Goal: Task Accomplishment & Management: Complete application form

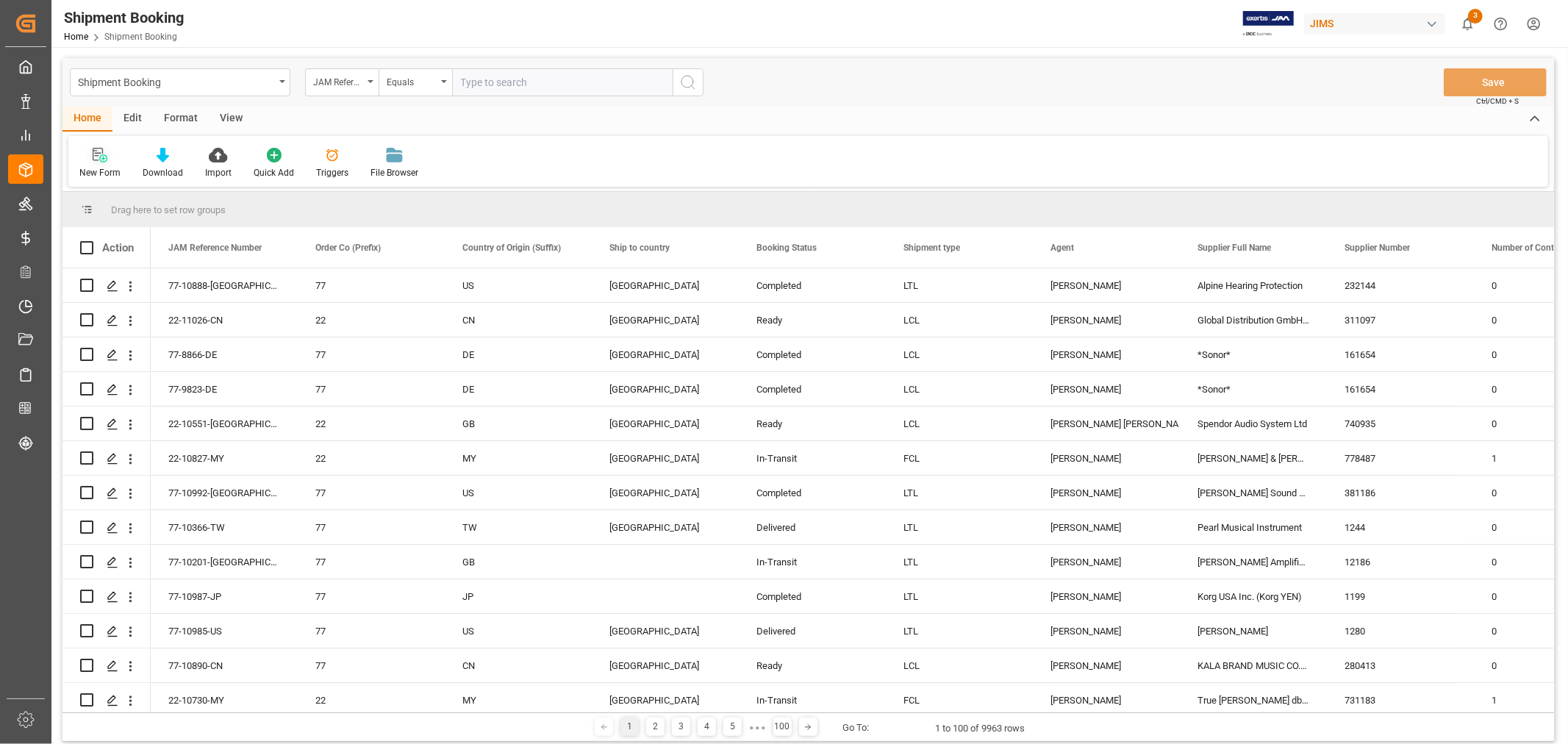
click at [105, 170] on div "New Form" at bounding box center [99, 173] width 41 height 13
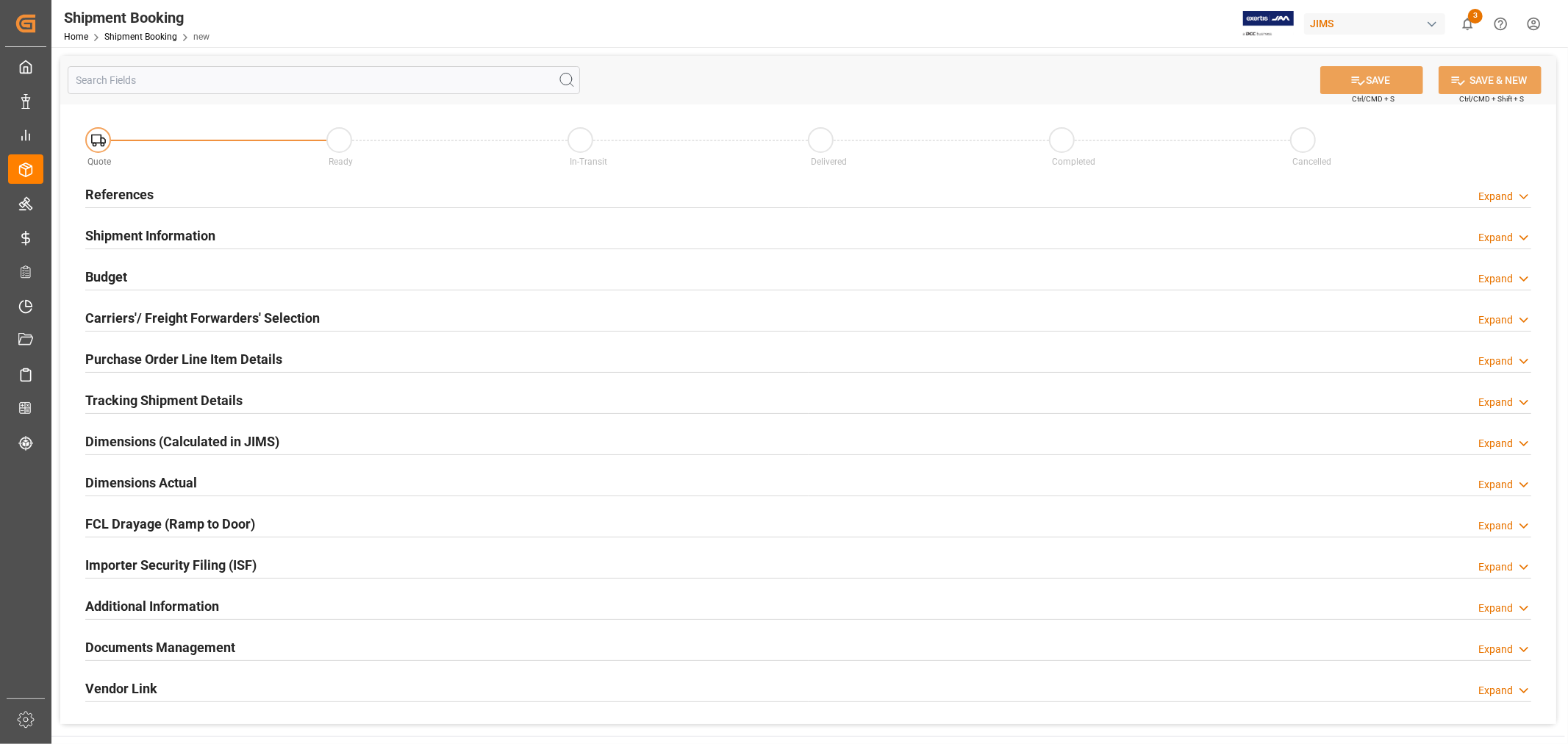
click at [140, 200] on h2 "References" at bounding box center [119, 194] width 69 height 20
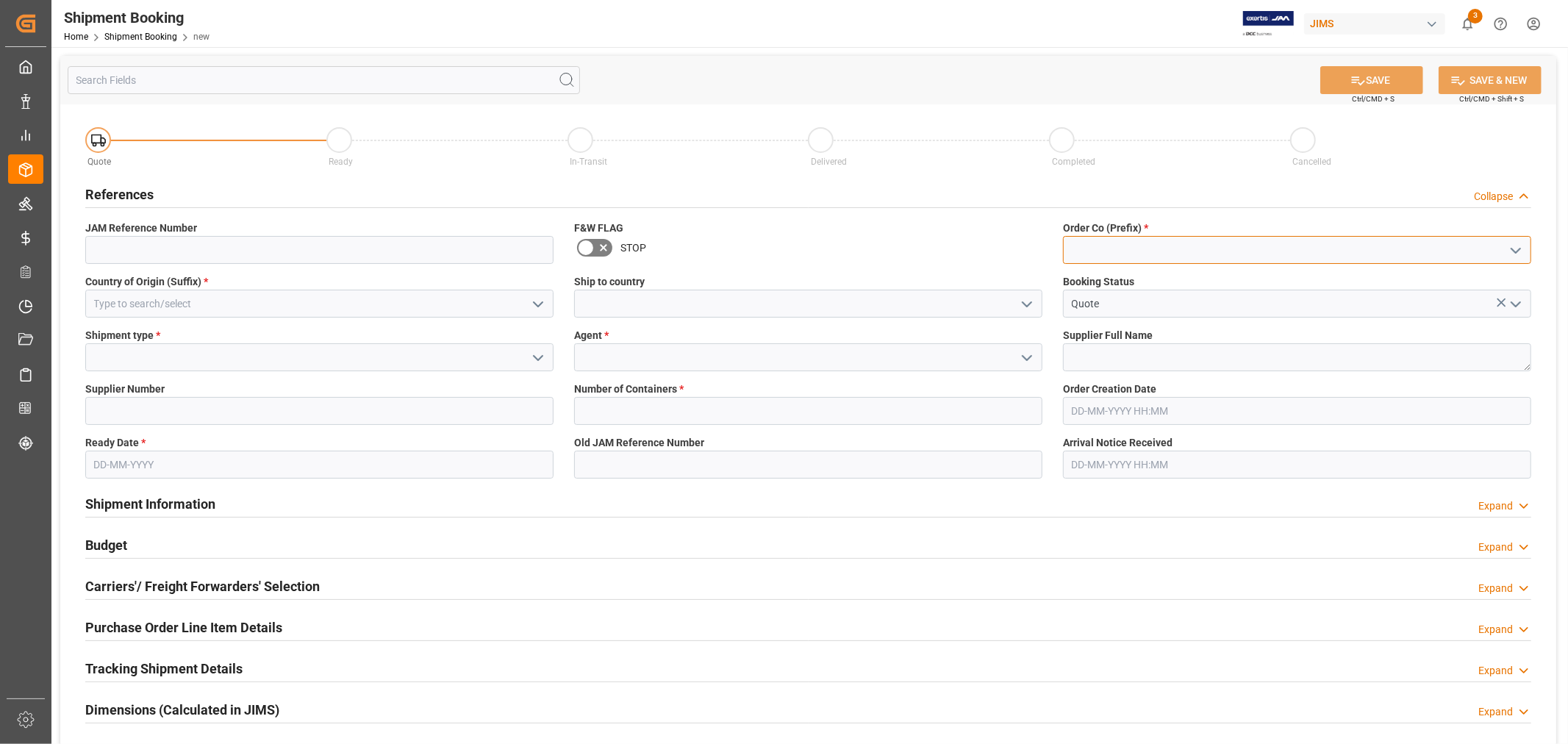
click at [1163, 250] on input at bounding box center [1297, 249] width 468 height 28
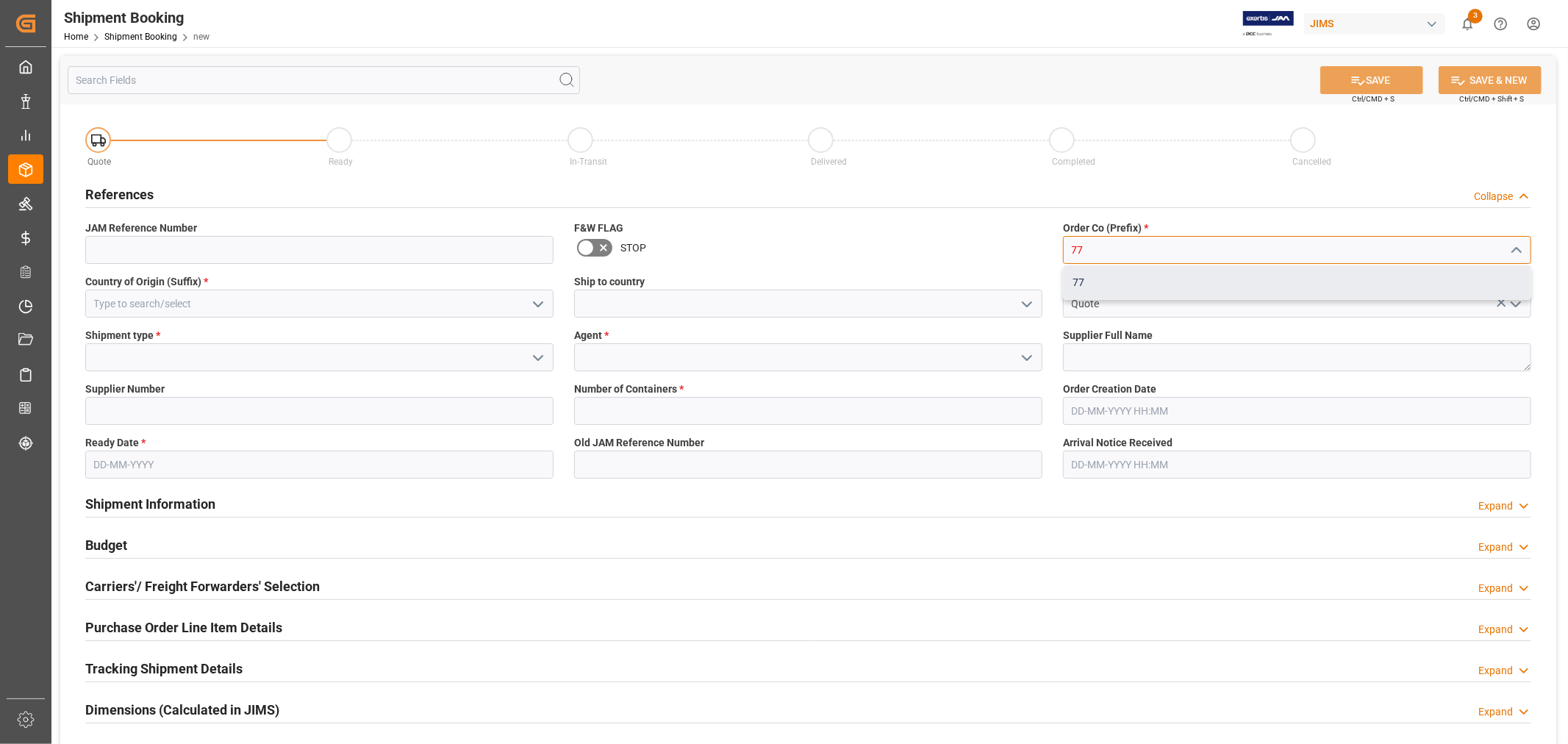
click at [1078, 282] on div "77" at bounding box center [1297, 282] width 466 height 33
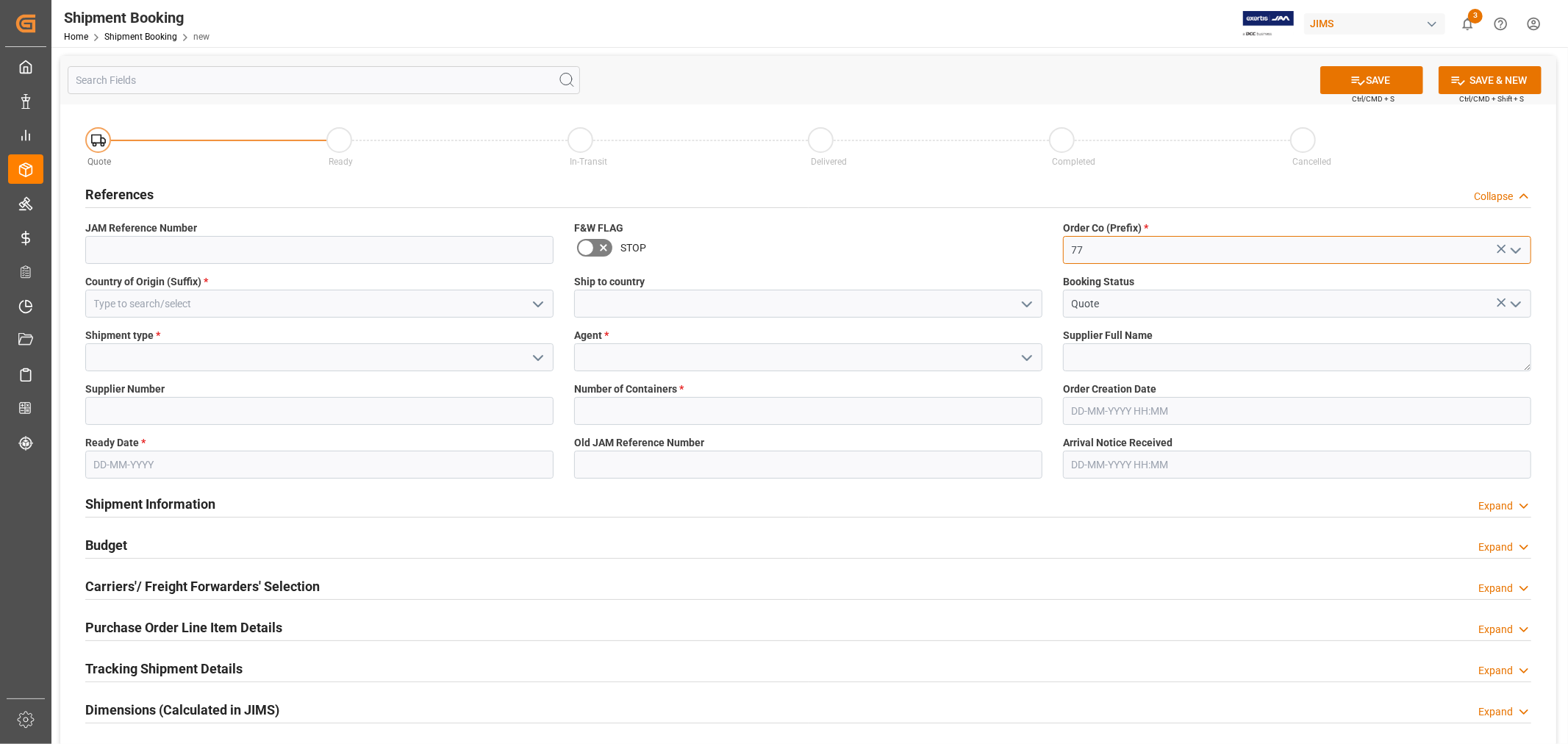
type input "77"
click at [474, 295] on input at bounding box center [320, 303] width 468 height 28
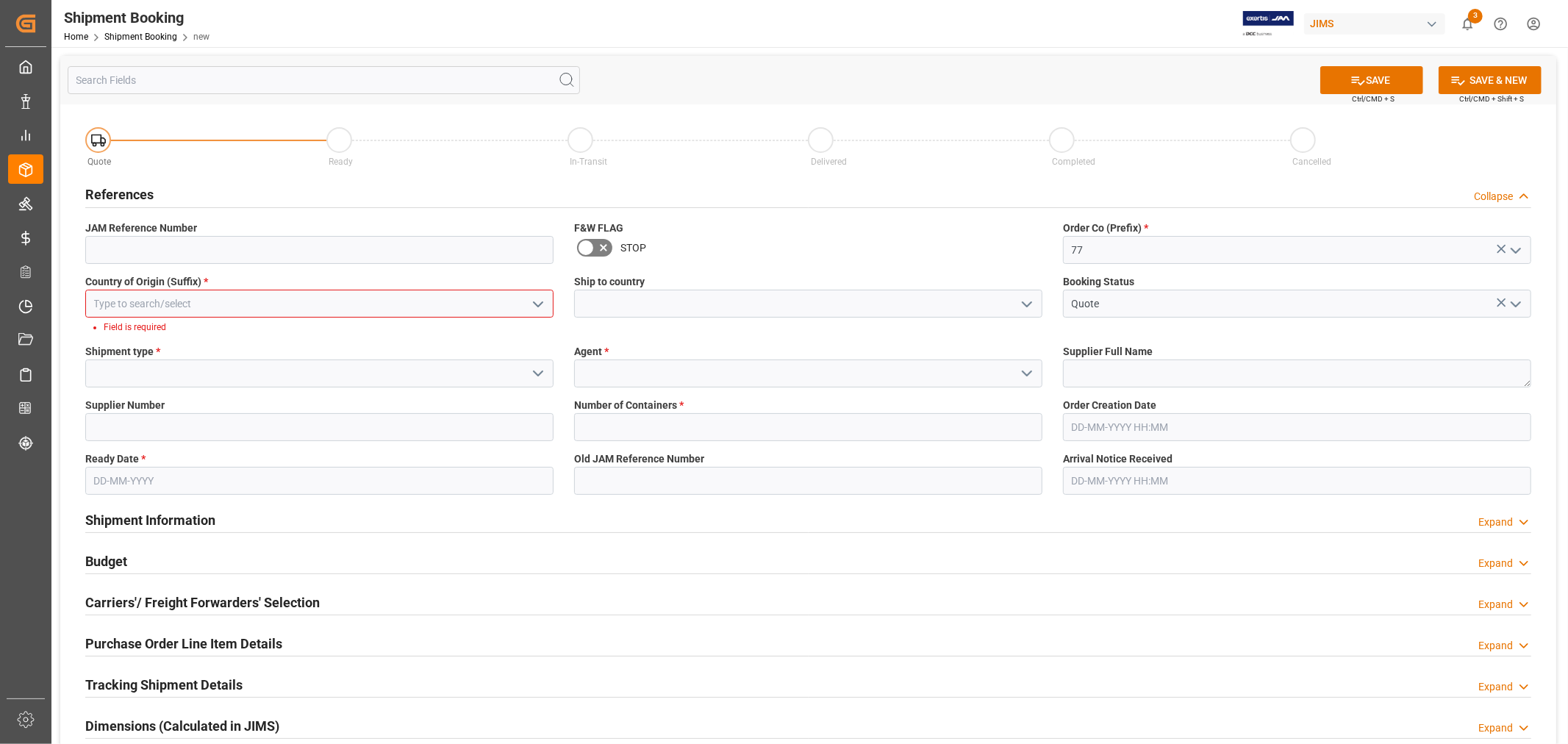
click at [545, 295] on icon "open menu" at bounding box center [538, 304] width 18 height 18
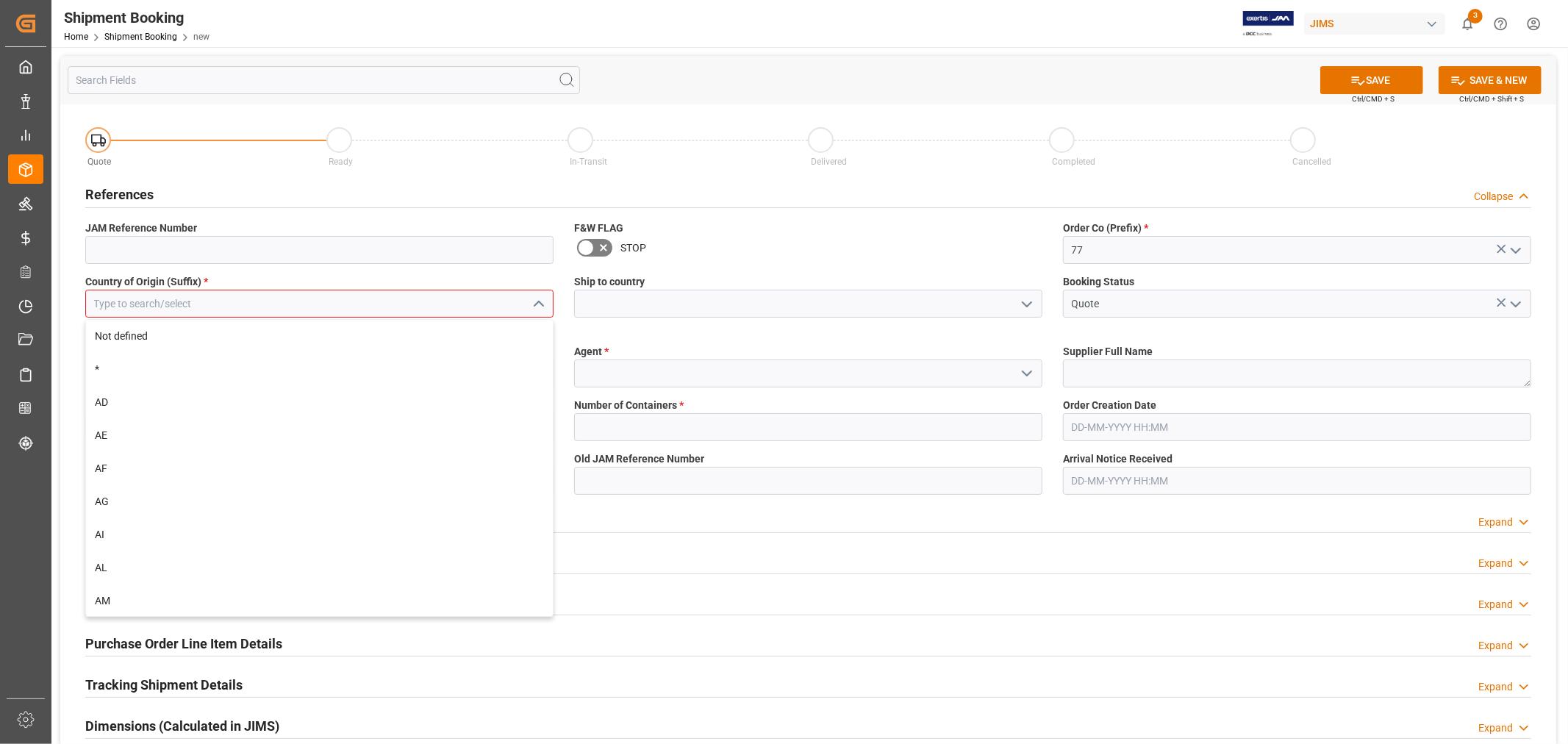
click at [412, 305] on input at bounding box center [320, 303] width 468 height 28
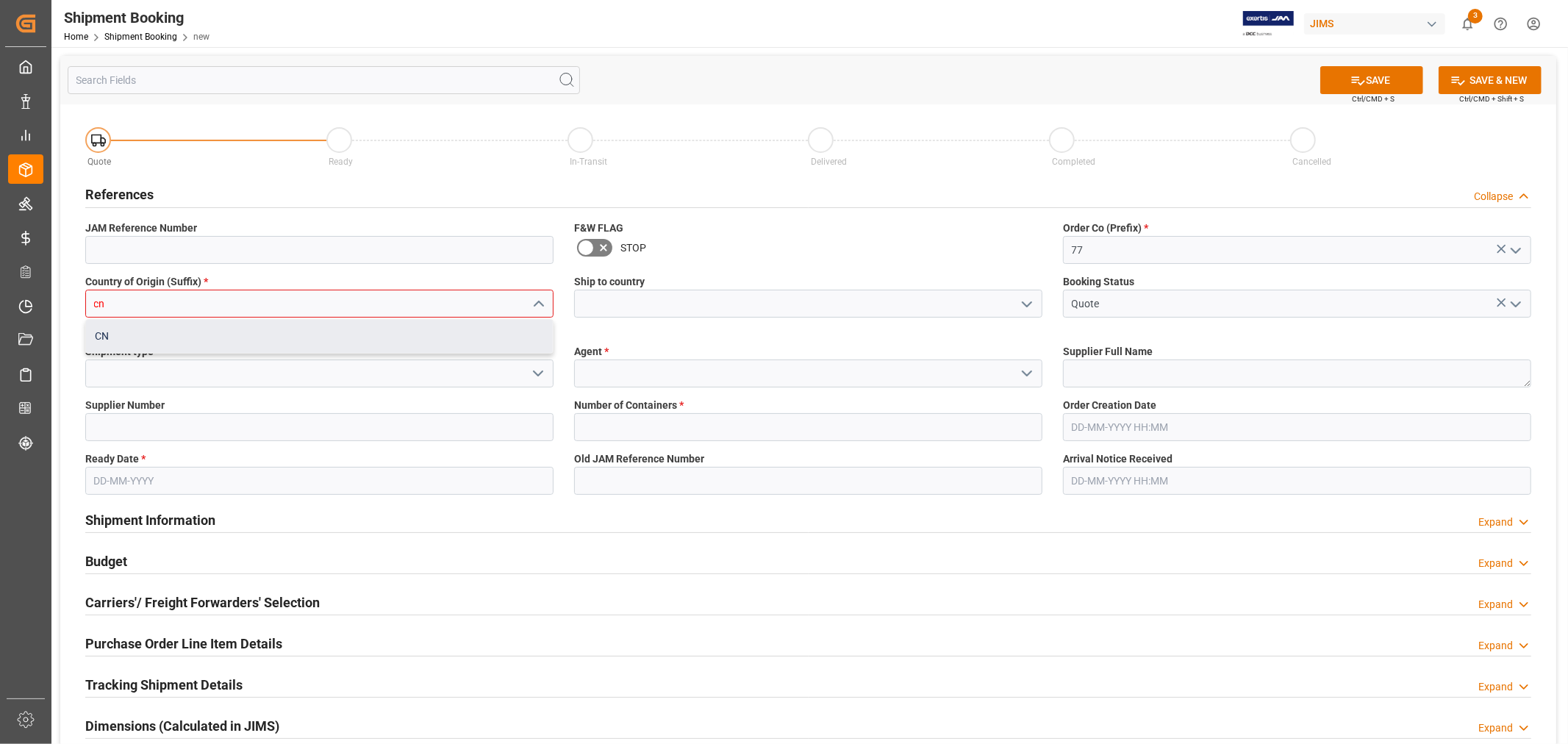
click at [295, 322] on div "CN" at bounding box center [320, 336] width 466 height 33
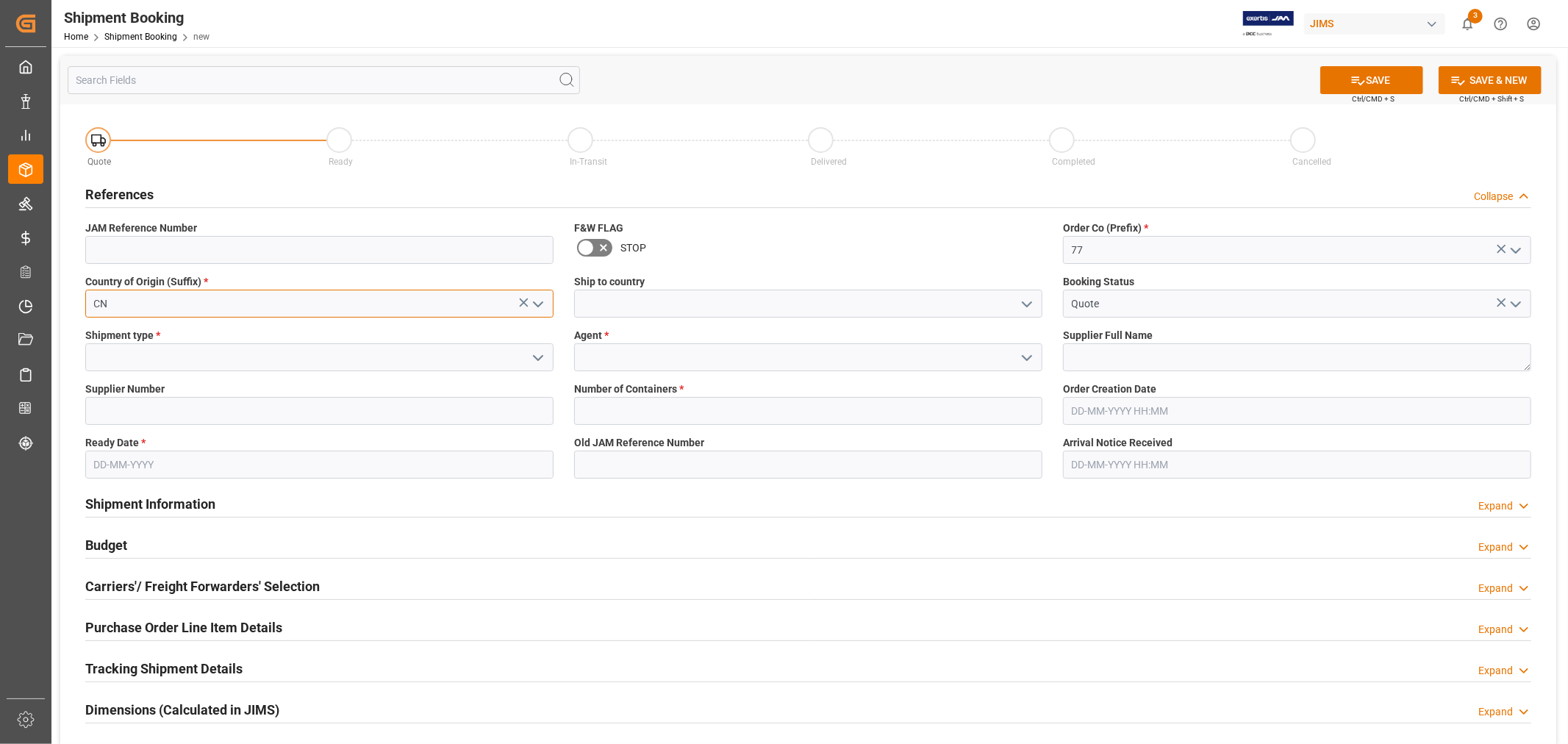
type input "CN"
click at [635, 311] on input at bounding box center [808, 303] width 468 height 28
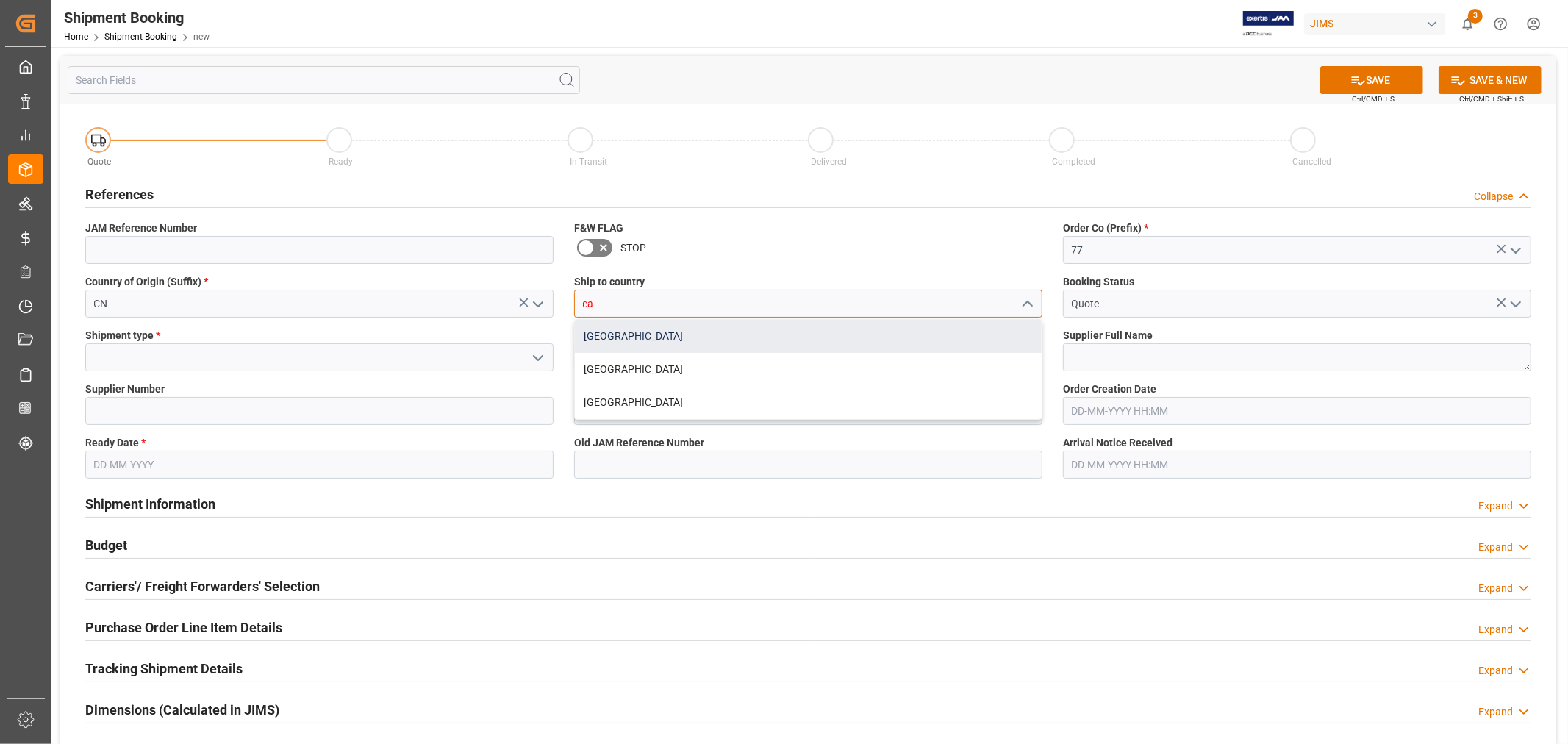
type input "[GEOGRAPHIC_DATA]"
click at [870, 334] on div "[GEOGRAPHIC_DATA]" at bounding box center [808, 336] width 466 height 33
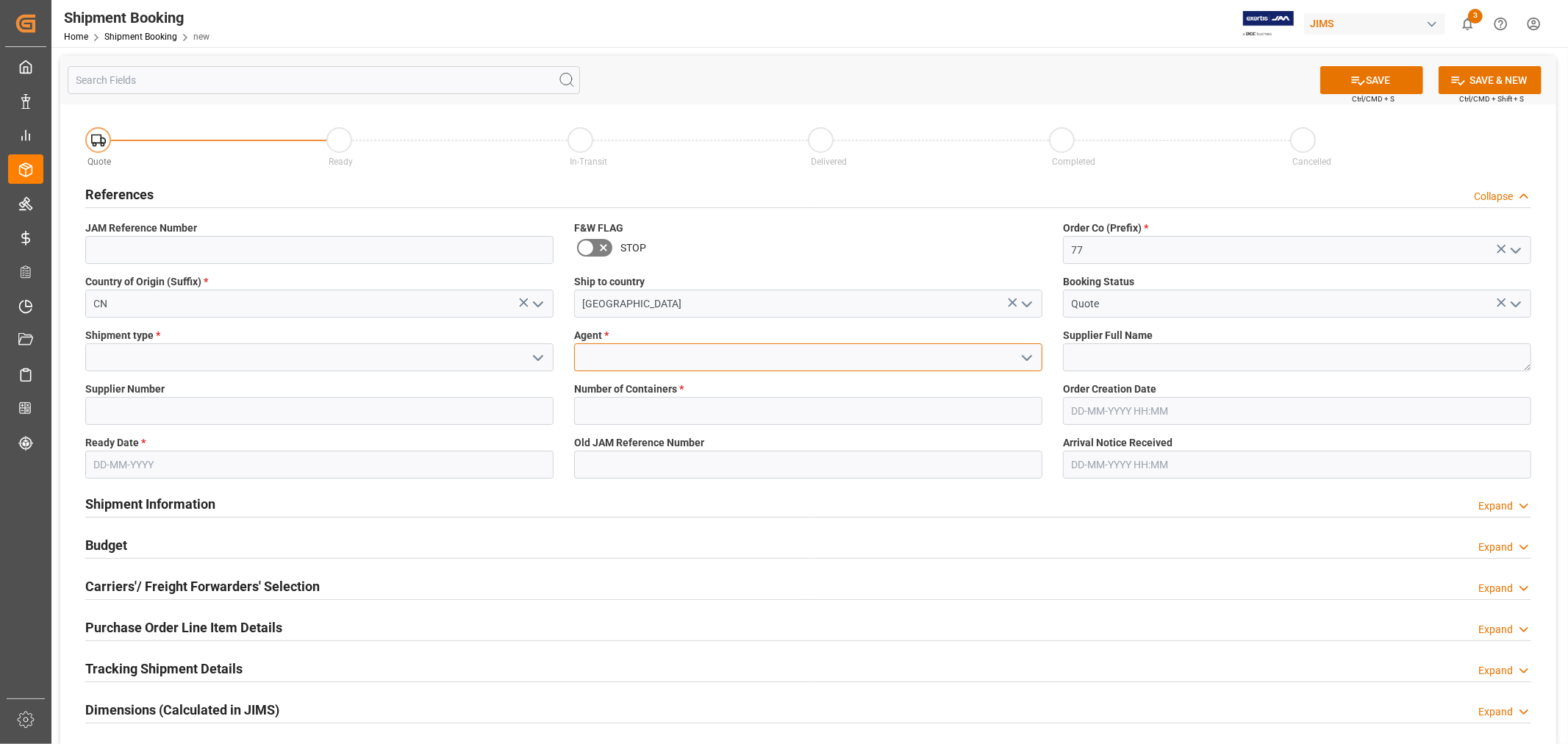
click at [758, 364] on input at bounding box center [808, 357] width 468 height 28
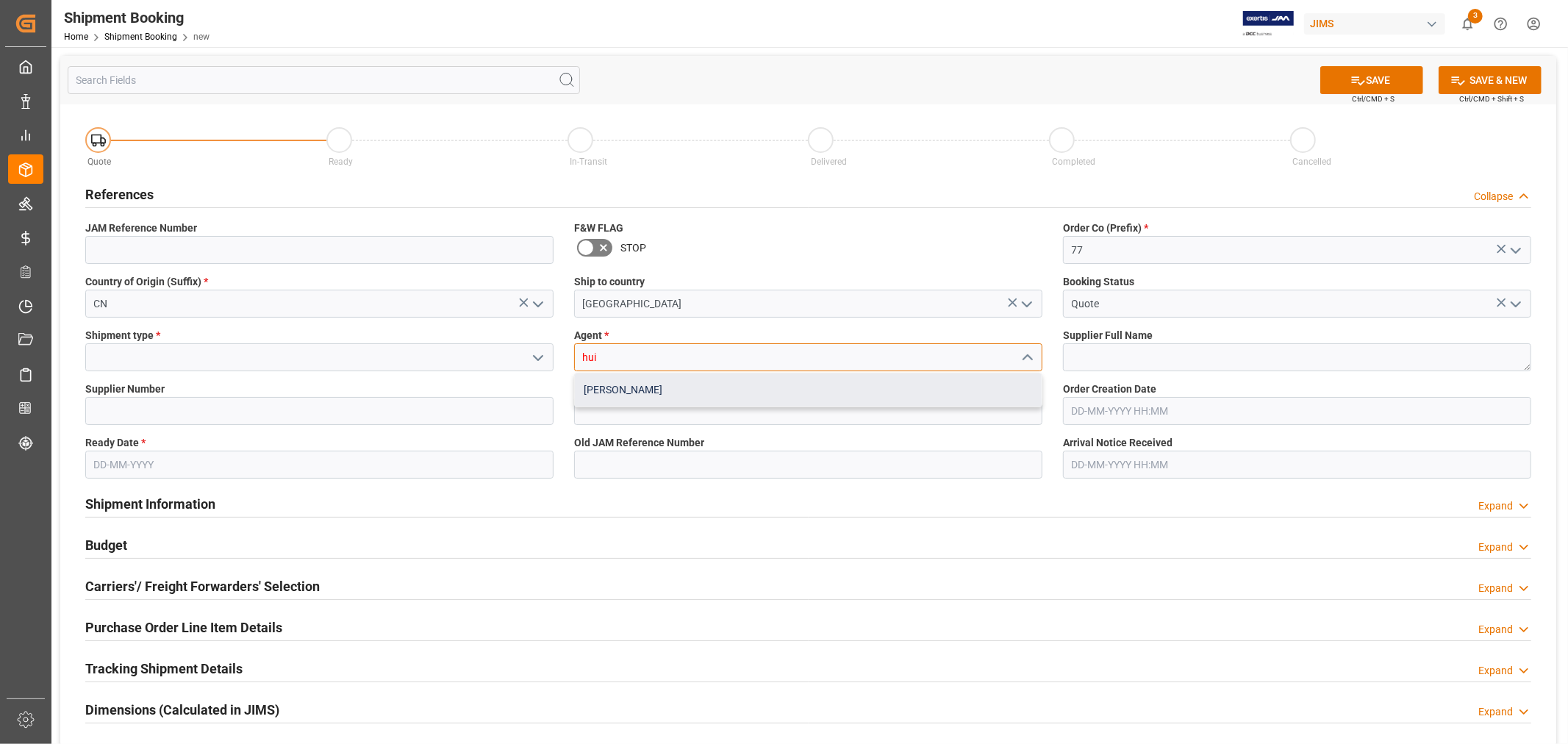
click at [740, 384] on div "[PERSON_NAME]" at bounding box center [808, 390] width 466 height 33
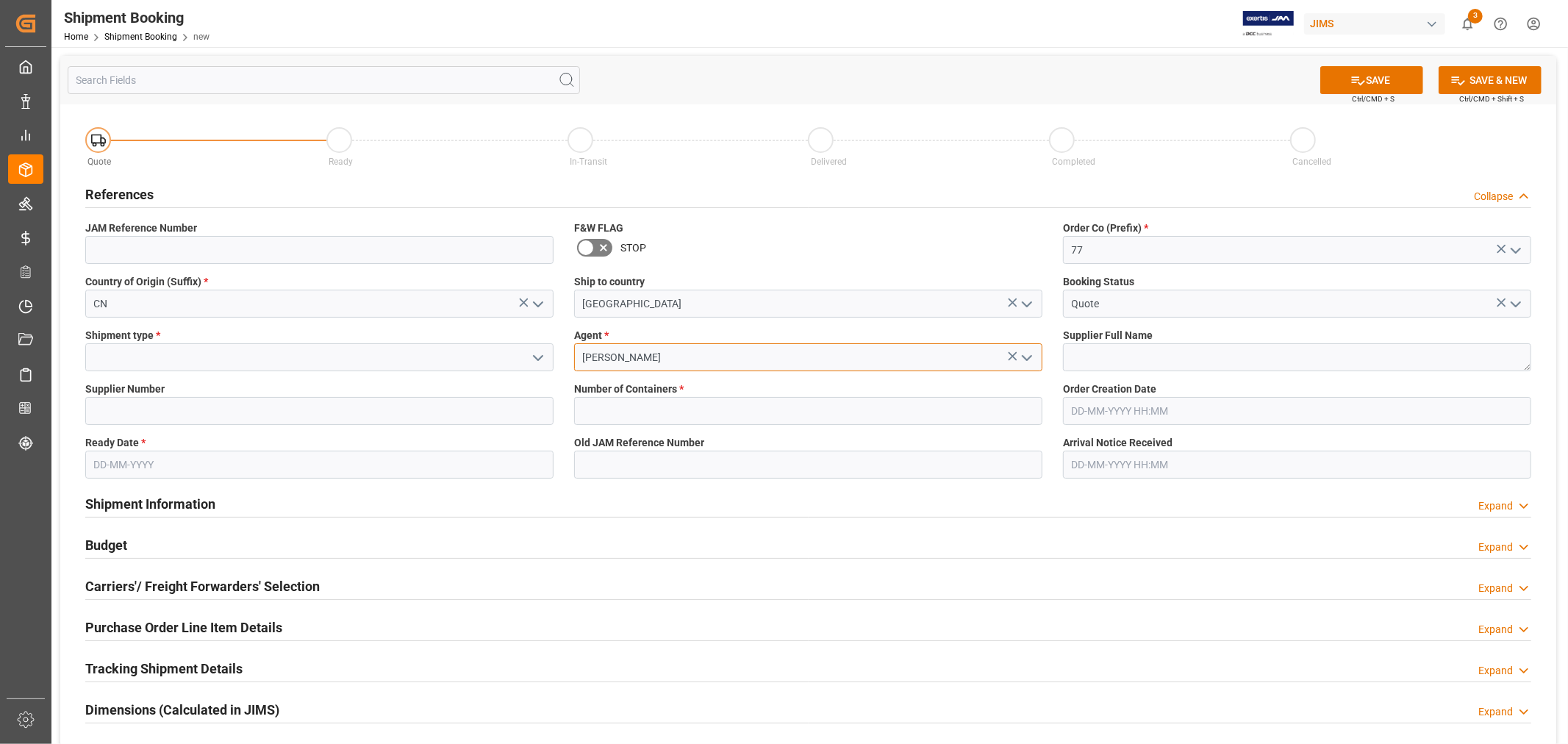
type input "[PERSON_NAME]"
click at [1074, 351] on textarea at bounding box center [1297, 357] width 468 height 28
type textarea "[PERSON_NAME] Multimedia [GEOGRAPHIC_DATA]"
click at [457, 362] on input at bounding box center [320, 357] width 468 height 28
click at [457, 362] on input at bounding box center [320, 357] width 468 height 28
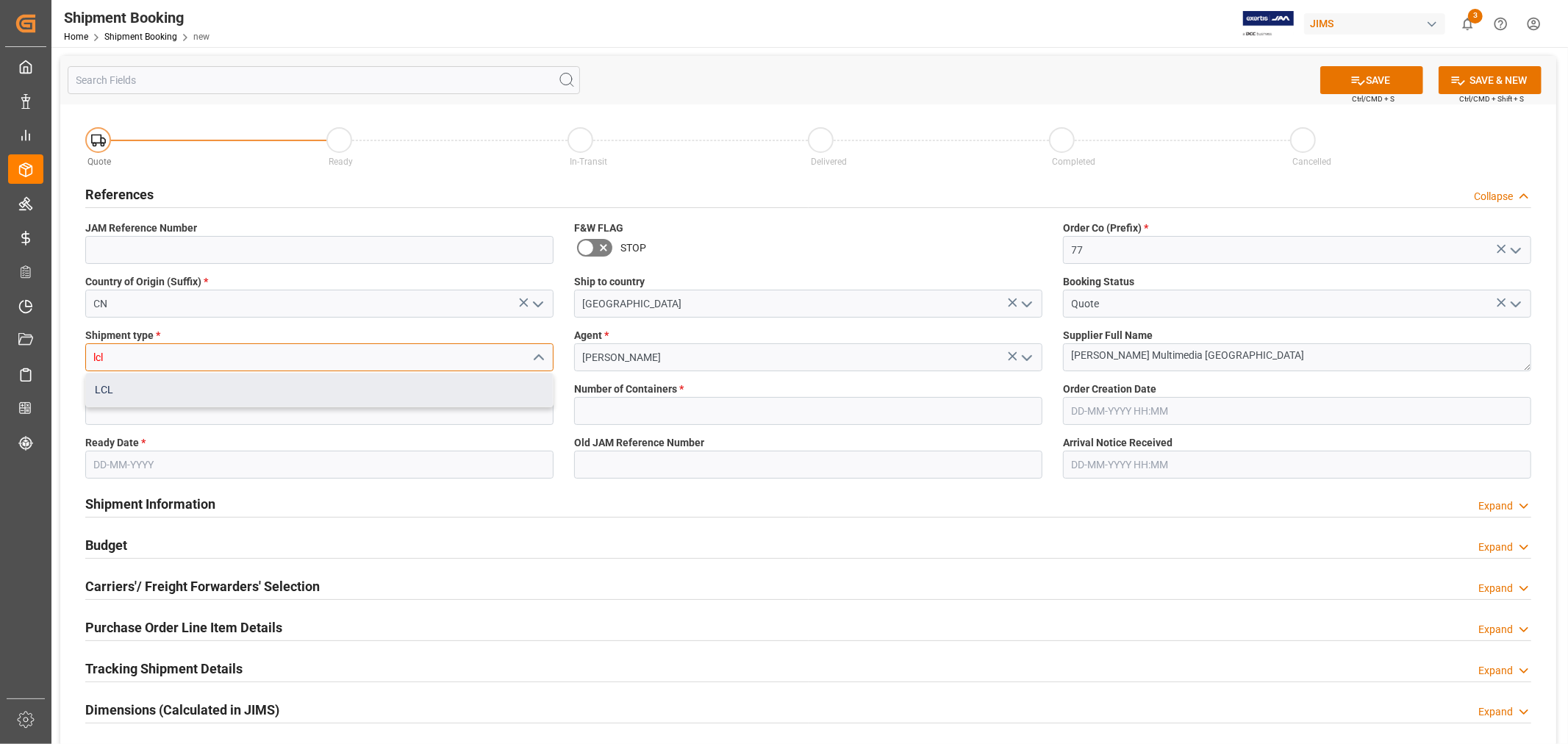
click at [494, 379] on div "LCL" at bounding box center [320, 390] width 466 height 33
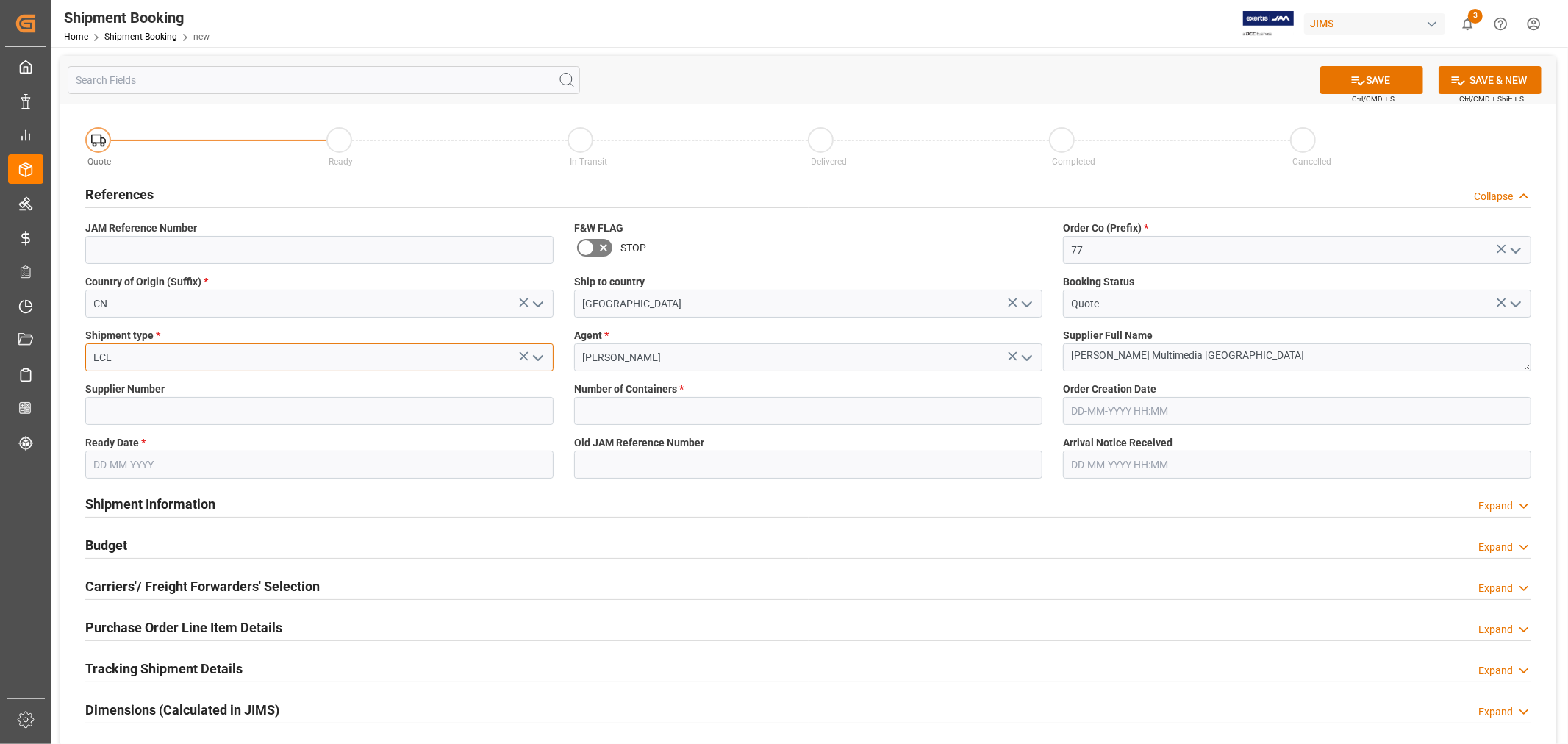
type input "LCL"
click at [485, 414] on input at bounding box center [320, 411] width 468 height 28
type input "242713"
click at [712, 421] on input "text" at bounding box center [808, 411] width 468 height 28
type input "0"
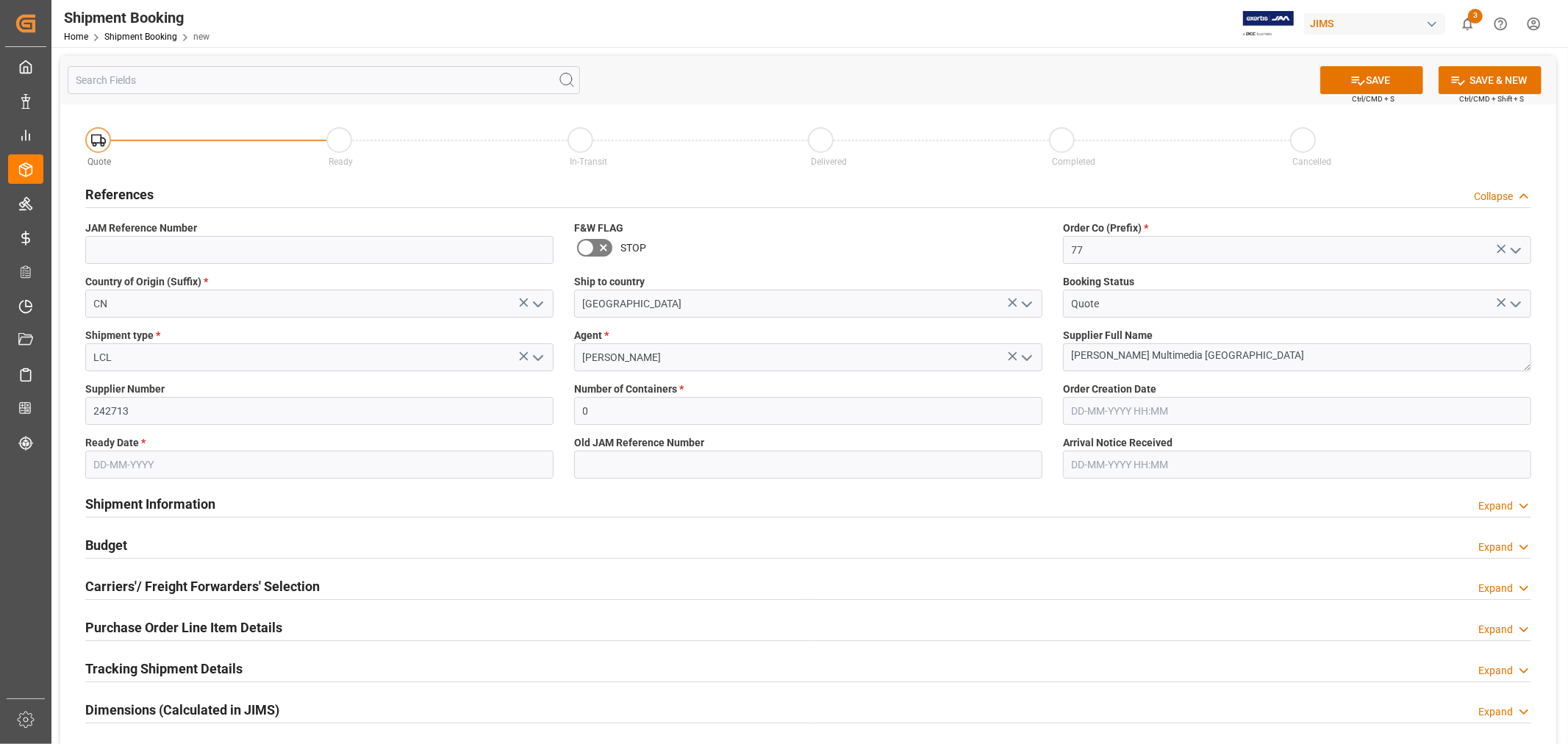
click at [224, 462] on input "text" at bounding box center [320, 464] width 468 height 28
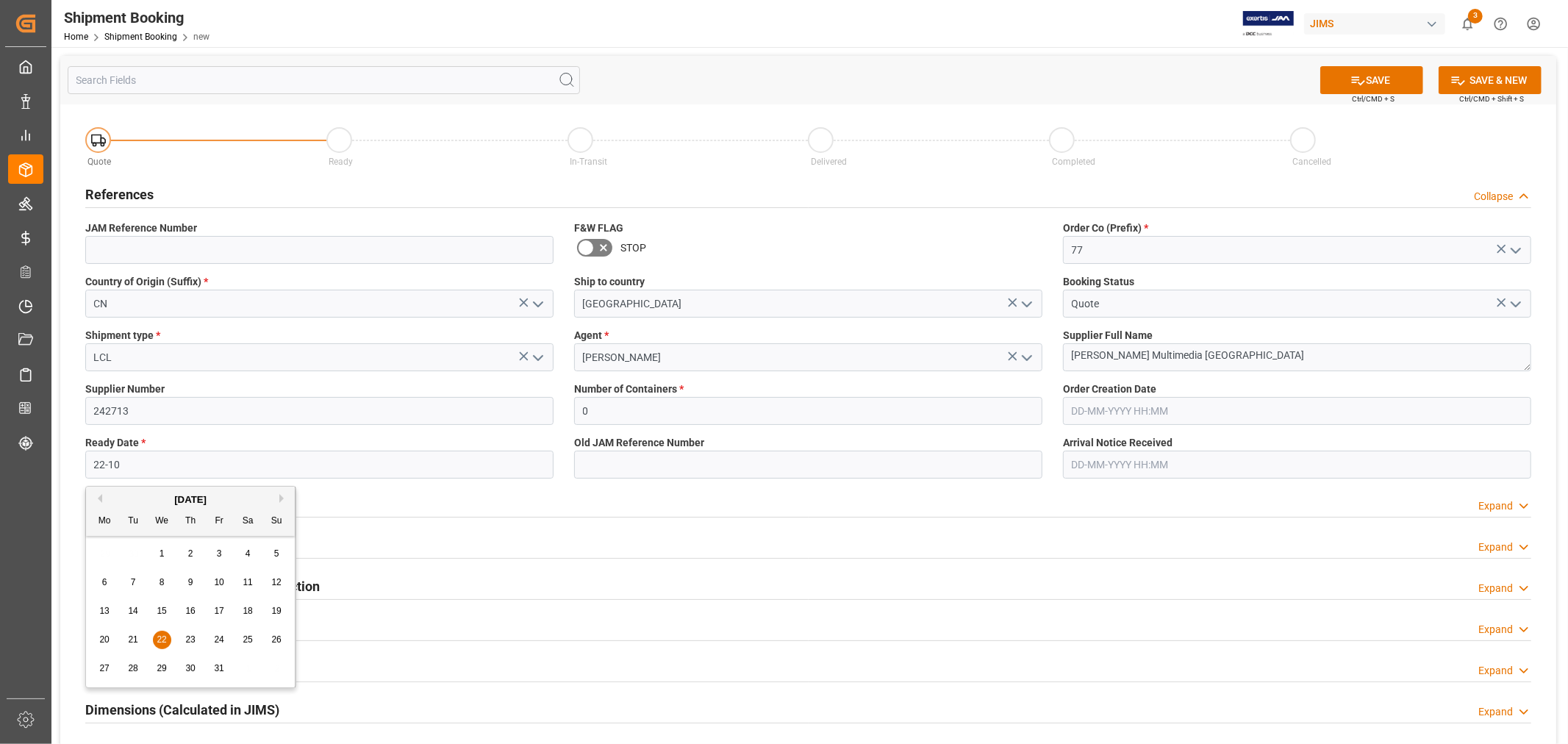
type input "22-10-2025"
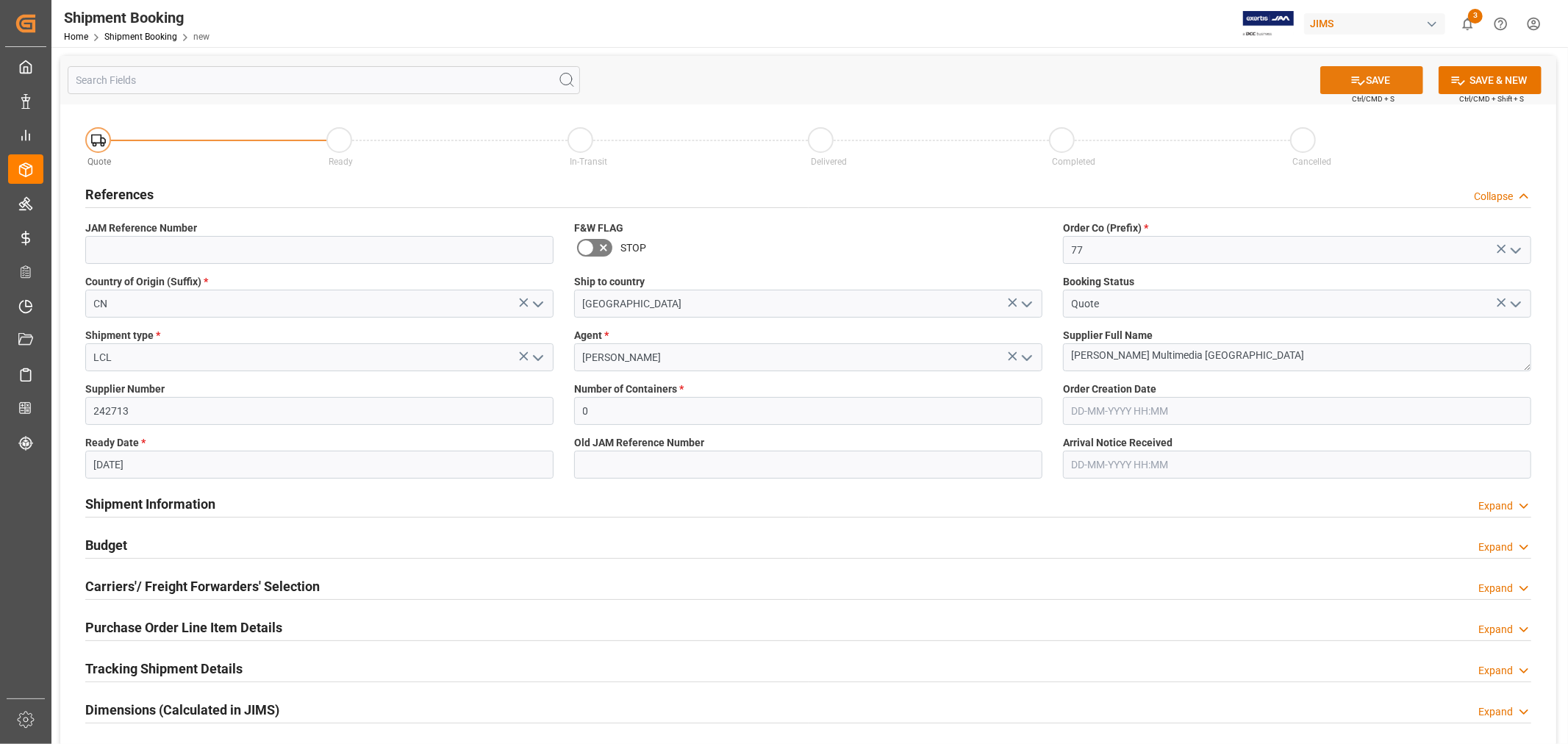
click at [1370, 83] on button "SAVE" at bounding box center [1372, 80] width 103 height 28
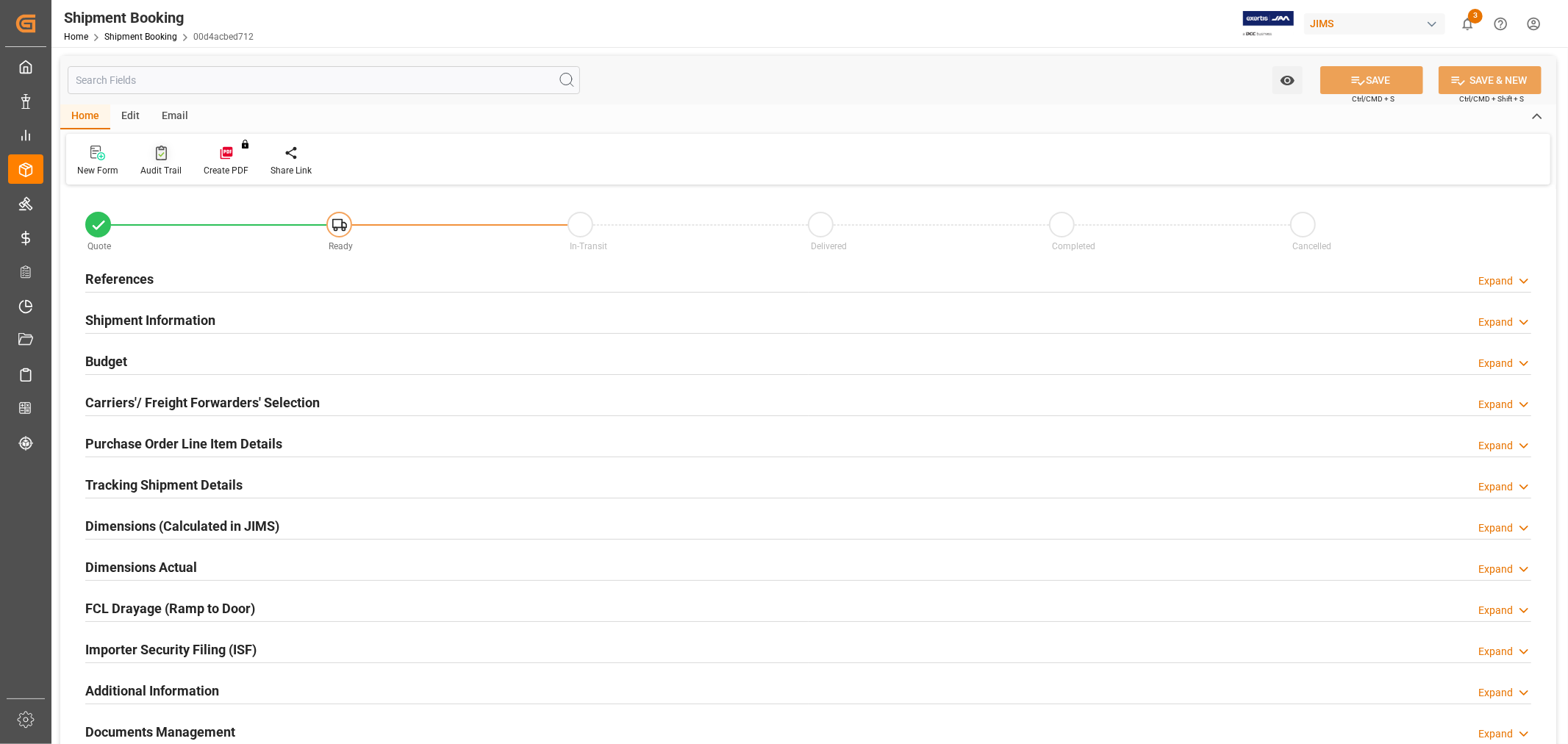
type input "0"
type input "[DATE]"
click at [113, 284] on h2 "References" at bounding box center [119, 278] width 69 height 20
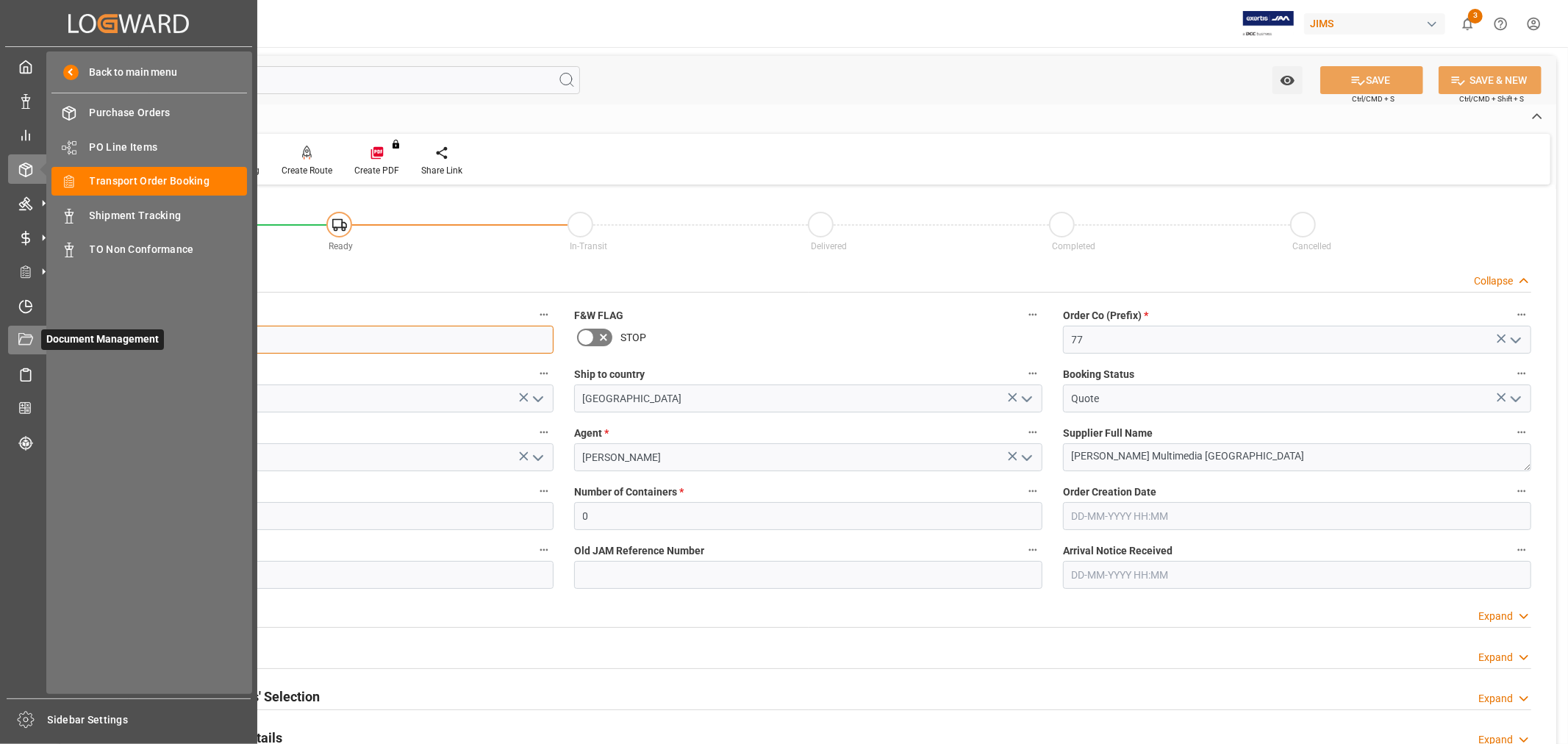
drag, startPoint x: 194, startPoint y: 346, endPoint x: 27, endPoint y: 339, distance: 167.1
click at [27, 339] on div "Created by potrace 1.15, written by Peter Selinger 2001-2017 Created by potrace…" at bounding box center [784, 372] width 1568 height 744
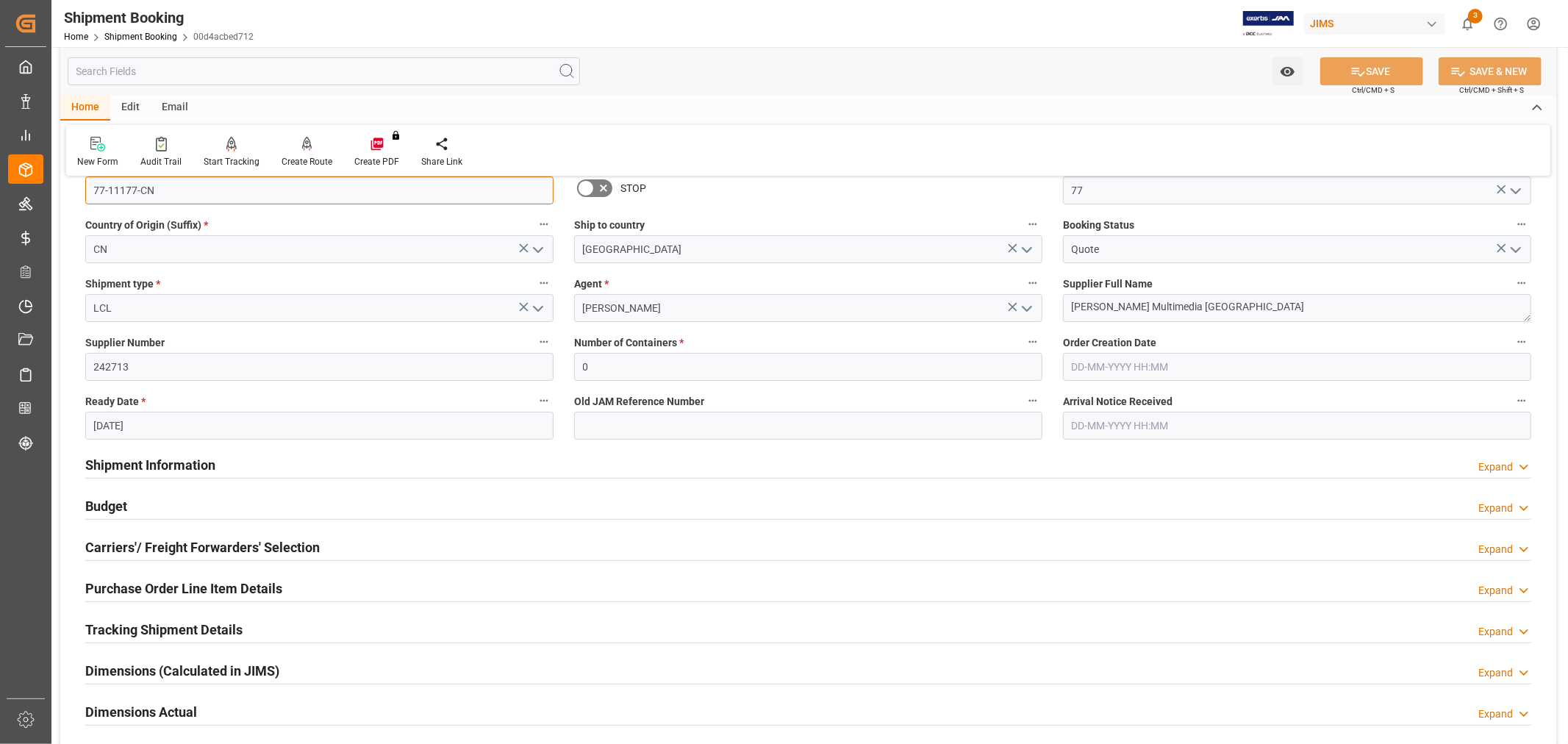
scroll to position [163, 0]
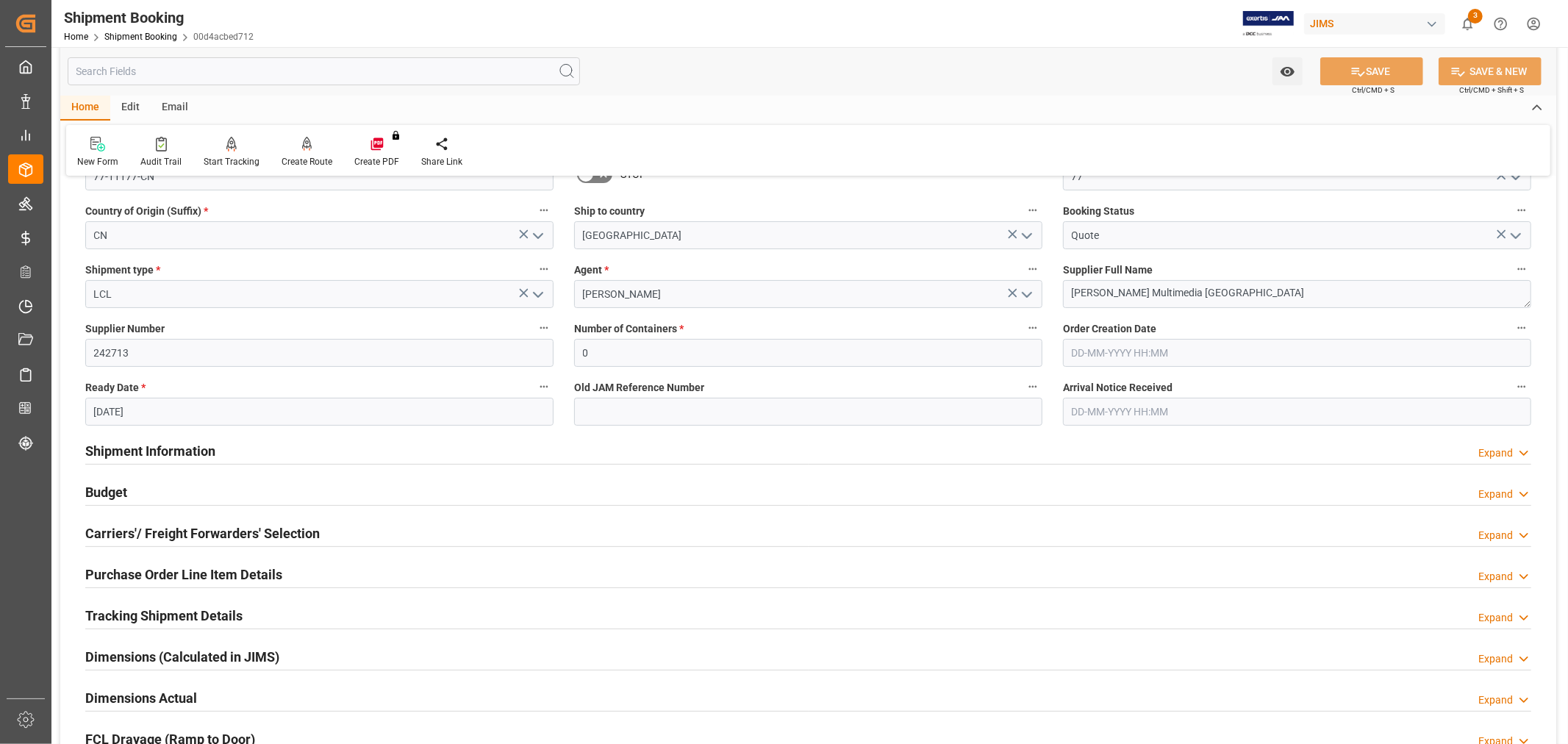
click at [179, 525] on h2 "Carriers'/ Freight Forwarders' Selection" at bounding box center [203, 533] width 235 height 20
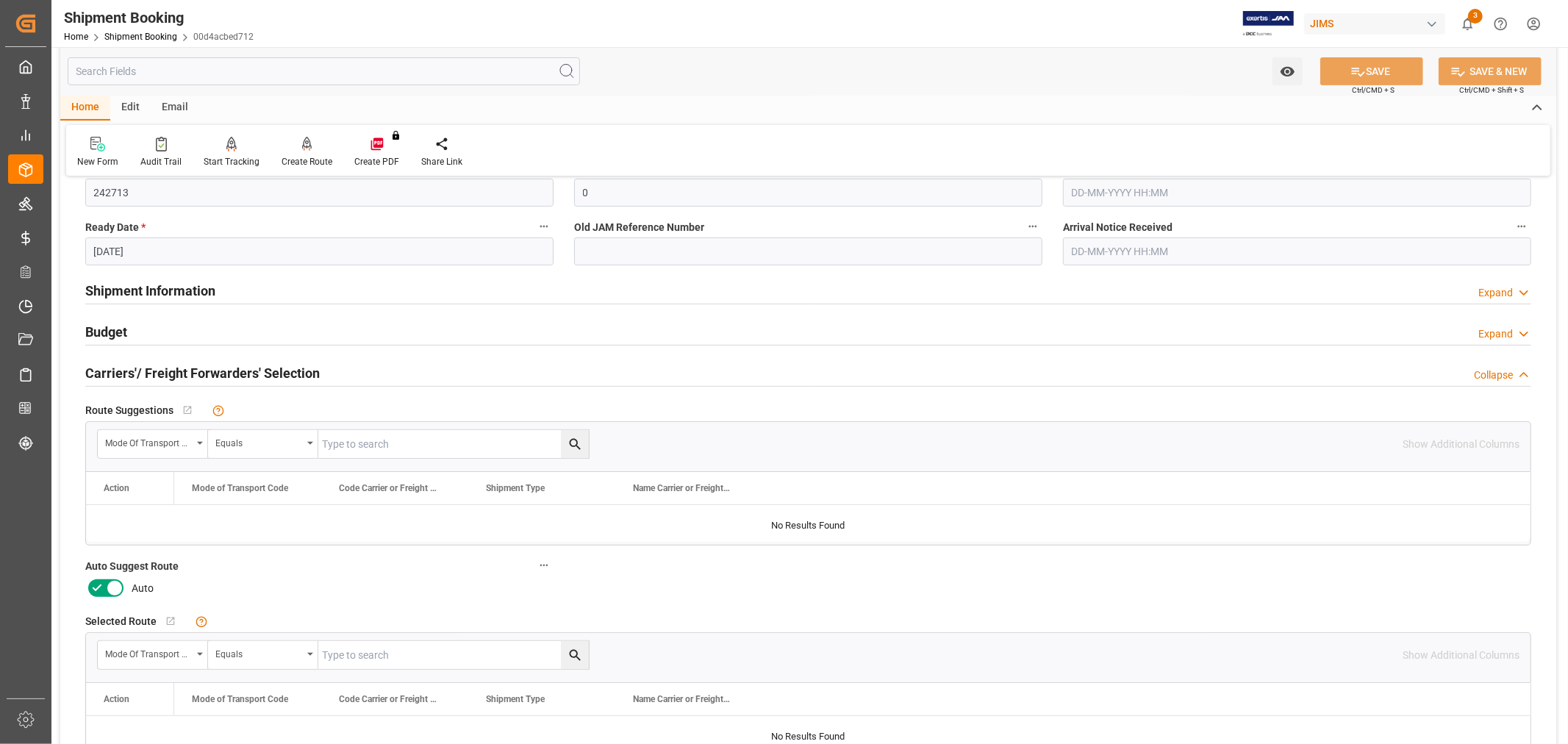
scroll to position [326, 0]
click at [100, 587] on icon at bounding box center [97, 585] width 18 height 18
click at [0, 0] on input "checkbox" at bounding box center [0, 0] width 0 height 0
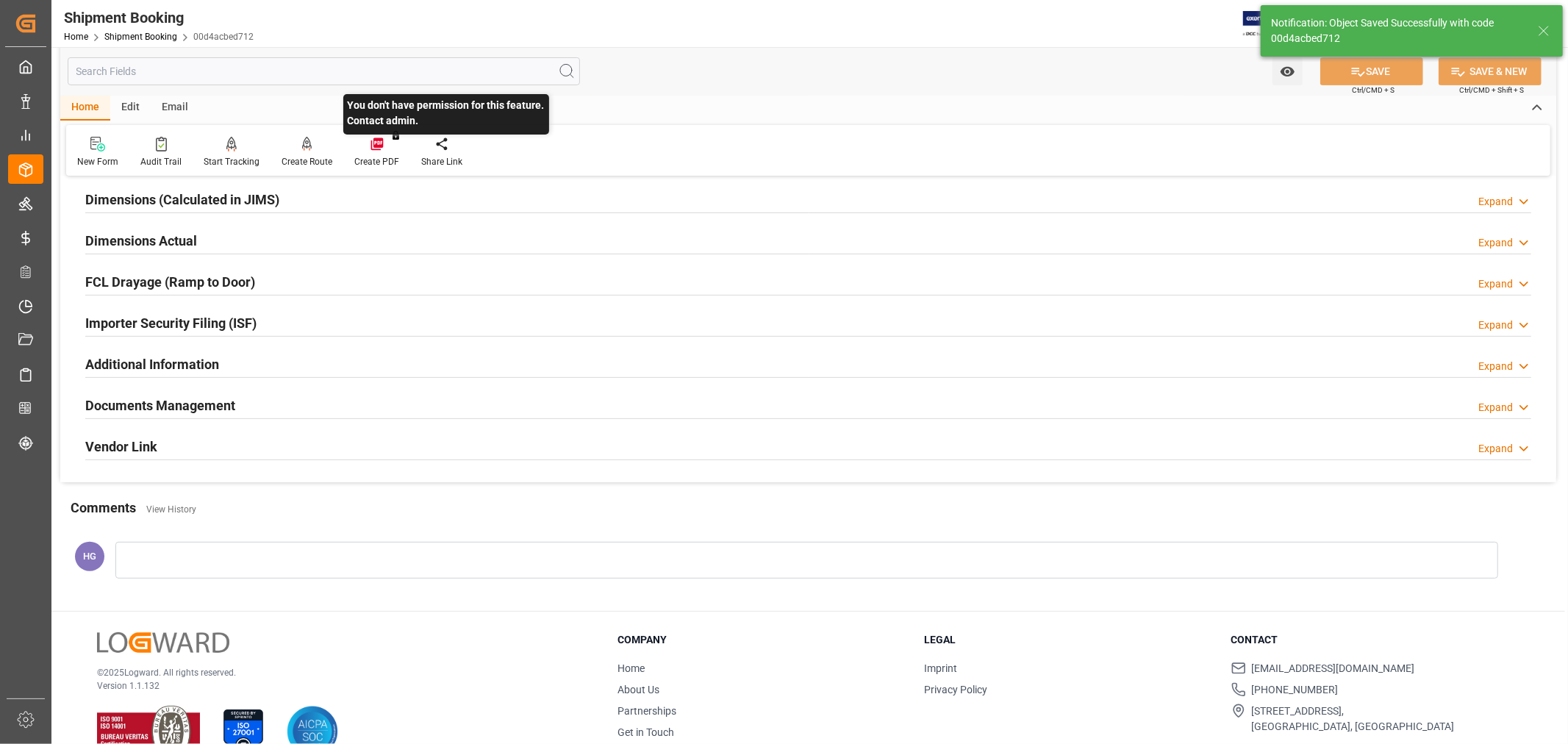
scroll to position [277, 0]
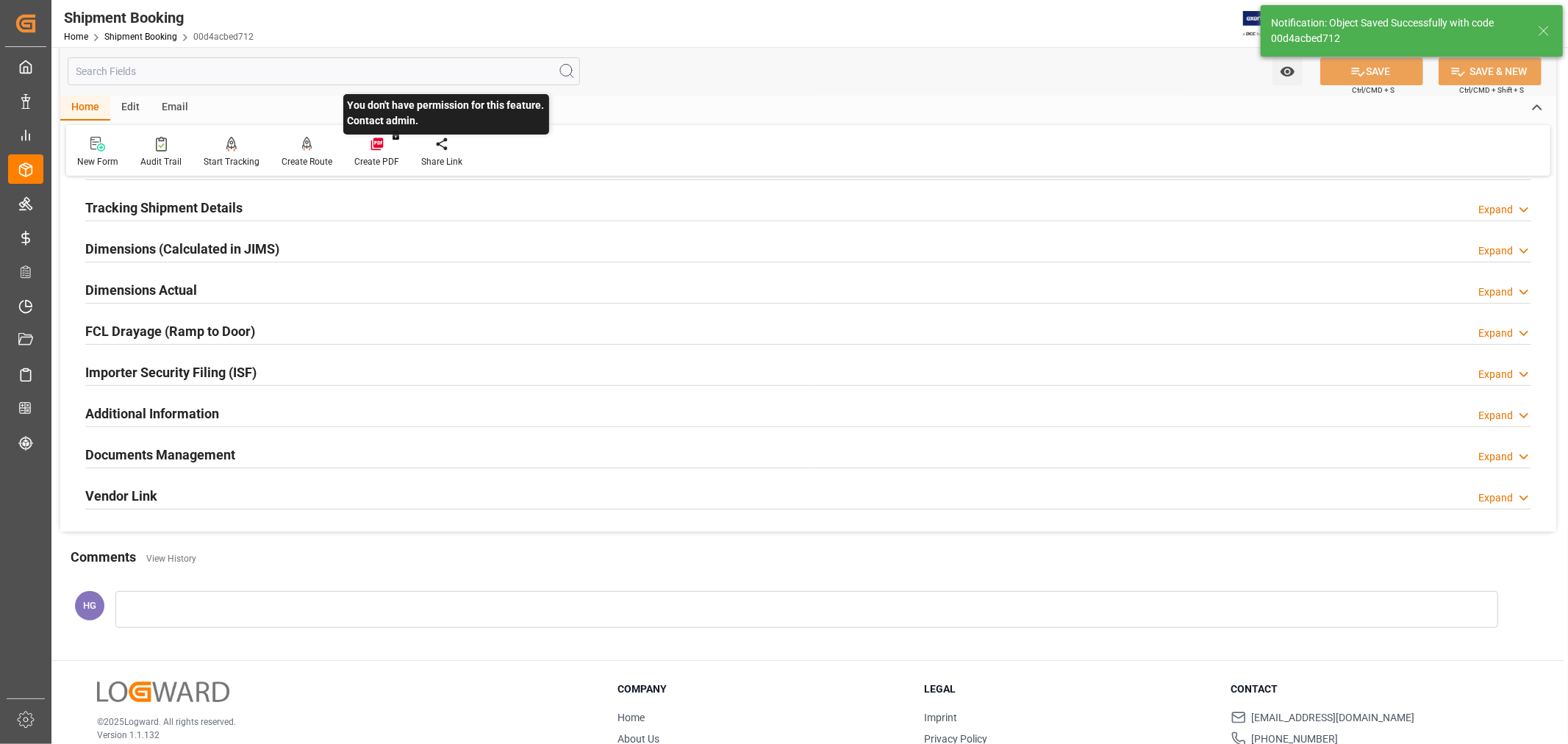
click at [371, 166] on div "You don't have permission for this feature. Contact admin." at bounding box center [376, 153] width 67 height 32
click at [297, 161] on div "Create Route" at bounding box center [307, 161] width 51 height 13
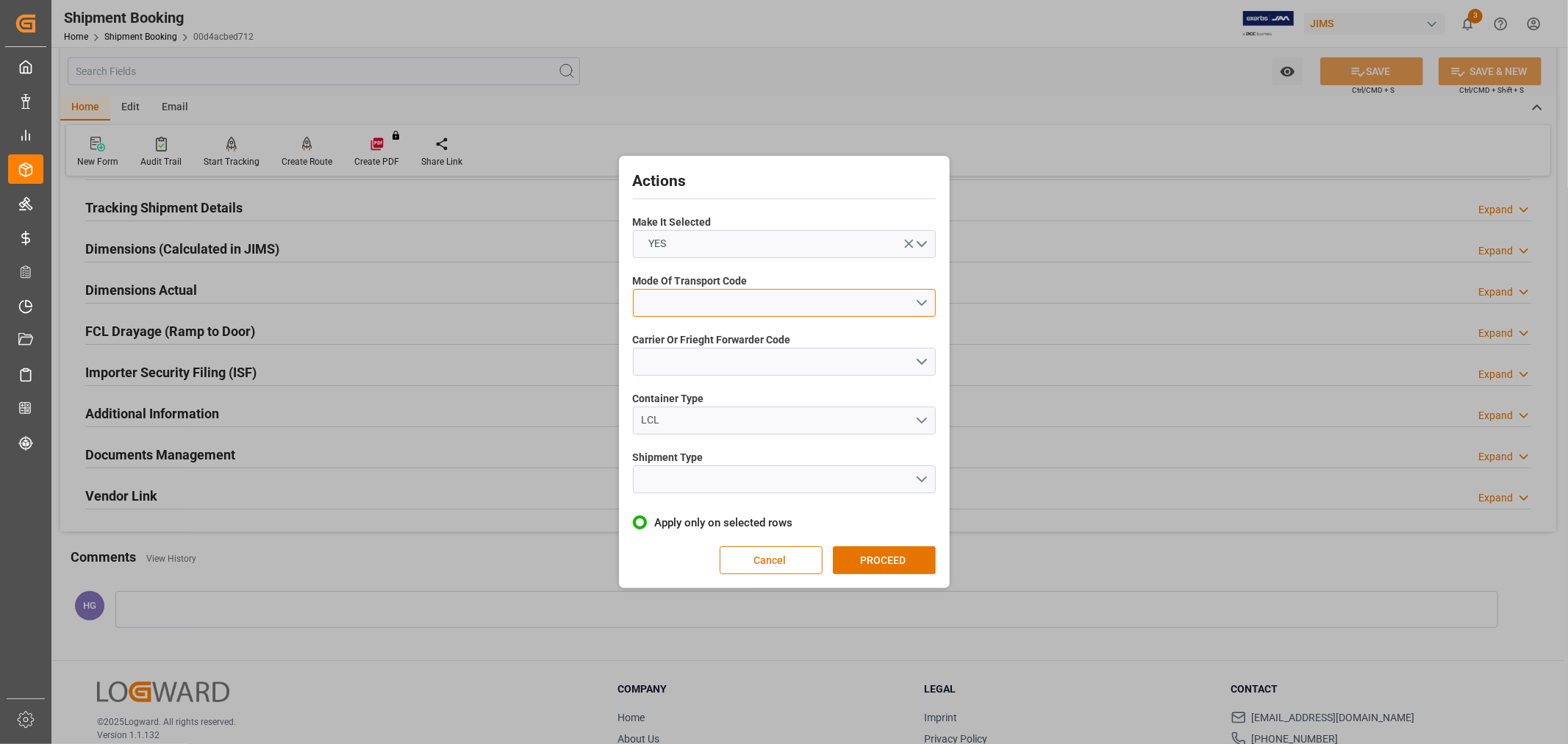
click at [651, 294] on button "open menu" at bounding box center [784, 303] width 303 height 28
click at [681, 309] on div "1- OCEAN" at bounding box center [784, 307] width 301 height 31
click at [692, 368] on button "open menu" at bounding box center [784, 362] width 303 height 28
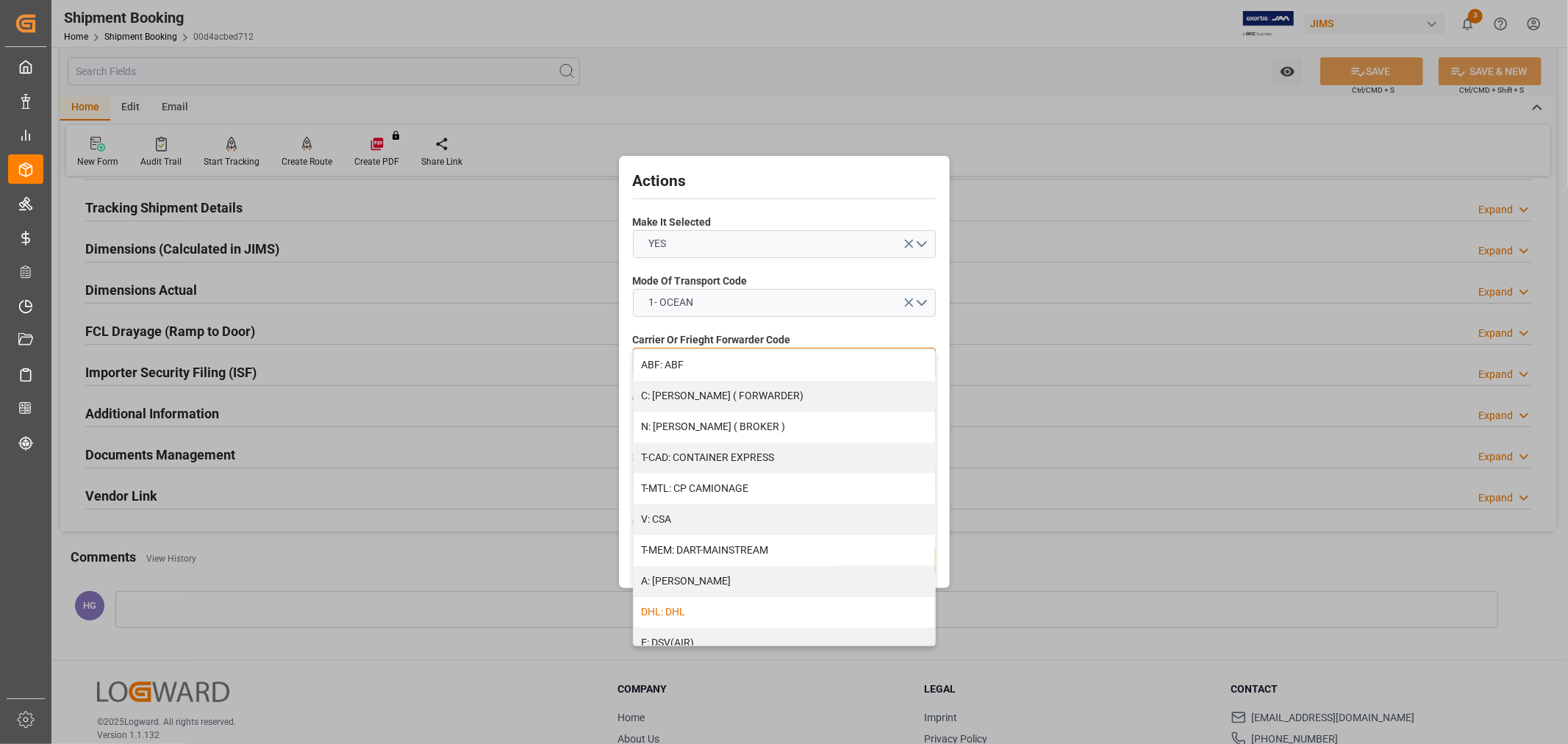
scroll to position [82, 0]
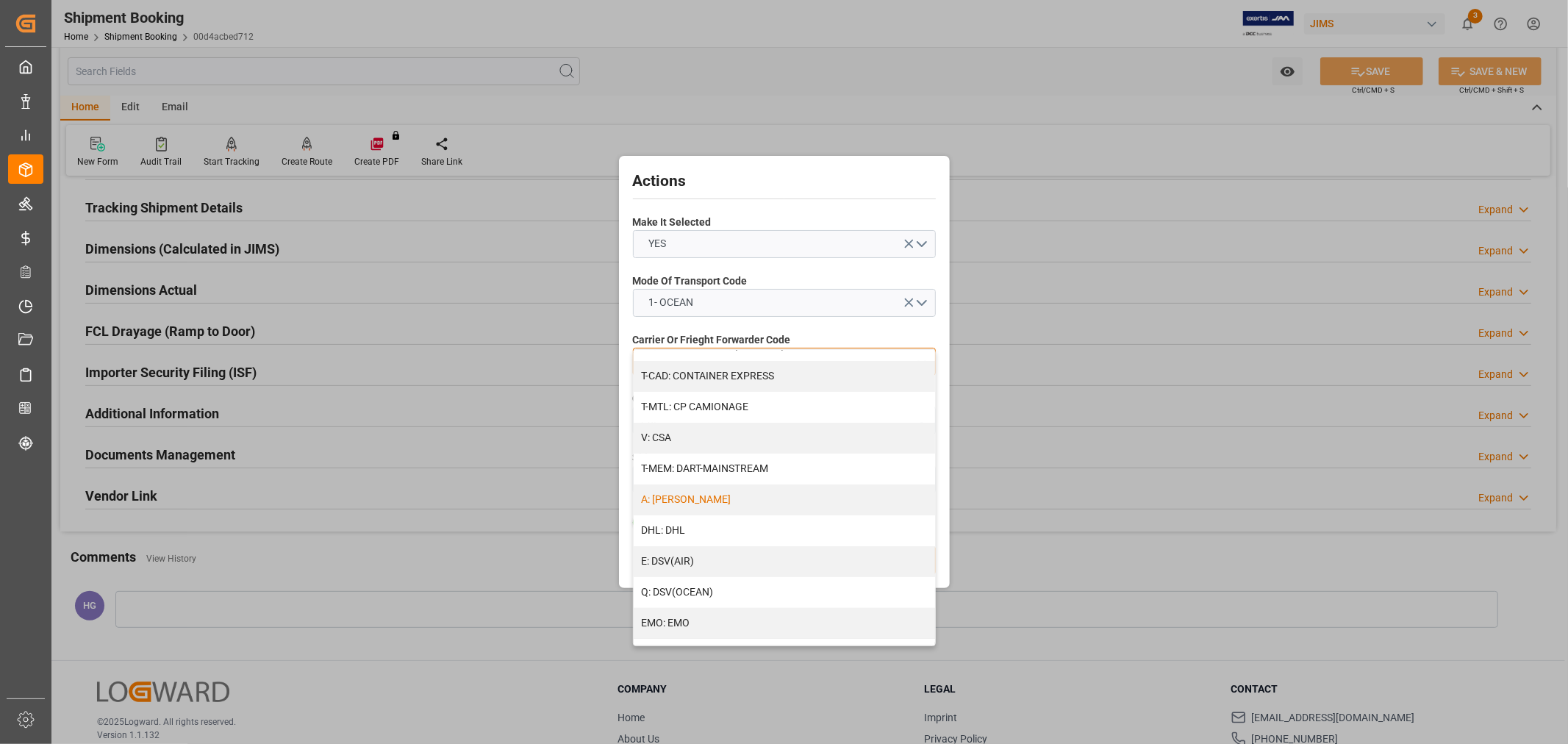
click at [704, 499] on div "A: [PERSON_NAME]" at bounding box center [784, 499] width 301 height 31
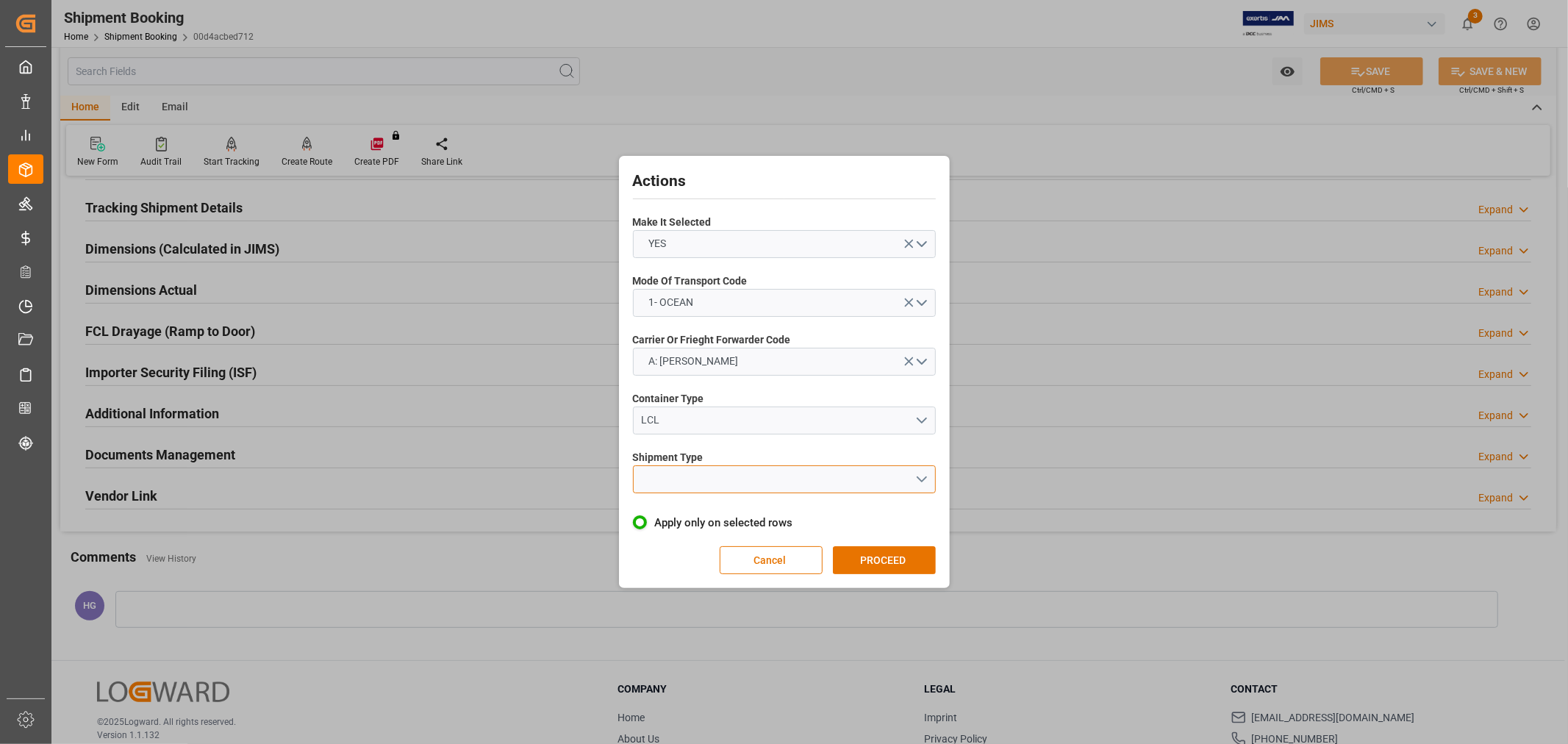
click at [704, 479] on button "open menu" at bounding box center [784, 479] width 303 height 28
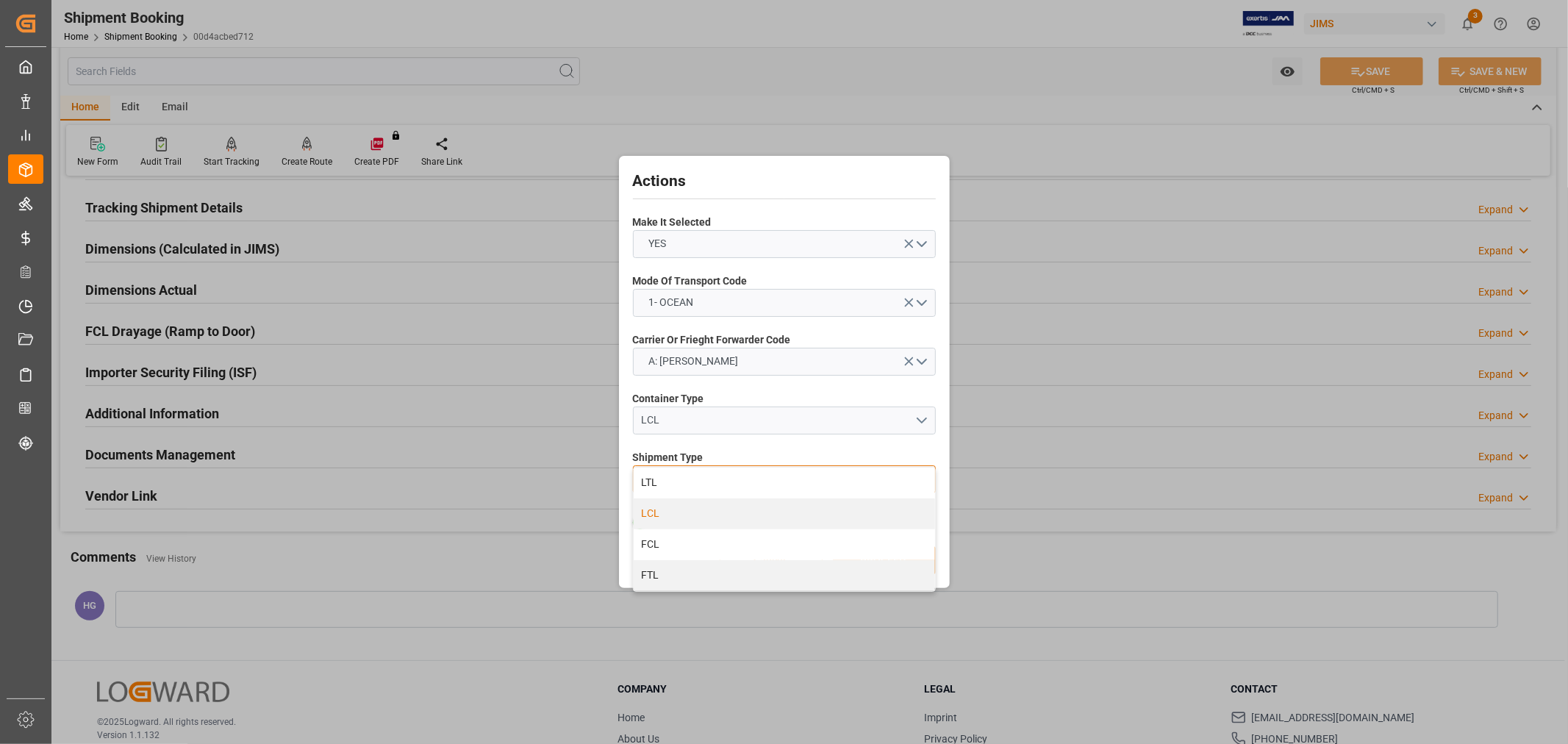
click at [704, 513] on div "LCL" at bounding box center [784, 514] width 301 height 31
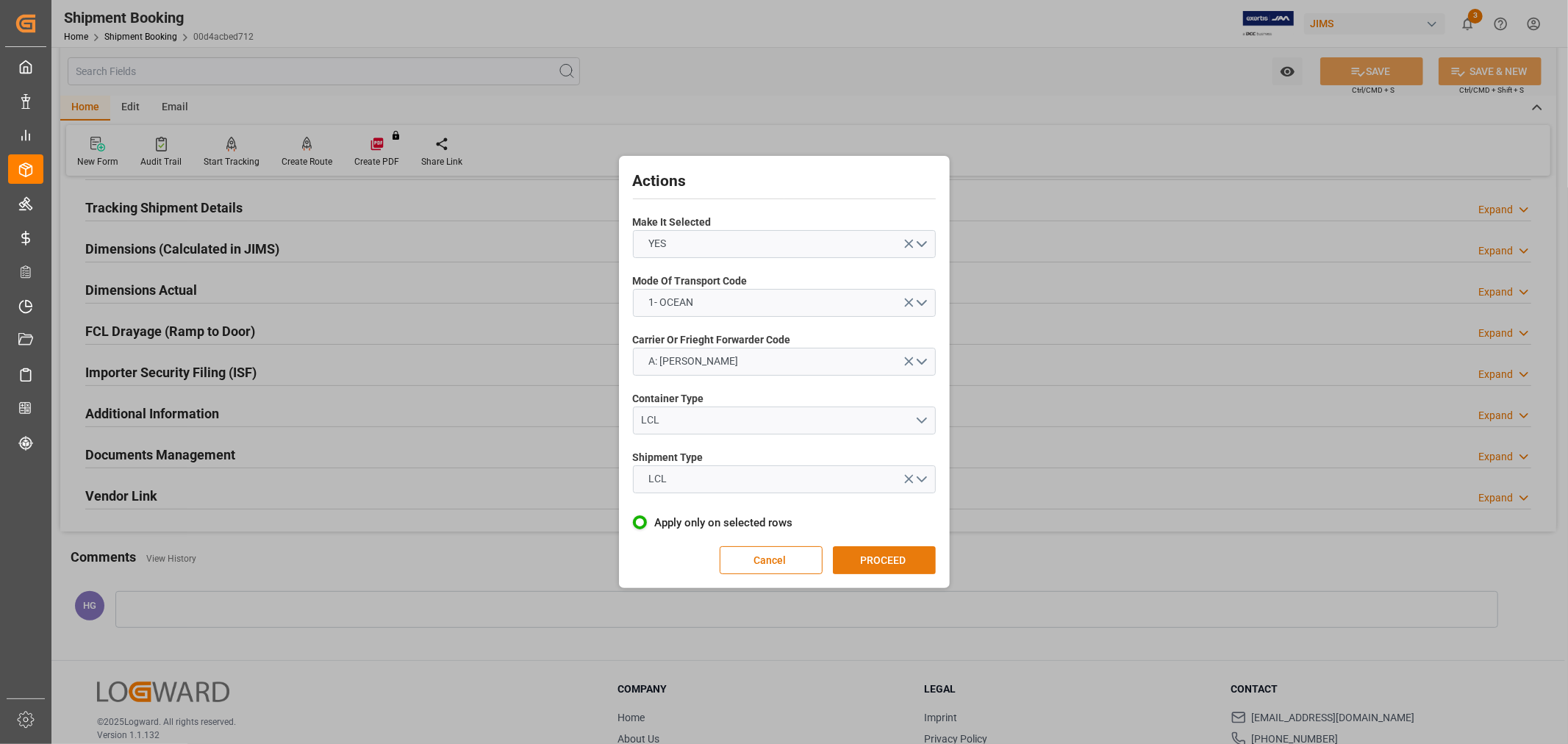
click at [887, 553] on button "PROCEED" at bounding box center [884, 560] width 103 height 28
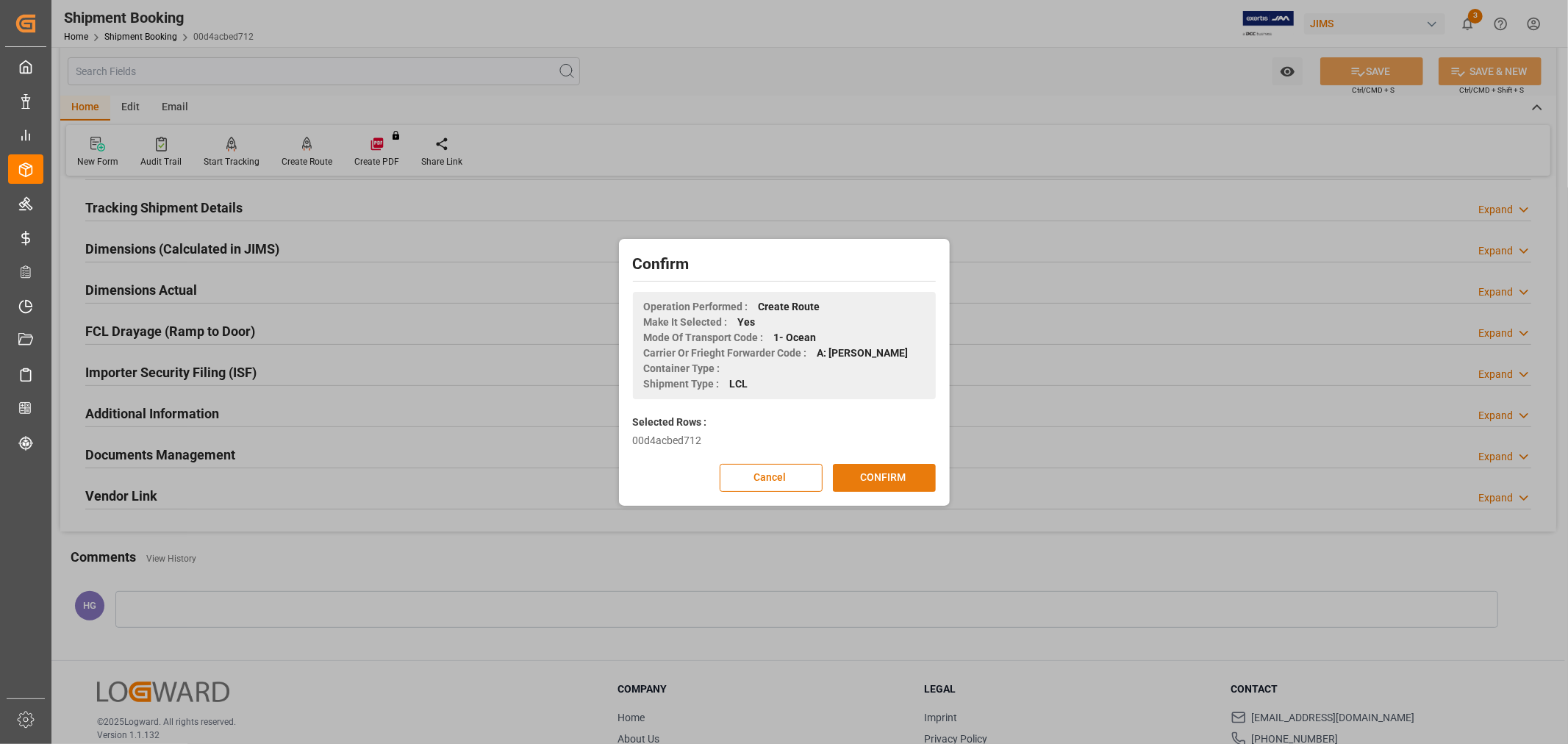
click at [863, 474] on button "CONFIRM" at bounding box center [884, 478] width 103 height 28
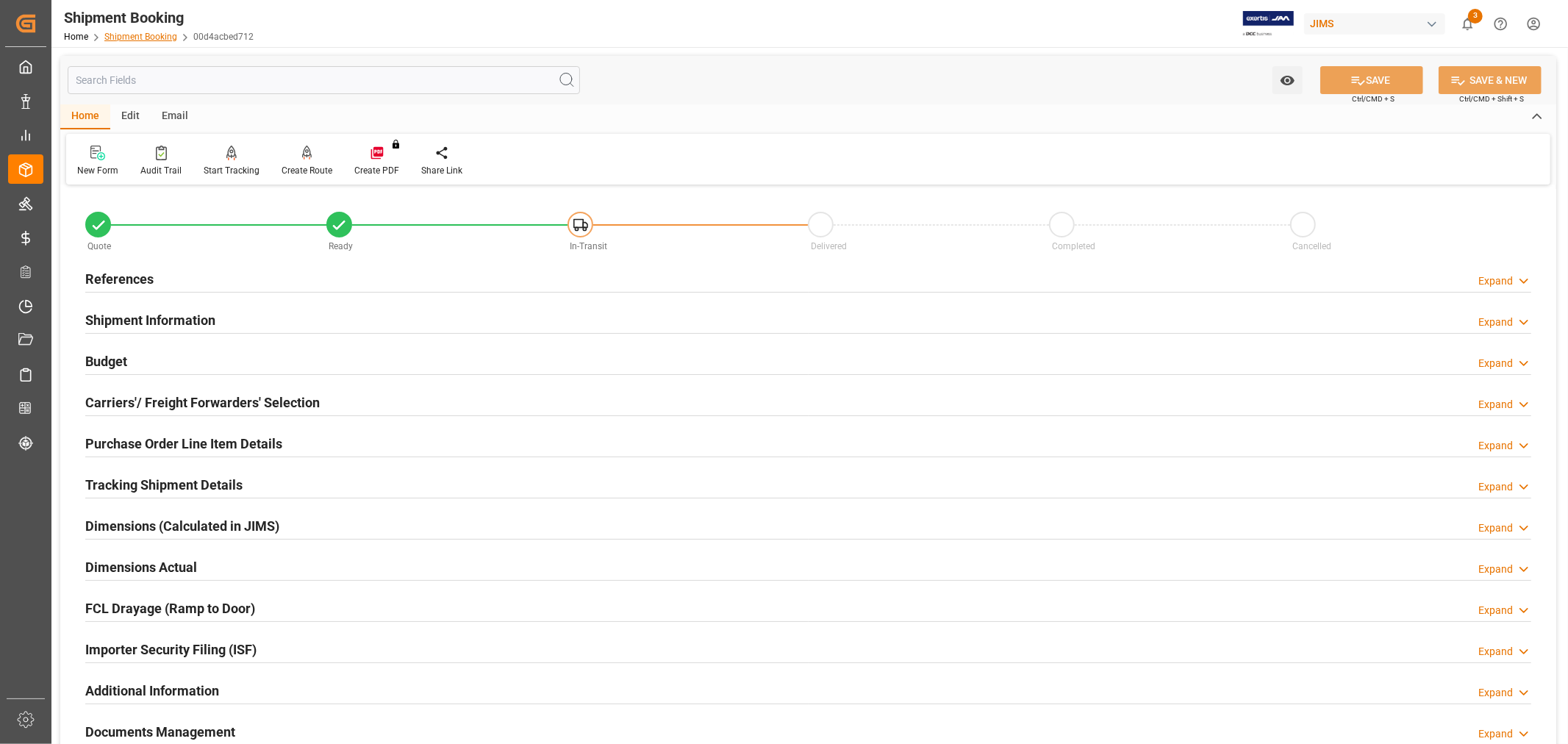
click at [144, 38] on link "Shipment Booking" at bounding box center [140, 36] width 73 height 10
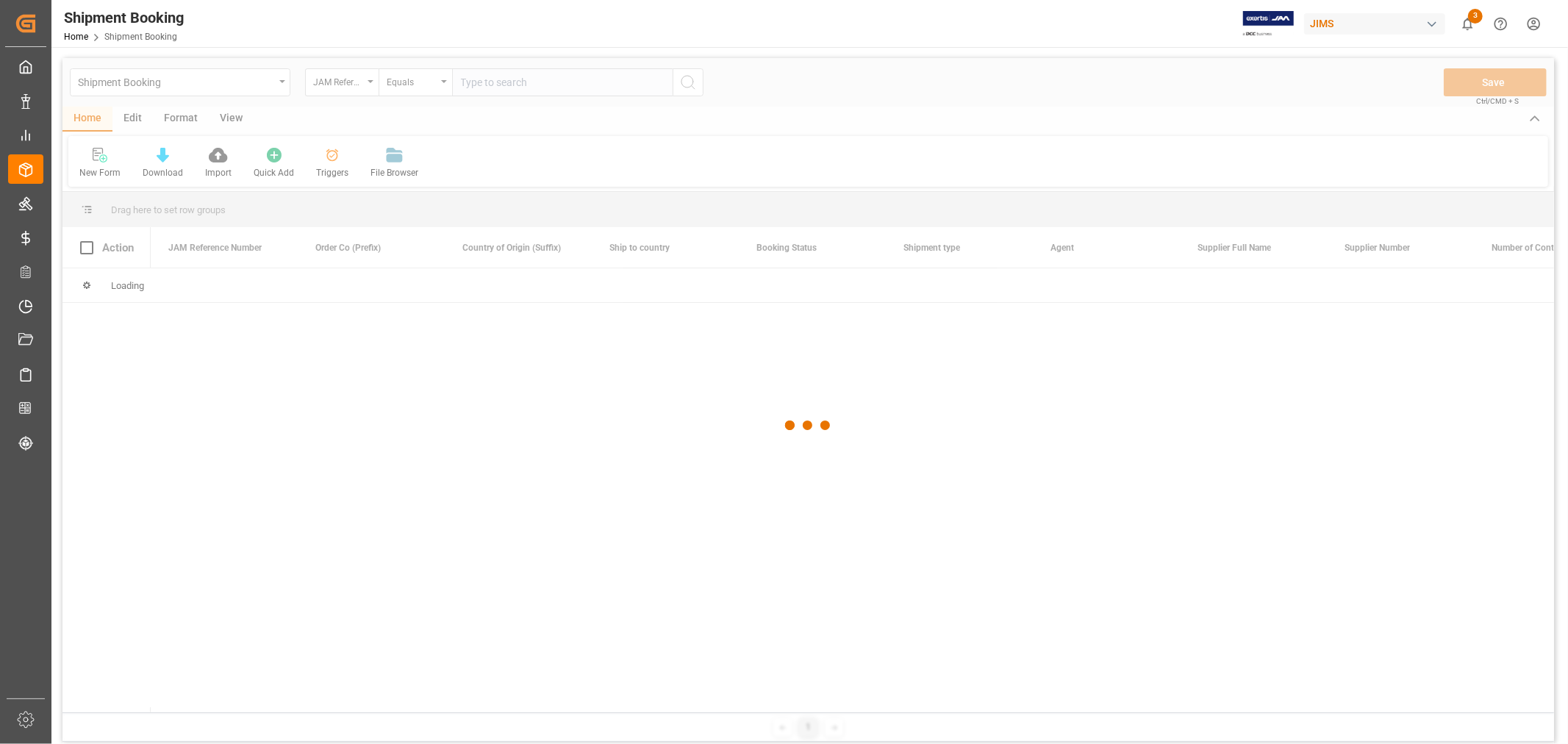
click at [564, 82] on div at bounding box center [808, 425] width 1491 height 735
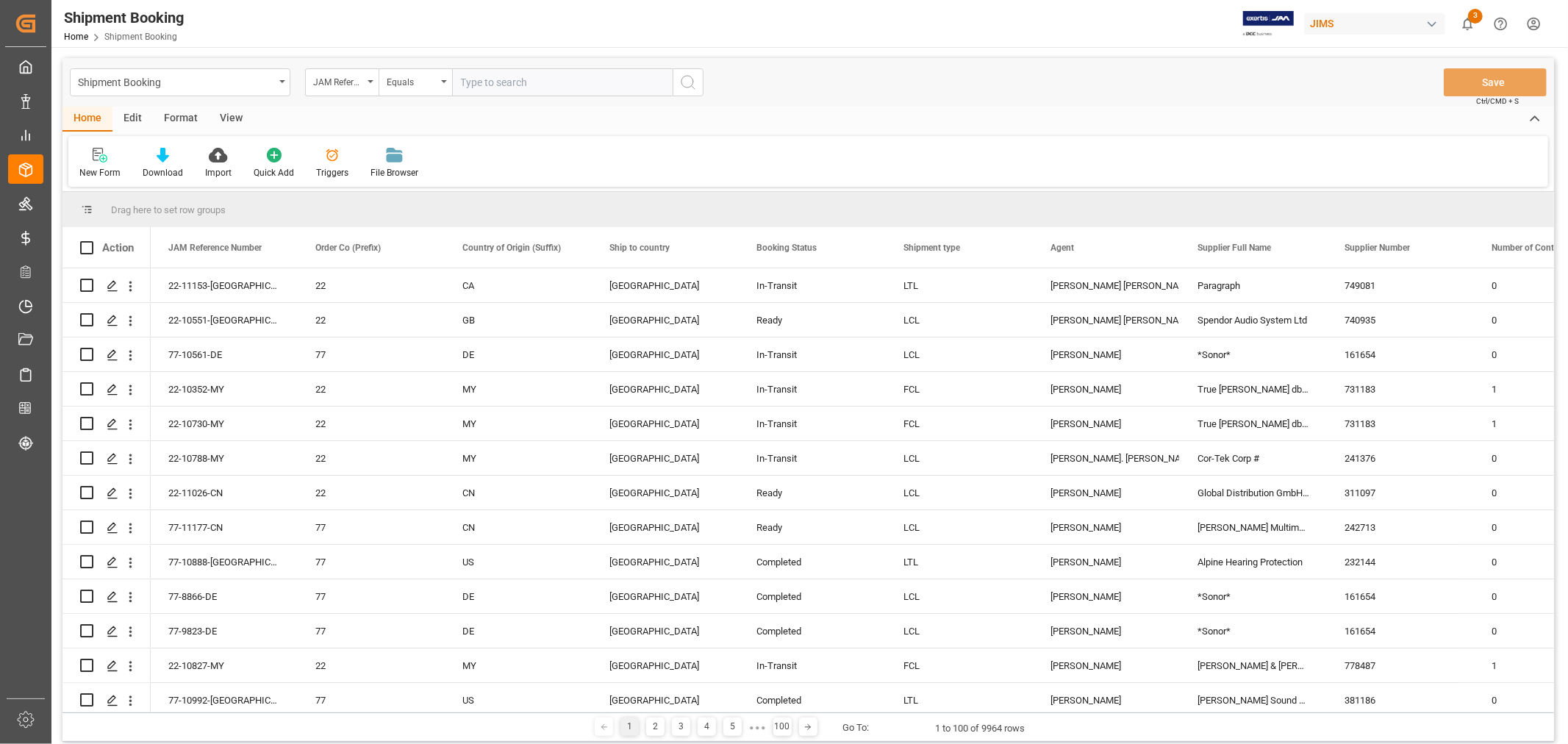
click at [556, 79] on input "text" at bounding box center [562, 82] width 220 height 28
paste input "22-11153-[GEOGRAPHIC_DATA]"
type input "22-11153-[GEOGRAPHIC_DATA]"
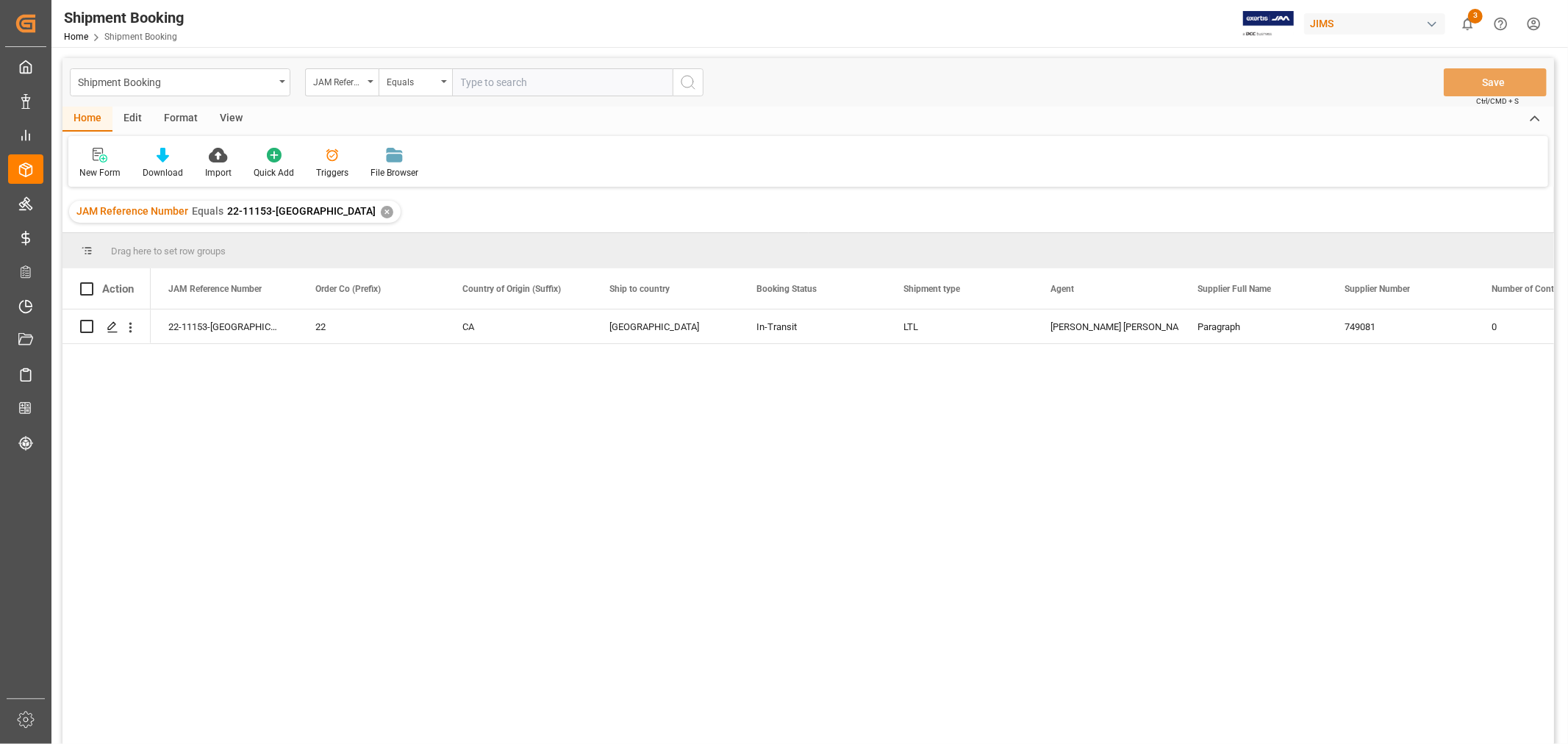
click at [381, 211] on div "✕" at bounding box center [387, 211] width 12 height 12
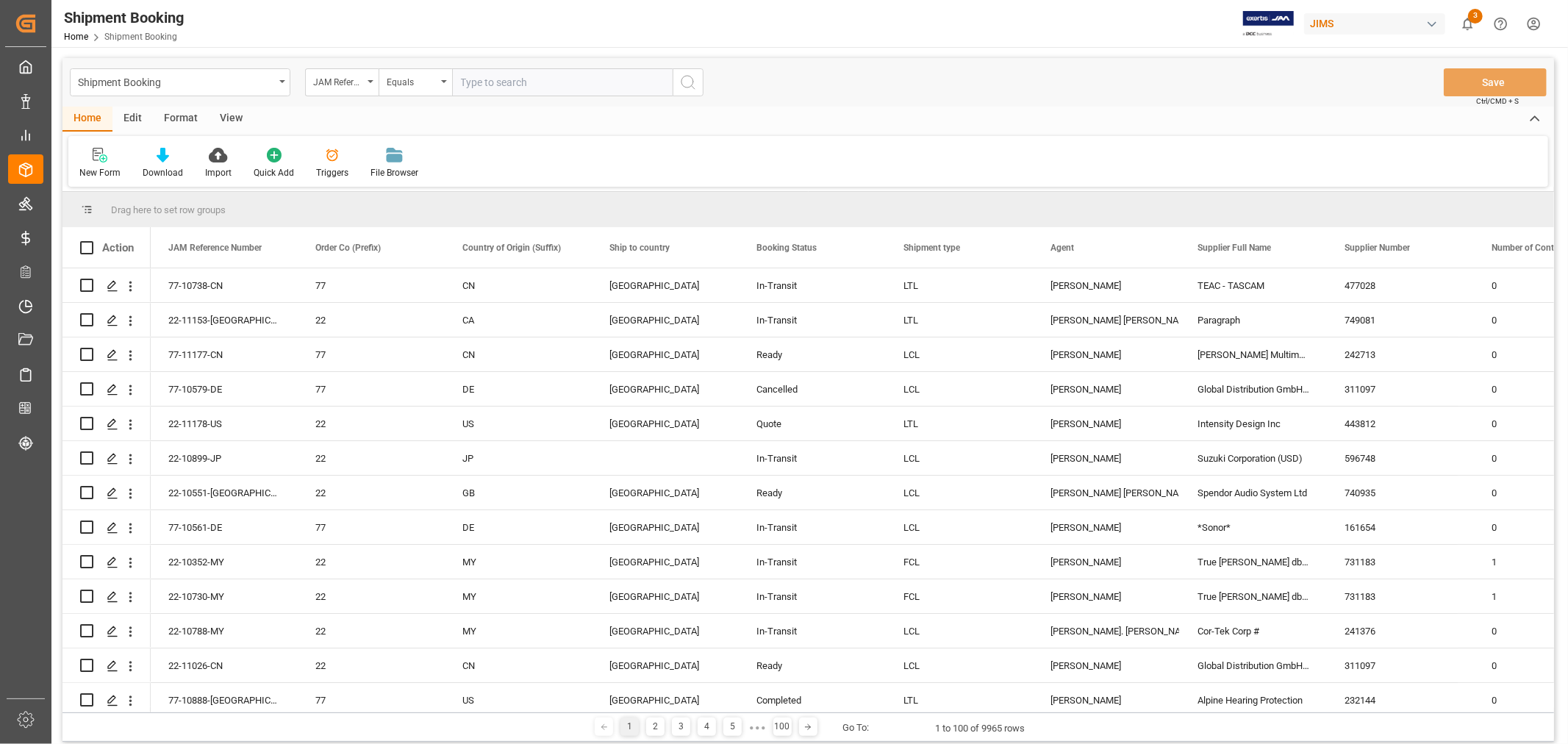
click at [505, 86] on input "text" at bounding box center [562, 82] width 220 height 28
paste input "77-11177-CN"
type input "77-11177-CN"
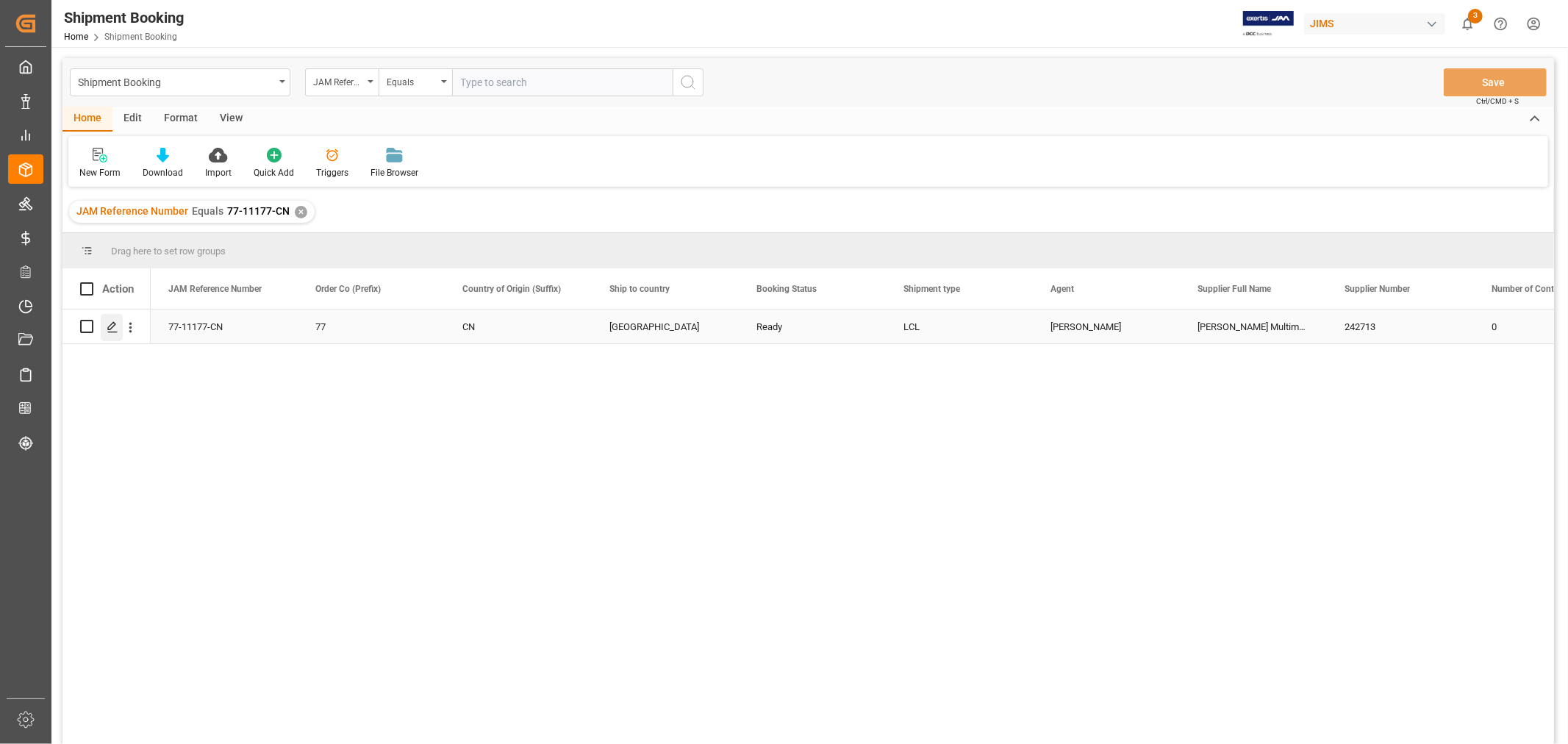
click at [111, 324] on polygon "Press SPACE to select this row." at bounding box center [111, 325] width 7 height 7
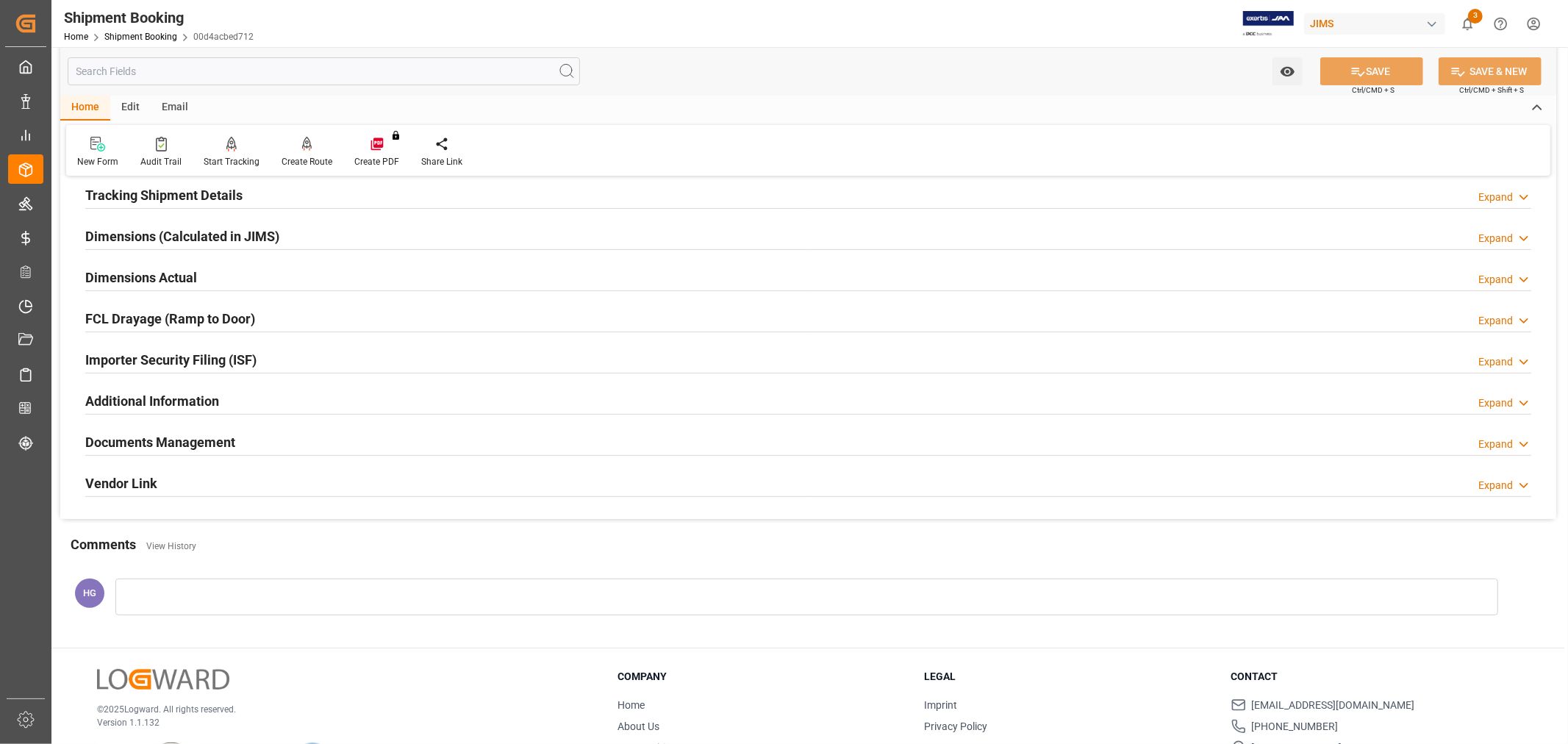
scroll to position [361, 0]
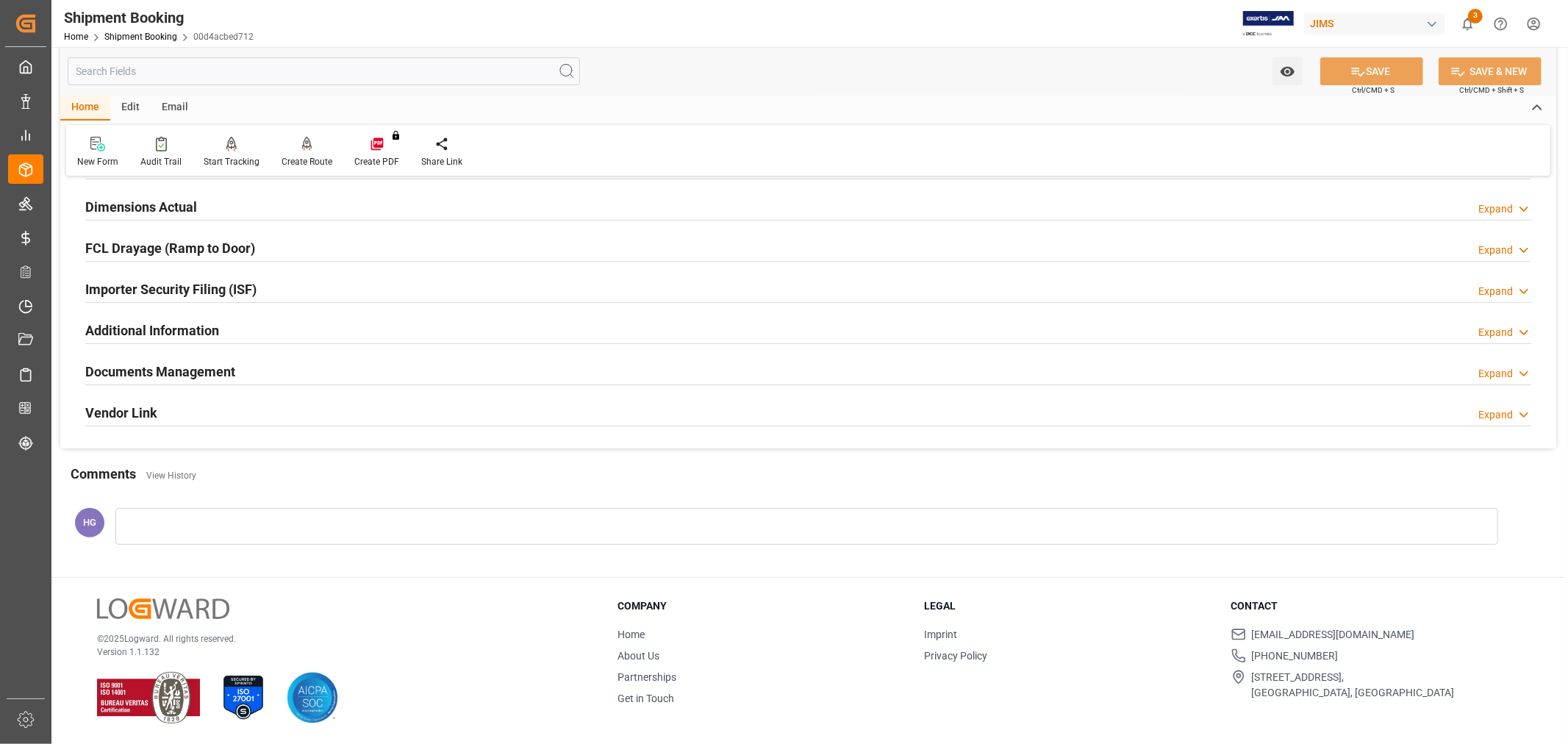
click at [181, 367] on h2 "Documents Management" at bounding box center [161, 371] width 150 height 20
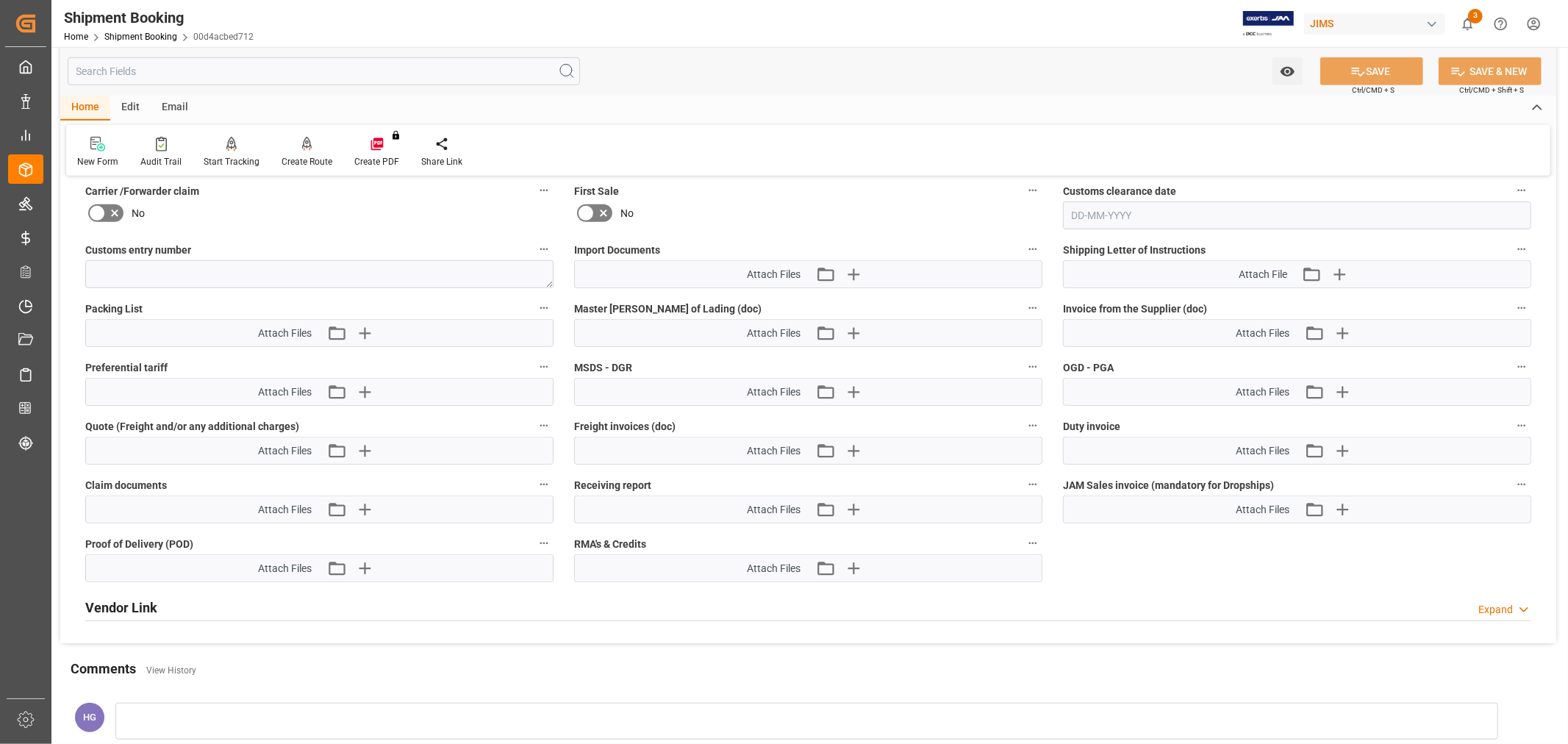
scroll to position [769, 0]
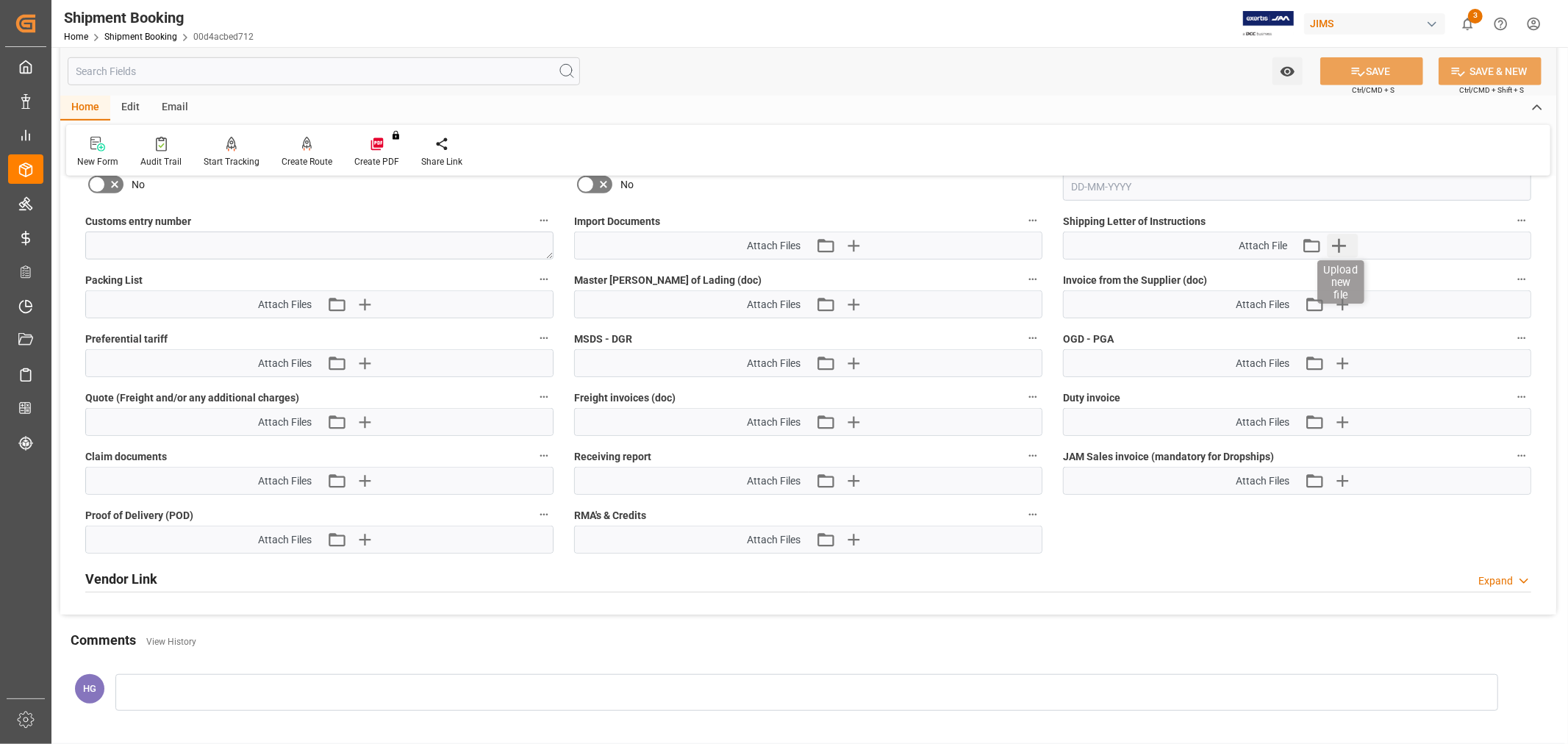
click at [1344, 244] on icon "button" at bounding box center [1339, 245] width 23 height 23
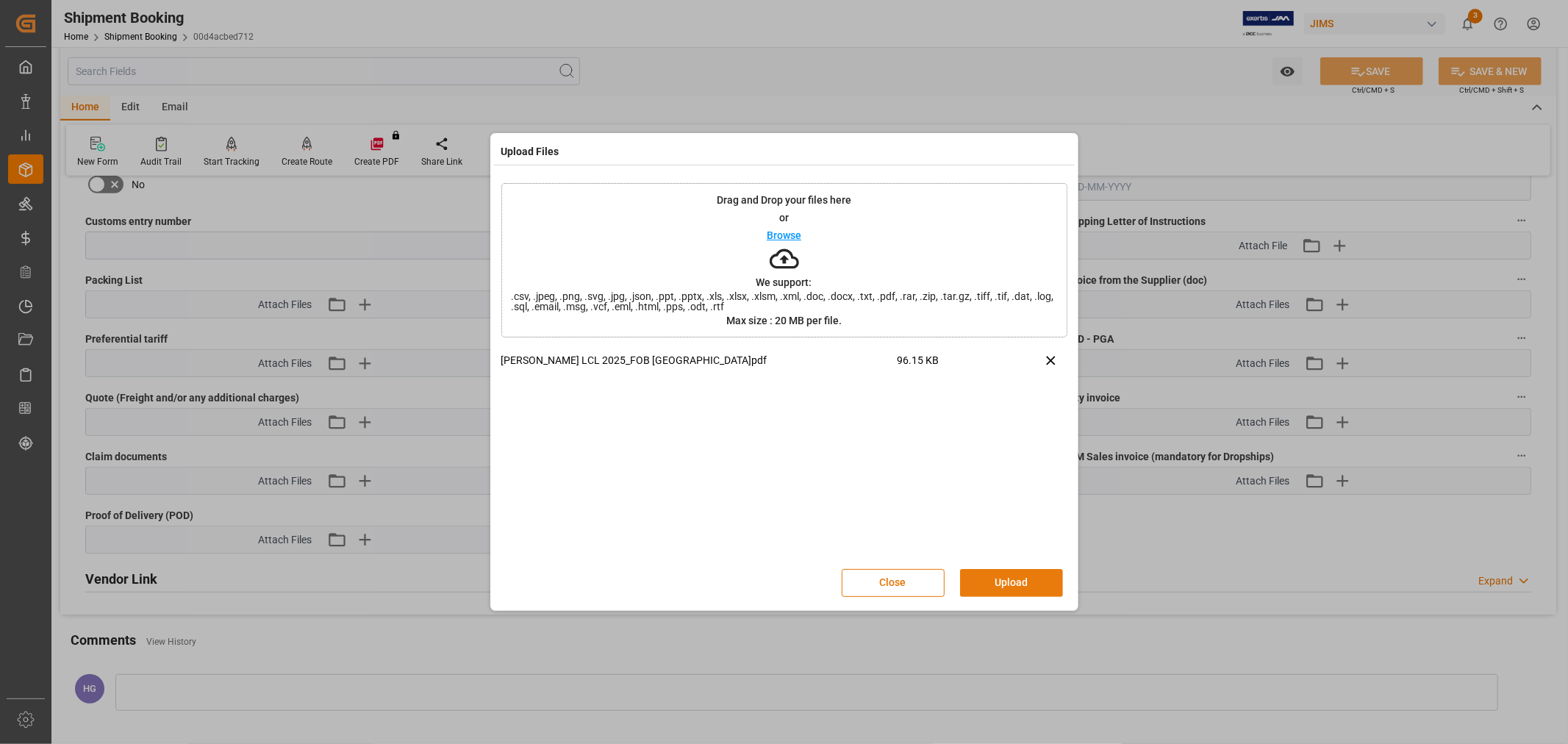
click at [1000, 578] on button "Upload" at bounding box center [1012, 583] width 103 height 28
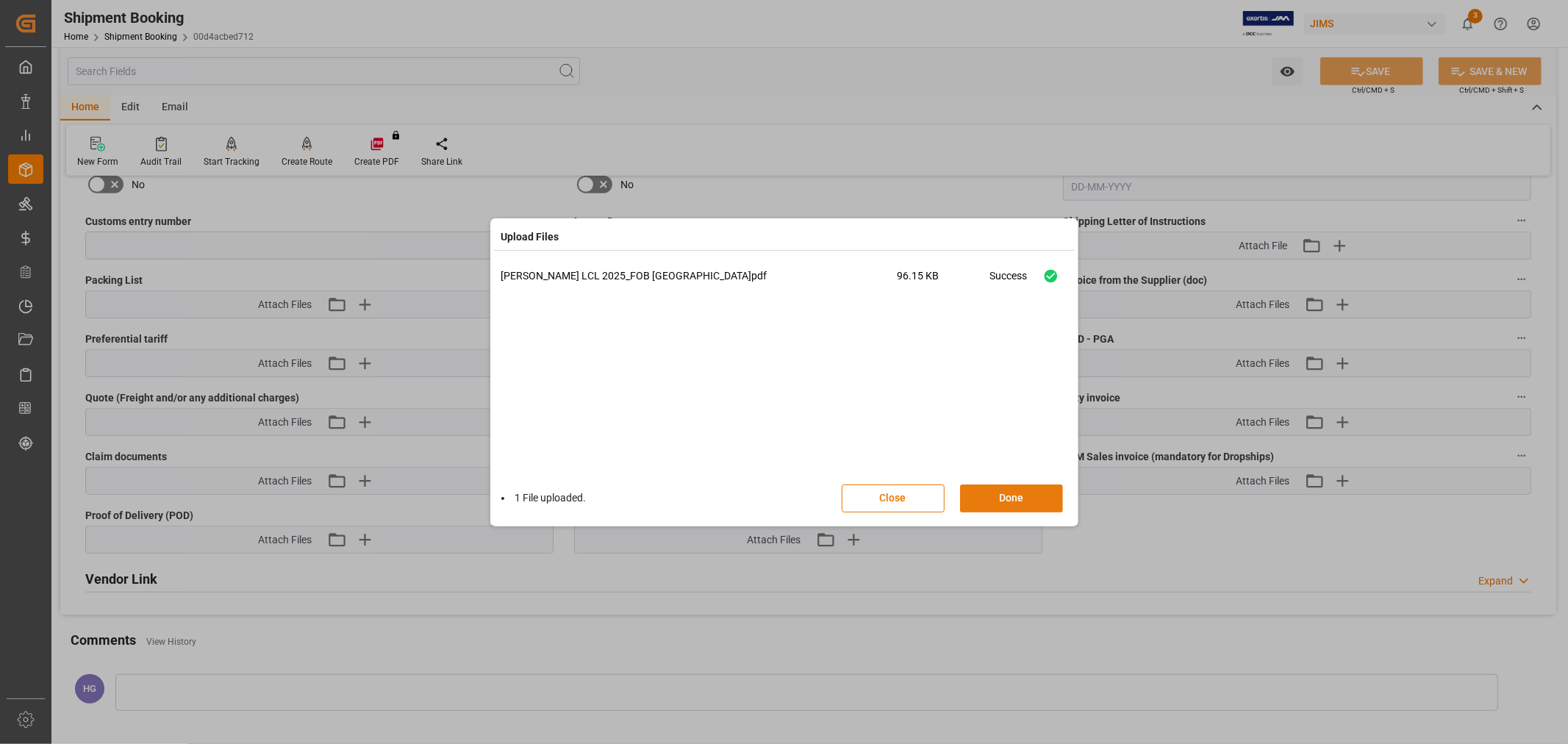
click at [995, 501] on button "Done" at bounding box center [1012, 498] width 103 height 28
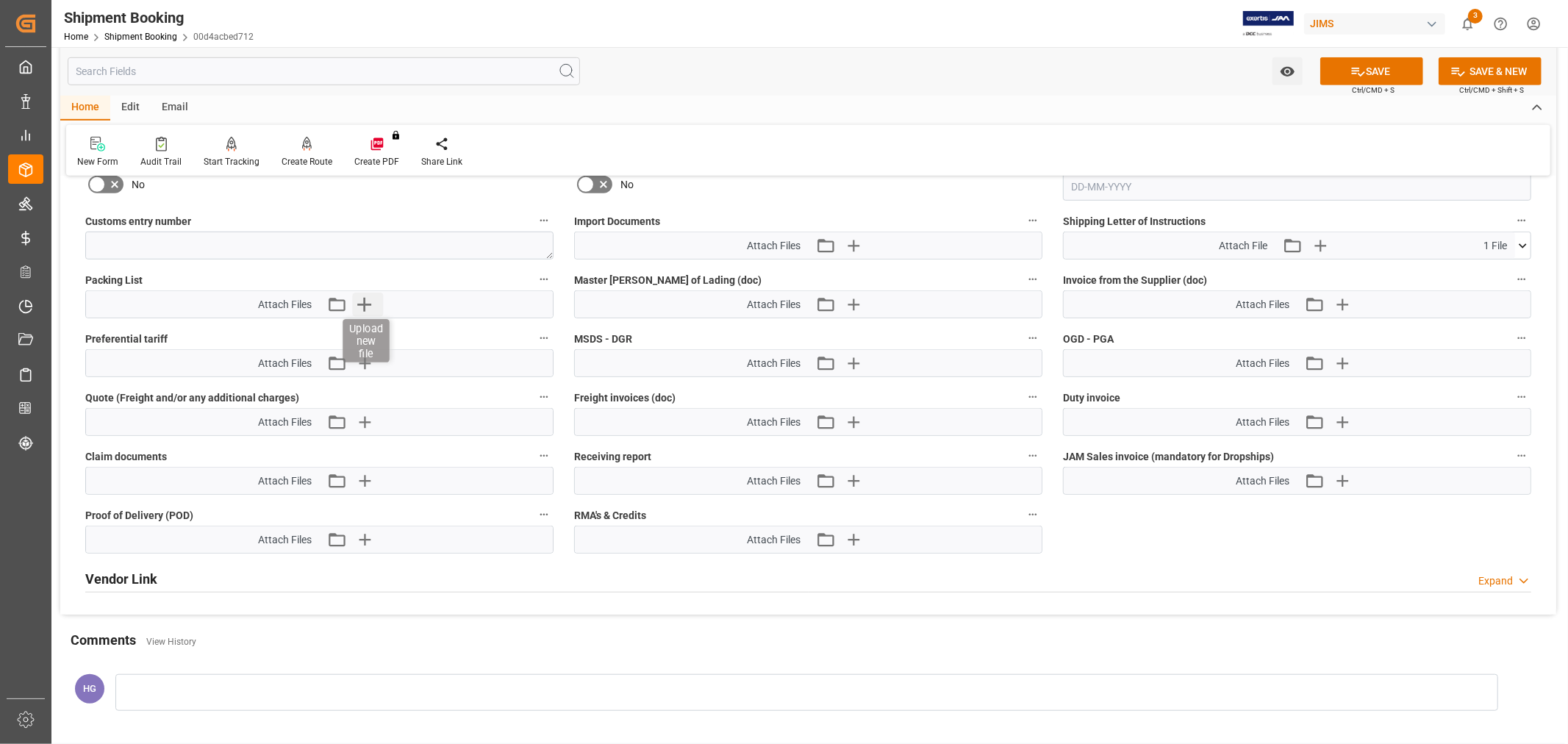
click at [365, 298] on icon "button" at bounding box center [364, 304] width 14 height 14
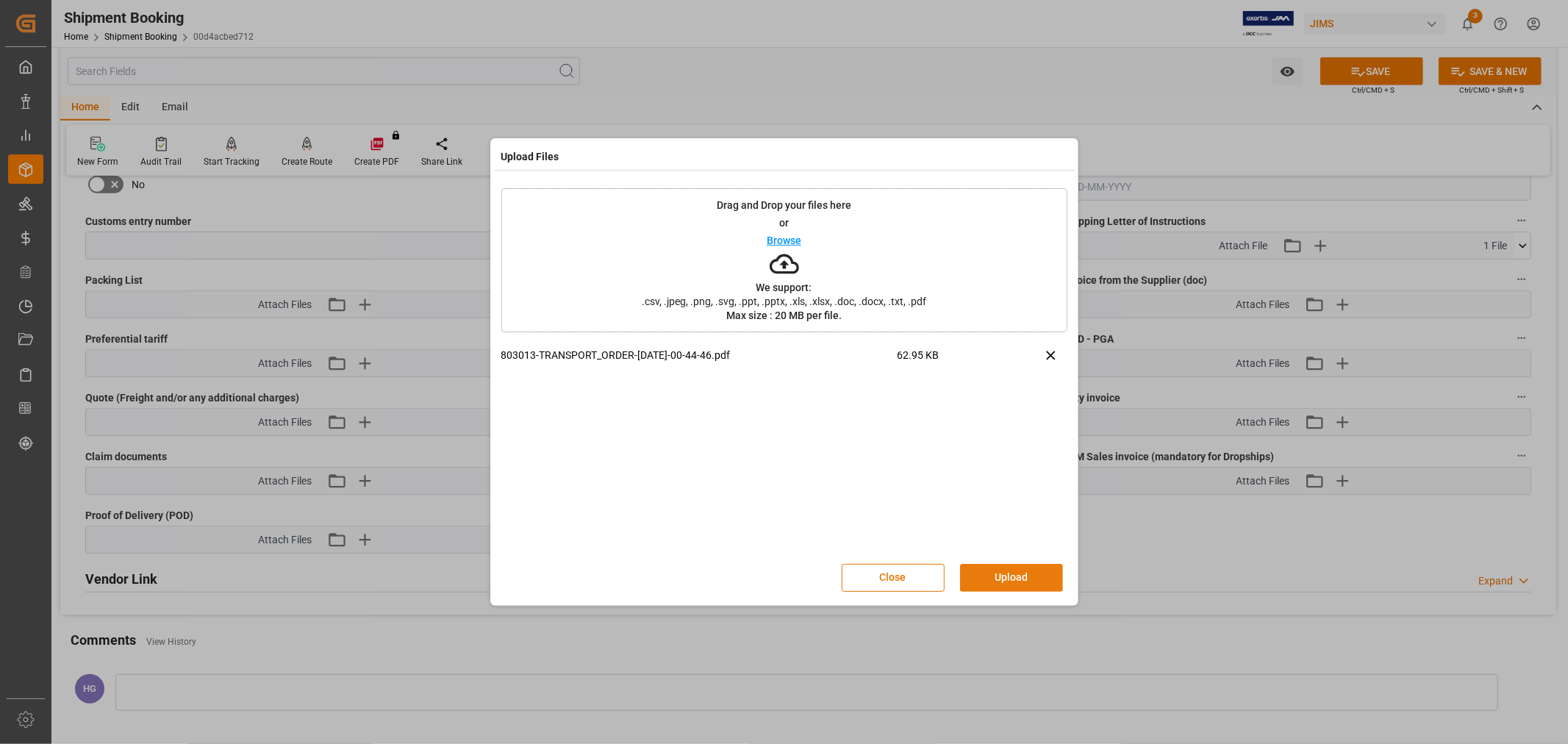
click at [974, 572] on button "Upload" at bounding box center [1012, 578] width 103 height 28
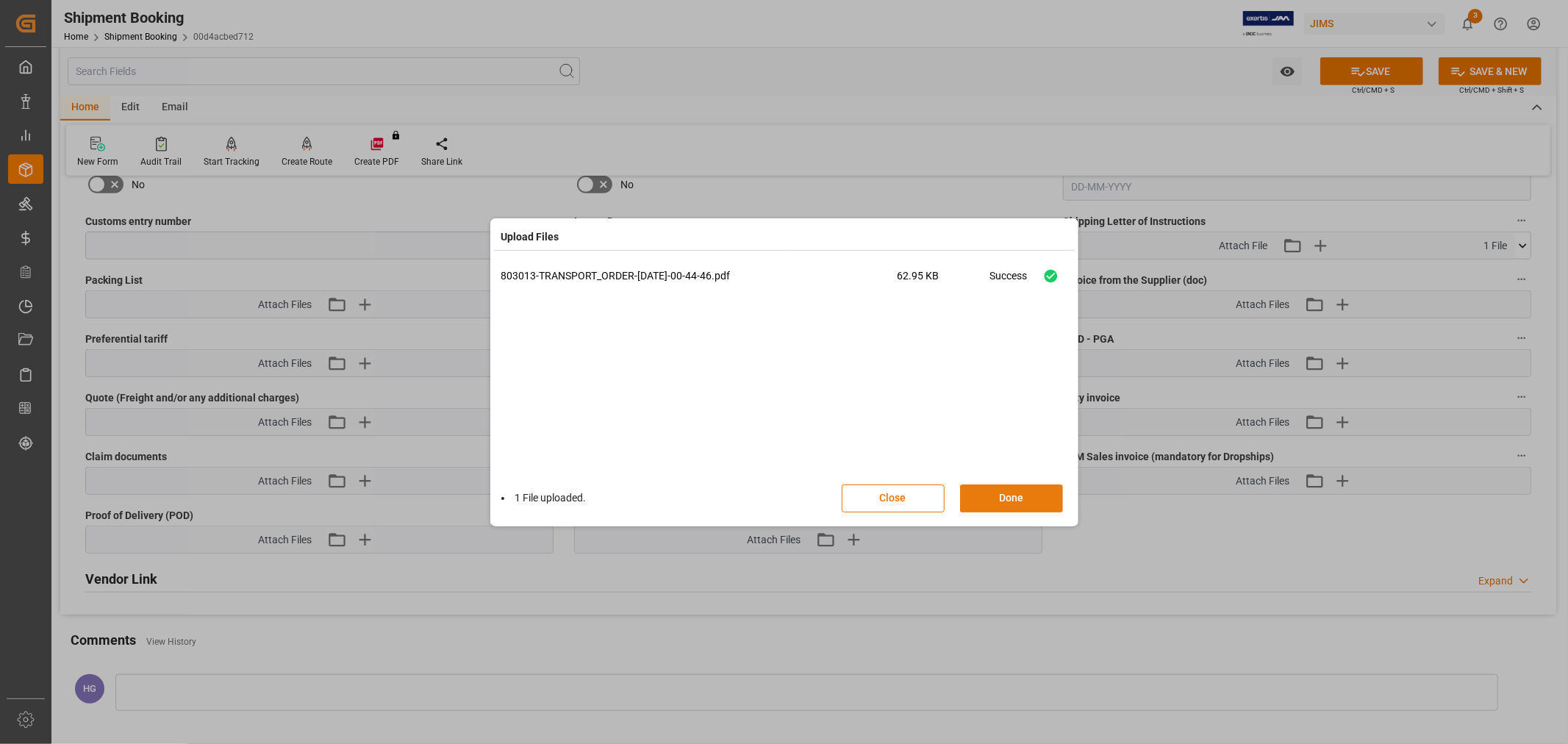
click at [993, 501] on button "Done" at bounding box center [1012, 498] width 103 height 28
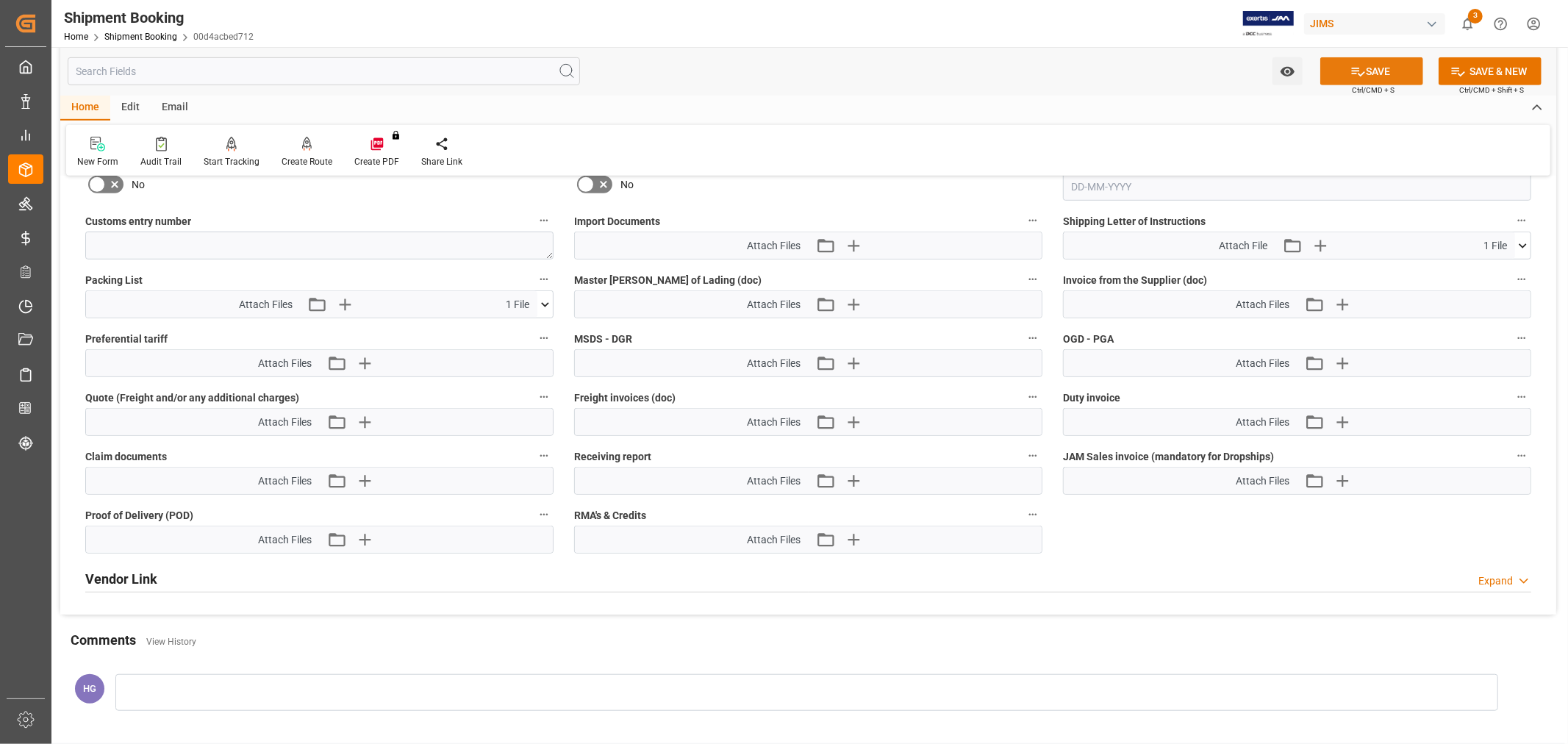
click at [1362, 69] on icon at bounding box center [1357, 71] width 15 height 15
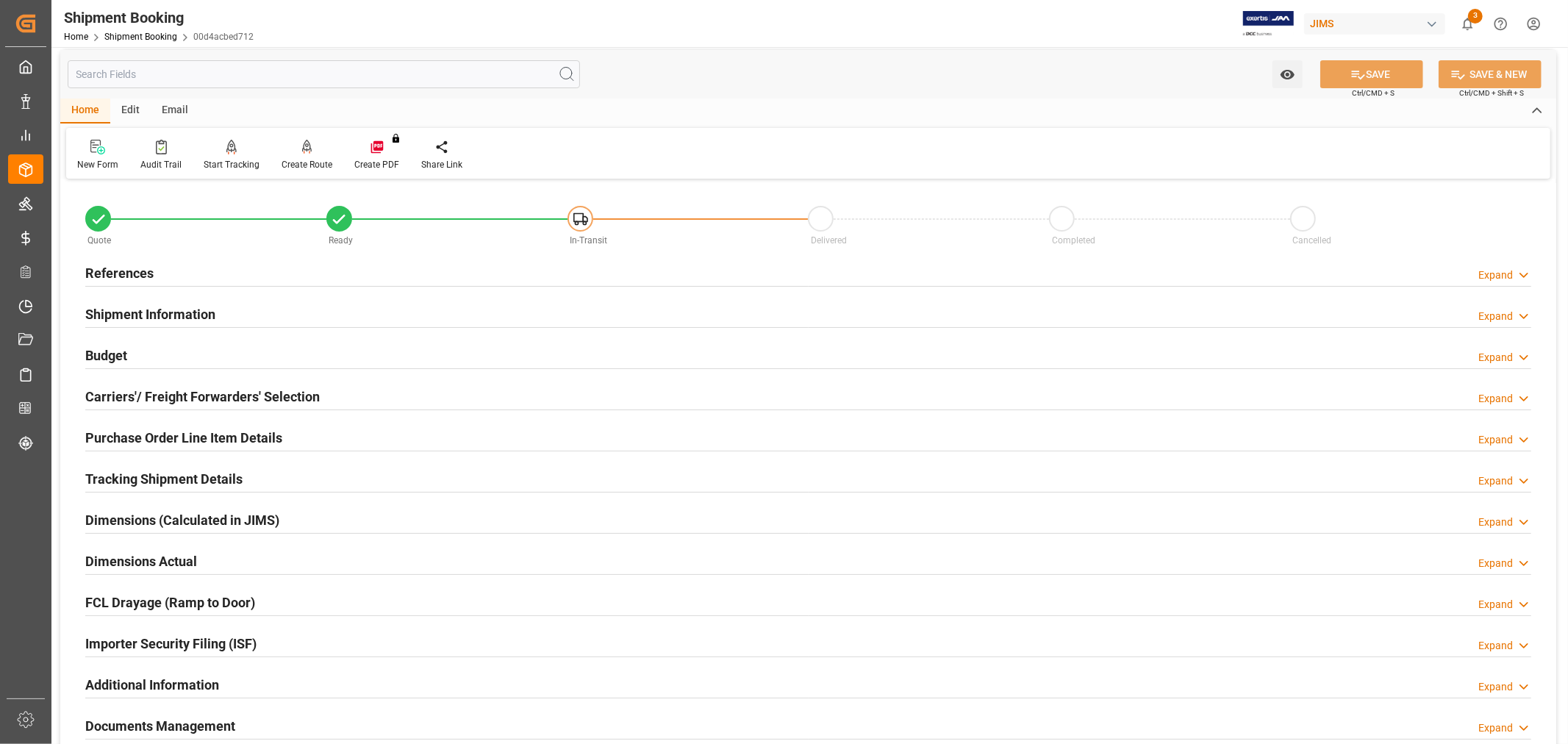
scroll to position [0, 0]
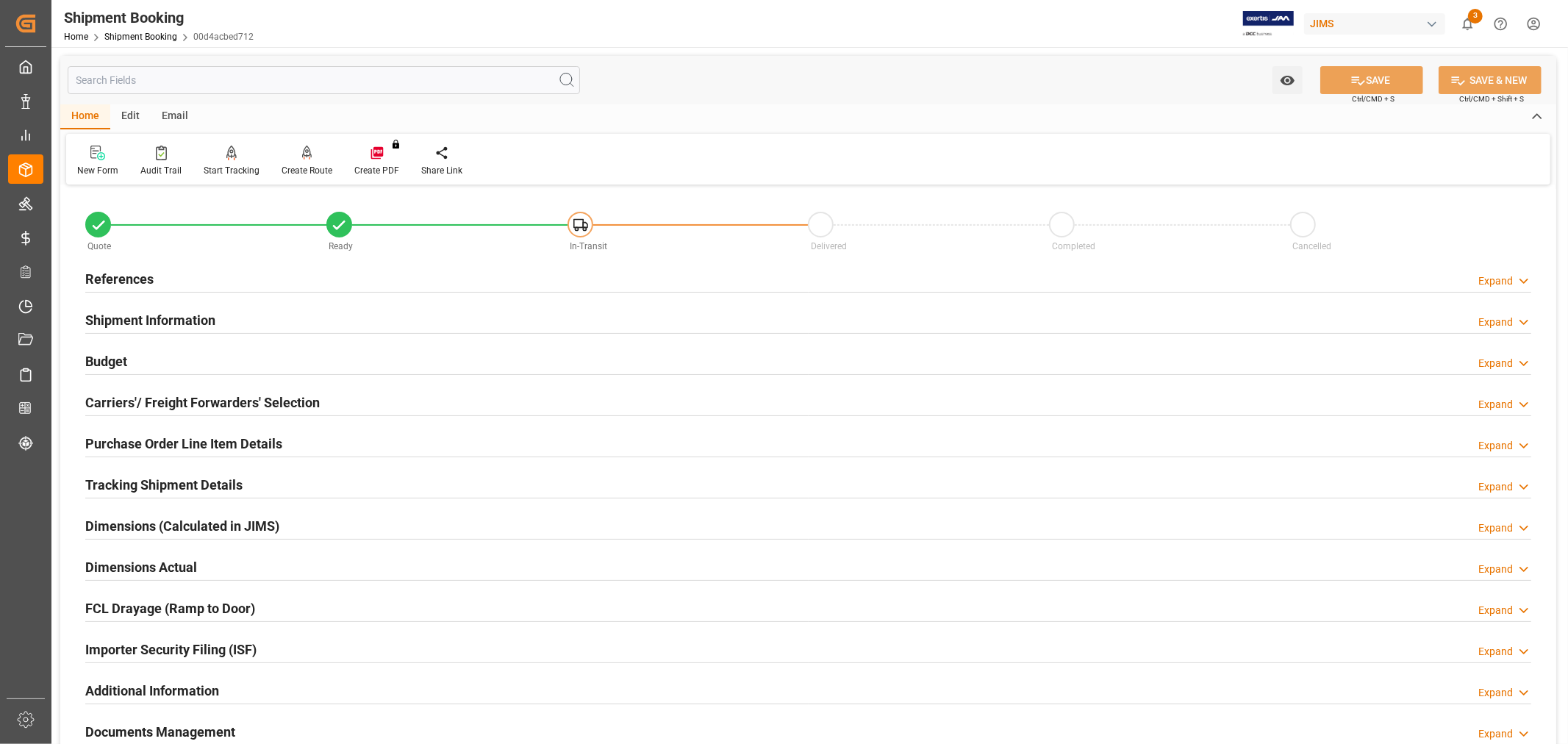
click at [136, 282] on h2 "References" at bounding box center [119, 278] width 69 height 20
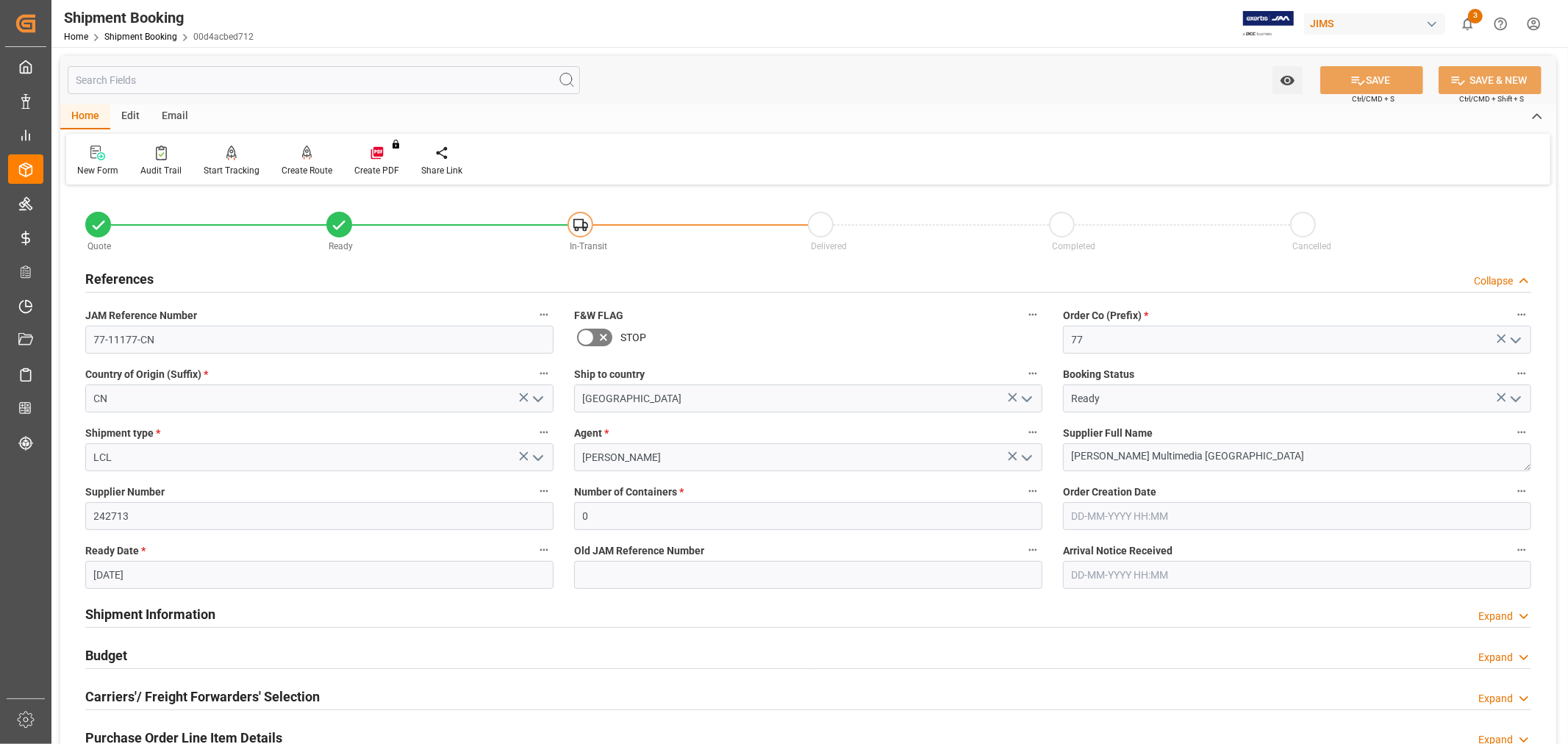
click at [179, 107] on div "Email" at bounding box center [175, 116] width 48 height 25
click at [90, 157] on icon at bounding box center [99, 155] width 20 height 10
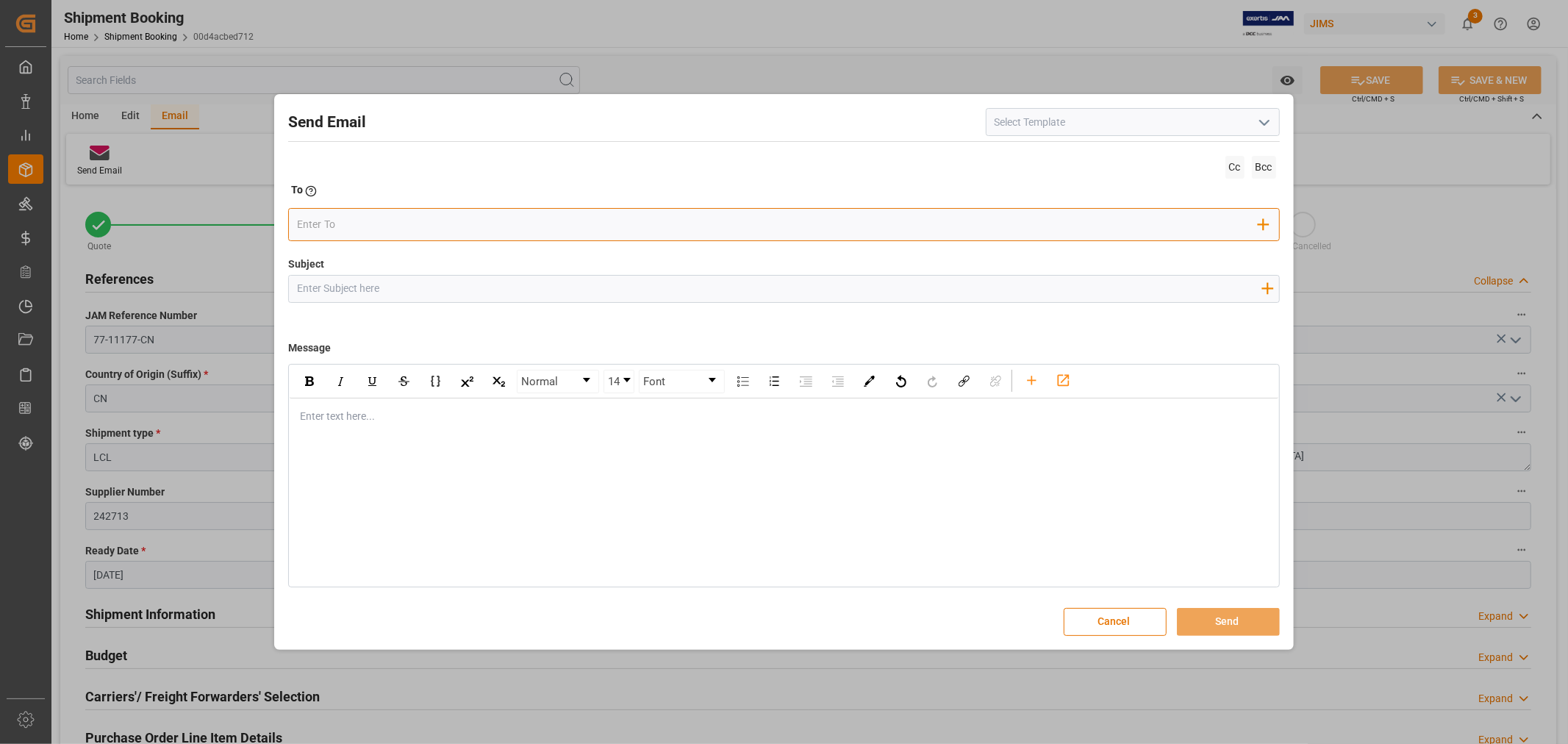
click at [451, 232] on input "email" at bounding box center [777, 224] width 961 height 22
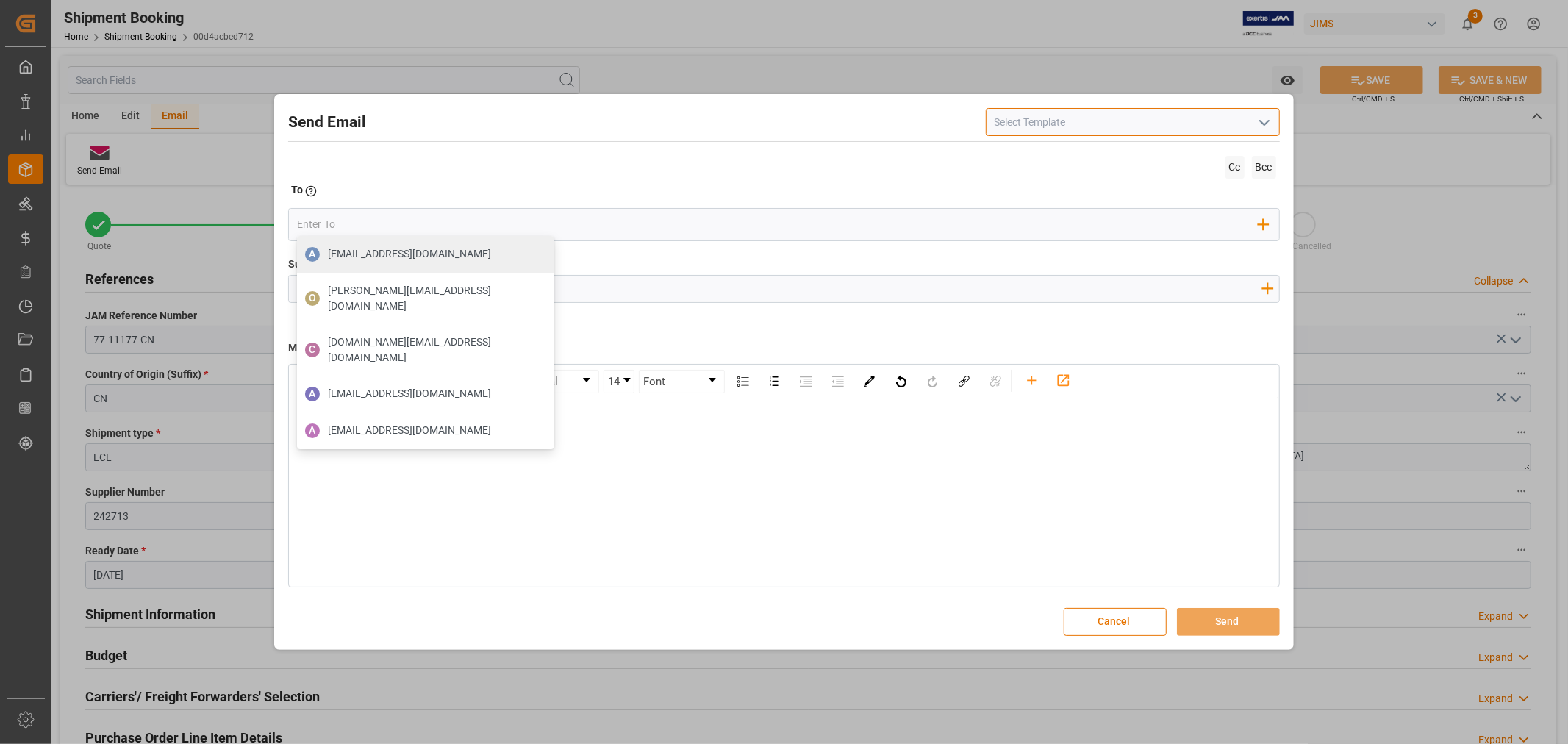
click at [1148, 122] on input at bounding box center [1133, 122] width 294 height 28
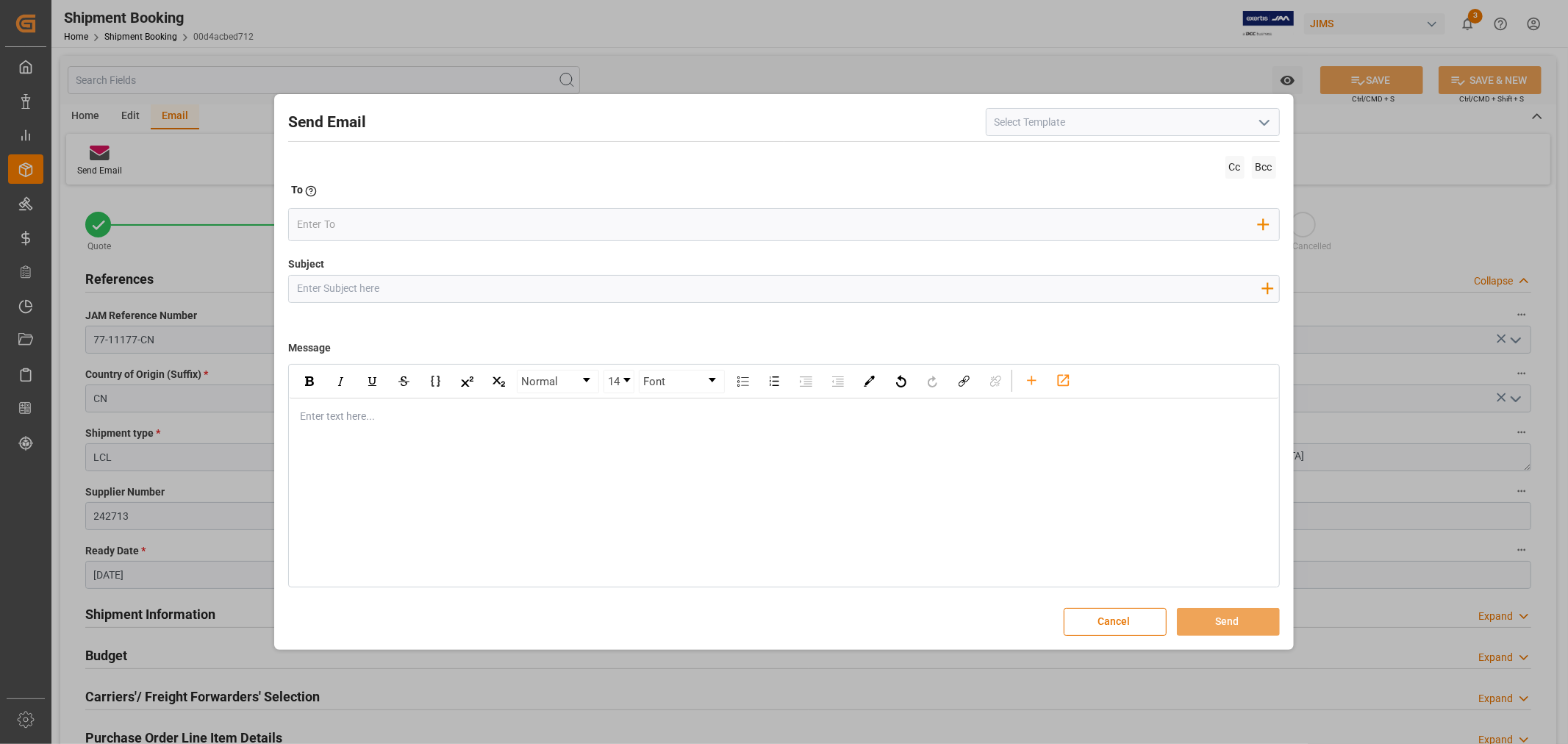
click at [1267, 122] on polyline "open menu" at bounding box center [1264, 122] width 9 height 4
click at [1089, 160] on div "2BOOK - Ocean - Air freight" at bounding box center [1132, 154] width 293 height 33
type input "2BOOK - Ocean - Air freight"
type input "2BOOK {{jamReferenceNumber}} {{supplierFullName}} Ship from: {{country}} Ship t…"
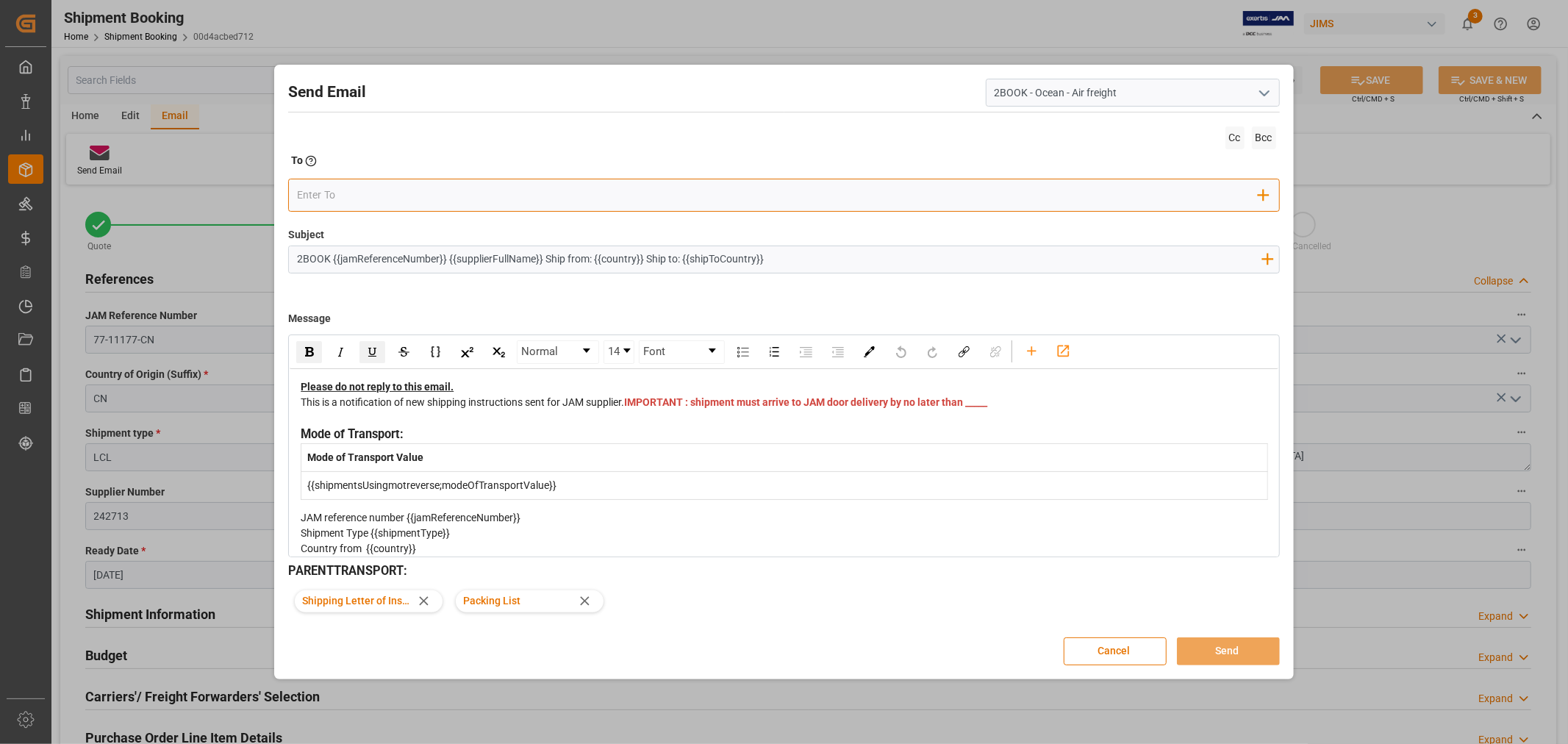
click at [479, 180] on div "Add Field to To" at bounding box center [784, 194] width 991 height 33
click at [489, 207] on div "Add Field to To" at bounding box center [784, 194] width 991 height 33
click at [400, 178] on div "Add Field to To" at bounding box center [784, 194] width 991 height 33
click at [393, 185] on input "email" at bounding box center [777, 195] width 961 height 22
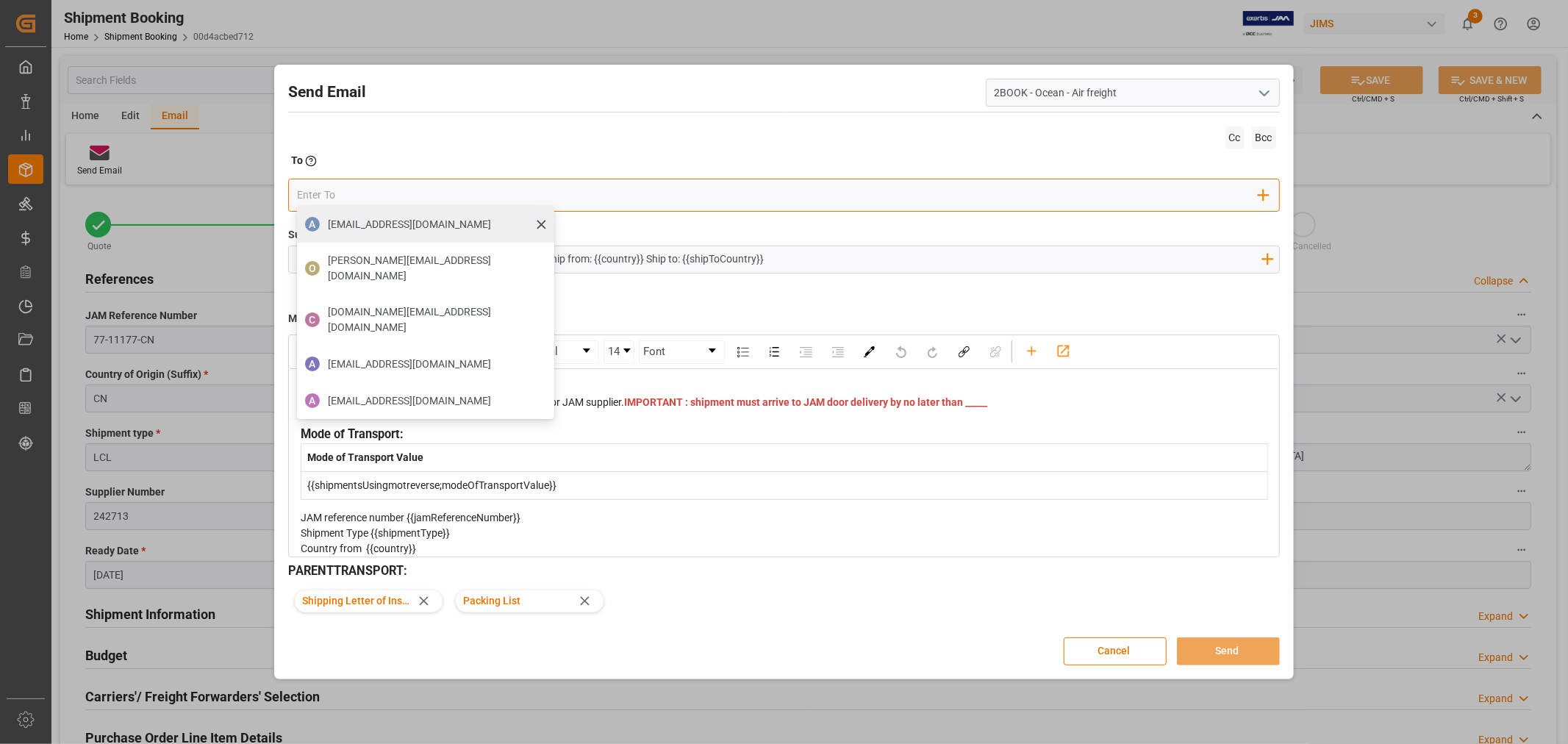
type input "boisvert.brigitte@delmarcargo.com"
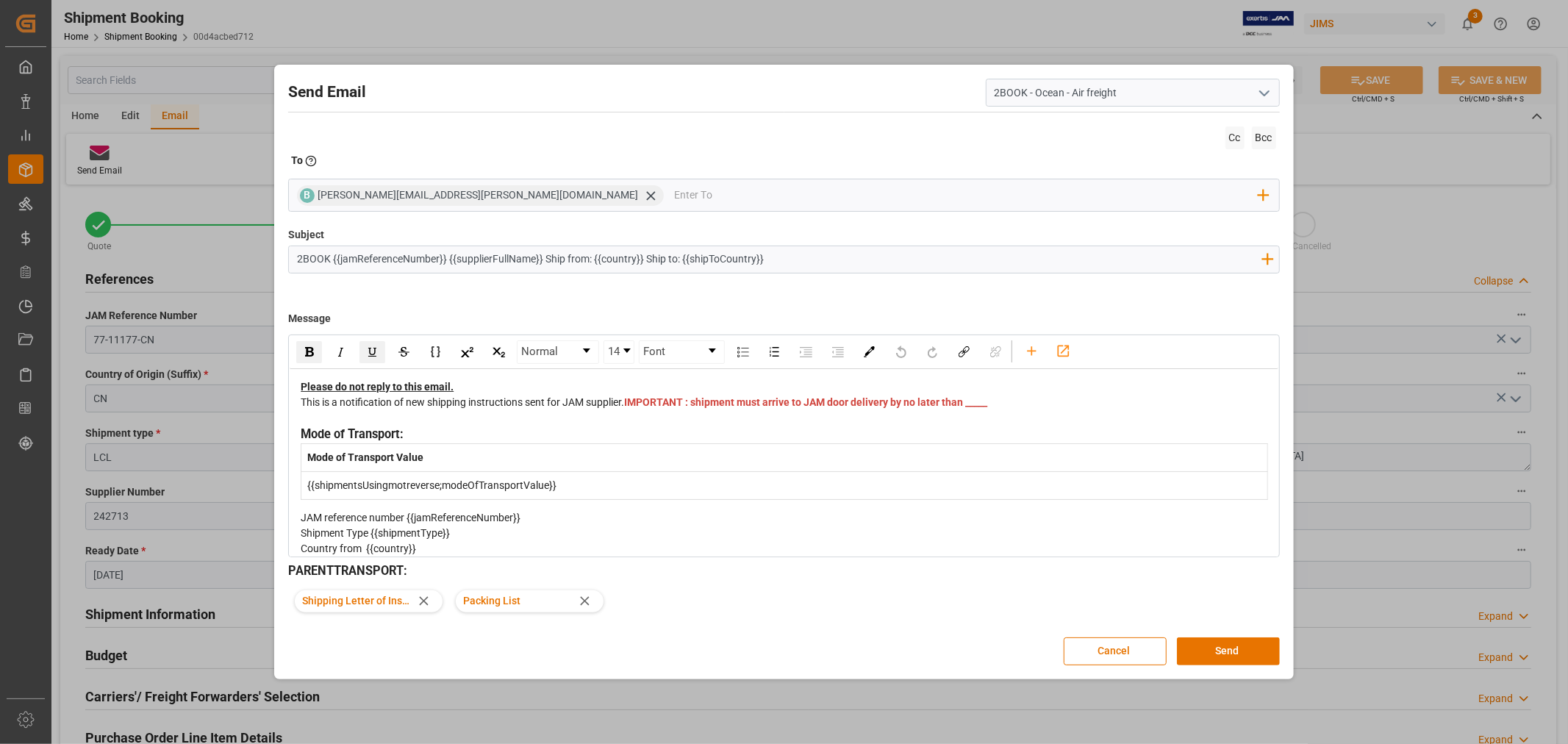
click at [669, 420] on div "This is a notification of new shipping instructions sent for JAM supplier. IMPO…" at bounding box center [784, 410] width 967 height 31
drag, startPoint x: 667, startPoint y: 429, endPoint x: 640, endPoint y: 424, distance: 27.5
click at [640, 424] on div "This is a notification of new shipping instructions sent for JAM supplier. IMPO…" at bounding box center [784, 410] width 967 height 31
click at [1226, 649] on button "Send" at bounding box center [1228, 651] width 103 height 28
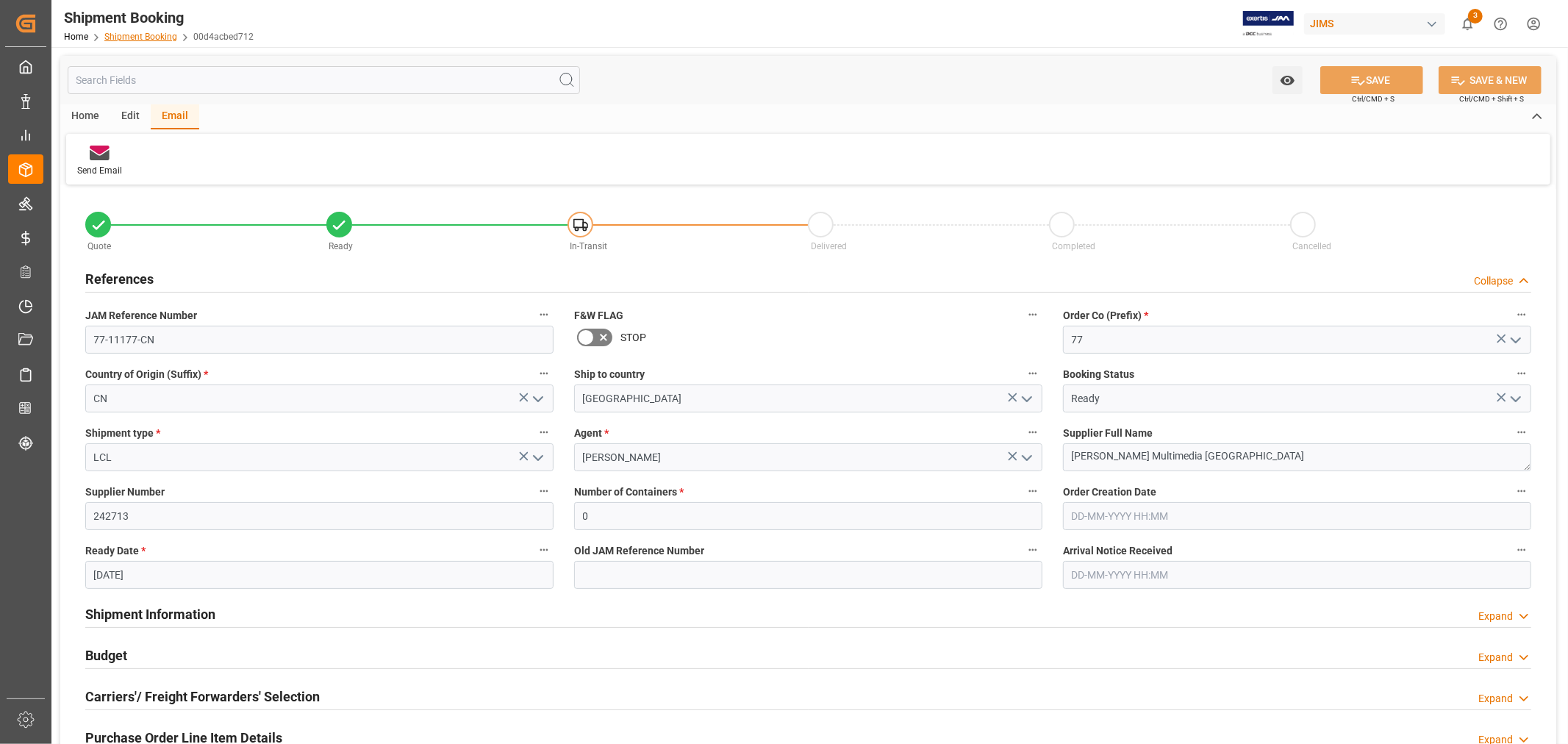
click at [147, 31] on link "Shipment Booking" at bounding box center [140, 36] width 73 height 10
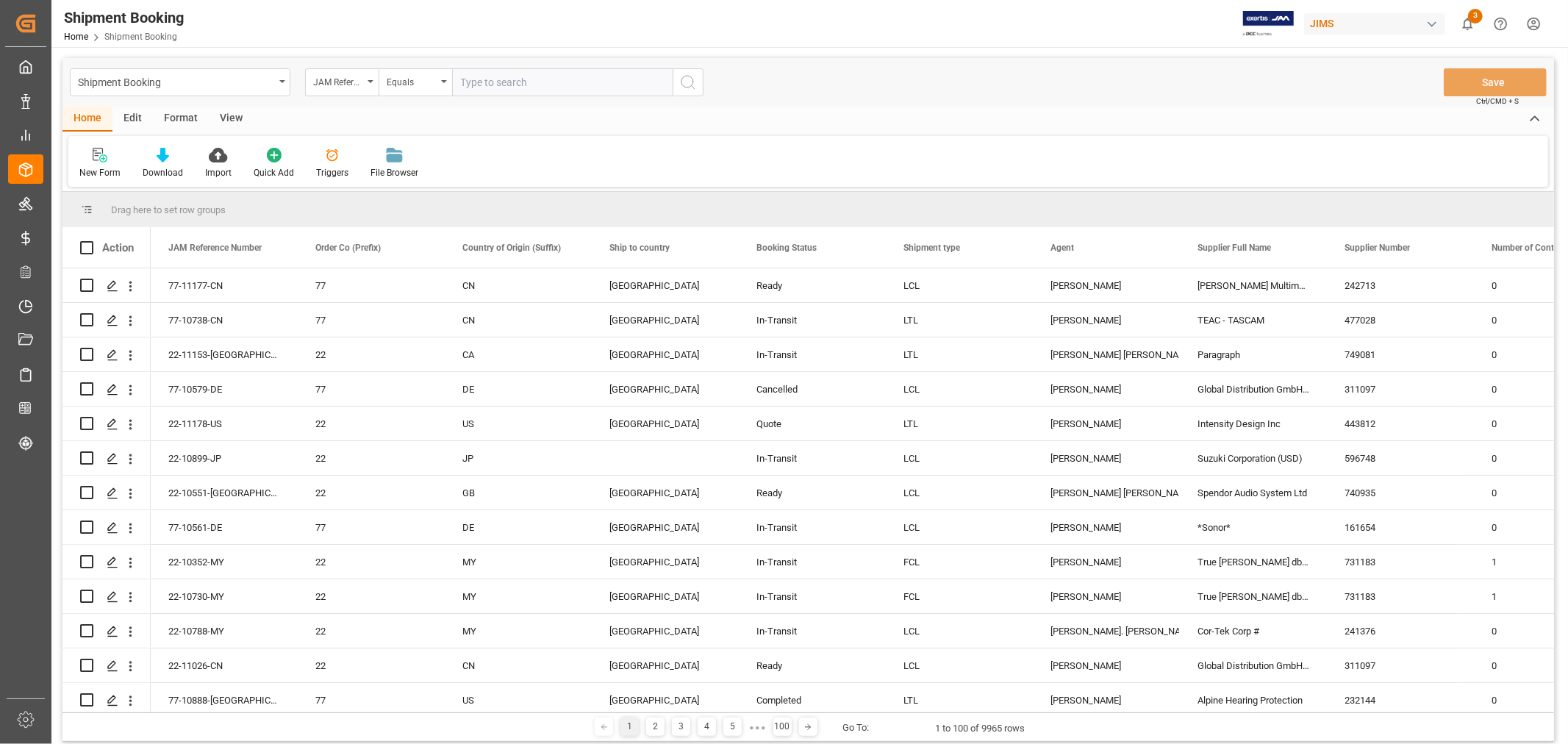
click at [476, 84] on input "text" at bounding box center [562, 82] width 220 height 28
click at [98, 173] on div "New Form" at bounding box center [99, 173] width 41 height 13
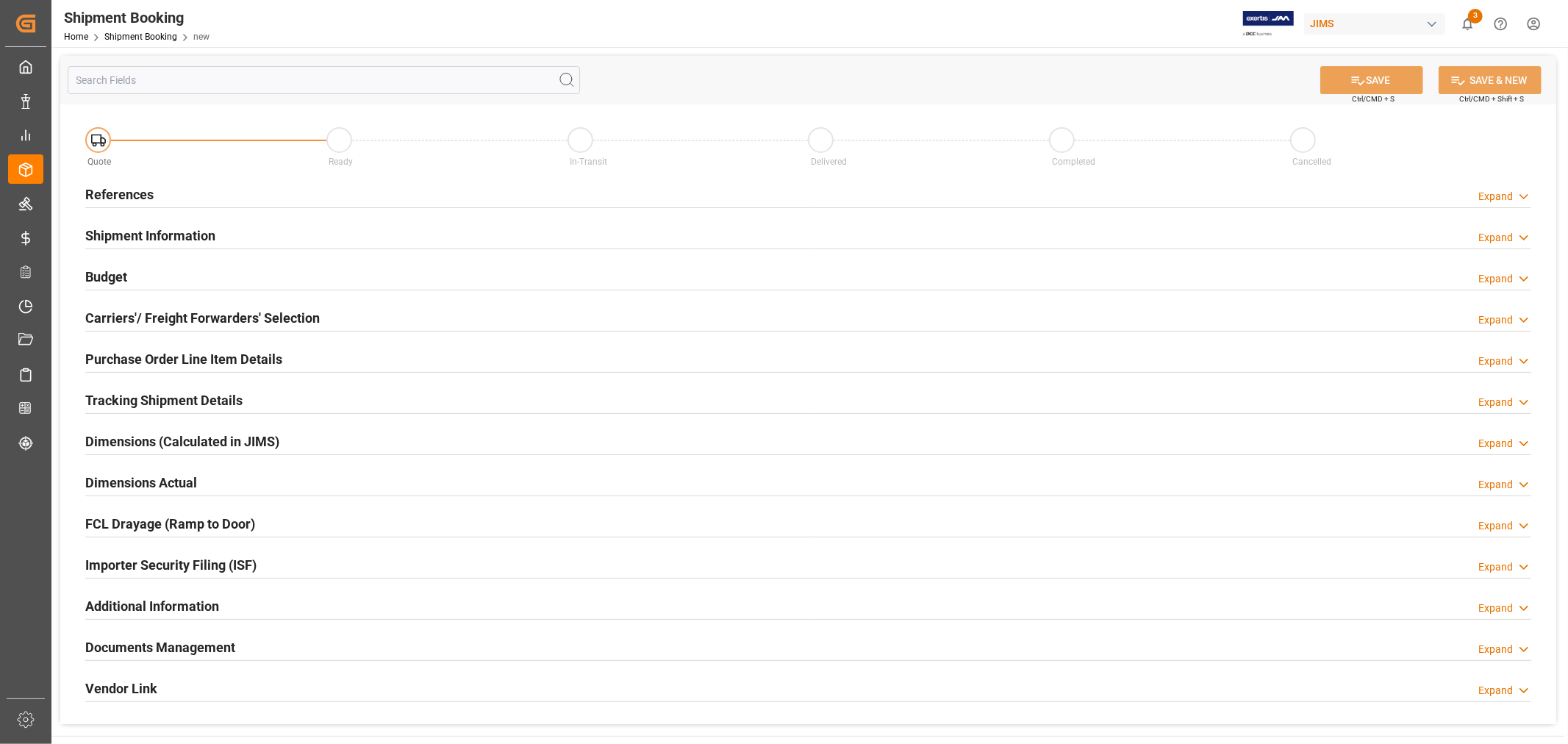
click at [128, 186] on h2 "References" at bounding box center [119, 194] width 69 height 20
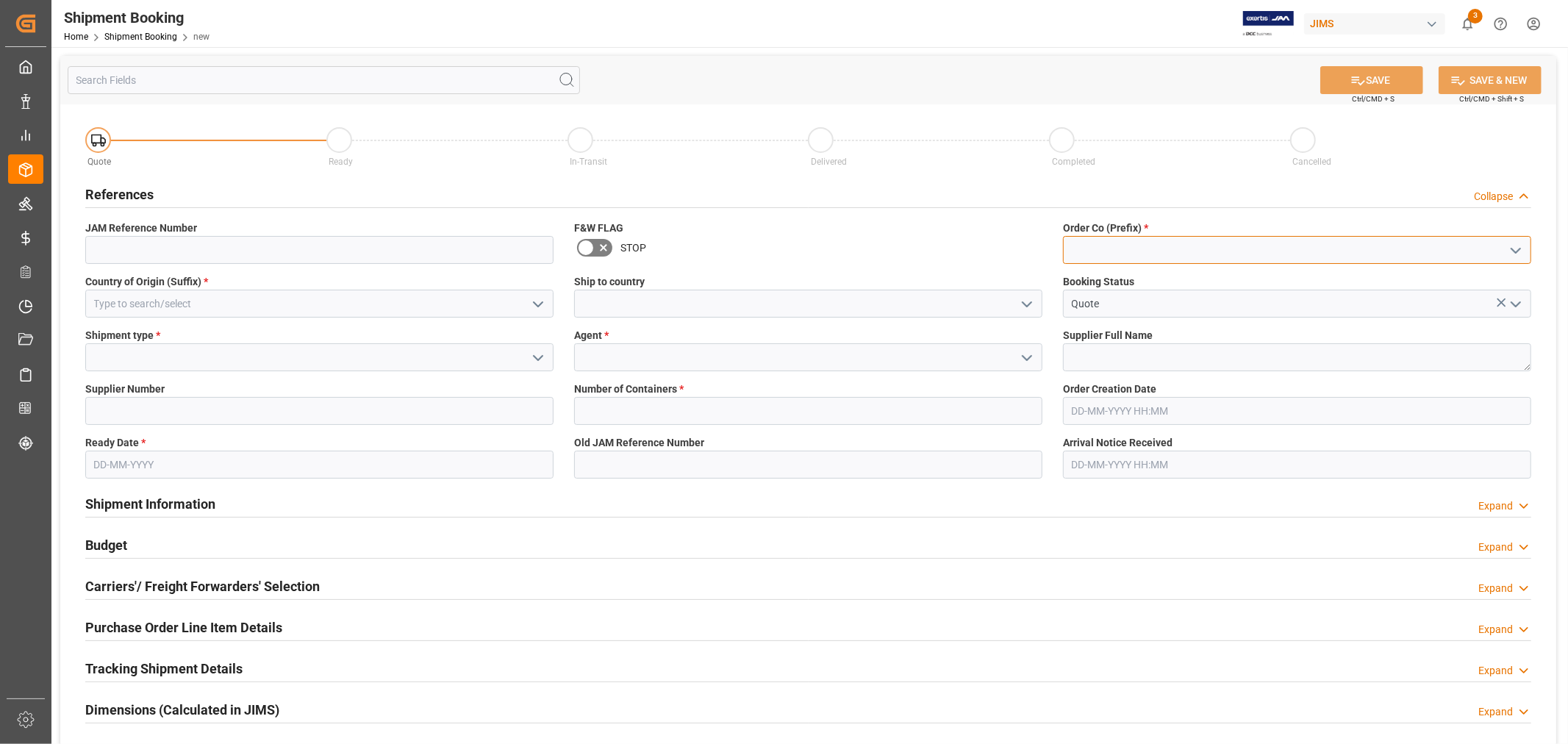
click at [1121, 238] on input at bounding box center [1297, 249] width 468 height 28
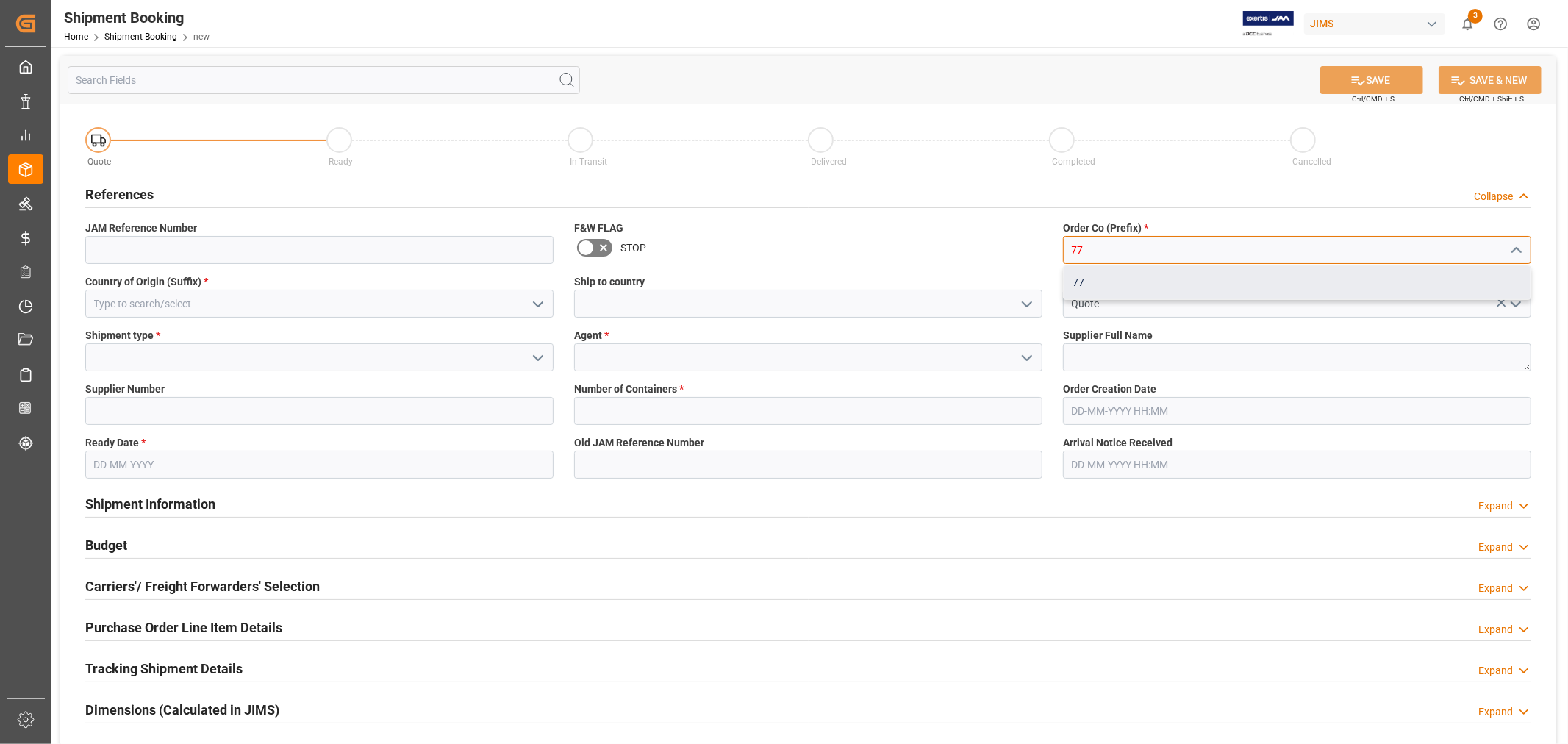
click at [1075, 295] on div "77" at bounding box center [1297, 282] width 466 height 33
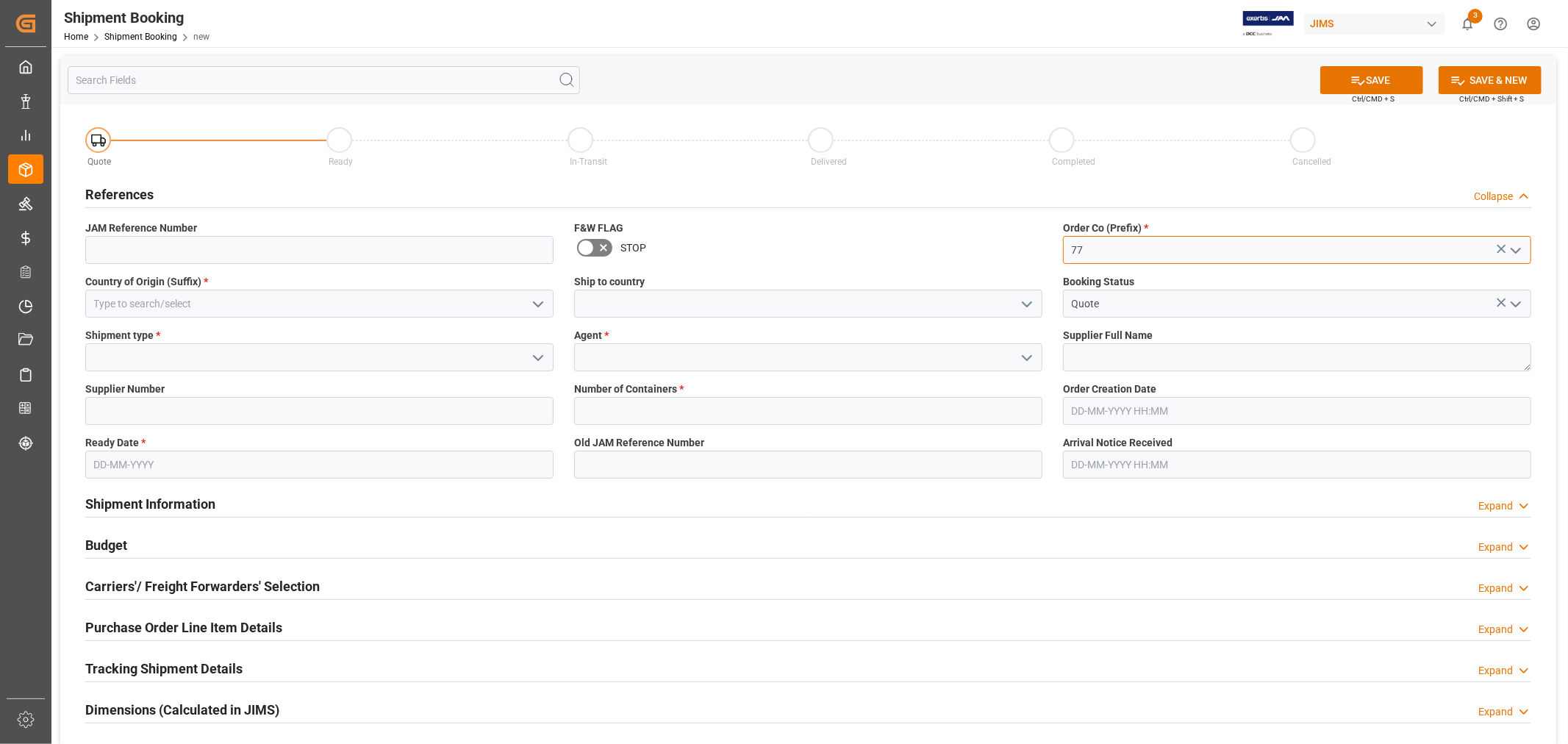
type input "77"
click at [267, 312] on input at bounding box center [320, 303] width 468 height 28
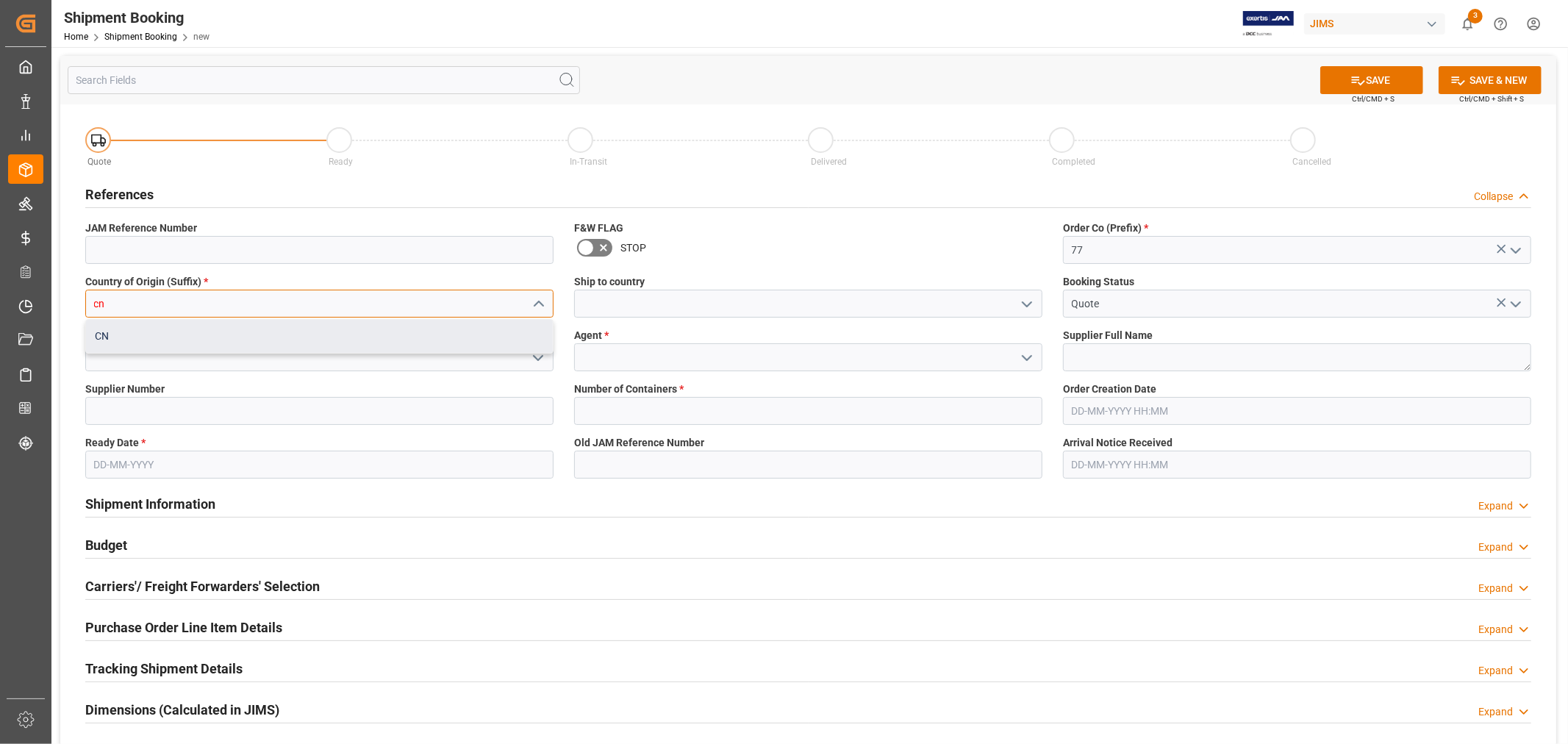
click at [277, 345] on div "CN" at bounding box center [320, 336] width 466 height 33
type input "CN"
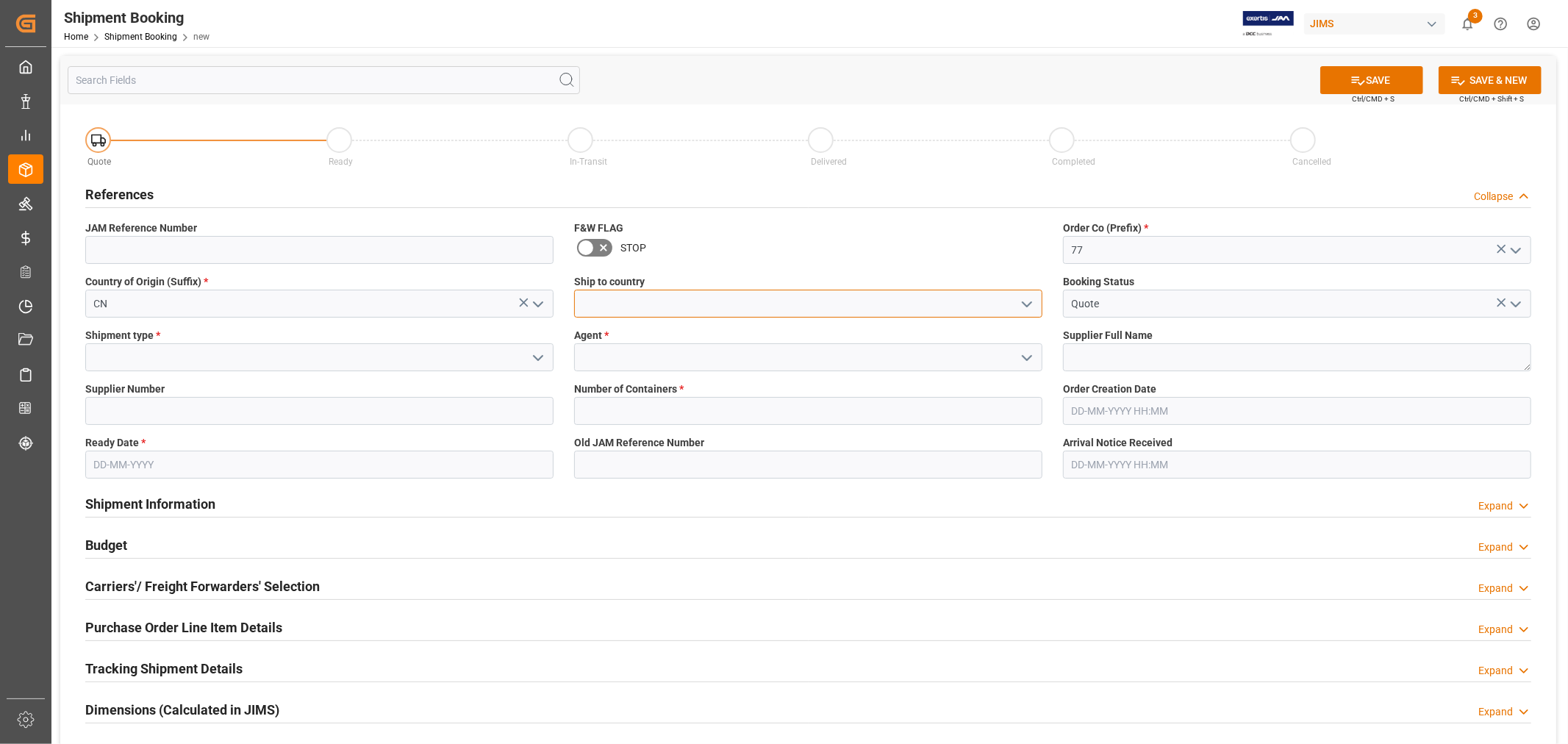
click at [711, 303] on input at bounding box center [808, 303] width 468 height 28
type input "[GEOGRAPHIC_DATA]"
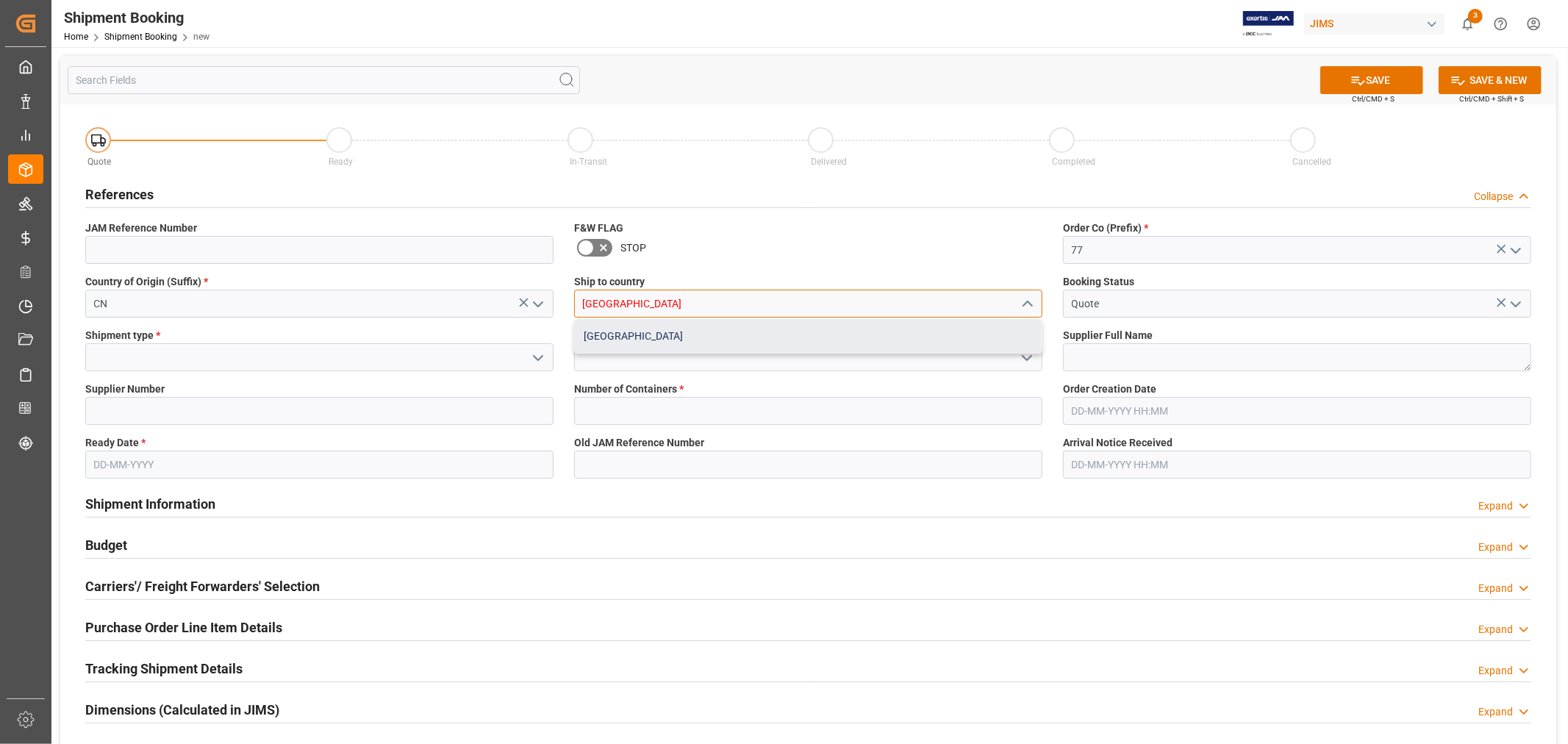
click at [732, 336] on div "[GEOGRAPHIC_DATA]" at bounding box center [808, 336] width 466 height 33
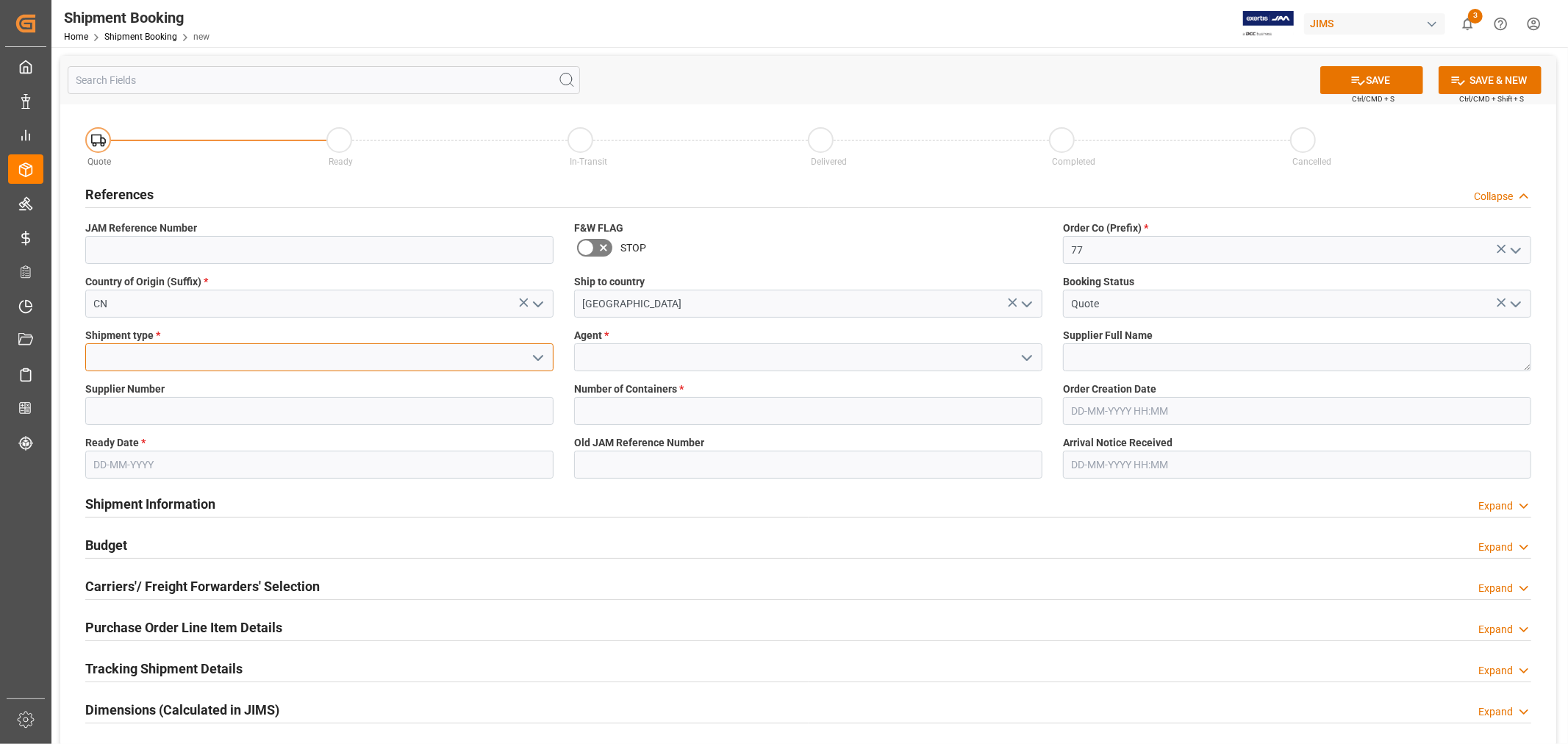
click at [393, 366] on input at bounding box center [320, 357] width 468 height 28
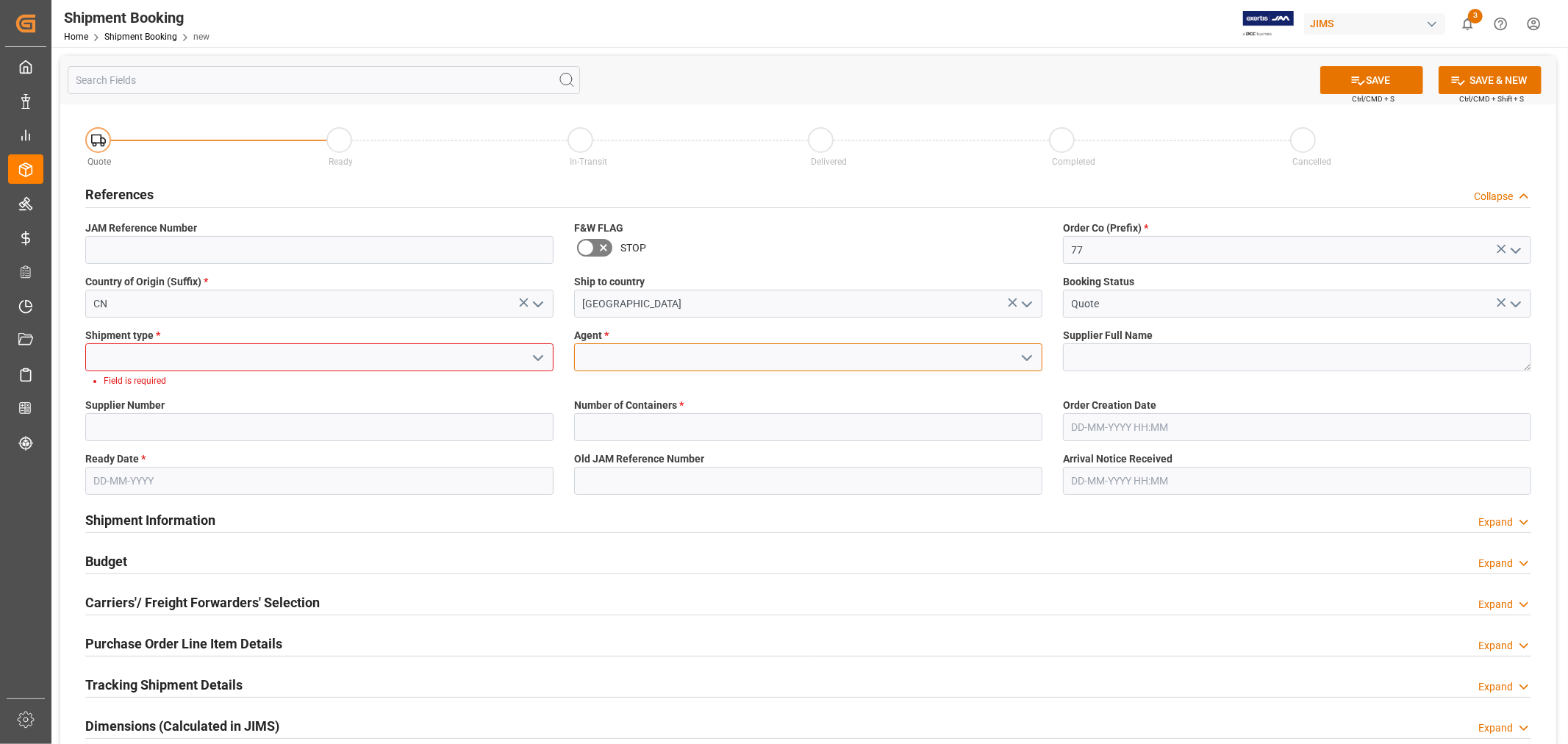
click at [630, 356] on input at bounding box center [808, 357] width 468 height 28
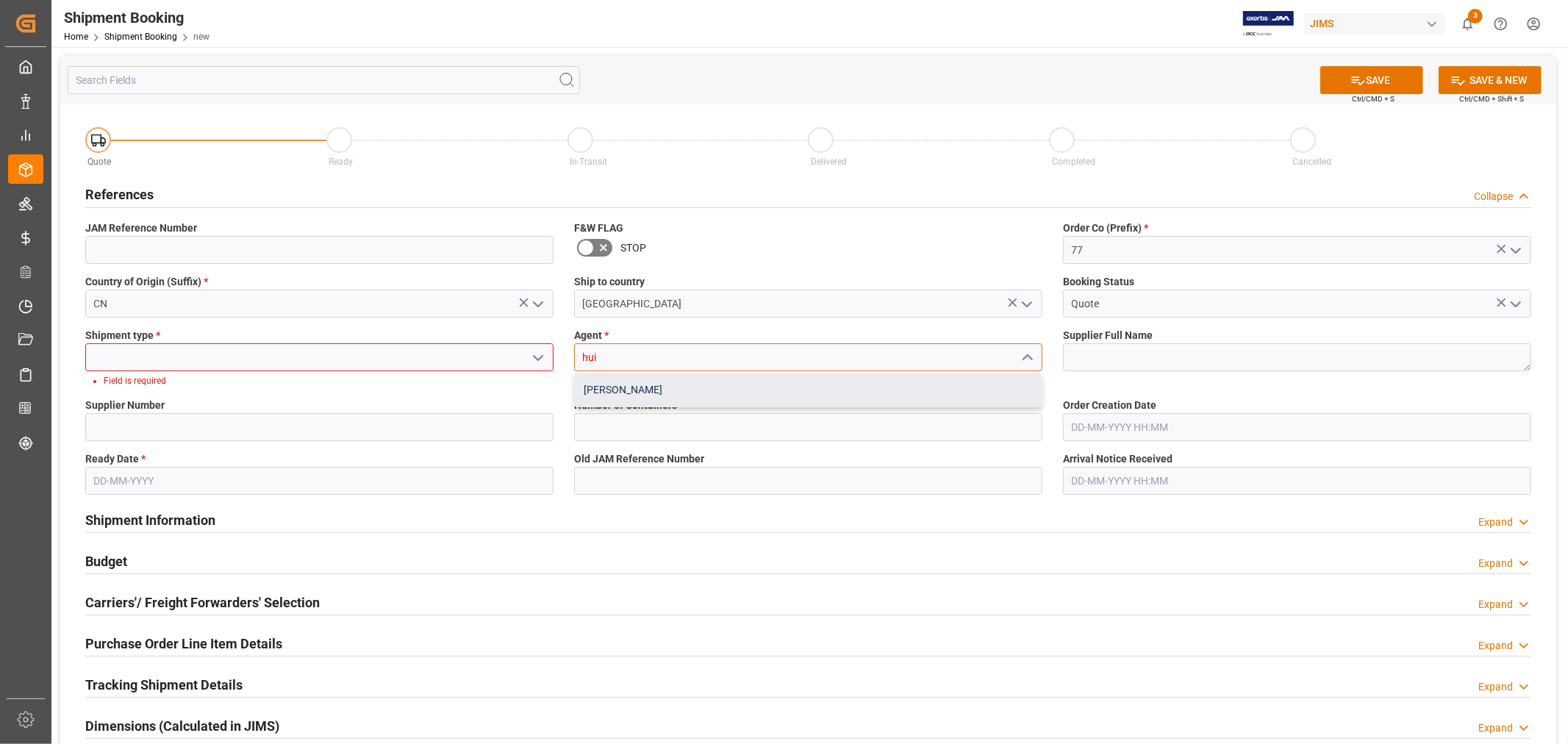
click at [623, 387] on div "[PERSON_NAME]" at bounding box center [808, 390] width 466 height 33
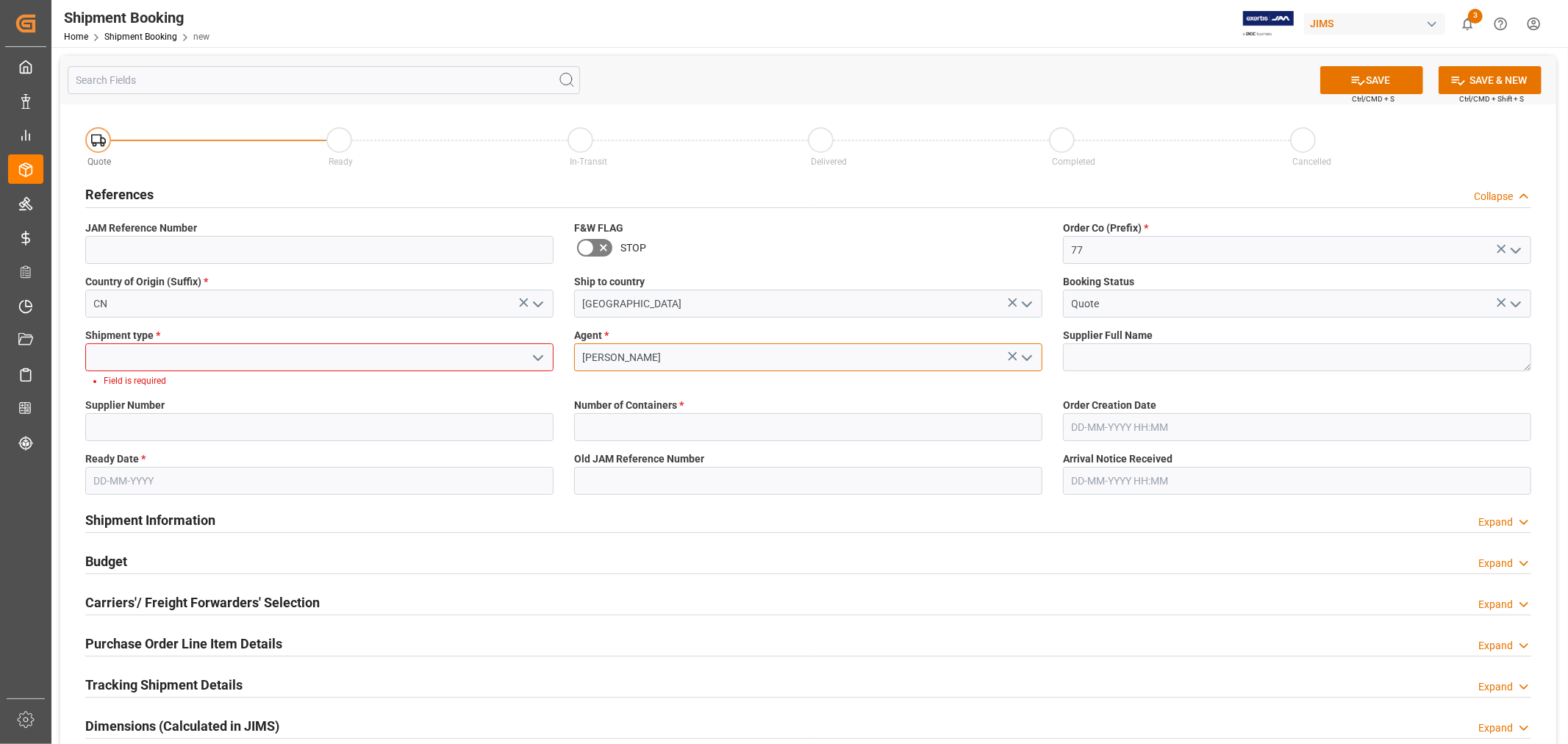
type input "[PERSON_NAME]"
click at [1152, 343] on textarea at bounding box center [1297, 357] width 468 height 28
type textarea "[PERSON_NAME] Multimedia [GEOGRAPHIC_DATA]"
click at [315, 409] on label "Supplier Number" at bounding box center [320, 405] width 468 height 15
click at [312, 422] on input at bounding box center [320, 427] width 468 height 28
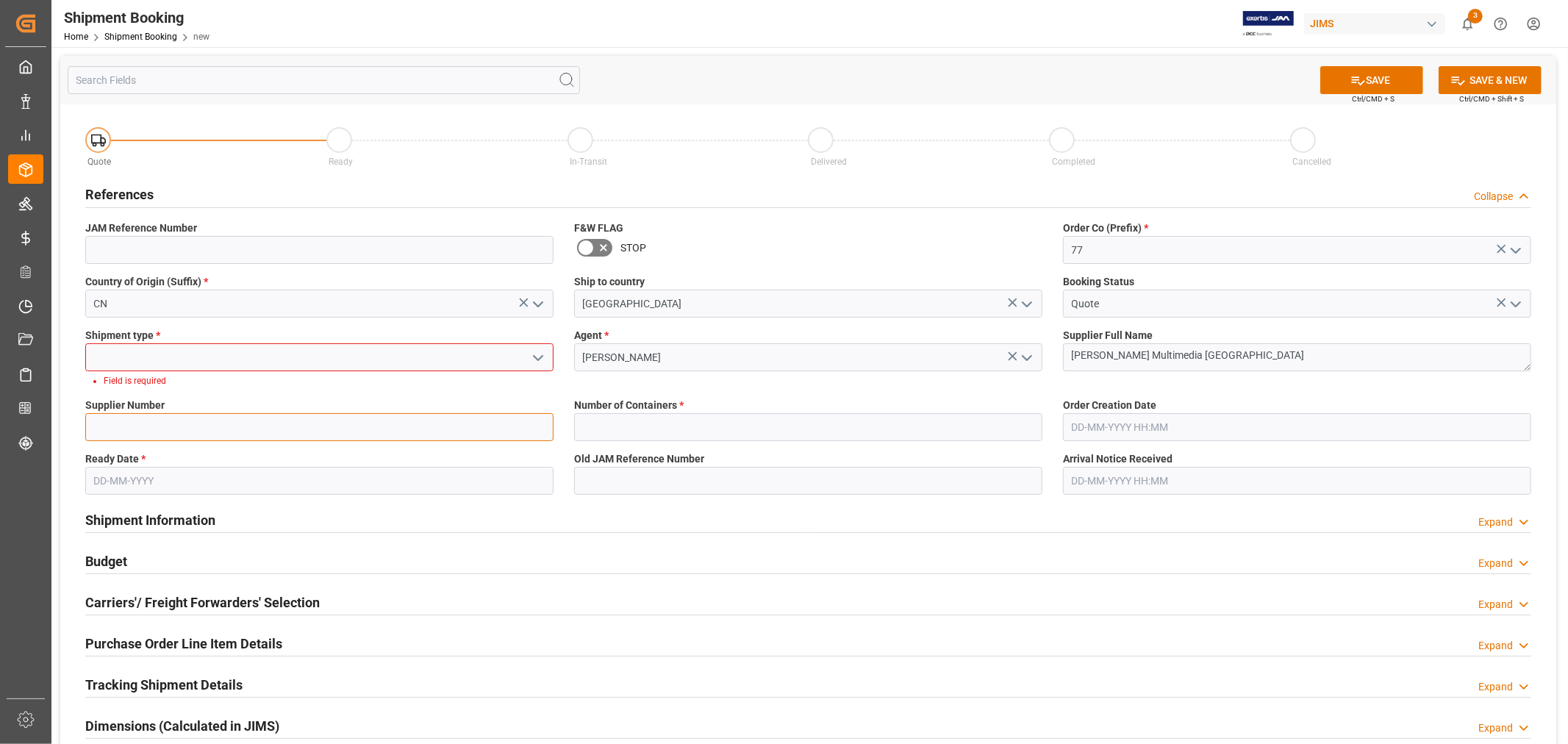
type input "242713"
click at [153, 355] on input at bounding box center [320, 357] width 468 height 28
click at [530, 362] on icon "open menu" at bounding box center [538, 358] width 18 height 18
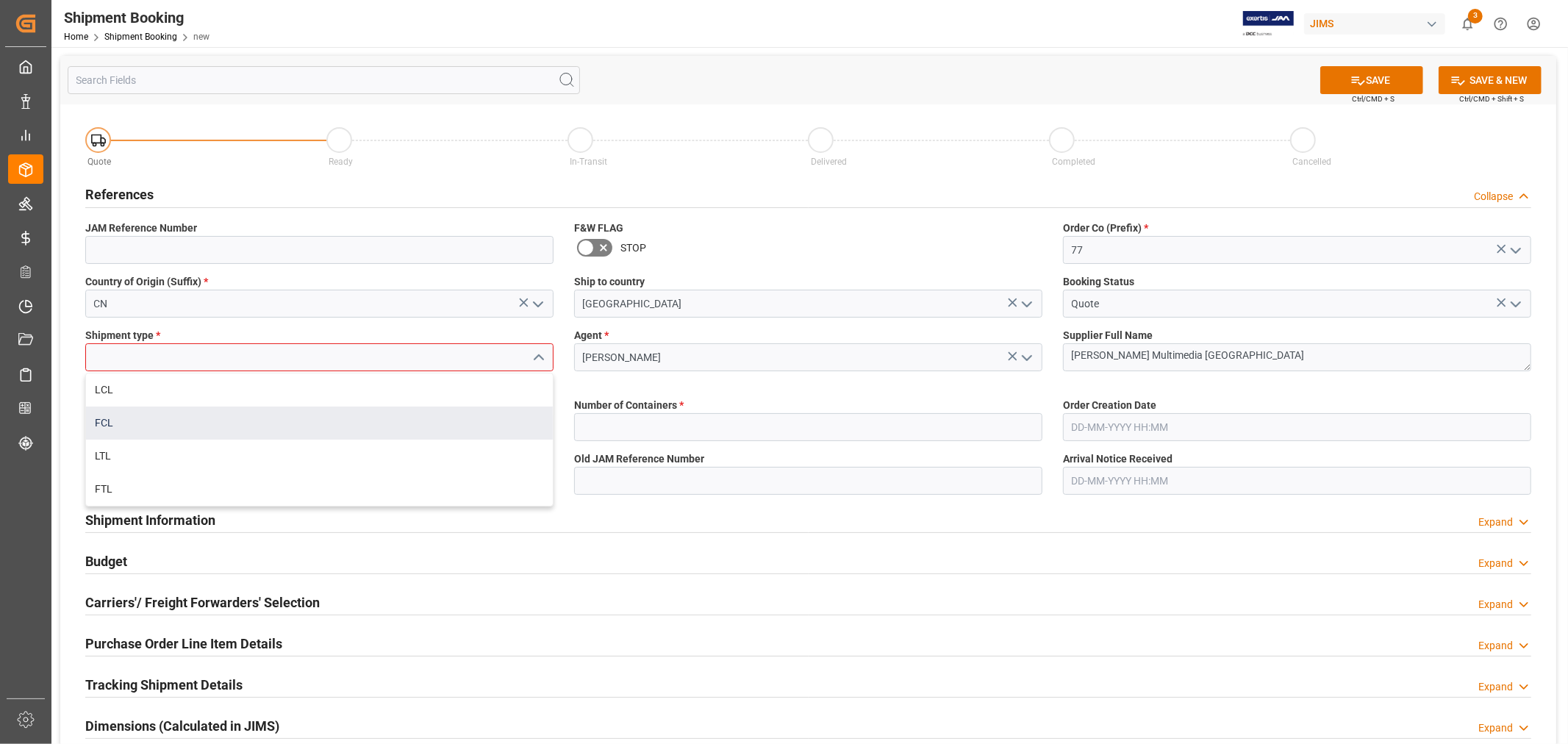
click at [204, 417] on div "FCL" at bounding box center [320, 423] width 466 height 33
type input "FCL"
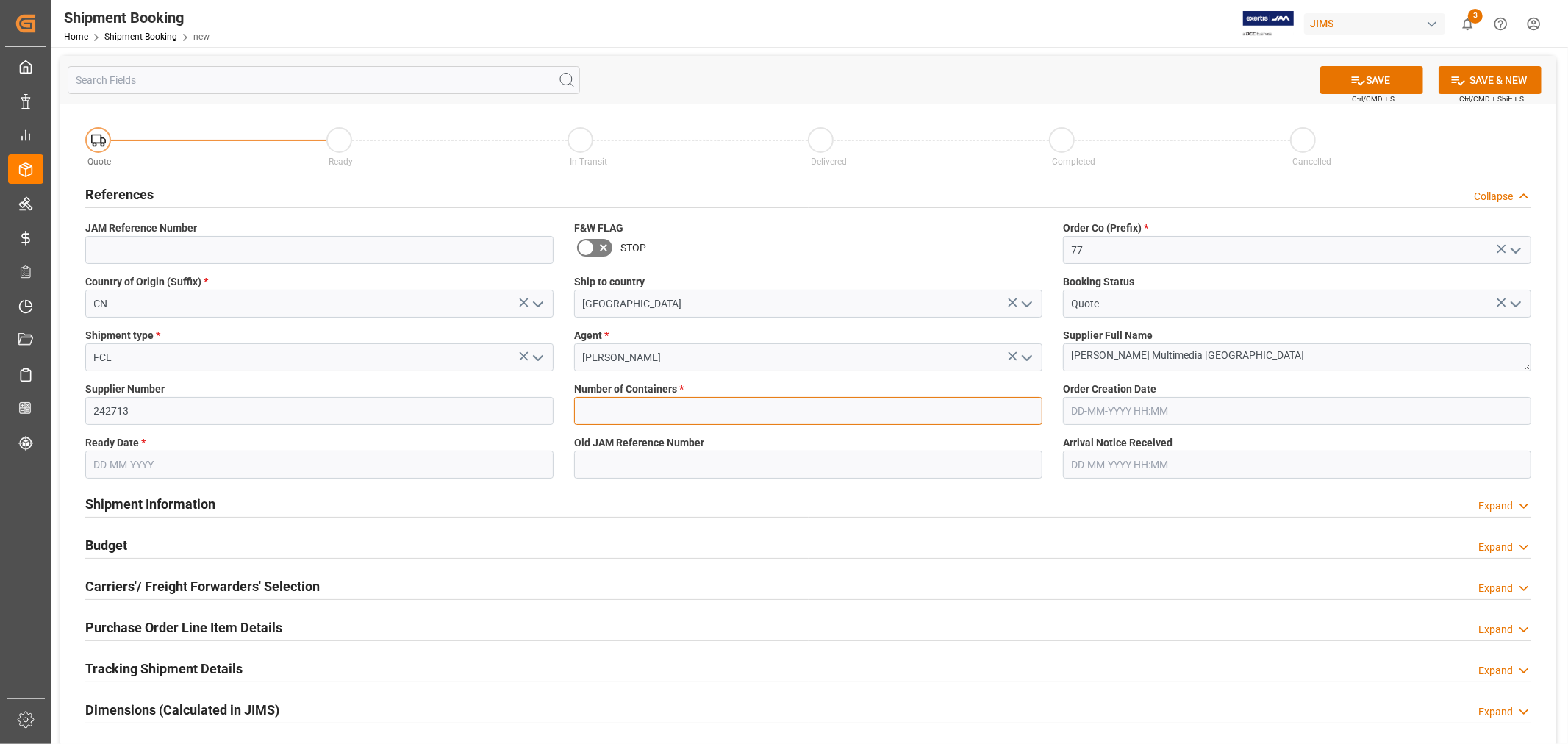
click at [585, 413] on input "text" at bounding box center [808, 411] width 468 height 28
type input "1"
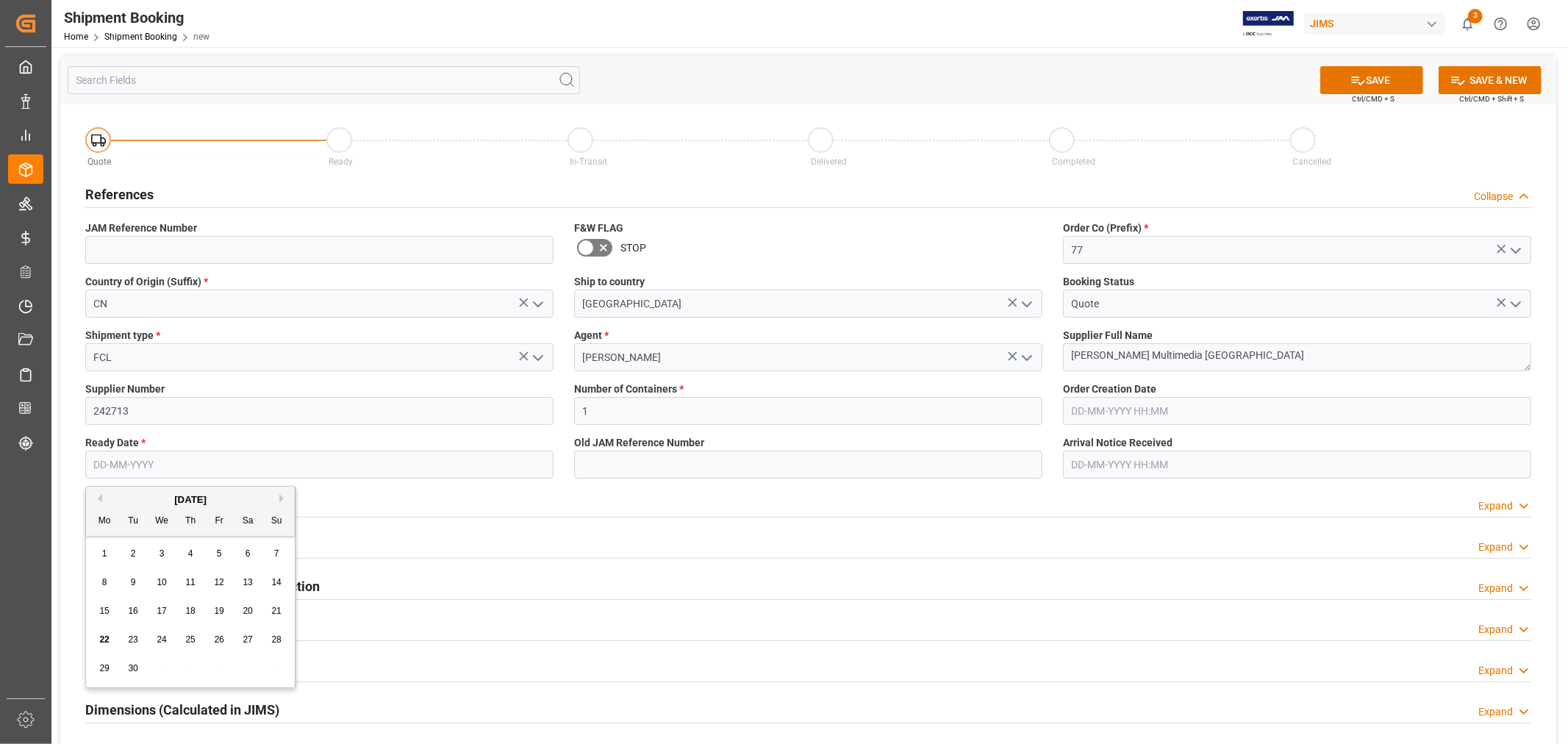
click at [231, 461] on input "text" at bounding box center [320, 464] width 468 height 28
type input "10-10-2025"
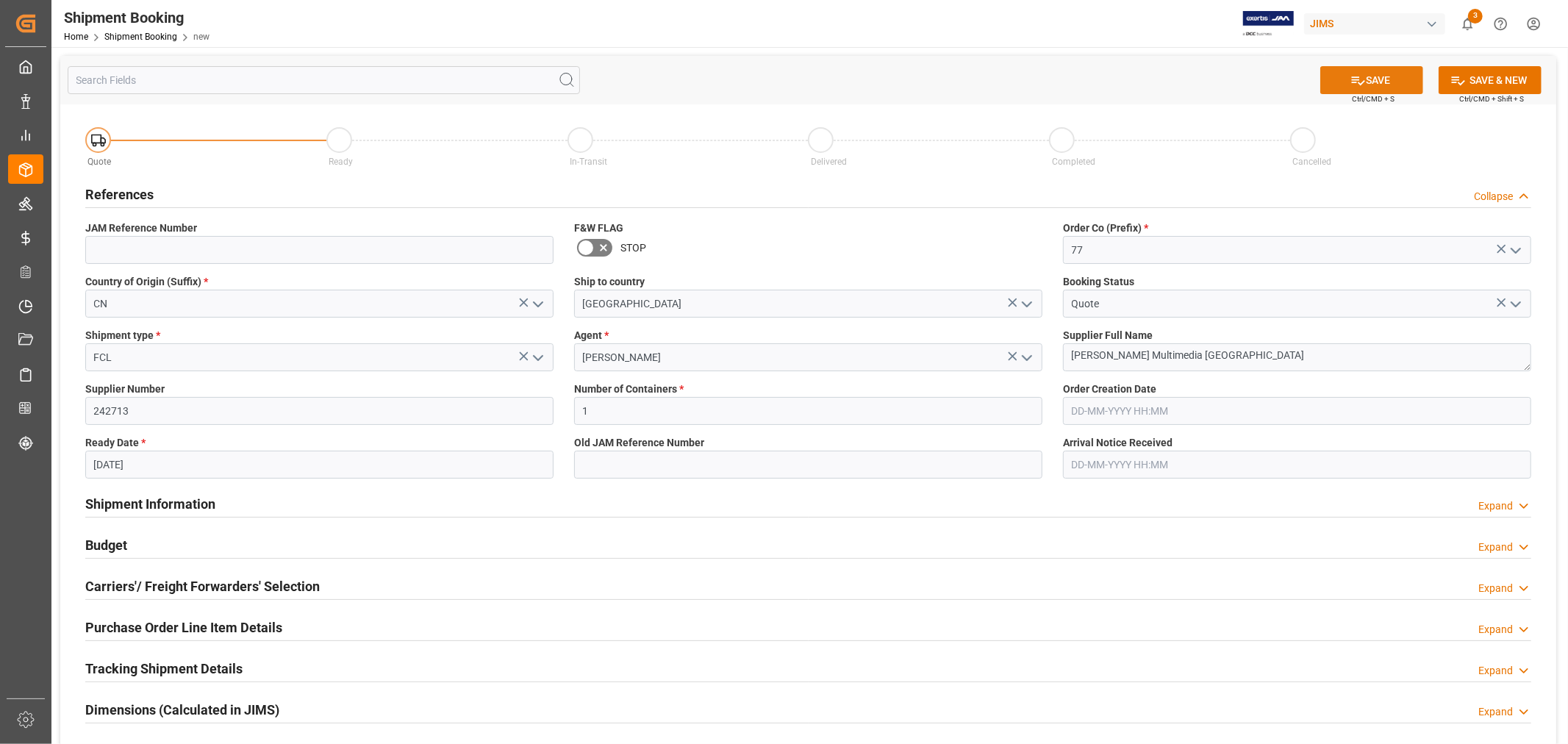
click at [1367, 70] on button "SAVE" at bounding box center [1372, 80] width 103 height 28
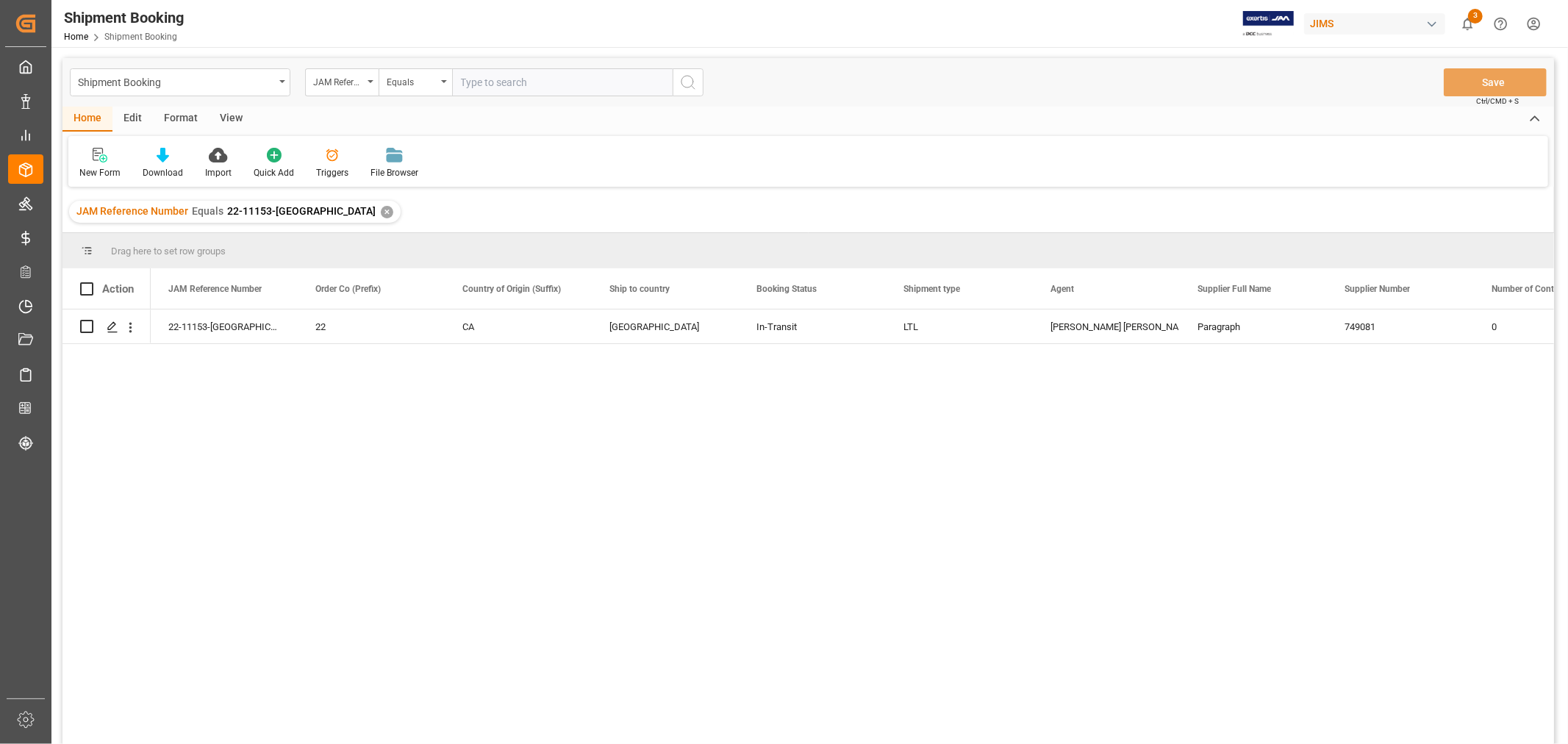
click at [381, 211] on div "✕" at bounding box center [387, 211] width 12 height 12
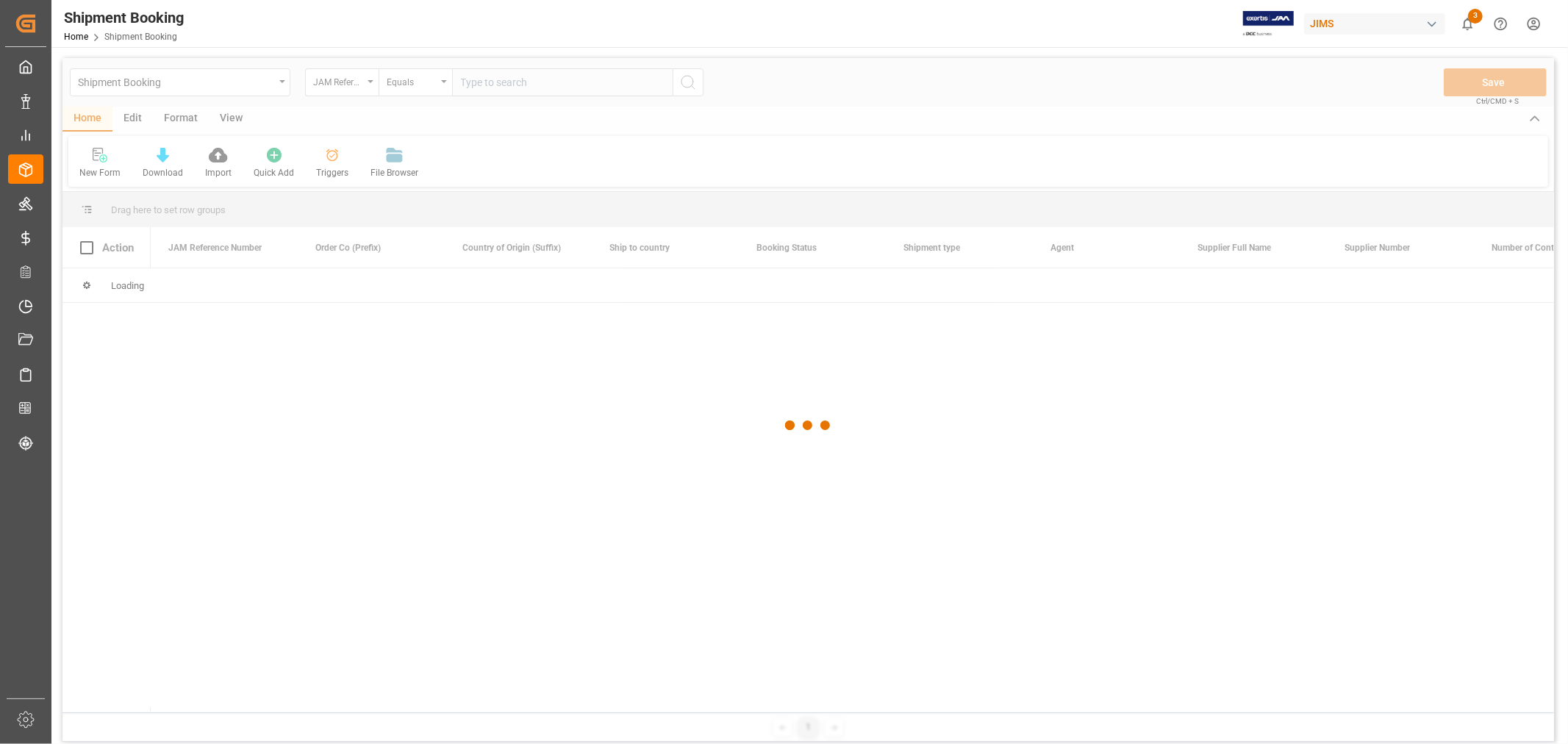
click at [478, 79] on div at bounding box center [808, 425] width 1491 height 735
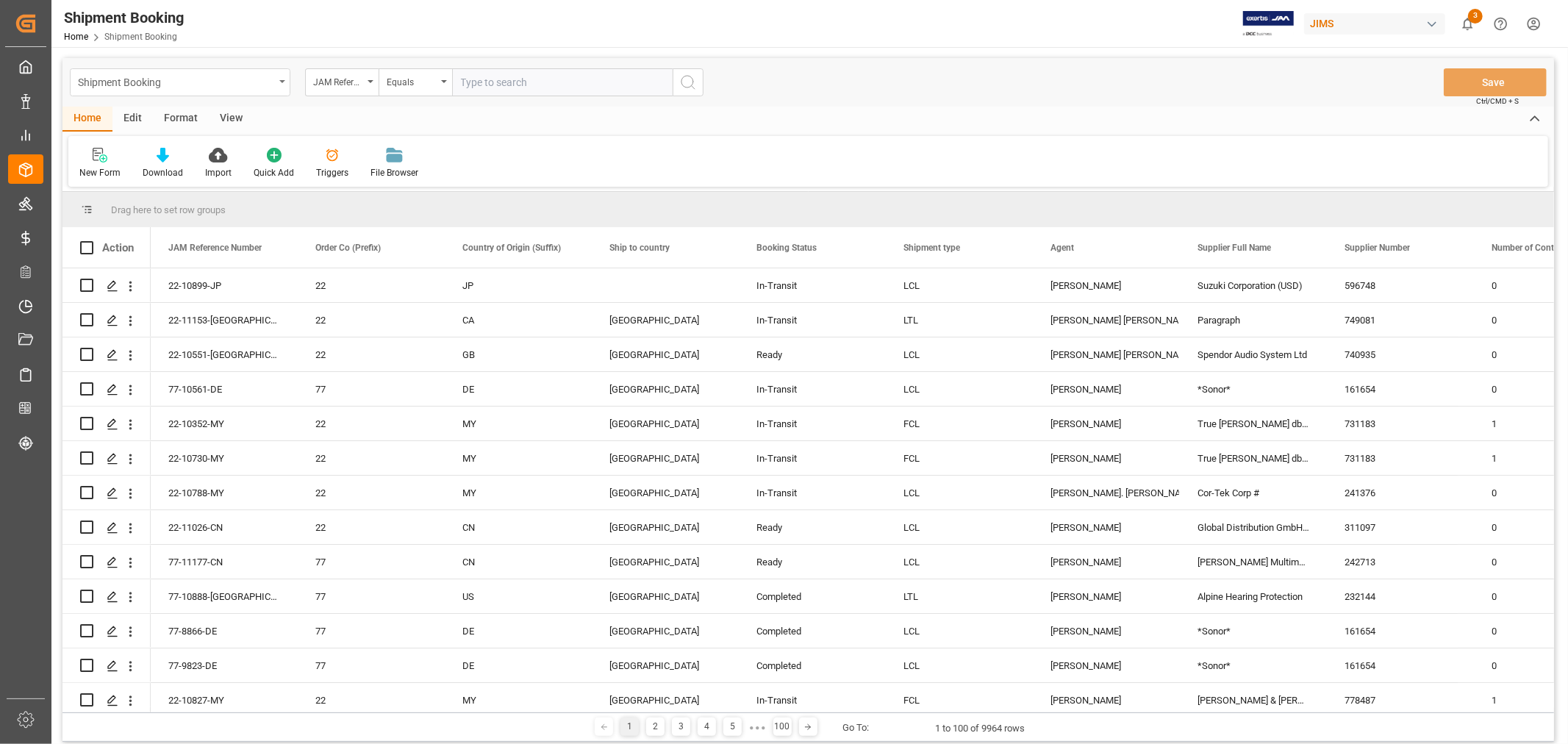
click at [244, 91] on div "Shipment Booking" at bounding box center [180, 82] width 220 height 28
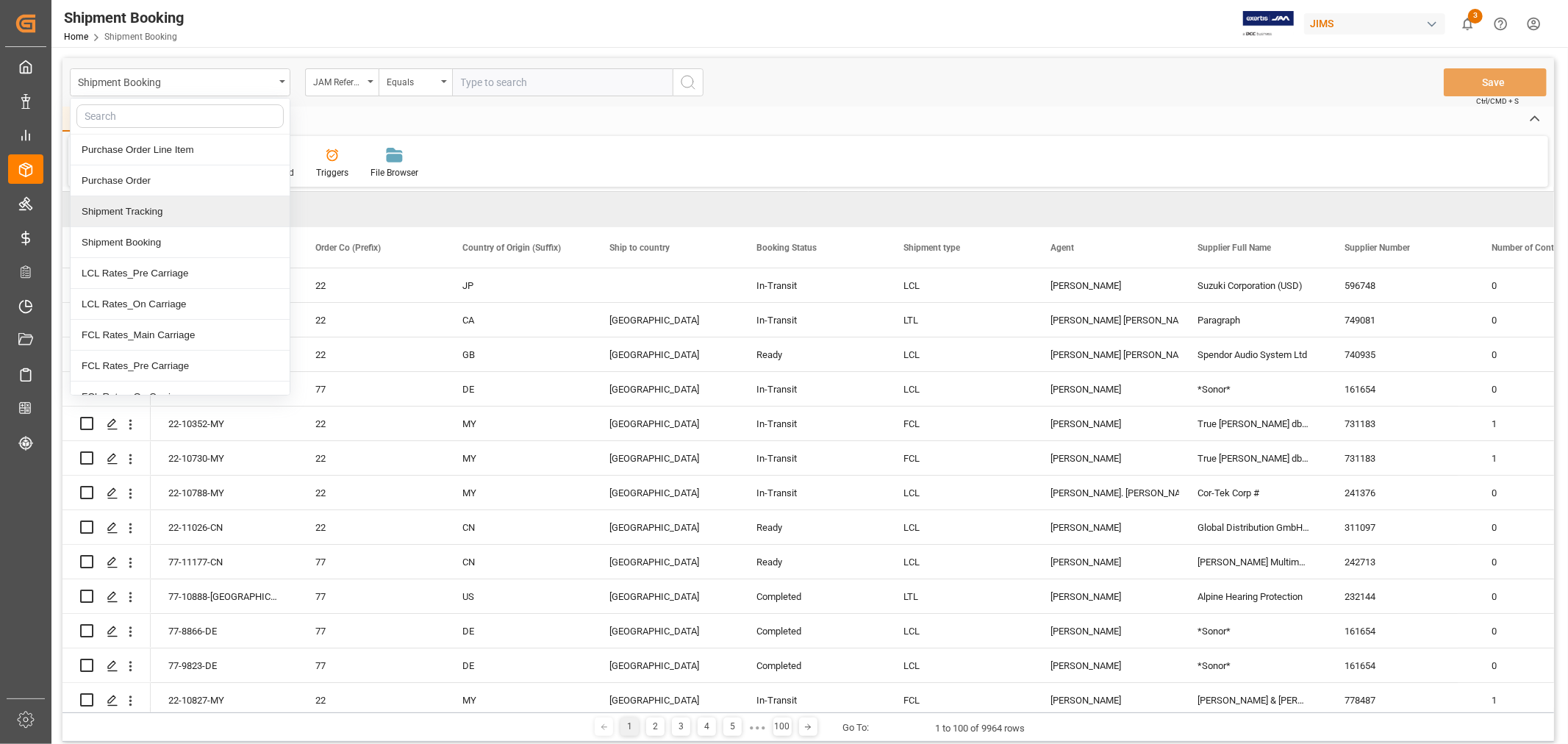
click at [173, 213] on div "Shipment Tracking" at bounding box center [179, 211] width 219 height 31
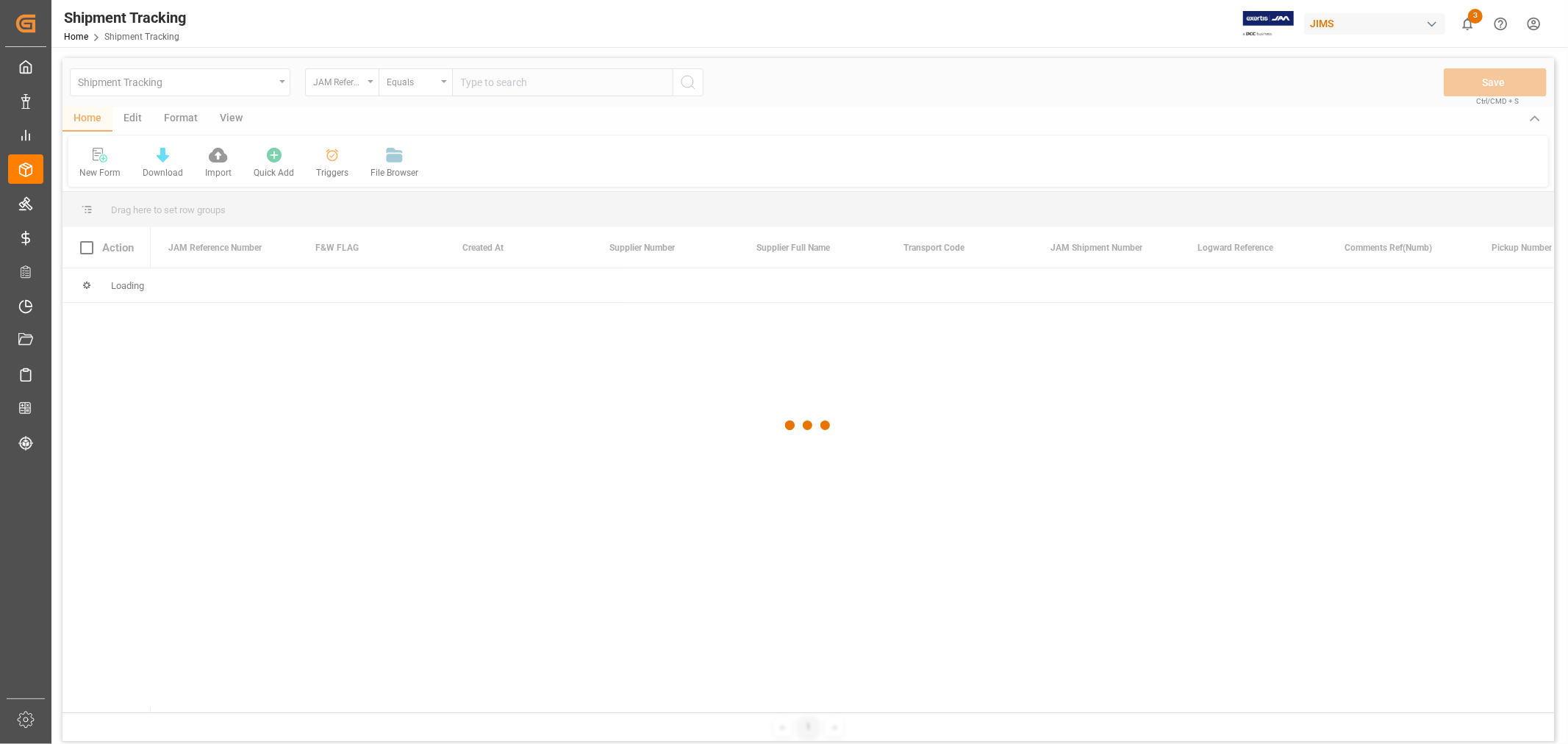
click at [499, 85] on div at bounding box center [808, 425] width 1491 height 735
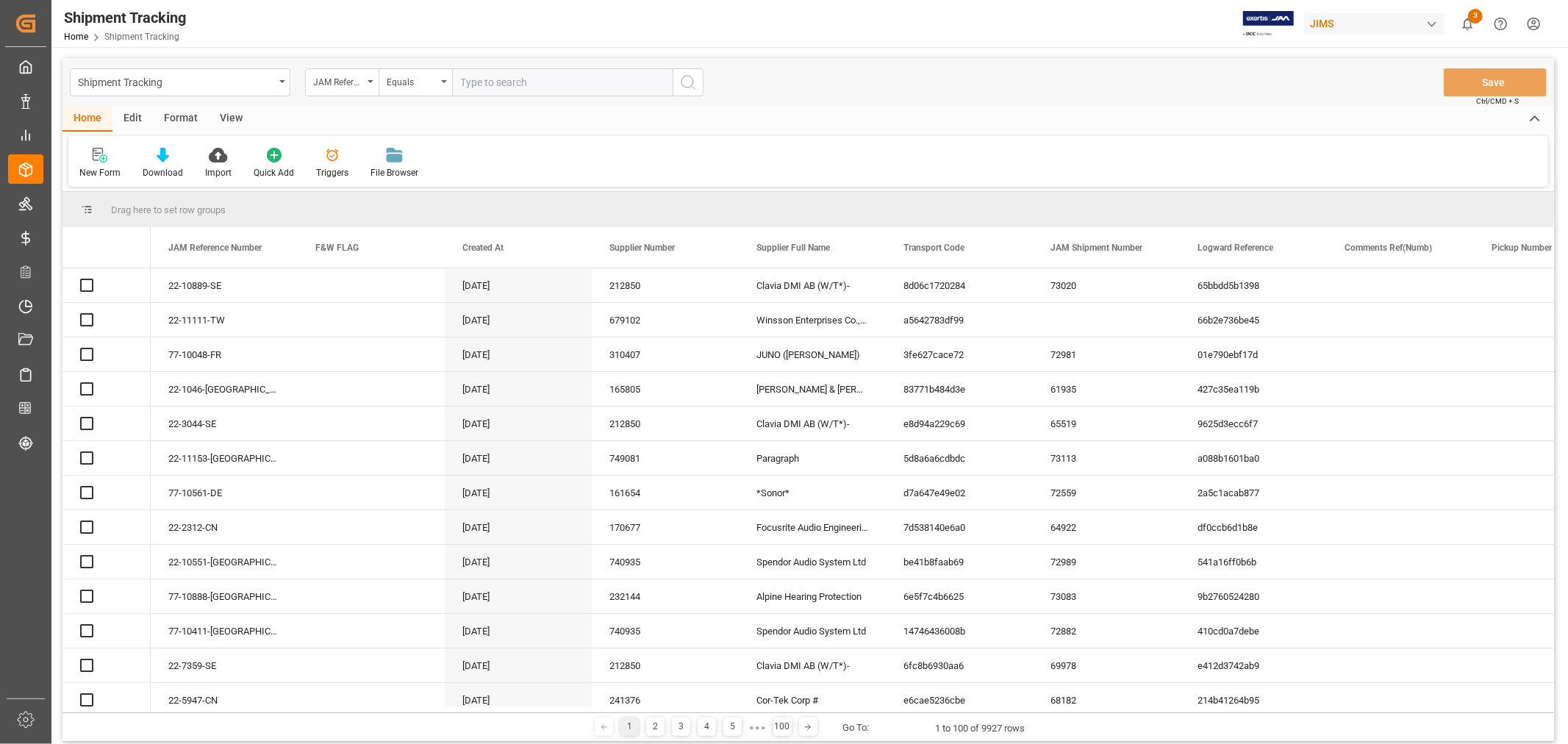
click at [496, 78] on input "text" at bounding box center [562, 82] width 220 height 28
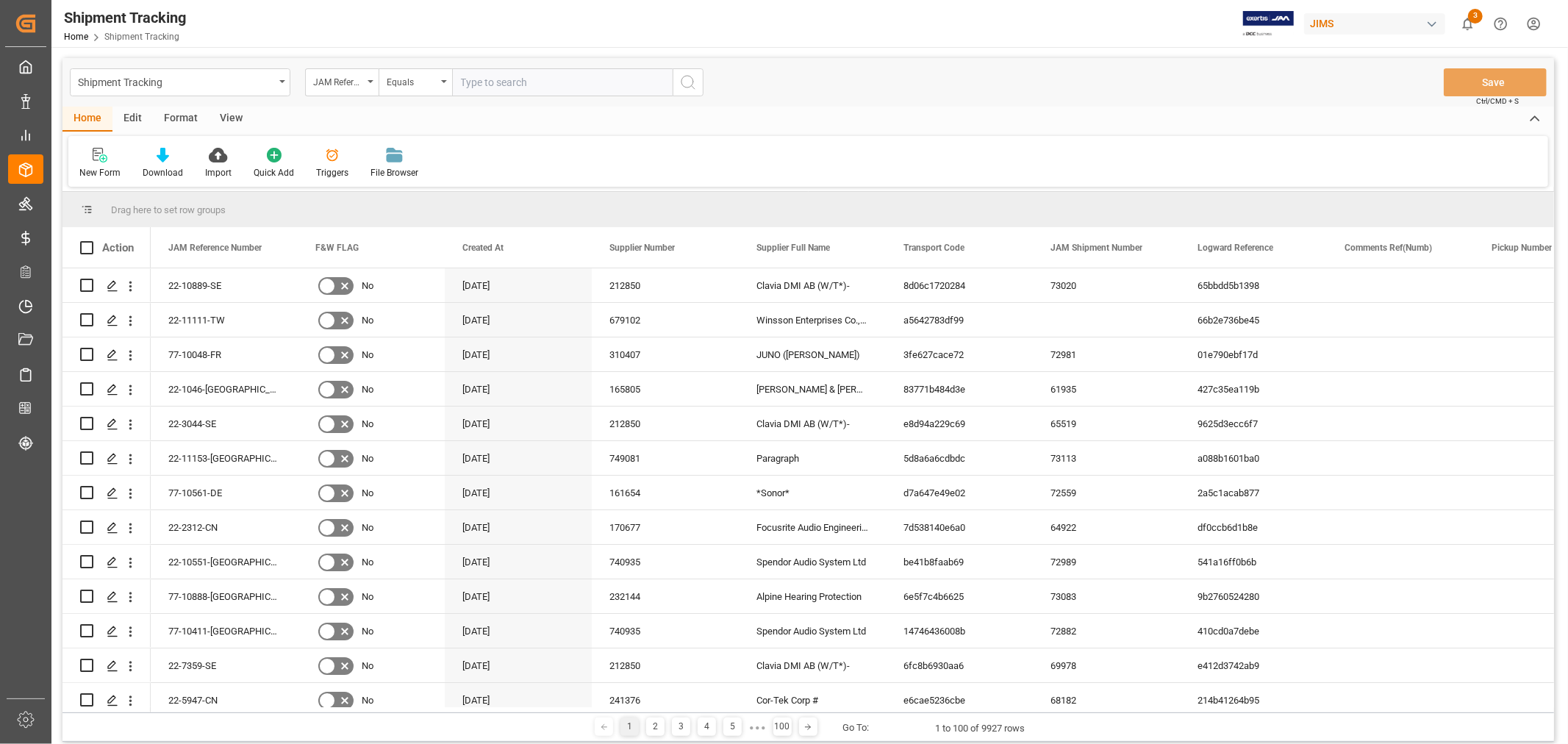
paste input "77-11177-CN"
type input "77-11177-CN"
click at [686, 78] on icon "search button" at bounding box center [688, 82] width 18 height 18
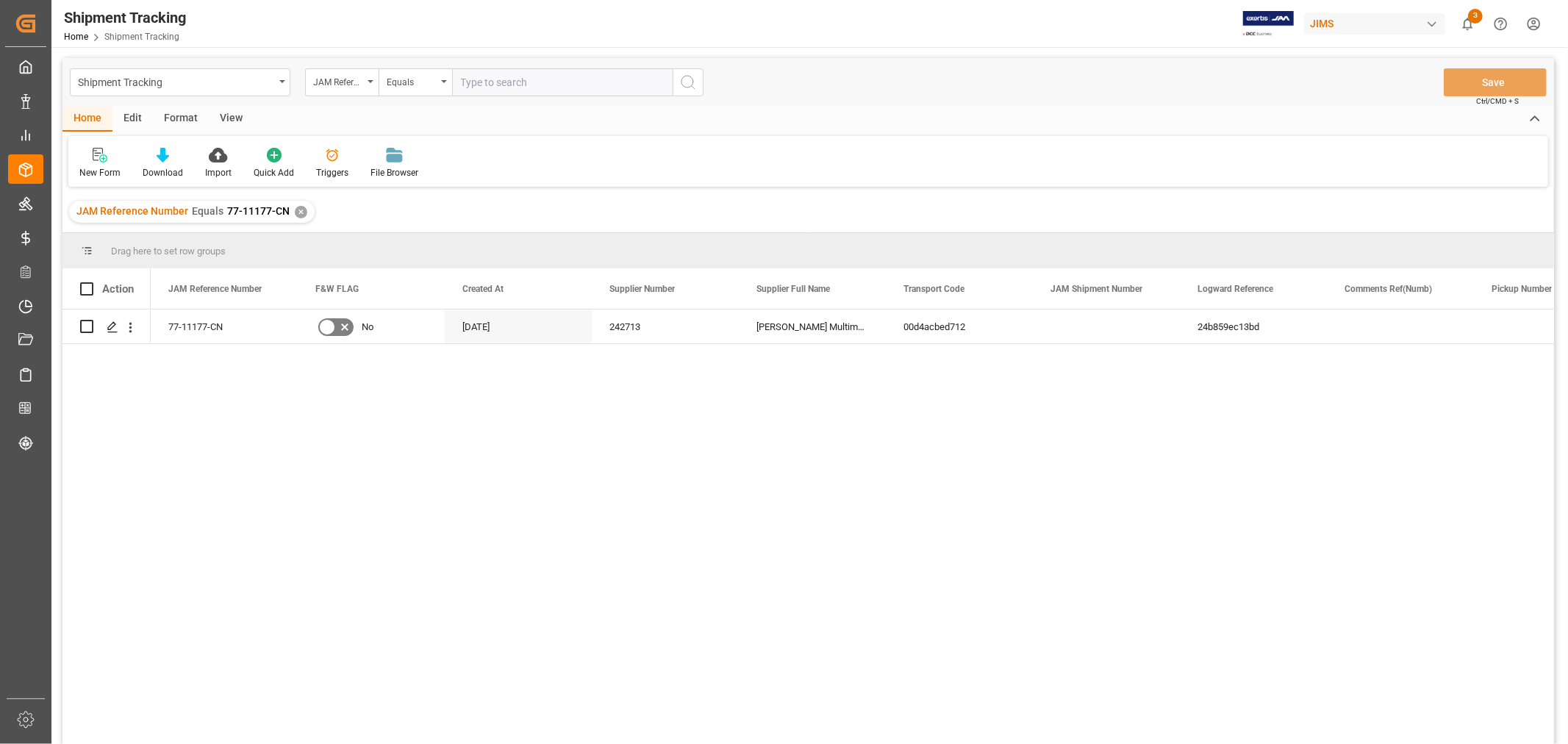
click at [225, 116] on div "View" at bounding box center [232, 119] width 45 height 25
click at [83, 164] on div "Default" at bounding box center [94, 163] width 51 height 32
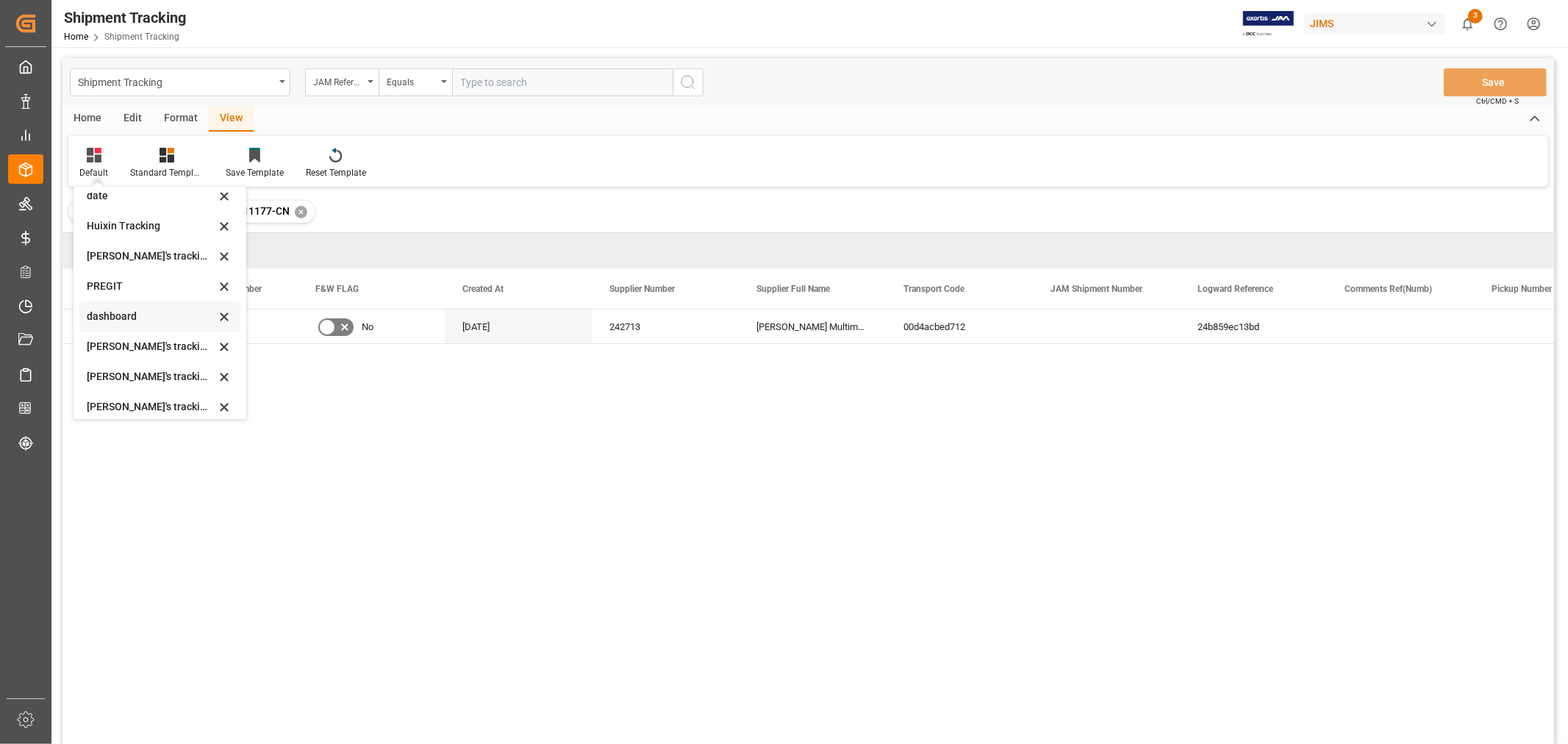
scroll to position [163, 0]
click at [144, 408] on div "Huixin's tracking all_sample" at bounding box center [150, 406] width 128 height 15
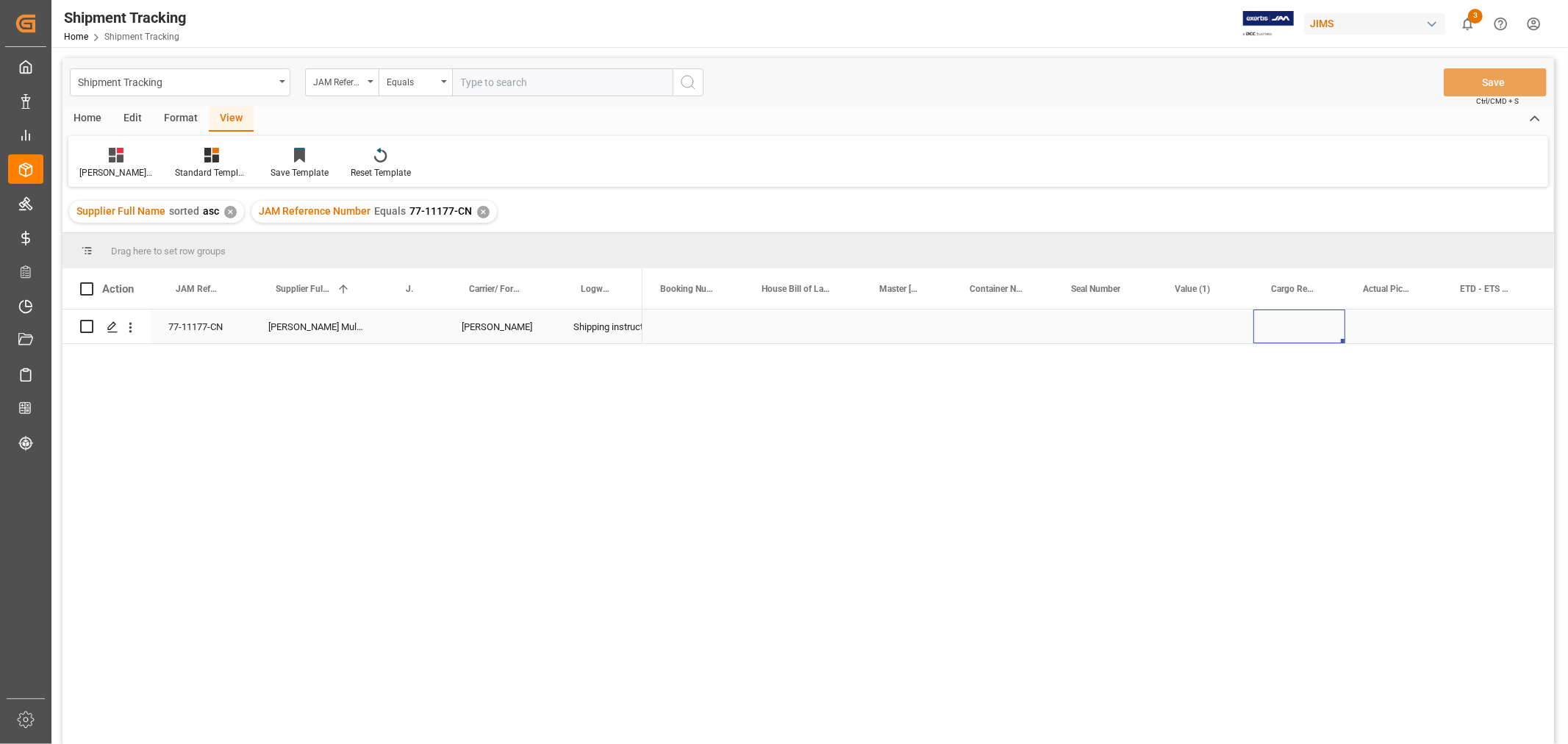
click at [1285, 338] on div "Press SPACE to select this row." at bounding box center [1299, 326] width 92 height 34
click at [1283, 329] on div "Press SPACE to select this row." at bounding box center [1299, 326] width 92 height 34
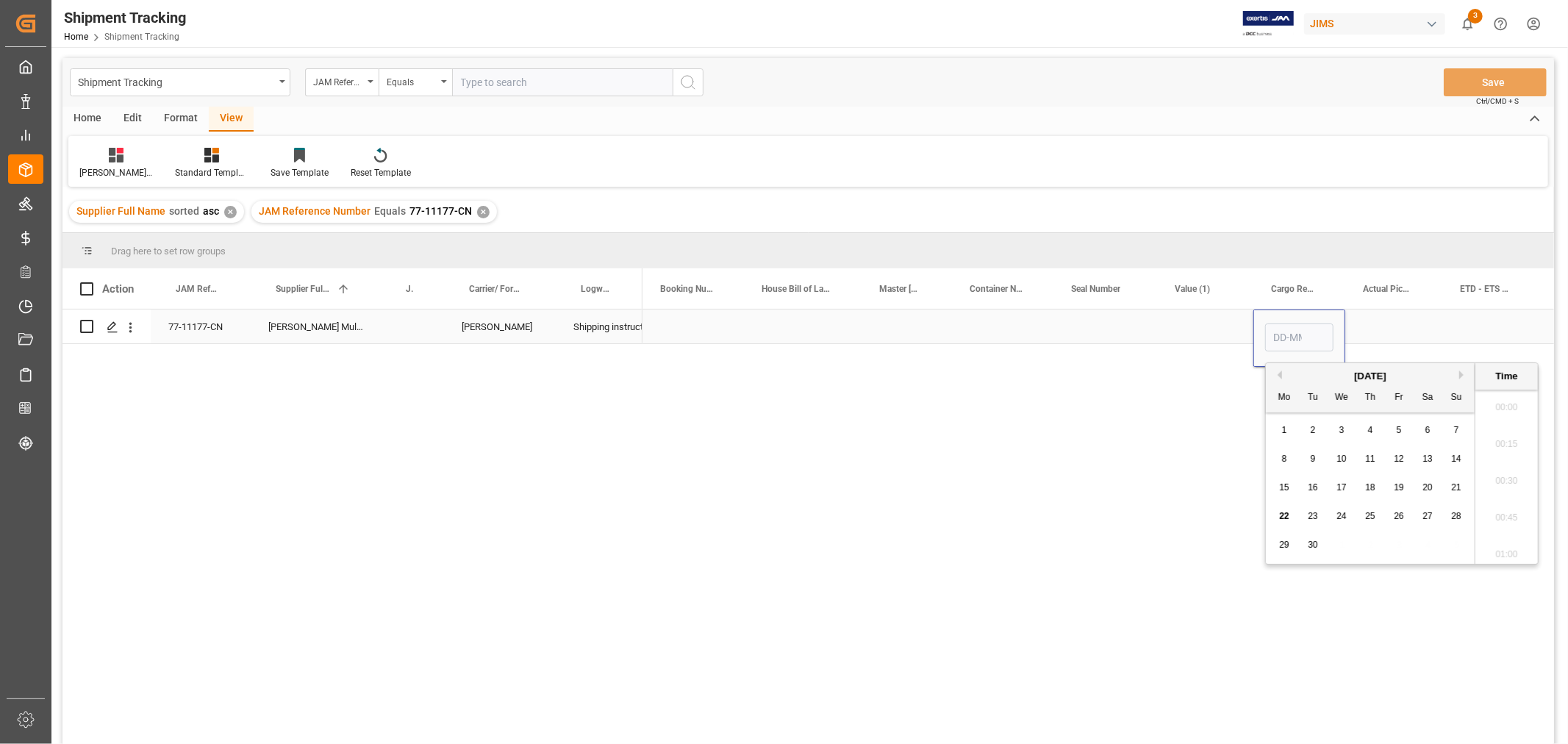
scroll to position [1254, 0]
type input "20-10-2025 00:00"
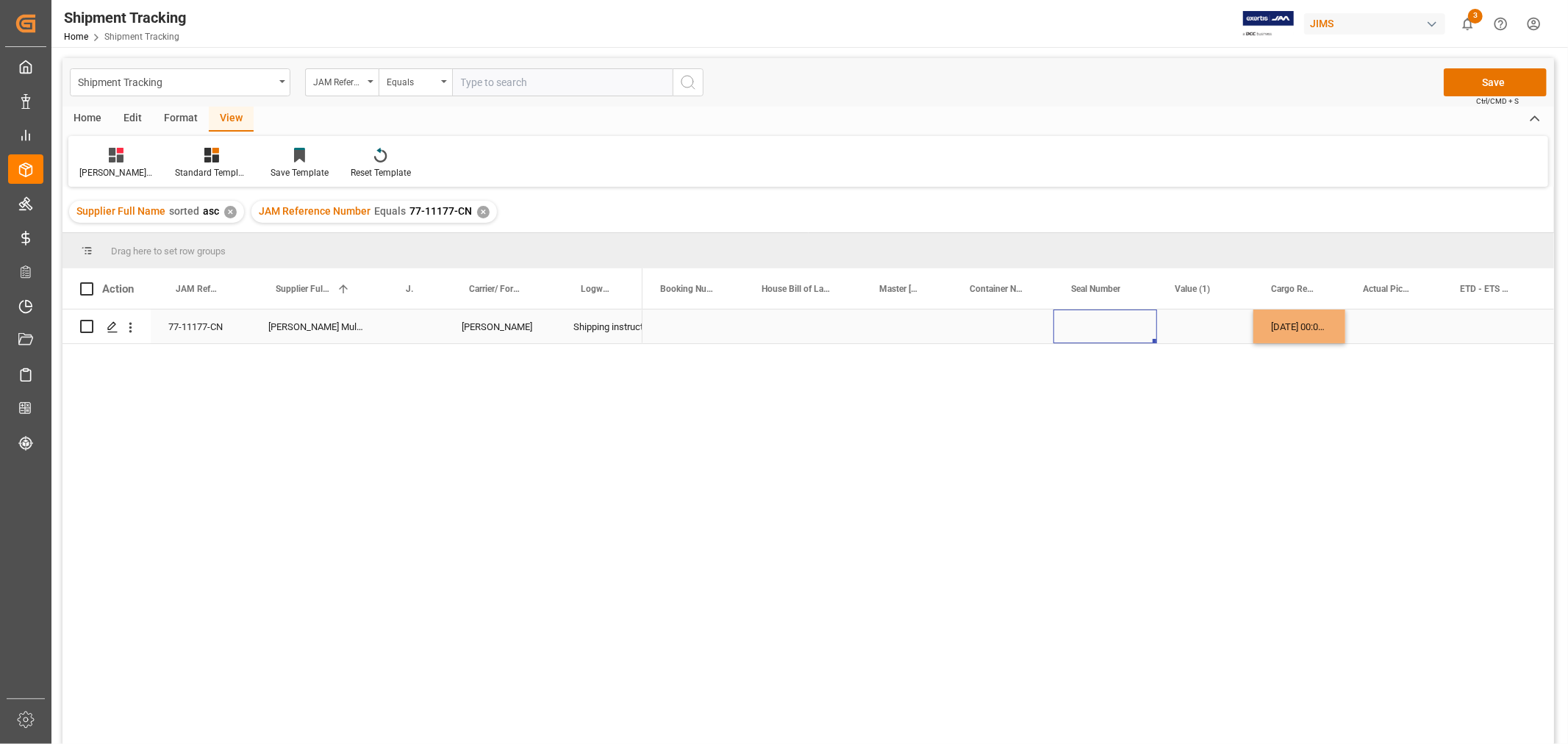
click at [1143, 328] on div "Press SPACE to select this row." at bounding box center [1105, 326] width 103 height 34
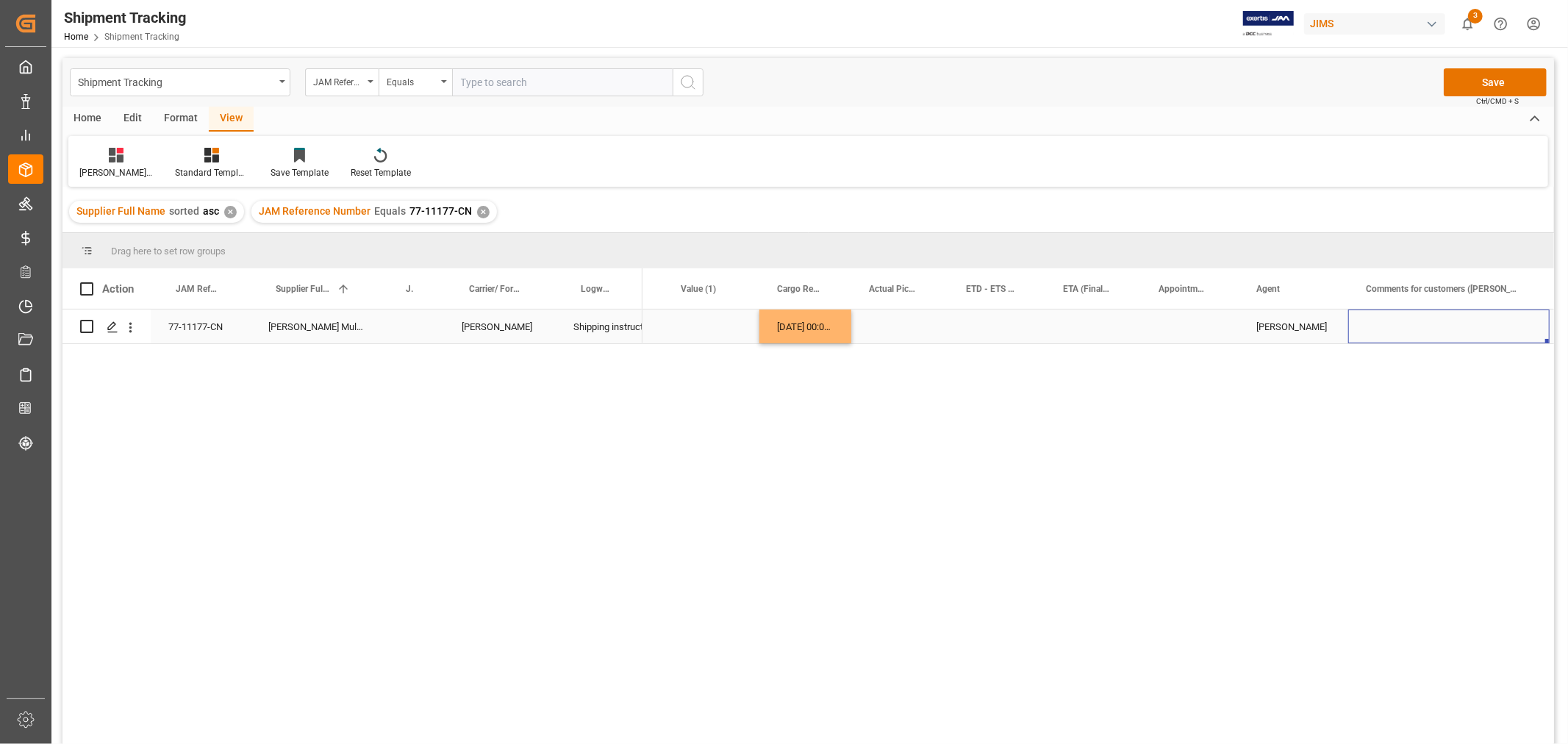
scroll to position [0, 641]
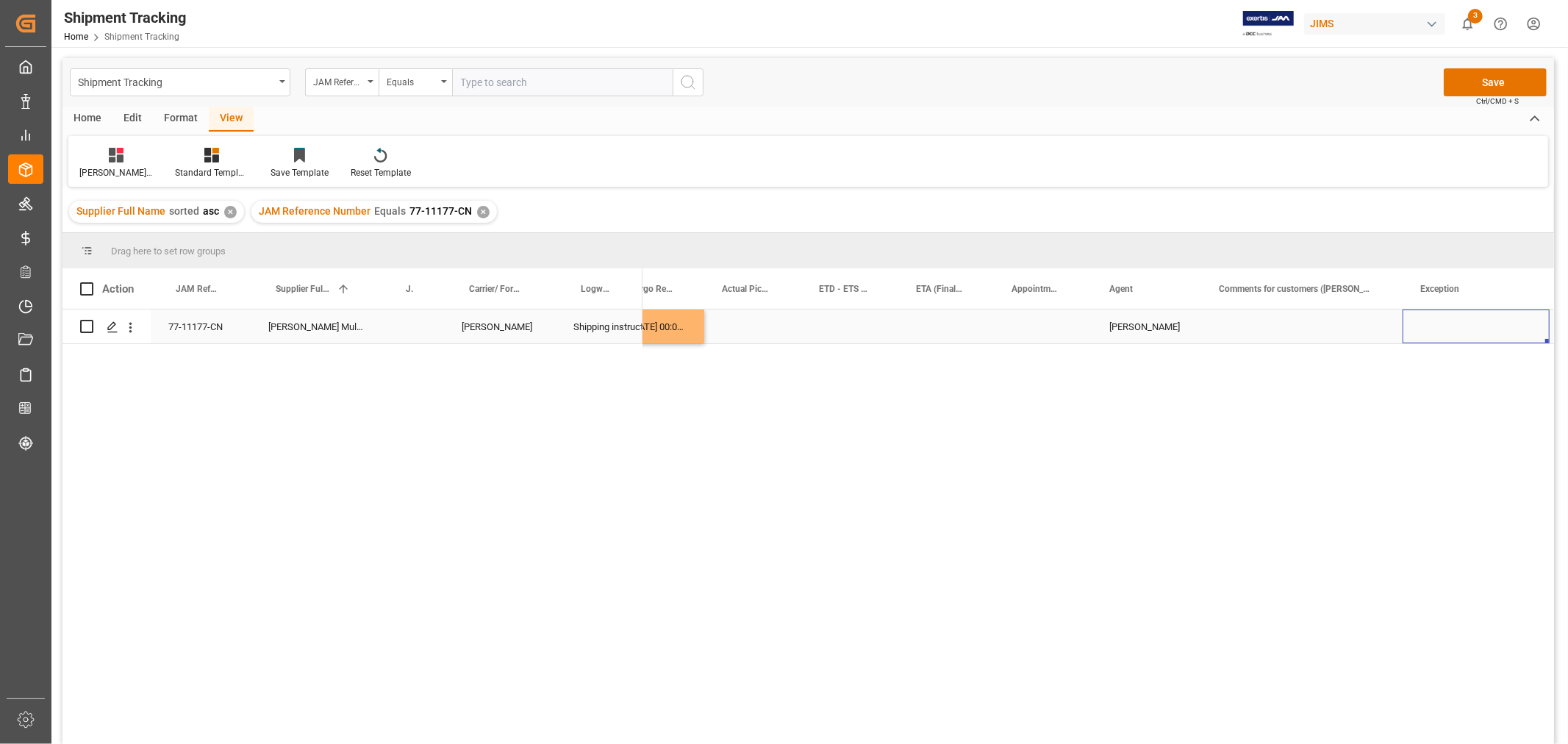
click at [1316, 311] on div "Press SPACE to select this row." at bounding box center [1302, 326] width 202 height 34
click at [1311, 317] on div "Press SPACE to select this row." at bounding box center [1302, 326] width 202 height 34
click at [1252, 329] on input "Press SPACE to select this row." at bounding box center [1302, 335] width 178 height 28
paste input "MULTIMEDIA HOLIDAY 2025"
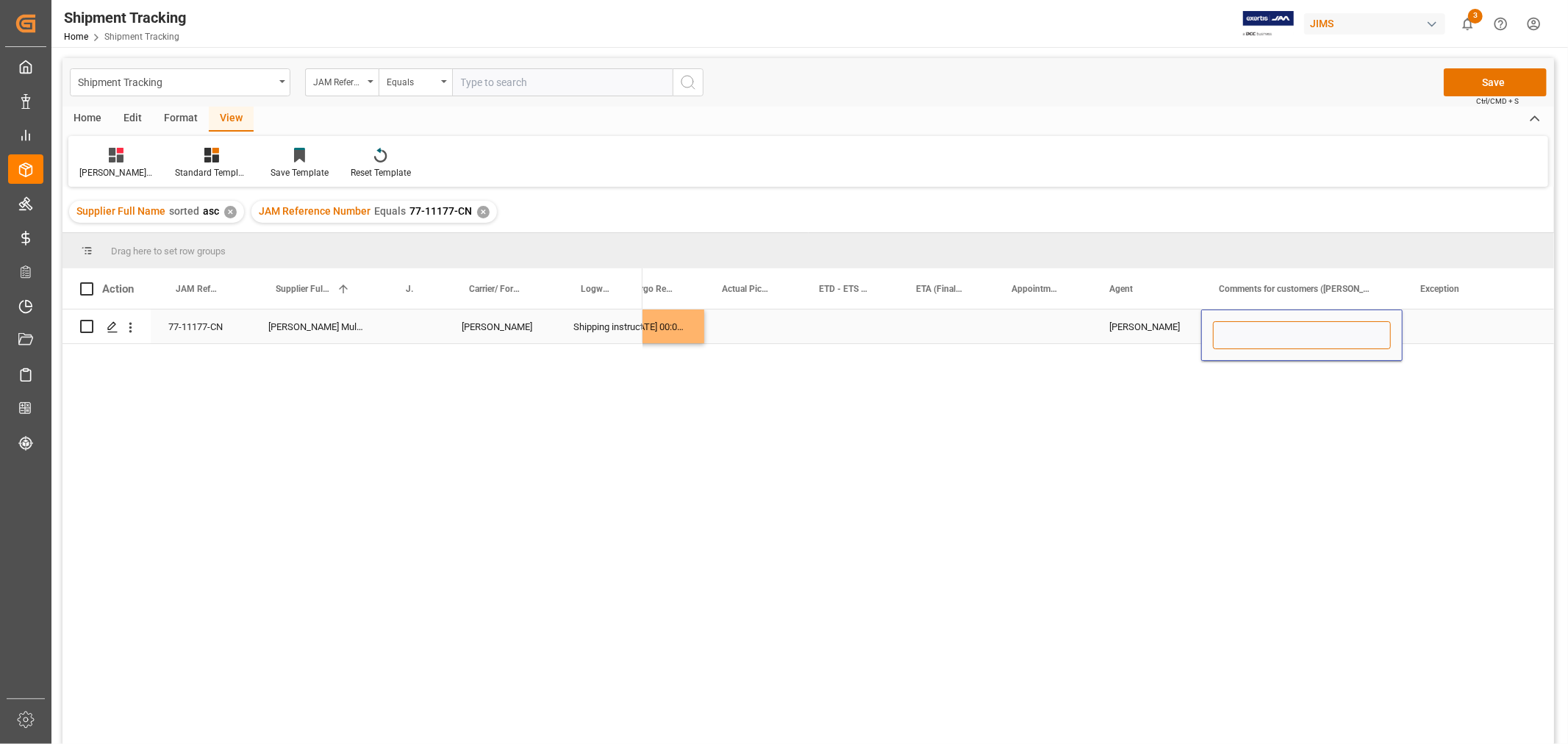
type input "MULTIMEDIA HOLIDAY 2025"
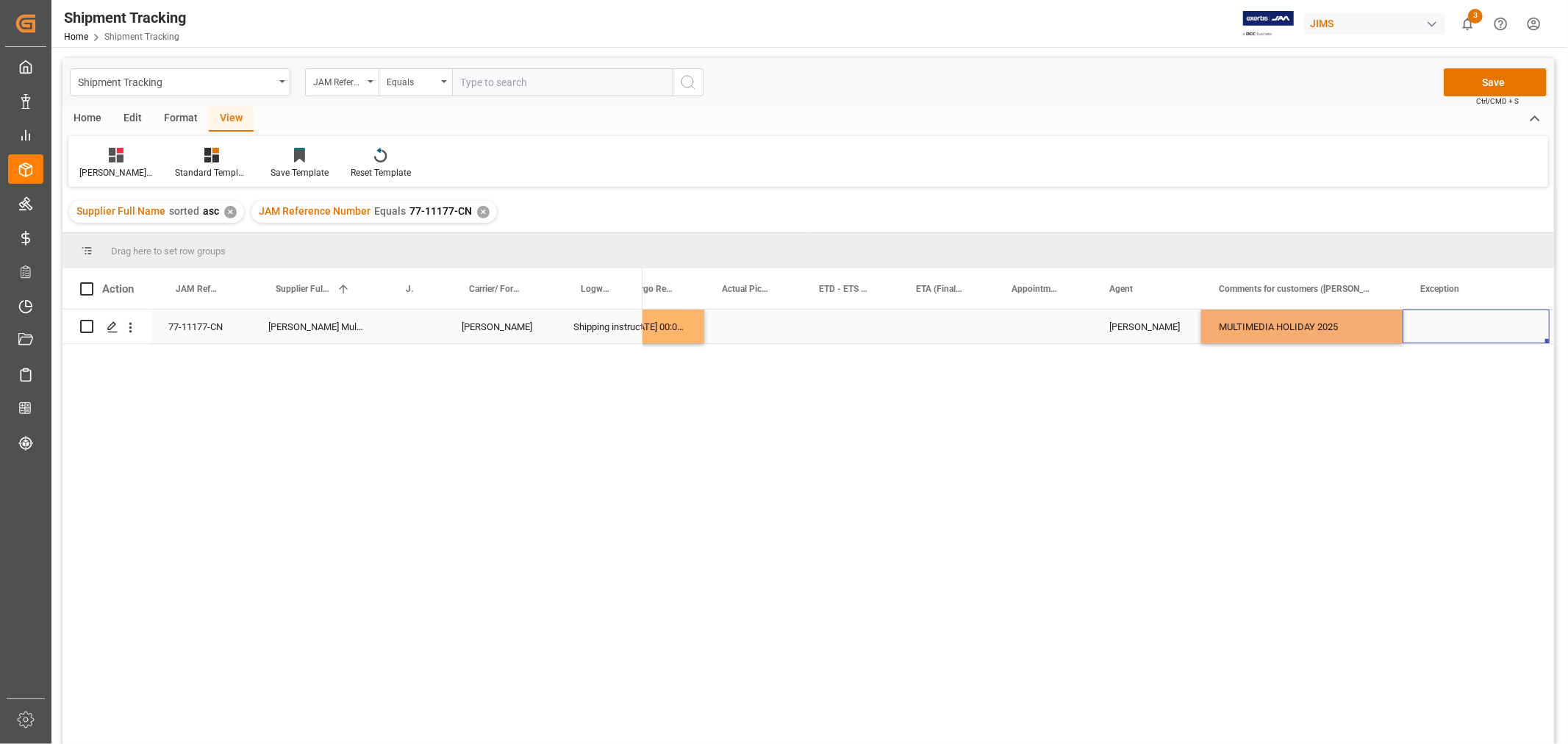
click at [1415, 326] on div "Press SPACE to select this row." at bounding box center [1476, 326] width 147 height 34
click at [1495, 81] on button "Save" at bounding box center [1495, 82] width 103 height 28
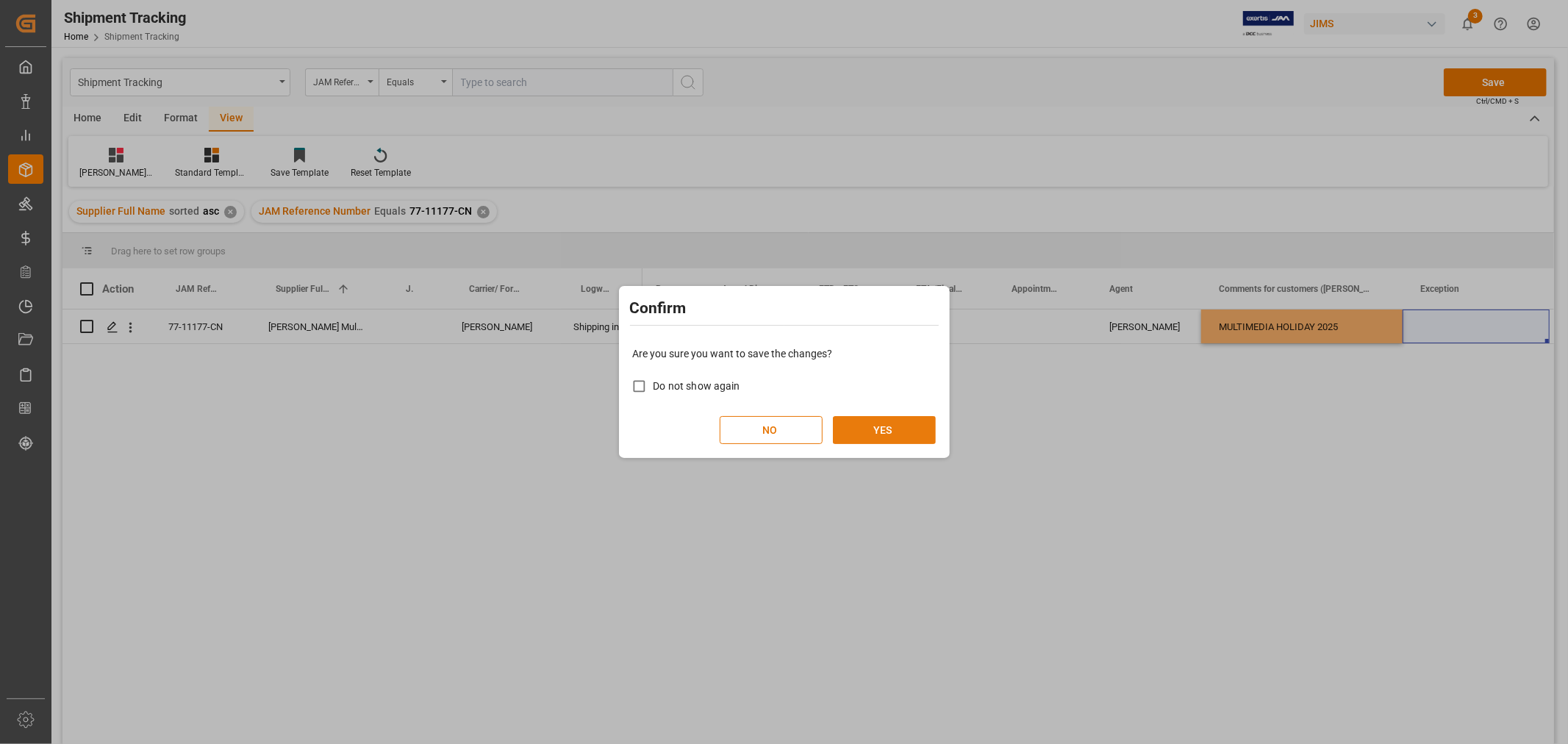
click at [887, 432] on button "YES" at bounding box center [884, 430] width 103 height 28
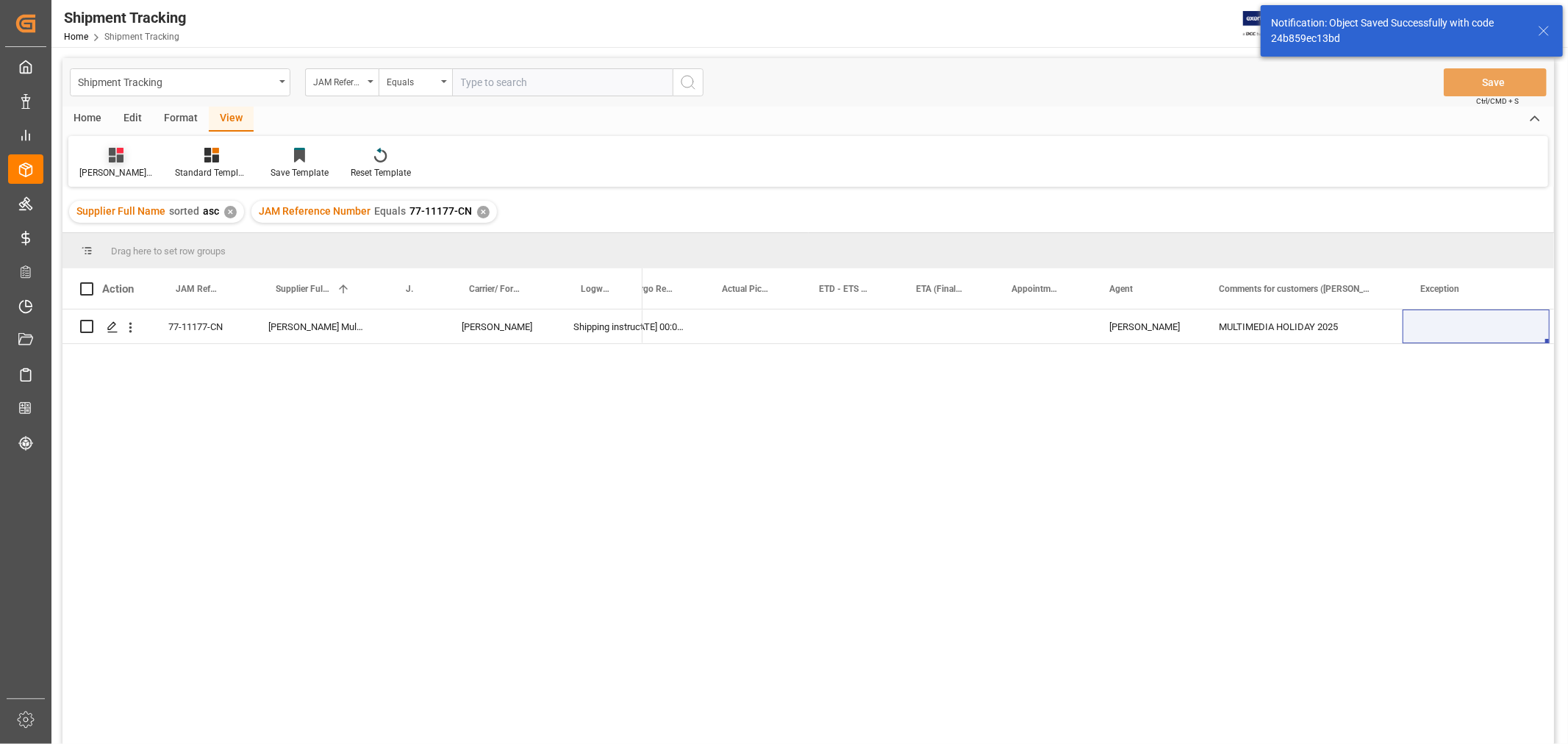
click at [118, 161] on icon at bounding box center [116, 155] width 15 height 15
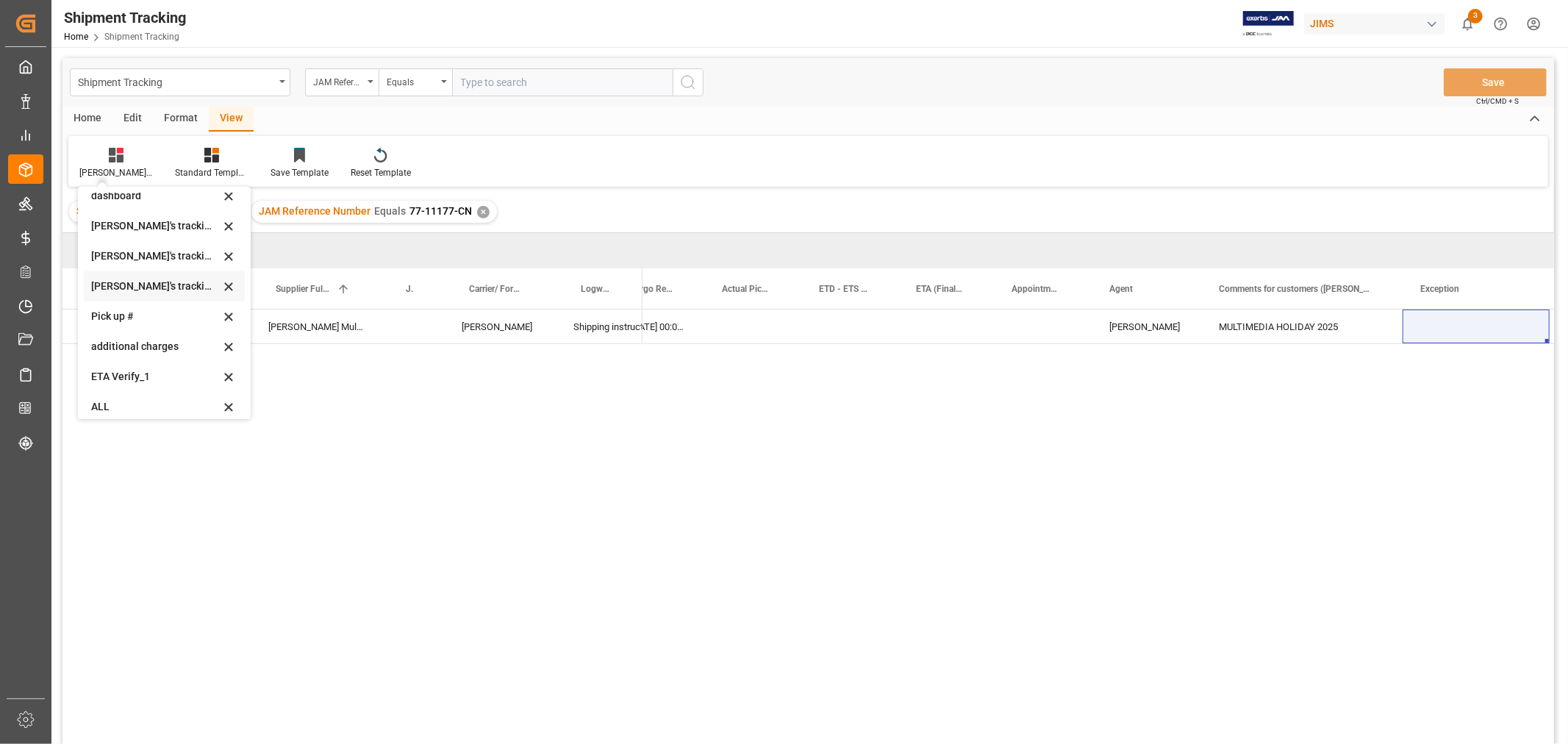
scroll to position [321, 0]
click at [129, 332] on div "ETA Verify_1" at bounding box center [155, 338] width 128 height 15
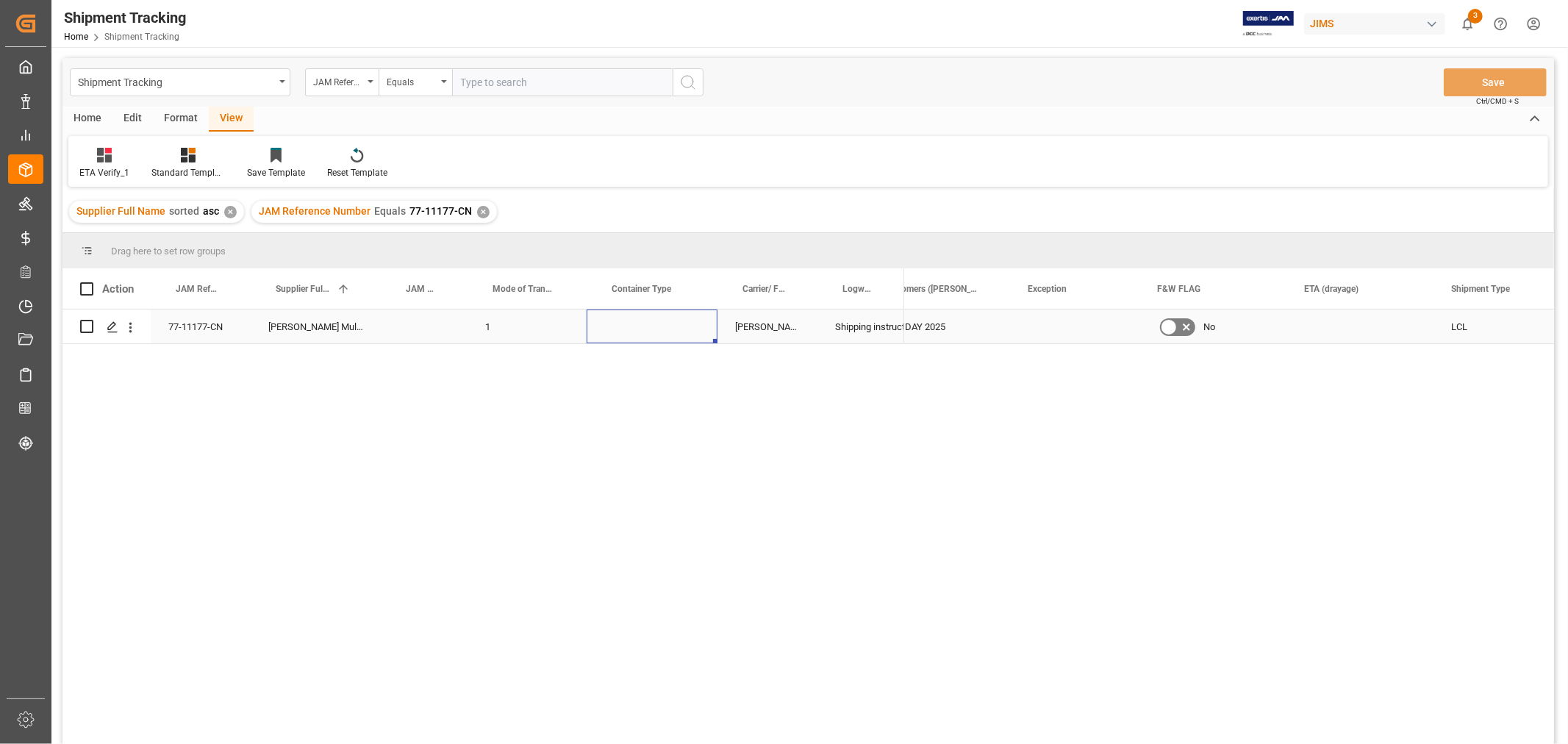
click at [647, 334] on div "Press SPACE to select this row." at bounding box center [652, 326] width 131 height 34
click at [647, 334] on button "Select" at bounding box center [651, 335] width 107 height 28
click at [631, 585] on div "LCL" at bounding box center [652, 592] width 90 height 15
click at [887, 329] on div "Shipping instructions sent" at bounding box center [861, 327] width 52 height 34
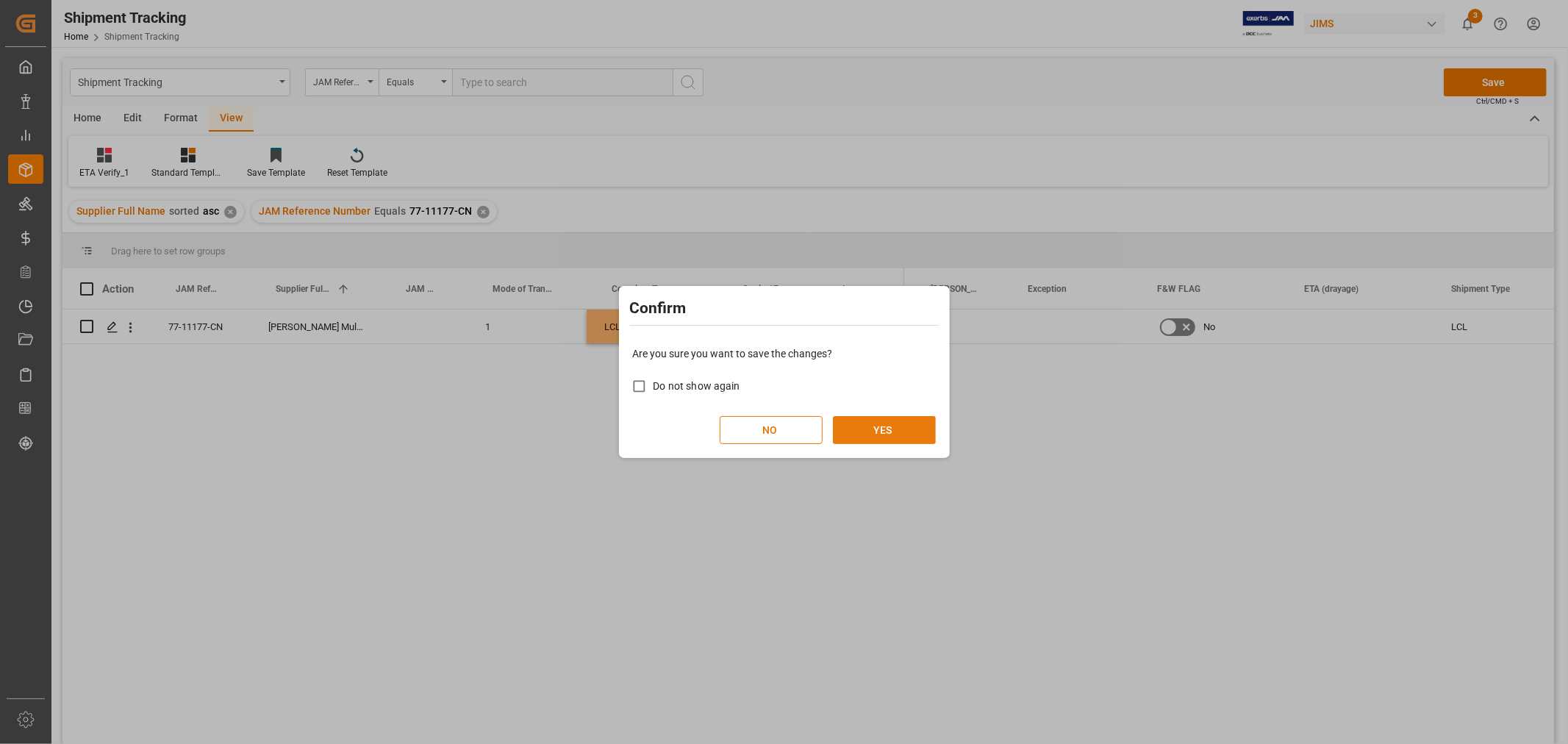
click at [869, 428] on button "YES" at bounding box center [884, 430] width 103 height 28
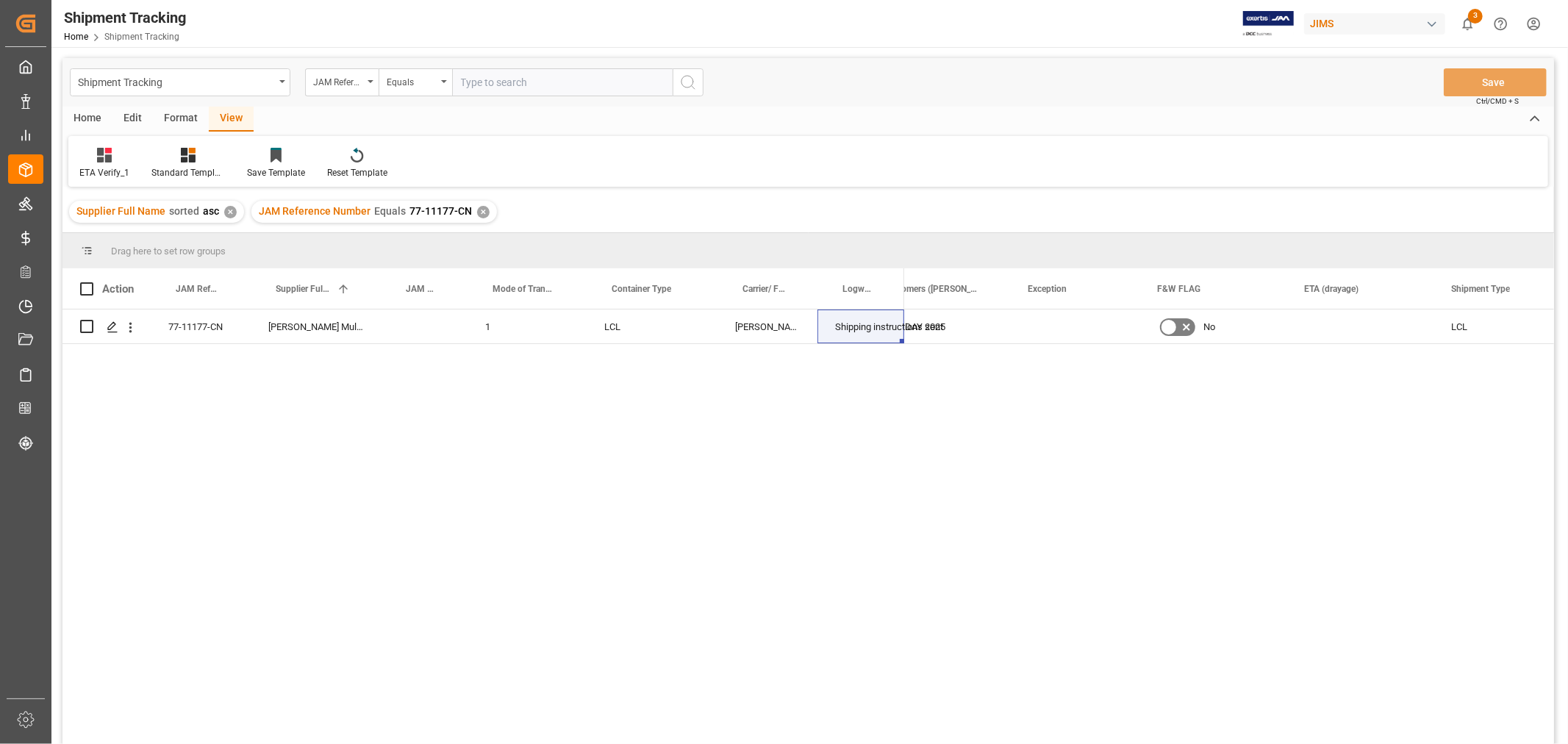
click at [228, 118] on div "View" at bounding box center [232, 119] width 45 height 25
click at [103, 159] on icon at bounding box center [104, 155] width 15 height 15
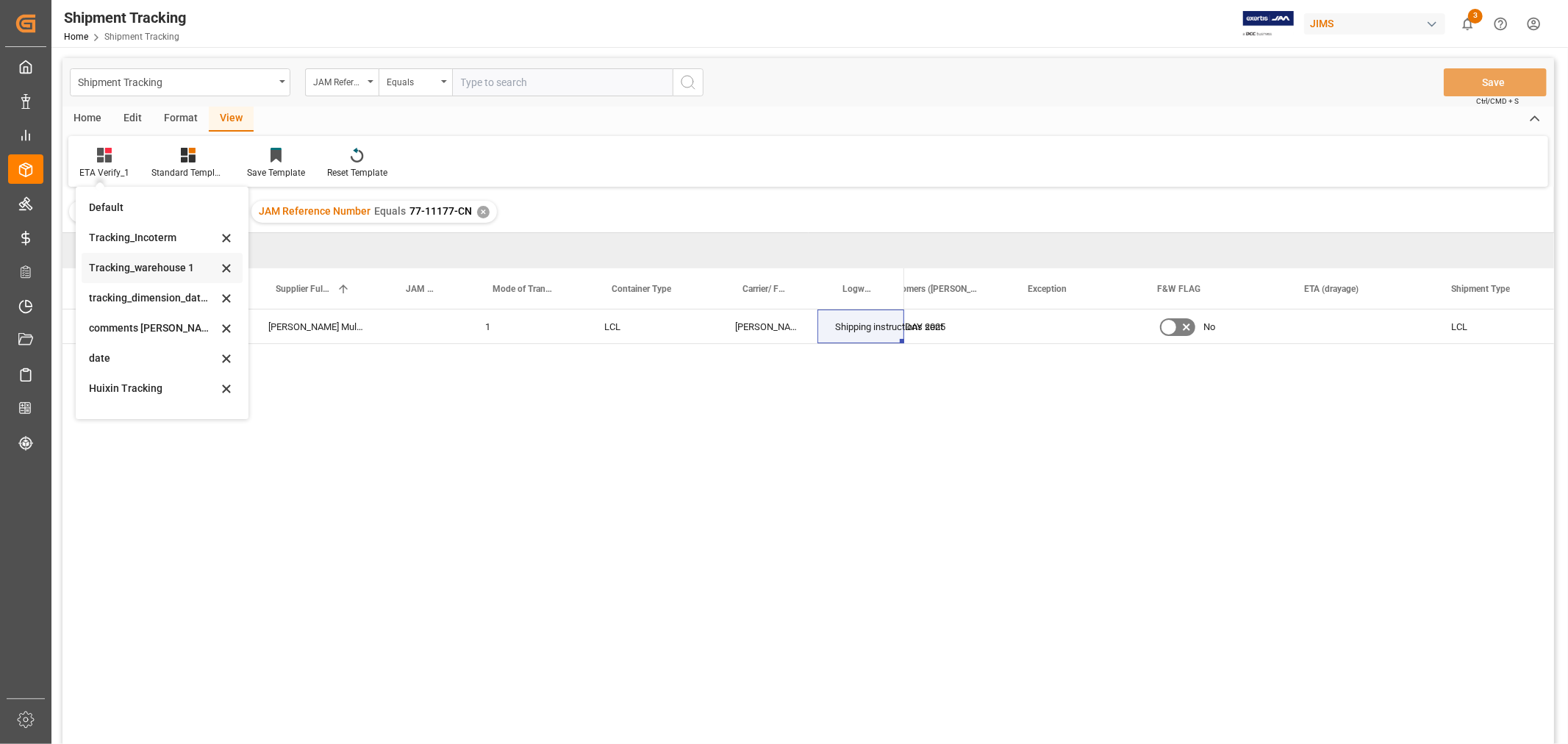
click at [136, 270] on div "Tracking_warehouse 1" at bounding box center [153, 267] width 128 height 15
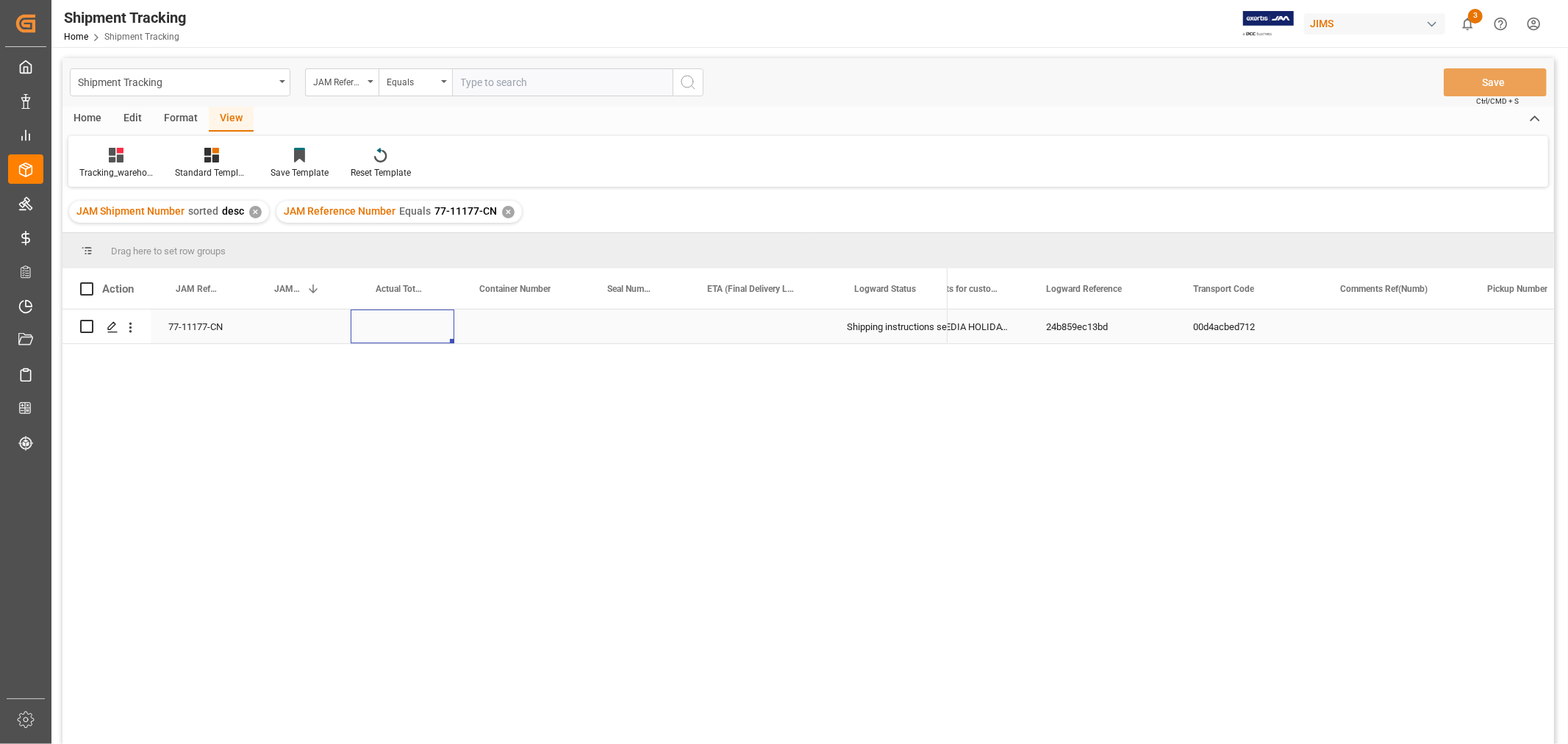
click at [420, 328] on div "Press SPACE to select this row." at bounding box center [403, 326] width 103 height 34
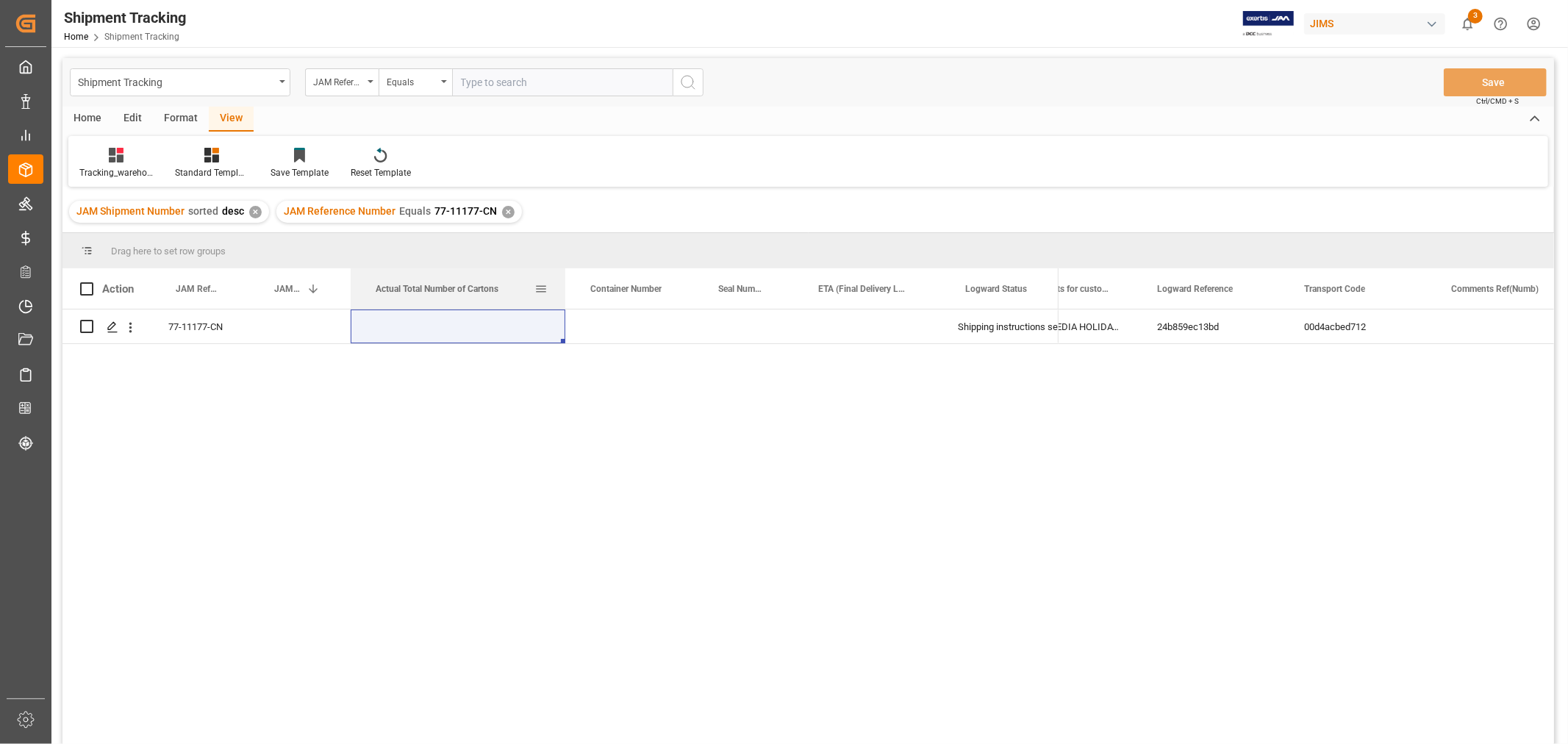
drag, startPoint x: 453, startPoint y: 281, endPoint x: 564, endPoint y: 296, distance: 112.0
click at [564, 296] on div at bounding box center [565, 288] width 6 height 40
click at [495, 322] on div "Press SPACE to select this row." at bounding box center [458, 326] width 215 height 34
click at [495, 322] on input "Press SPACE to select this row." at bounding box center [458, 335] width 191 height 28
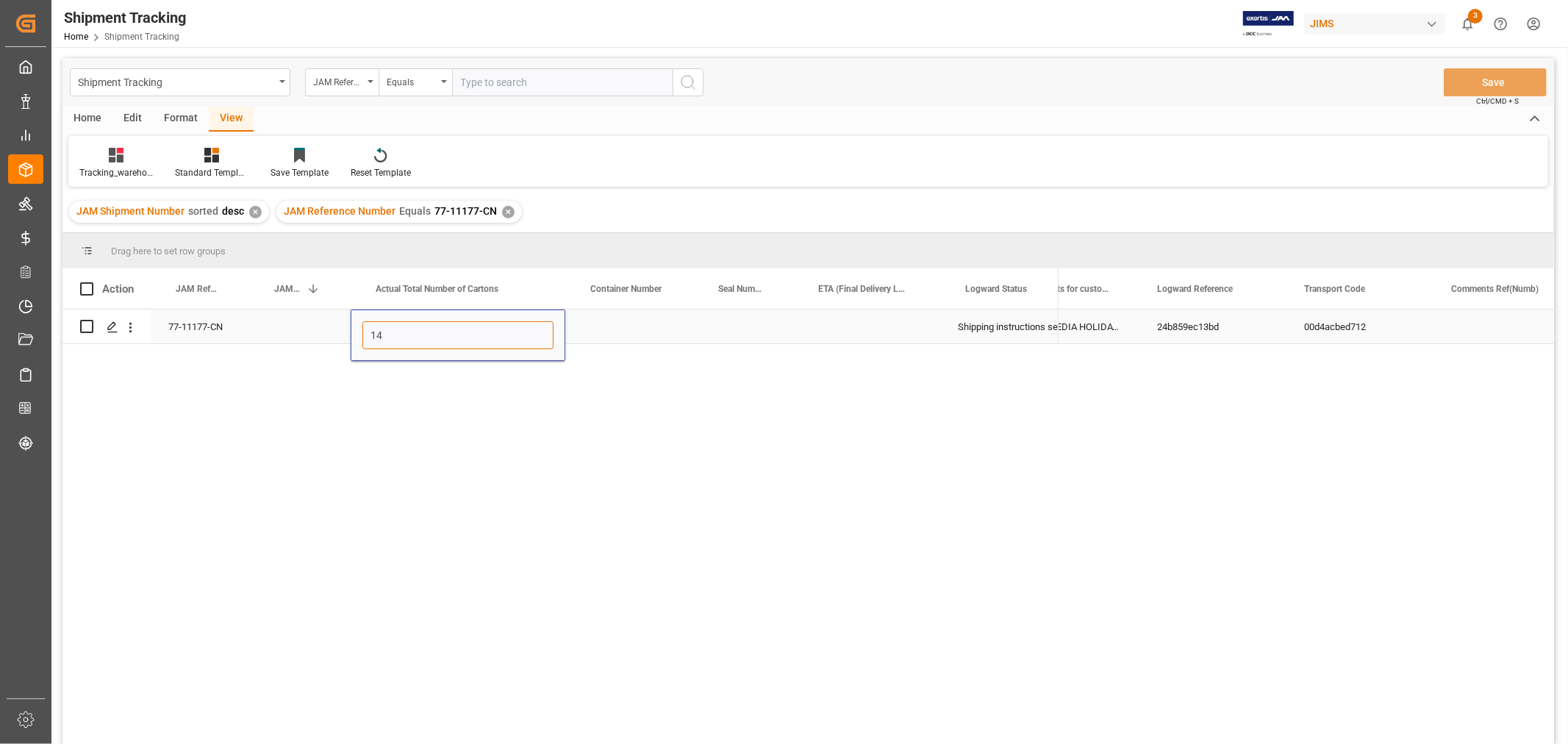
type input "140"
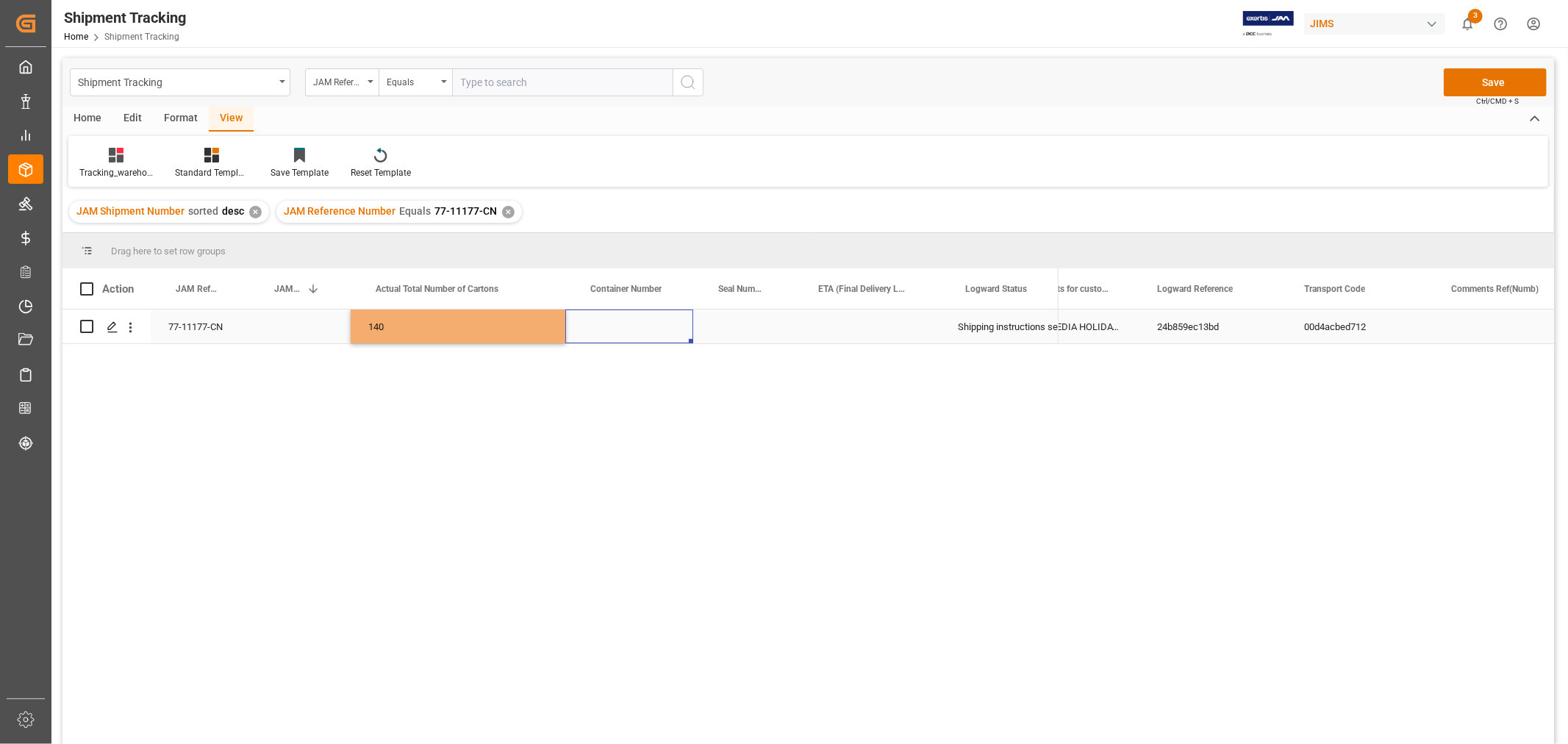
click at [623, 341] on div "Press SPACE to select this row." at bounding box center [629, 326] width 128 height 34
click at [1470, 78] on button "Save" at bounding box center [1495, 82] width 103 height 28
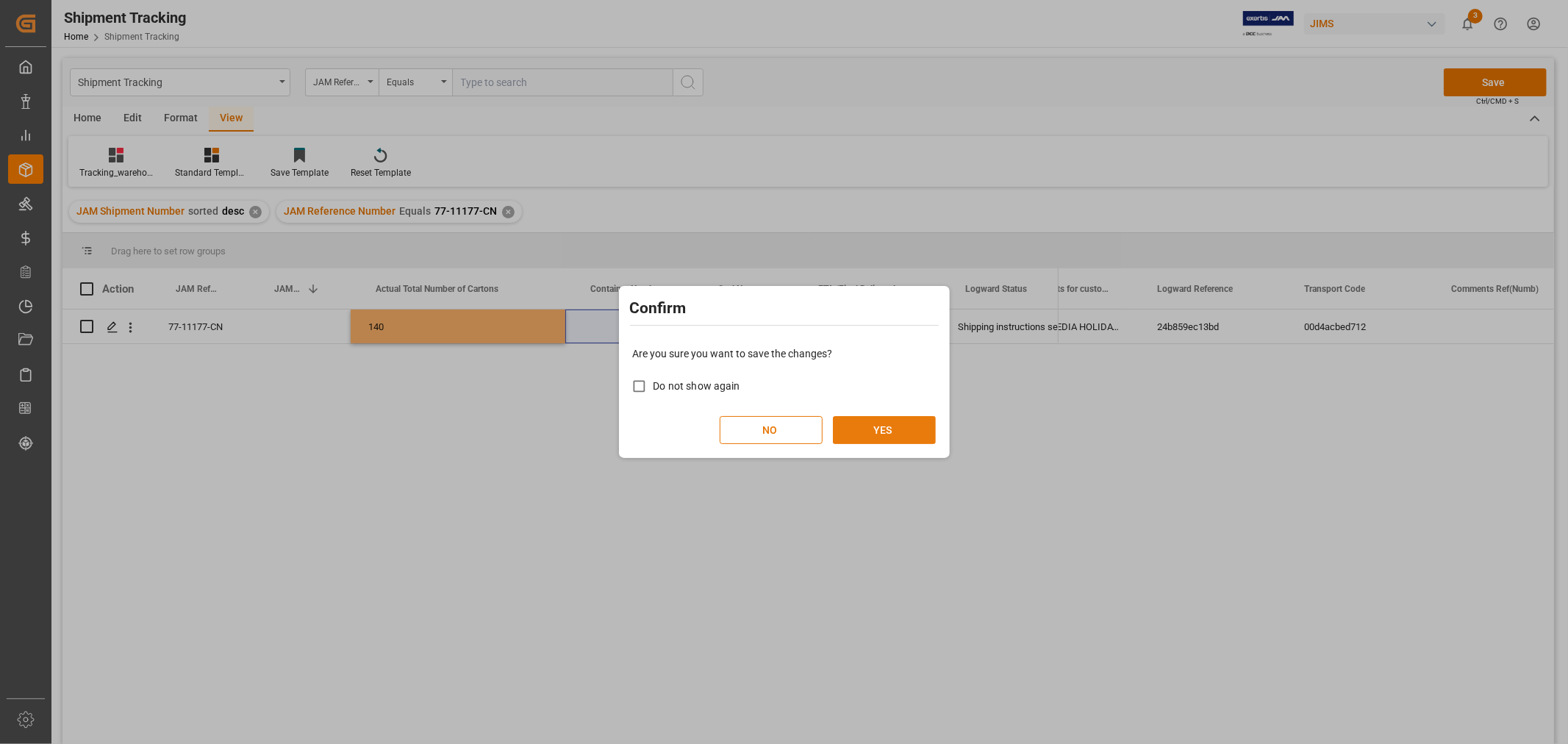
click at [873, 436] on button "YES" at bounding box center [884, 430] width 103 height 28
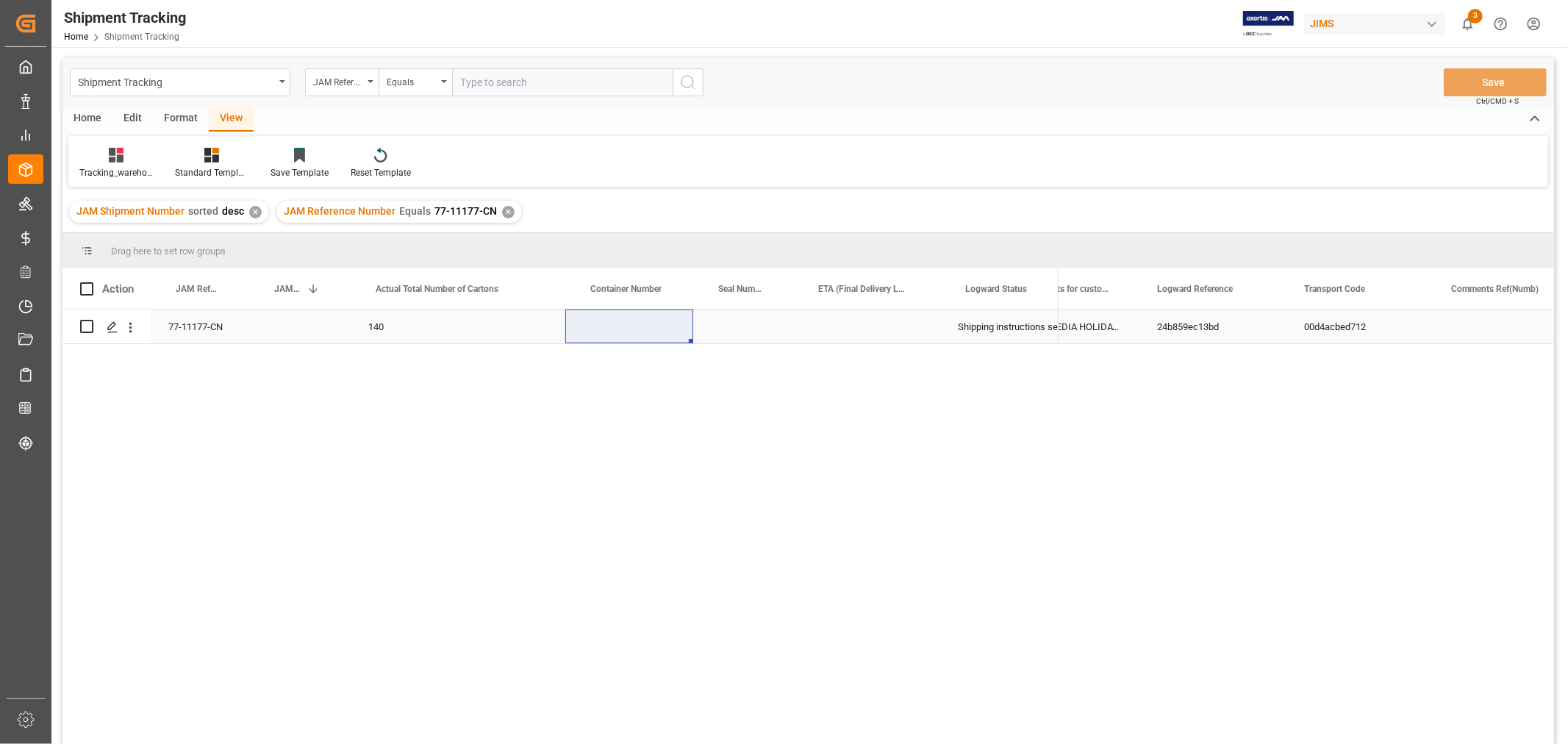
click at [737, 332] on div "Press SPACE to select this row." at bounding box center [743, 326] width 100 height 34
click at [767, 155] on div "Tracking_warehouse 1 Standard Templates Save Template Reset Template" at bounding box center [809, 161] width 1480 height 51
click at [193, 321] on div "77-11177-CN" at bounding box center [200, 326] width 98 height 34
click at [499, 204] on div "JAM Reference Number Equals 77-11177-CN ✕" at bounding box center [399, 211] width 245 height 22
click at [505, 207] on div "✕" at bounding box center [508, 211] width 12 height 12
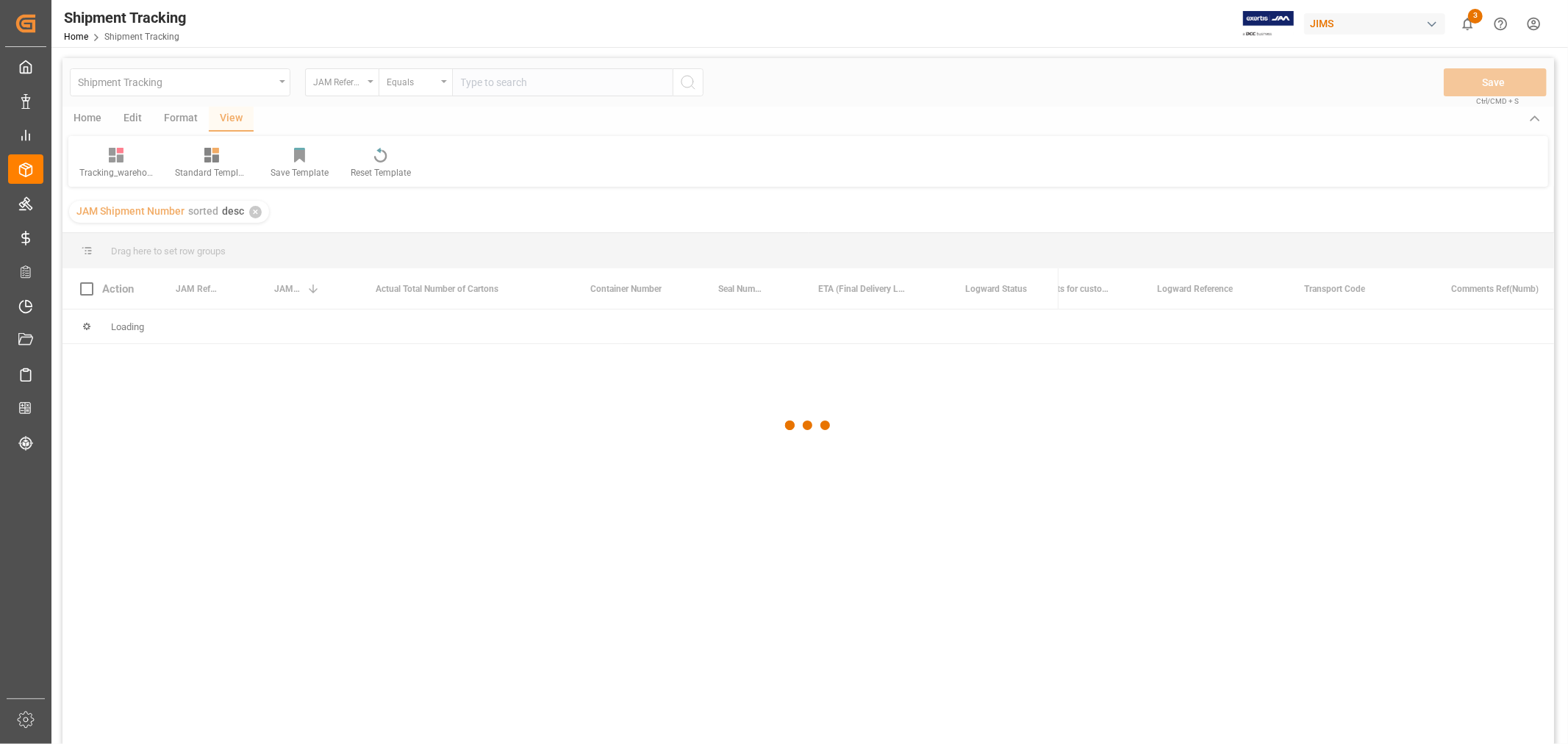
click at [534, 83] on div at bounding box center [808, 425] width 1491 height 735
click at [534, 78] on div at bounding box center [808, 425] width 1491 height 735
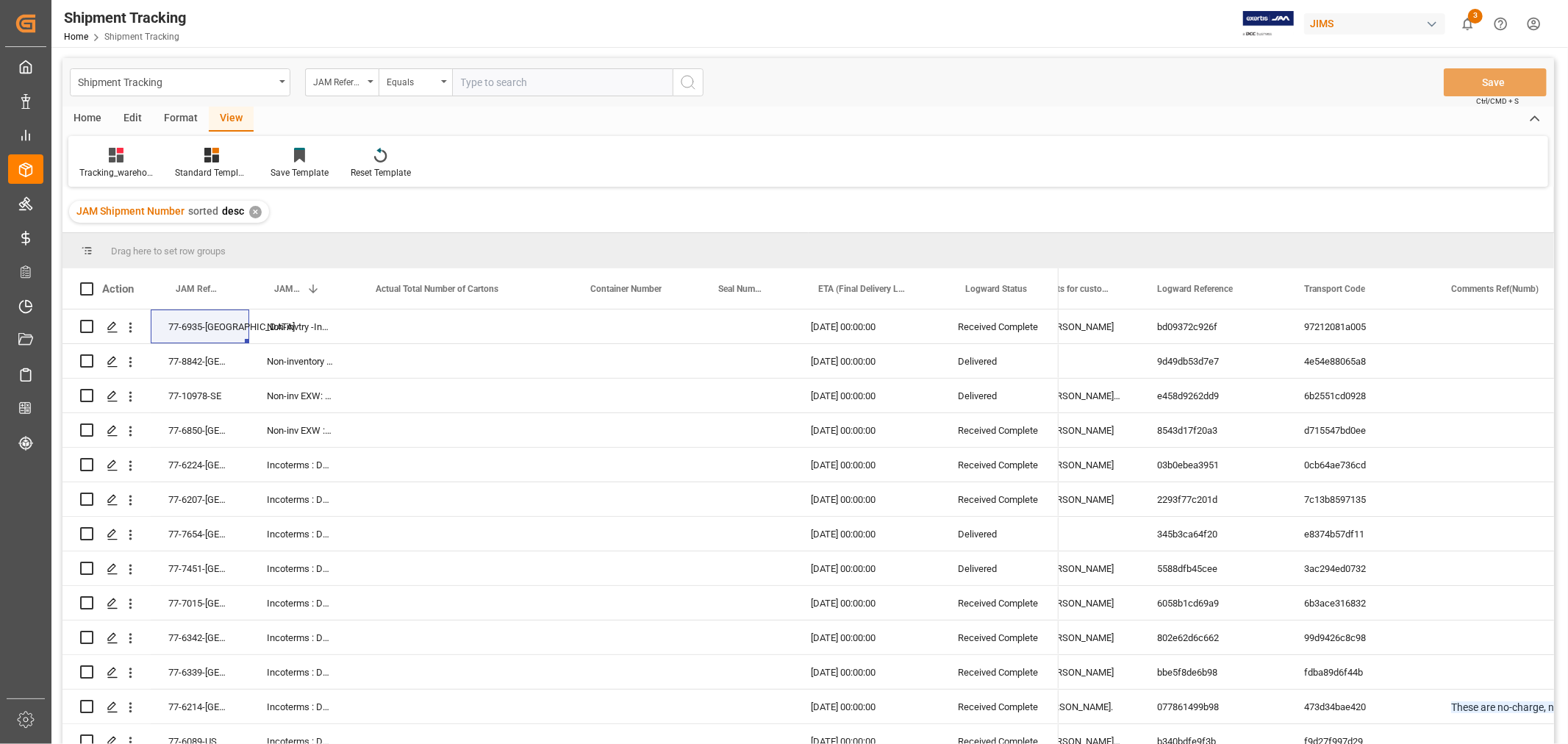
click at [529, 82] on input "text" at bounding box center [562, 82] width 220 height 28
paste input "77-11179-CN"
type input "77-11179-CN"
click at [689, 79] on icon "search button" at bounding box center [688, 82] width 18 height 18
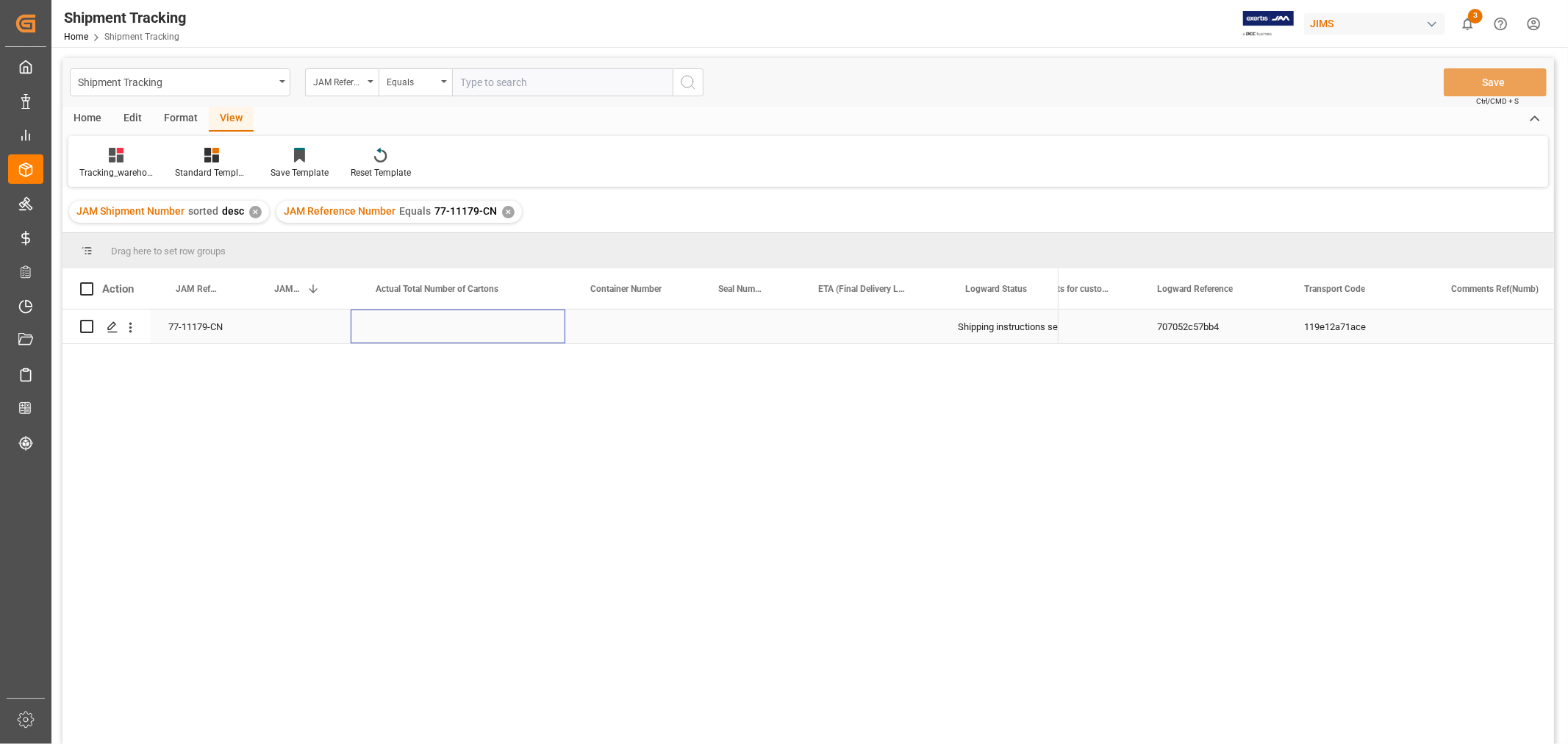
click at [479, 324] on div "Press SPACE to select this row." at bounding box center [458, 326] width 215 height 34
click at [441, 328] on div "Press SPACE to select this row." at bounding box center [458, 326] width 215 height 34
click at [441, 328] on input "Press SPACE to select this row." at bounding box center [458, 335] width 191 height 28
type input "250"
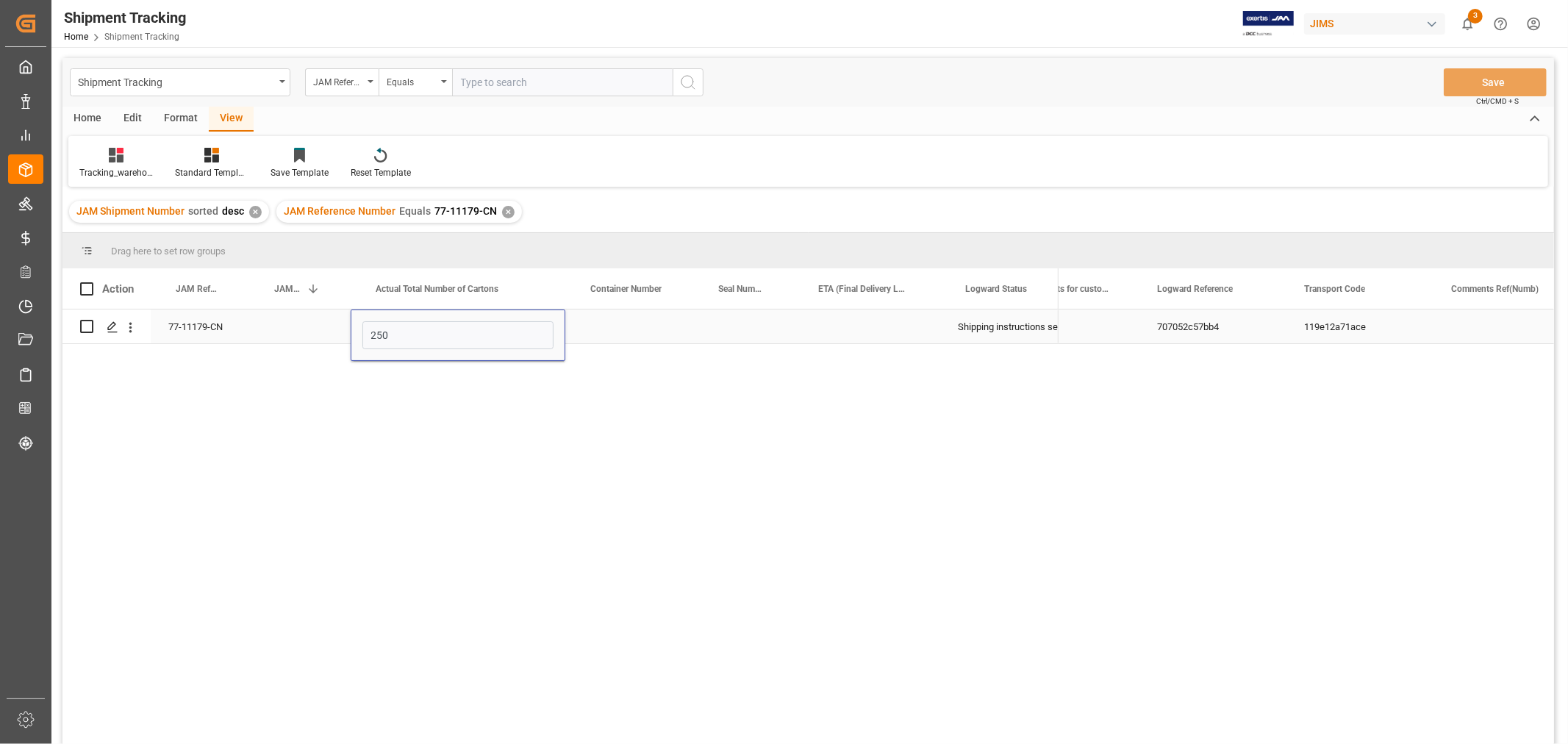
click at [604, 319] on div "Press SPACE to select this row." at bounding box center [629, 326] width 128 height 34
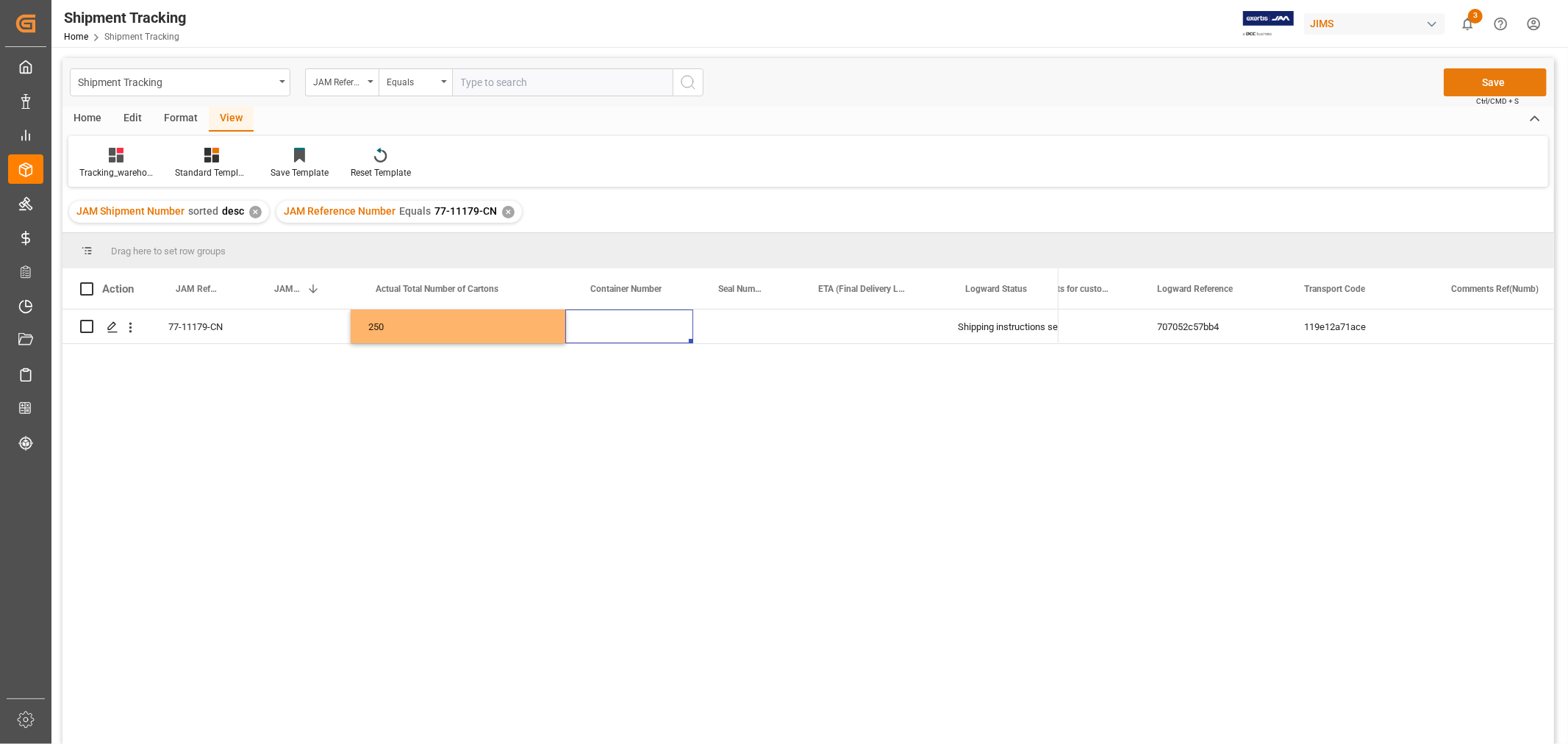
click at [1463, 69] on button "Save" at bounding box center [1495, 82] width 103 height 28
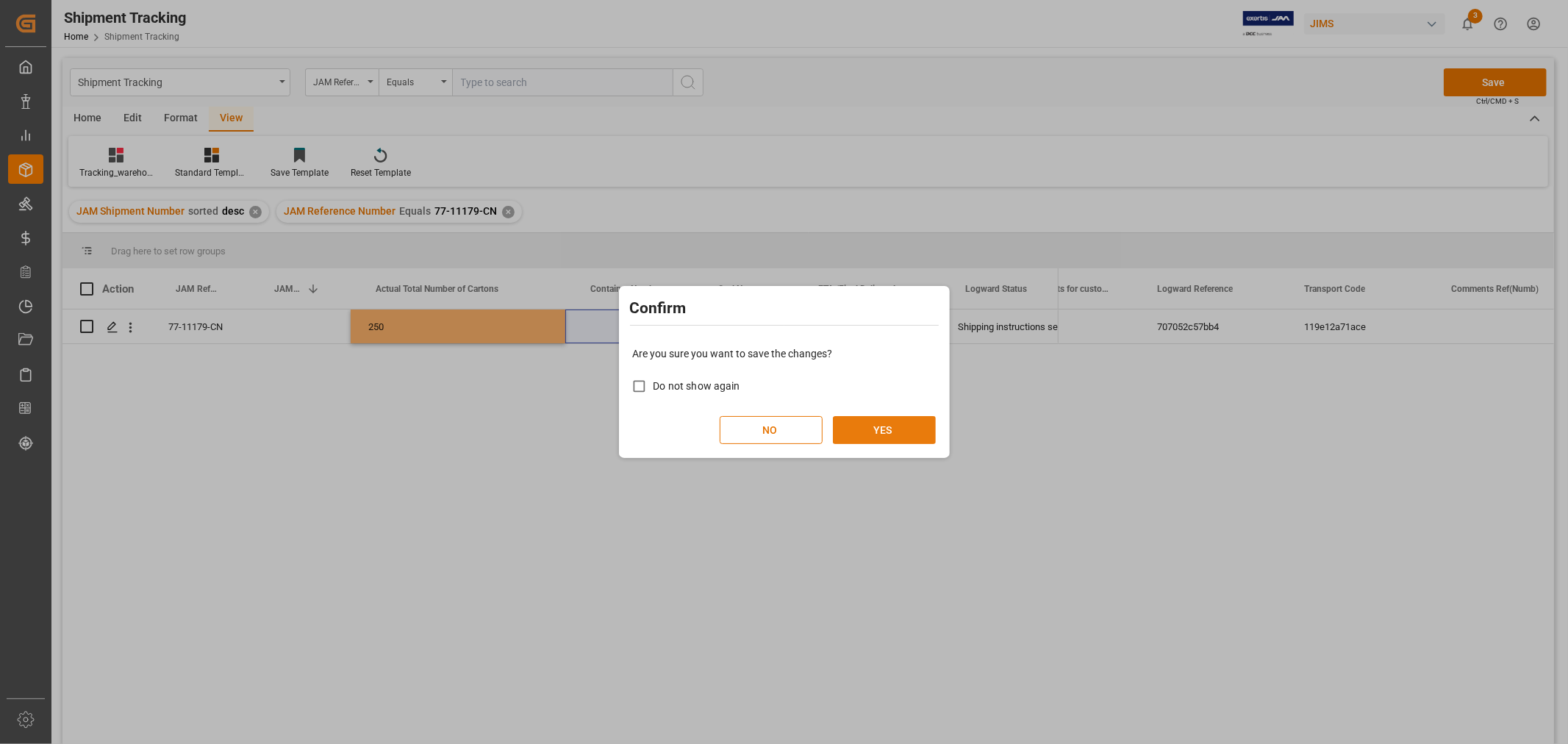
click at [865, 437] on button "YES" at bounding box center [884, 430] width 103 height 28
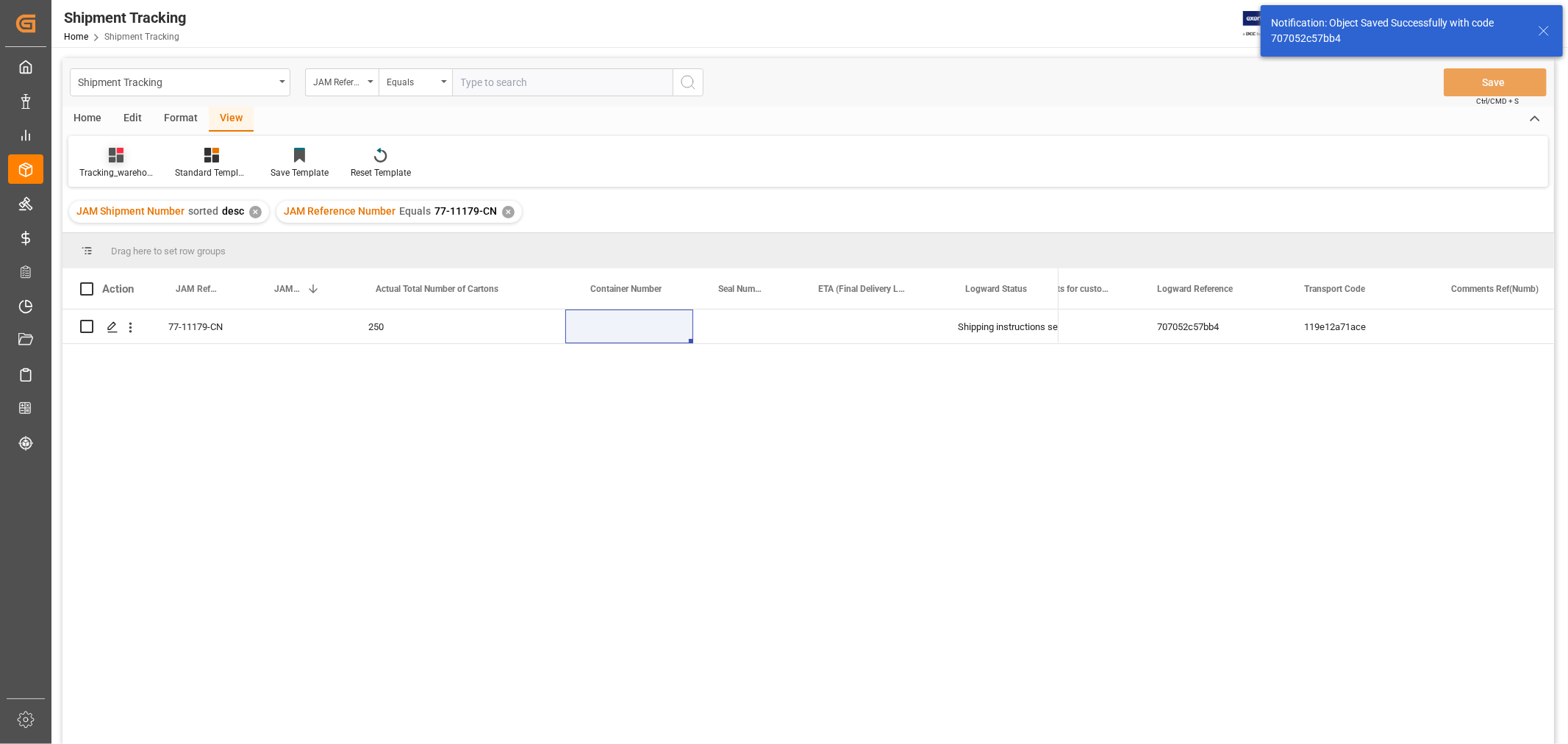
click at [107, 169] on div "Tracking_warehouse 1" at bounding box center [115, 173] width 73 height 13
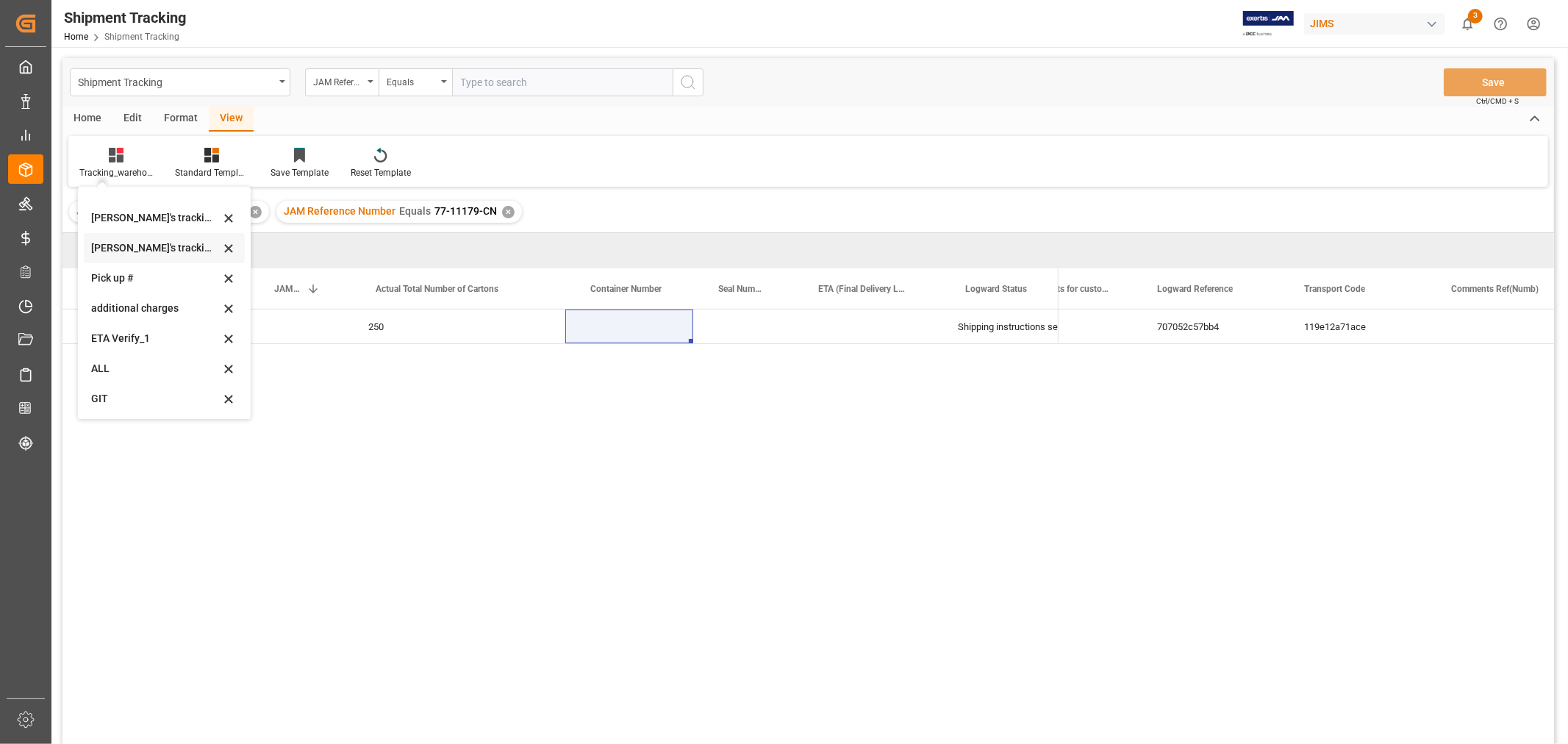
click at [144, 240] on div "Huixin's tracking all_sample" at bounding box center [155, 248] width 128 height 15
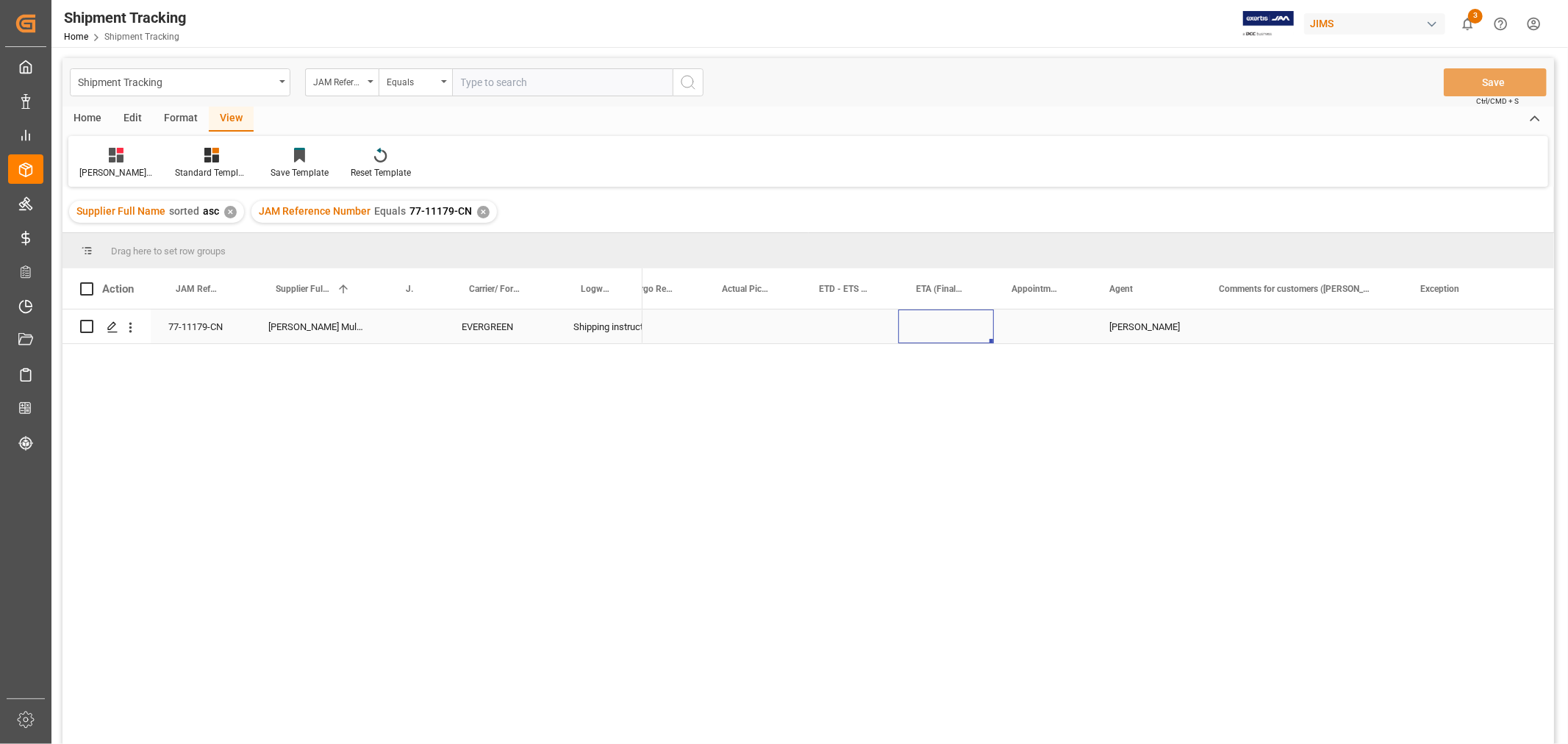
click at [901, 328] on div "Press SPACE to select this row." at bounding box center [946, 326] width 95 height 34
click at [730, 322] on div "Press SPACE to select this row." at bounding box center [753, 326] width 97 height 34
click at [671, 322] on div "Press SPACE to select this row." at bounding box center [659, 326] width 92 height 34
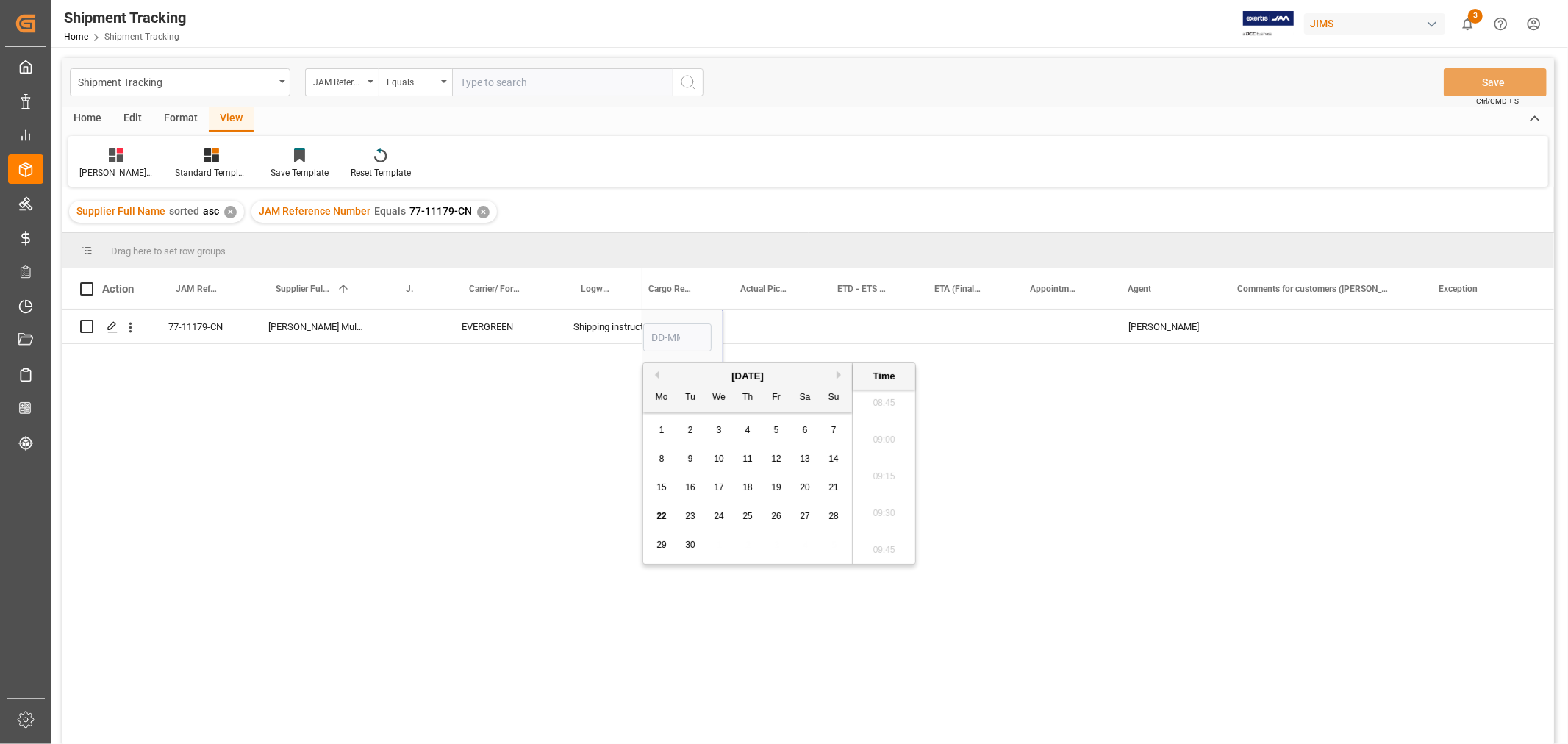
click at [838, 372] on button "Next Month" at bounding box center [841, 374] width 9 height 9
click at [770, 461] on div "10" at bounding box center [776, 459] width 19 height 18
type input "10-10-2025 00:00"
click at [943, 341] on div "Press SPACE to select this row." at bounding box center [965, 326] width 95 height 34
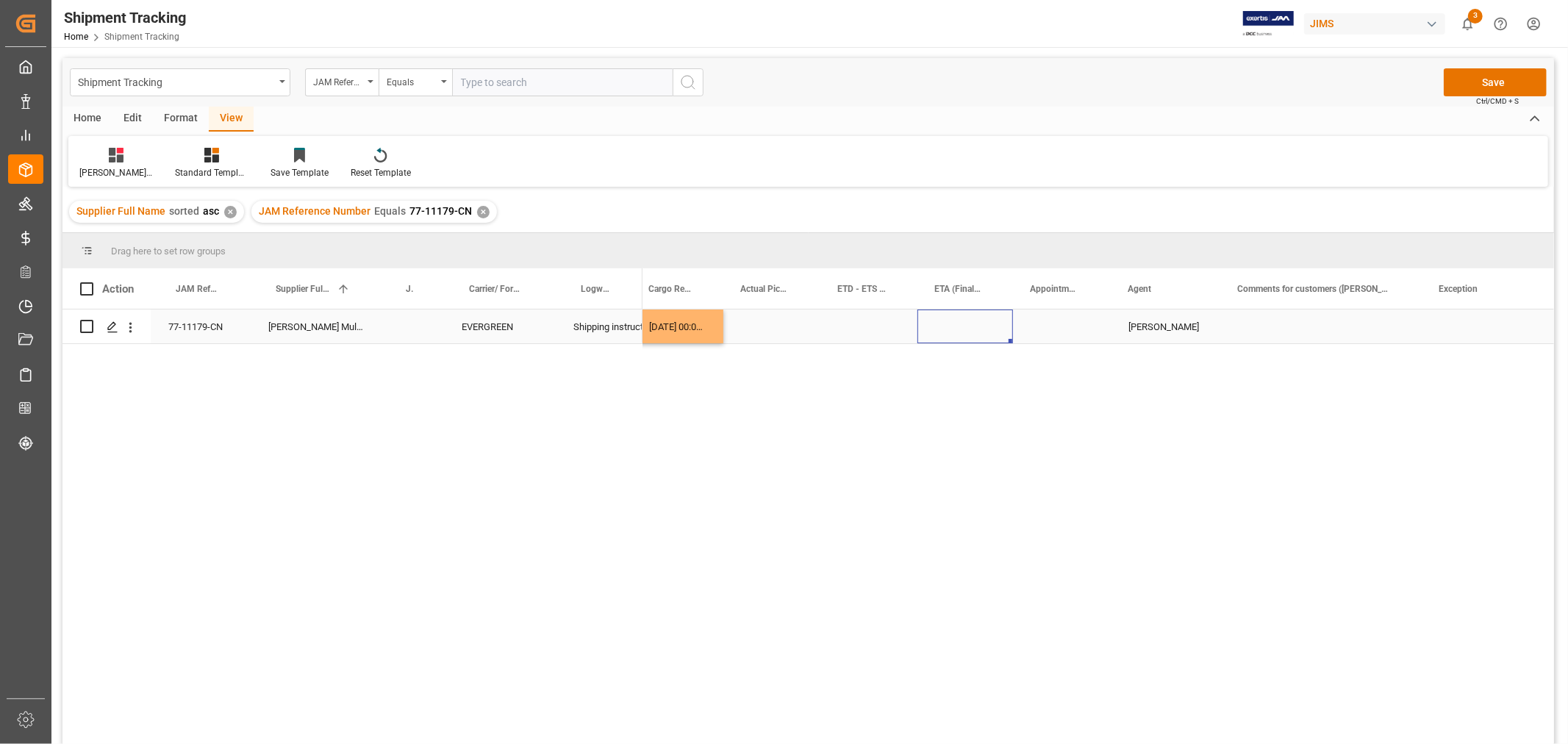
click at [1302, 332] on div "Press SPACE to select this row." at bounding box center [1321, 326] width 202 height 34
click at [1469, 75] on button "Save" at bounding box center [1495, 82] width 103 height 28
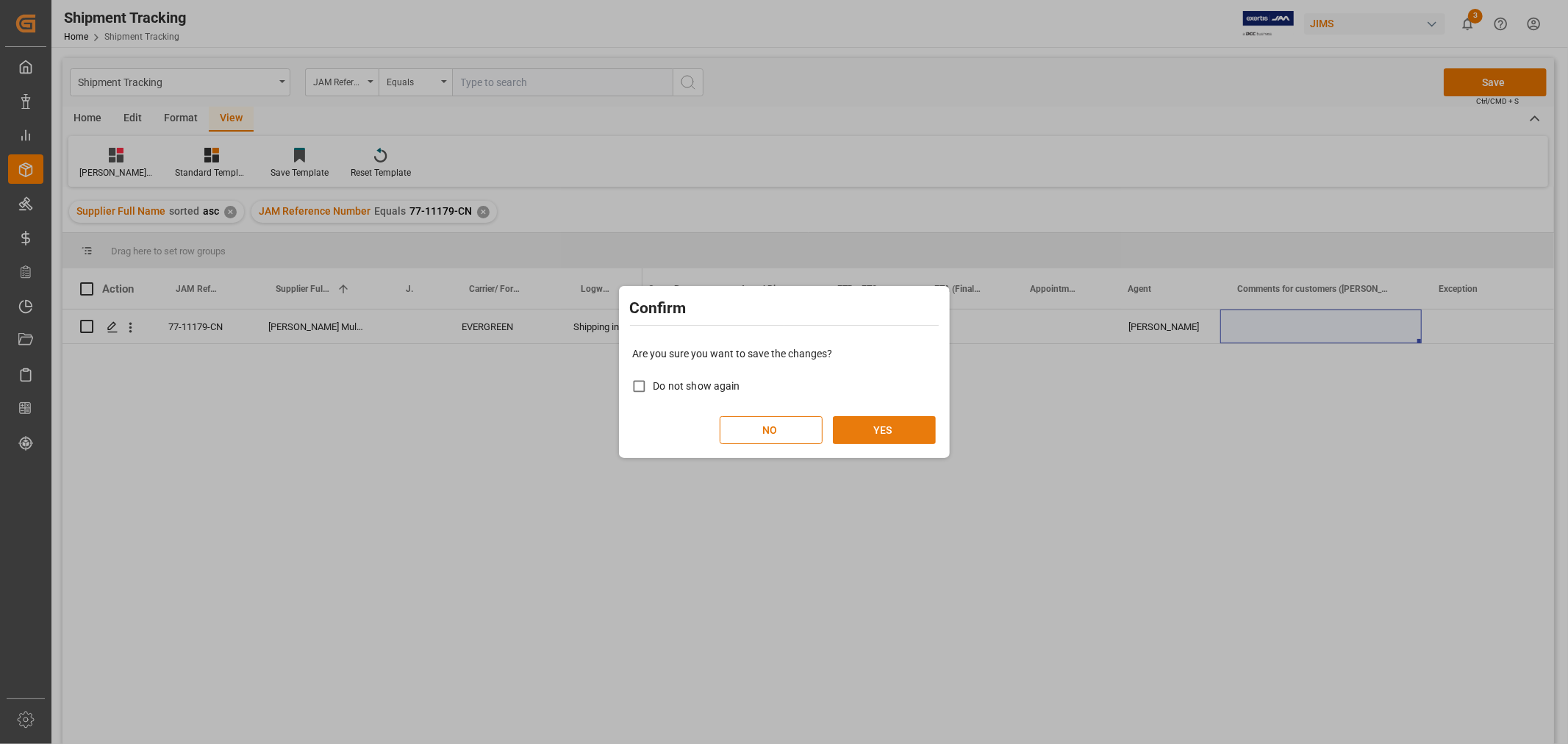
click at [873, 425] on button "YES" at bounding box center [884, 430] width 103 height 28
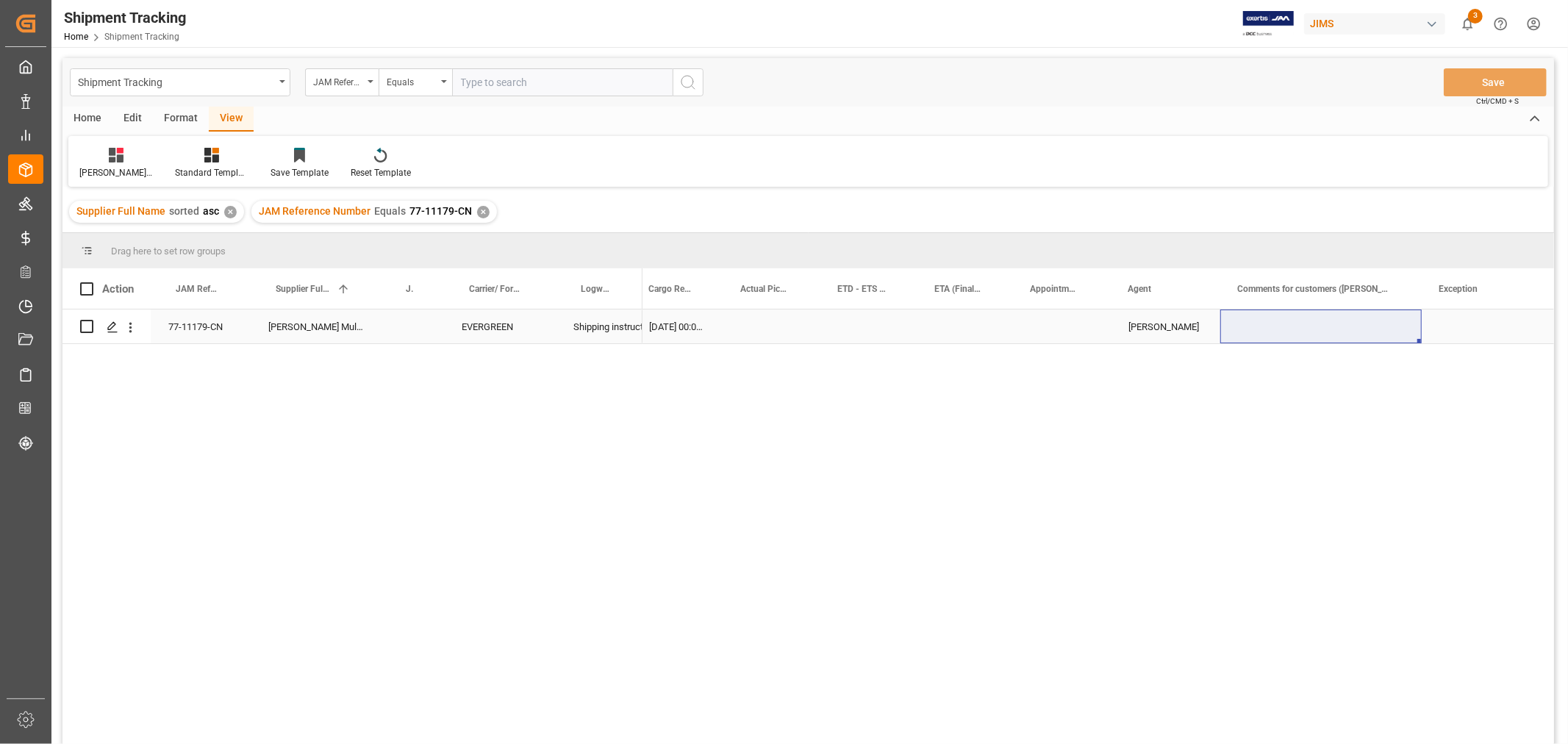
click at [1282, 324] on div "Press SPACE to select this row." at bounding box center [1321, 326] width 202 height 34
click at [1282, 324] on input "Press SPACE to select this row." at bounding box center [1321, 335] width 178 height 28
paste input "MULTIMEDIA HOLIDAY 2025"
type input "MULTIMEDIA HOLIDAY 2025"
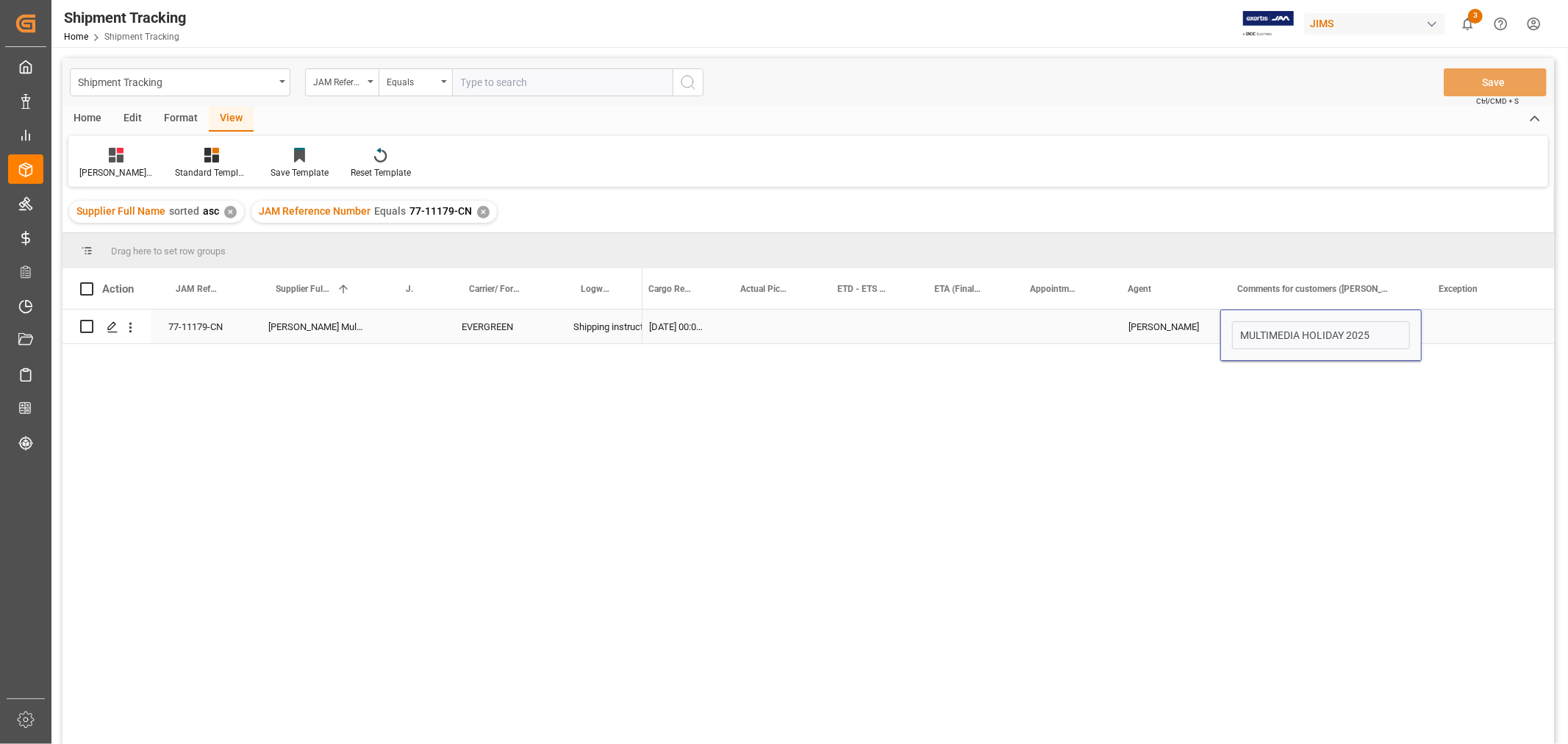
click at [1474, 319] on div "Press SPACE to select this row." at bounding box center [1495, 326] width 147 height 34
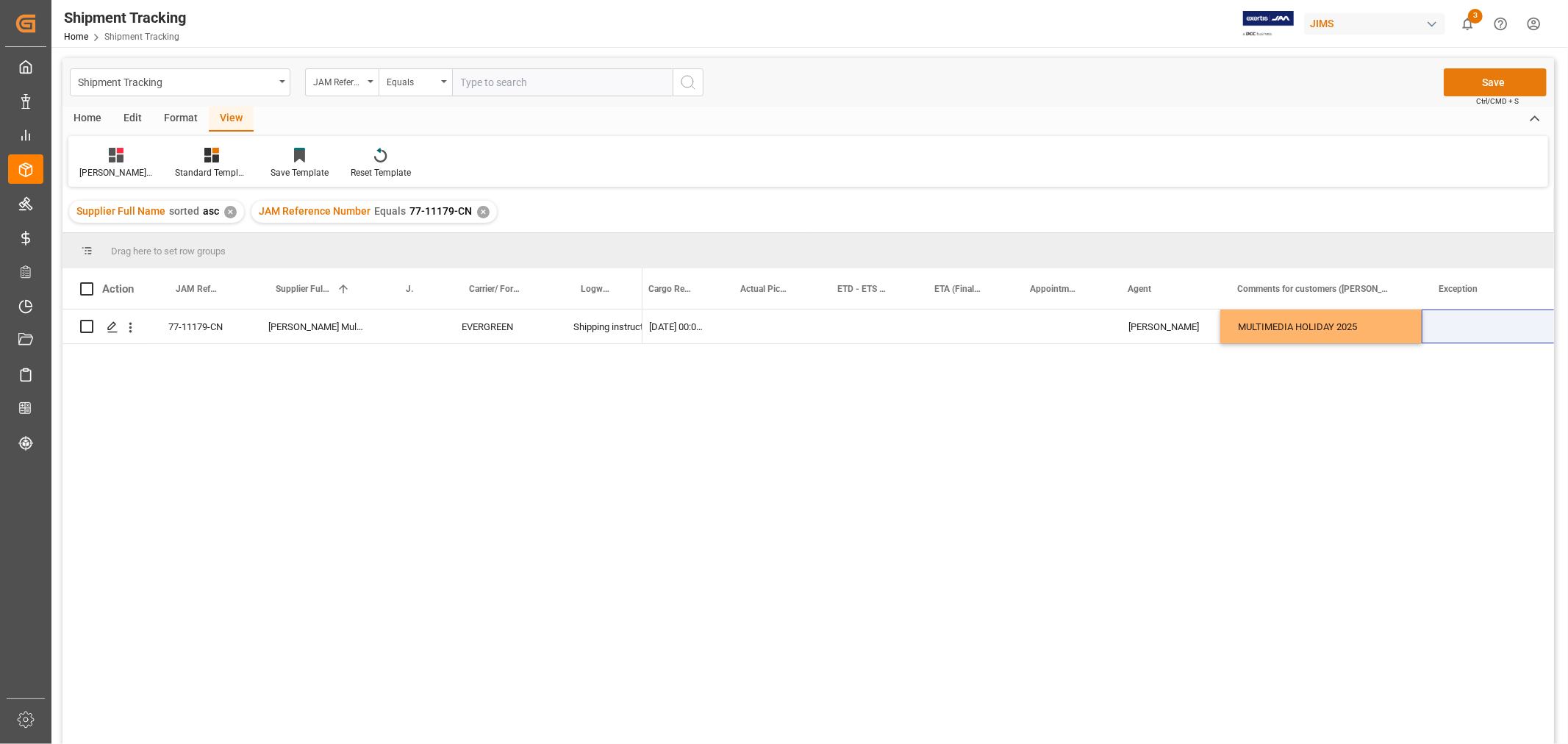
click at [1487, 85] on button "Save" at bounding box center [1495, 82] width 103 height 28
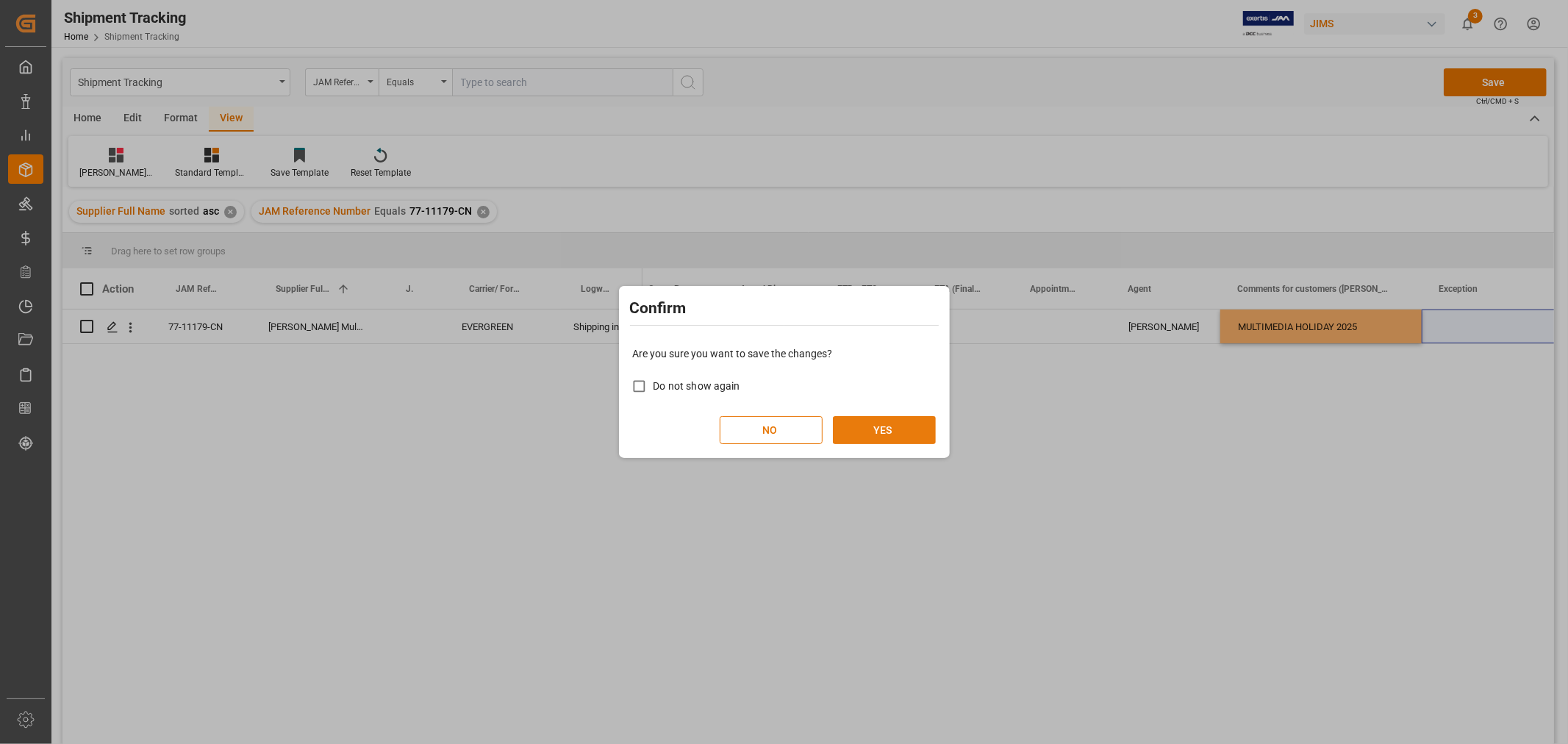
click at [905, 424] on button "YES" at bounding box center [884, 430] width 103 height 28
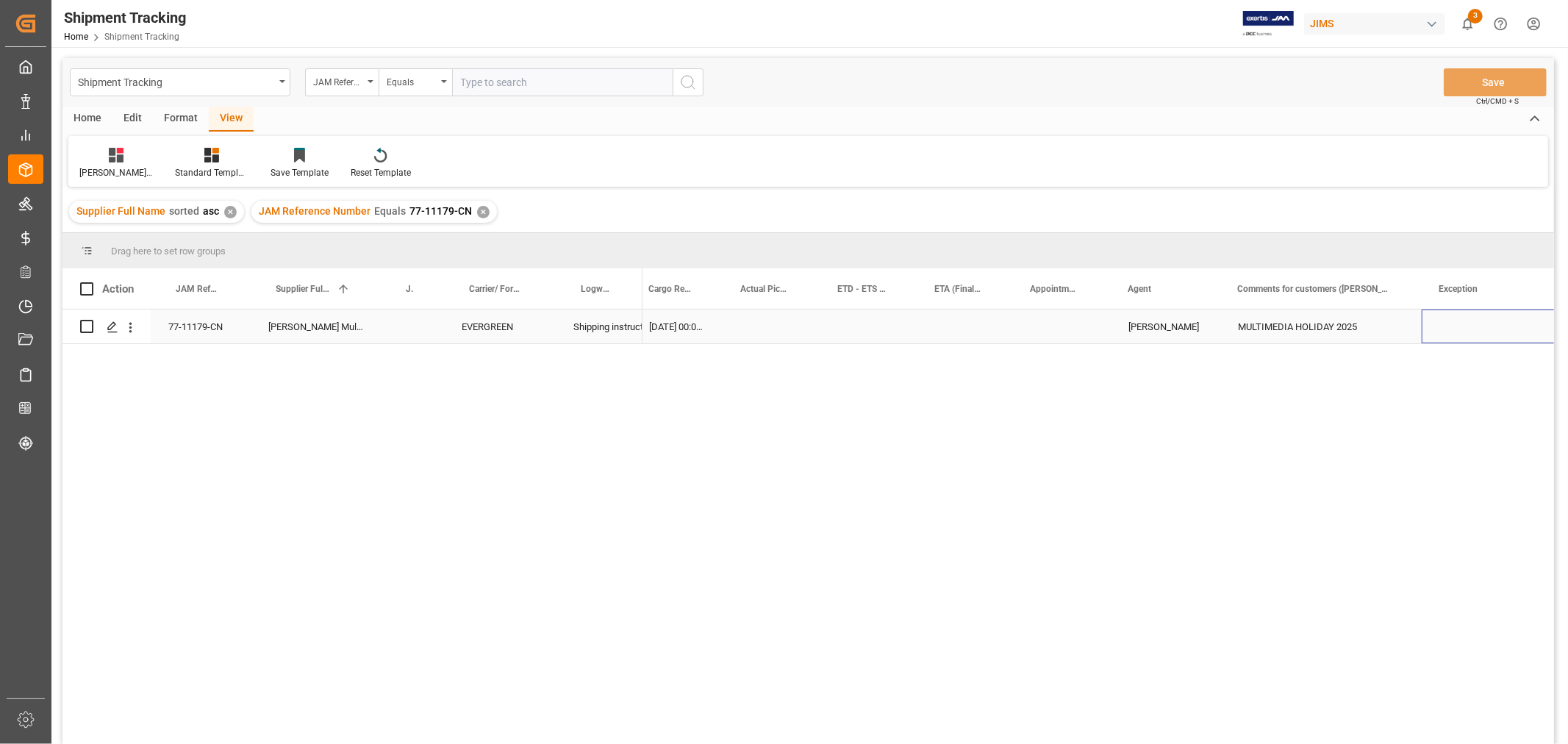
click at [1424, 318] on div "Press SPACE to select this row." at bounding box center [1495, 326] width 147 height 34
click at [1306, 333] on div "MULTIMEDIA HOLIDAY 2025" at bounding box center [1321, 326] width 202 height 34
click at [112, 169] on div "Huixin's tracking all_sample" at bounding box center [115, 173] width 73 height 13
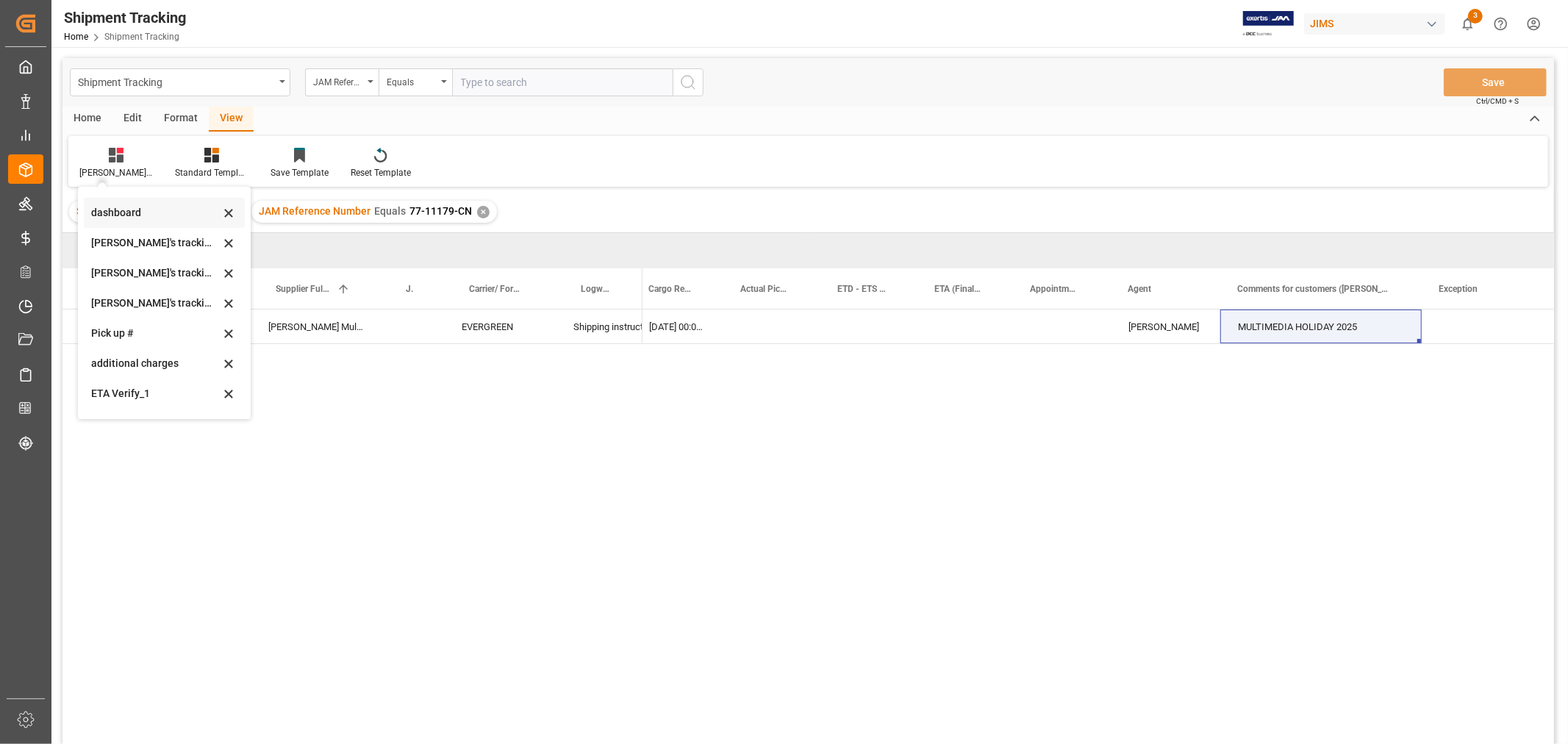
scroll to position [321, 0]
click at [115, 336] on div "ETA Verify_1" at bounding box center [155, 338] width 128 height 15
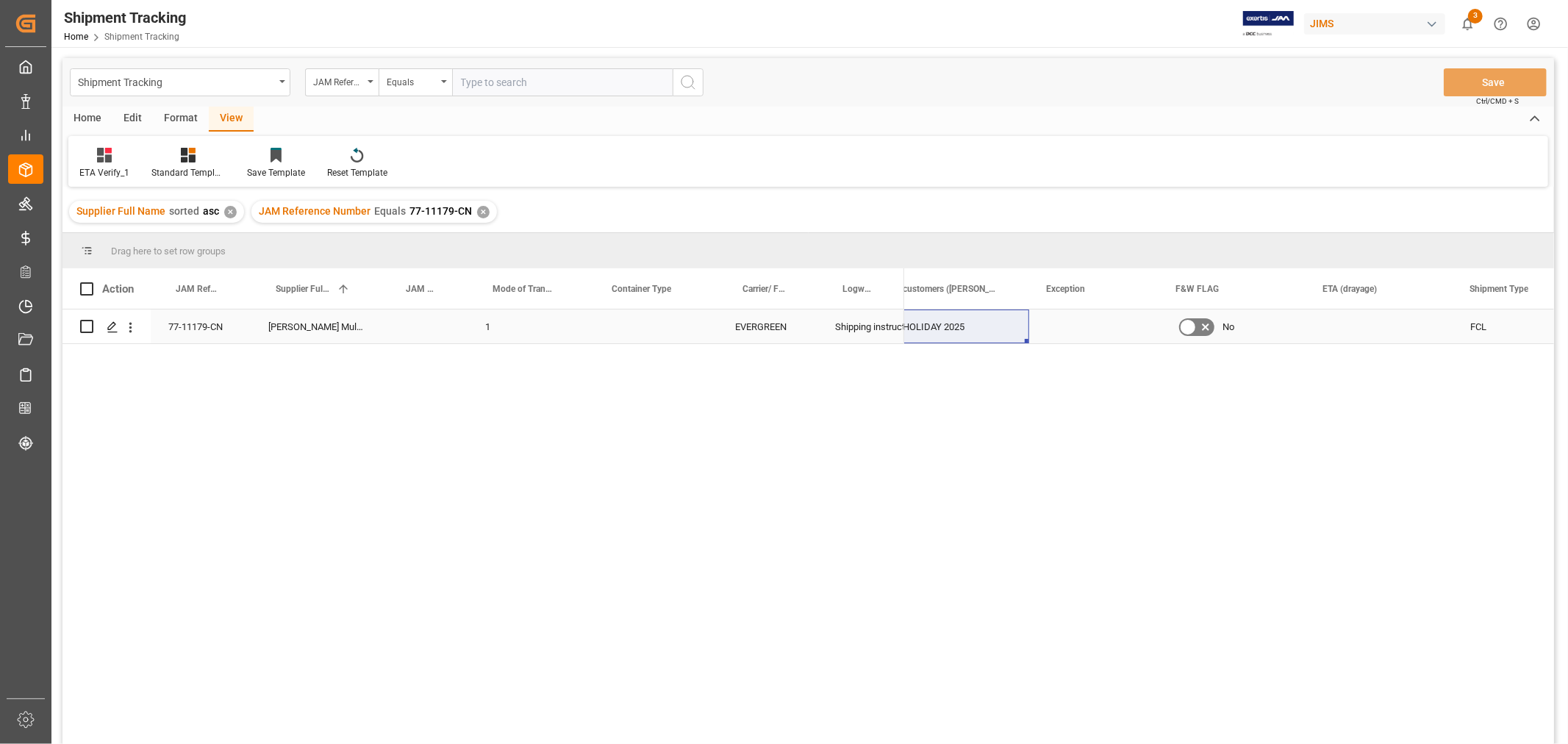
click at [633, 319] on div "Press SPACE to select this row." at bounding box center [652, 326] width 131 height 34
click at [633, 319] on div "Select" at bounding box center [652, 335] width 131 height 52
click at [689, 328] on button "Select" at bounding box center [651, 335] width 107 height 28
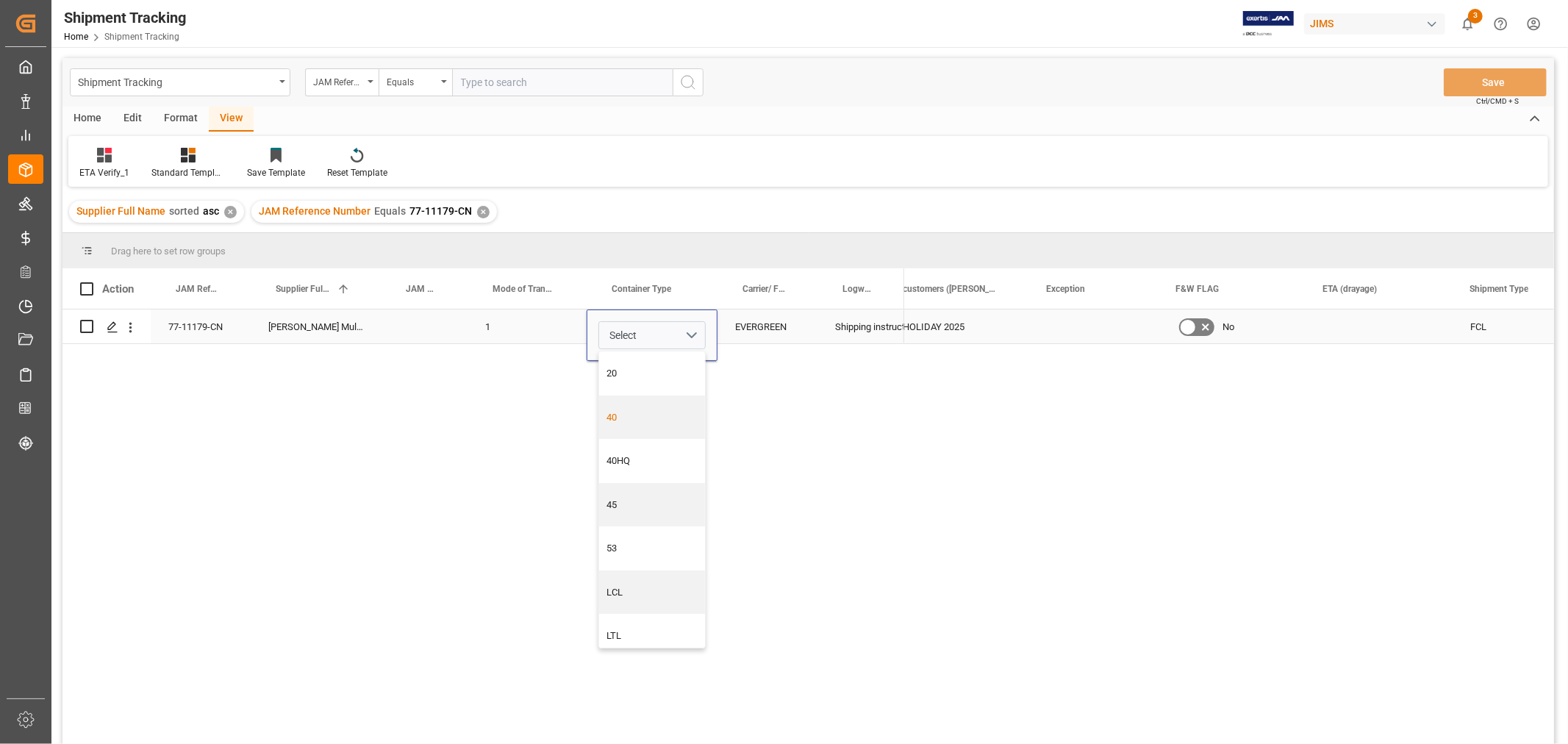
drag, startPoint x: 615, startPoint y: 424, endPoint x: 633, endPoint y: 420, distance: 18.4
click at [615, 423] on div "40" at bounding box center [652, 417] width 90 height 15
click at [868, 325] on div "Shipping instructions sent" at bounding box center [861, 327] width 52 height 34
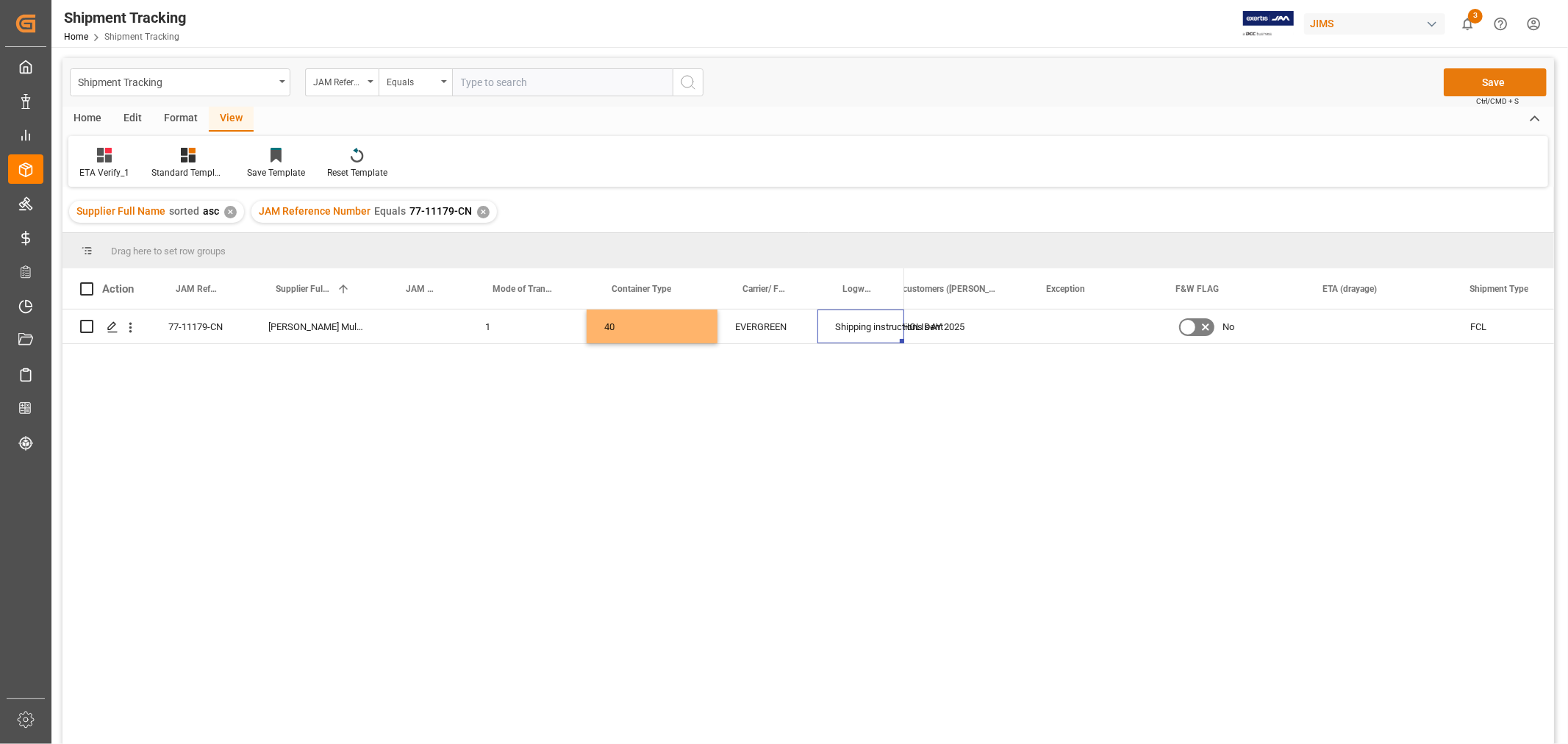
click at [1480, 76] on button "Save" at bounding box center [1495, 82] width 103 height 28
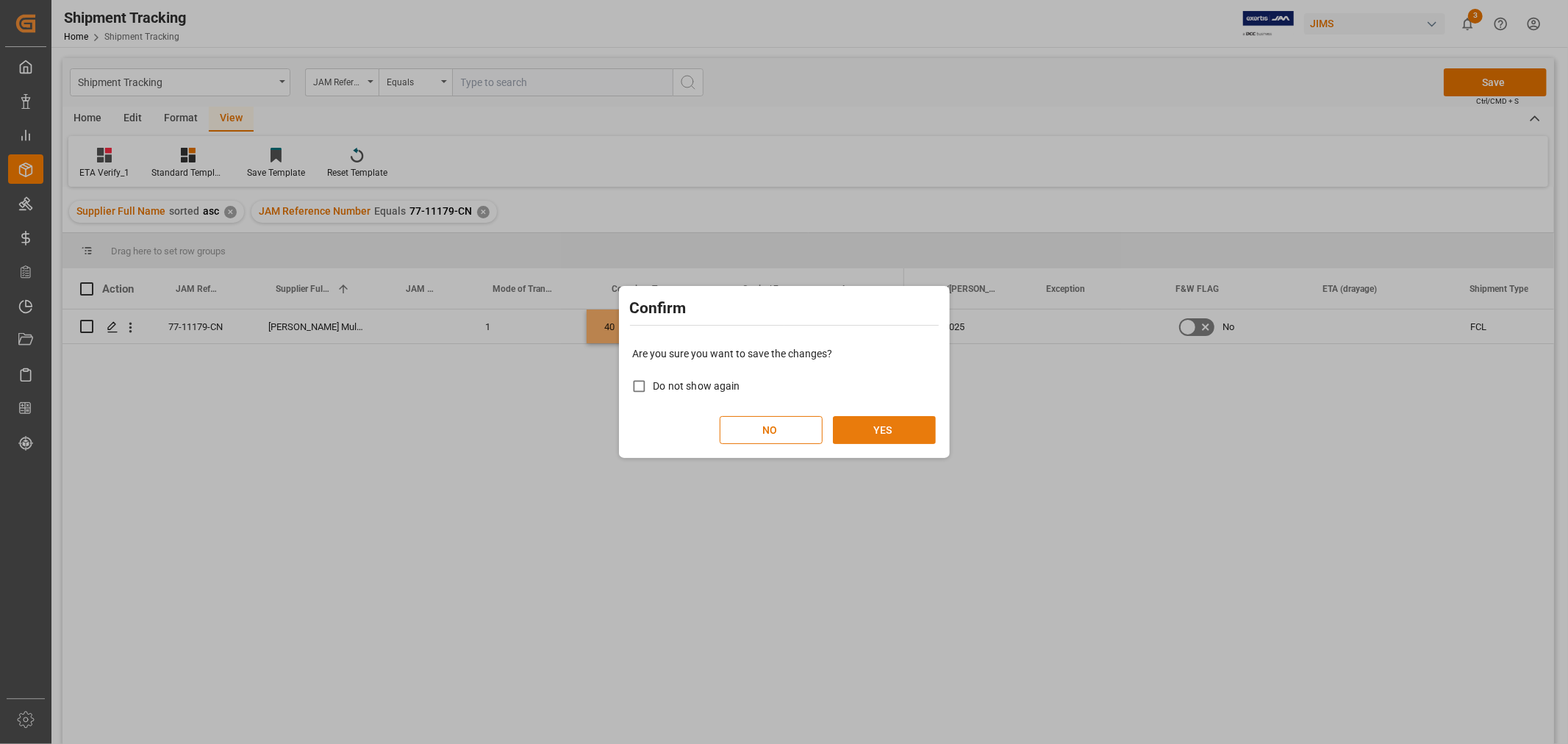
click at [854, 422] on button "YES" at bounding box center [884, 430] width 103 height 28
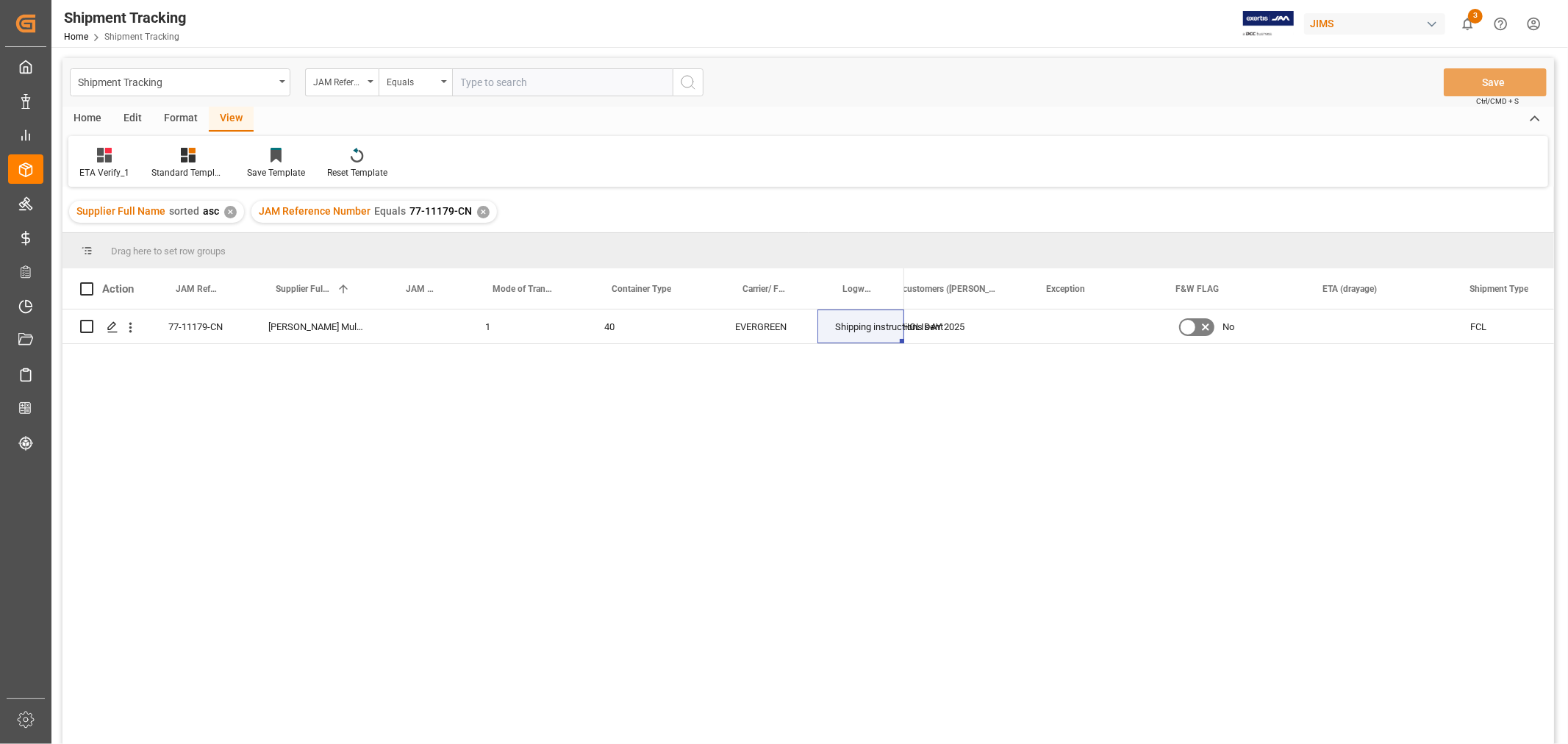
click at [477, 211] on div "✕" at bounding box center [483, 211] width 12 height 12
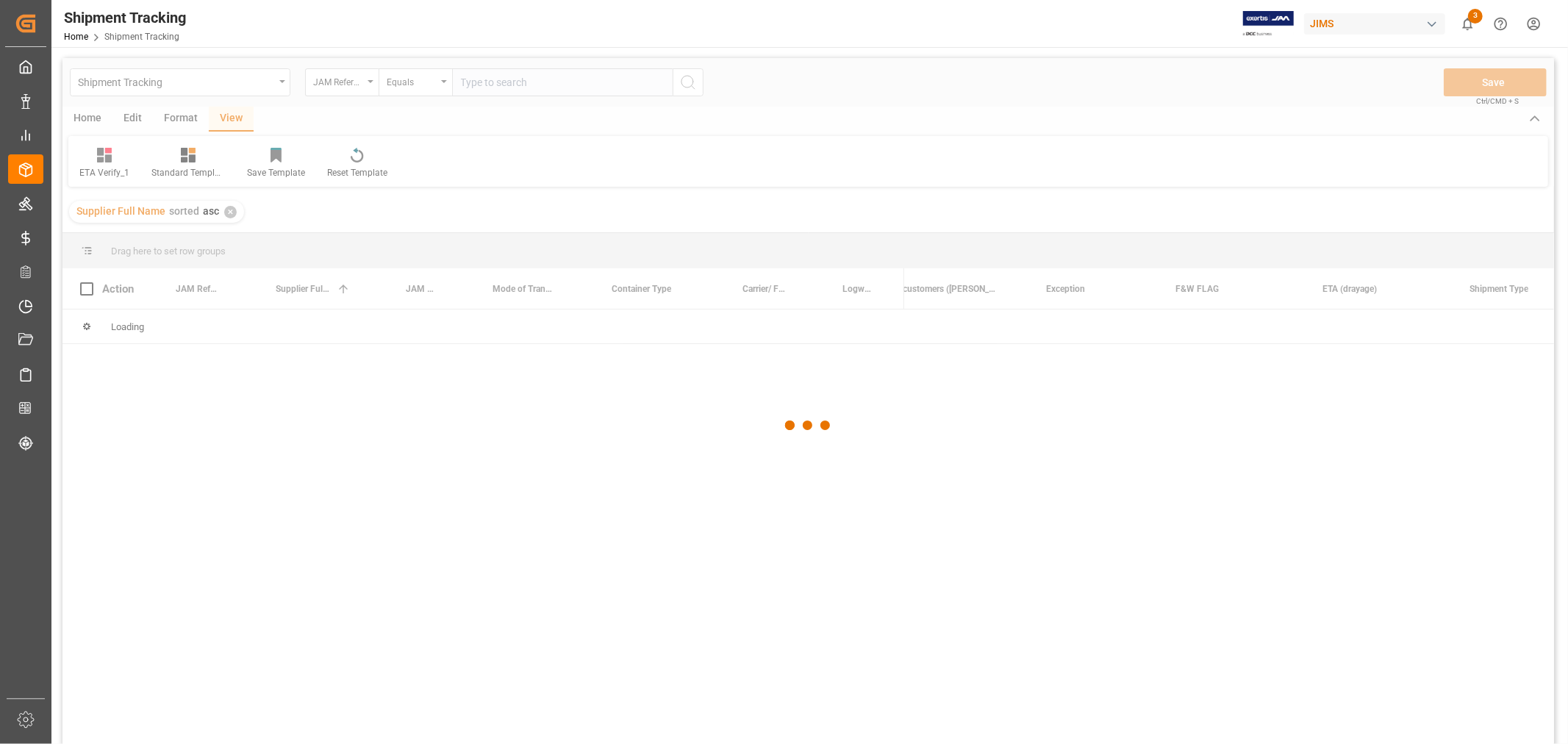
click at [493, 84] on div at bounding box center [808, 425] width 1491 height 735
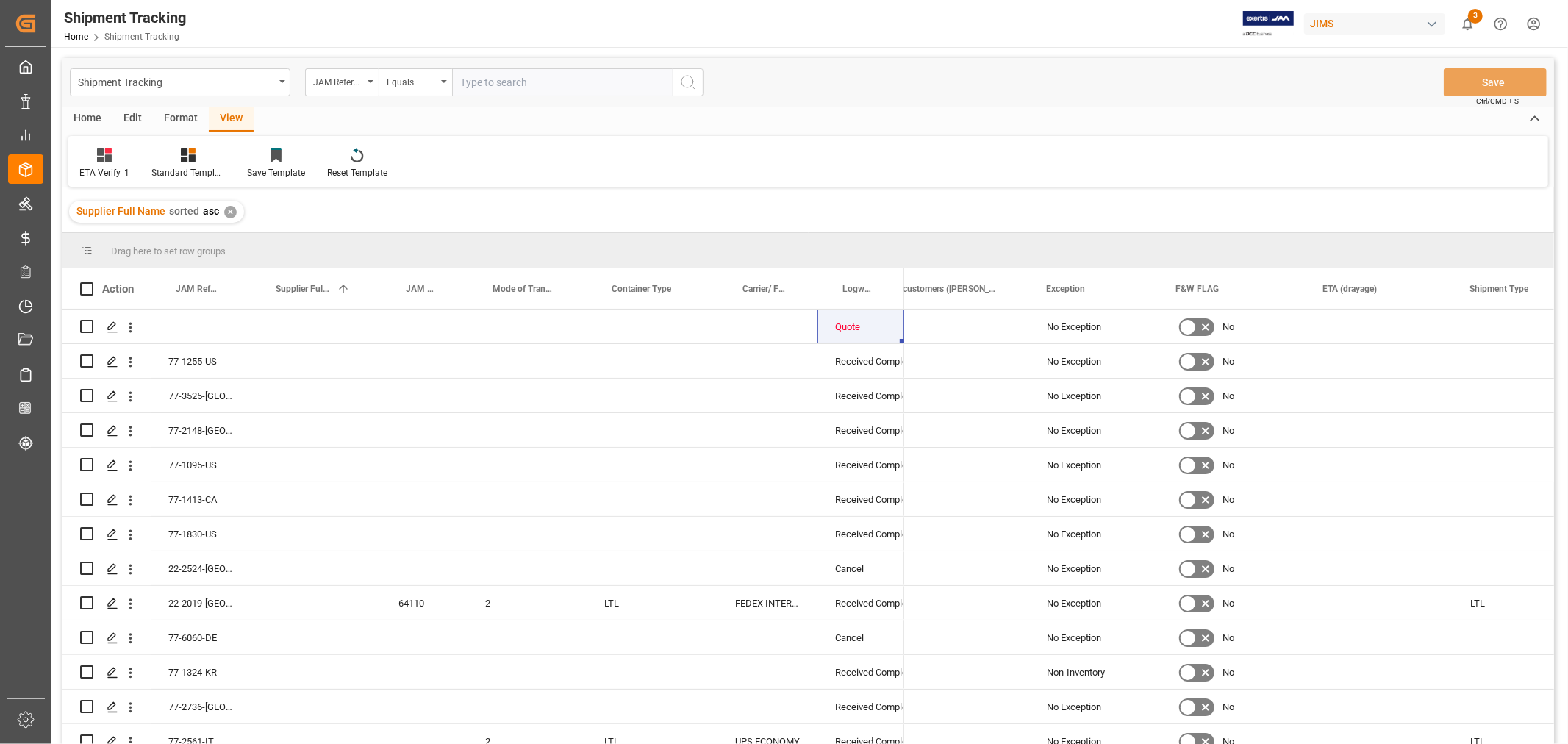
click at [493, 84] on input "text" at bounding box center [562, 82] width 220 height 28
paste input "77-11181-CN"
type input "77-11181-CN"
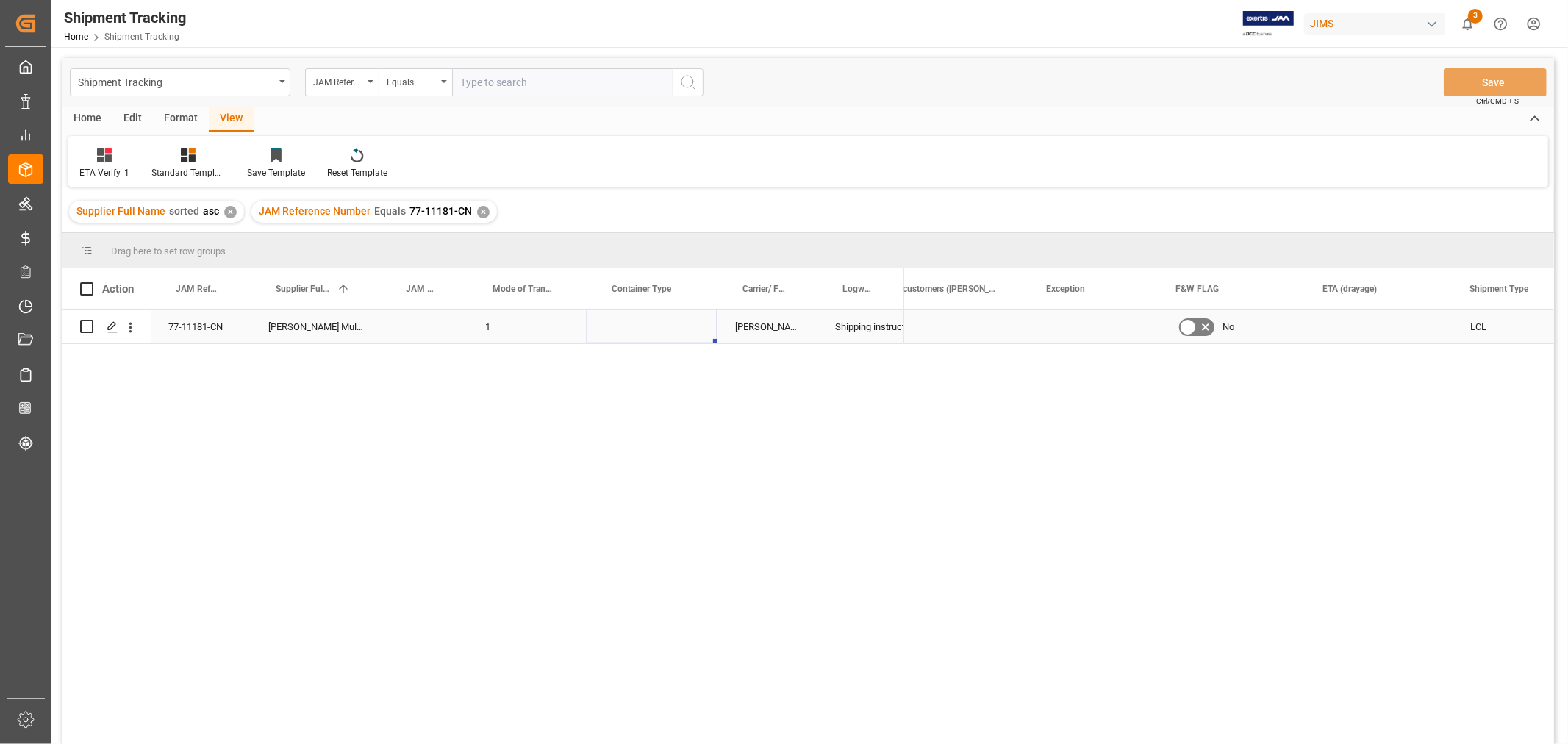
click at [658, 329] on div "Press SPACE to select this row." at bounding box center [652, 326] width 131 height 34
click at [656, 332] on div "Press SPACE to select this row." at bounding box center [652, 326] width 131 height 34
click at [696, 331] on button "Select" at bounding box center [651, 335] width 107 height 28
click at [651, 596] on div "LCL" at bounding box center [652, 592] width 90 height 15
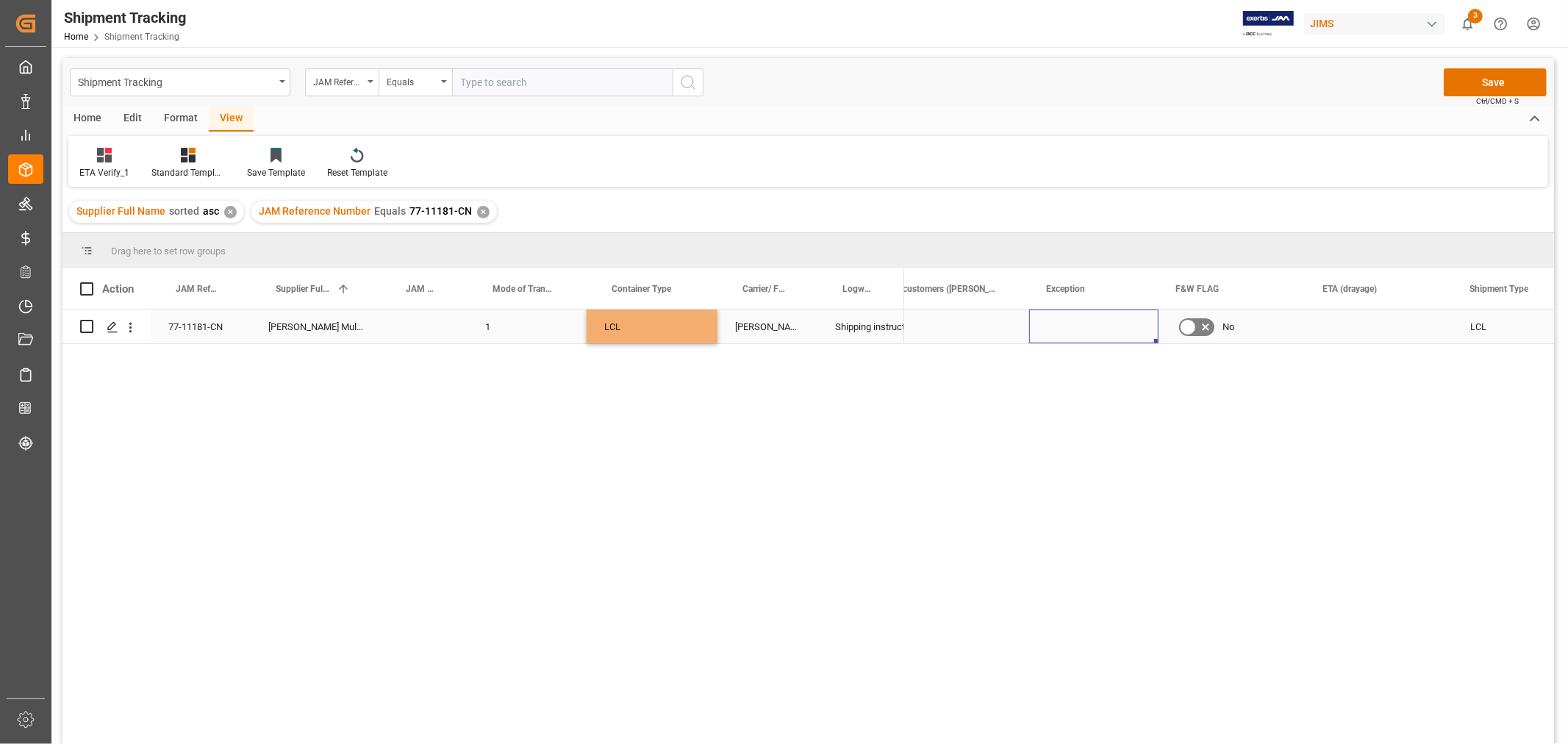
click at [1039, 339] on div "Press SPACE to select this row." at bounding box center [1093, 326] width 129 height 34
click at [978, 324] on div "Press SPACE to select this row." at bounding box center [929, 326] width 202 height 34
click at [946, 338] on input "Press SPACE to select this row." at bounding box center [928, 335] width 178 height 28
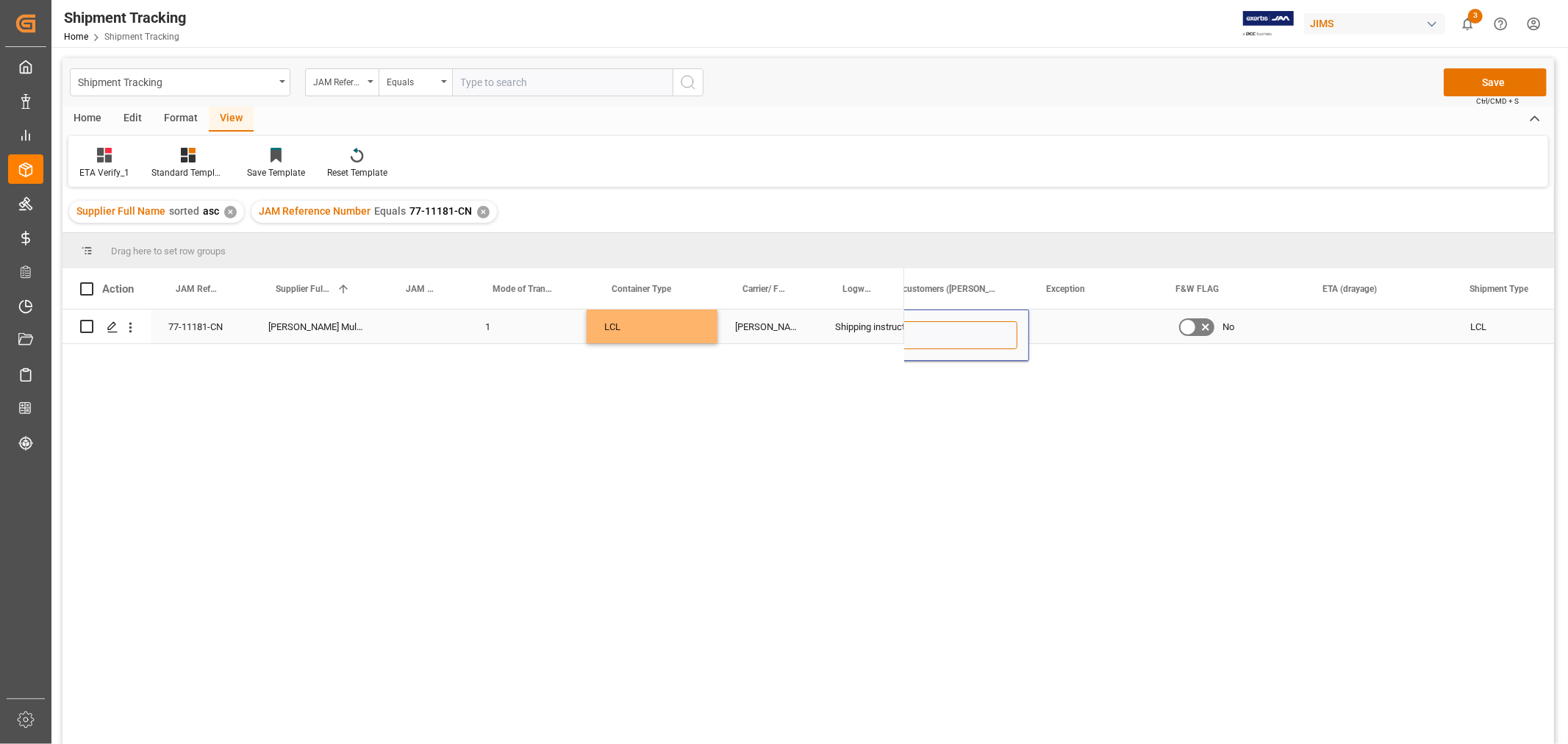
click at [946, 338] on input "Press SPACE to select this row." at bounding box center [928, 335] width 178 height 28
paste input "MULTIMEDIA HOLIDAY 2025"
type input "MULTIMEDIA HOLIDAY 2025"
click at [1060, 335] on div "Press SPACE to select this row." at bounding box center [1093, 326] width 129 height 34
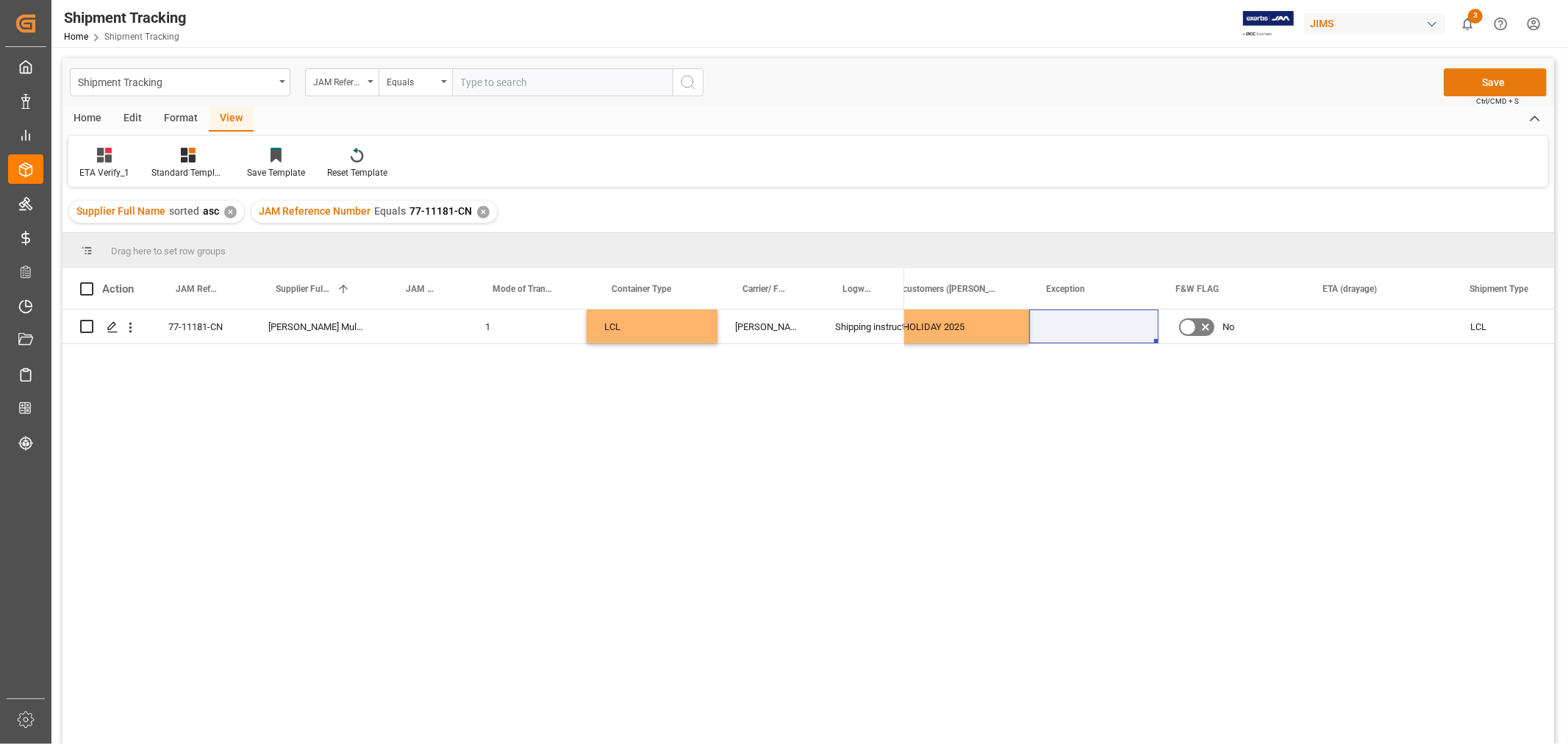
click at [1503, 77] on button "Save" at bounding box center [1495, 82] width 103 height 28
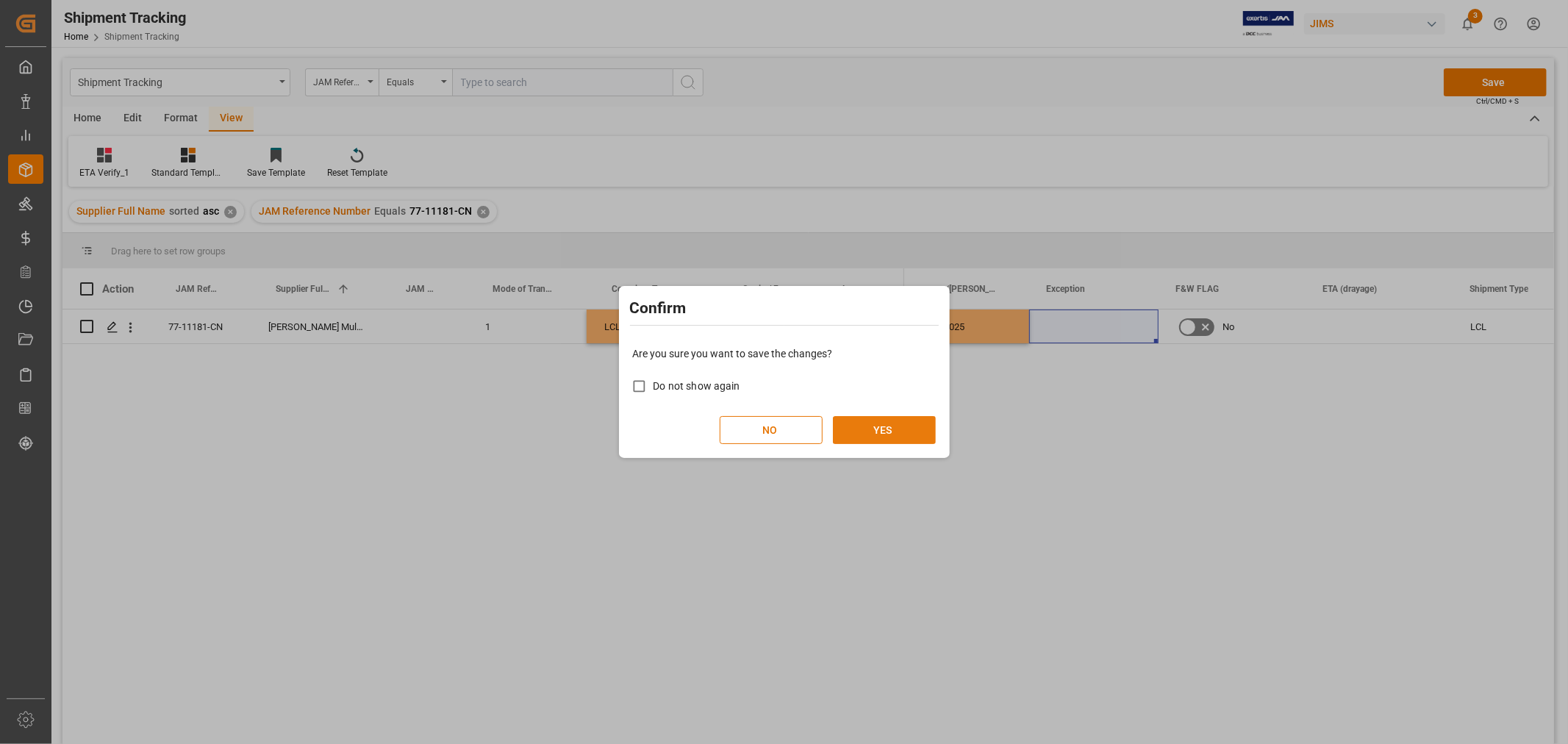
click at [886, 427] on button "YES" at bounding box center [884, 430] width 103 height 28
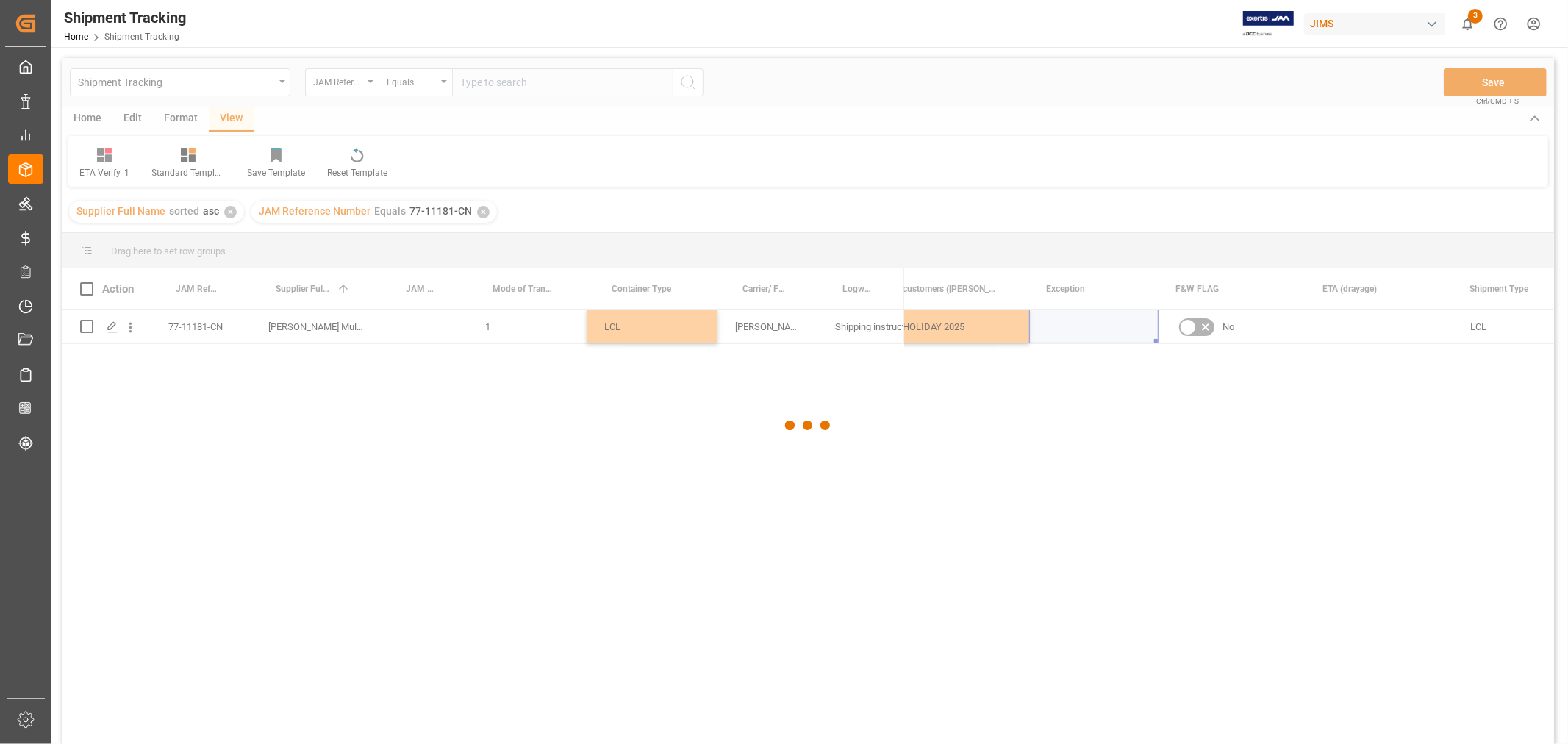
click at [1067, 318] on div at bounding box center [808, 425] width 1491 height 735
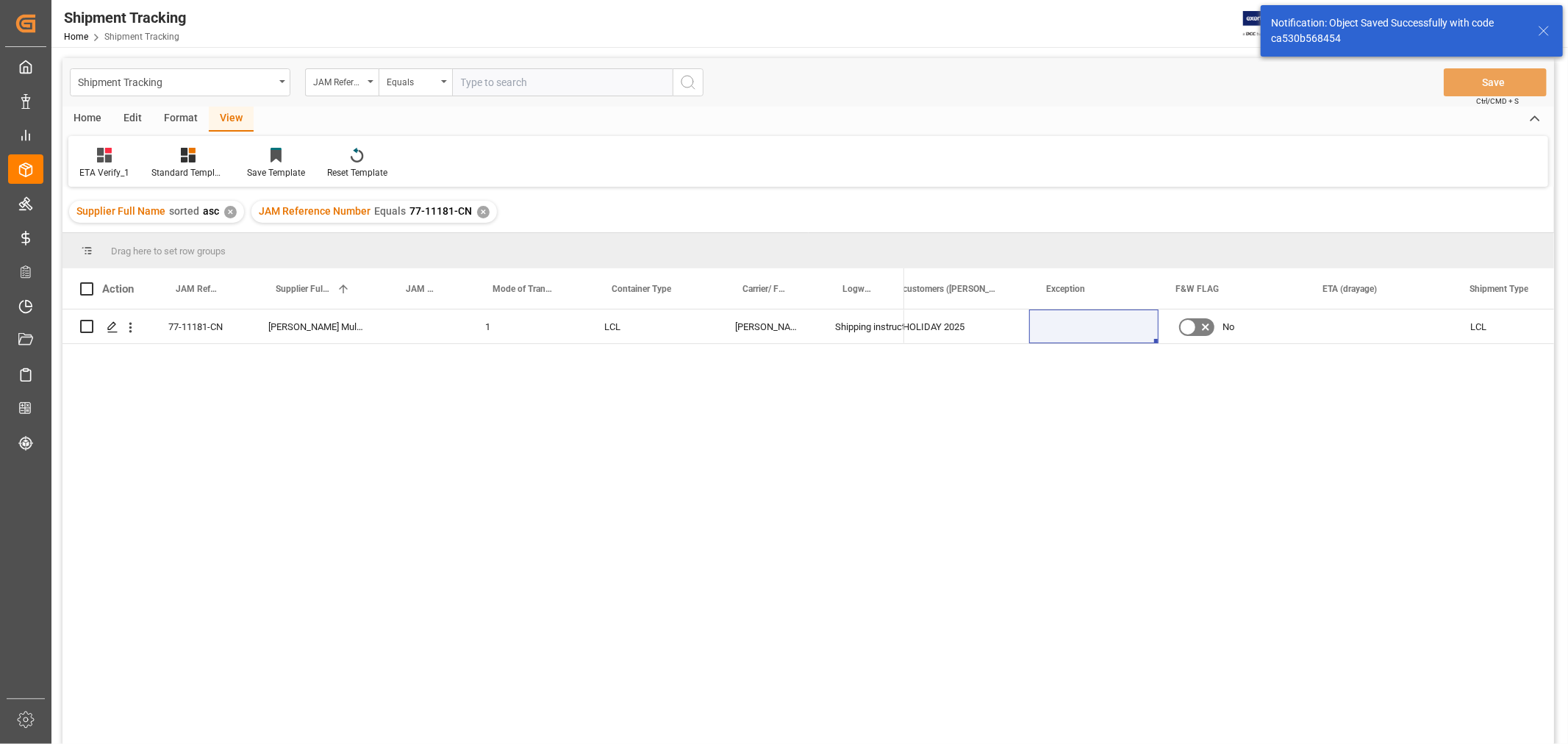
scroll to position [30, 0]
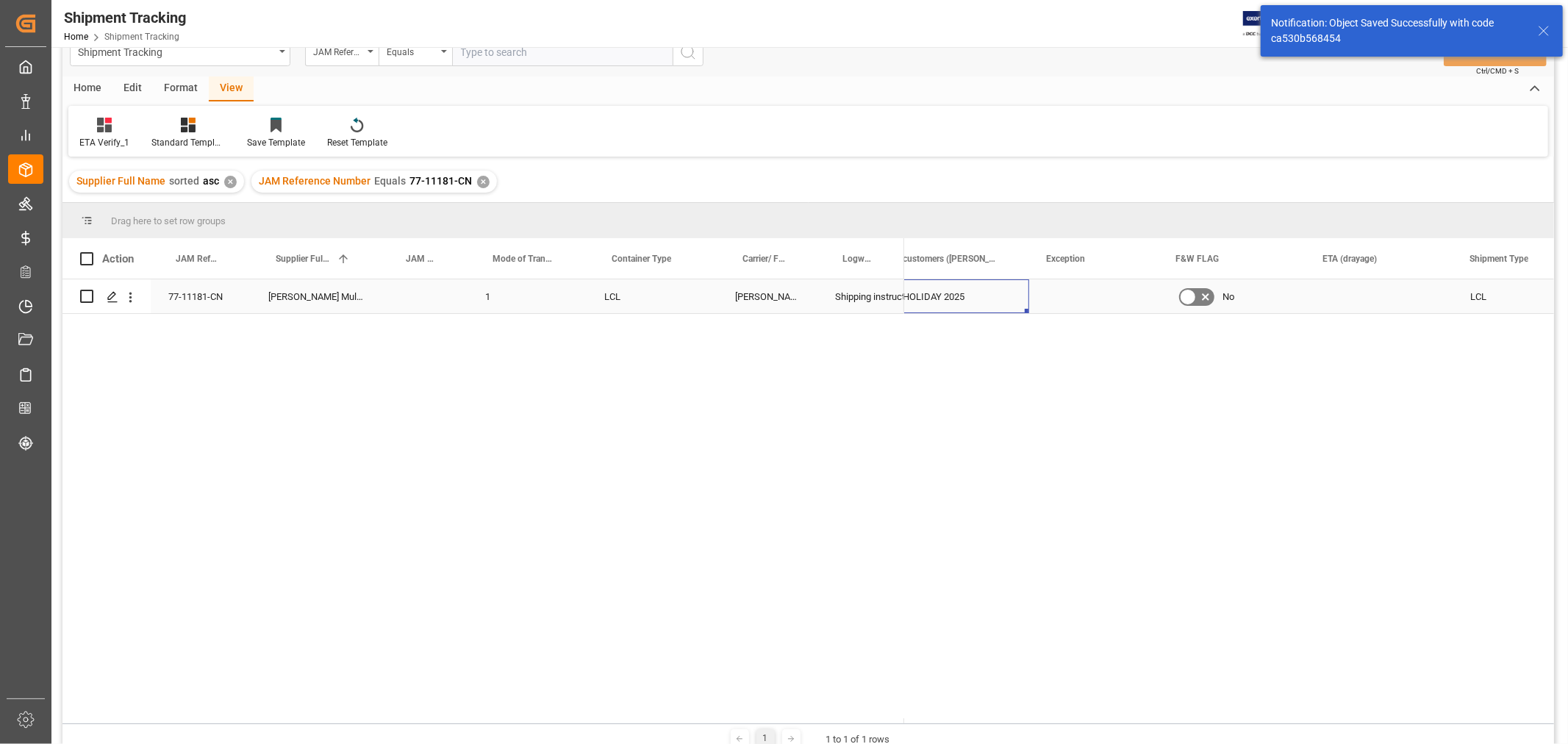
click at [984, 289] on div "MULTIMEDIA HOLIDAY 2025" at bounding box center [929, 296] width 202 height 34
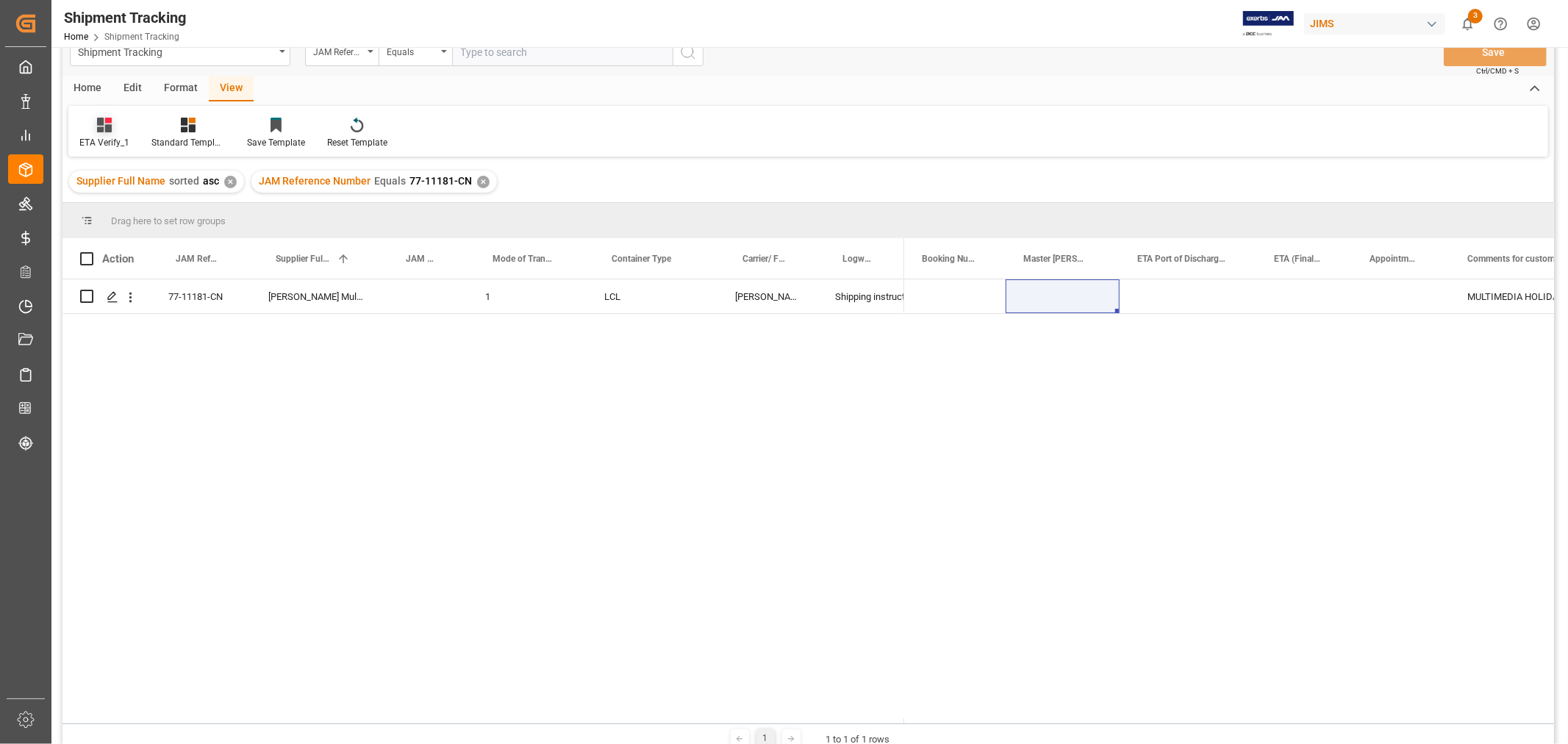
click at [111, 120] on icon at bounding box center [108, 120] width 6 height 6
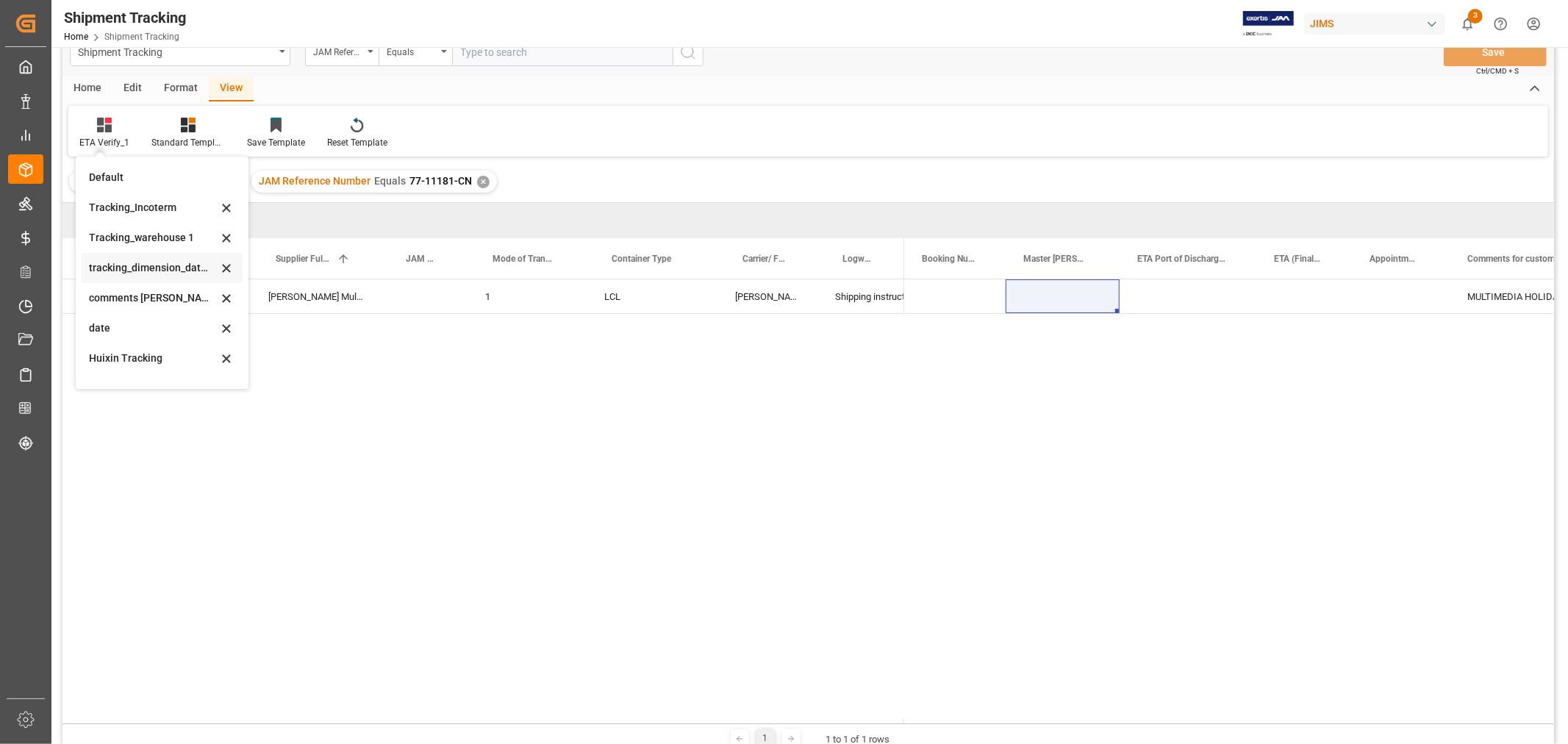
click at [163, 266] on div "tracking_dimension_date_3" at bounding box center [153, 267] width 128 height 15
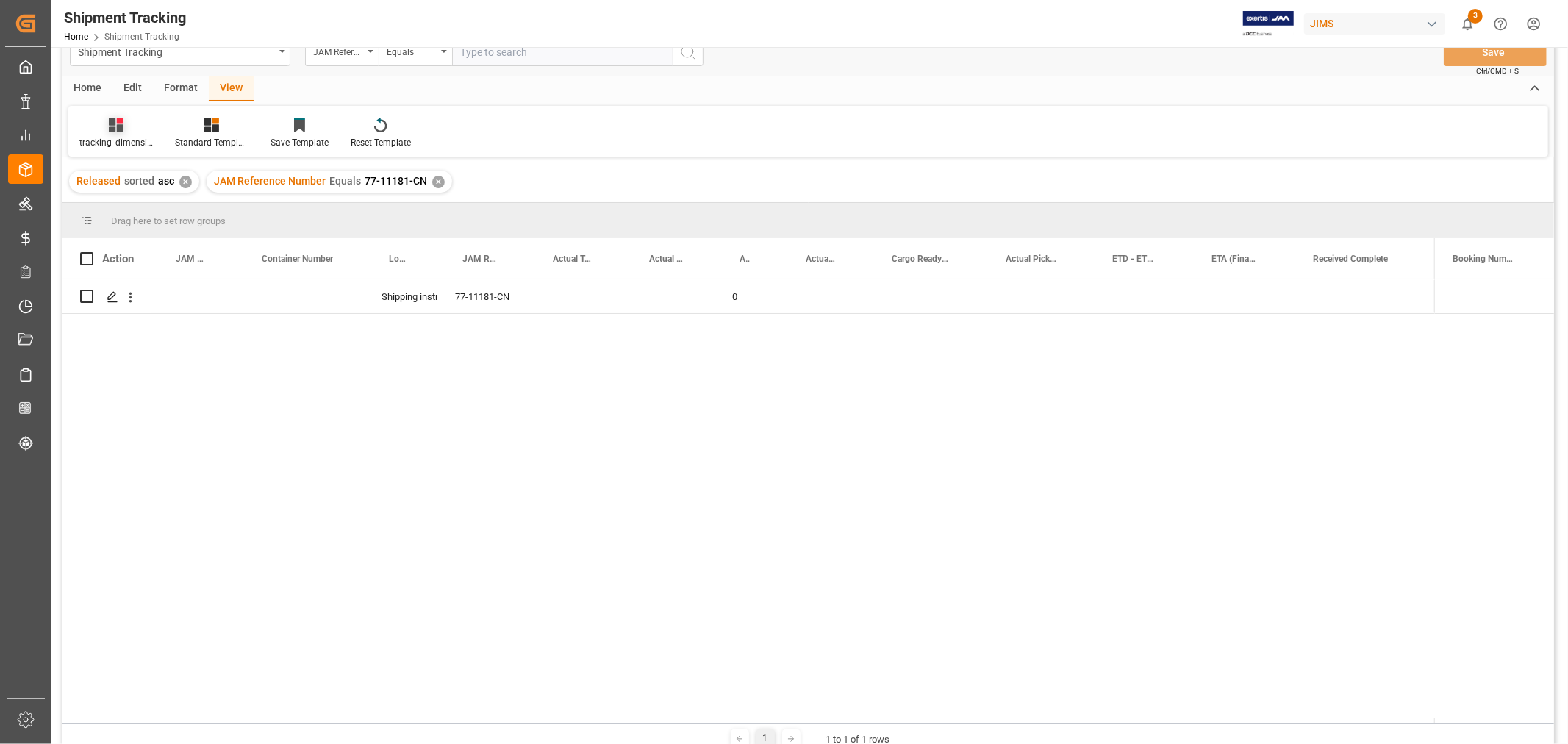
click at [119, 136] on div "tracking_dimension_date_3" at bounding box center [115, 143] width 73 height 13
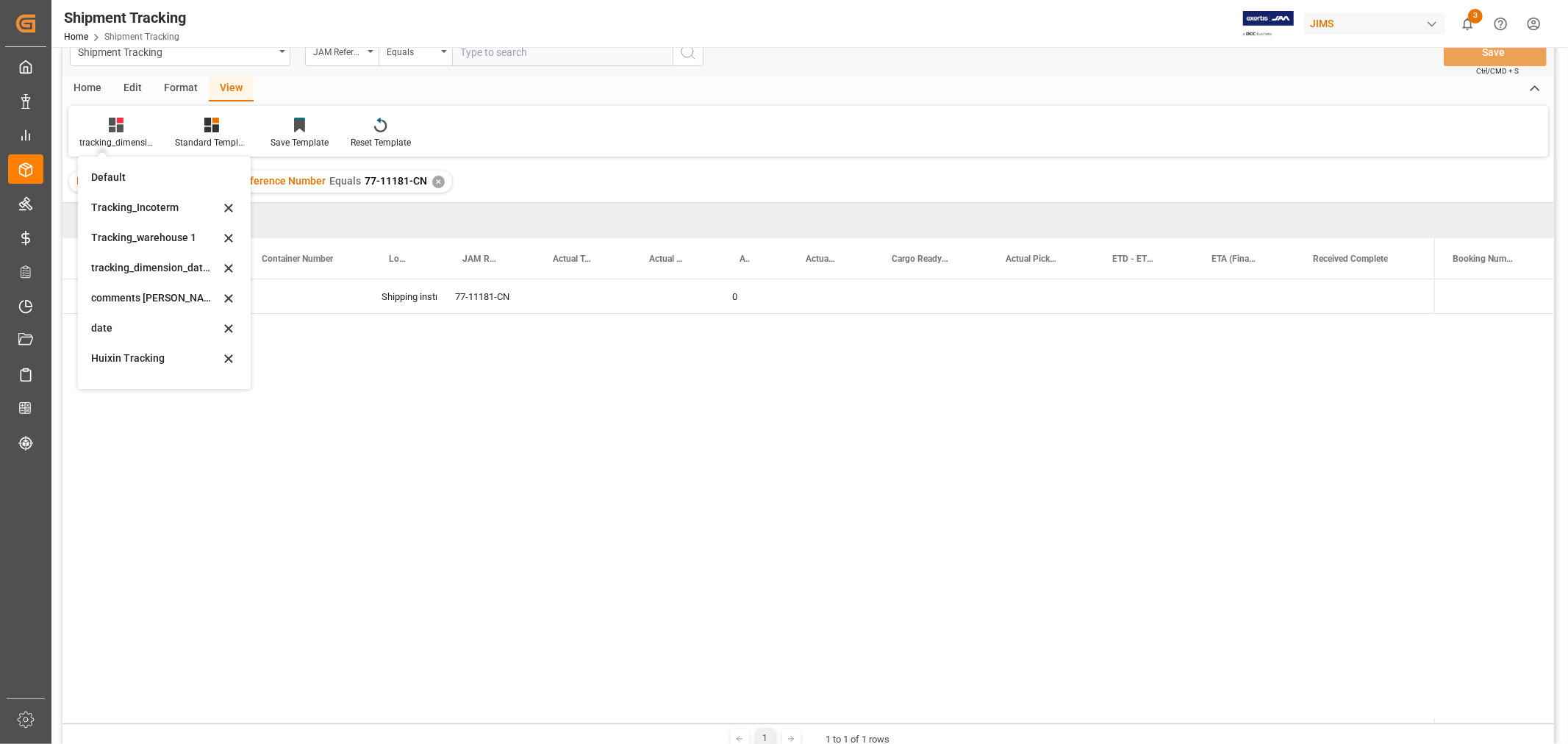
click at [610, 387] on div "Shipping instructions sent 77-11181-CN 0" at bounding box center [808, 499] width 1491 height 439
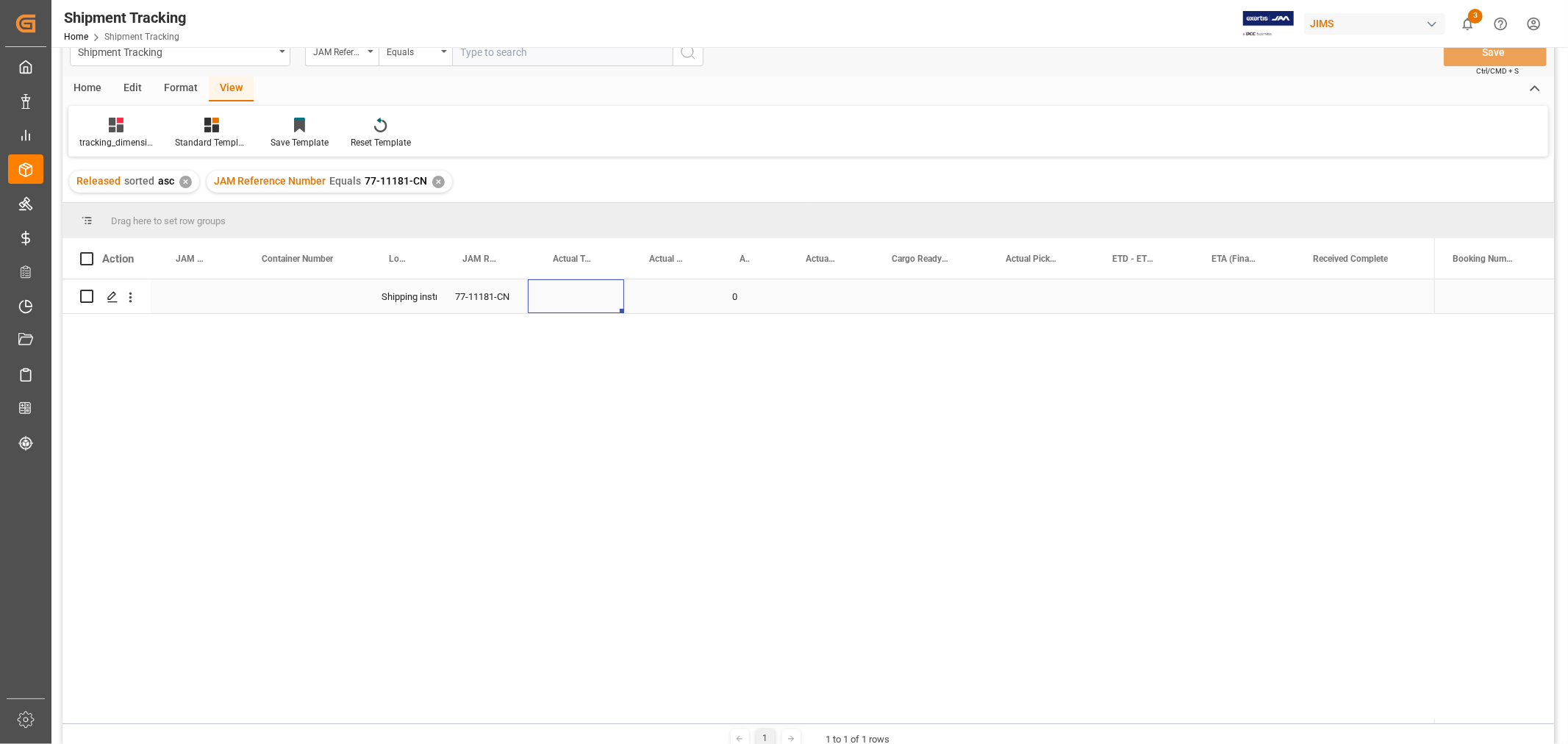
click at [584, 299] on div "Press SPACE to select this row." at bounding box center [575, 296] width 96 height 34
click at [584, 299] on input "Press SPACE to select this row." at bounding box center [576, 305] width 73 height 28
type input "42"
click at [682, 295] on div "Press SPACE to select this row." at bounding box center [669, 296] width 90 height 34
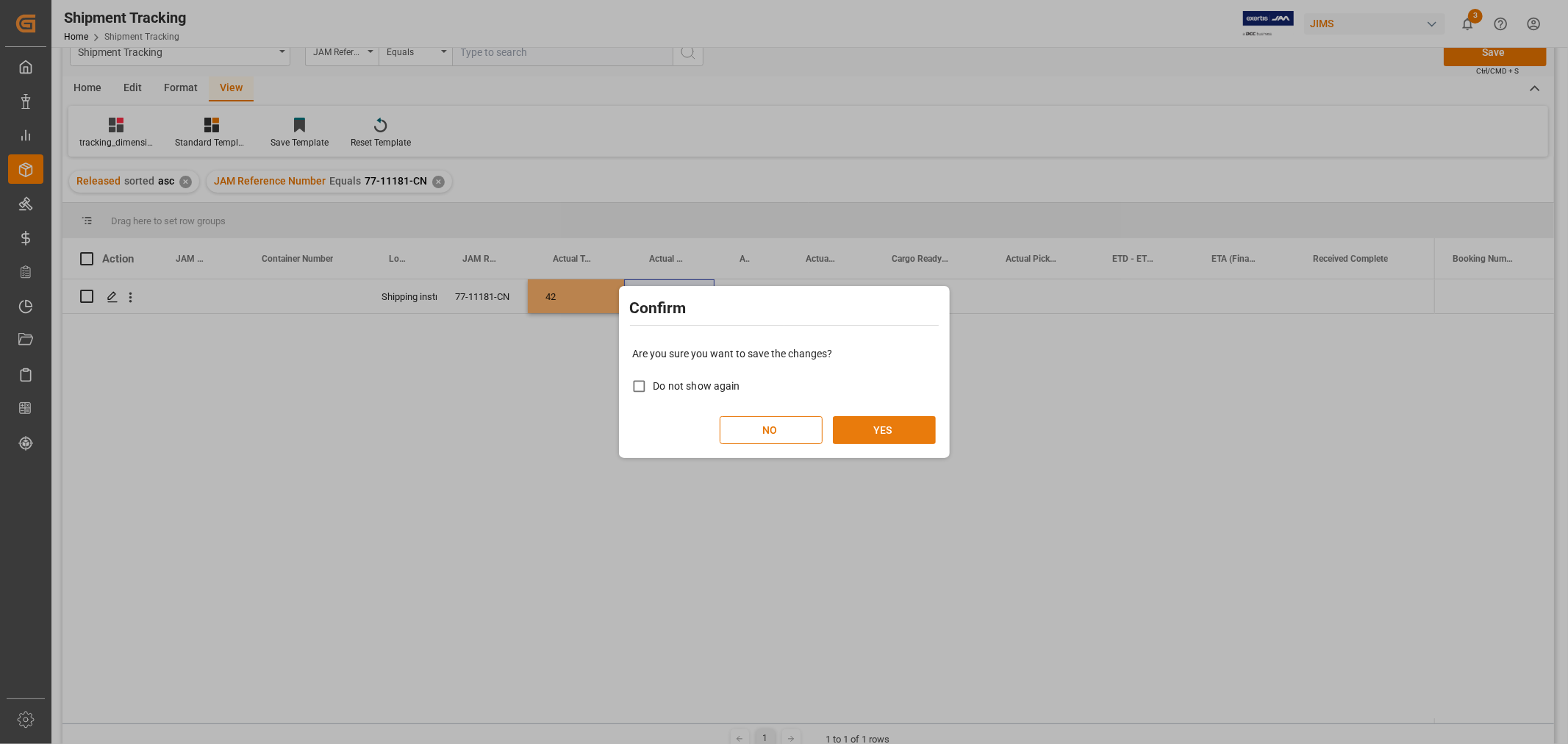
click at [880, 421] on button "YES" at bounding box center [884, 430] width 103 height 28
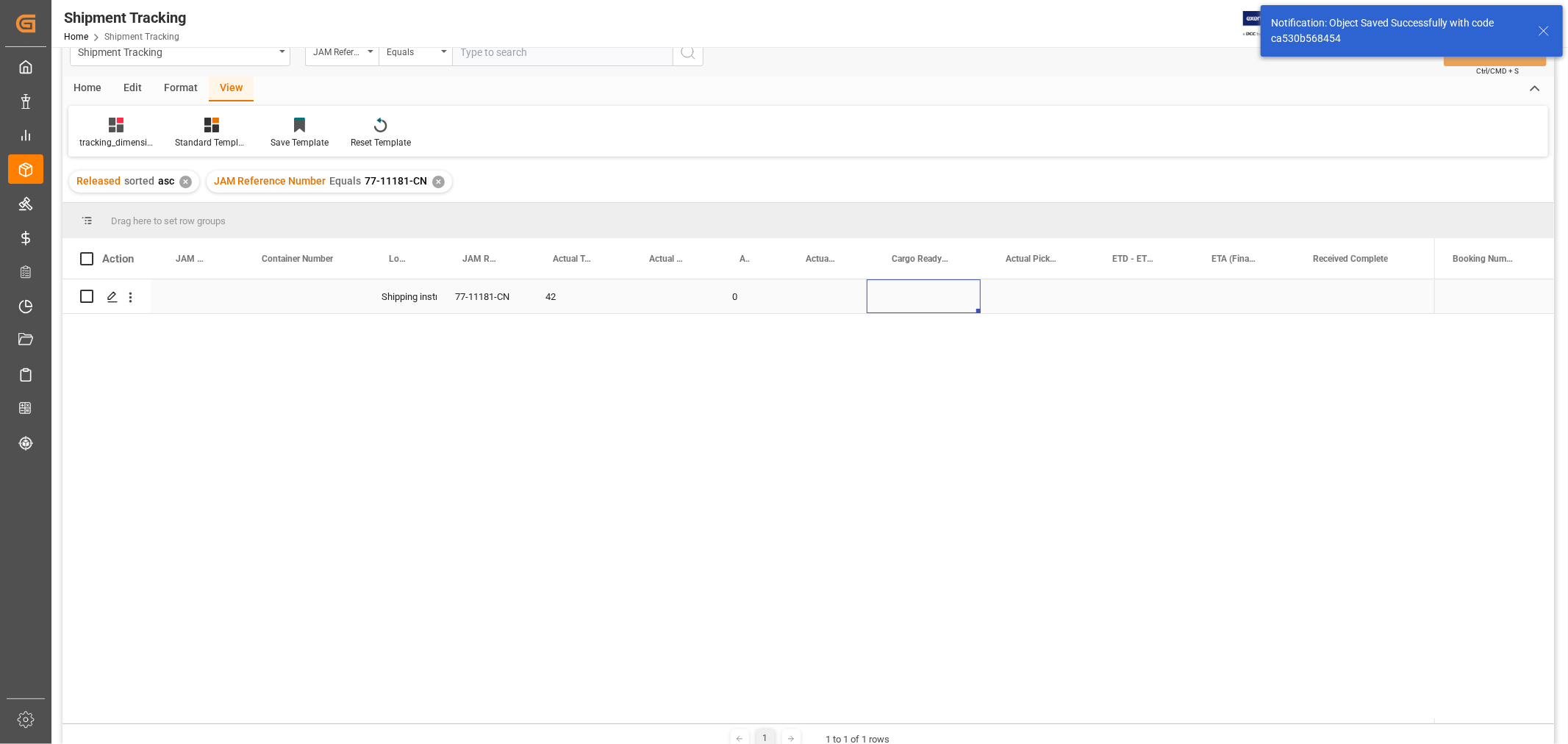
click at [912, 291] on div "Press SPACE to select this row." at bounding box center [923, 296] width 114 height 34
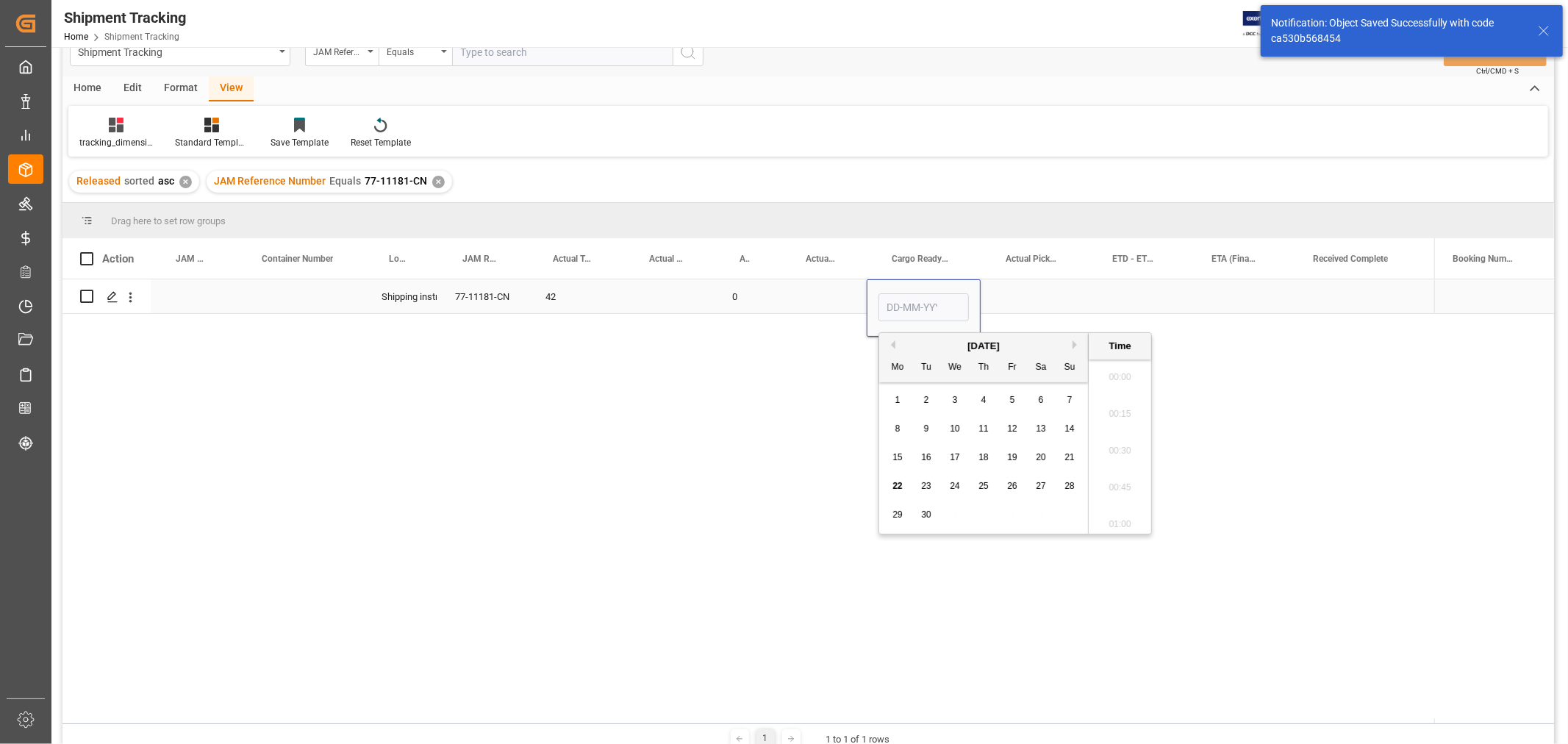
scroll to position [1327, 0]
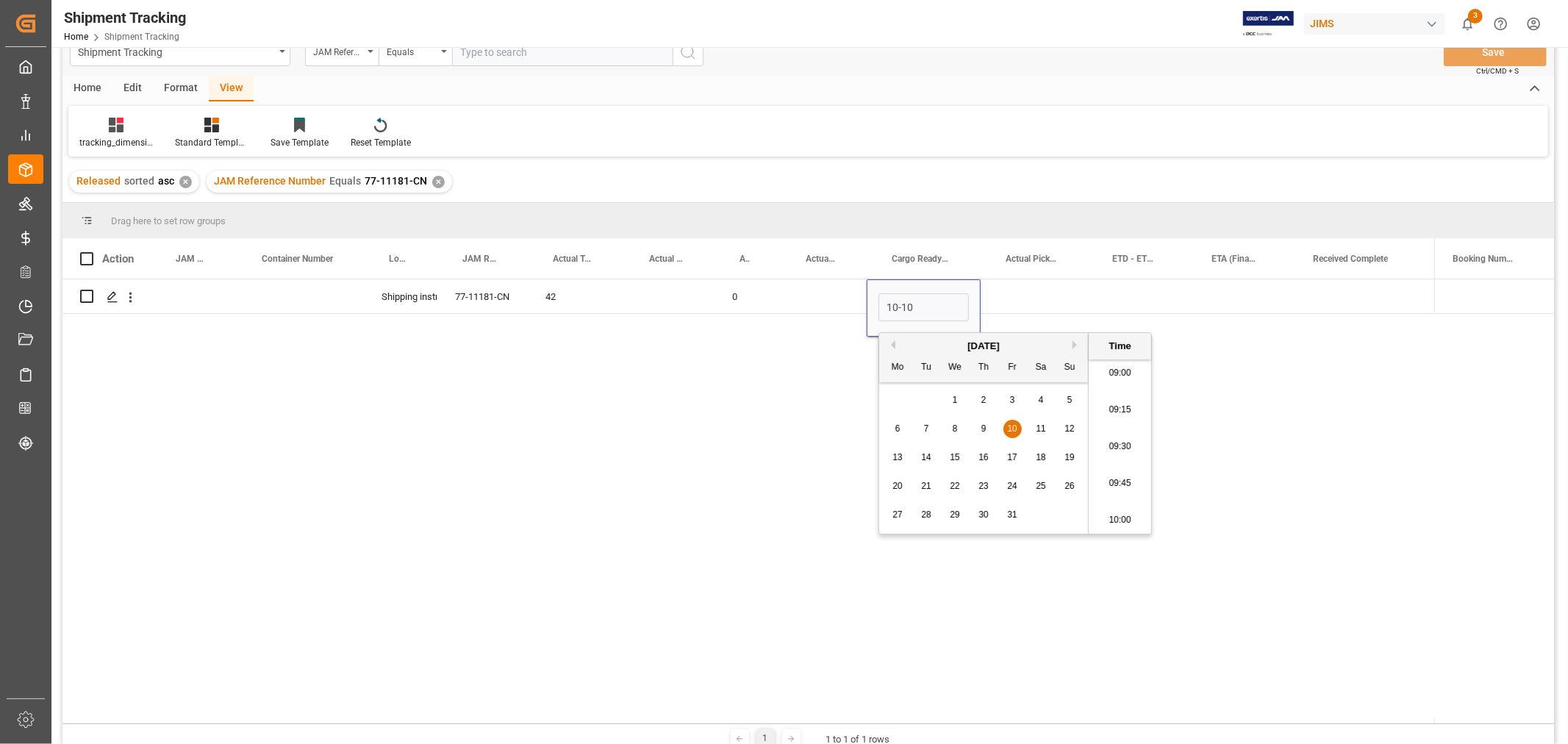
type input "10-10-2025 00:00"
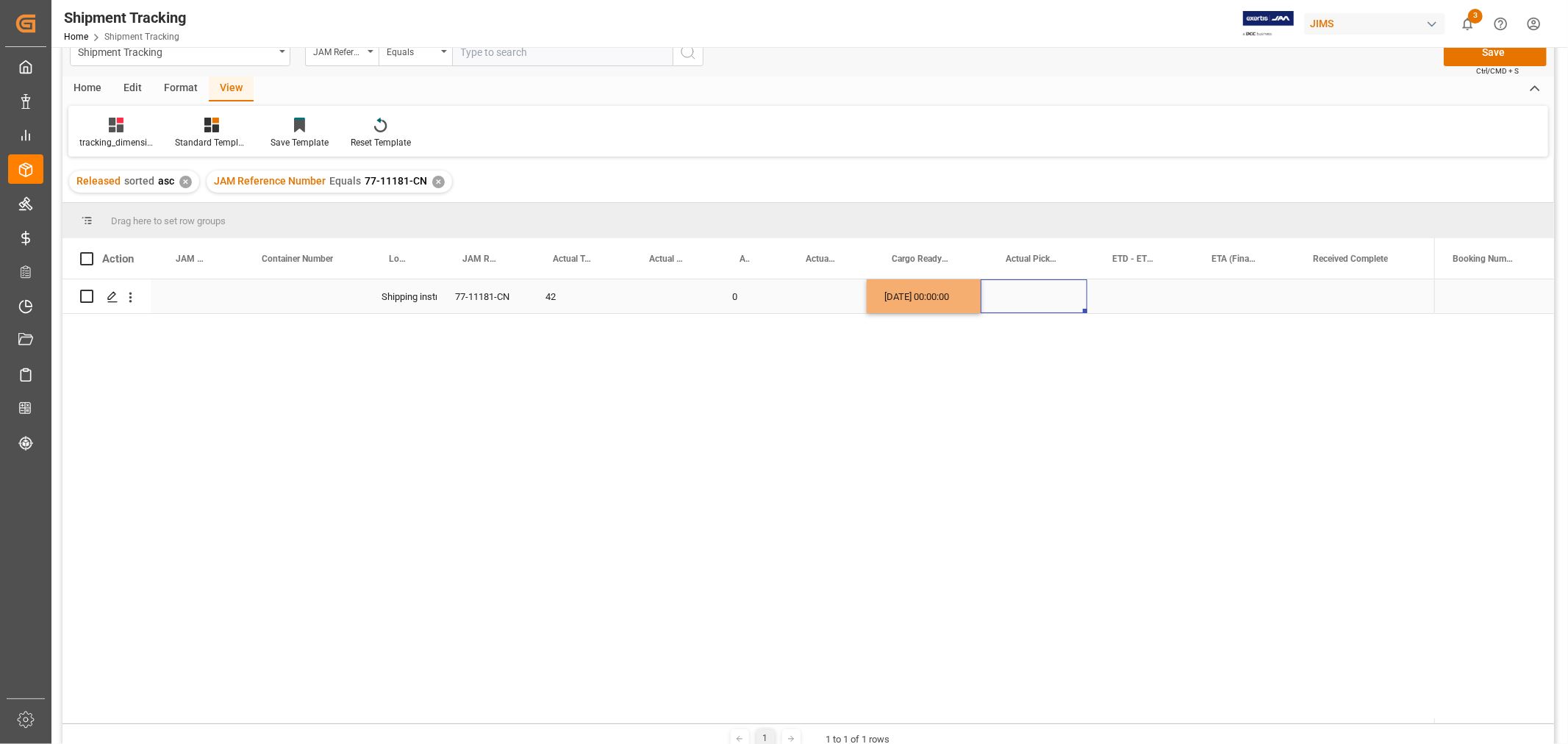
click at [1054, 297] on div "Press SPACE to select this row." at bounding box center [1034, 296] width 107 height 34
click at [1483, 53] on button "Save" at bounding box center [1495, 52] width 103 height 28
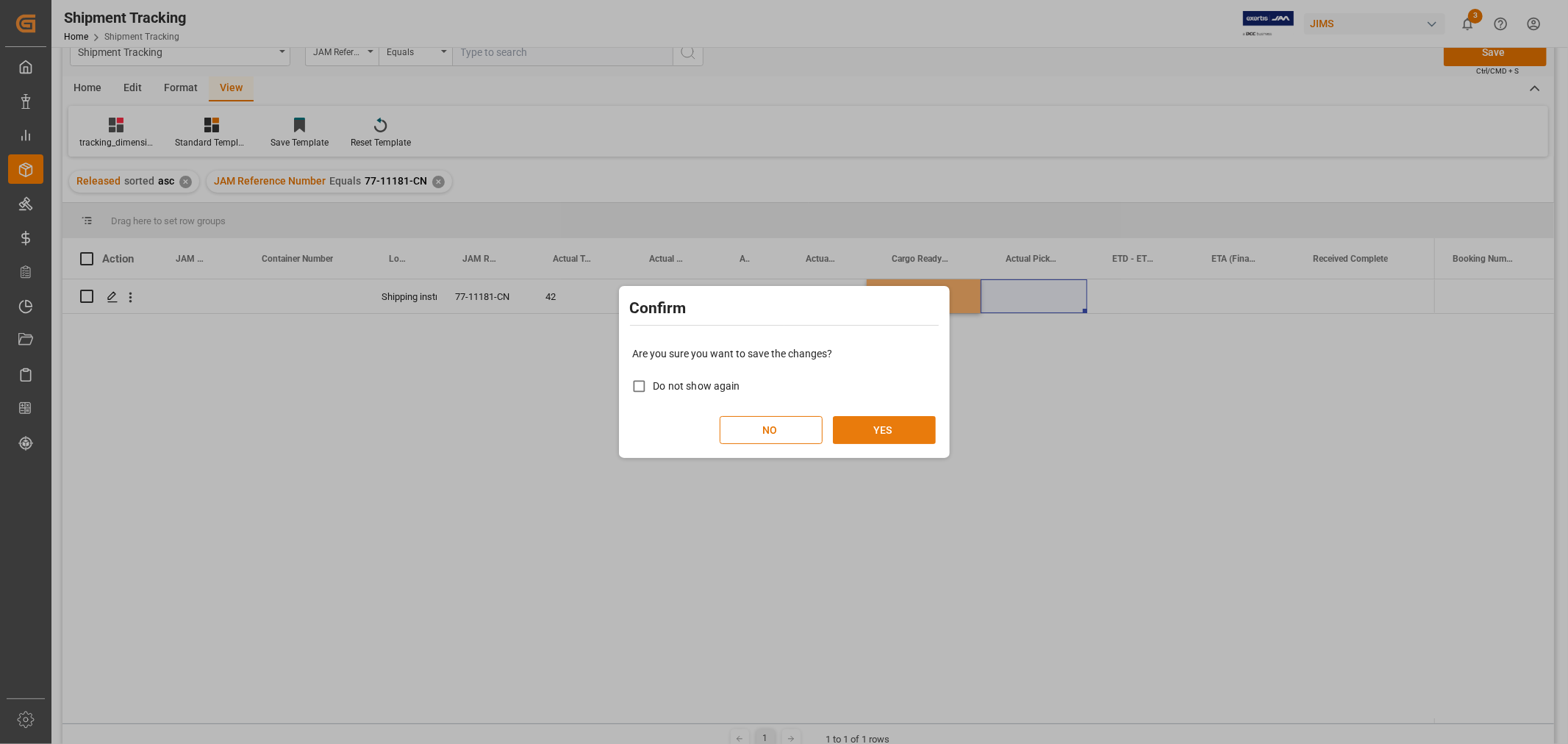
click at [876, 427] on button "YES" at bounding box center [884, 430] width 103 height 28
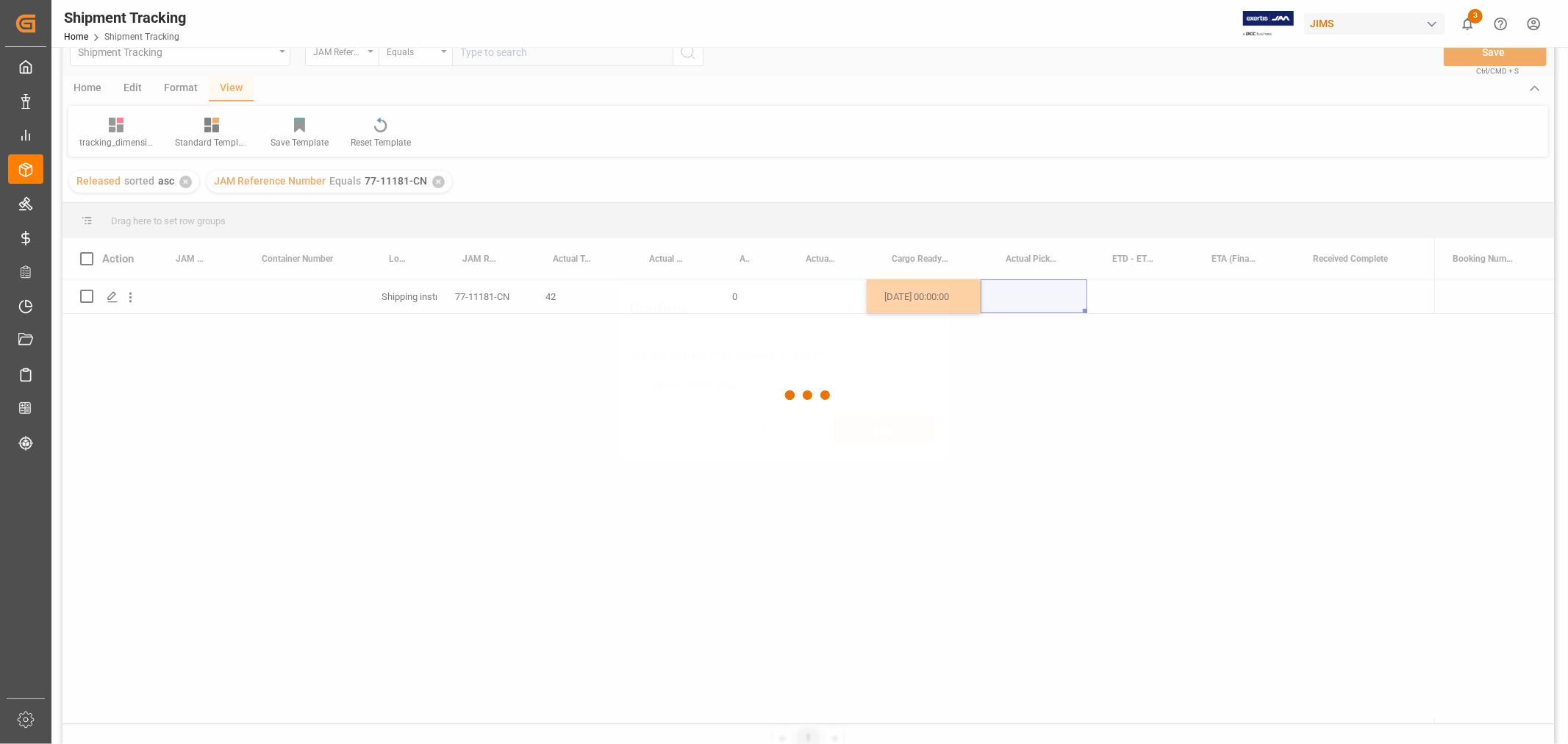
scroll to position [21, 0]
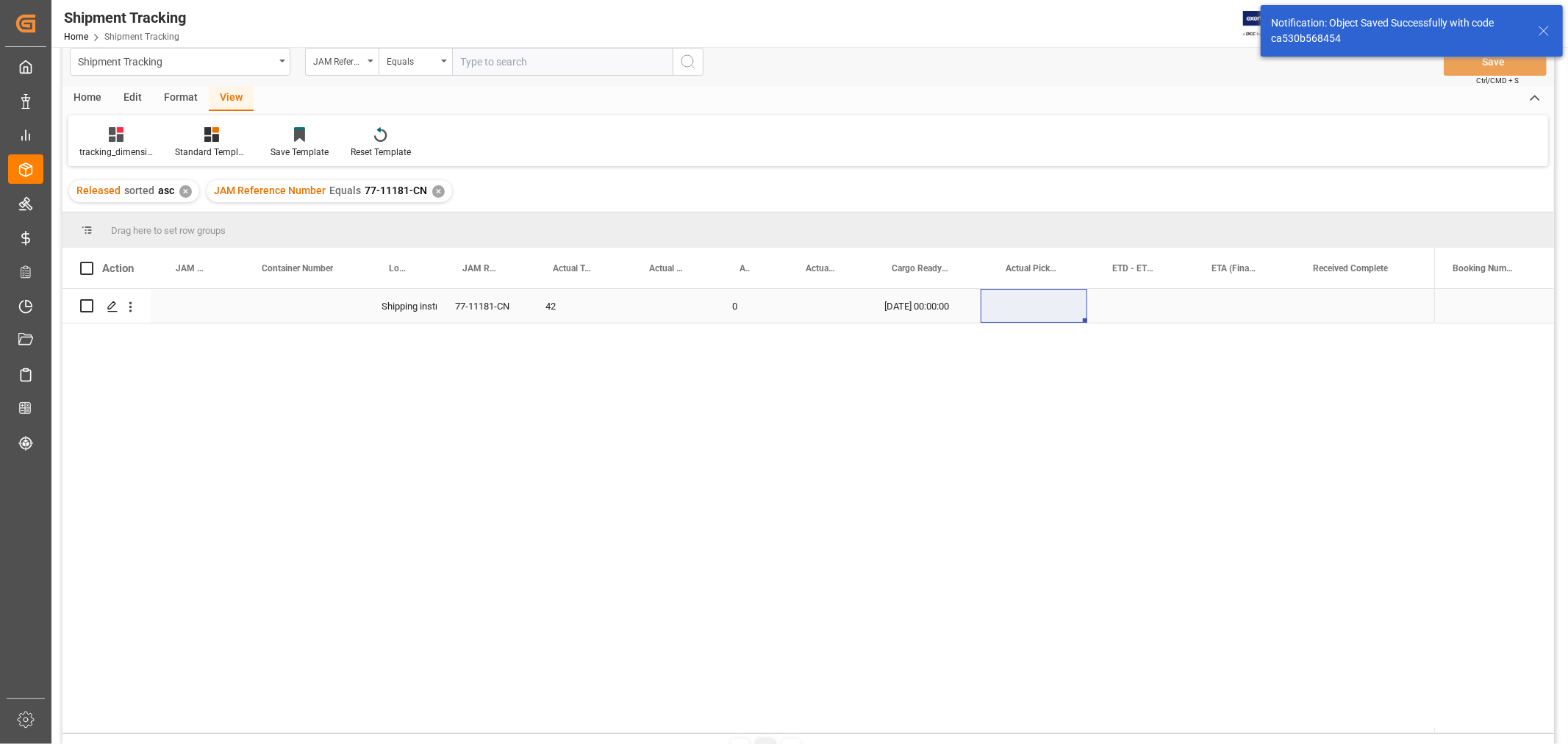
click at [1328, 320] on div "Press SPACE to select this row." at bounding box center [1361, 306] width 147 height 34
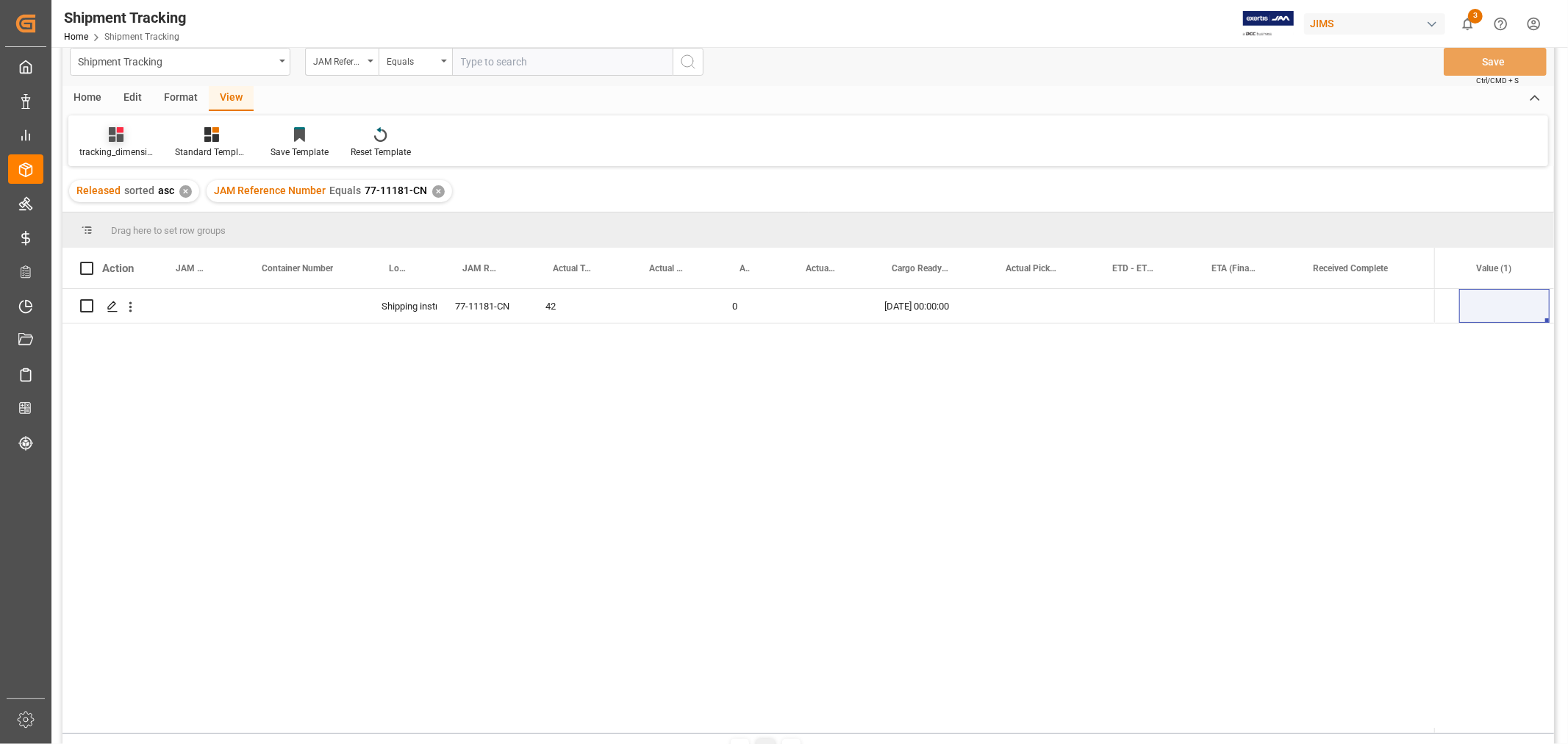
click at [104, 143] on div "tracking_dimension_date_3" at bounding box center [116, 143] width 95 height 32
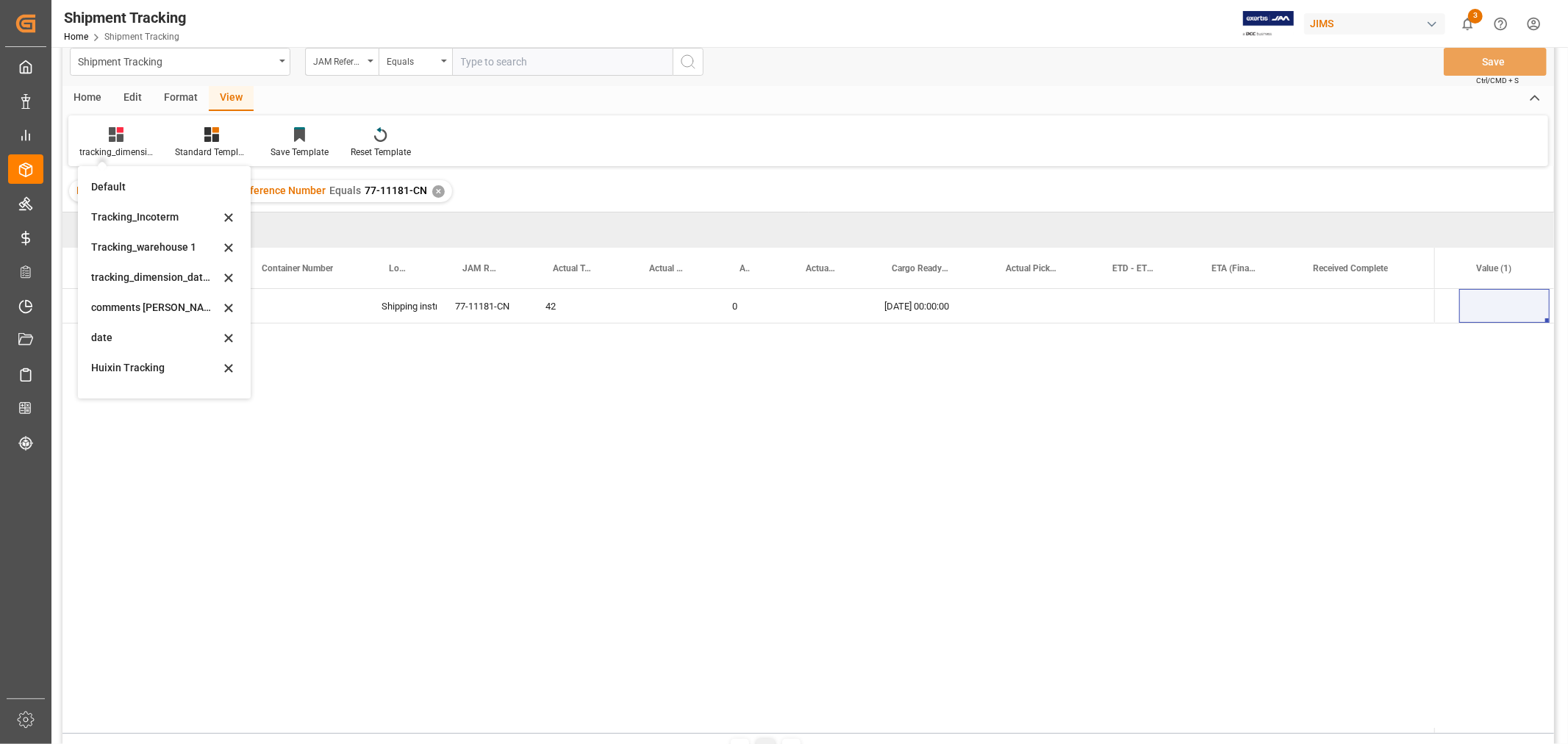
scroll to position [163, 0]
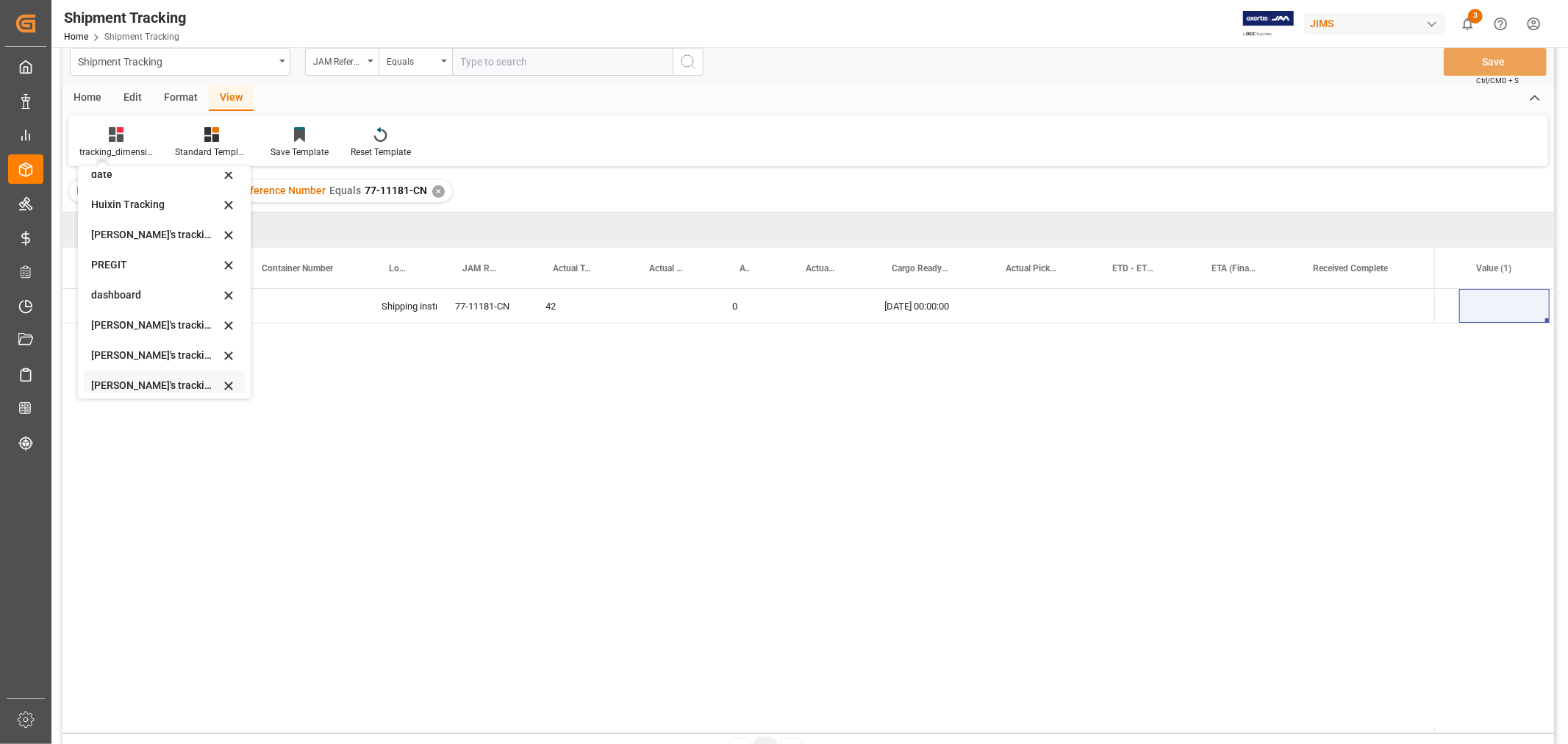
click at [151, 381] on div "Huixin's tracking all_sample" at bounding box center [155, 385] width 128 height 15
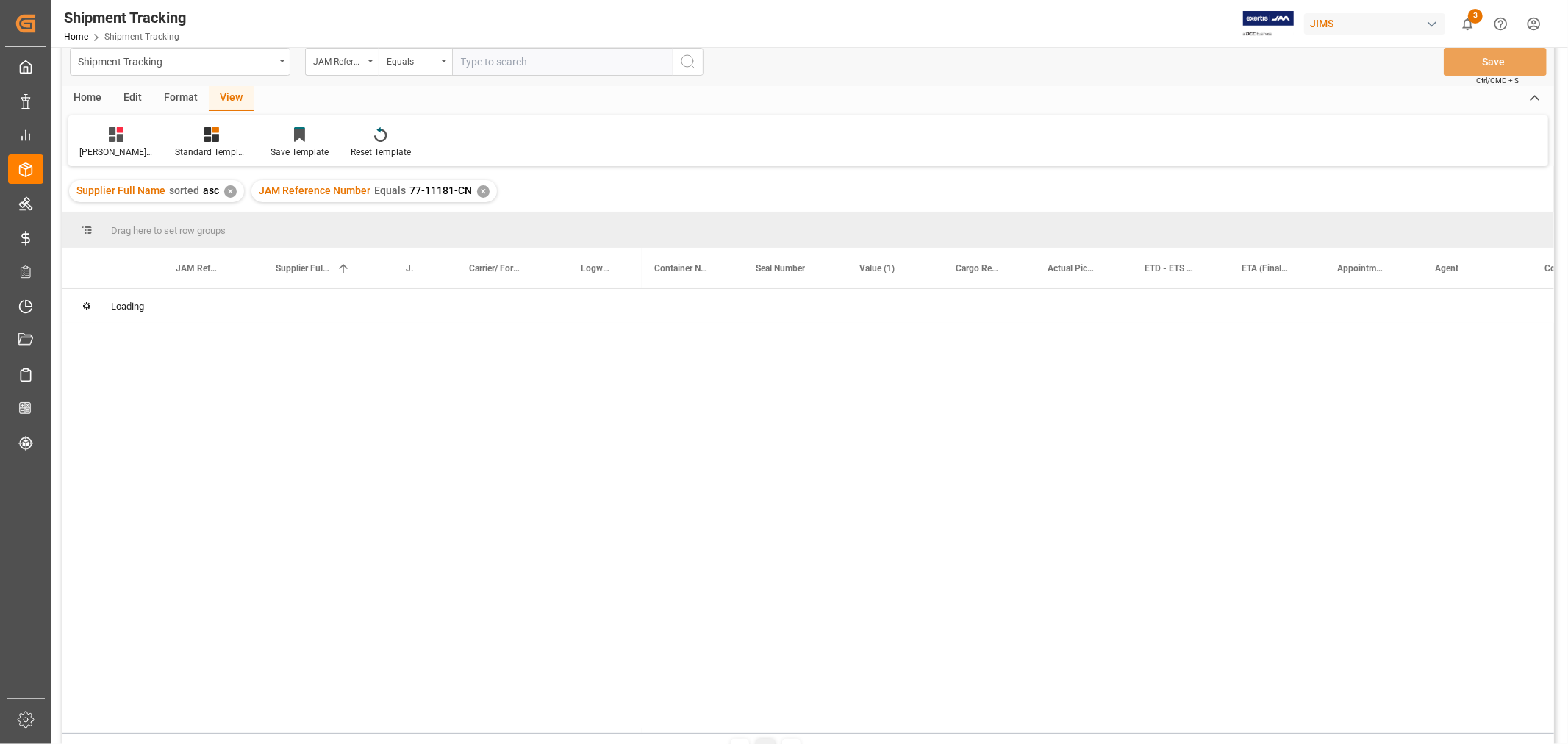
scroll to position [103, 0]
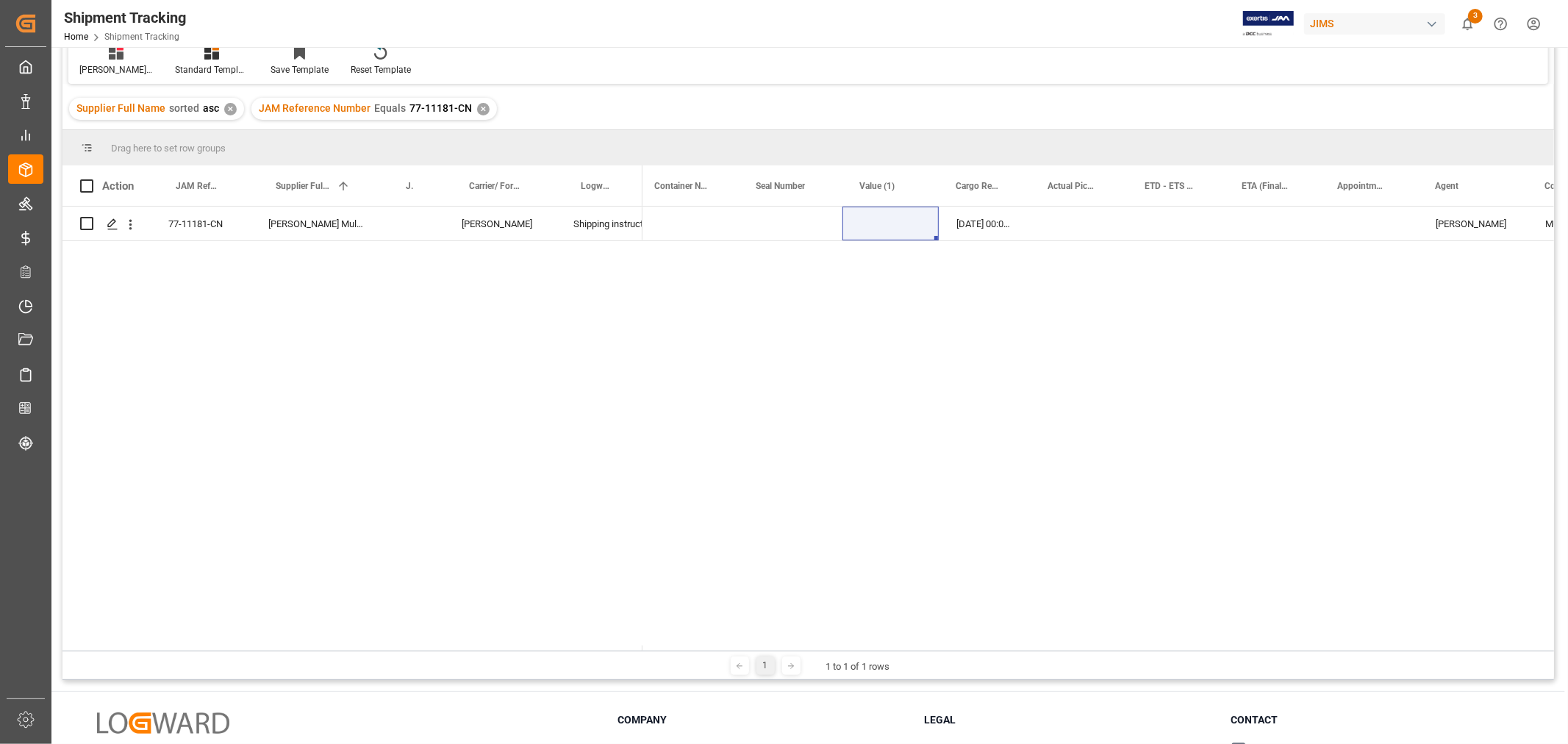
click at [744, 241] on div "10-10-2025 00:00:00 HuiXin Gao MULTIMEDIA HOLIDAY 2025" at bounding box center [1098, 428] width 912 height 444
click at [762, 236] on div "Press SPACE to select this row." at bounding box center [790, 224] width 103 height 34
click at [483, 107] on div "✕" at bounding box center [483, 109] width 12 height 12
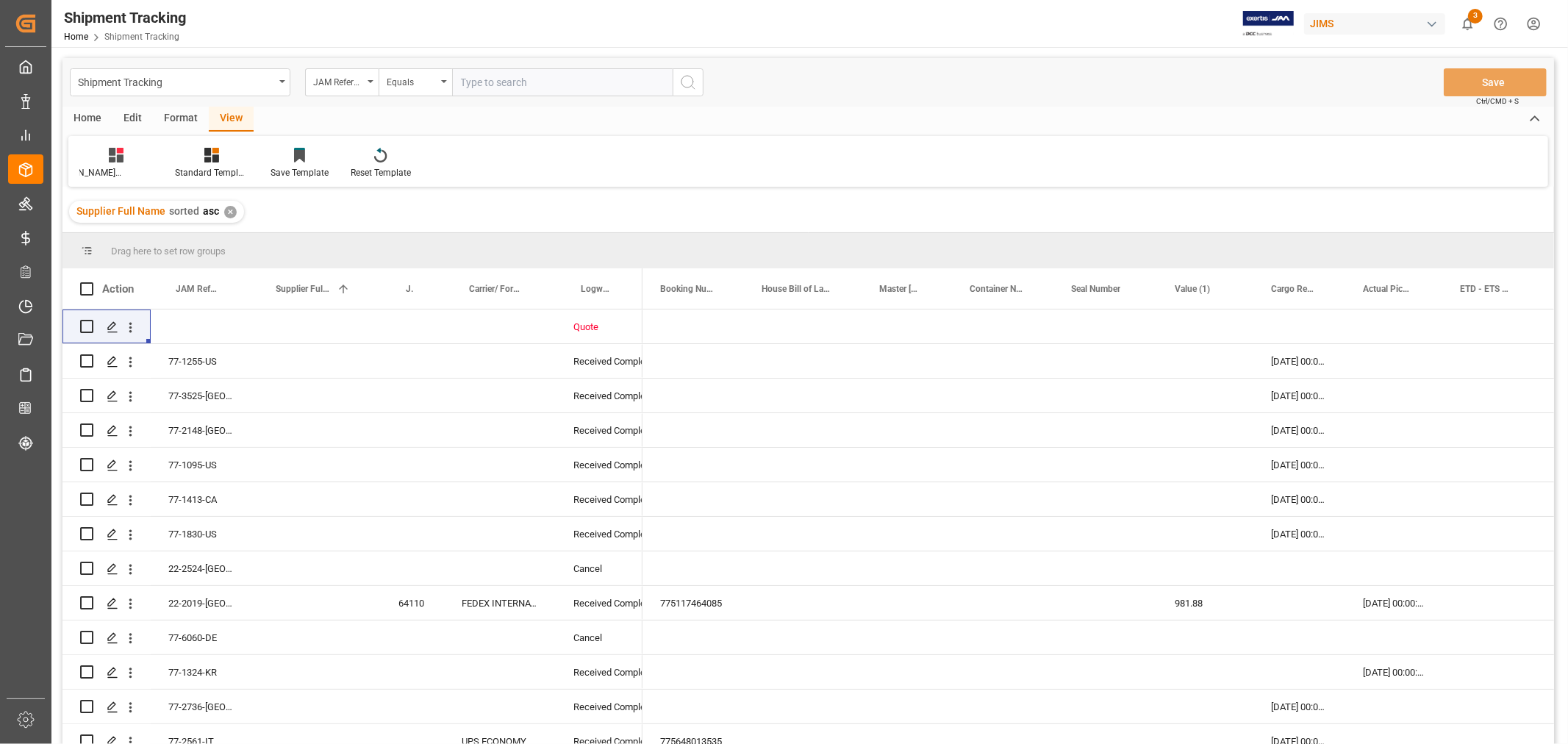
click at [487, 84] on input "text" at bounding box center [562, 82] width 220 height 28
paste input "77-11182-VN"
type input "77-11182-VN"
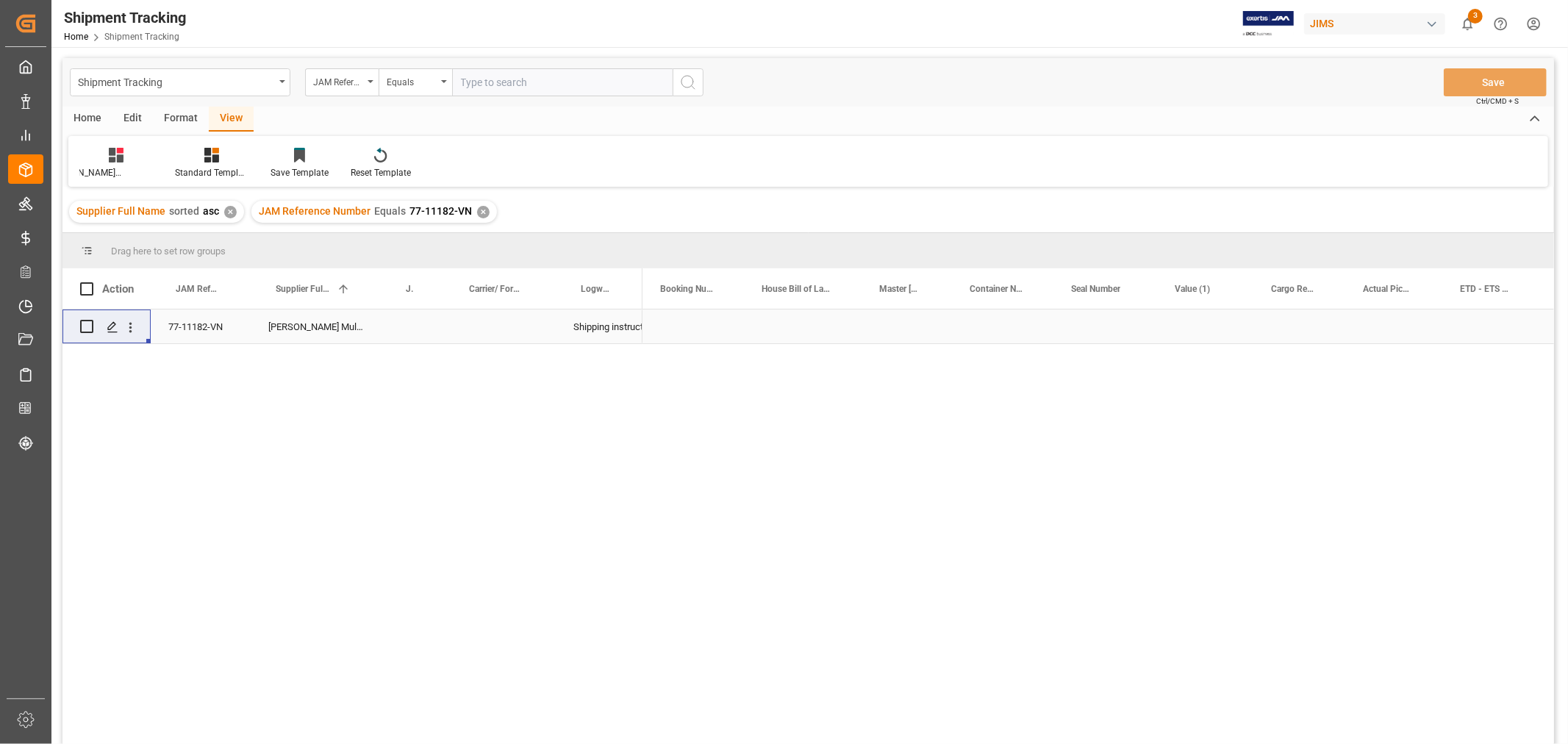
click at [1296, 324] on div "Press SPACE to select this row." at bounding box center [1299, 326] width 92 height 34
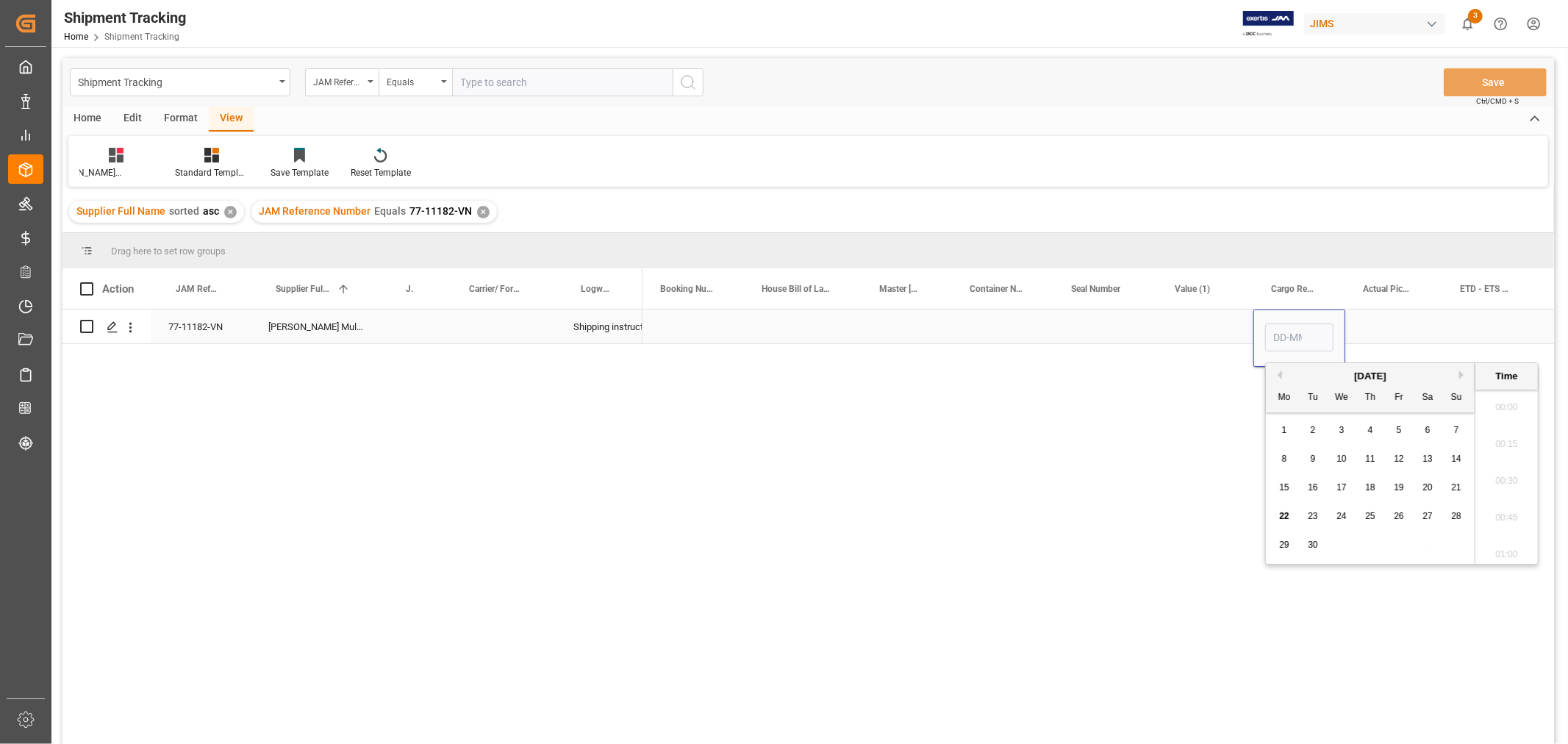
scroll to position [1365, 0]
click at [1281, 334] on input "Press SPACE to select this row." at bounding box center [1299, 337] width 69 height 28
type input "03-10-2025 00:00"
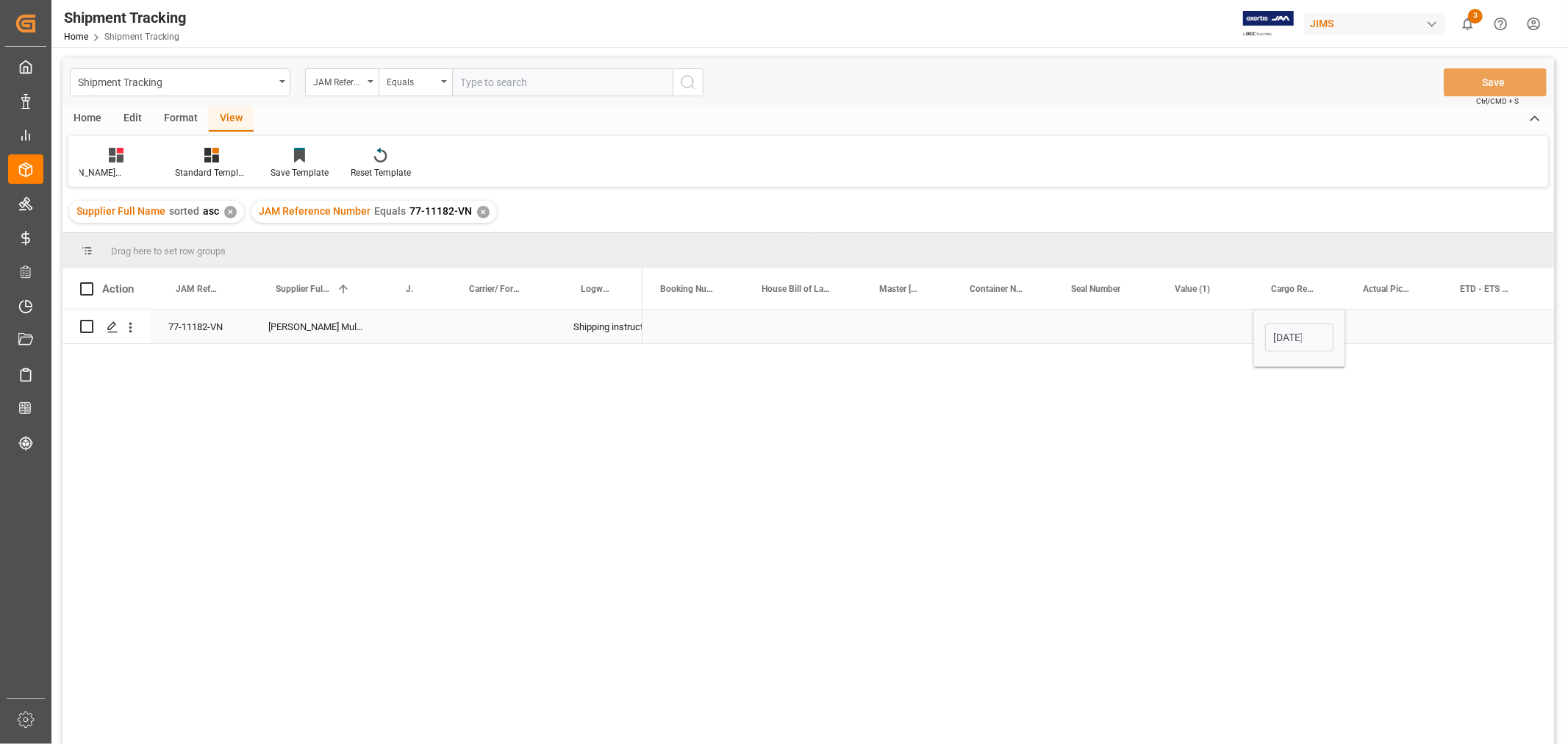
click at [1402, 332] on div "Press SPACE to select this row." at bounding box center [1394, 326] width 97 height 34
click at [1489, 78] on button "Save" at bounding box center [1495, 82] width 103 height 28
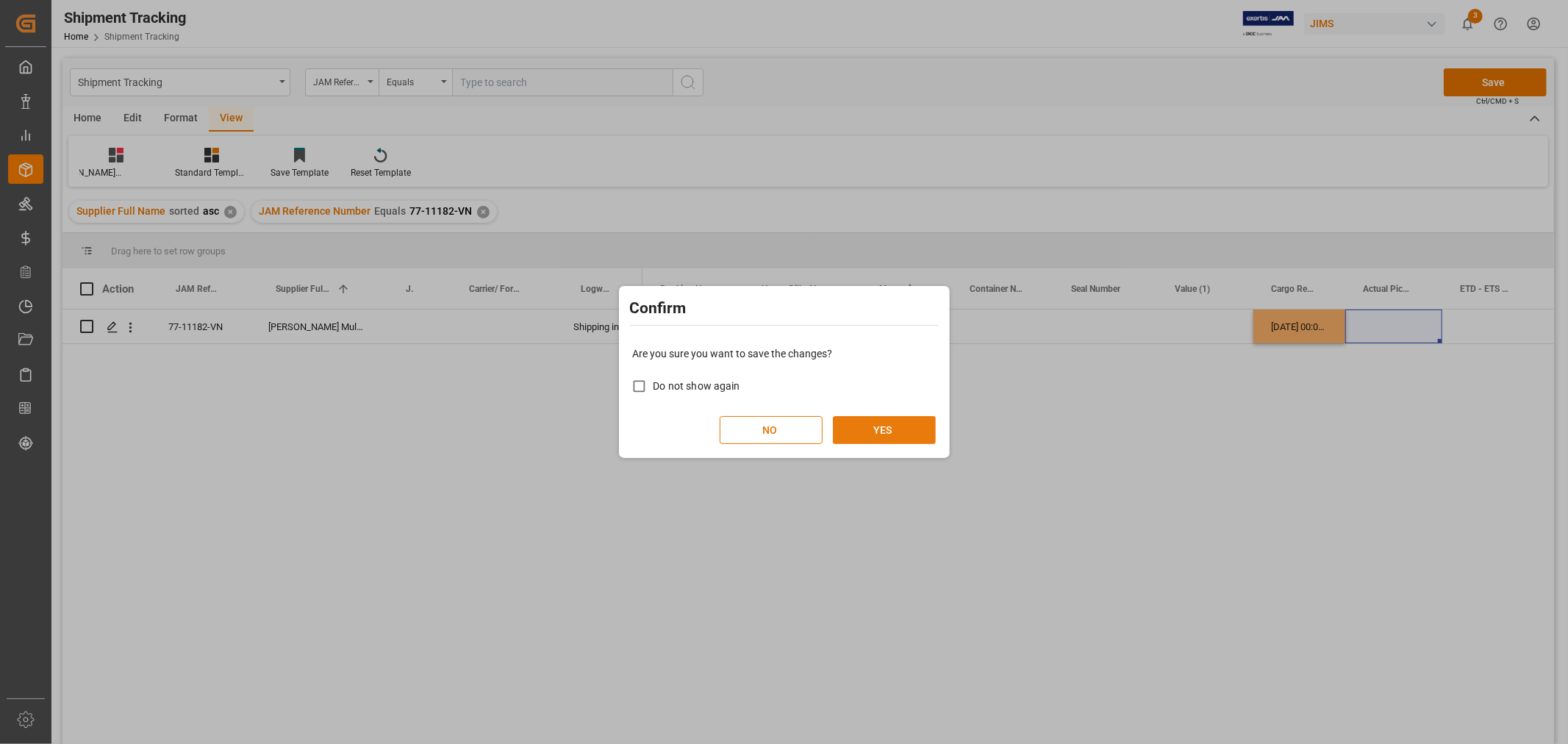
click at [886, 420] on button "YES" at bounding box center [884, 430] width 103 height 28
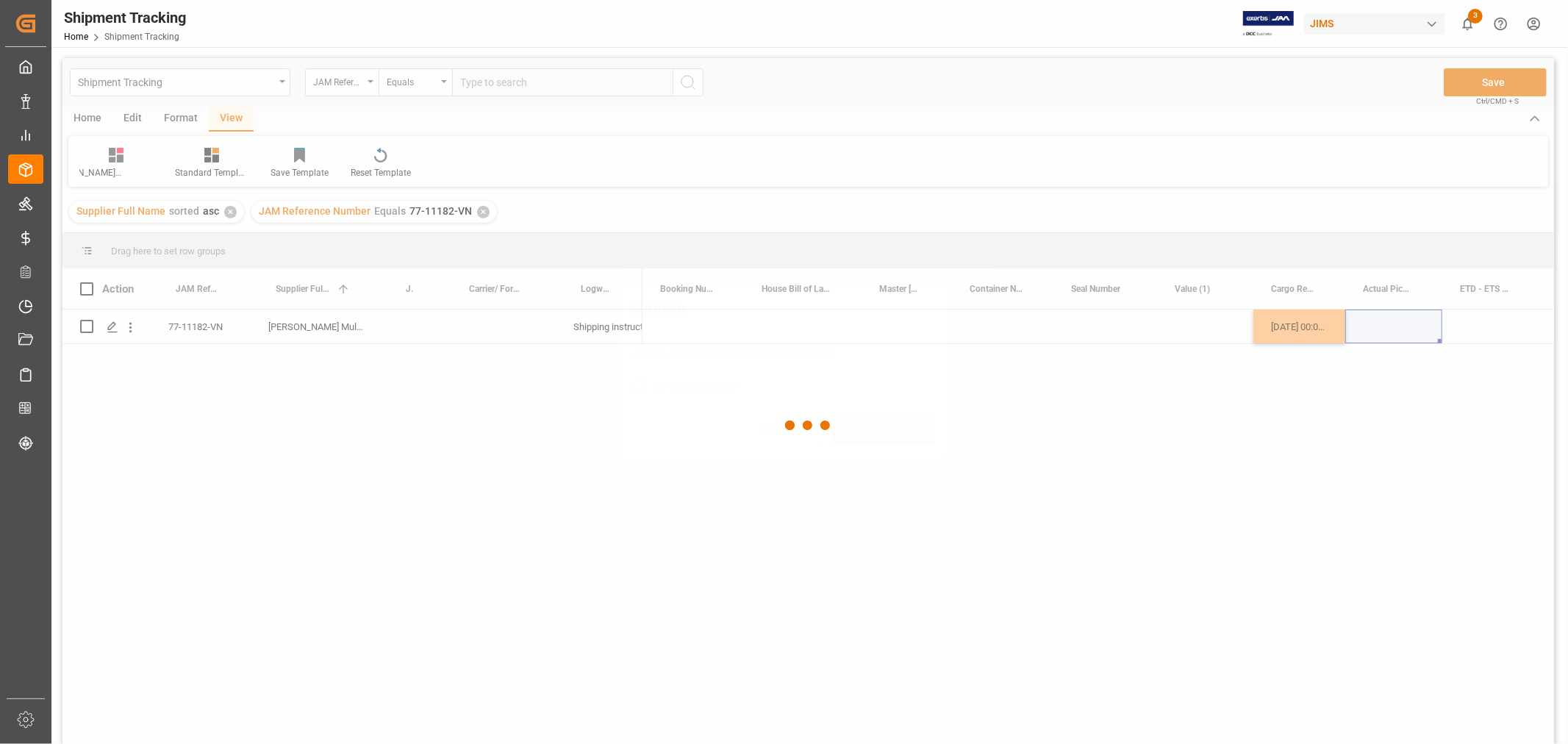
click at [953, 343] on div at bounding box center [808, 425] width 1491 height 735
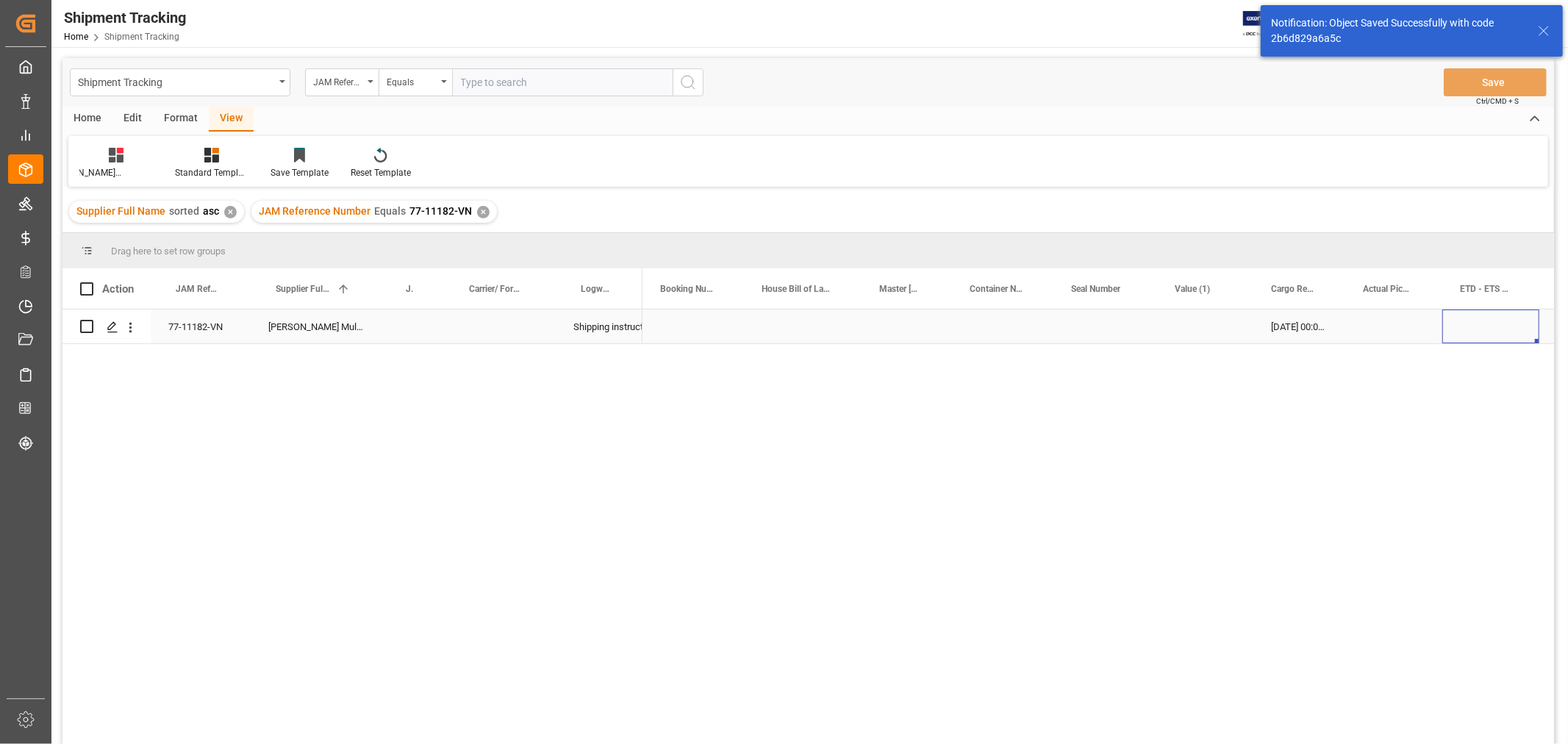
click at [1490, 328] on div "Press SPACE to select this row." at bounding box center [1491, 326] width 97 height 34
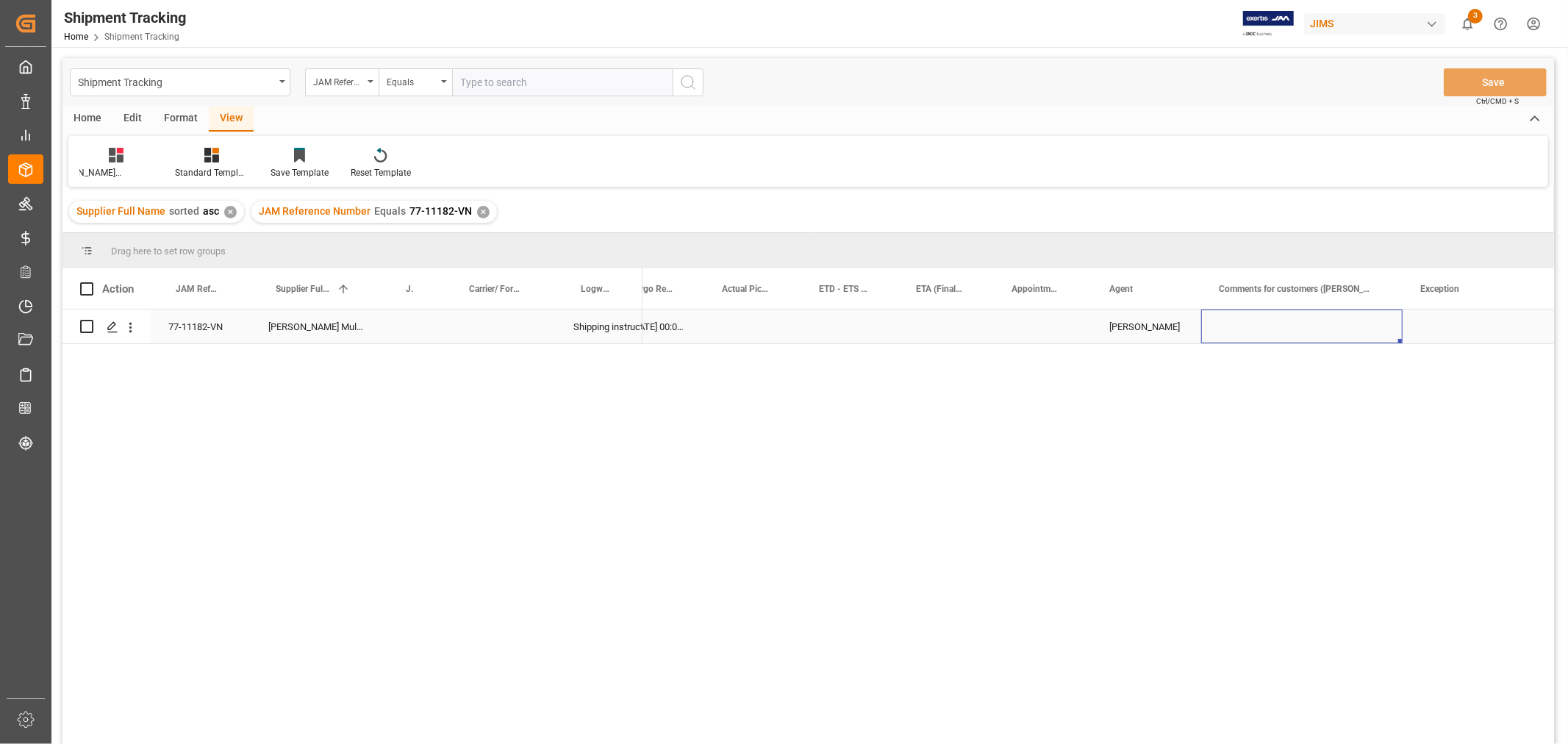
click at [1302, 326] on div "Press SPACE to select this row." at bounding box center [1302, 326] width 202 height 34
click at [1311, 331] on input "Press SPACE to select this row." at bounding box center [1302, 335] width 178 height 28
paste input "MULTIMEDIA HOLIDAY 2025"
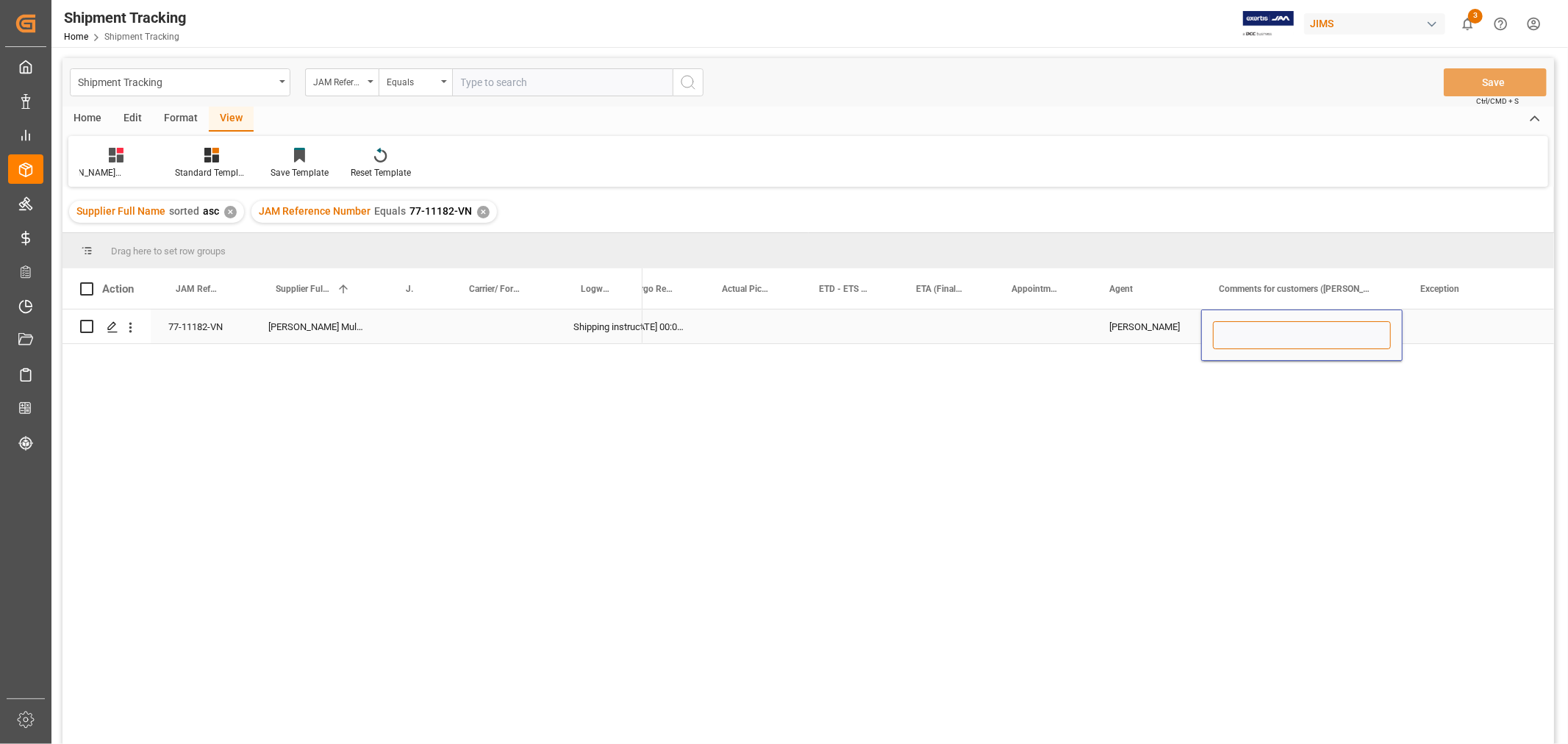
type input "MULTIMEDIA HOLIDAY 2025"
click at [1433, 318] on div "Press SPACE to select this row." at bounding box center [1476, 326] width 147 height 34
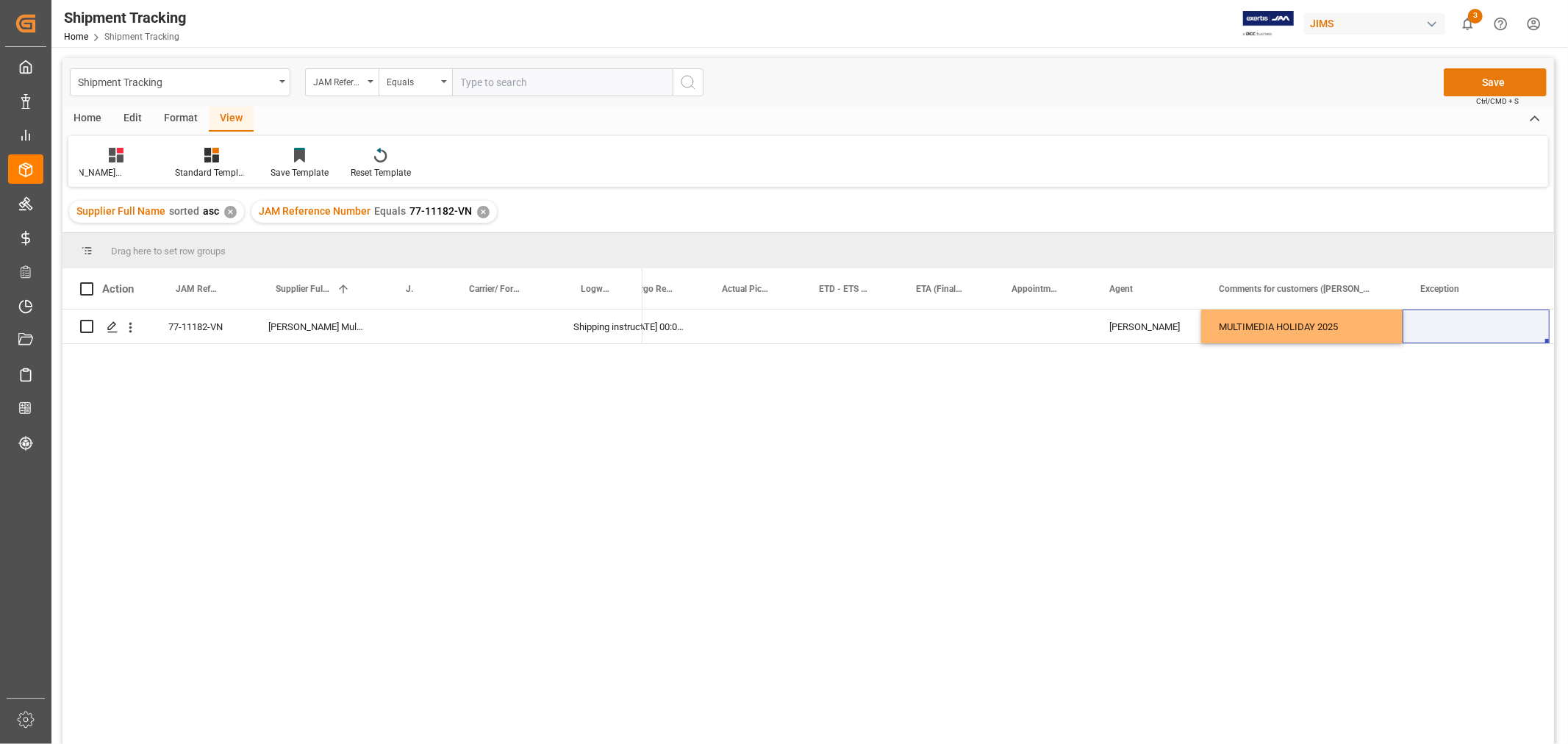
click at [1494, 82] on button "Save" at bounding box center [1495, 82] width 103 height 28
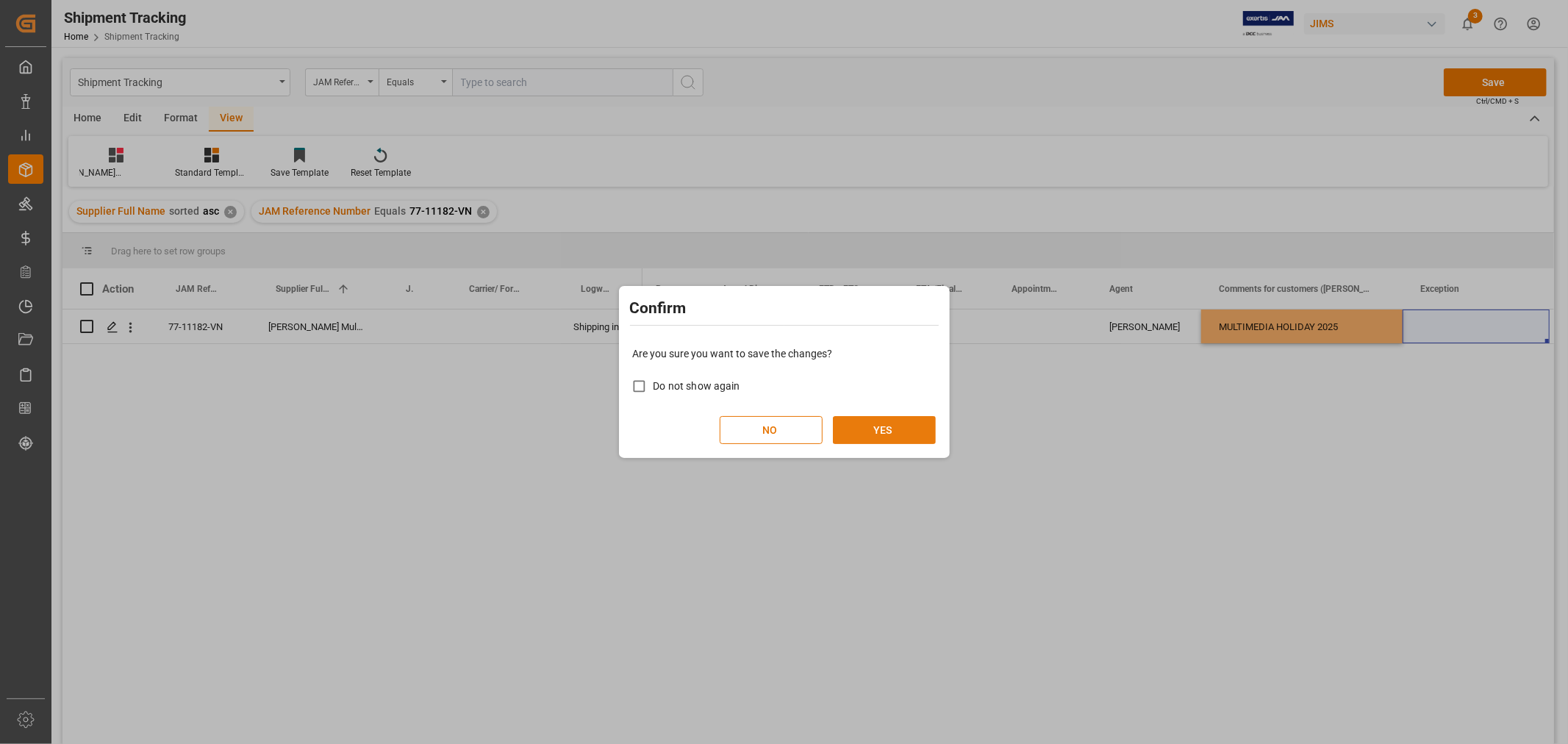
click at [899, 420] on button "YES" at bounding box center [884, 430] width 103 height 28
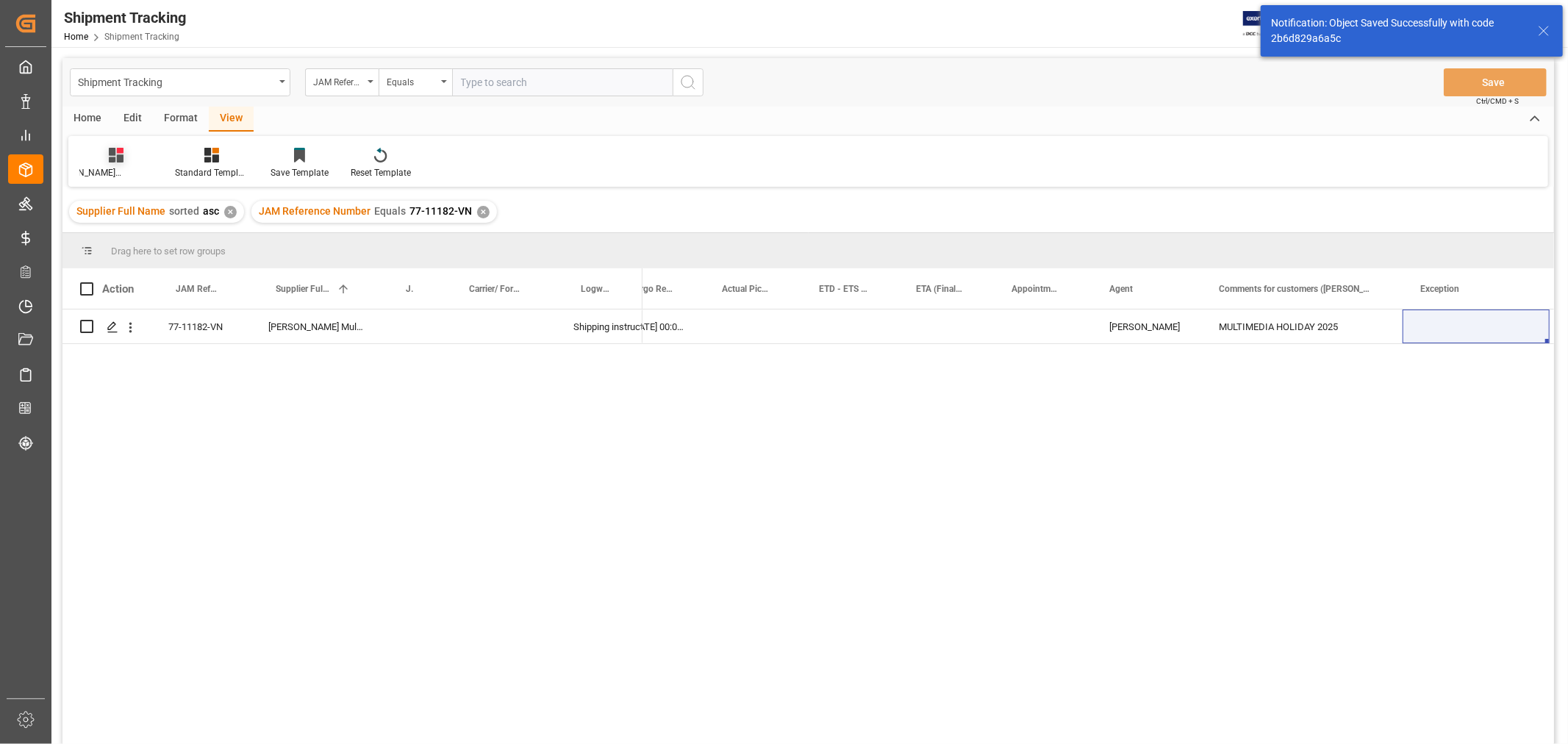
click at [111, 169] on div "[PERSON_NAME]'s tracking all_sample" at bounding box center [115, 173] width 73 height 13
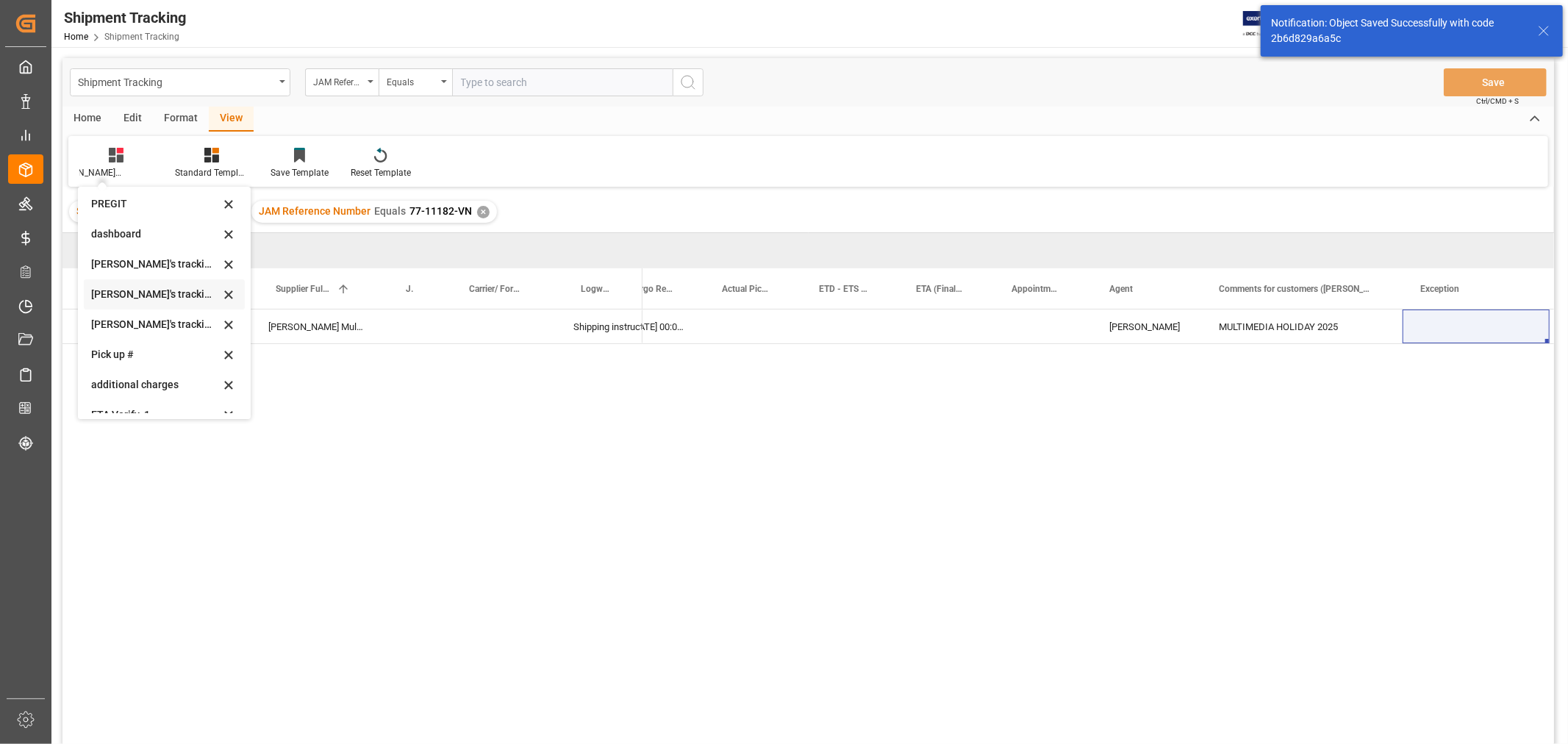
scroll to position [321, 0]
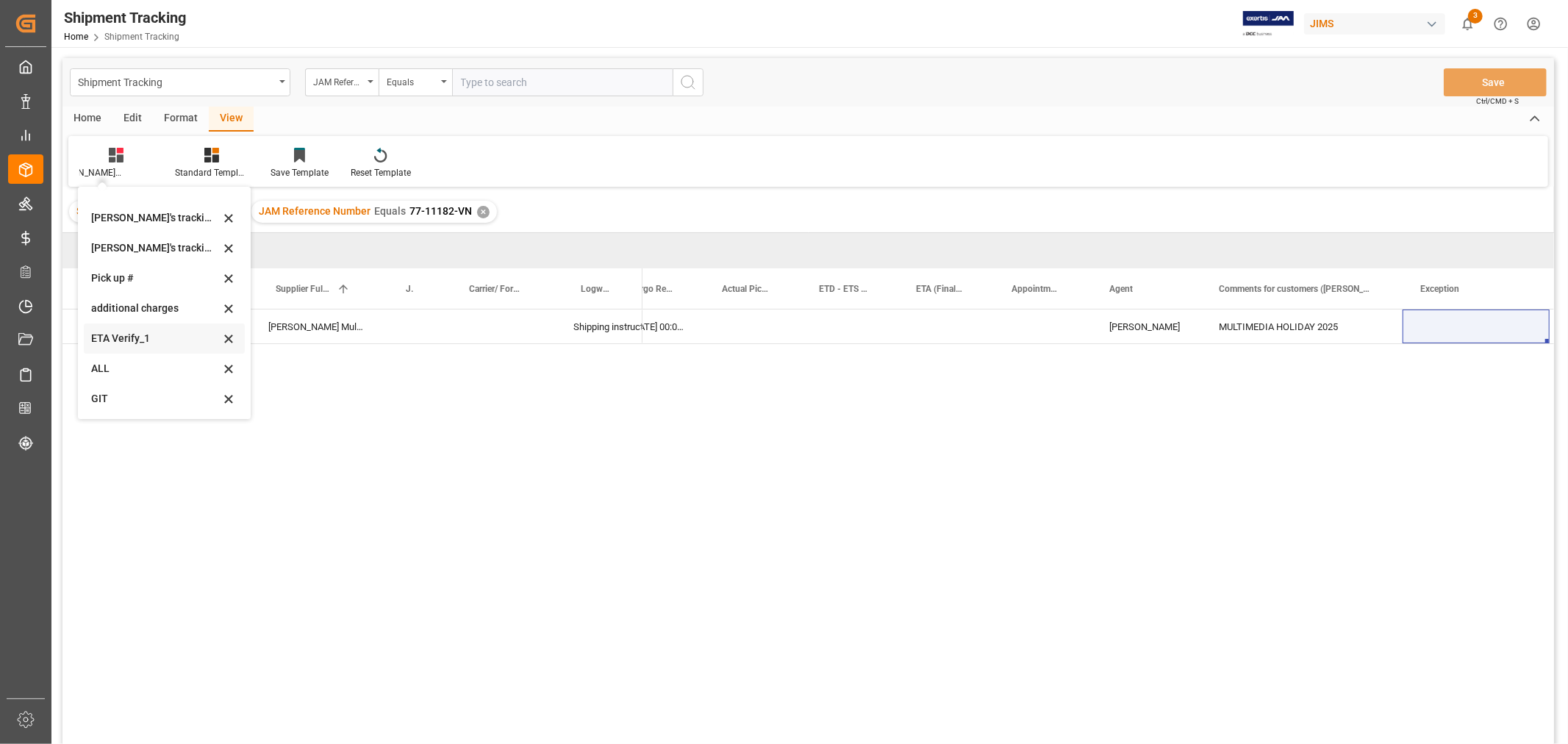
click at [128, 339] on div "ETA Verify_1" at bounding box center [155, 338] width 128 height 15
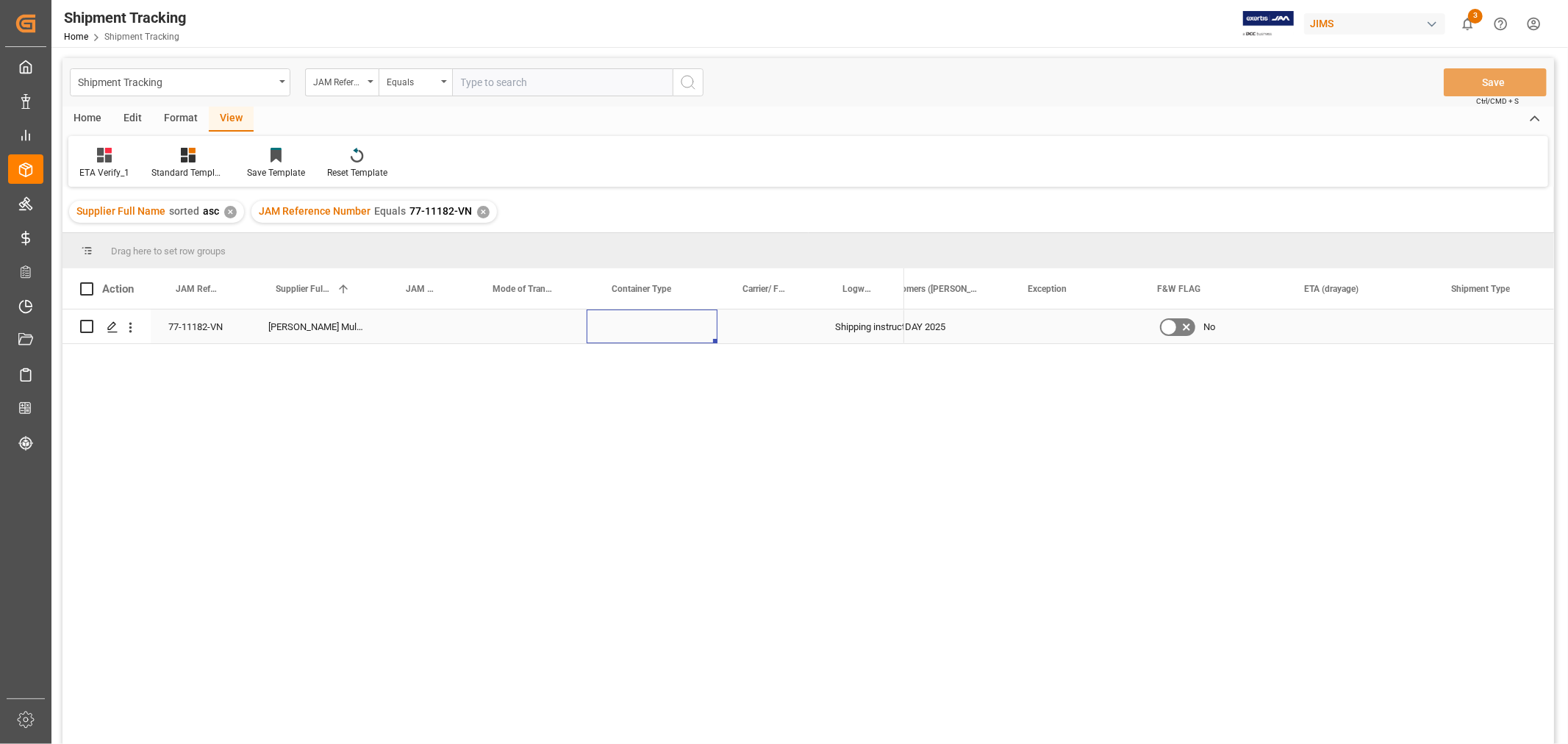
click at [640, 334] on div "Press SPACE to select this row." at bounding box center [652, 326] width 131 height 34
click at [640, 334] on button "Select" at bounding box center [651, 335] width 107 height 28
click at [642, 586] on div "LCL" at bounding box center [652, 592] width 90 height 15
click at [767, 328] on div "Press SPACE to select this row." at bounding box center [767, 326] width 100 height 34
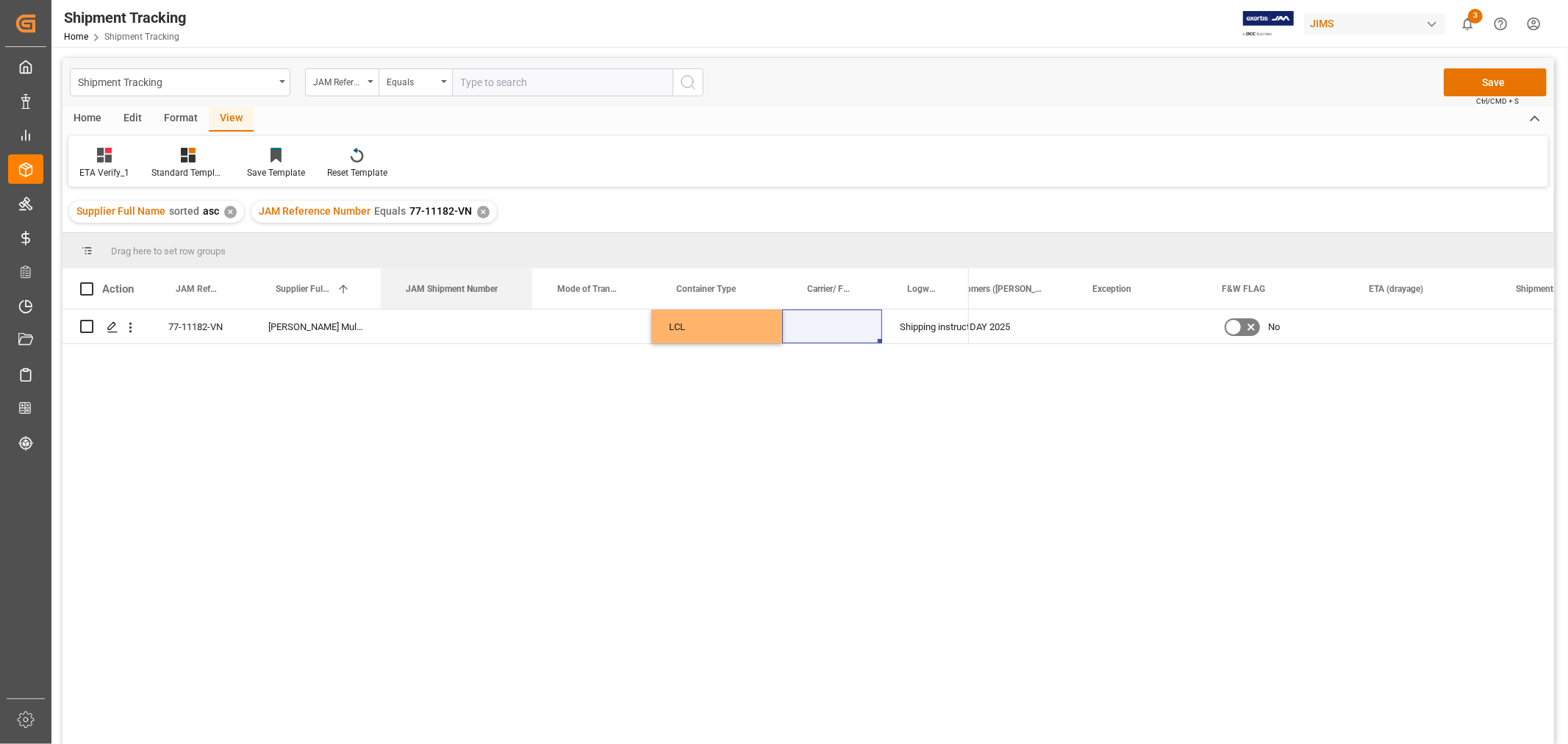
drag, startPoint x: 466, startPoint y: 278, endPoint x: 530, endPoint y: 249, distance: 70.3
click at [530, 249] on div "Drag here to set row groups Drag here to set column labels Action JAM Reference…" at bounding box center [808, 493] width 1491 height 520
click at [598, 324] on div "Press SPACE to select this row." at bounding box center [592, 326] width 119 height 34
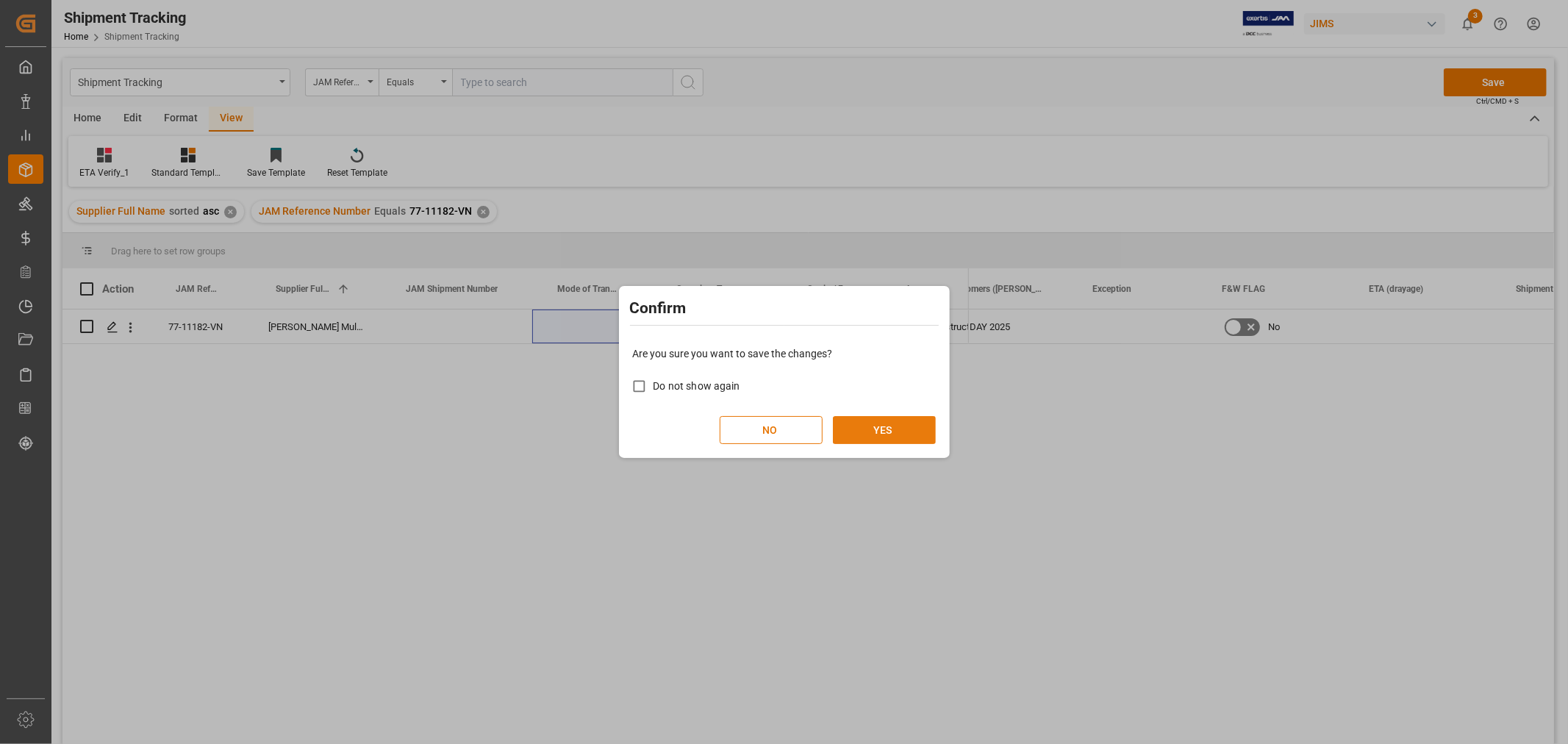
click at [863, 420] on button "YES" at bounding box center [884, 430] width 103 height 28
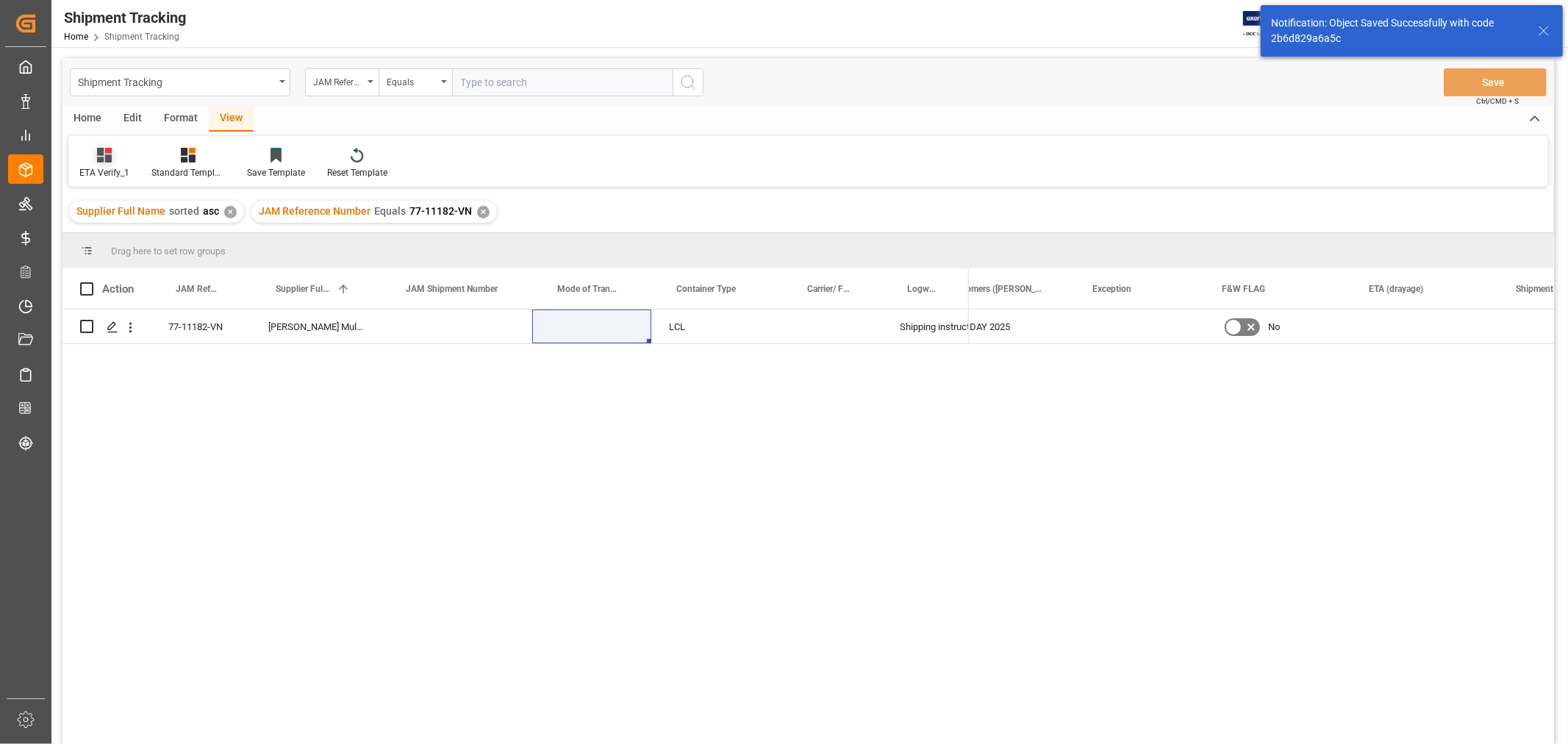
click at [106, 156] on icon at bounding box center [104, 155] width 15 height 15
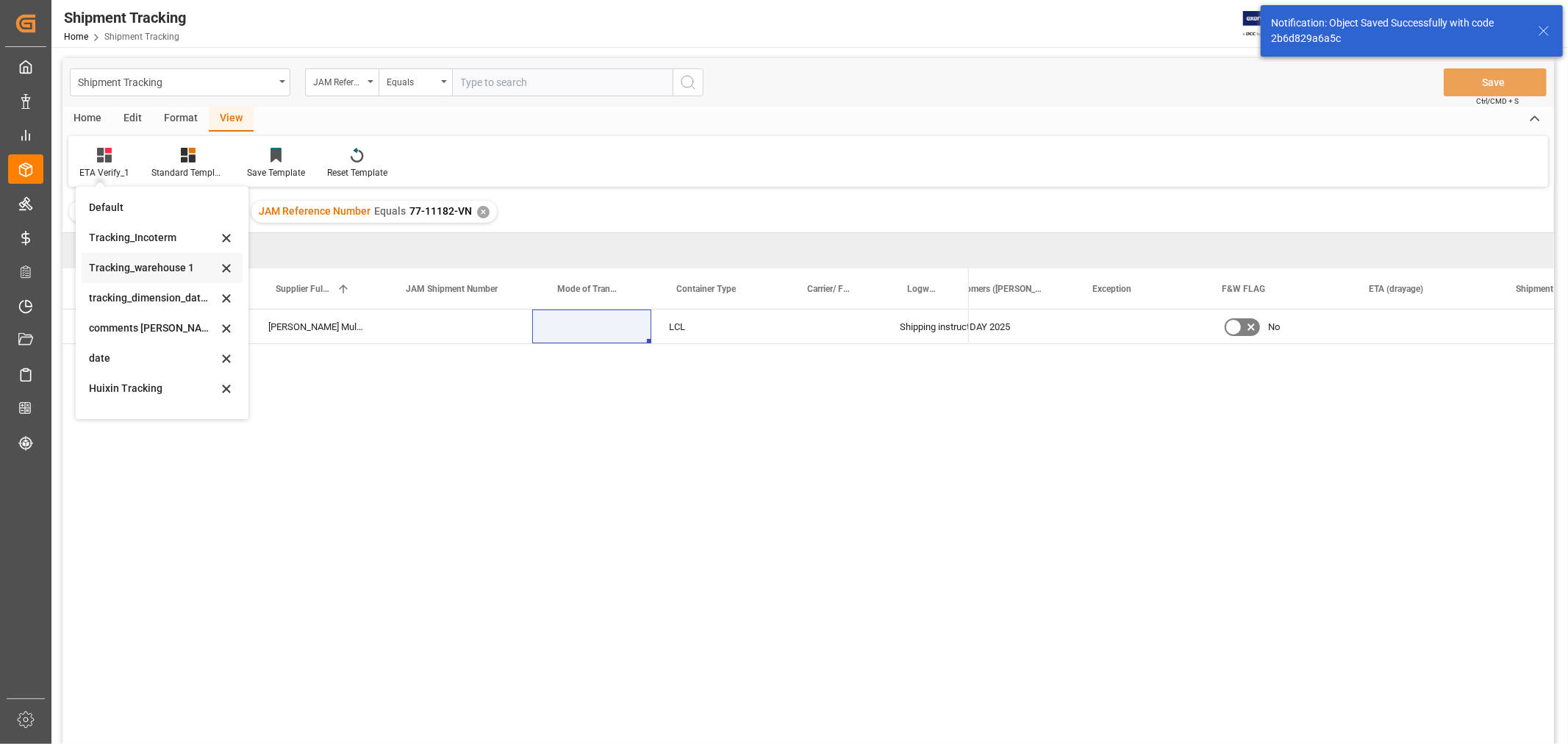
click at [144, 260] on div "Tracking_warehouse 1" at bounding box center [153, 267] width 128 height 15
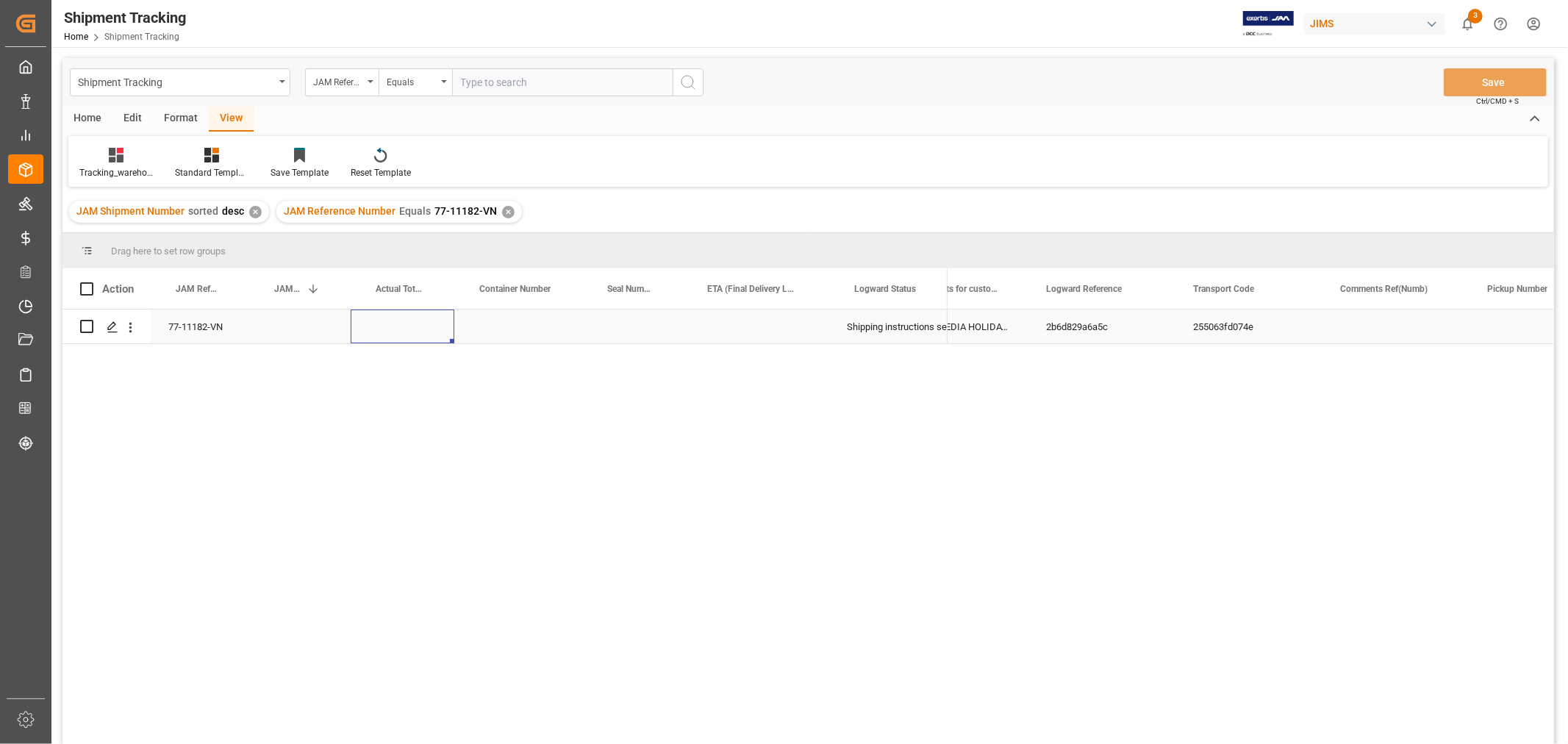
click at [400, 324] on div "Press SPACE to select this row." at bounding box center [403, 326] width 103 height 34
click at [400, 325] on div "Press SPACE to select this row." at bounding box center [403, 326] width 103 height 34
click at [400, 325] on input "Press SPACE to select this row." at bounding box center [402, 335] width 80 height 28
type input "126"
click at [634, 329] on div "Press SPACE to select this row." at bounding box center [632, 326] width 100 height 34
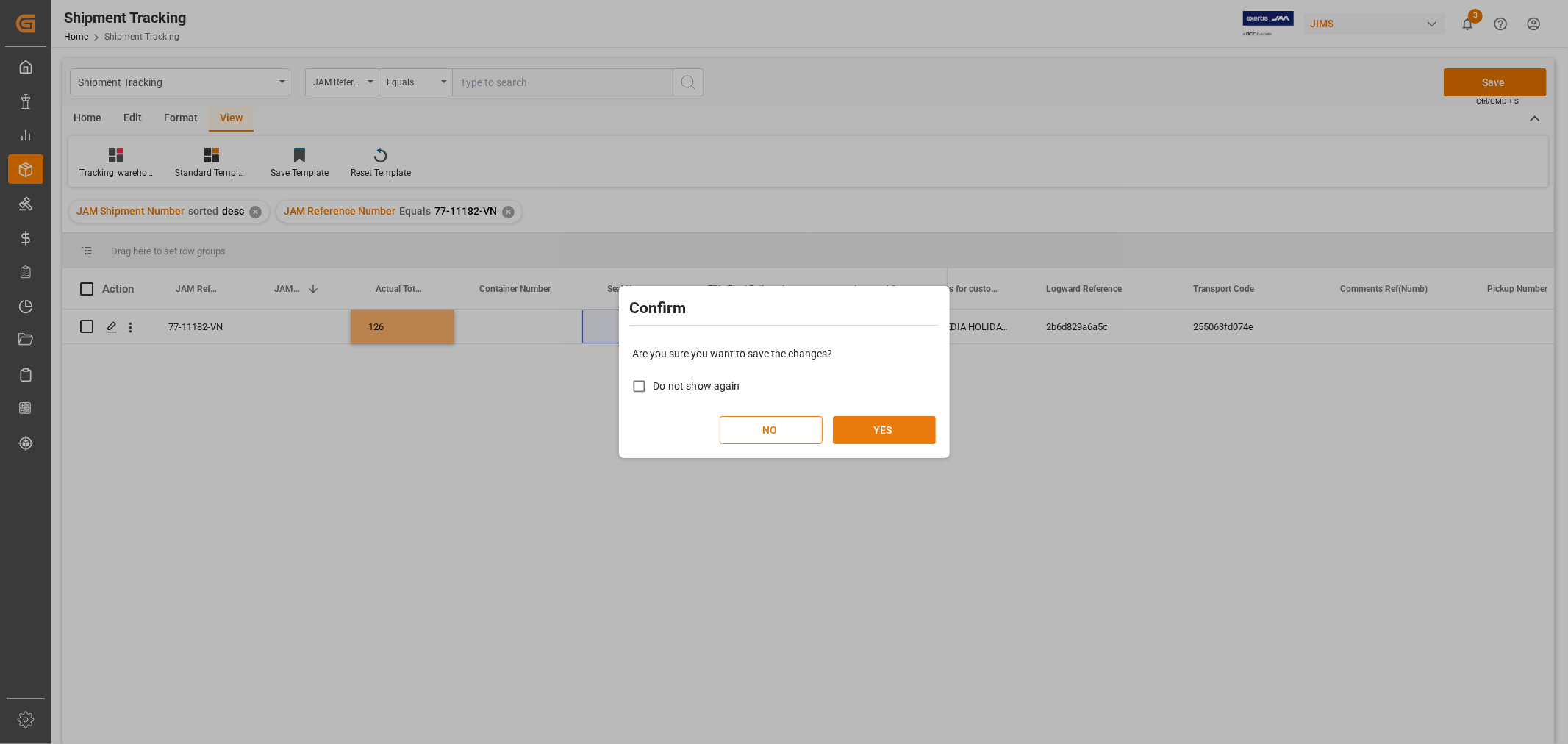
click at [880, 428] on button "YES" at bounding box center [884, 430] width 103 height 28
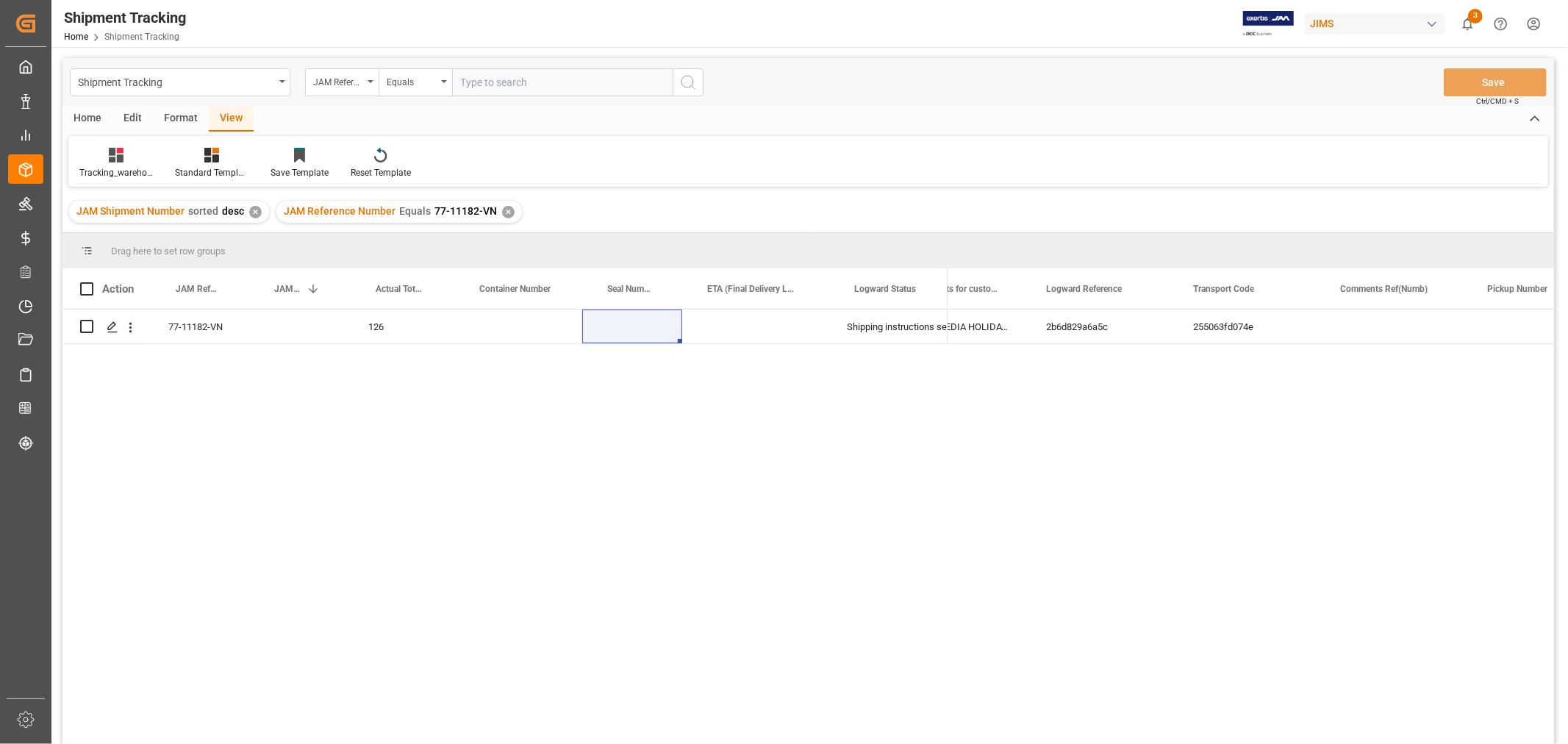
click at [504, 210] on div "✕" at bounding box center [508, 211] width 12 height 12
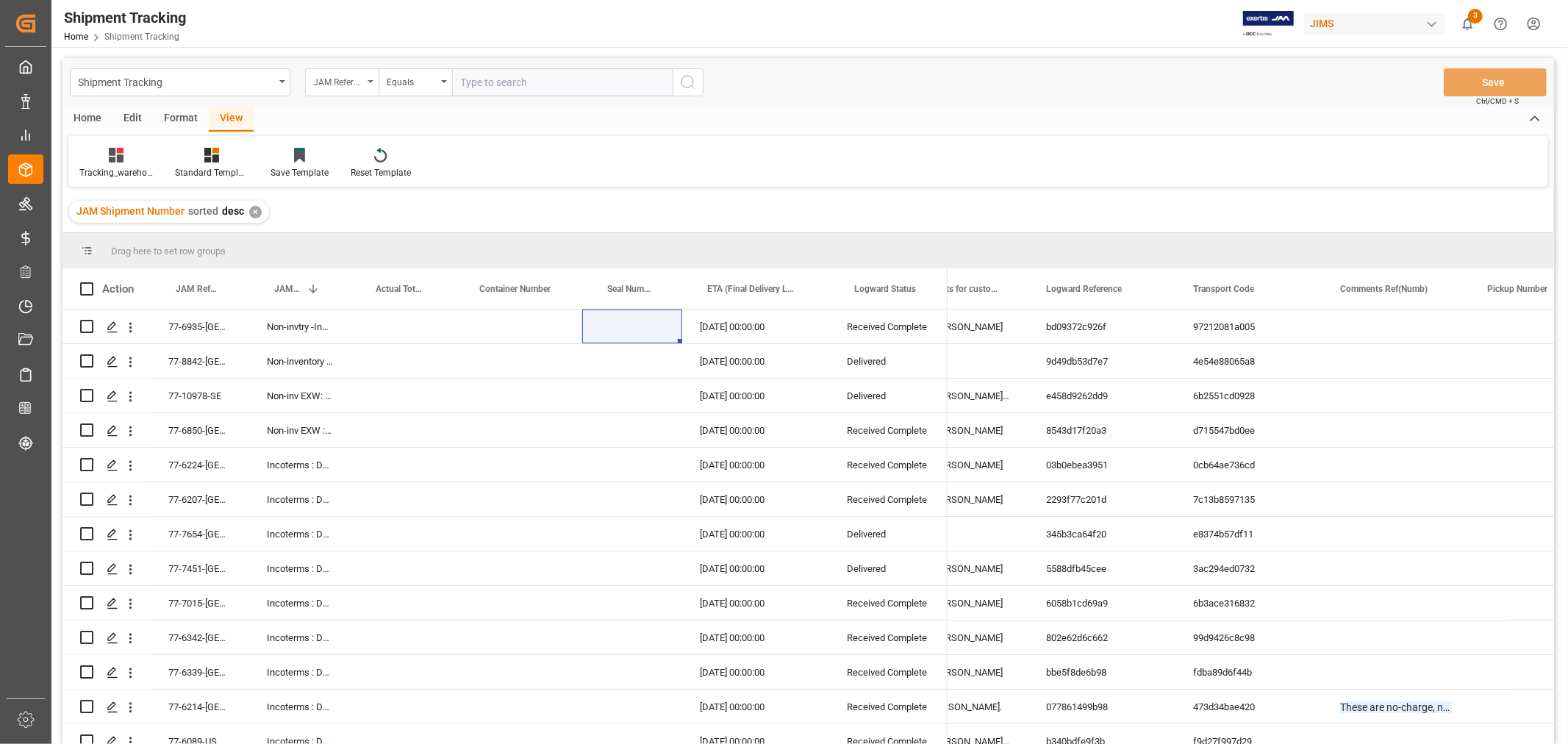
click at [342, 83] on div "JAM Reference Number" at bounding box center [338, 80] width 50 height 17
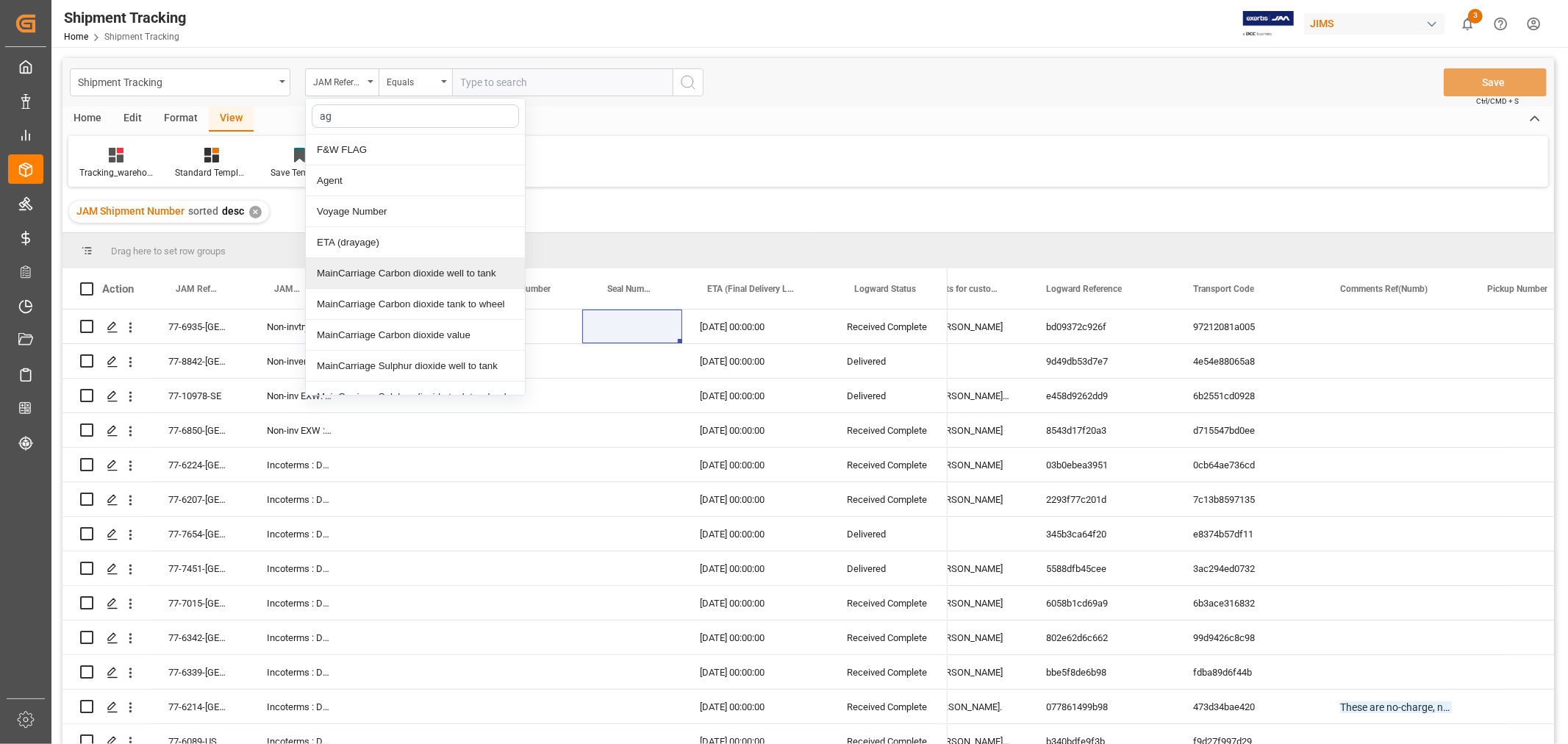
type input "age"
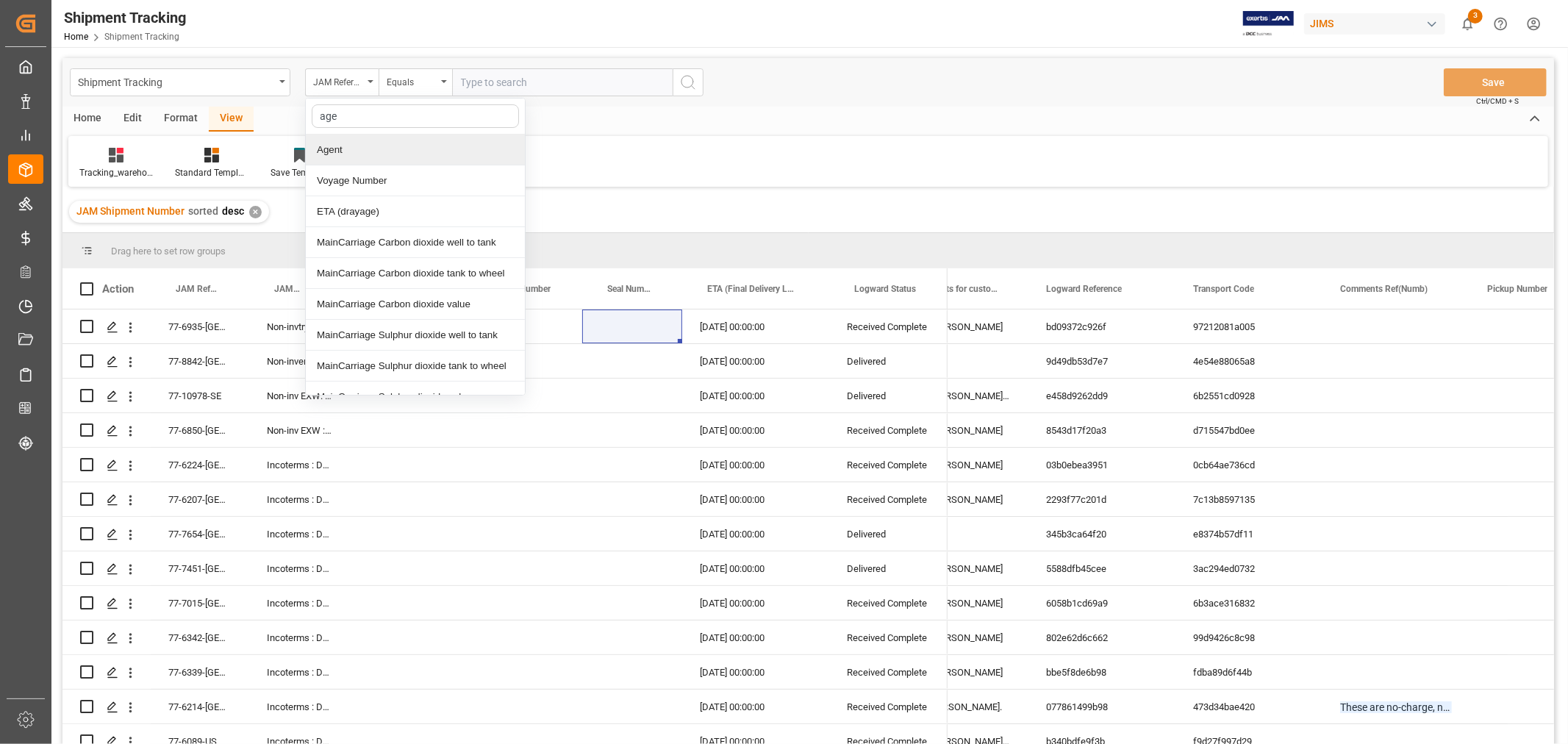
click at [354, 140] on div "Agent" at bounding box center [415, 150] width 219 height 31
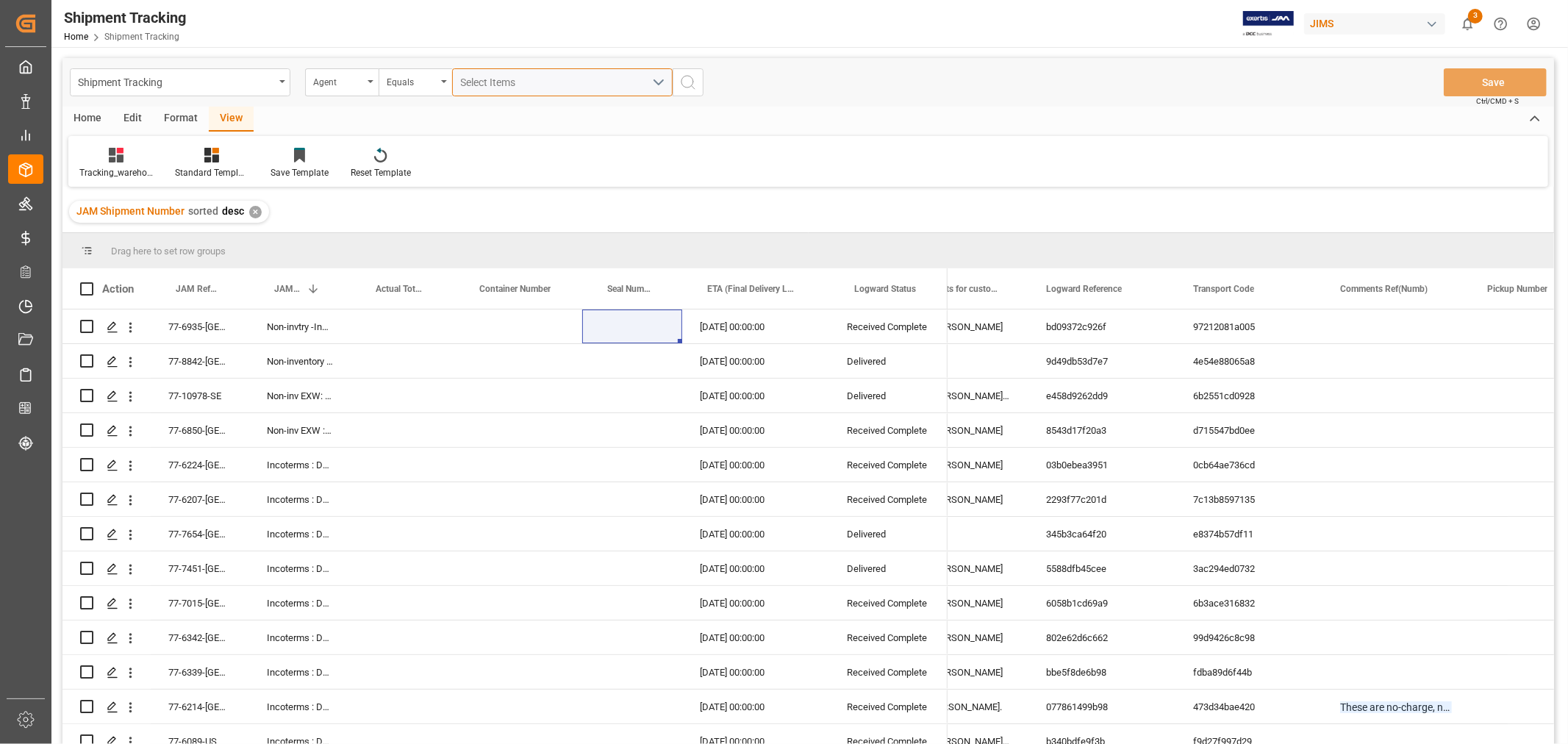
click at [523, 81] on span "Select Items" at bounding box center [491, 82] width 62 height 12
type input "hui"
click at [520, 144] on span "[PERSON_NAME]" at bounding box center [521, 149] width 80 height 12
click at [482, 144] on input "[PERSON_NAME]" at bounding box center [467, 150] width 29 height 29
checkbox input "true"
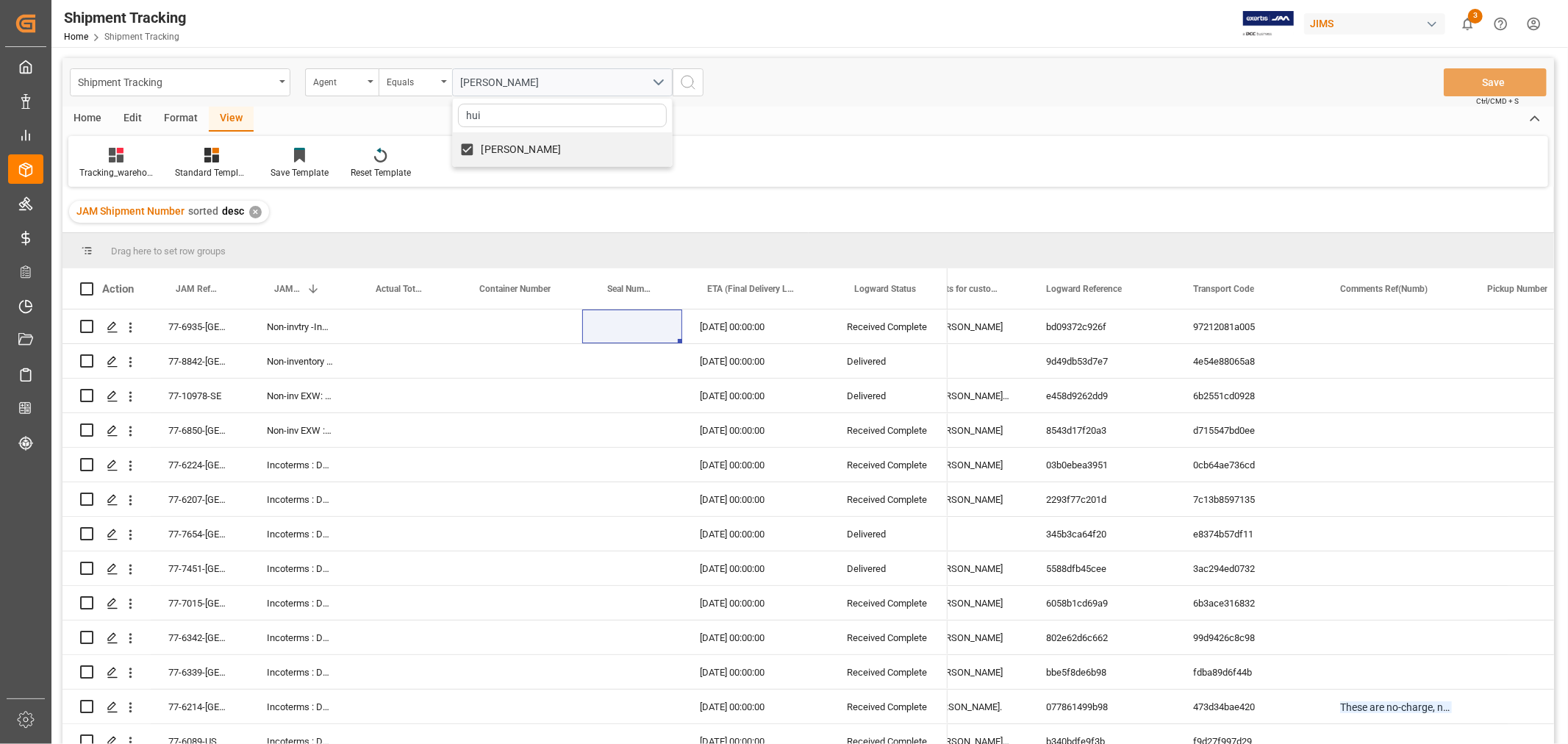
click at [696, 79] on icon "search button" at bounding box center [688, 82] width 18 height 18
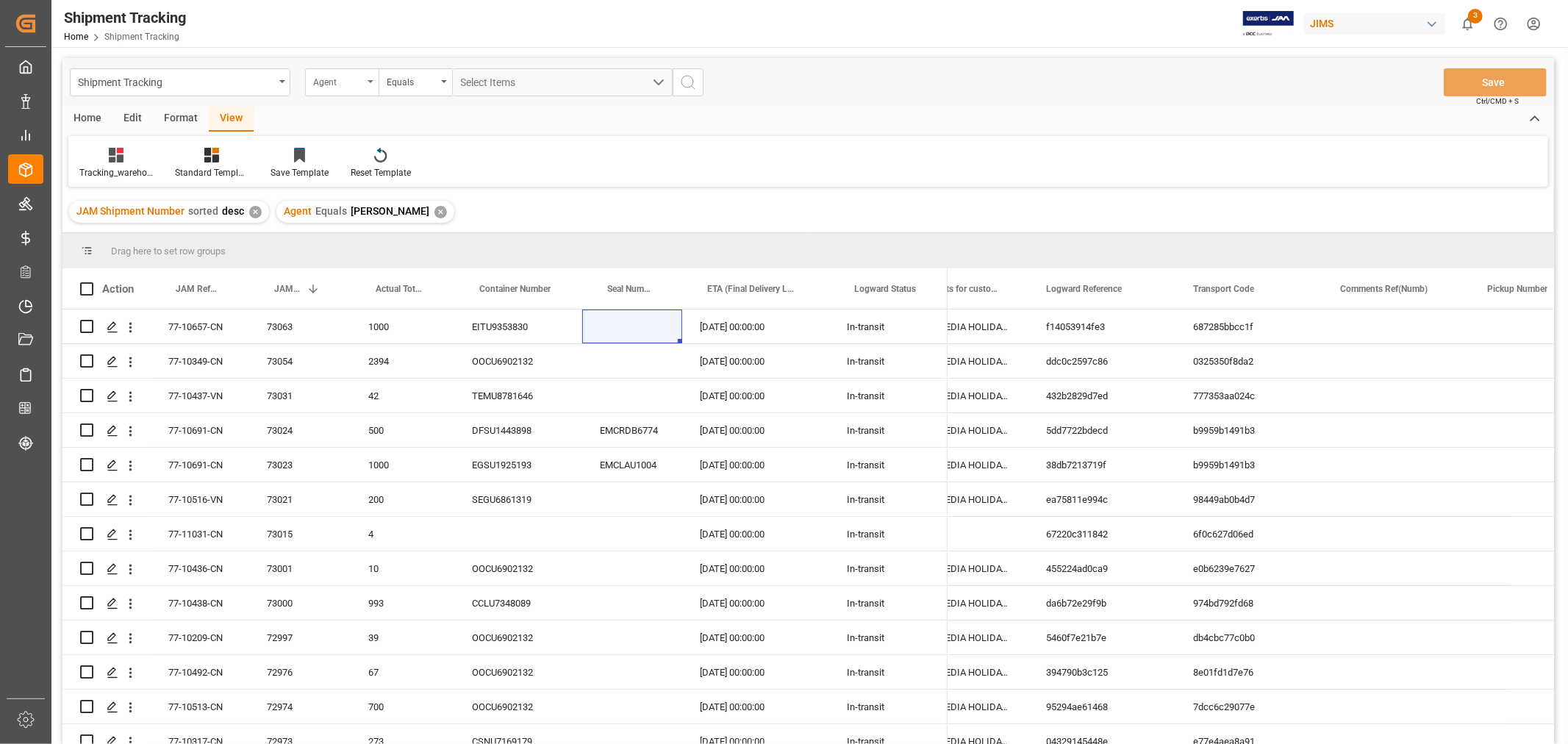
click at [328, 86] on div "Agent" at bounding box center [338, 80] width 50 height 17
type input "status"
click at [377, 145] on div "Logward Status" at bounding box center [415, 150] width 219 height 31
click at [408, 77] on div "Equals" at bounding box center [412, 80] width 50 height 17
click at [421, 208] on div "Contains" at bounding box center [488, 211] width 219 height 31
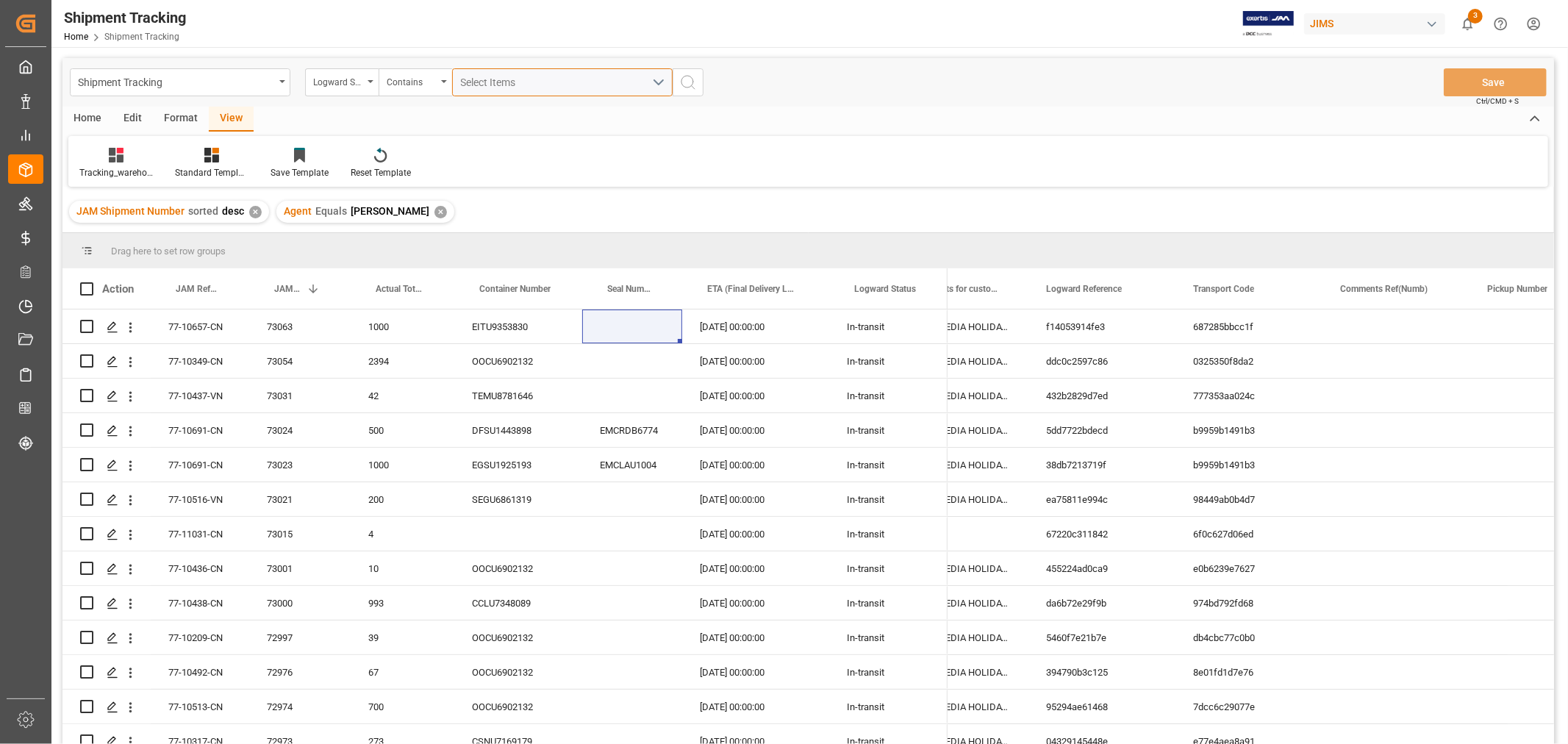
click at [494, 78] on span "Select Items" at bounding box center [491, 82] width 62 height 12
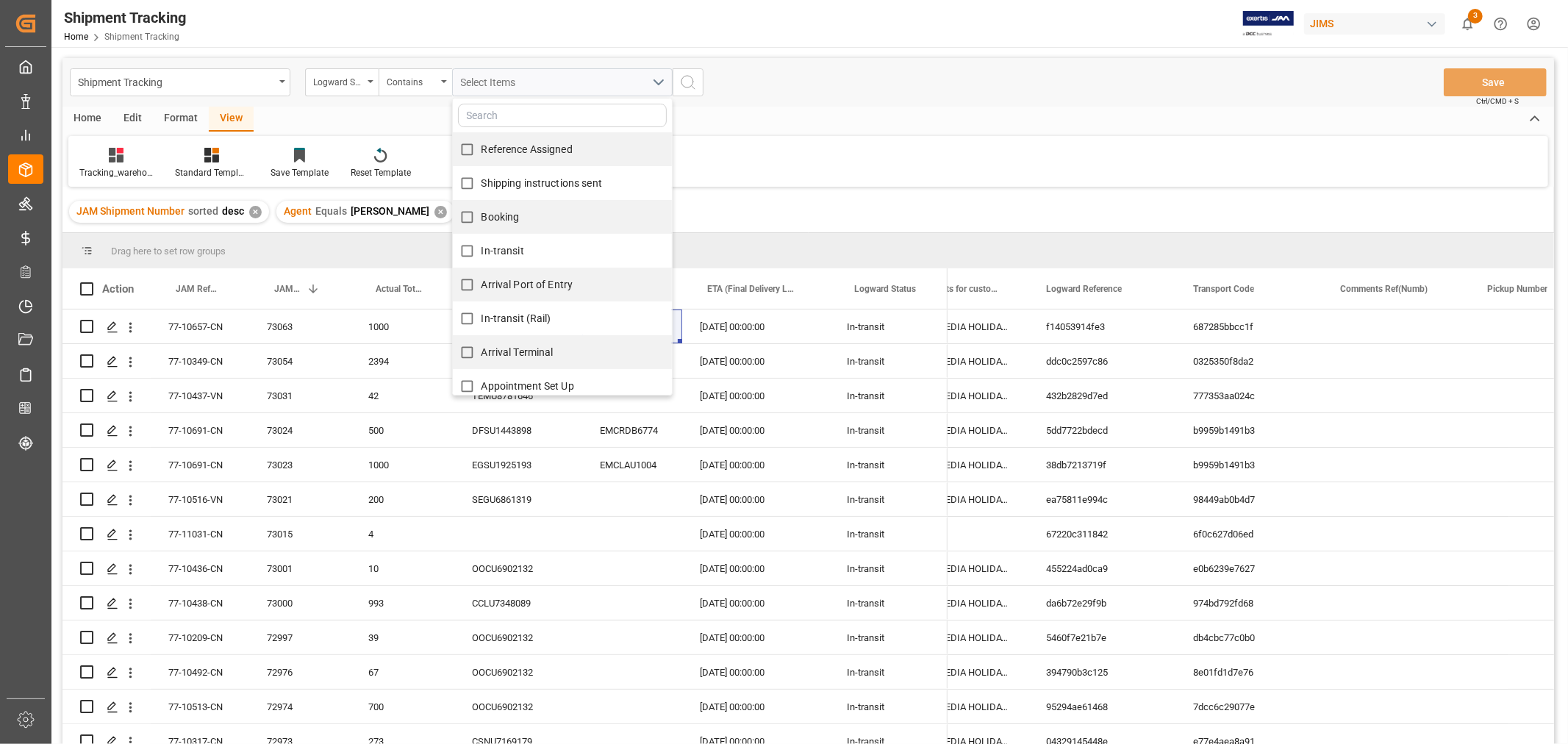
click at [466, 147] on input "Reference Assigned" at bounding box center [467, 150] width 29 height 29
checkbox input "true"
click at [471, 186] on input "Shipping instructions sent" at bounding box center [467, 184] width 29 height 29
checkbox input "true"
drag, startPoint x: 466, startPoint y: 207, endPoint x: 475, endPoint y: 223, distance: 18.4
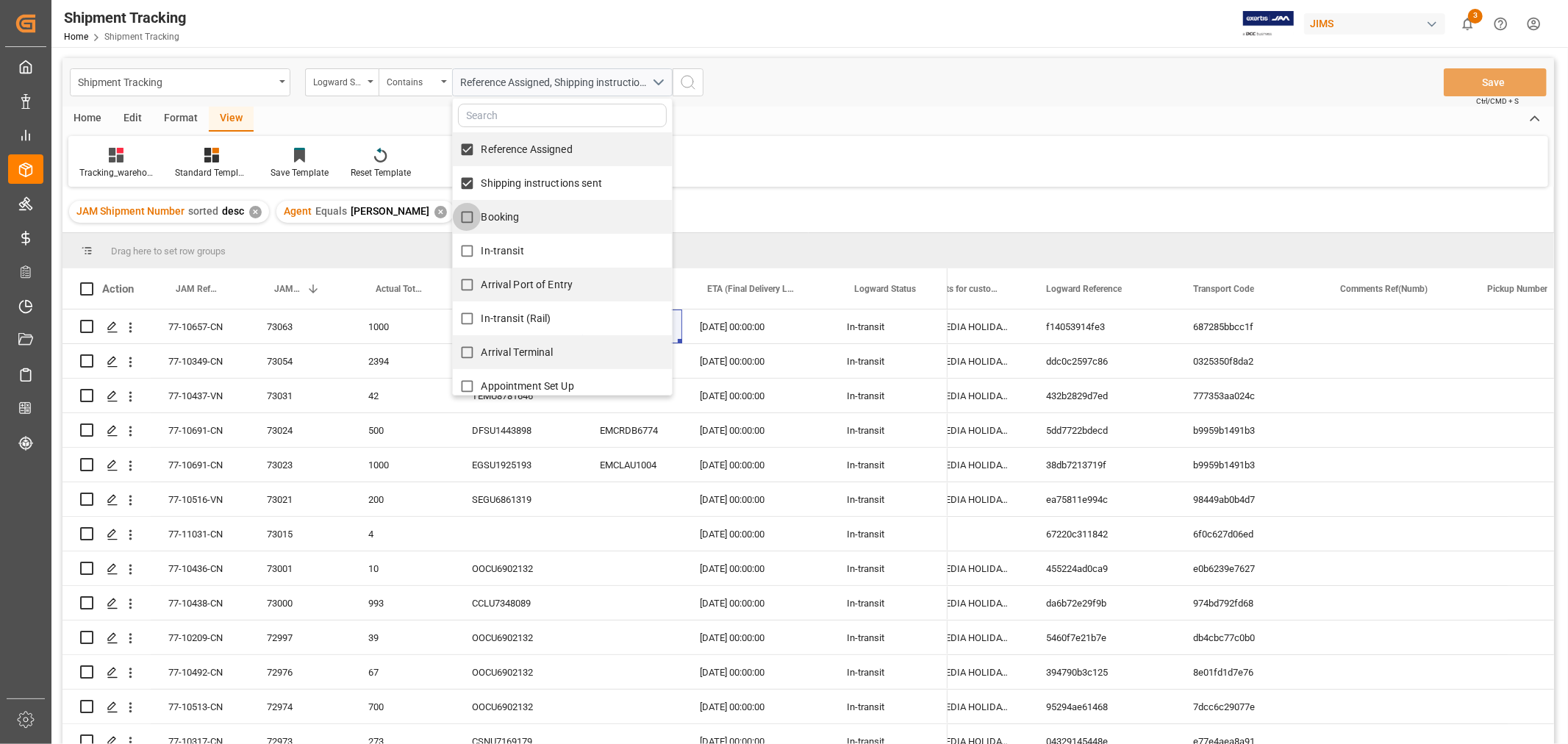
click at [466, 208] on input "Booking" at bounding box center [467, 217] width 29 height 29
checkbox input "true"
click at [458, 245] on input "In-transit" at bounding box center [467, 251] width 29 height 29
checkbox input "true"
click at [469, 283] on input "Arrival Port of Entry" at bounding box center [467, 285] width 29 height 29
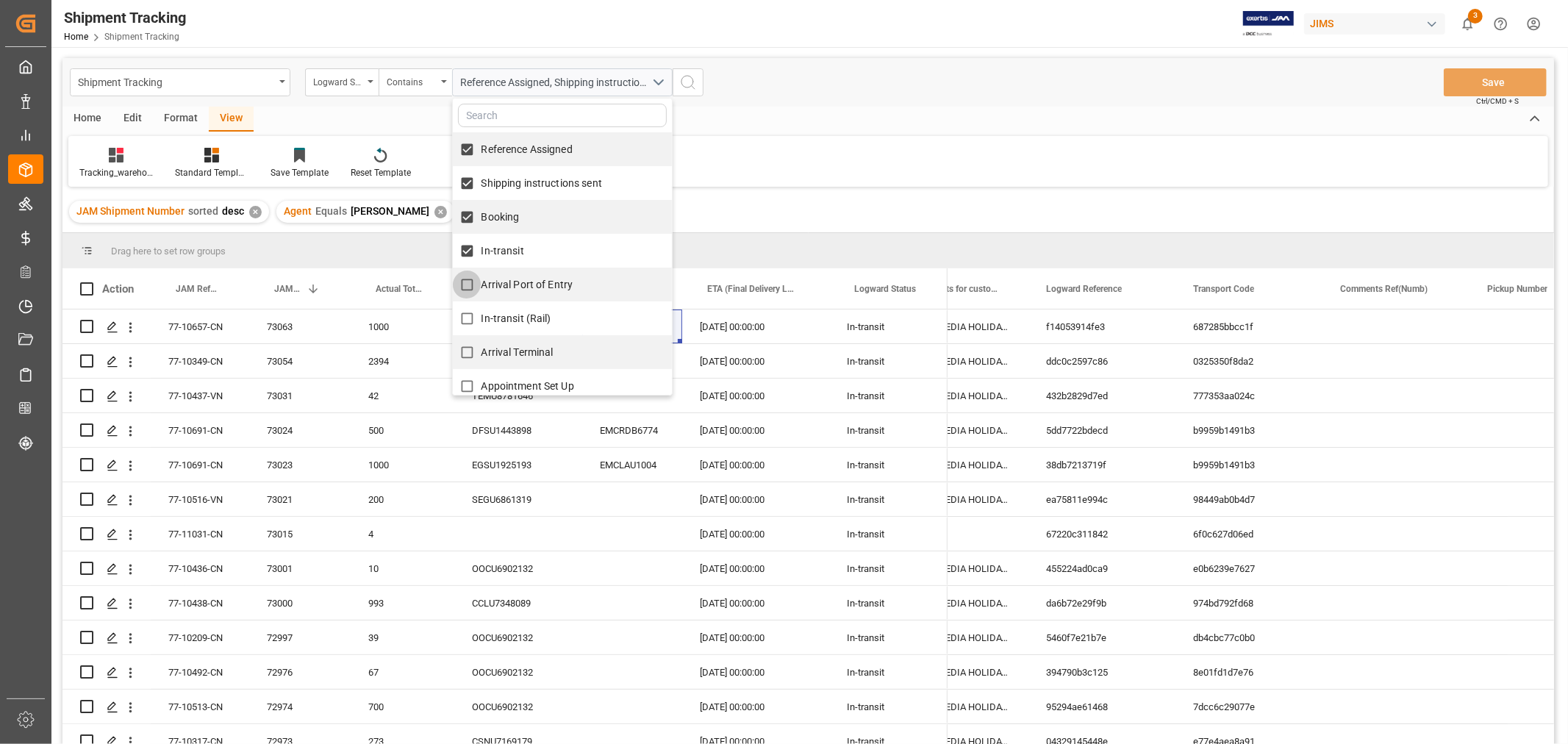
checkbox input "true"
click at [496, 319] on span "In-transit (Rail)" at bounding box center [516, 318] width 70 height 12
click at [482, 319] on input "In-transit (Rail)" at bounding box center [467, 319] width 29 height 29
checkbox input "true"
click at [516, 342] on label "Arrival Terminal" at bounding box center [503, 353] width 101 height 29
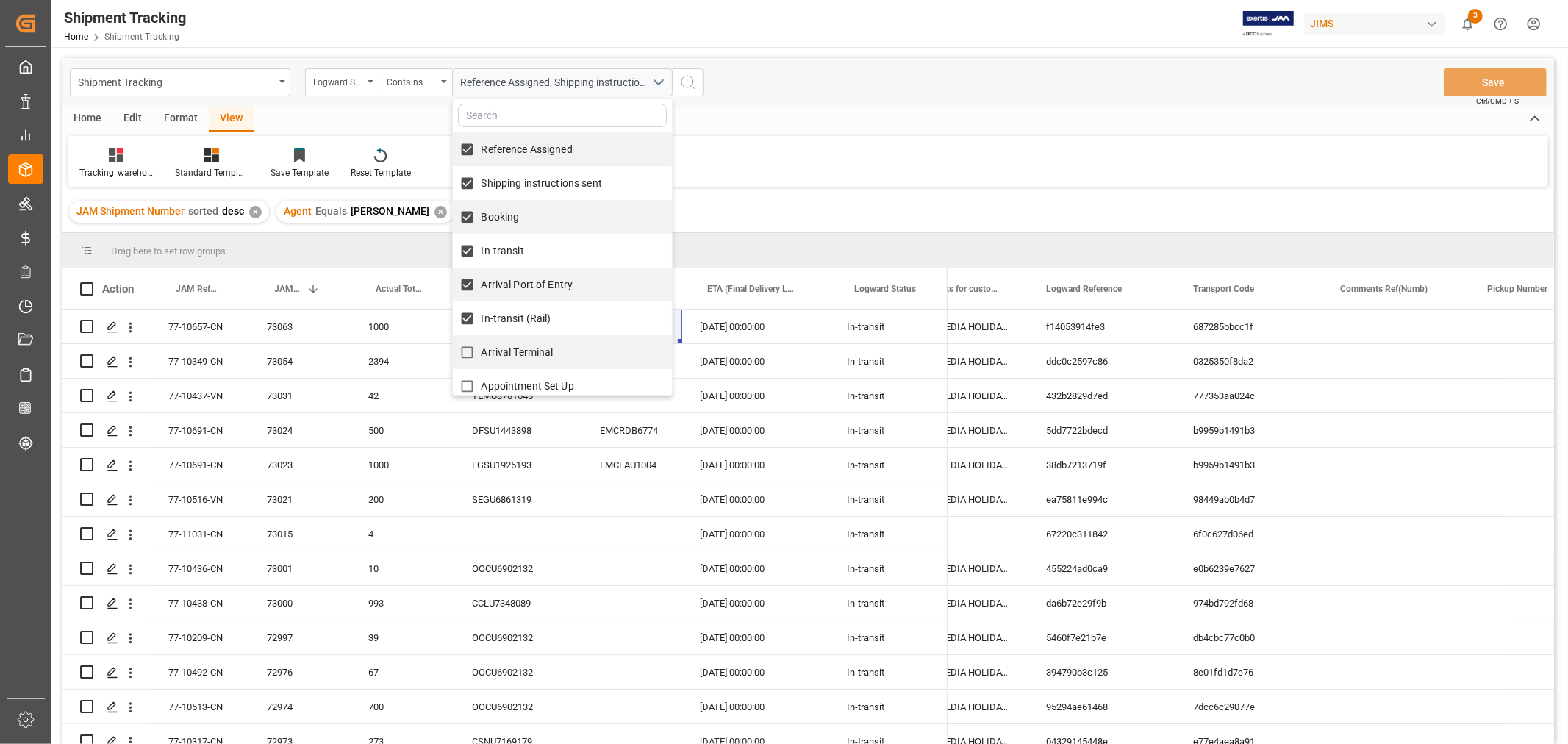
click at [482, 342] on input "Arrival Terminal" at bounding box center [467, 353] width 29 height 29
checkbox input "true"
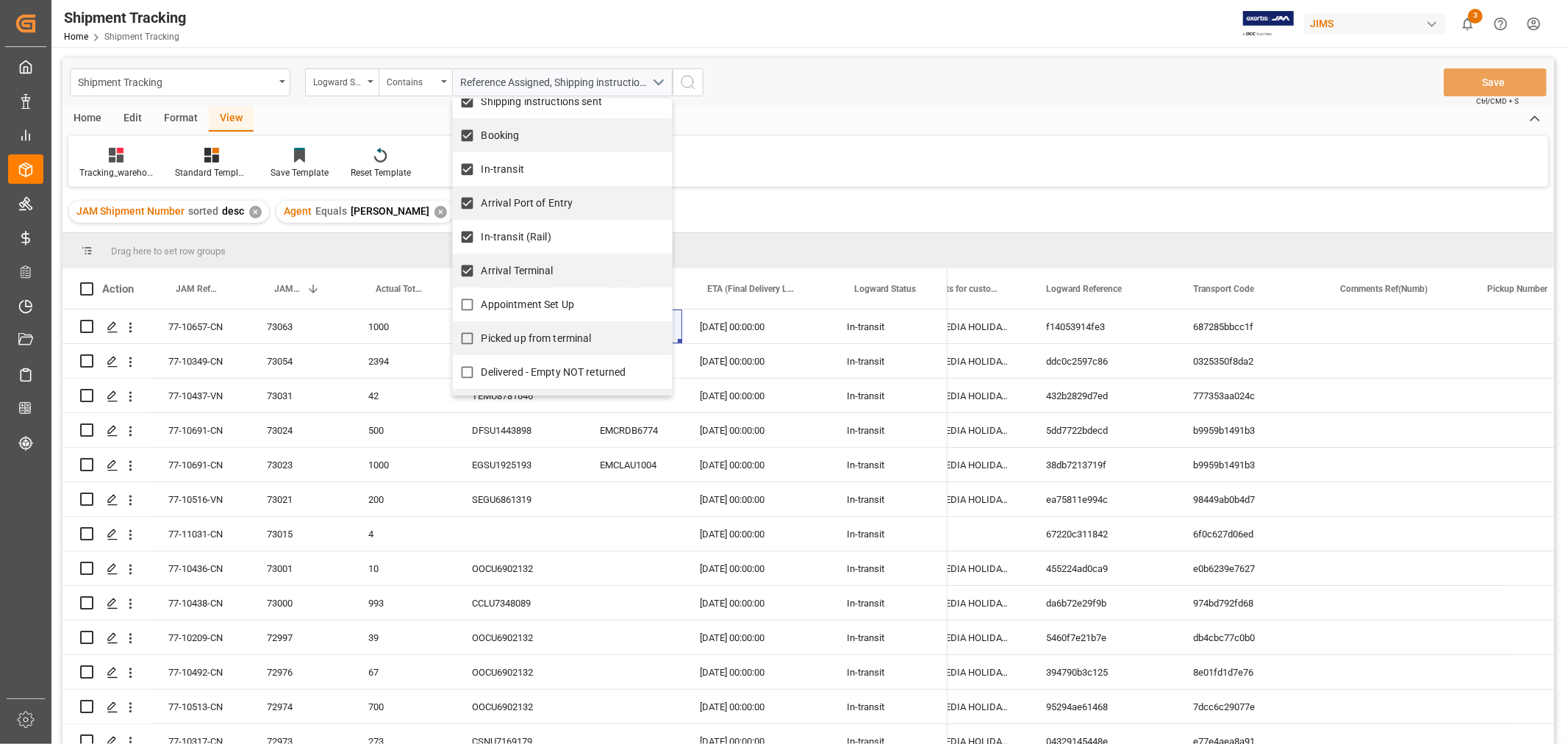
click at [533, 299] on span "Appointment Set Up" at bounding box center [528, 304] width 93 height 12
click at [482, 299] on input "Appointment Set Up" at bounding box center [467, 305] width 29 height 29
checkbox input "true"
click at [557, 339] on span "Picked up from terminal" at bounding box center [537, 338] width 111 height 12
click at [482, 339] on input "Picked up from terminal" at bounding box center [467, 339] width 29 height 29
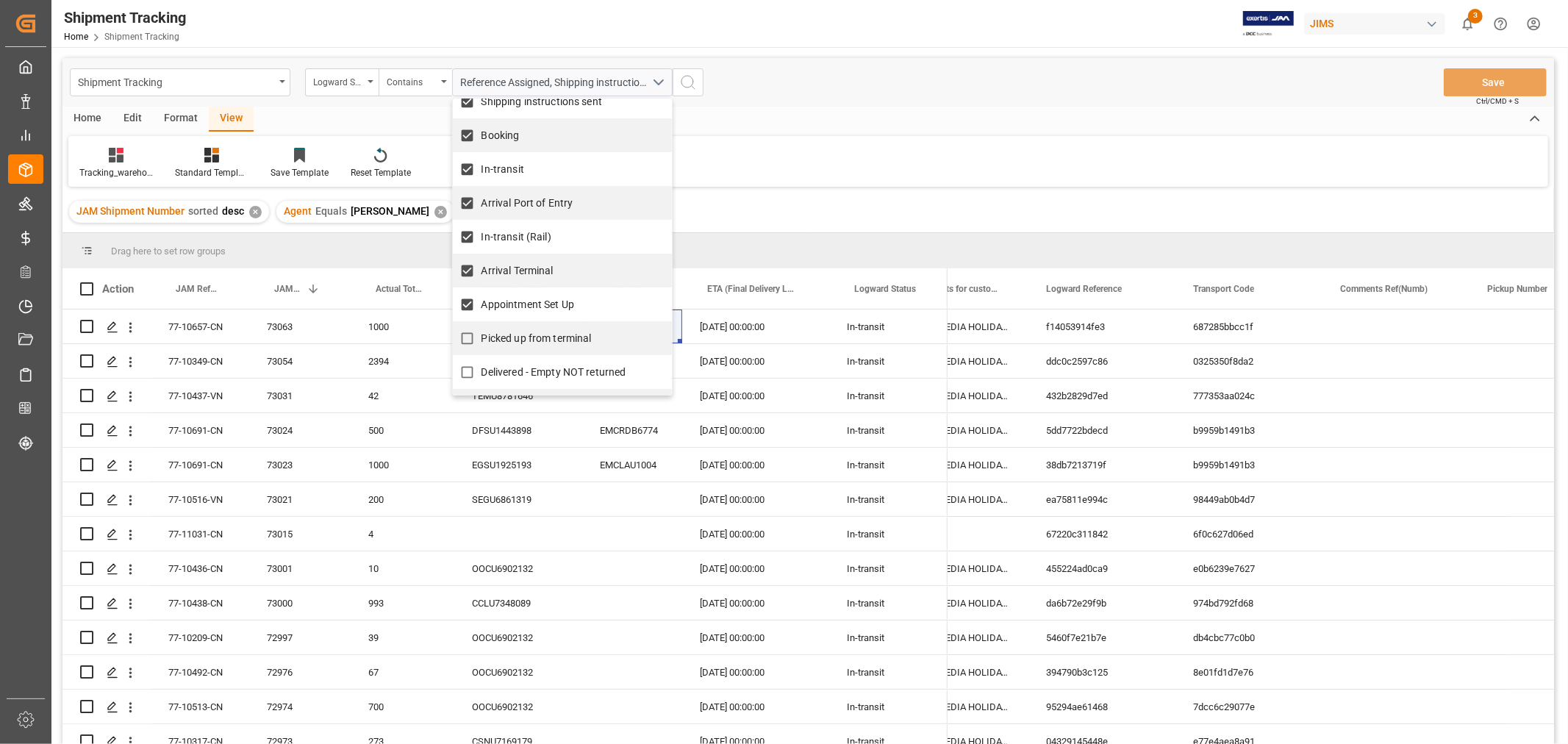
checkbox input "true"
click at [693, 81] on circle "search button" at bounding box center [687, 82] width 12 height 12
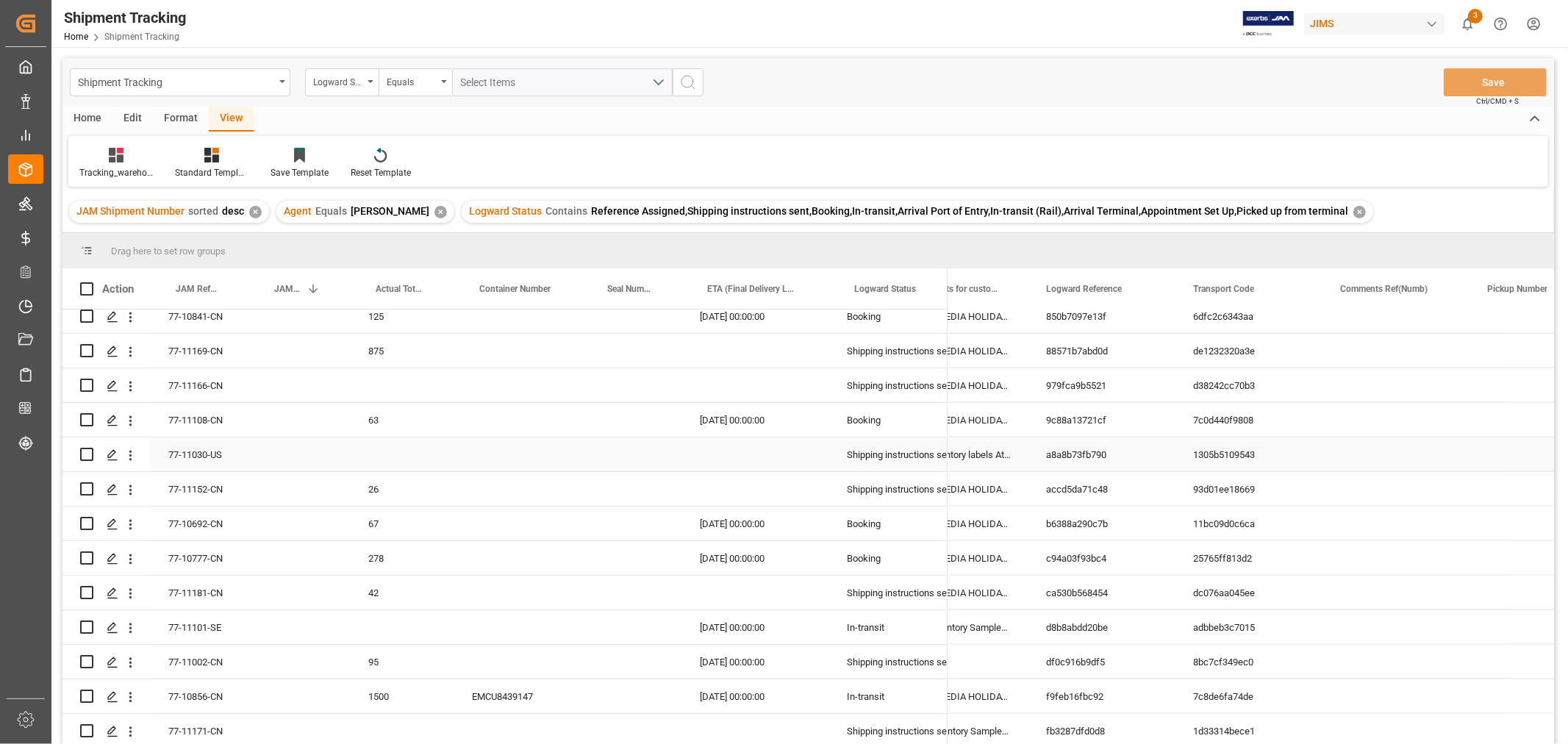
scroll to position [1661, 0]
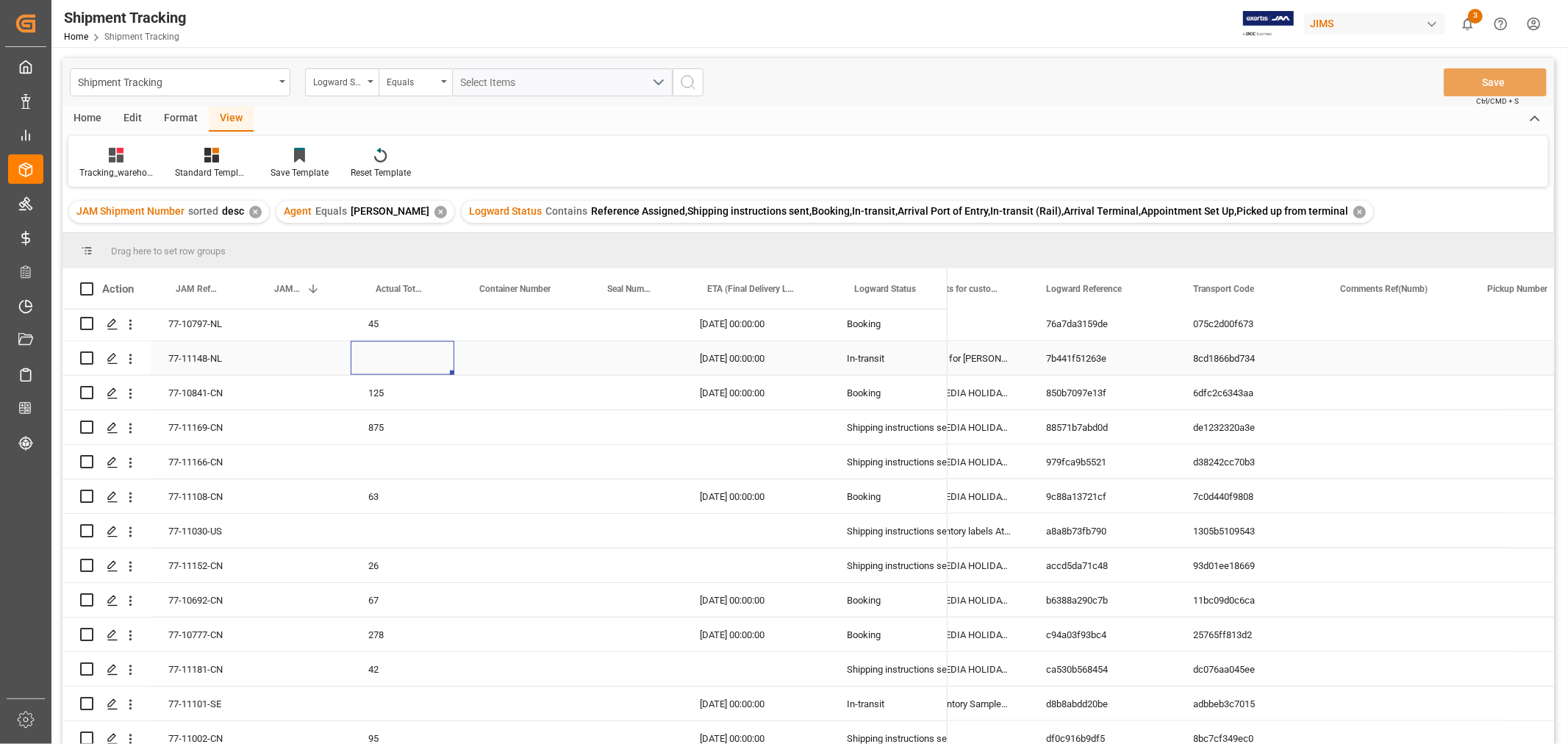
click at [371, 357] on div "Press SPACE to select this row." at bounding box center [403, 358] width 103 height 34
click at [371, 357] on input "Press SPACE to select this row." at bounding box center [402, 366] width 80 height 28
type input "1"
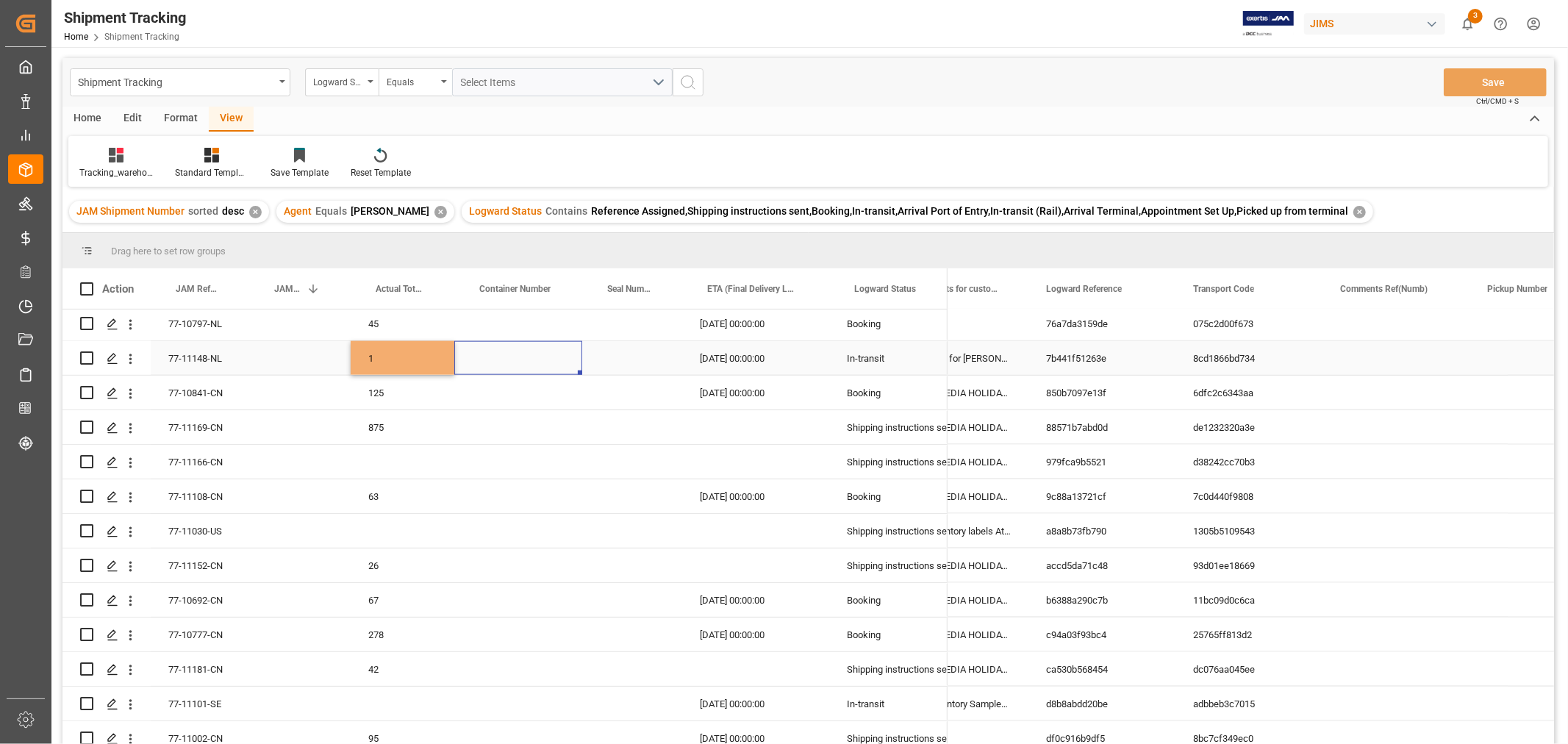
click at [539, 363] on div "Press SPACE to select this row." at bounding box center [518, 358] width 128 height 34
click at [1405, 364] on div "Press SPACE to select this row." at bounding box center [1396, 358] width 147 height 34
click at [219, 357] on div "77-11148-NL" at bounding box center [200, 358] width 98 height 34
click at [213, 464] on div "77-11166-CN" at bounding box center [200, 462] width 98 height 34
click at [379, 453] on div "Press SPACE to select this row." at bounding box center [403, 462] width 103 height 34
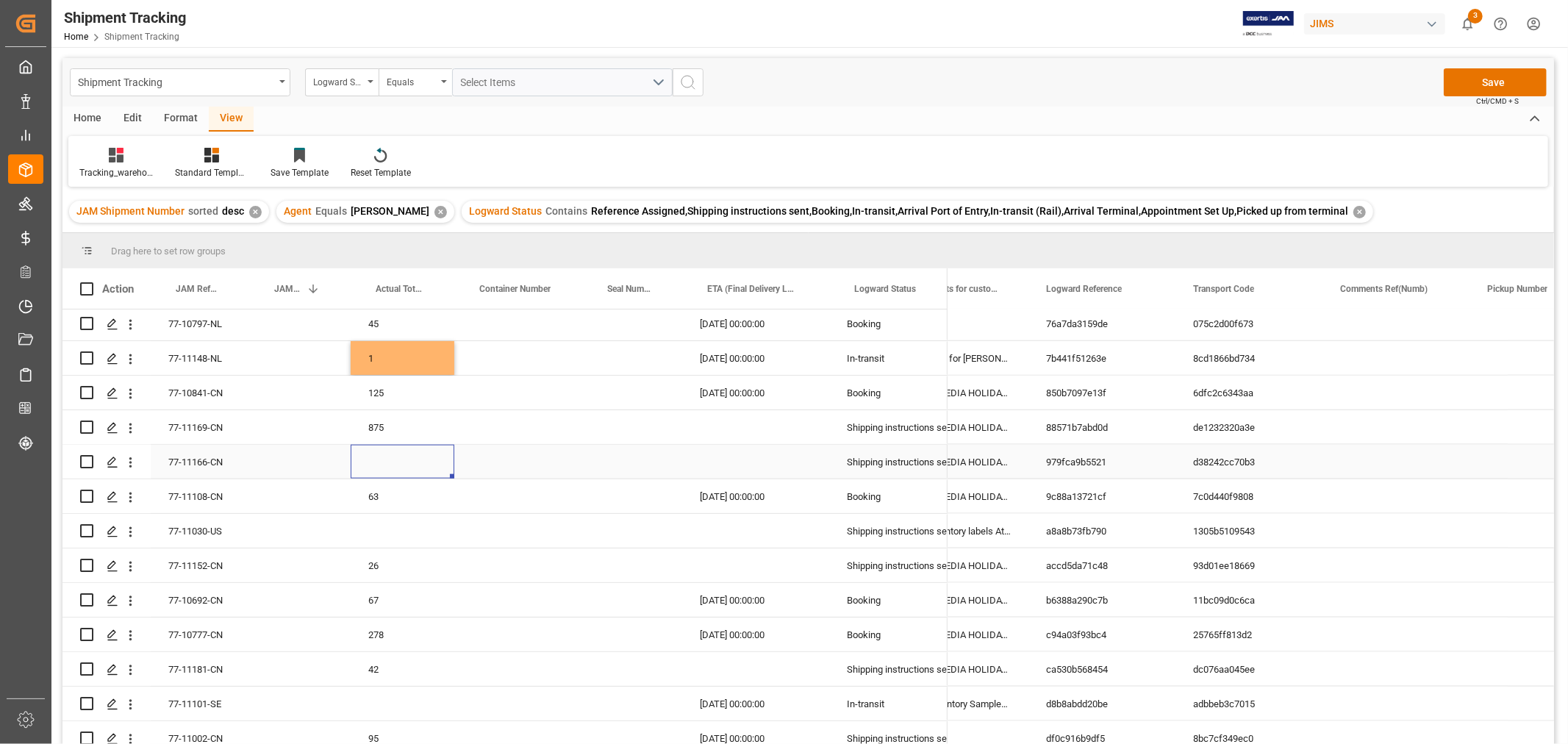
click at [379, 453] on div "Press SPACE to select this row." at bounding box center [403, 462] width 103 height 34
click at [379, 453] on div "Press SPACE to select this row." at bounding box center [403, 470] width 103 height 52
click at [384, 462] on input "Press SPACE to select this row." at bounding box center [402, 470] width 80 height 28
type input "125"
click at [599, 460] on div "Press SPACE to select this row." at bounding box center [632, 462] width 100 height 34
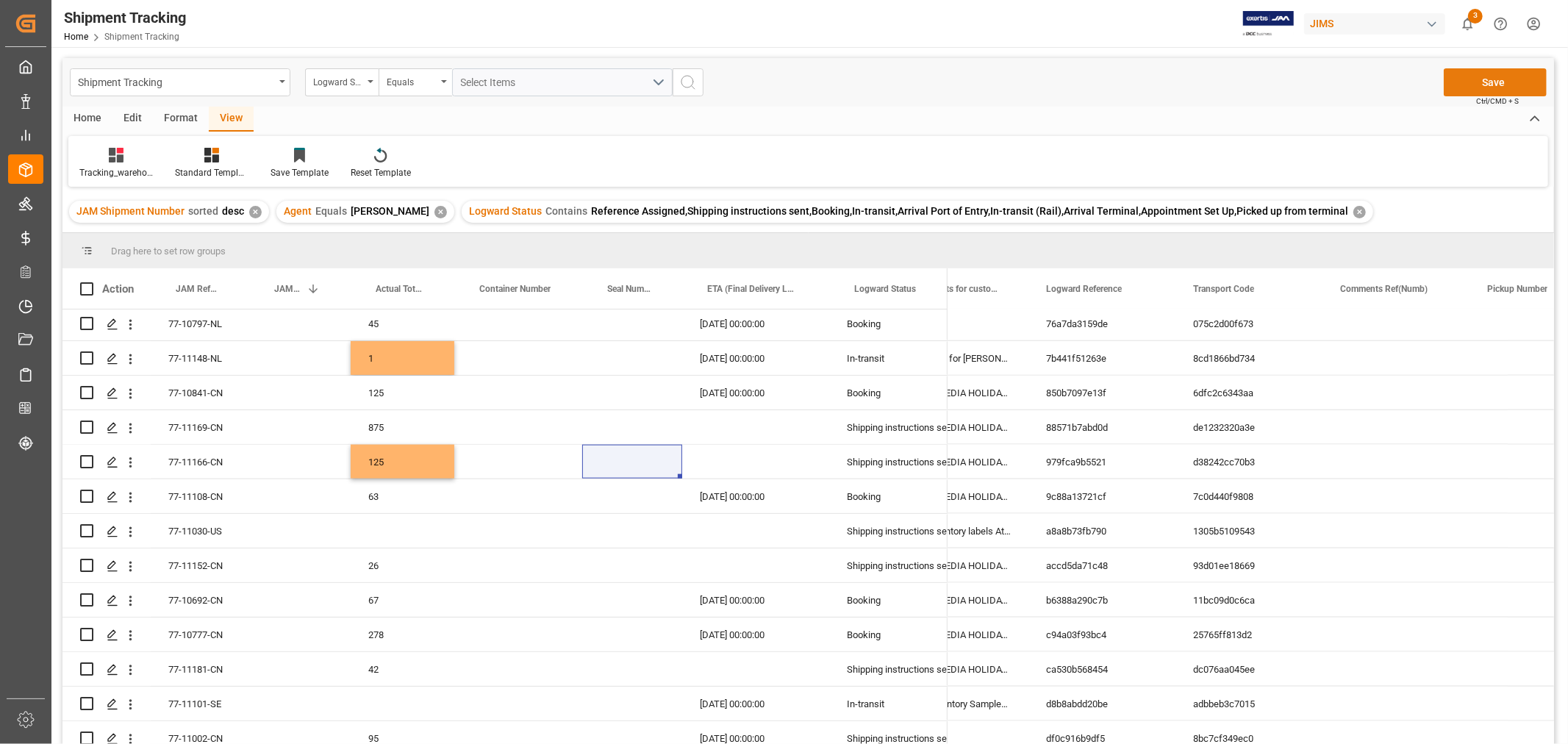
click at [1483, 82] on button "Save" at bounding box center [1495, 82] width 103 height 28
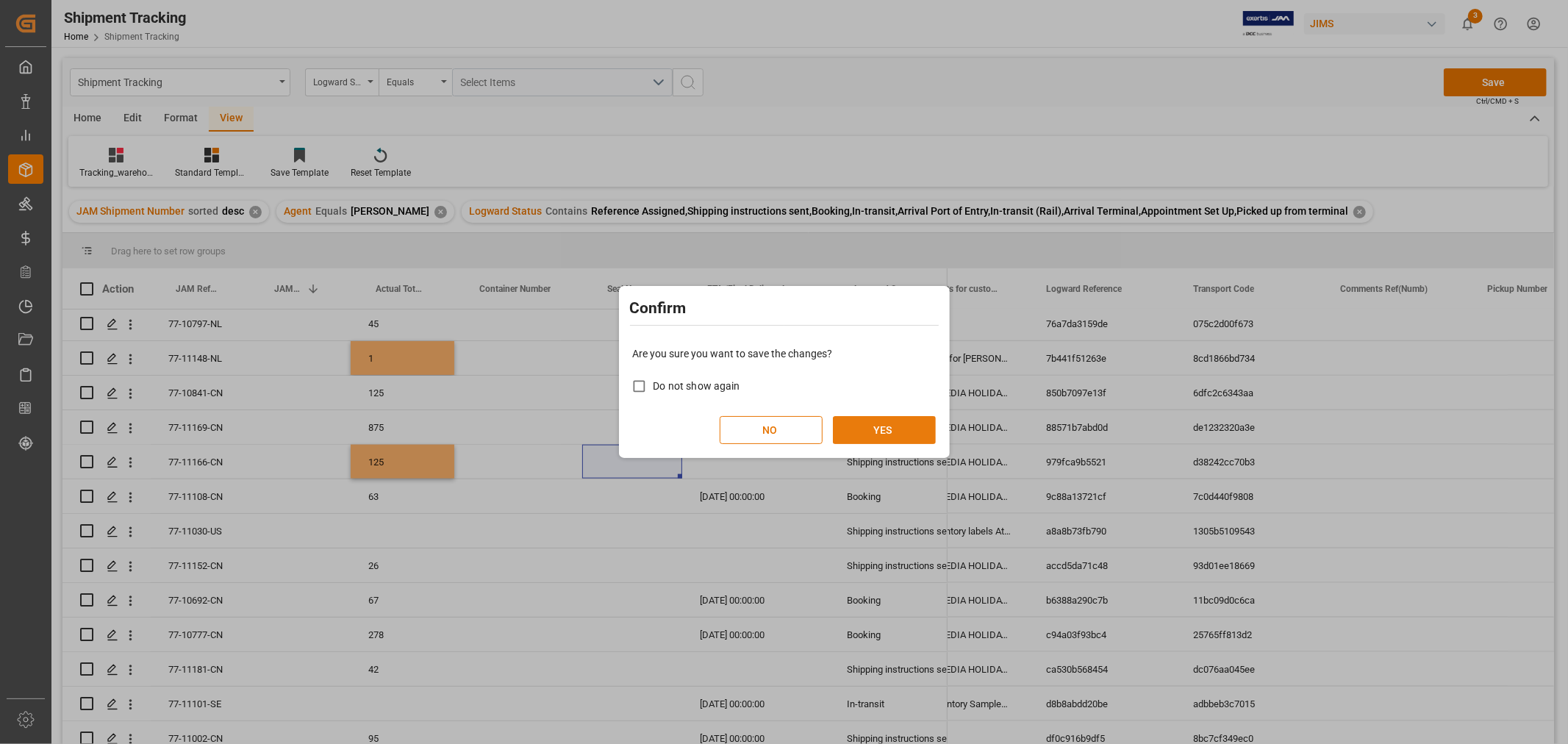
click at [849, 430] on button "YES" at bounding box center [884, 430] width 103 height 28
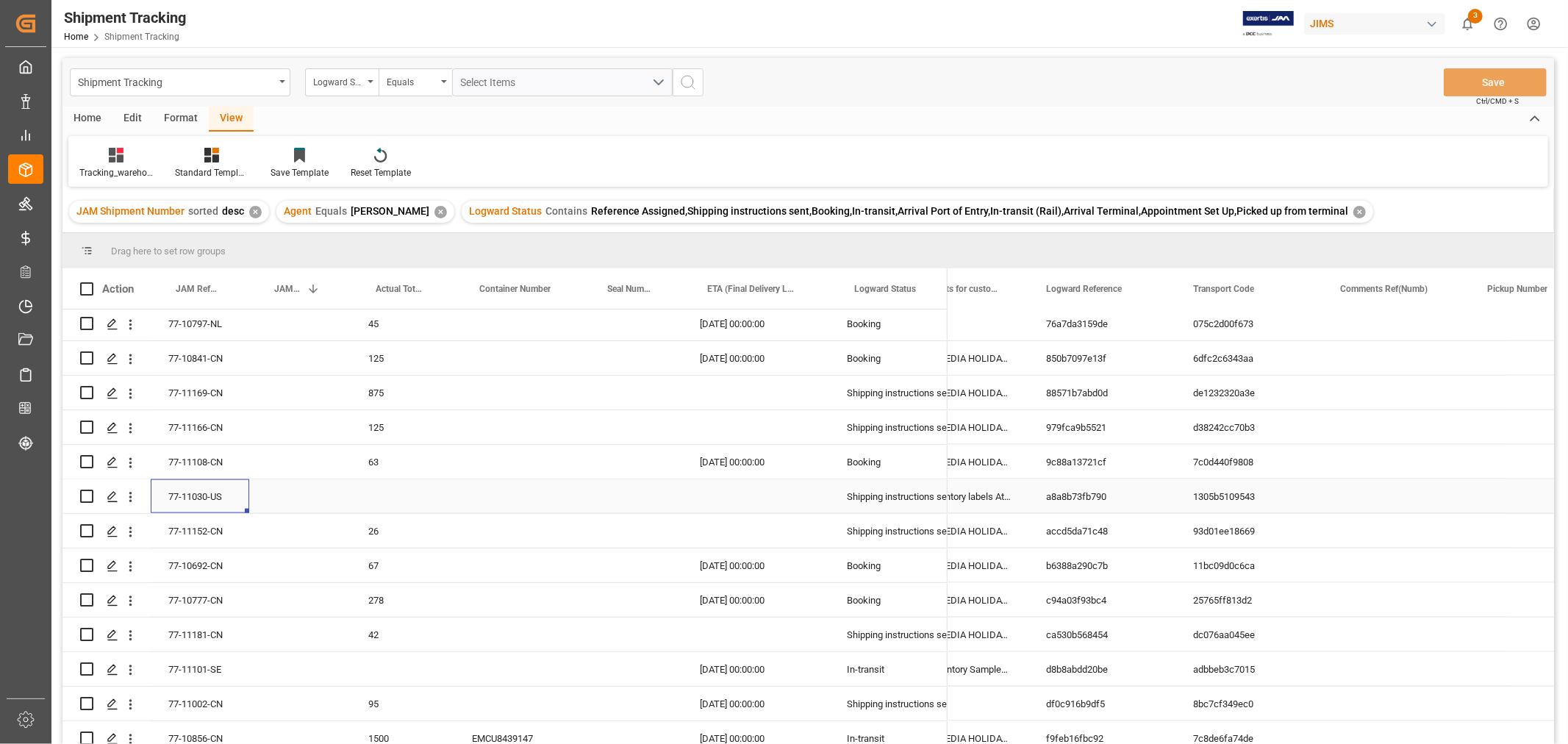
click at [224, 494] on div "77-11030-US" at bounding box center [200, 496] width 98 height 34
click at [224, 665] on div "77-11101-SE" at bounding box center [200, 669] width 98 height 34
click at [362, 666] on div "Press SPACE to select this row." at bounding box center [403, 669] width 103 height 34
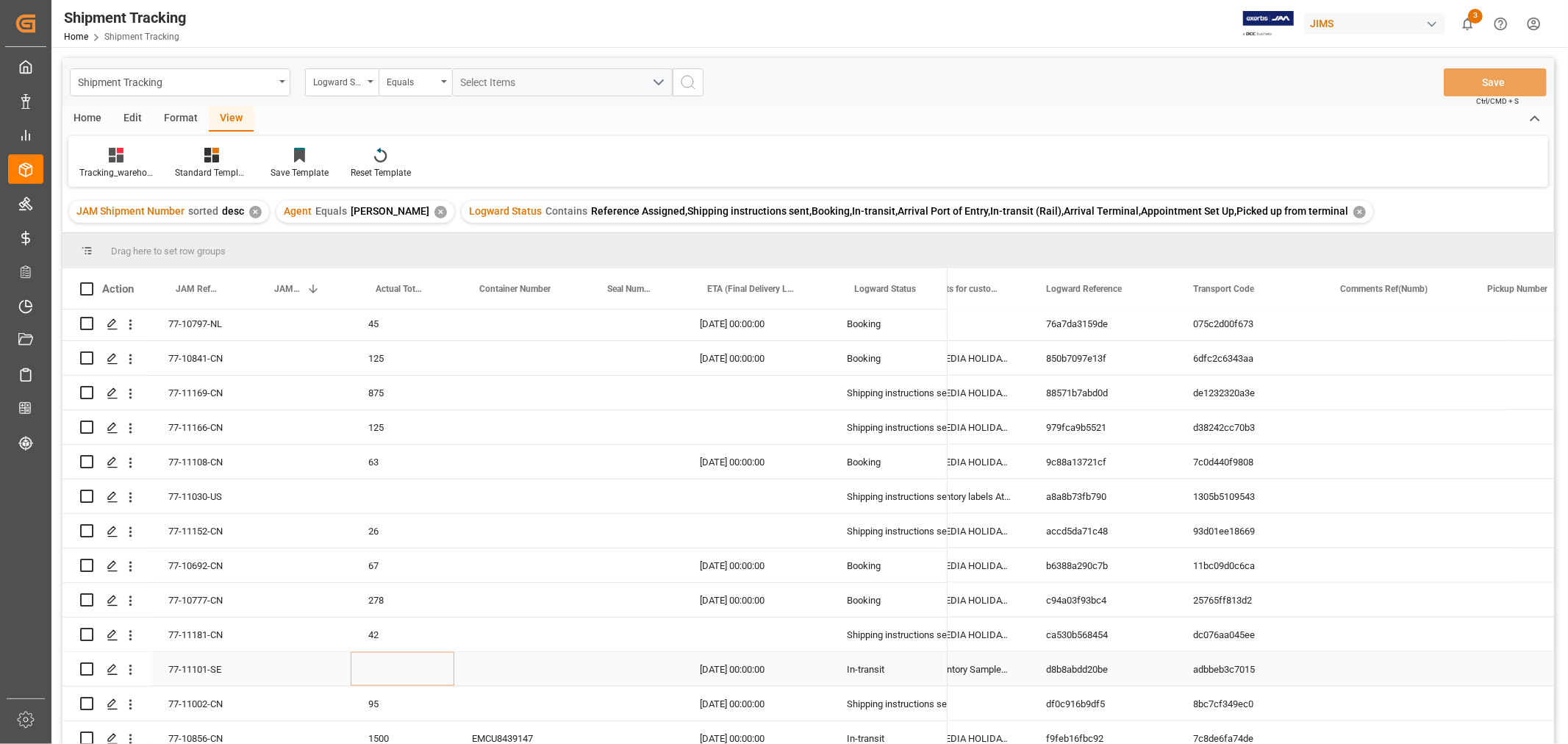
click at [362, 666] on div "Press SPACE to select this row." at bounding box center [403, 669] width 103 height 34
click at [379, 675] on input "Press SPACE to select this row." at bounding box center [402, 678] width 80 height 28
click at [384, 671] on input "Press SPACE to select this row." at bounding box center [402, 678] width 80 height 28
type input "1"
click at [539, 662] on div "Press SPACE to select this row." at bounding box center [518, 669] width 128 height 34
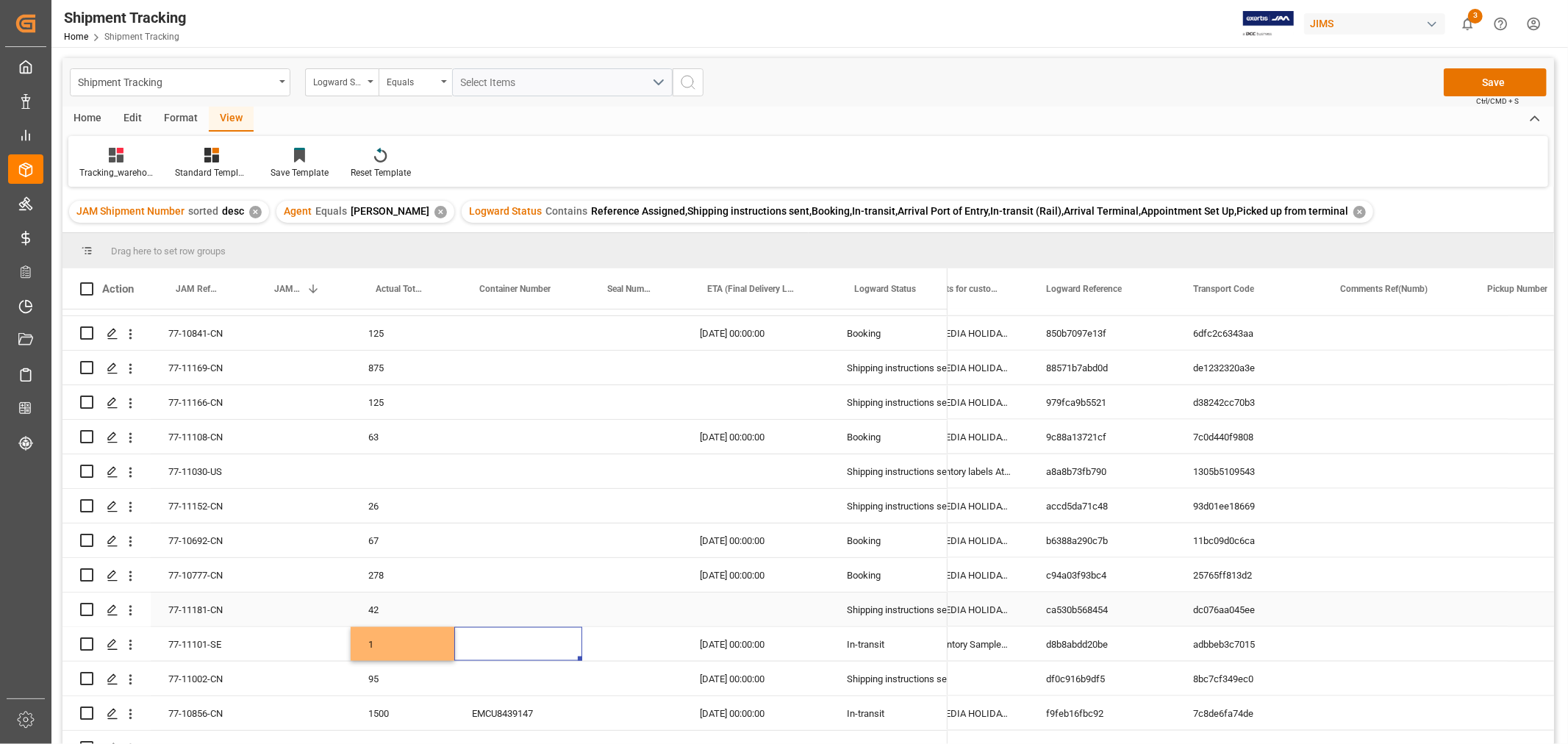
scroll to position [1707, 0]
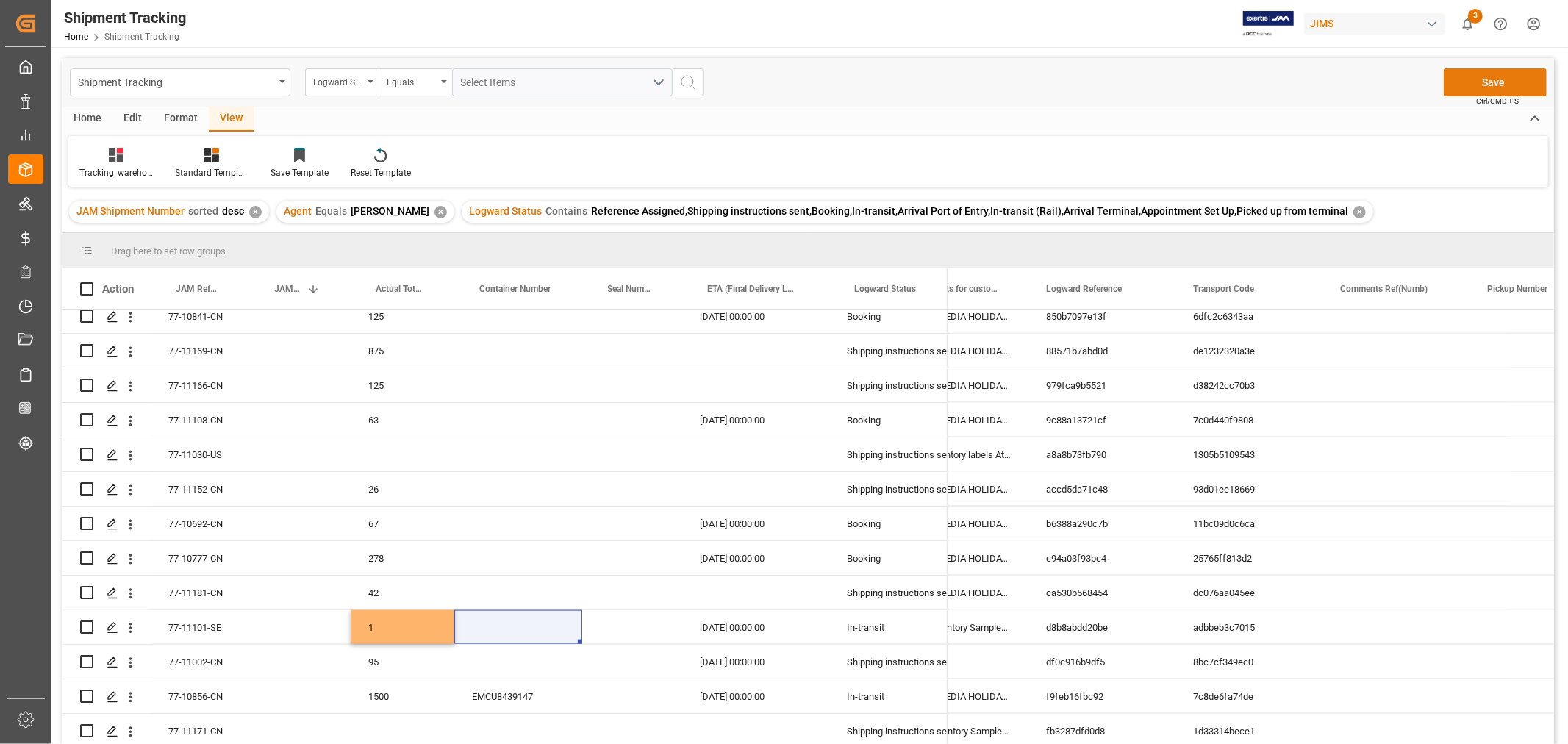
click at [1505, 84] on button "Save" at bounding box center [1495, 82] width 103 height 28
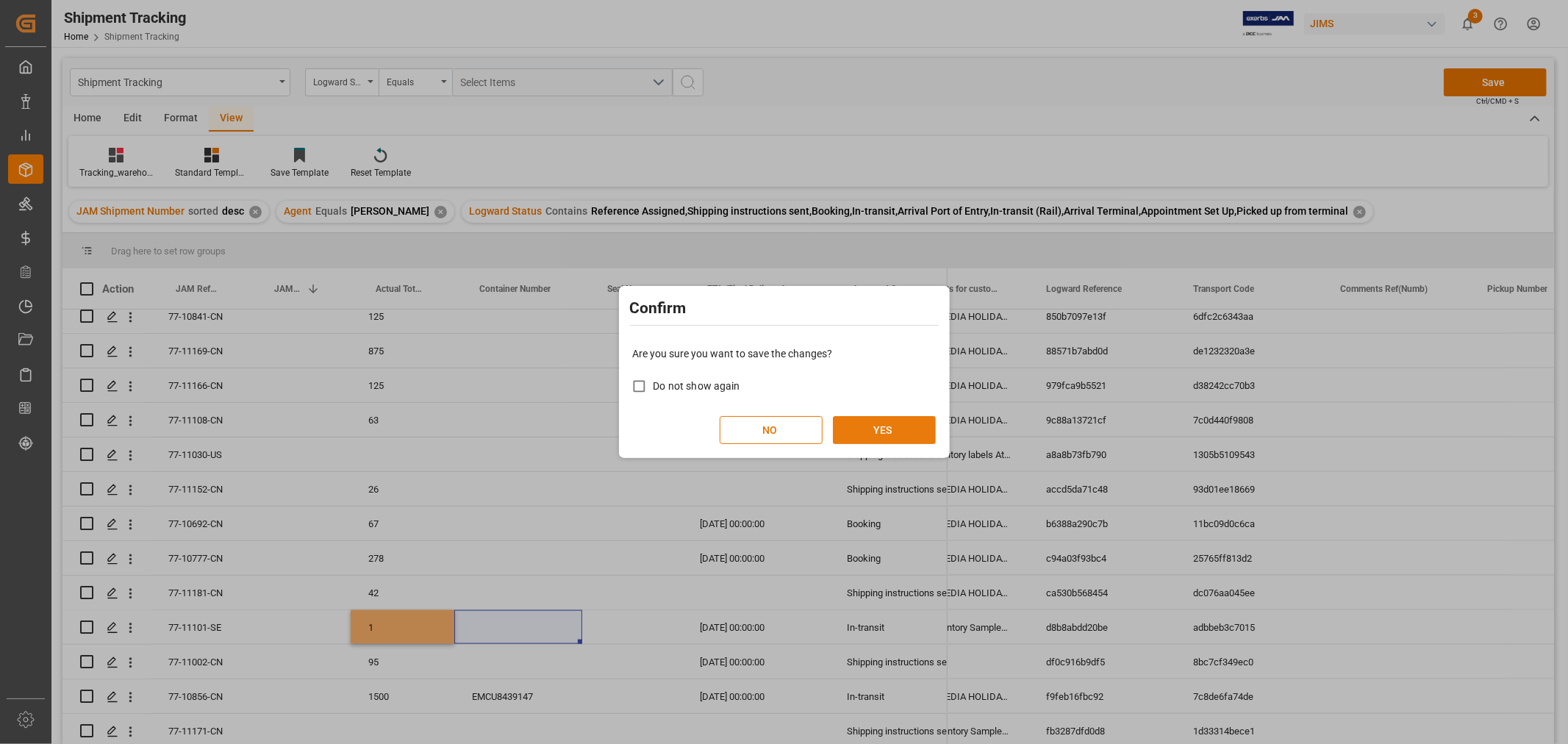
click at [877, 425] on button "YES" at bounding box center [884, 430] width 103 height 28
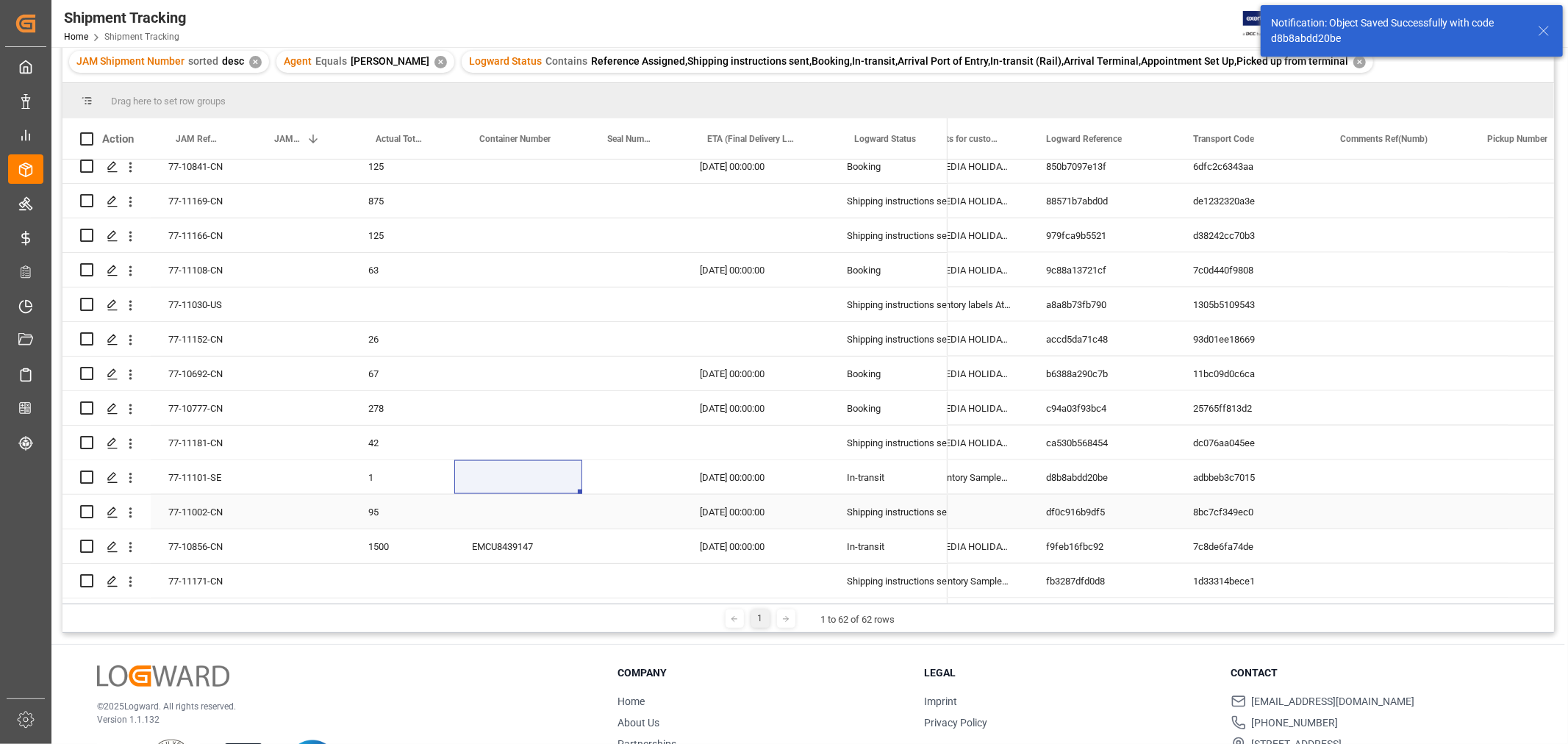
scroll to position [163, 0]
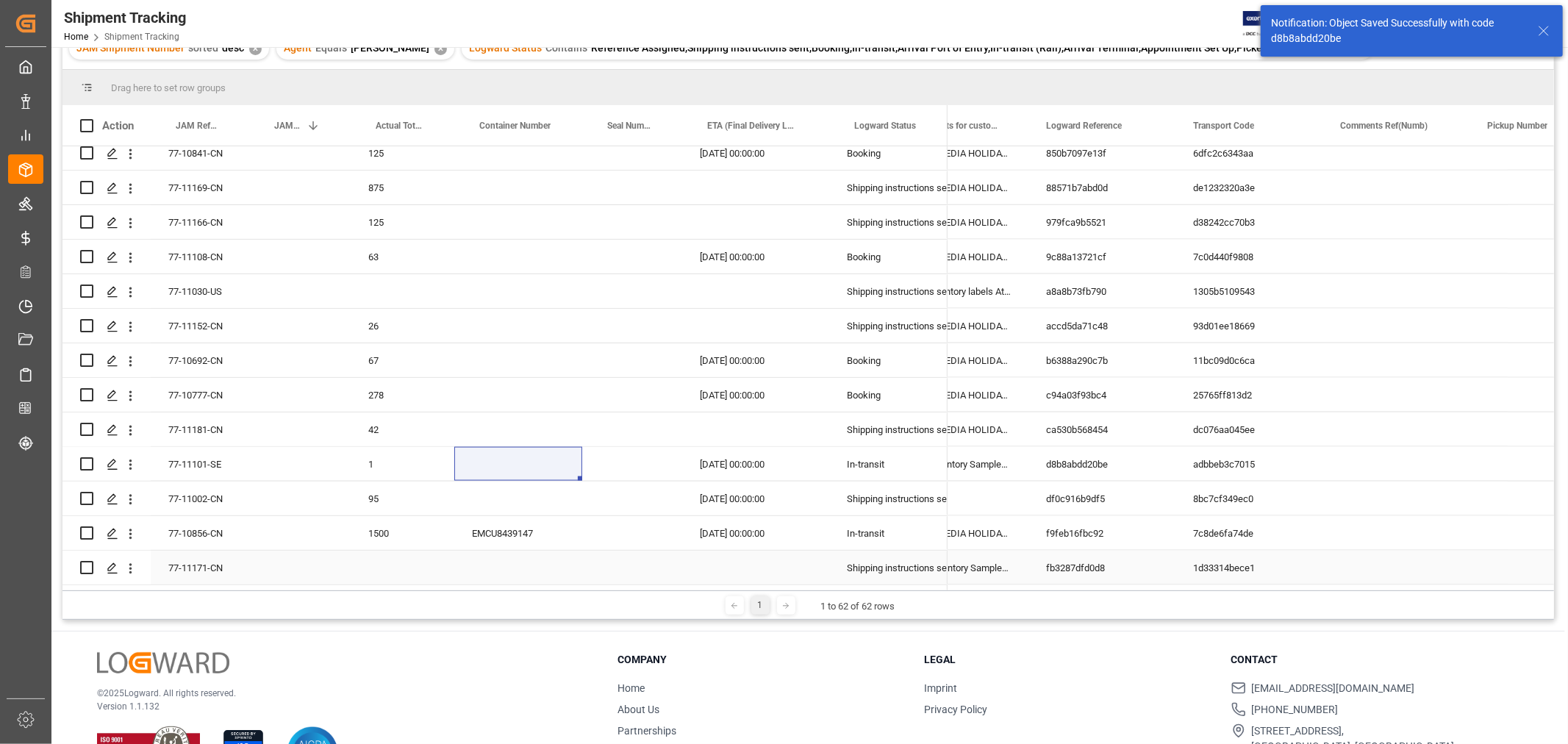
click at [223, 565] on div "77-11171-CN" at bounding box center [200, 567] width 98 height 34
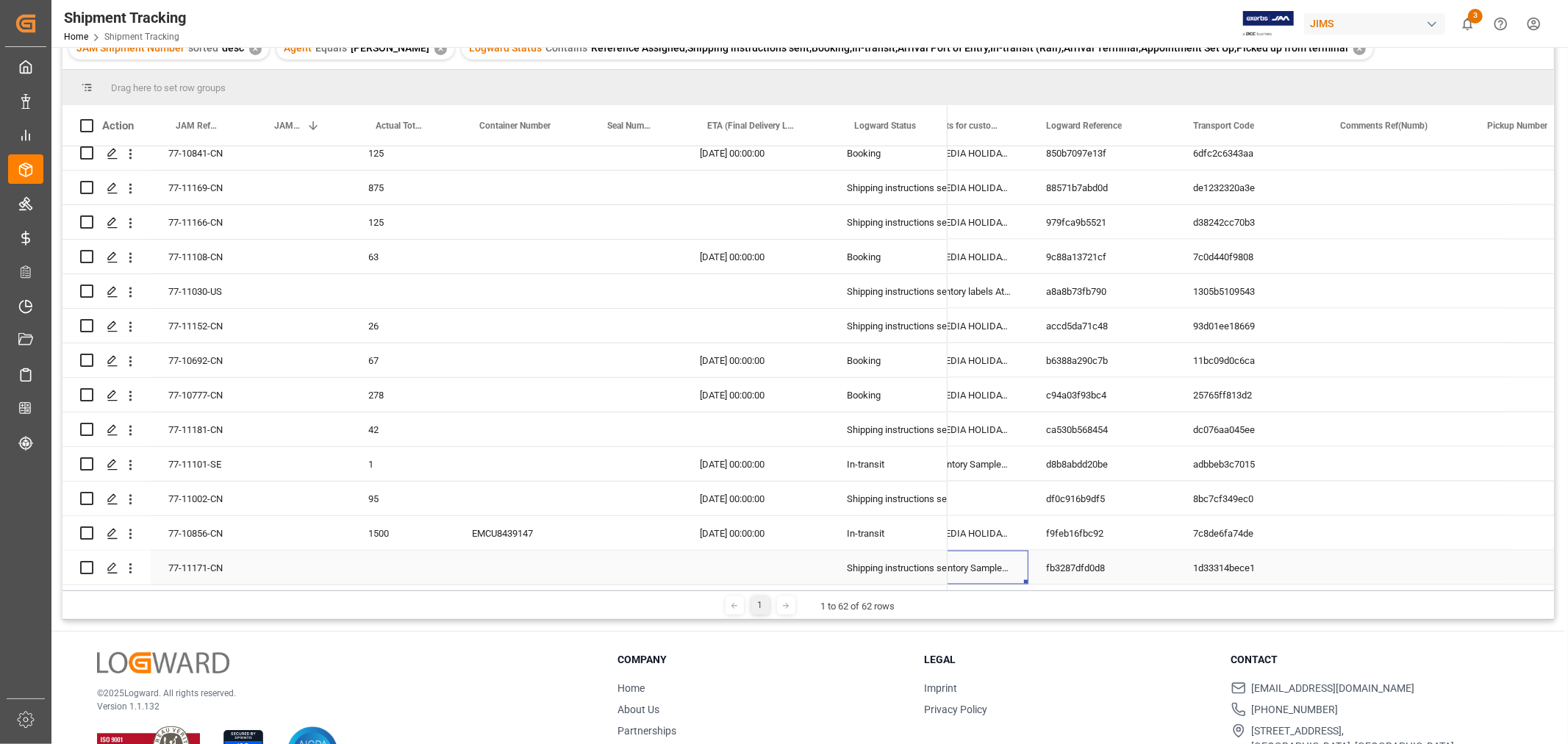
click at [967, 551] on div "Non Inventory Samples for Allison Chow" at bounding box center [961, 567] width 136 height 34
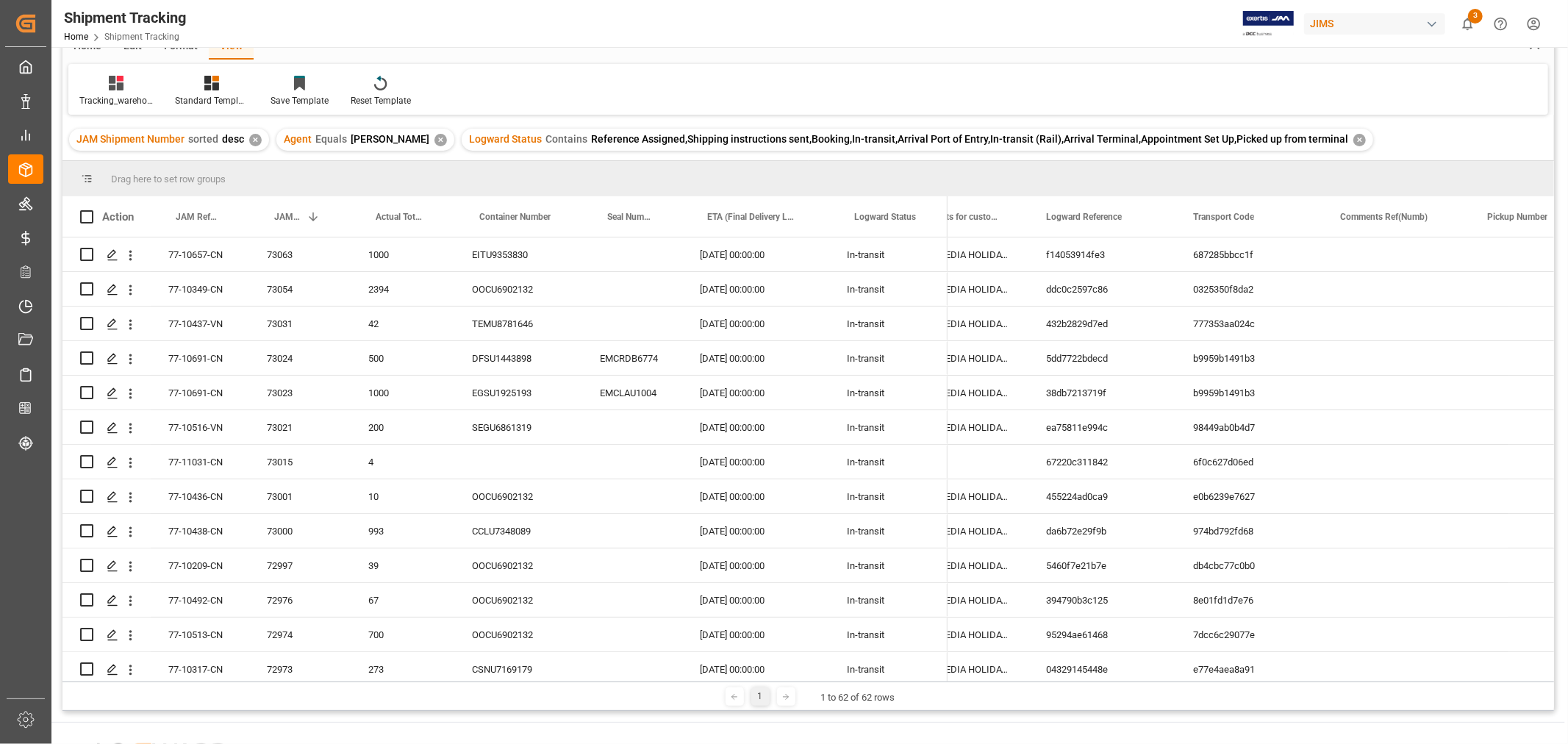
scroll to position [0, 0]
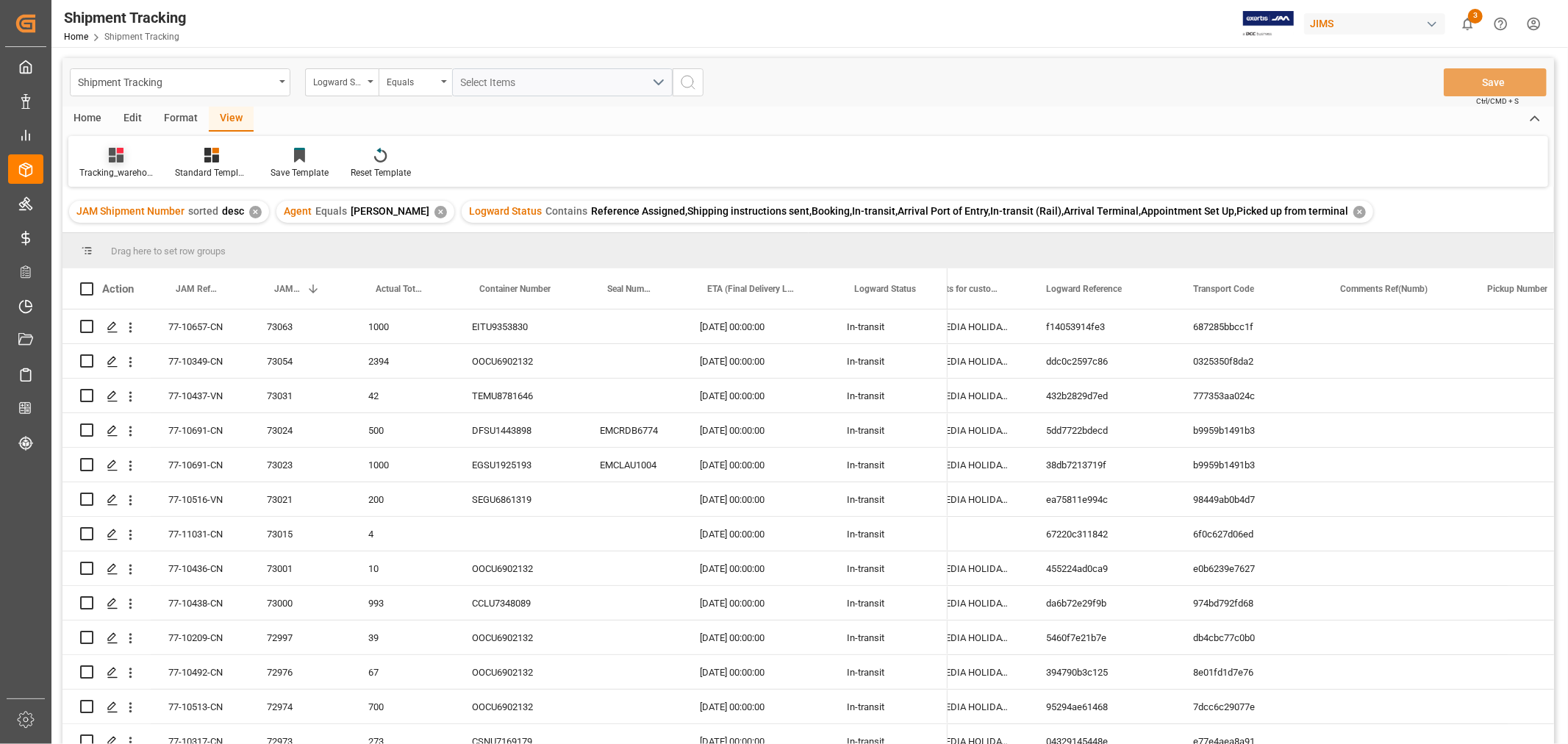
click at [126, 164] on div "Tracking_warehouse 1" at bounding box center [116, 163] width 95 height 32
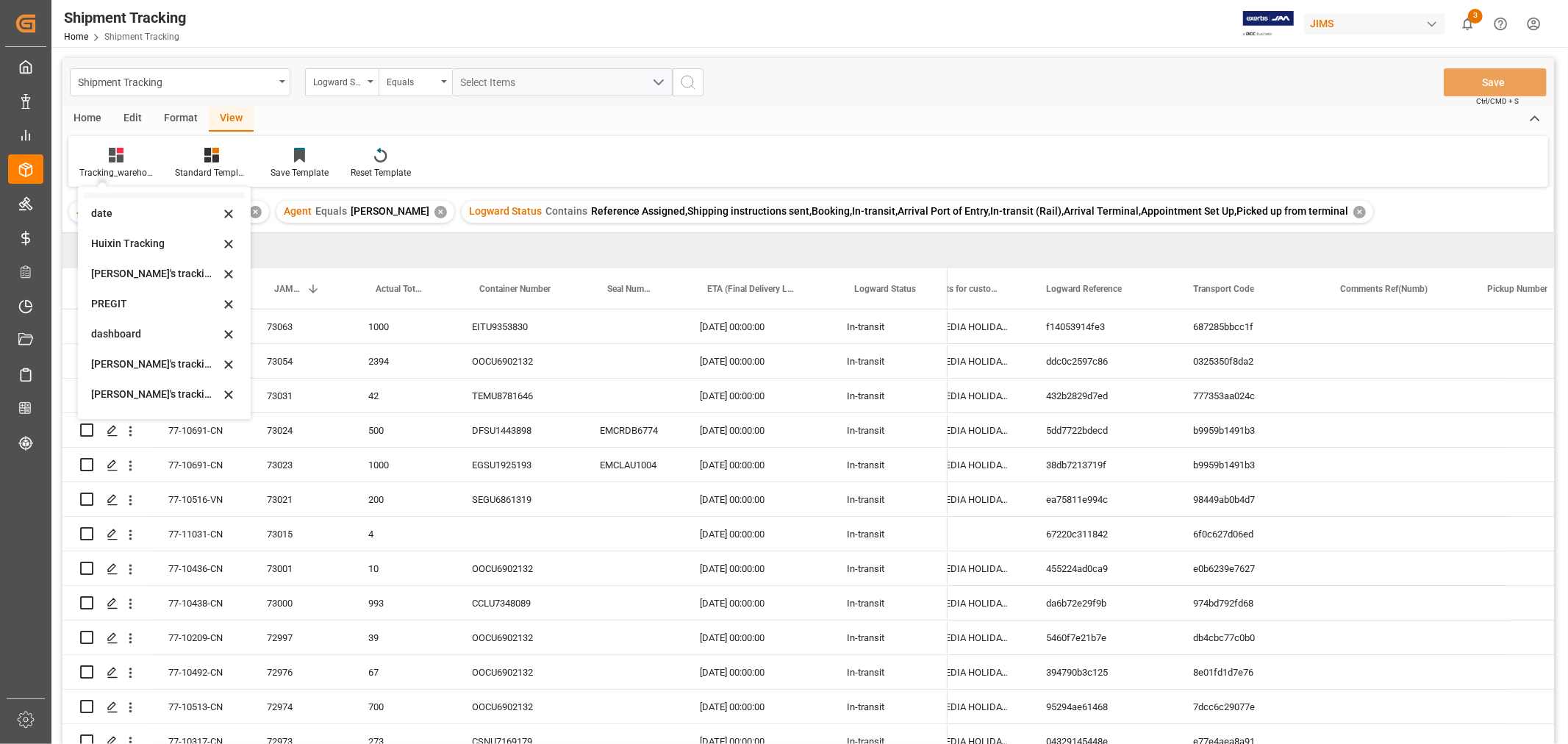
scroll to position [163, 0]
click at [160, 407] on div "[PERSON_NAME]'s tracking all_sample" at bounding box center [155, 406] width 128 height 15
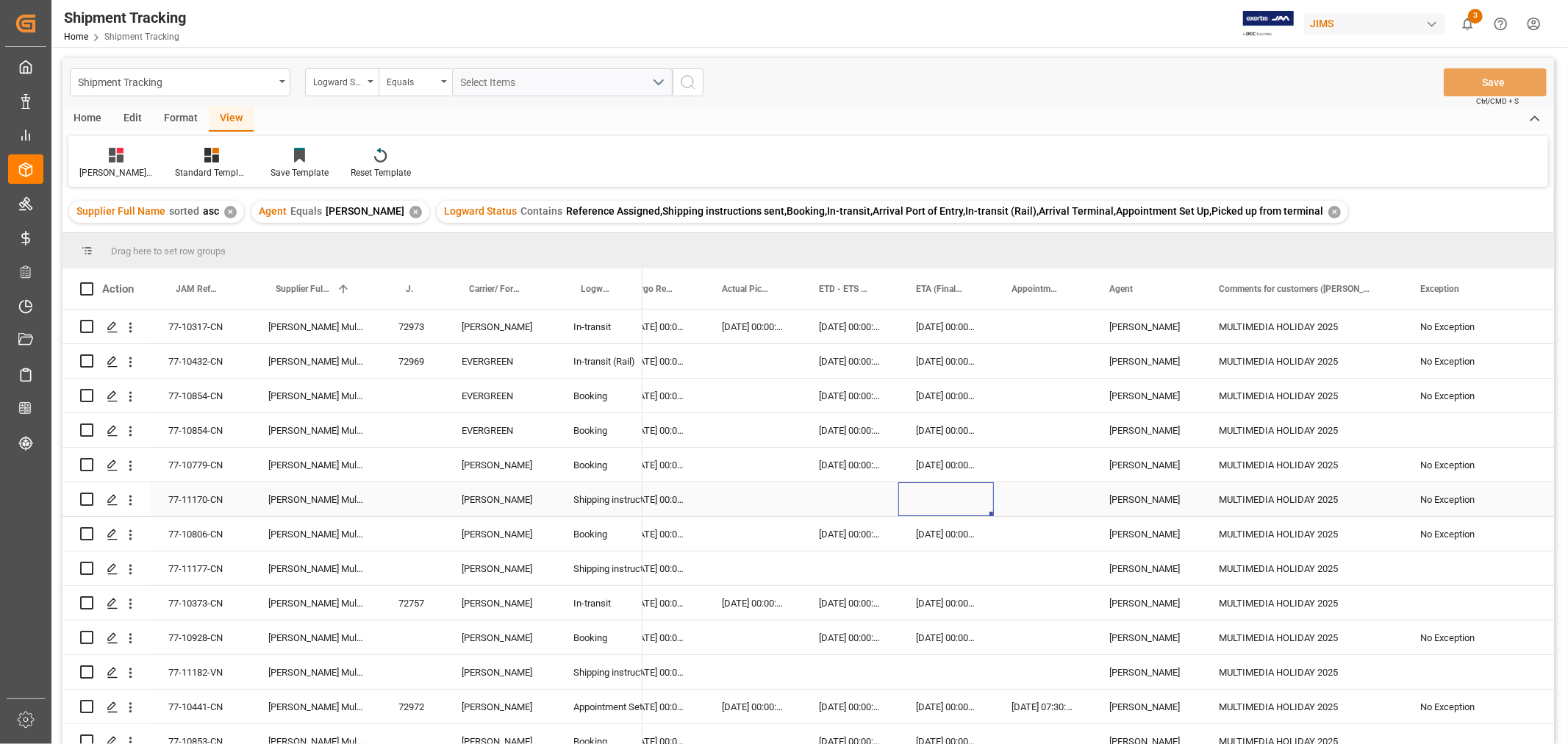
click at [993, 504] on div "Press SPACE to select this row." at bounding box center [946, 499] width 95 height 34
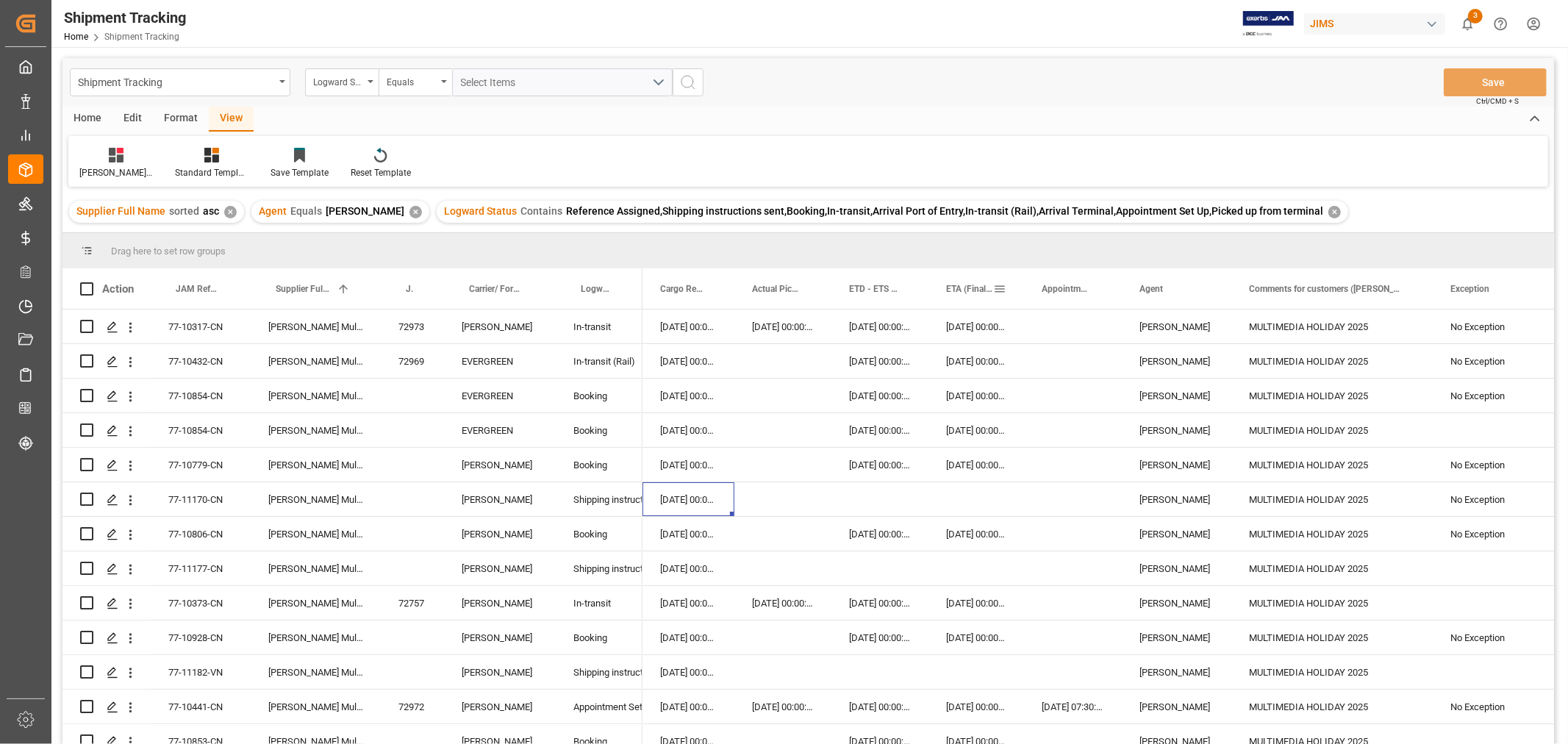
click at [968, 293] on span "ETA (Final Delivery Location)" at bounding box center [969, 289] width 47 height 10
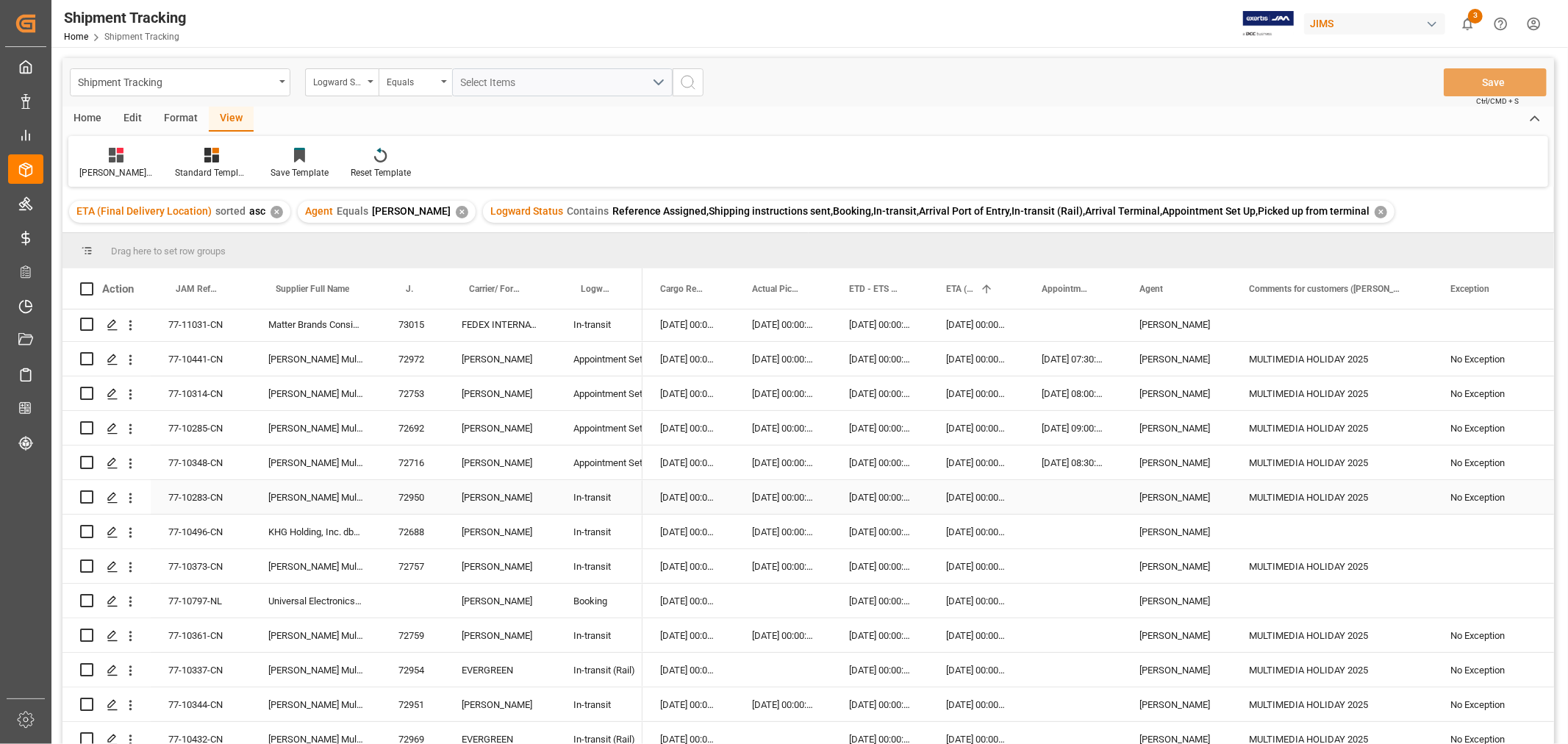
scroll to position [408, 0]
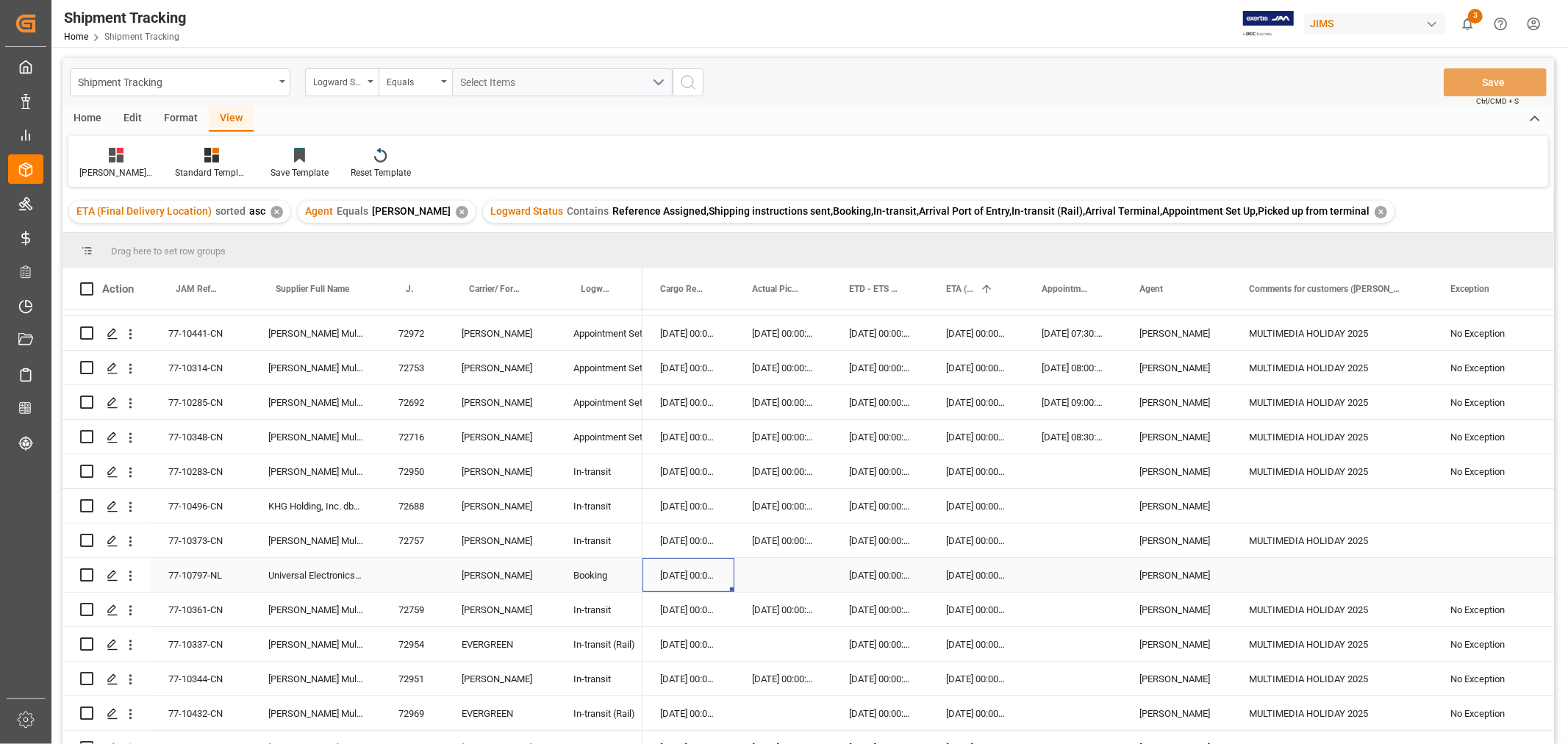
click at [671, 574] on div "05-09-2025 00:00:00" at bounding box center [688, 575] width 92 height 34
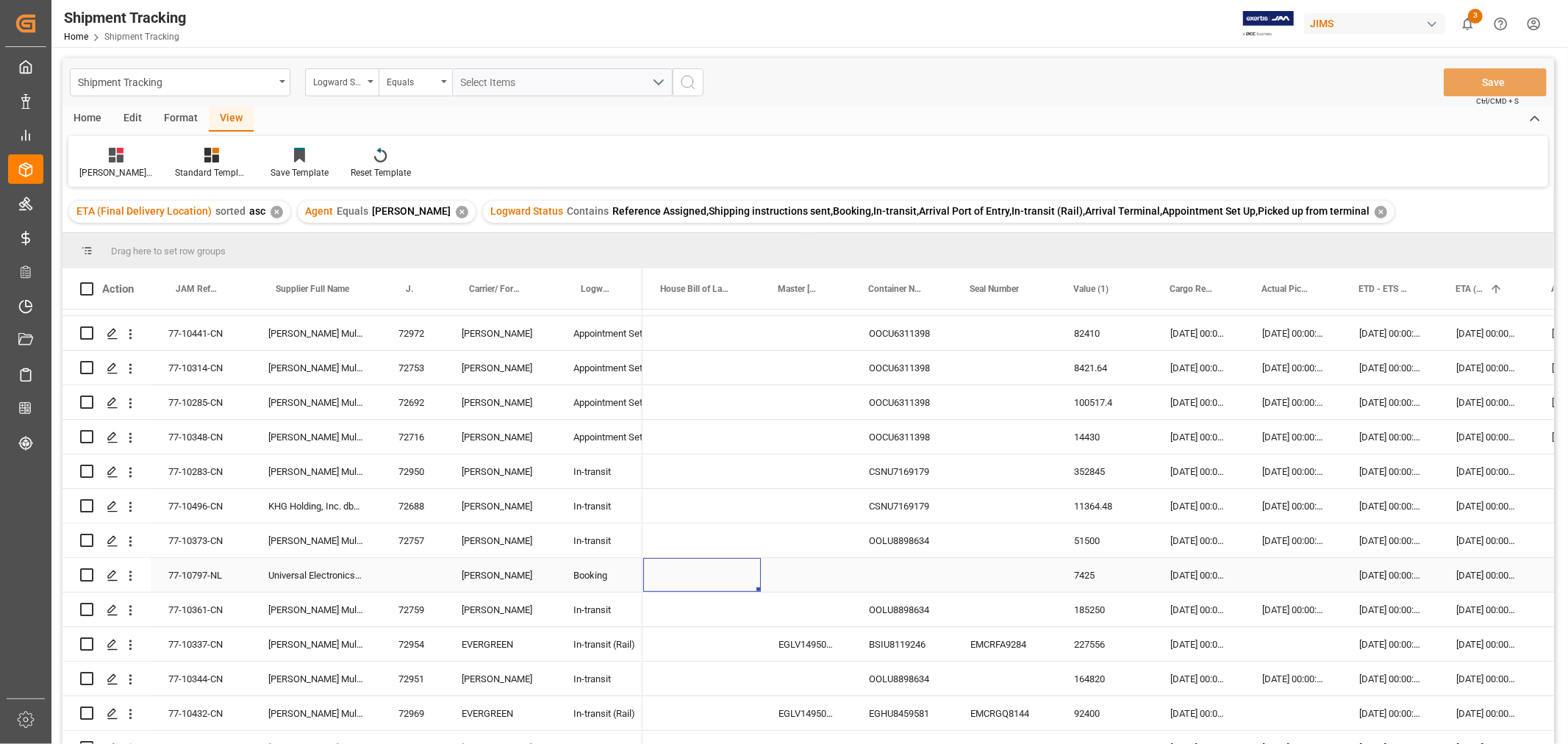
scroll to position [0, 0]
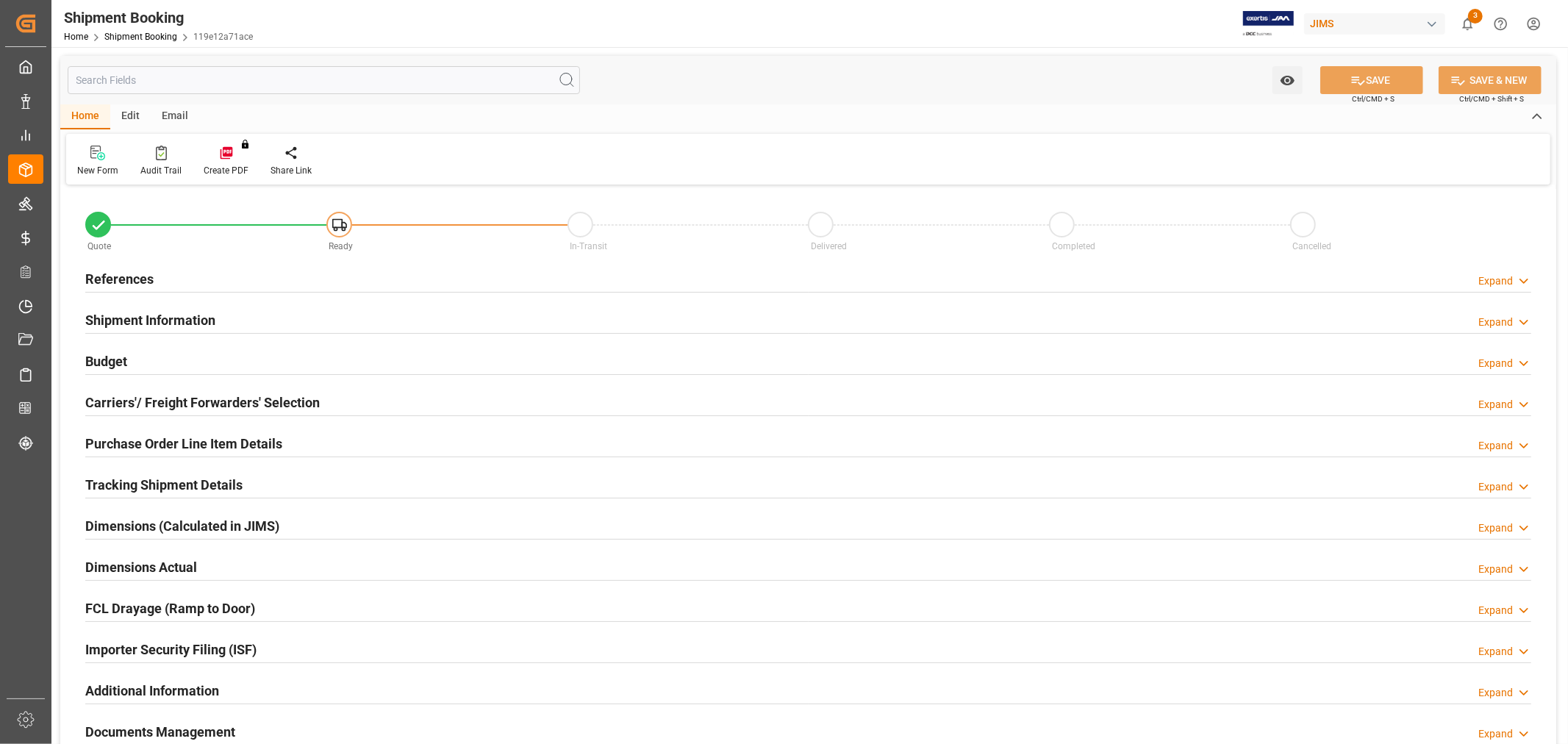
type input "1"
type input "[DATE]"
click at [128, 285] on h2 "References" at bounding box center [119, 278] width 69 height 20
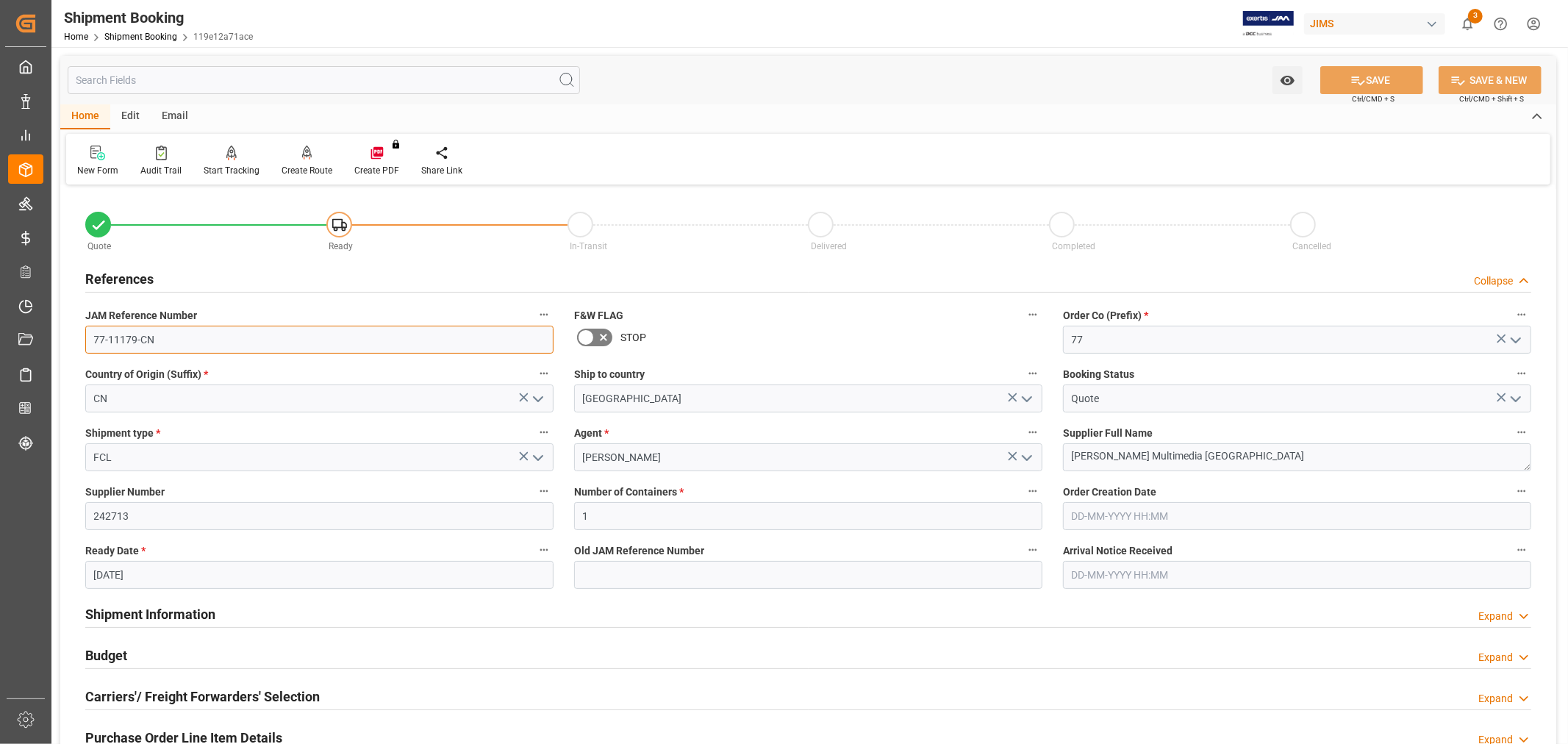
click at [197, 344] on input "77-11179-CN" at bounding box center [320, 340] width 468 height 28
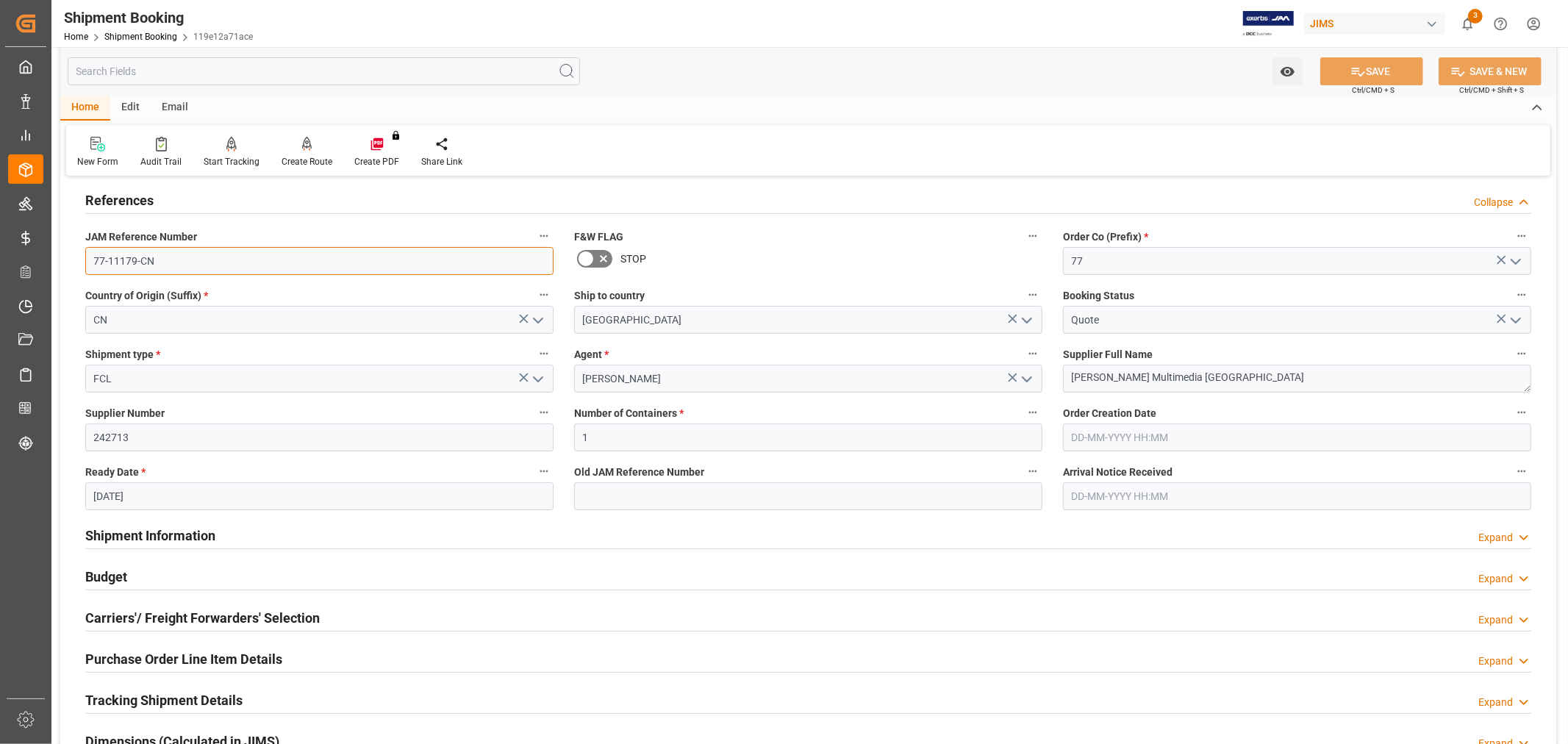
scroll to position [163, 0]
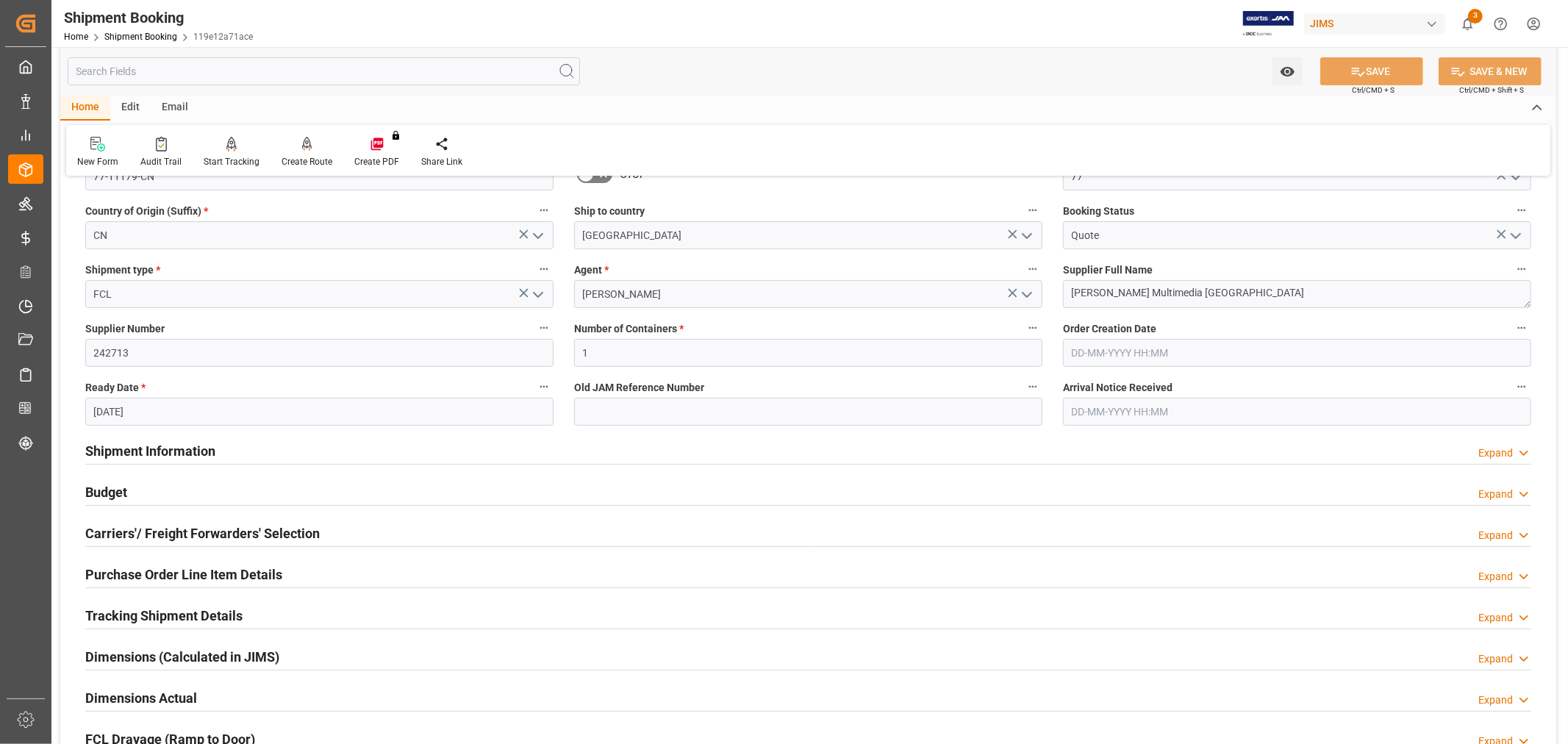
click at [224, 529] on h2 "Carriers'/ Freight Forwarders' Selection" at bounding box center [203, 533] width 235 height 20
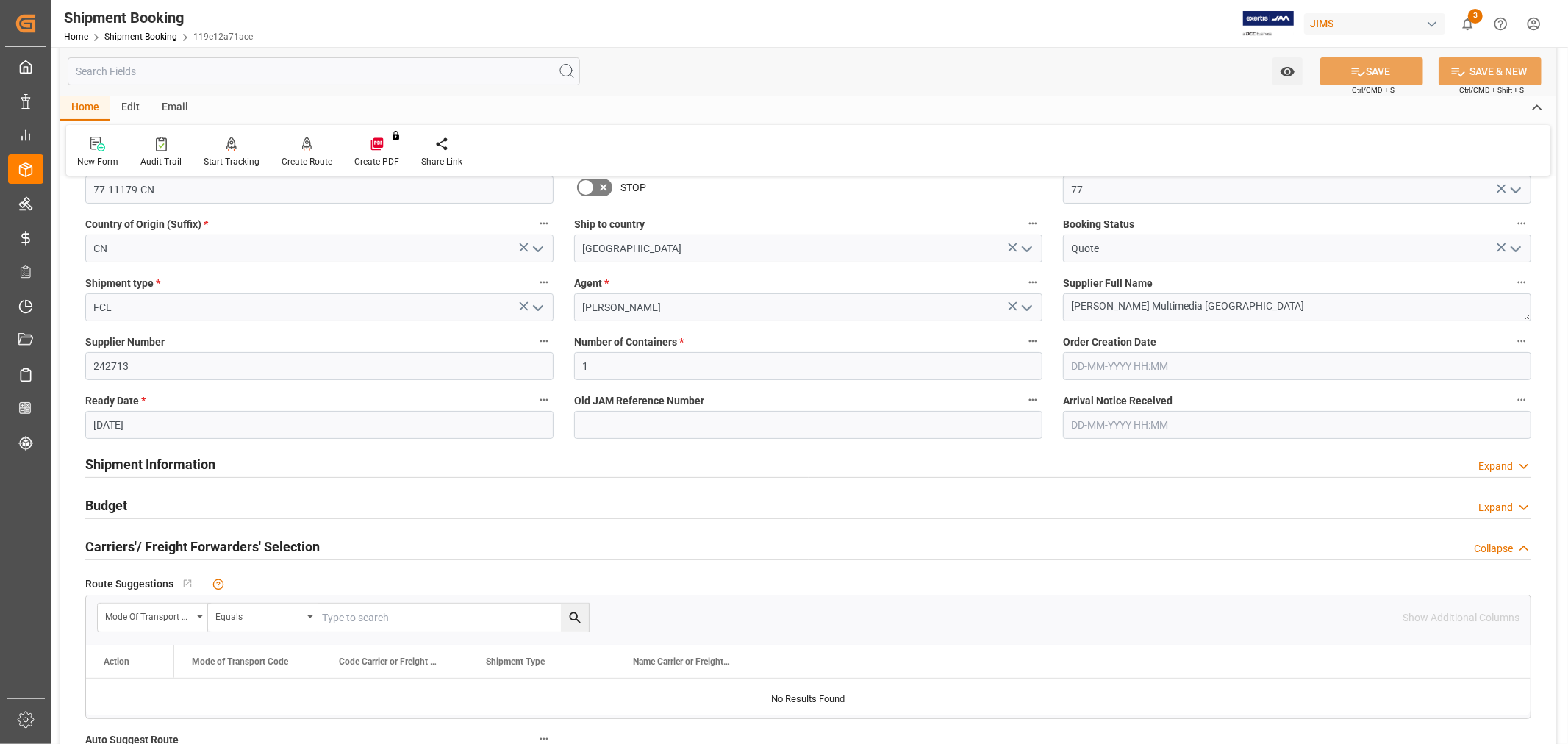
scroll to position [245, 0]
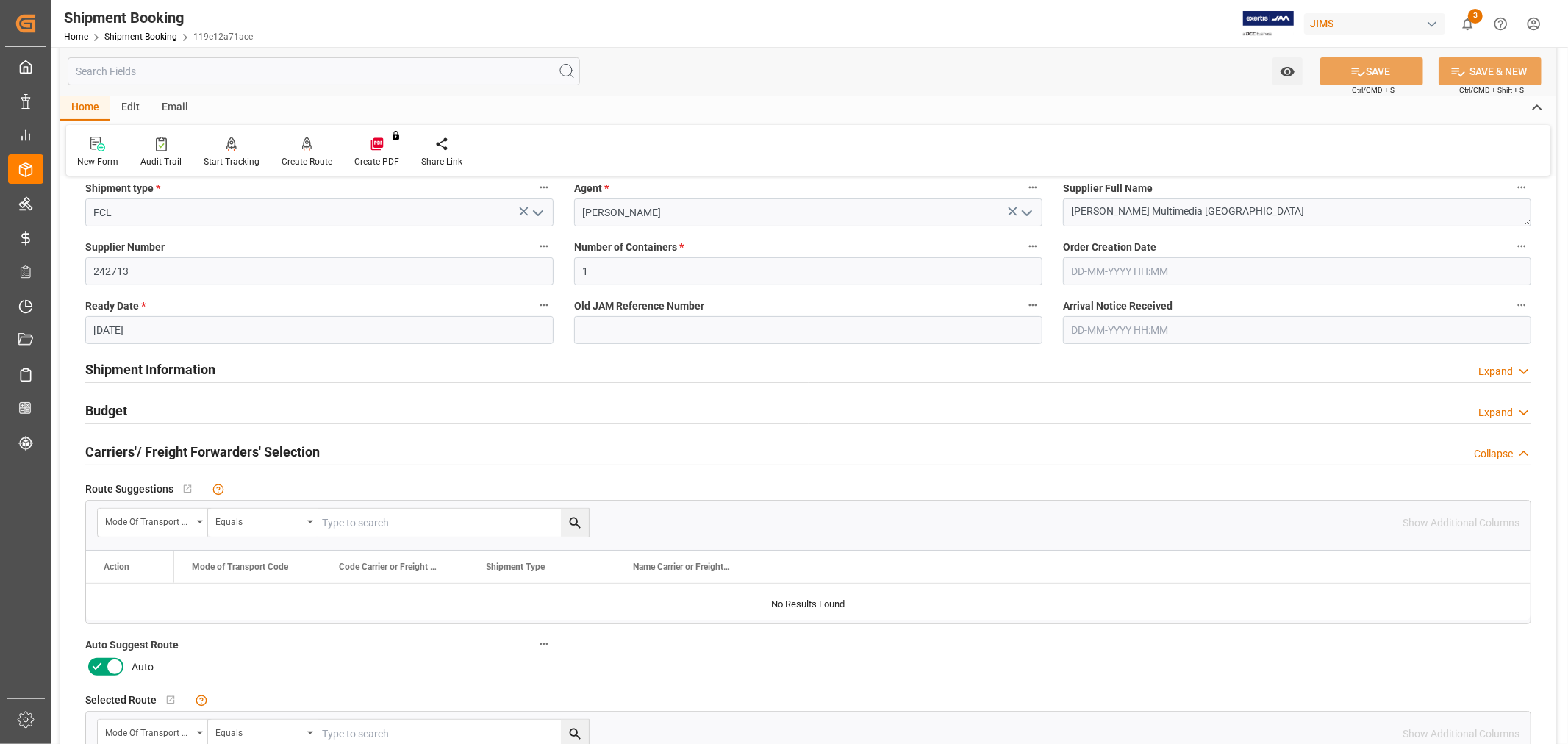
click at [97, 664] on icon at bounding box center [97, 667] width 18 height 18
click at [0, 0] on input "checkbox" at bounding box center [0, 0] width 0 height 0
click at [1343, 72] on button "SAVE" at bounding box center [1372, 71] width 103 height 28
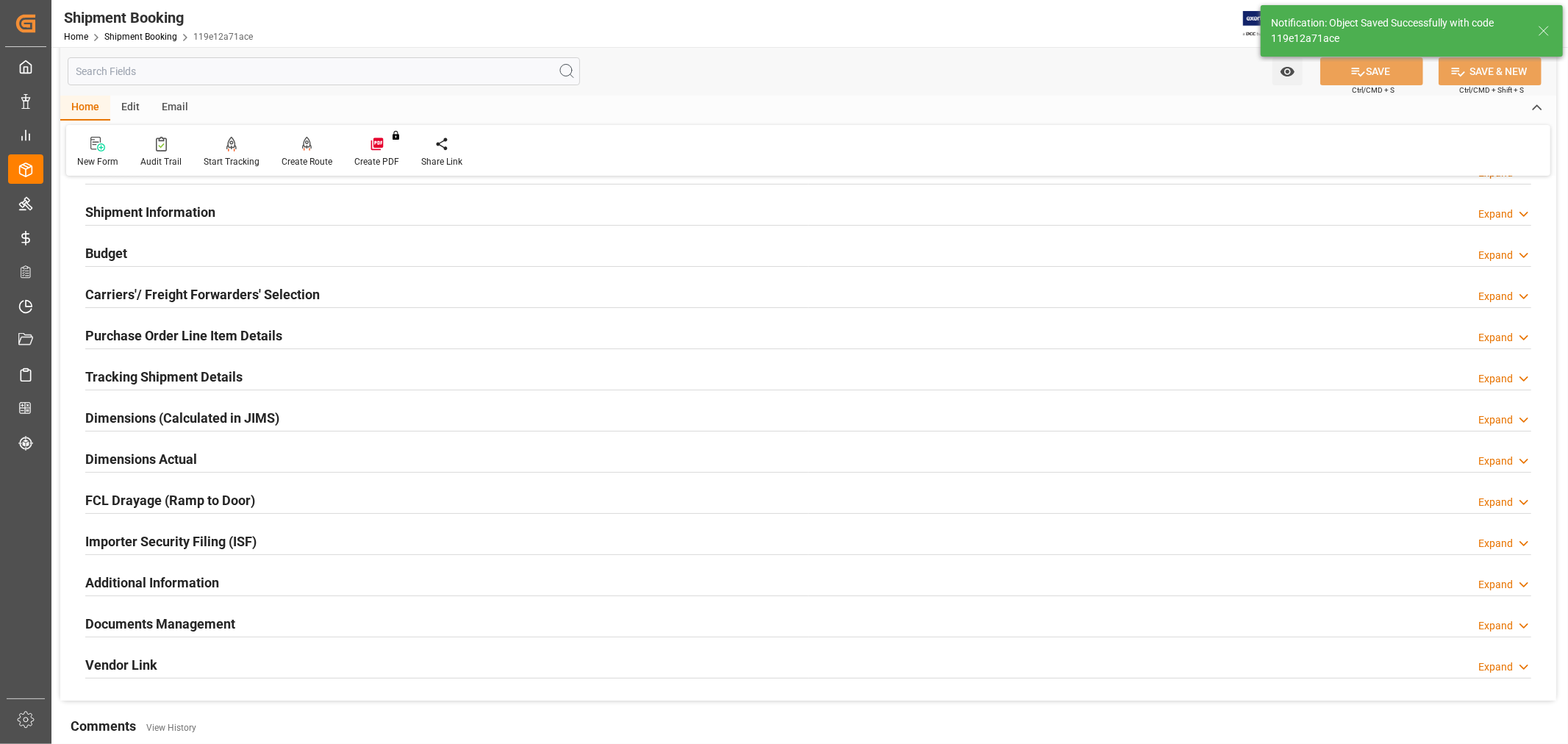
scroll to position [82, 0]
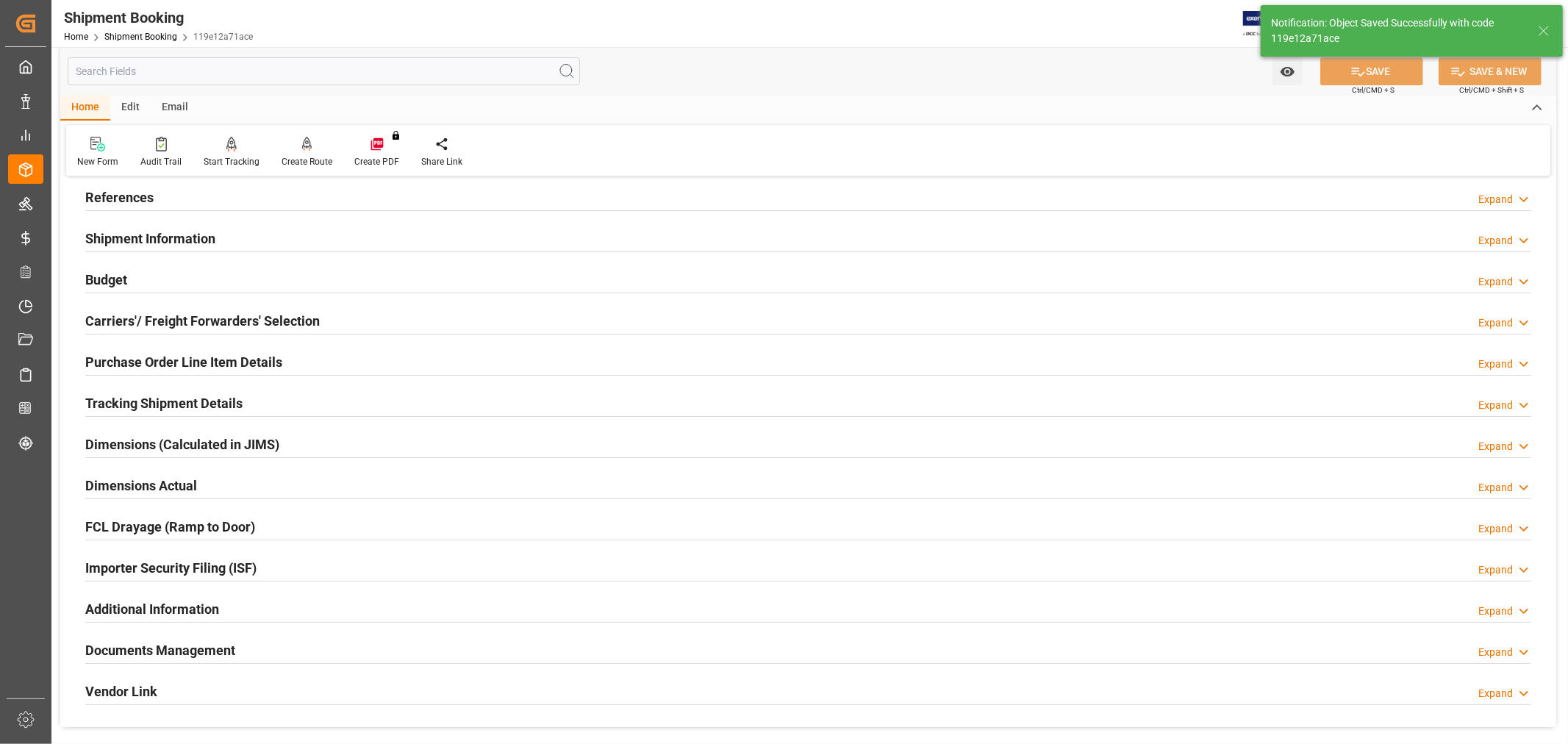
click at [185, 324] on h2 "Carriers'/ Freight Forwarders' Selection" at bounding box center [203, 320] width 235 height 20
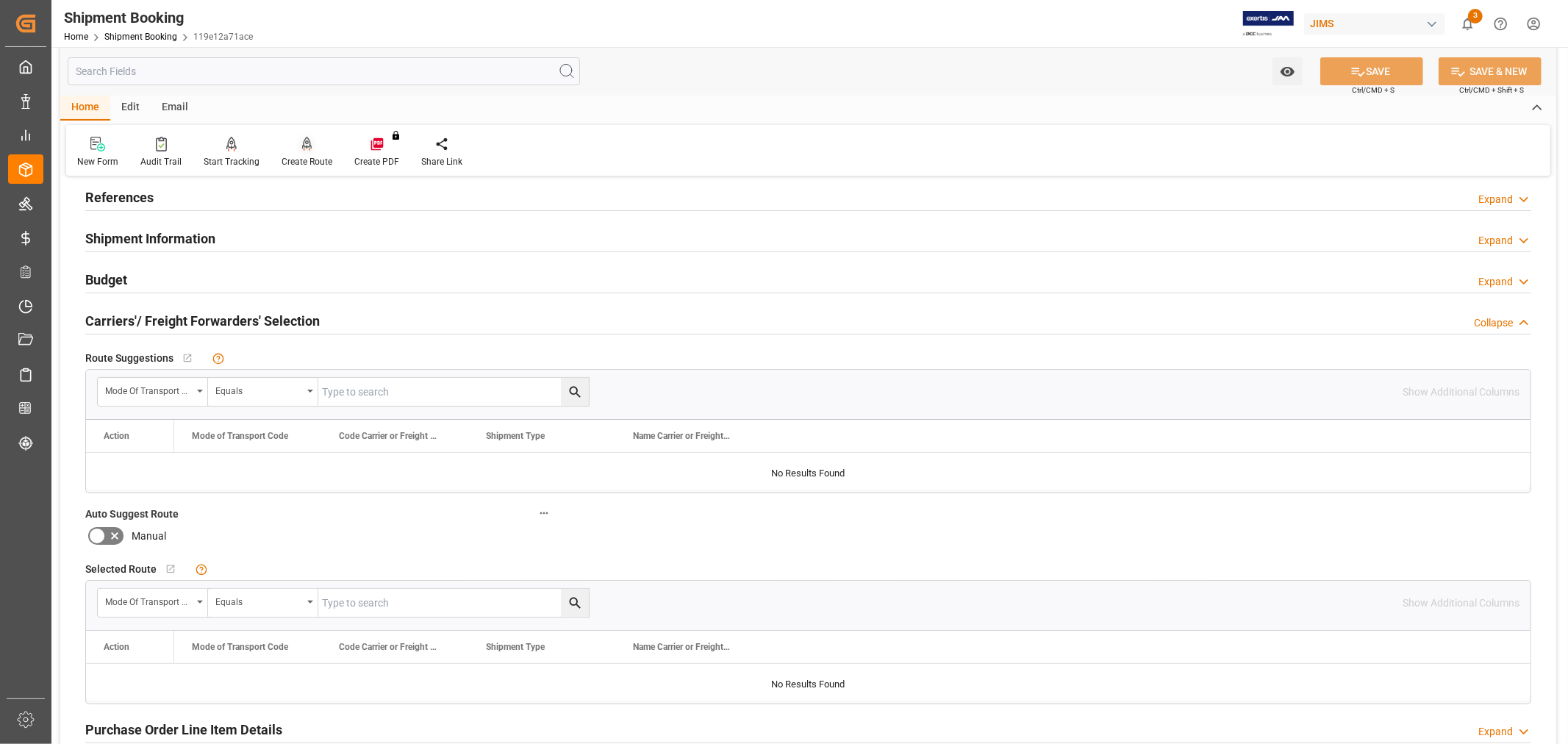
click at [299, 161] on div "Create Route" at bounding box center [307, 161] width 51 height 13
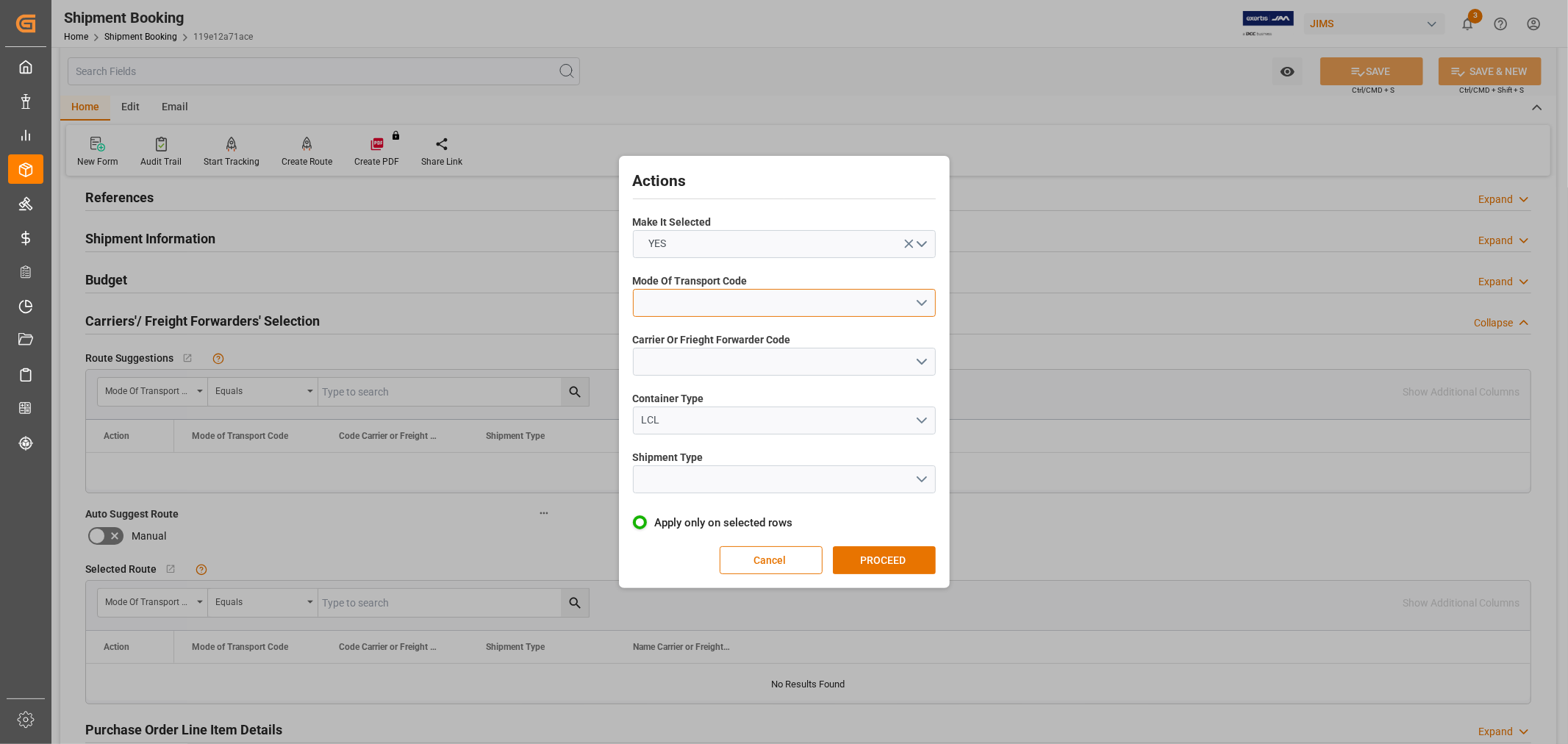
click at [665, 299] on button "open menu" at bounding box center [784, 303] width 303 height 28
click at [665, 307] on div "1- OCEAN" at bounding box center [784, 307] width 301 height 31
click at [663, 354] on button "open menu" at bounding box center [784, 362] width 303 height 28
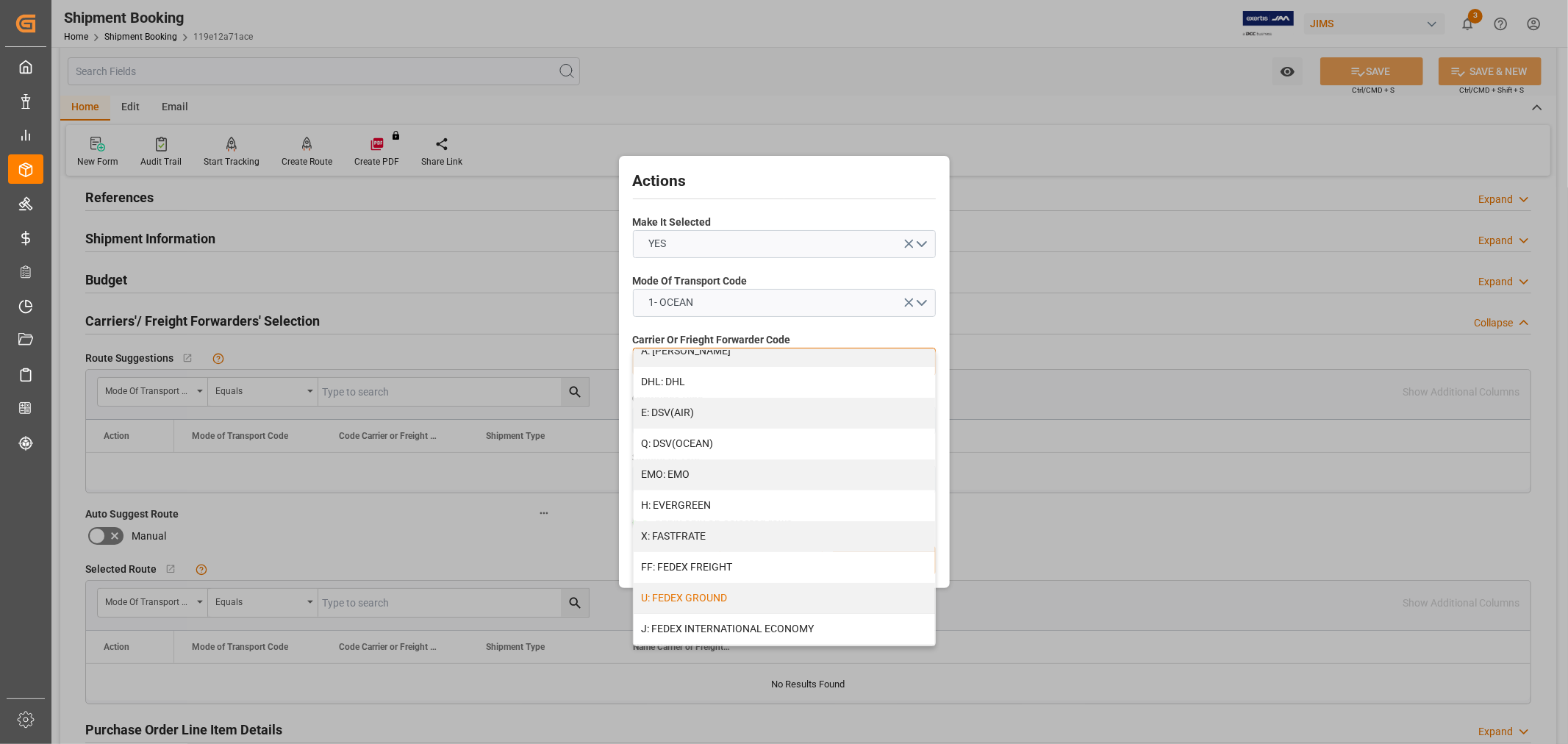
scroll to position [245, 0]
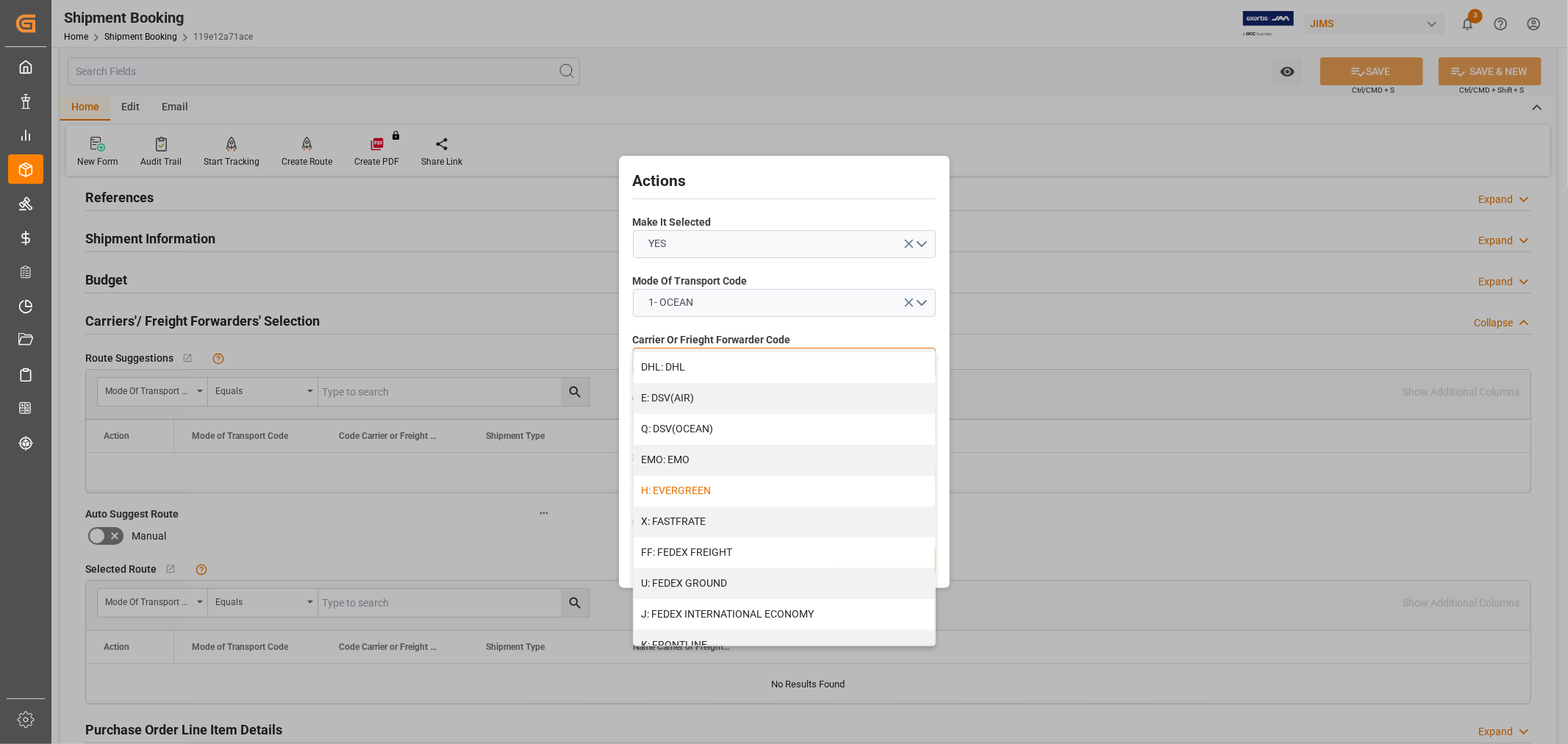
click at [688, 487] on div "H: EVERGREEN" at bounding box center [784, 491] width 301 height 31
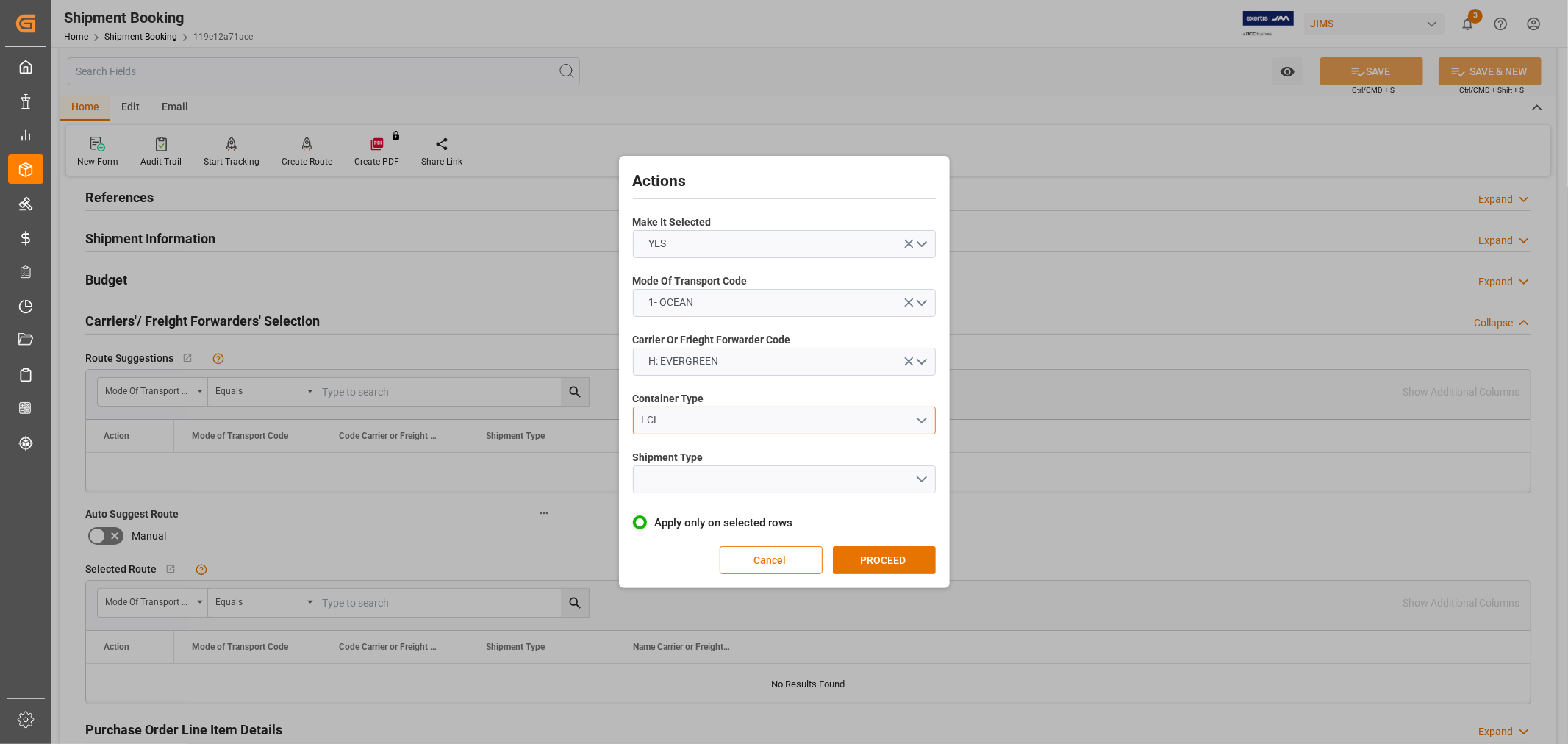
click at [704, 428] on button "LCL" at bounding box center [784, 420] width 303 height 28
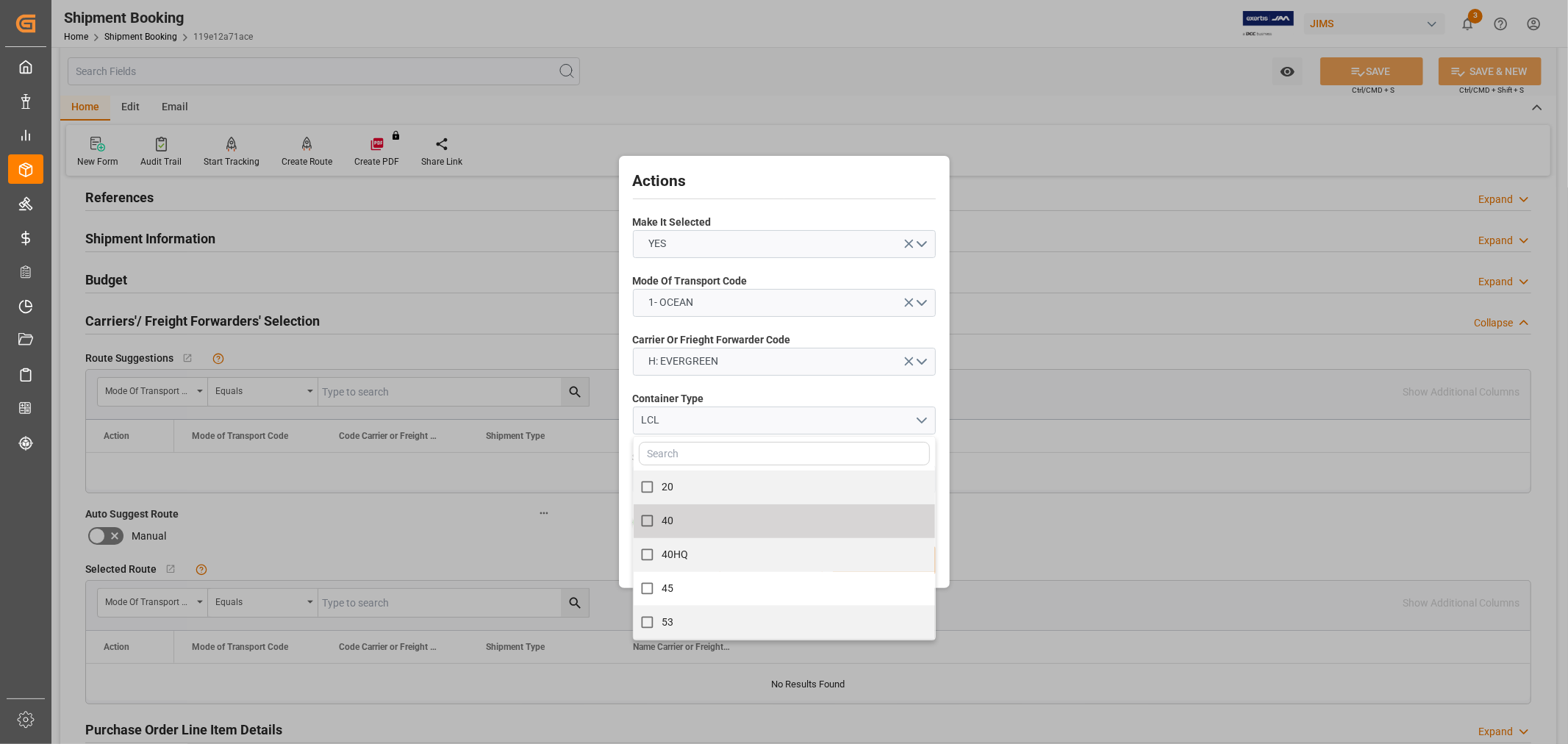
click at [665, 524] on span "40" at bounding box center [667, 520] width 12 height 12
checkbox input "true"
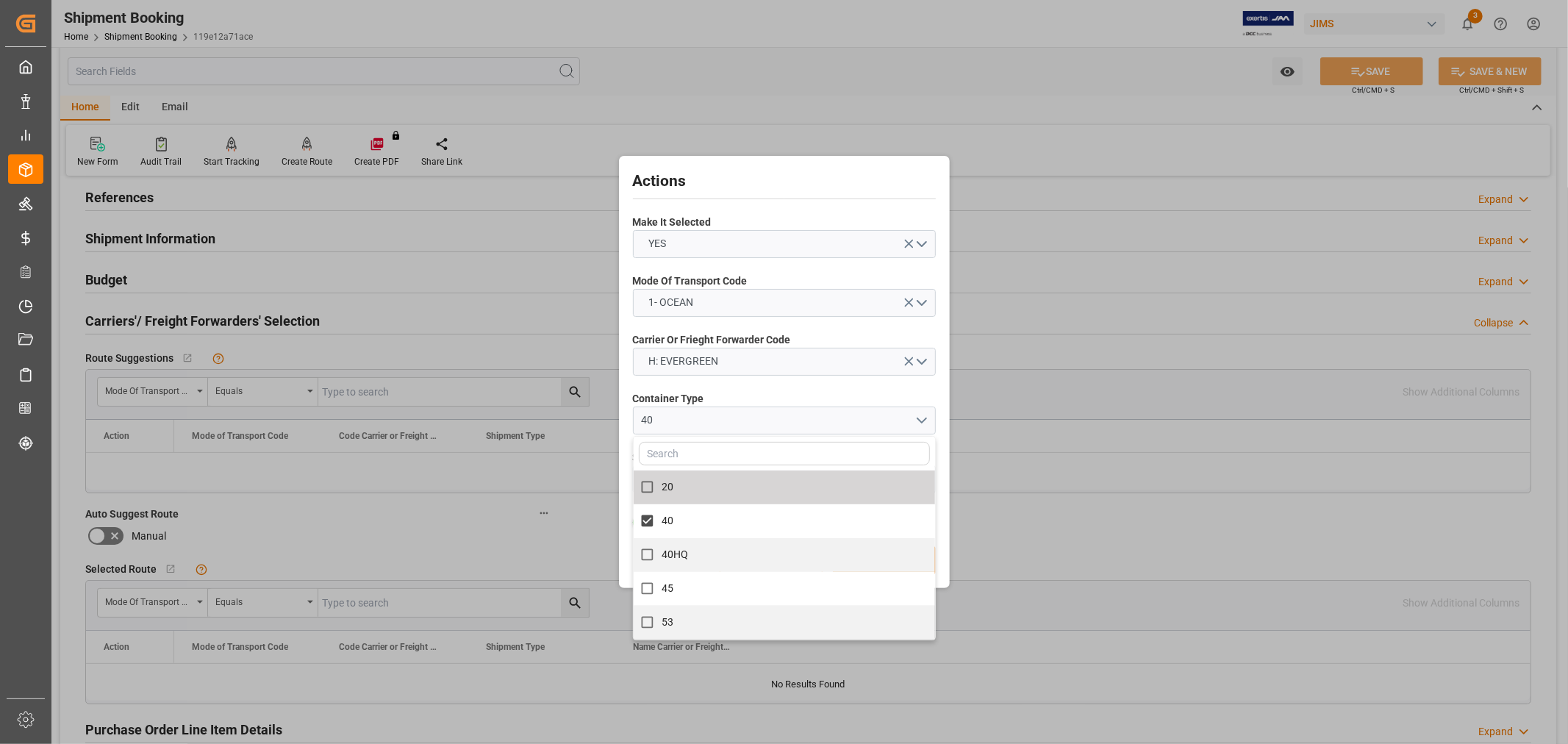
click at [791, 391] on label "Container Type" at bounding box center [784, 399] width 303 height 15
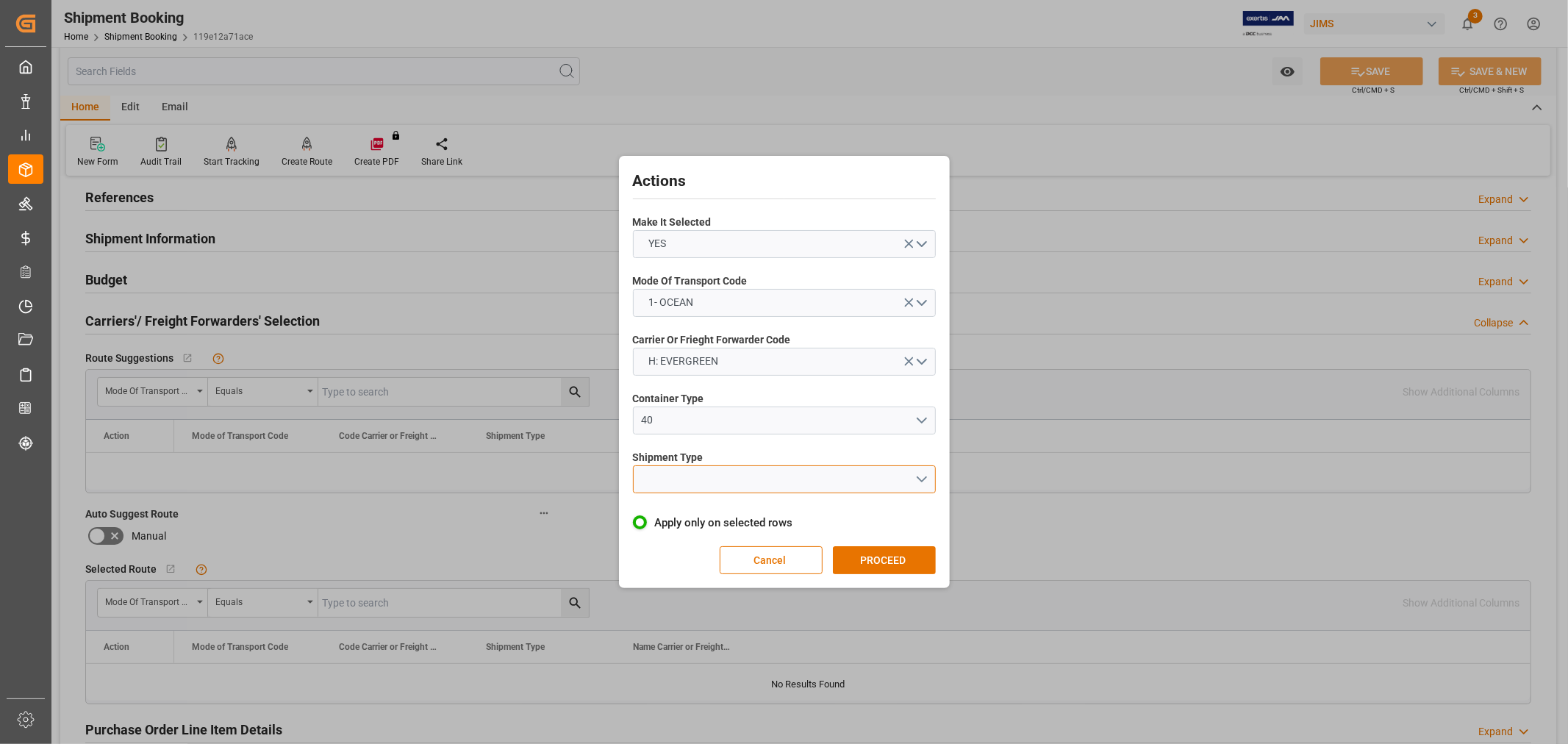
click at [795, 482] on button "open menu" at bounding box center [784, 479] width 303 height 28
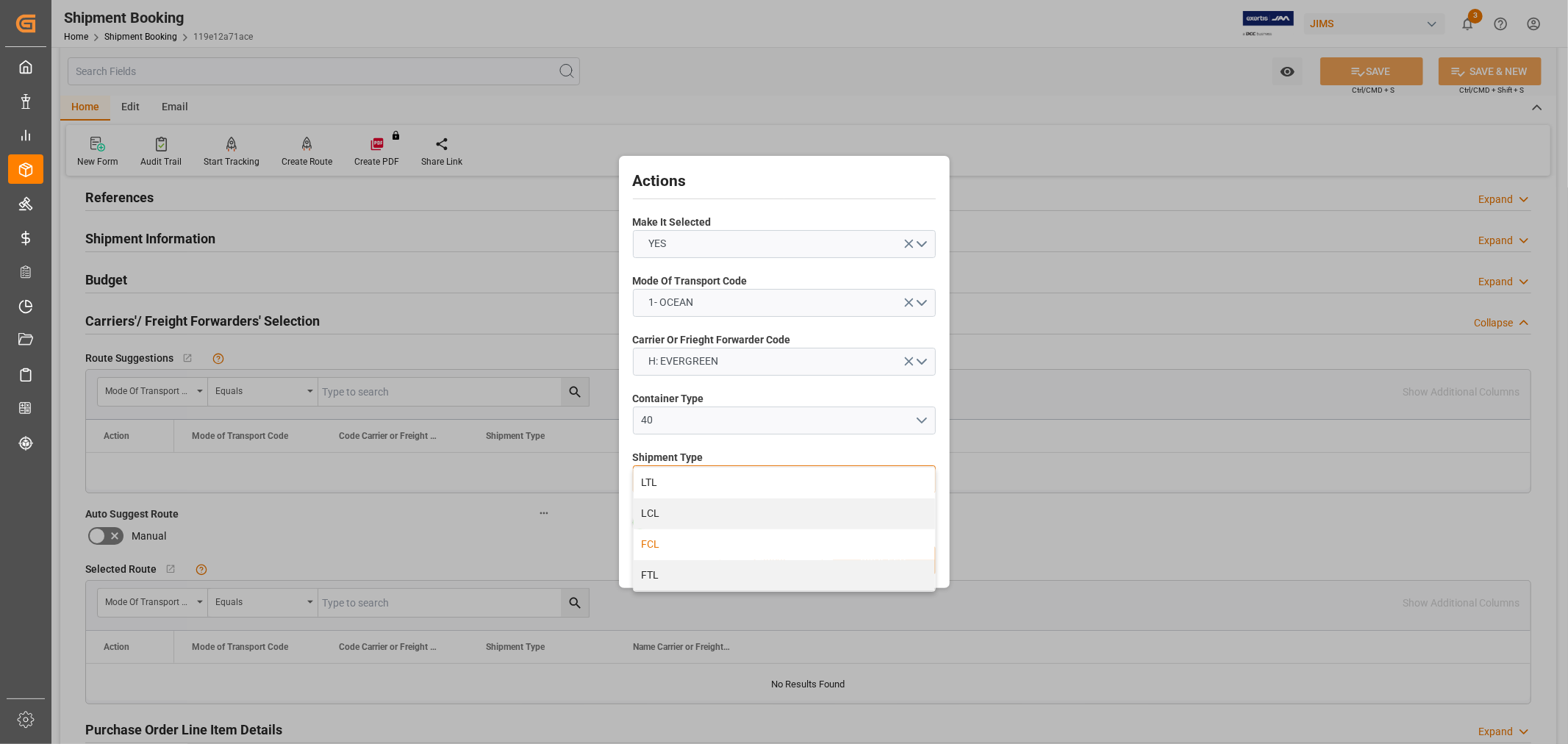
click at [697, 542] on div "FCL" at bounding box center [784, 545] width 301 height 31
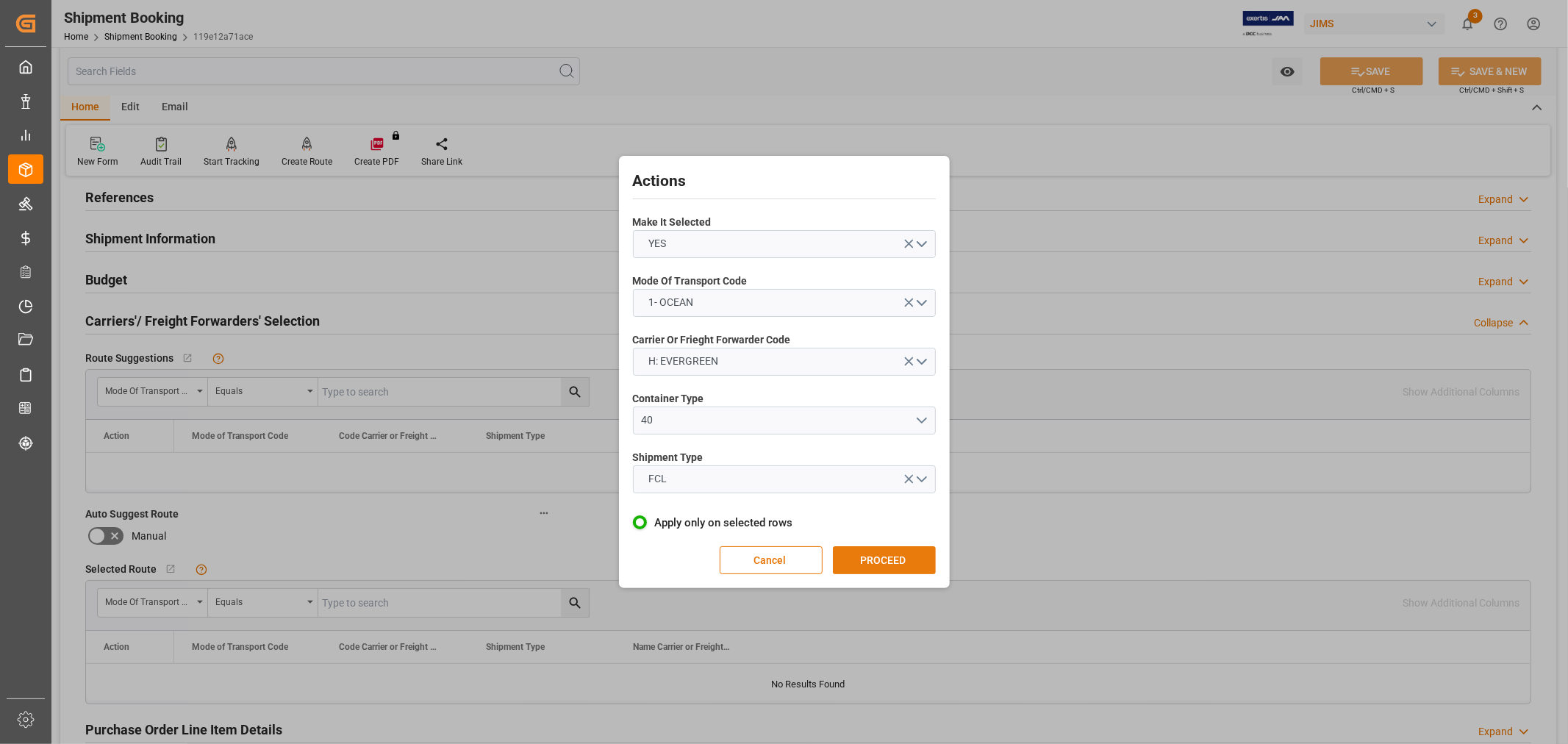
click at [855, 561] on button "PROCEED" at bounding box center [884, 560] width 103 height 28
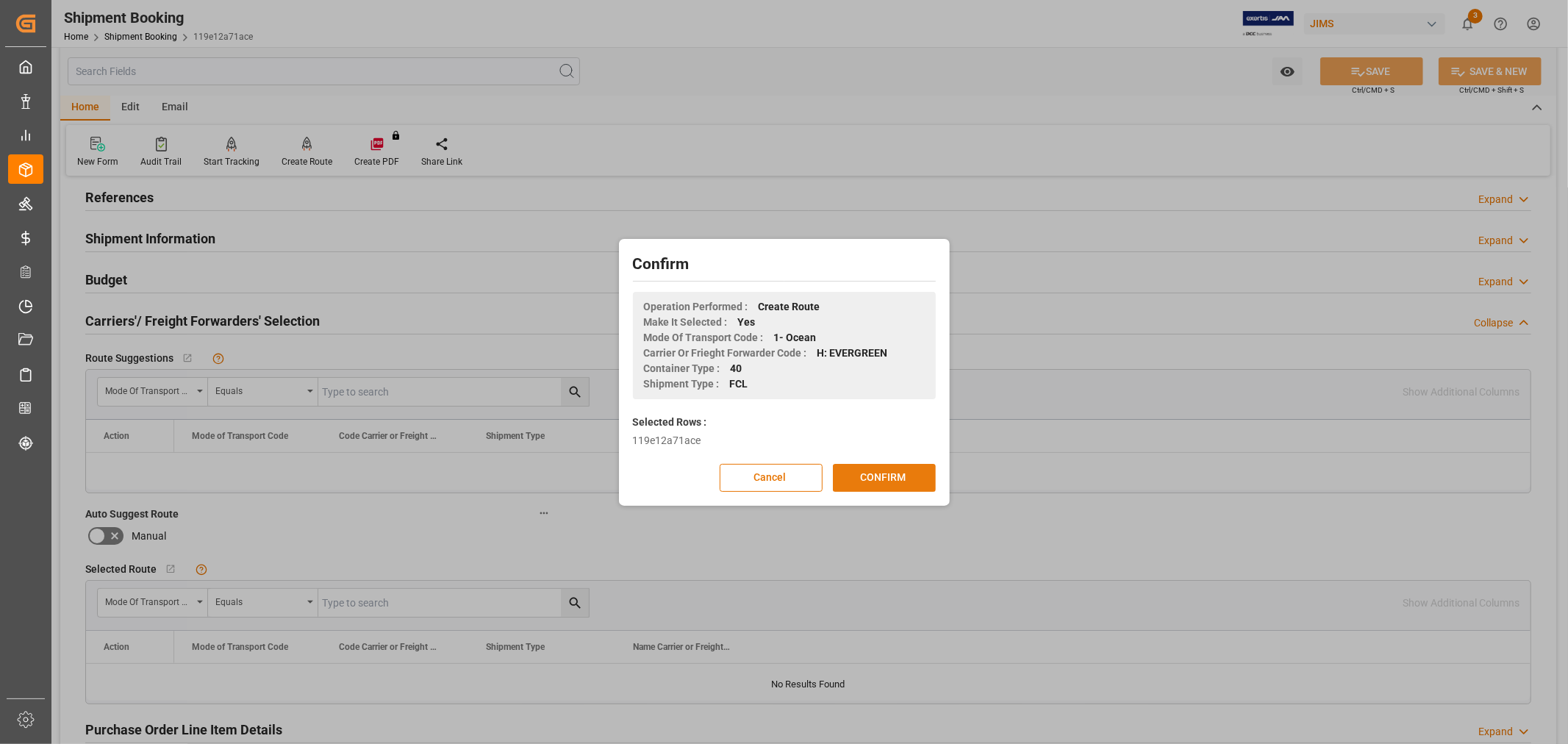
click at [872, 467] on button "CONFIRM" at bounding box center [884, 478] width 103 height 28
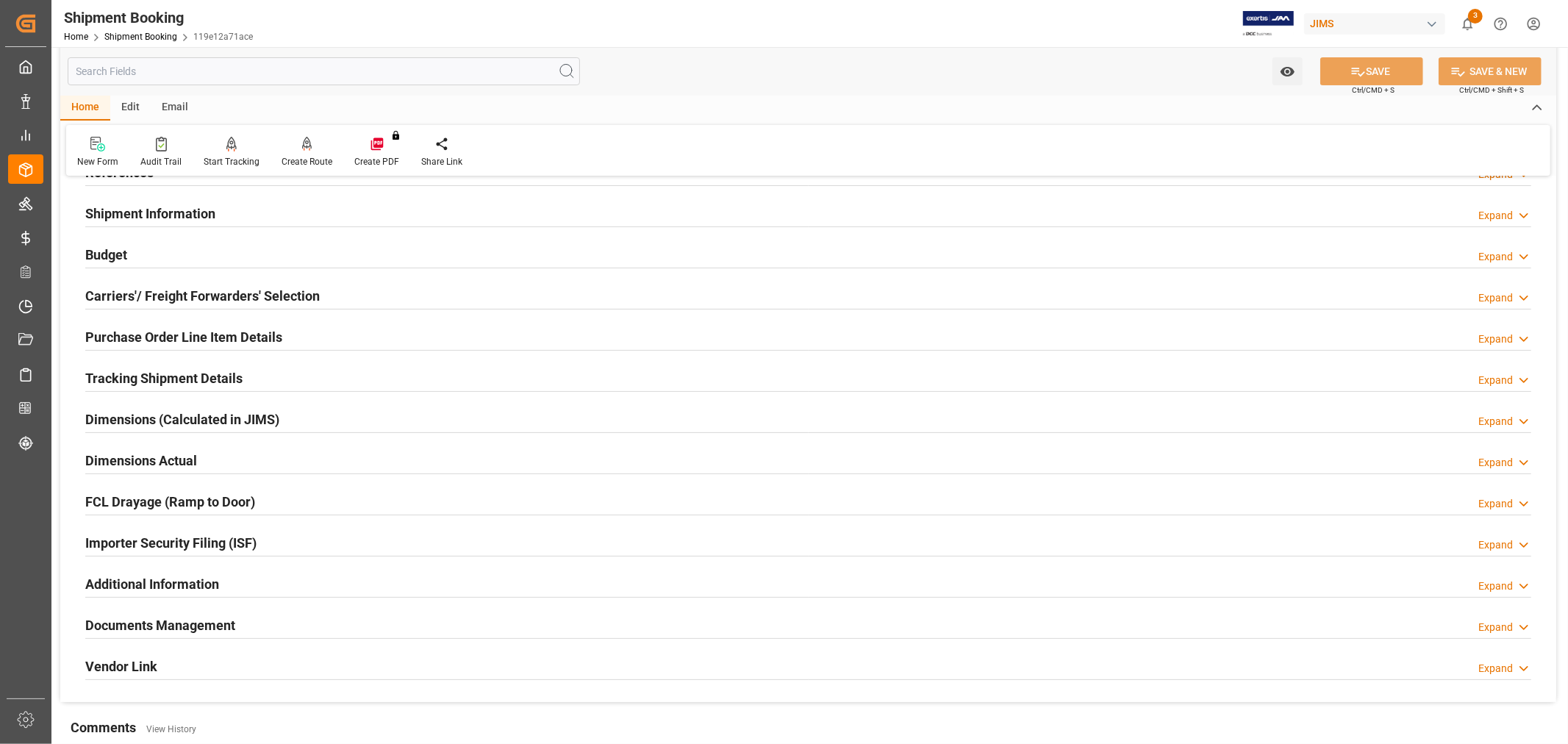
scroll to position [245, 0]
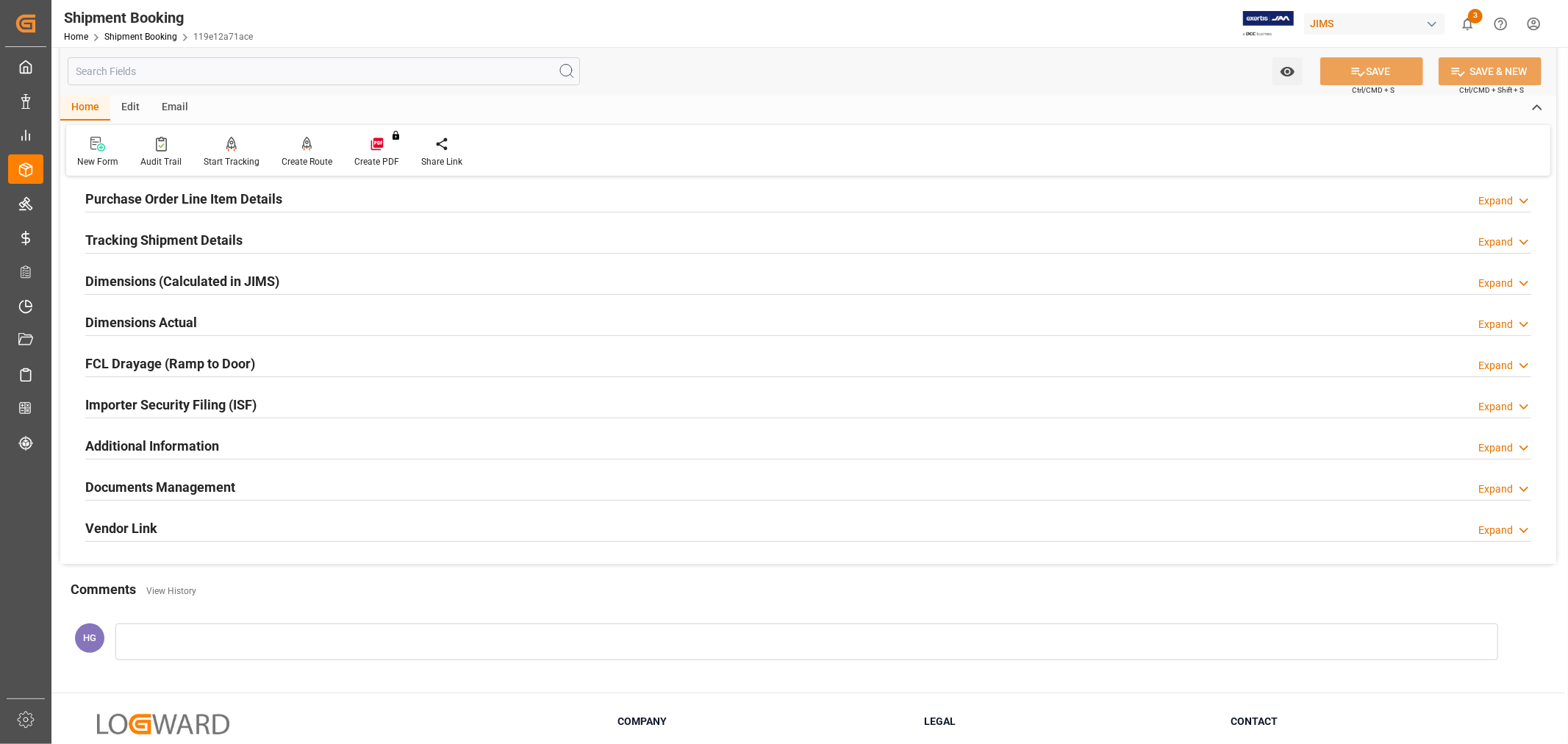
click at [170, 483] on h2 "Documents Management" at bounding box center [161, 487] width 150 height 20
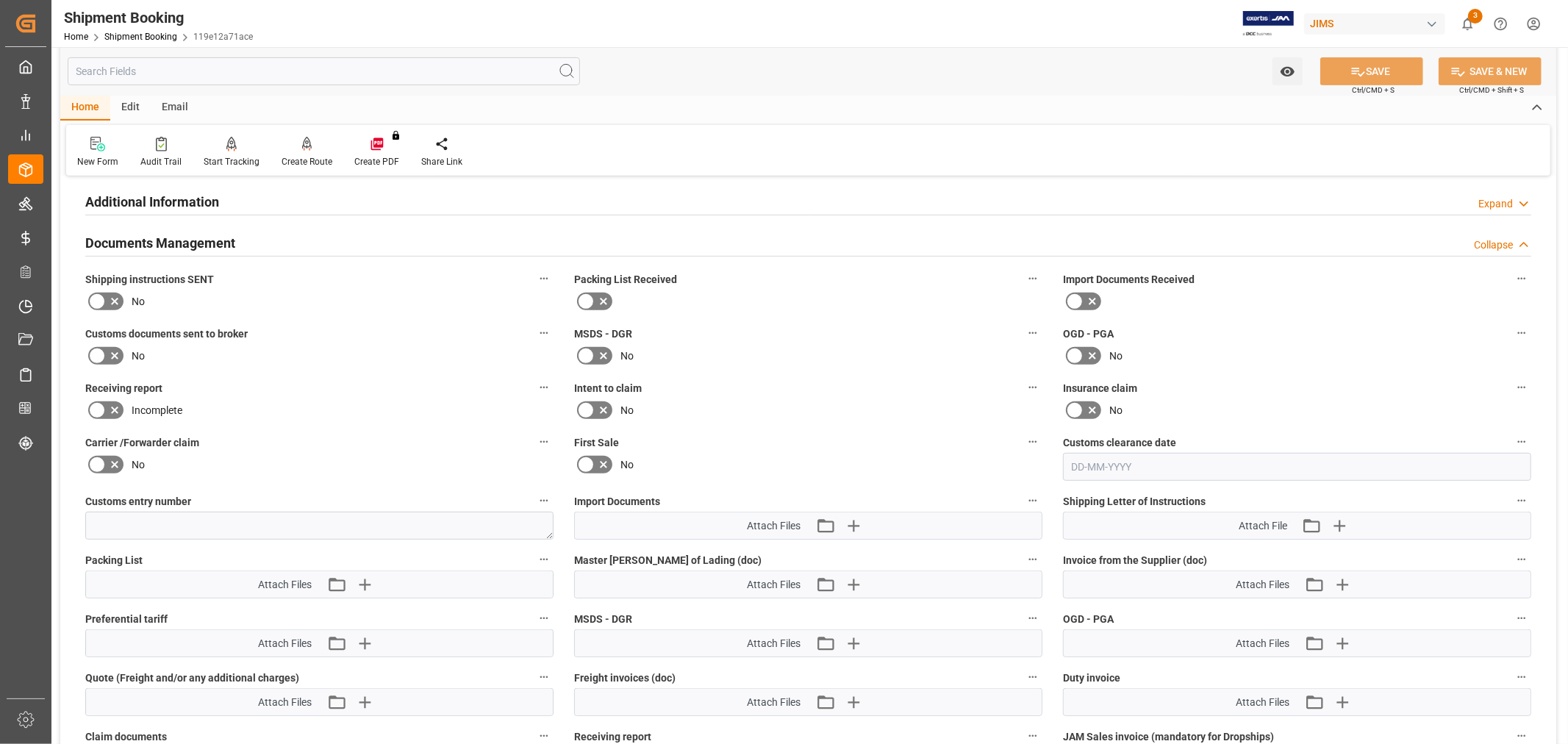
scroll to position [490, 0]
click at [1336, 522] on icon "button" at bounding box center [1339, 525] width 14 height 14
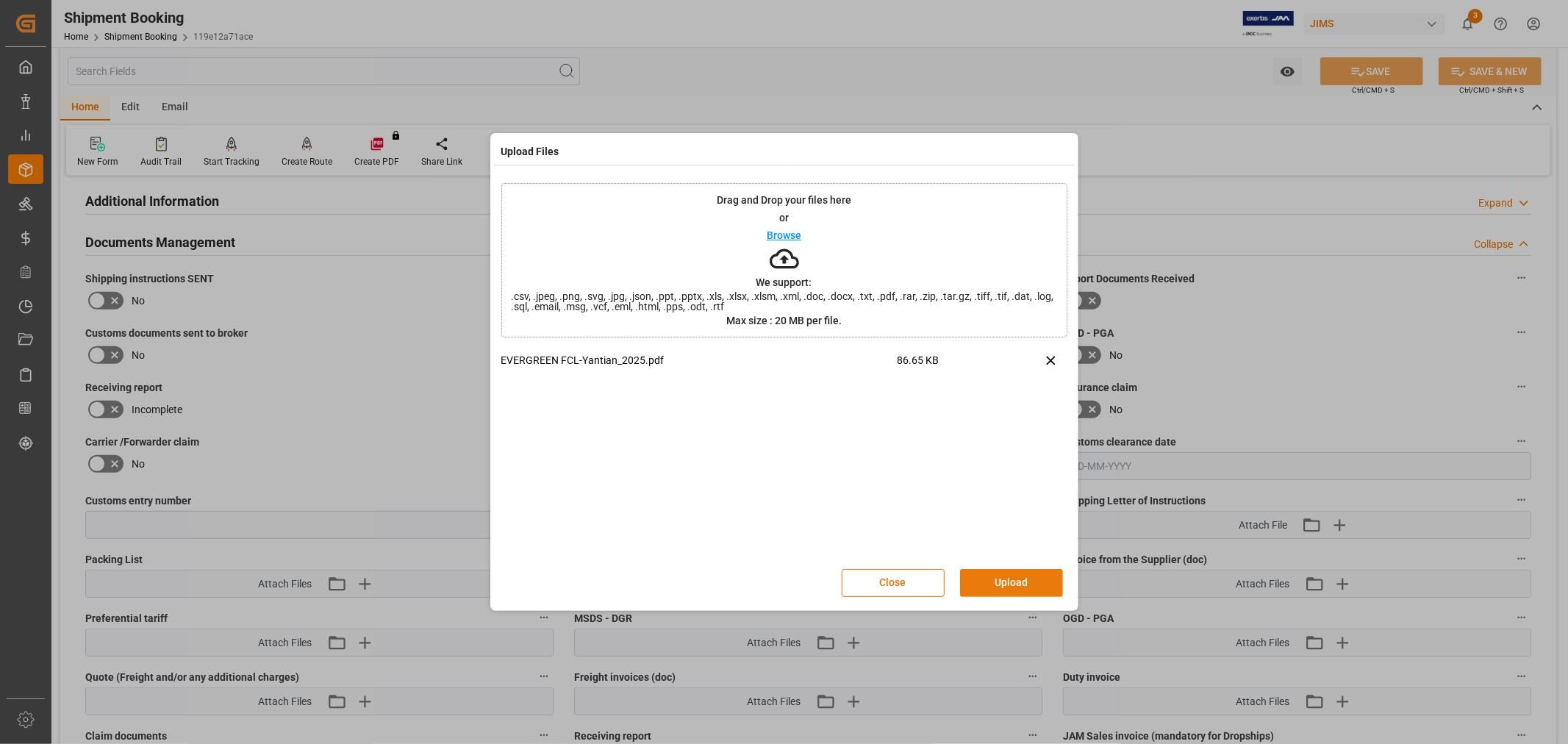
drag, startPoint x: 1001, startPoint y: 597, endPoint x: 1004, endPoint y: 581, distance: 16.3
click at [1002, 596] on div "Close Upload" at bounding box center [784, 583] width 566 height 48
drag, startPoint x: 1027, startPoint y: 582, endPoint x: 1027, endPoint y: 574, distance: 8.0
click at [1027, 576] on button "Upload" at bounding box center [1012, 583] width 103 height 28
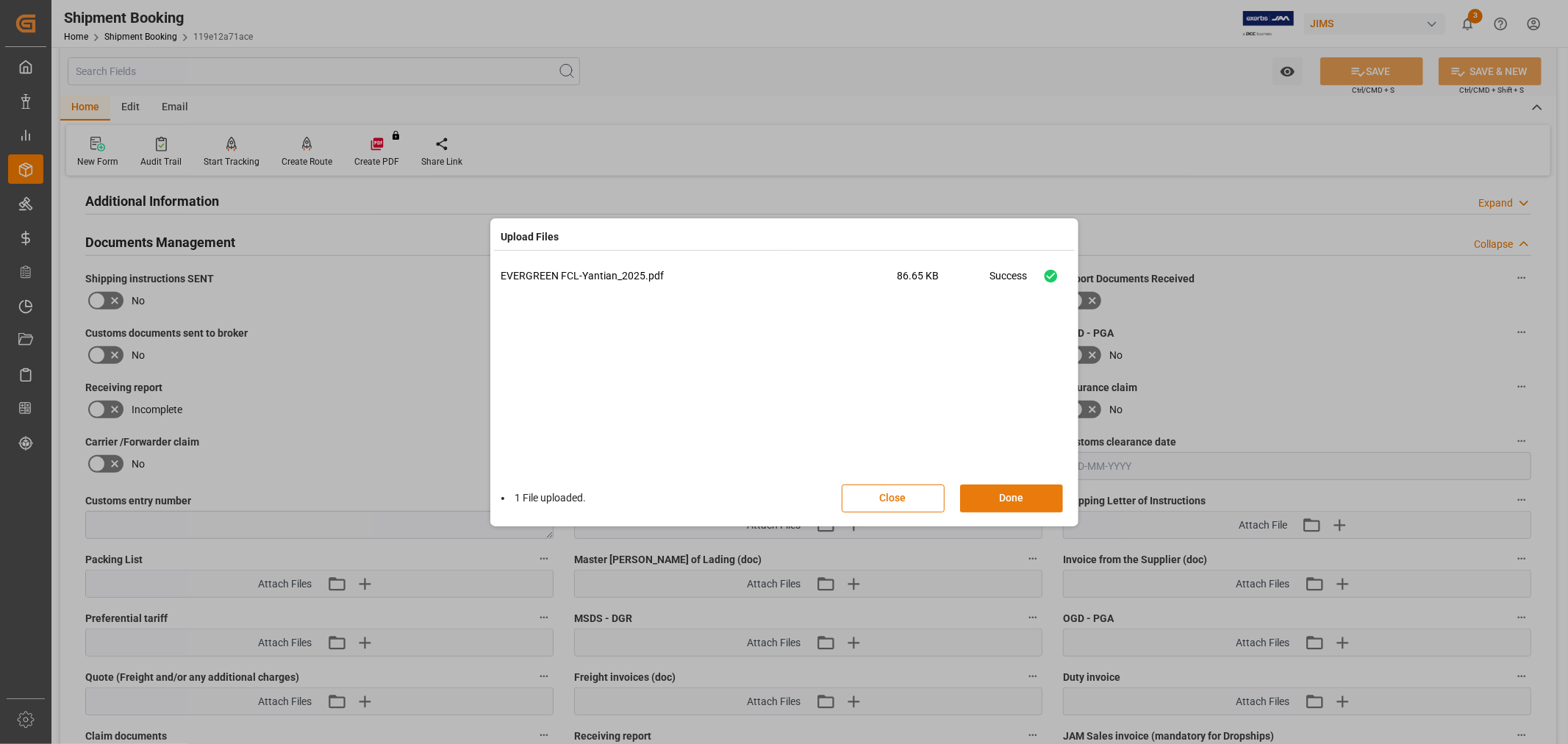
click at [1002, 497] on button "Done" at bounding box center [1012, 498] width 103 height 28
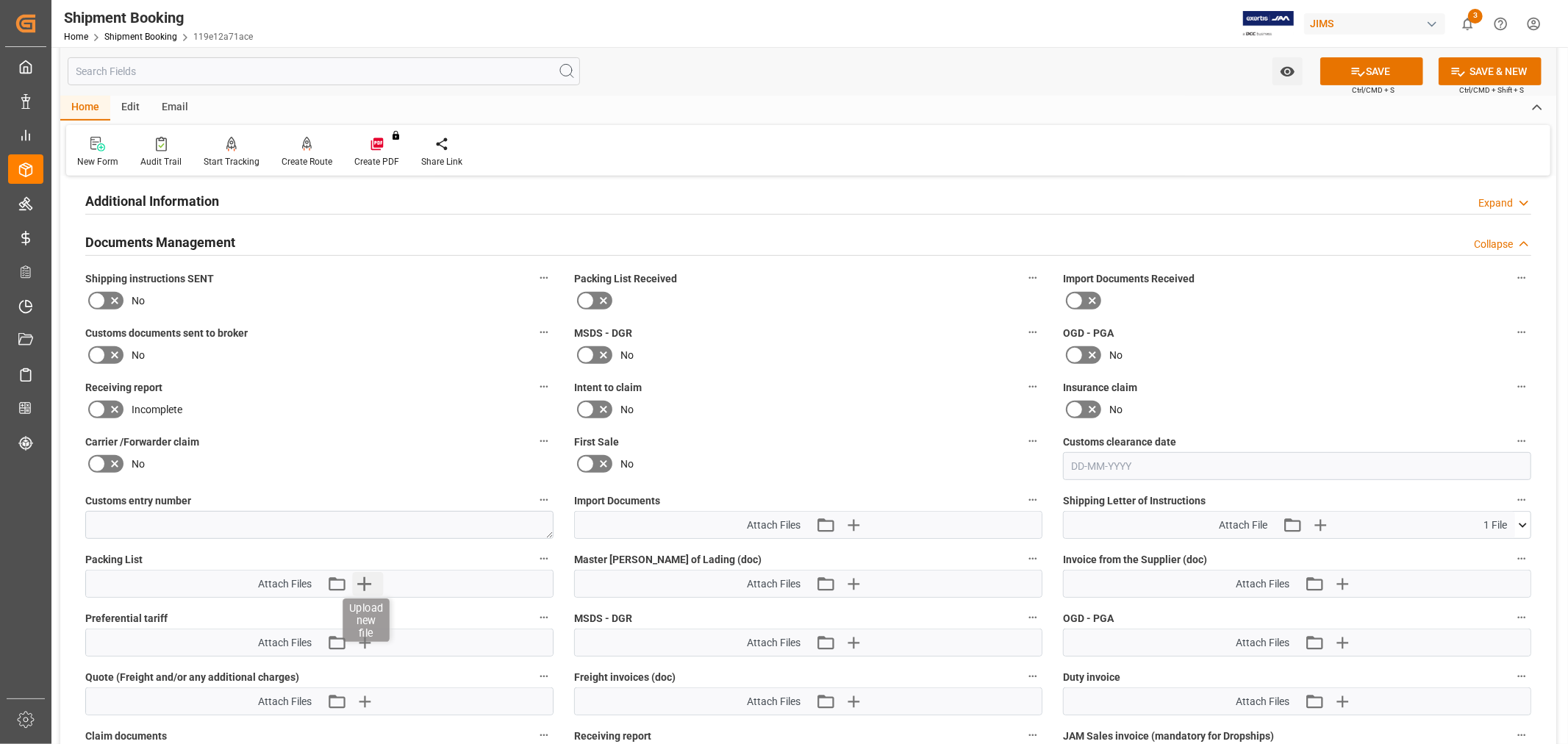
click at [367, 582] on icon "button" at bounding box center [363, 583] width 23 height 23
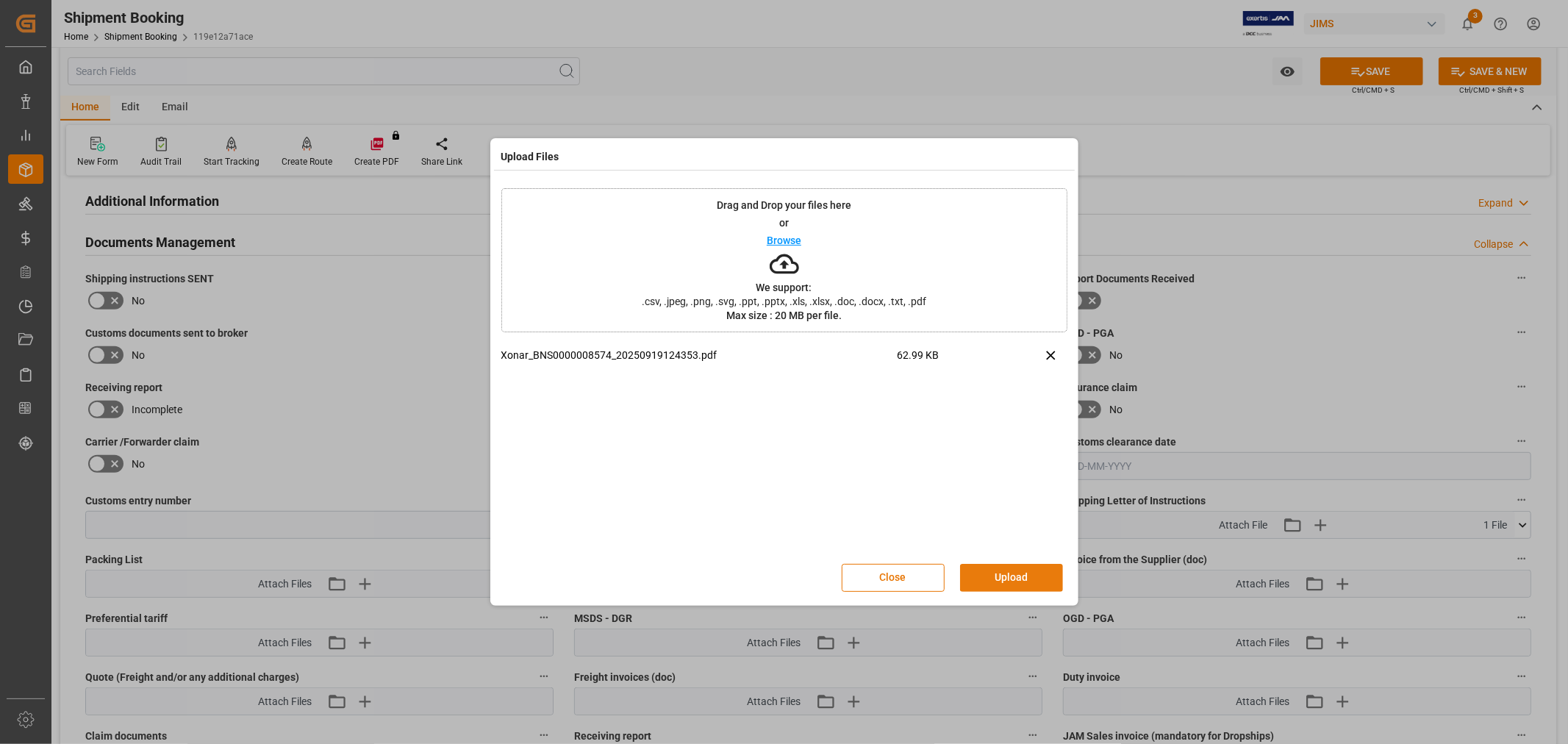
click at [1029, 575] on button "Upload" at bounding box center [1012, 578] width 103 height 28
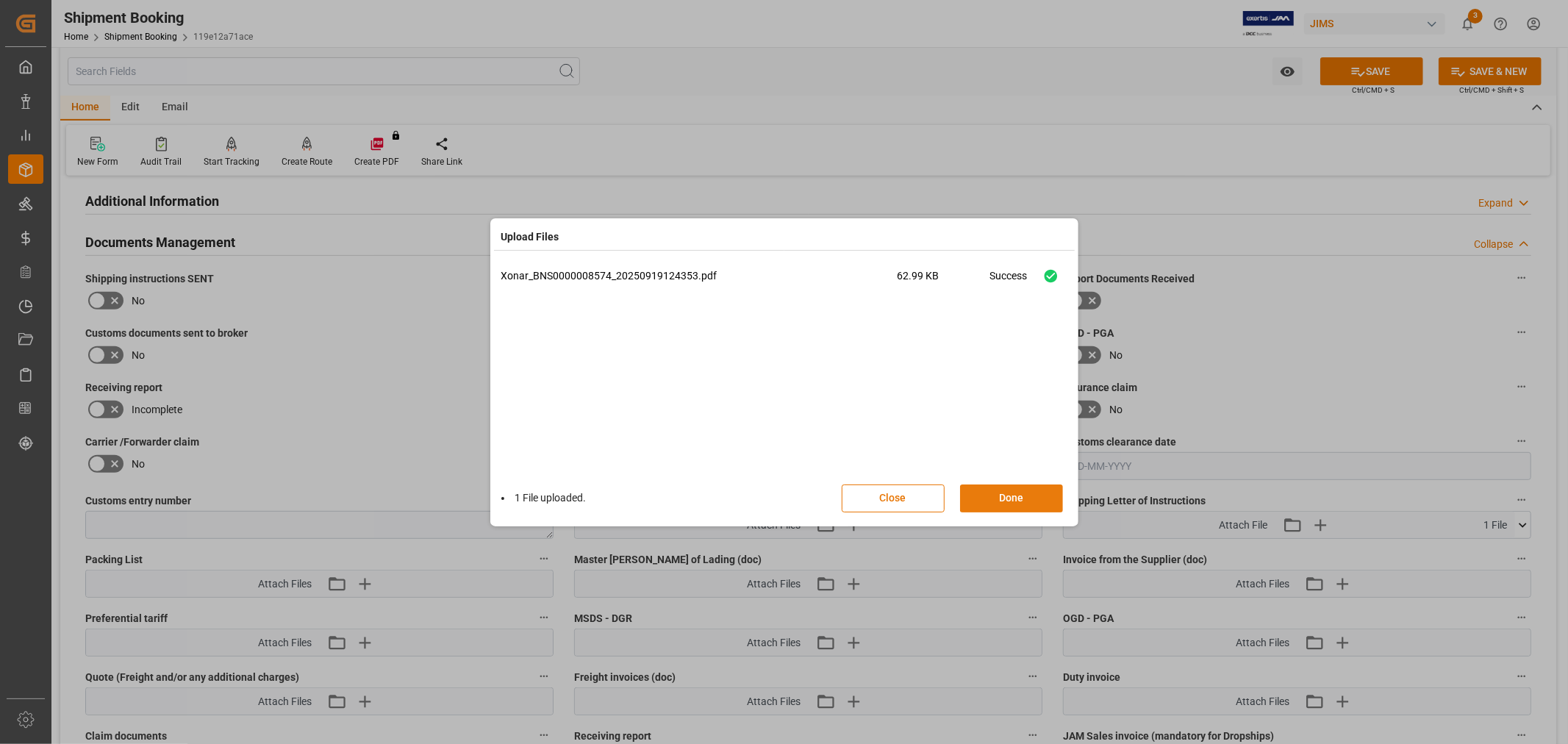
click at [1012, 495] on button "Done" at bounding box center [1012, 498] width 103 height 28
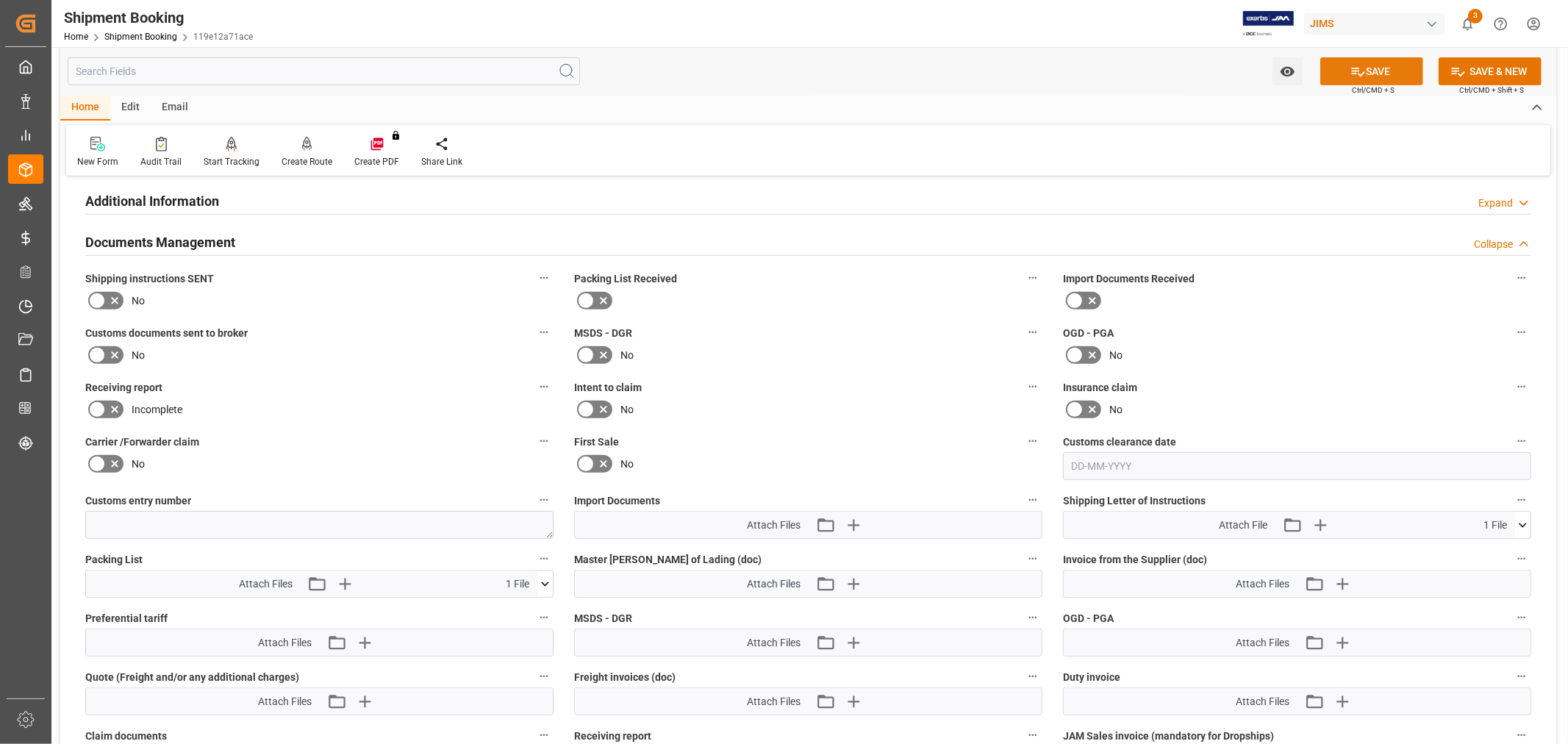
click at [1370, 70] on button "SAVE" at bounding box center [1372, 71] width 103 height 28
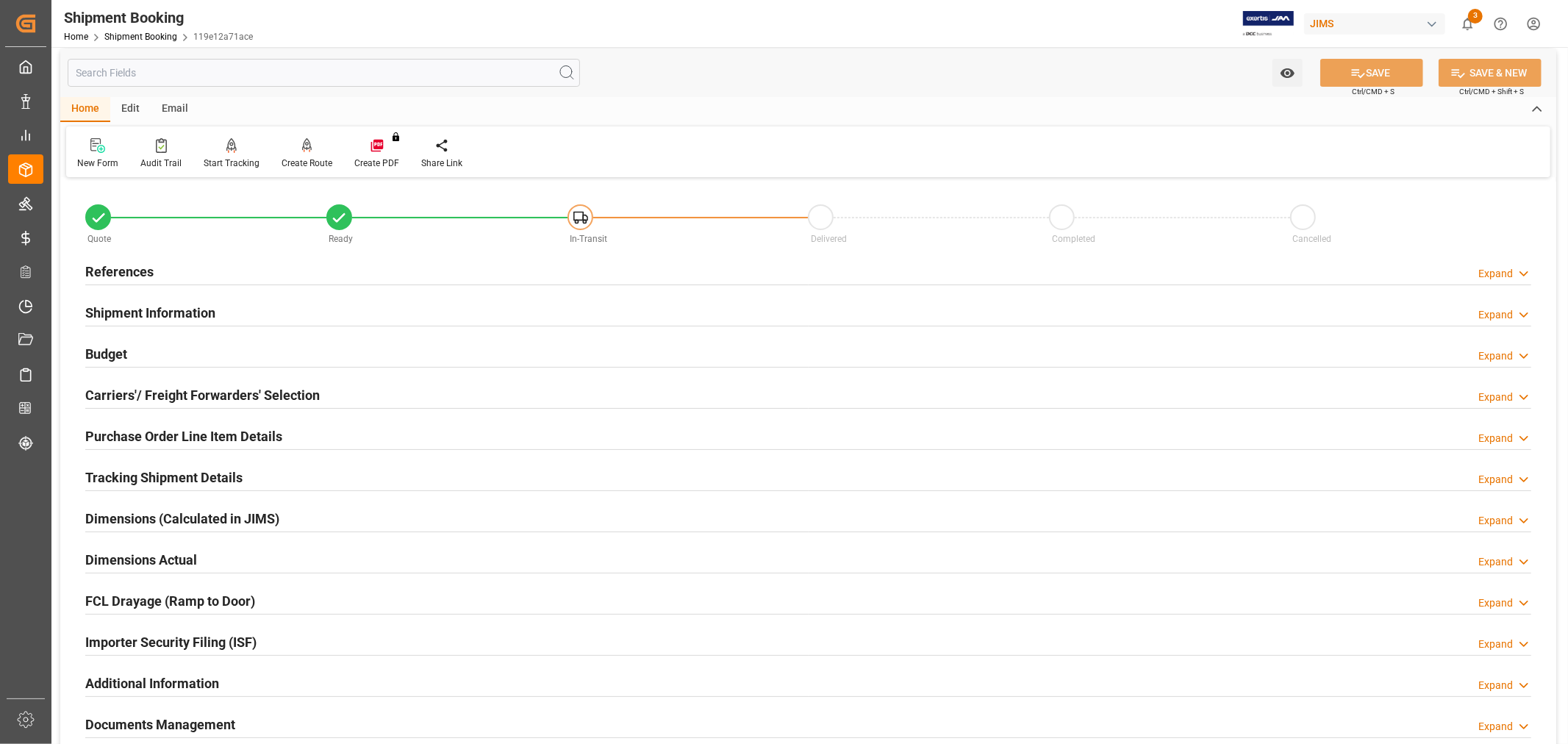
scroll to position [0, 0]
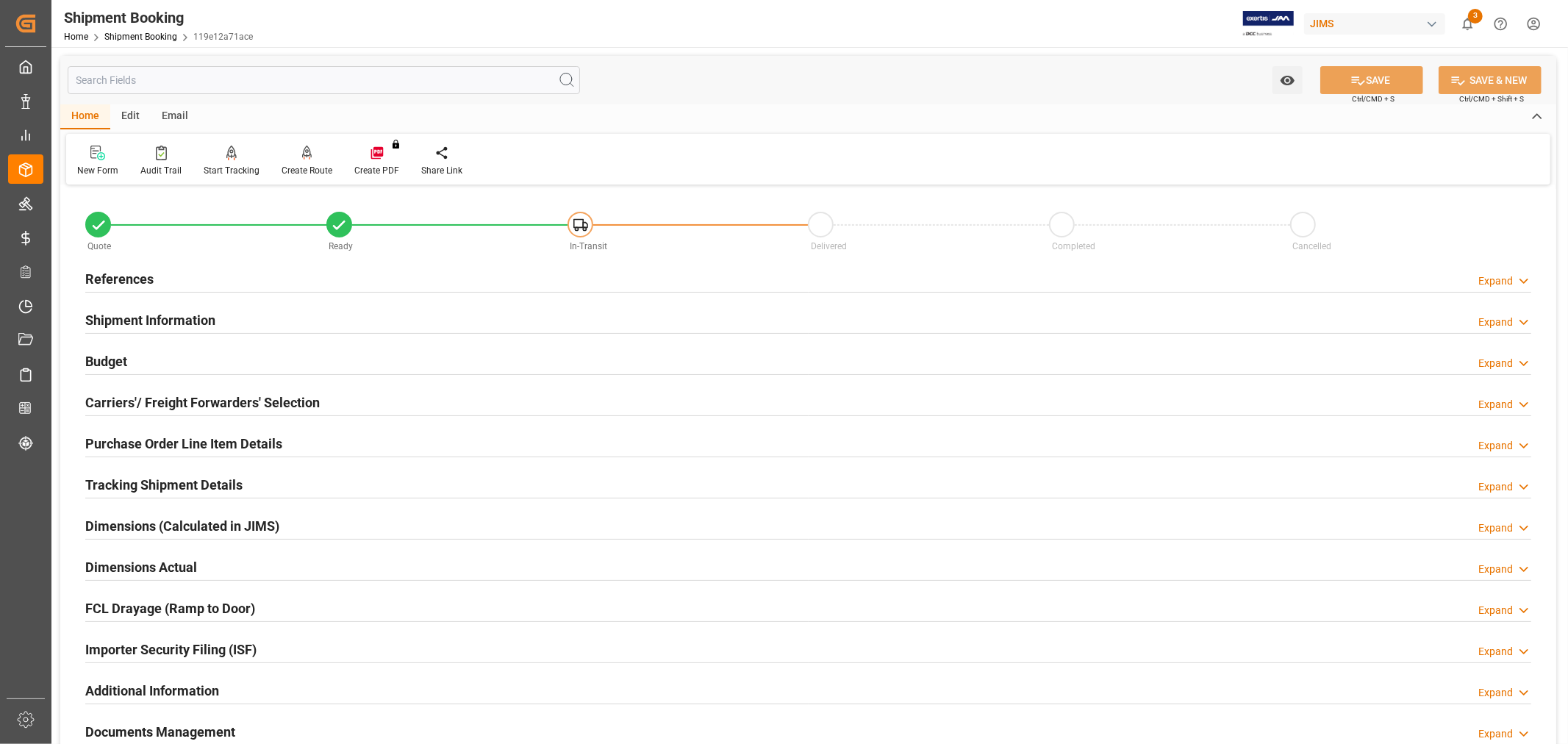
click at [169, 115] on div "Email" at bounding box center [175, 116] width 48 height 25
click at [104, 158] on icon at bounding box center [99, 155] width 20 height 10
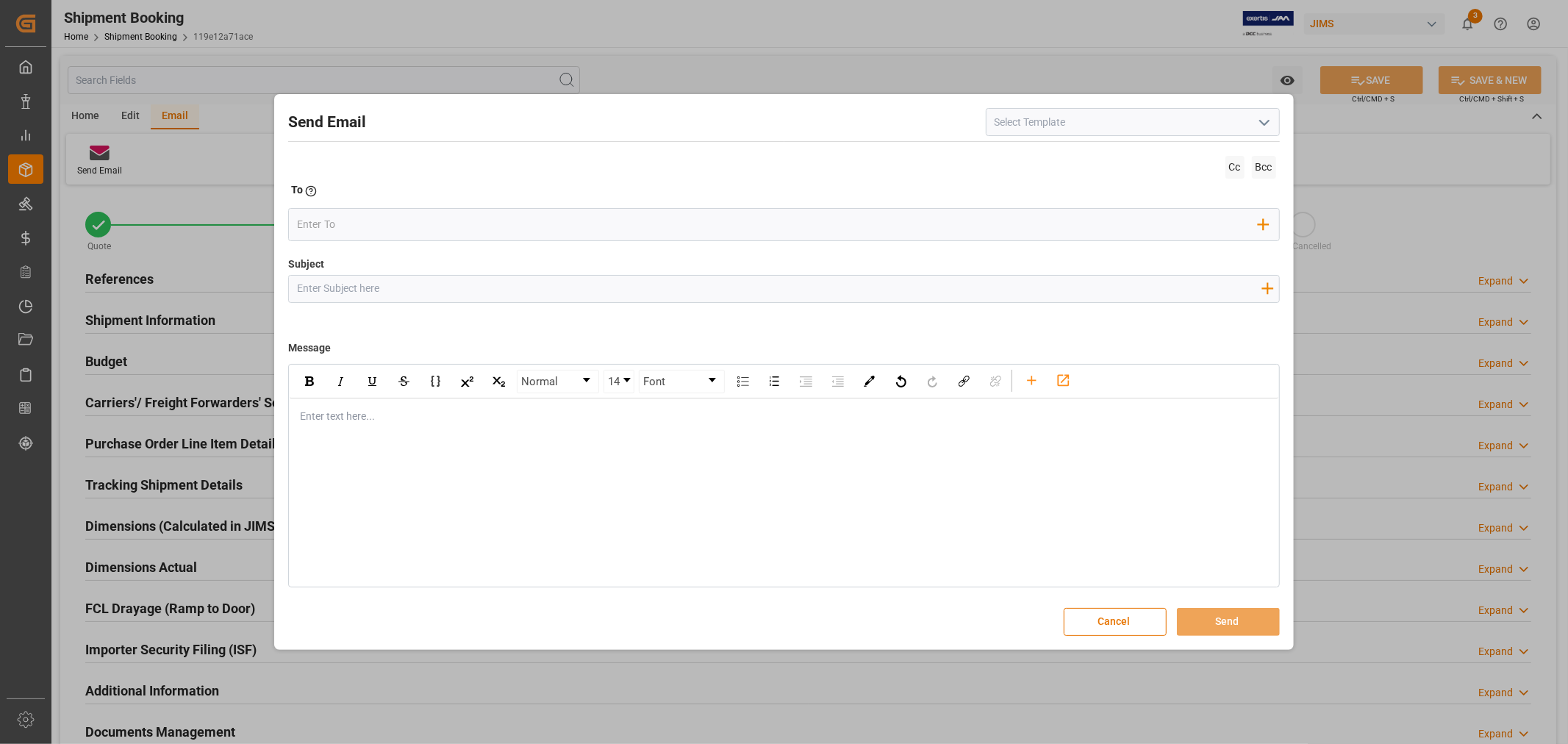
click at [1219, 125] on input at bounding box center [1133, 122] width 294 height 28
click at [1269, 128] on icon "open menu" at bounding box center [1265, 123] width 18 height 18
click at [1159, 148] on div "2BOOK - Ocean - Air freight" at bounding box center [1132, 154] width 293 height 33
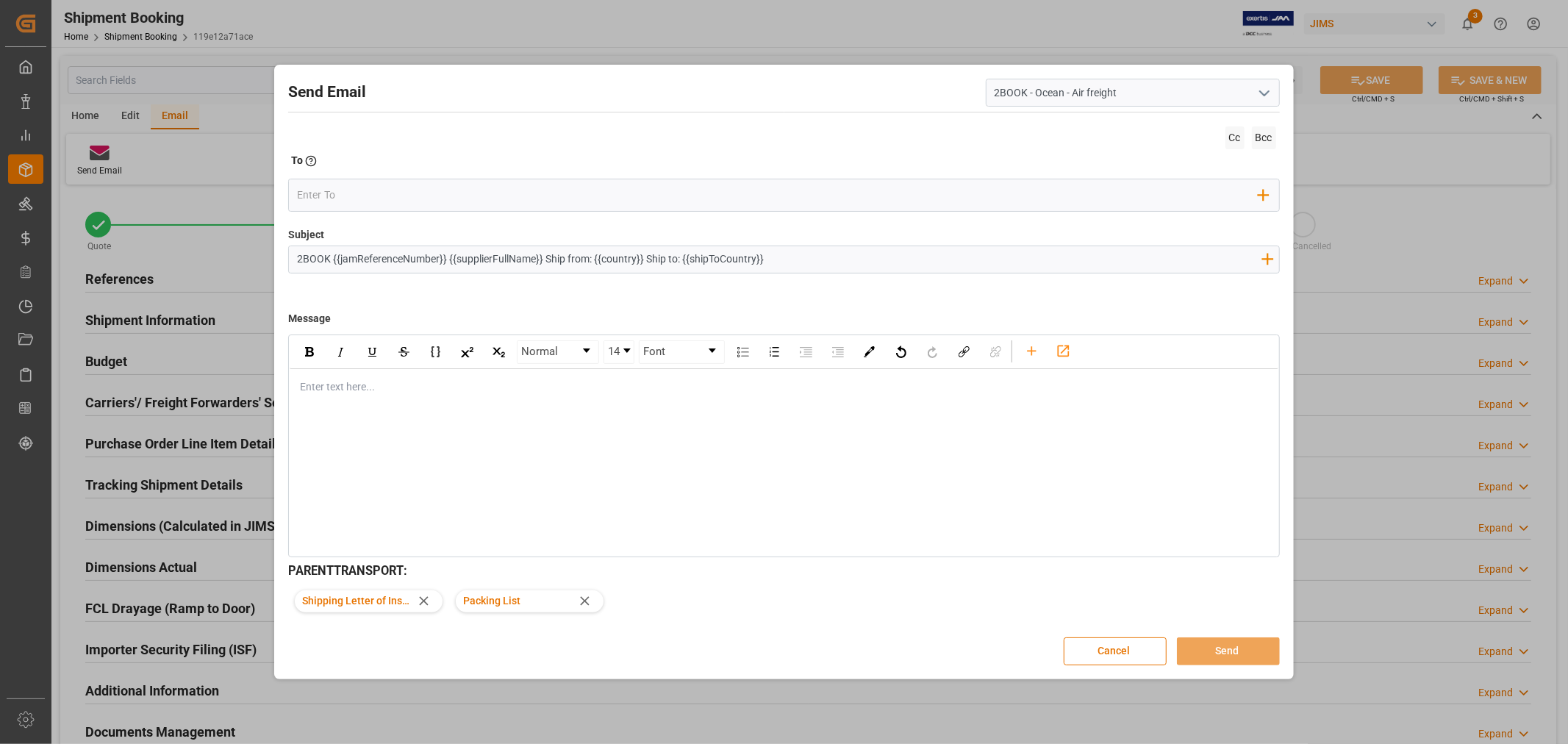
type input "2BOOK - Ocean - Air freight"
type input "2BOOK {{jamReferenceNumber}} {{supplierFullName}} Ship from: {{country}} Ship t…"
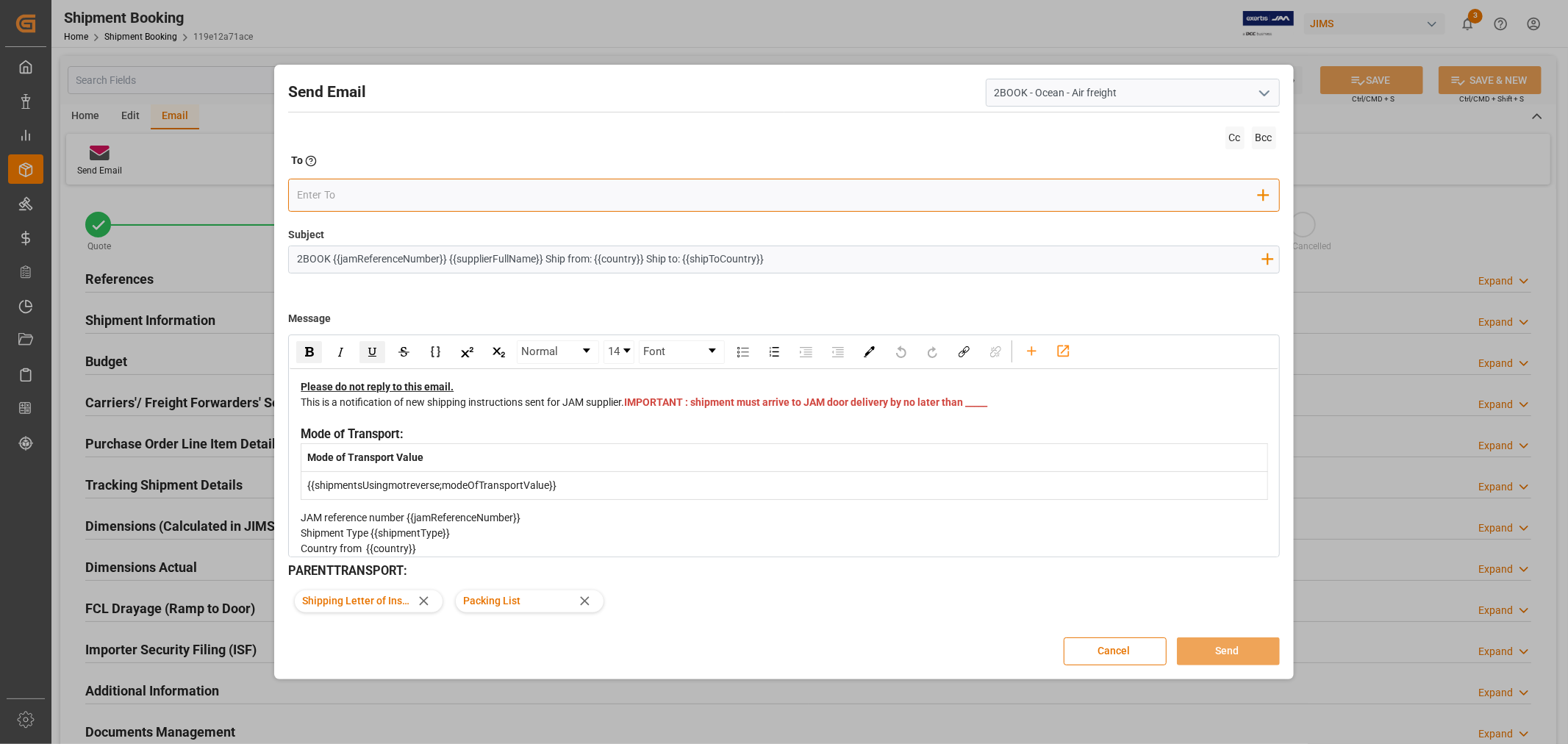
click at [982, 191] on input "email" at bounding box center [777, 195] width 961 height 22
type input "[EMAIL_ADDRESS][DOMAIN_NAME]"
click at [408, 219] on span "[EMAIL_ADDRESS][DOMAIN_NAME]" at bounding box center [409, 224] width 163 height 15
click at [676, 422] on div "This is a notification of new shipping instructions sent for JAM supplier. IMPO…" at bounding box center [784, 410] width 967 height 31
drag, startPoint x: 675, startPoint y: 419, endPoint x: 640, endPoint y: 412, distance: 35.7
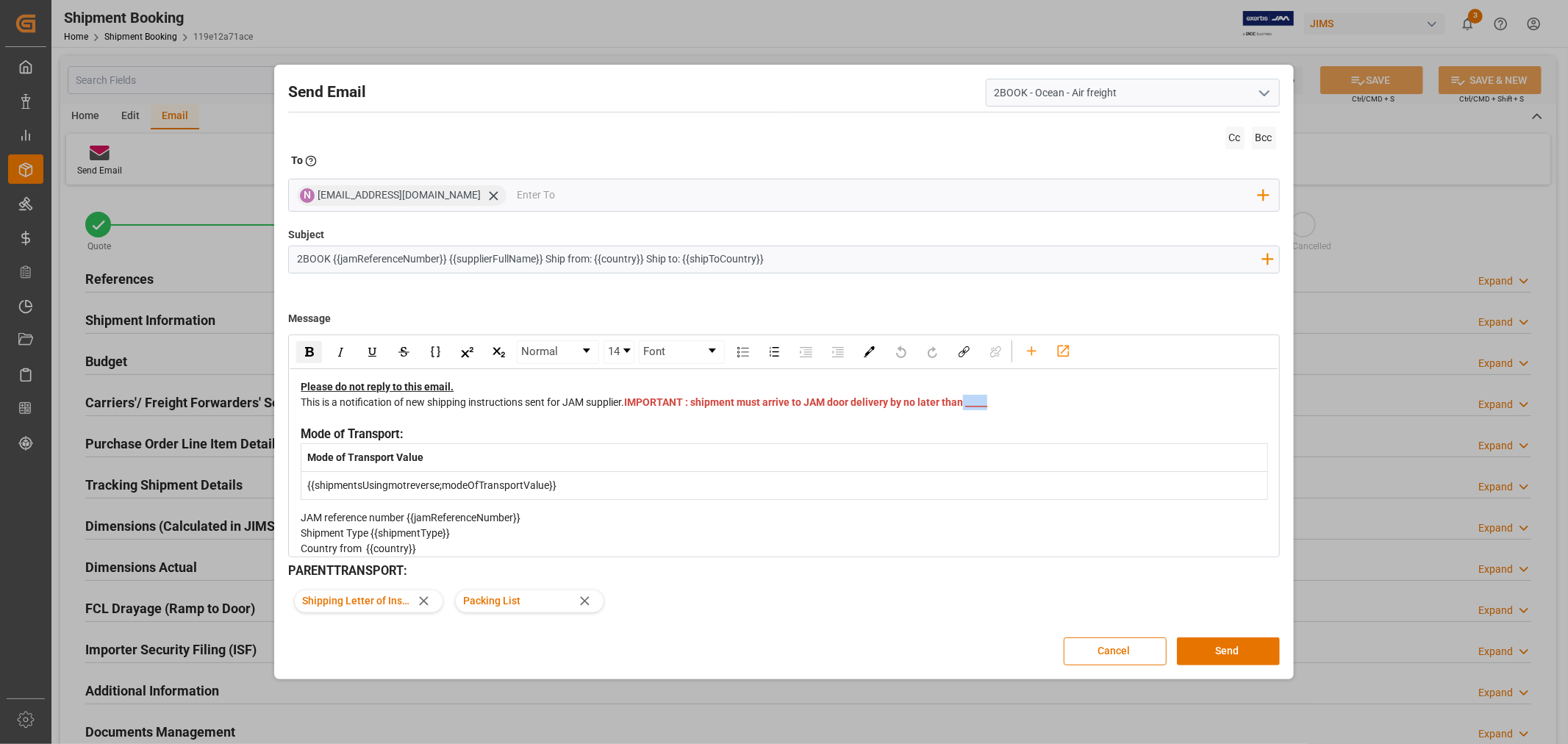
click at [640, 412] on div "This is a notification of new shipping instructions sent for JAM supplier. IMPO…" at bounding box center [784, 410] width 967 height 31
click at [1202, 646] on button "Send" at bounding box center [1228, 651] width 103 height 28
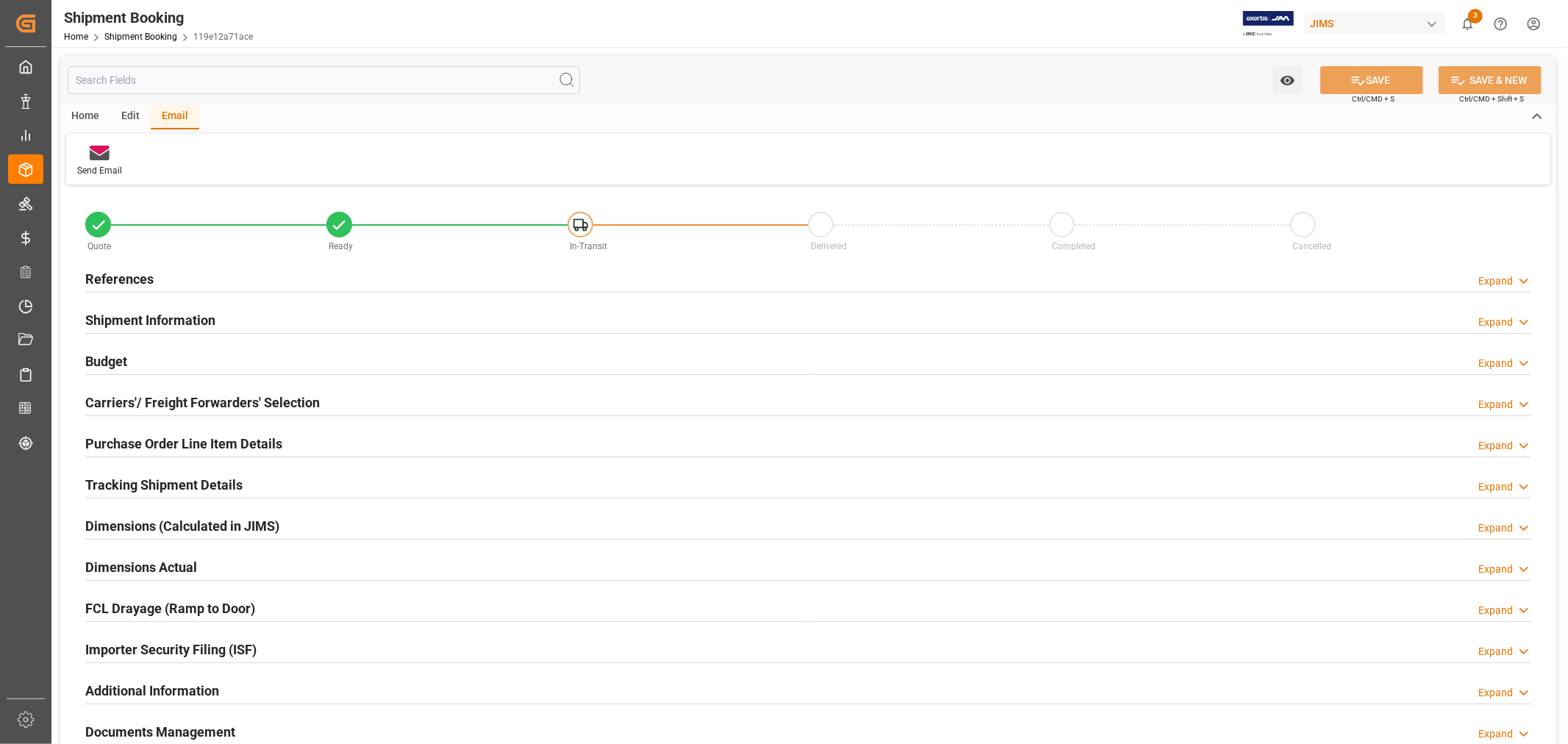
drag, startPoint x: 135, startPoint y: 286, endPoint x: 126, endPoint y: 266, distance: 21.9
click at [135, 285] on h2 "References" at bounding box center [119, 278] width 69 height 20
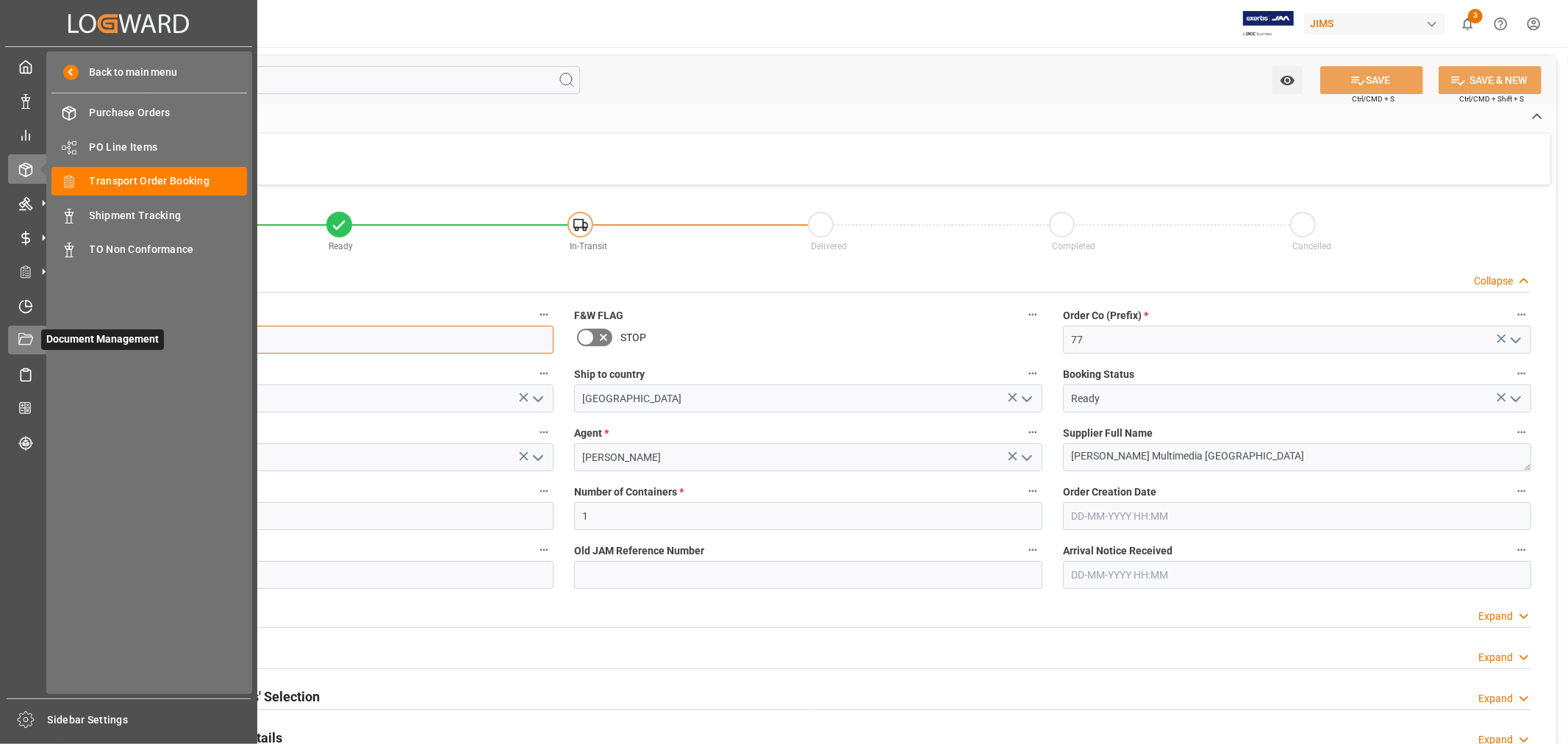
drag, startPoint x: 166, startPoint y: 338, endPoint x: 36, endPoint y: 341, distance: 130.0
click at [36, 341] on div "Created by potrace 1.15, written by Peter Selinger 2001-2017 Created by potrace…" at bounding box center [784, 372] width 1568 height 744
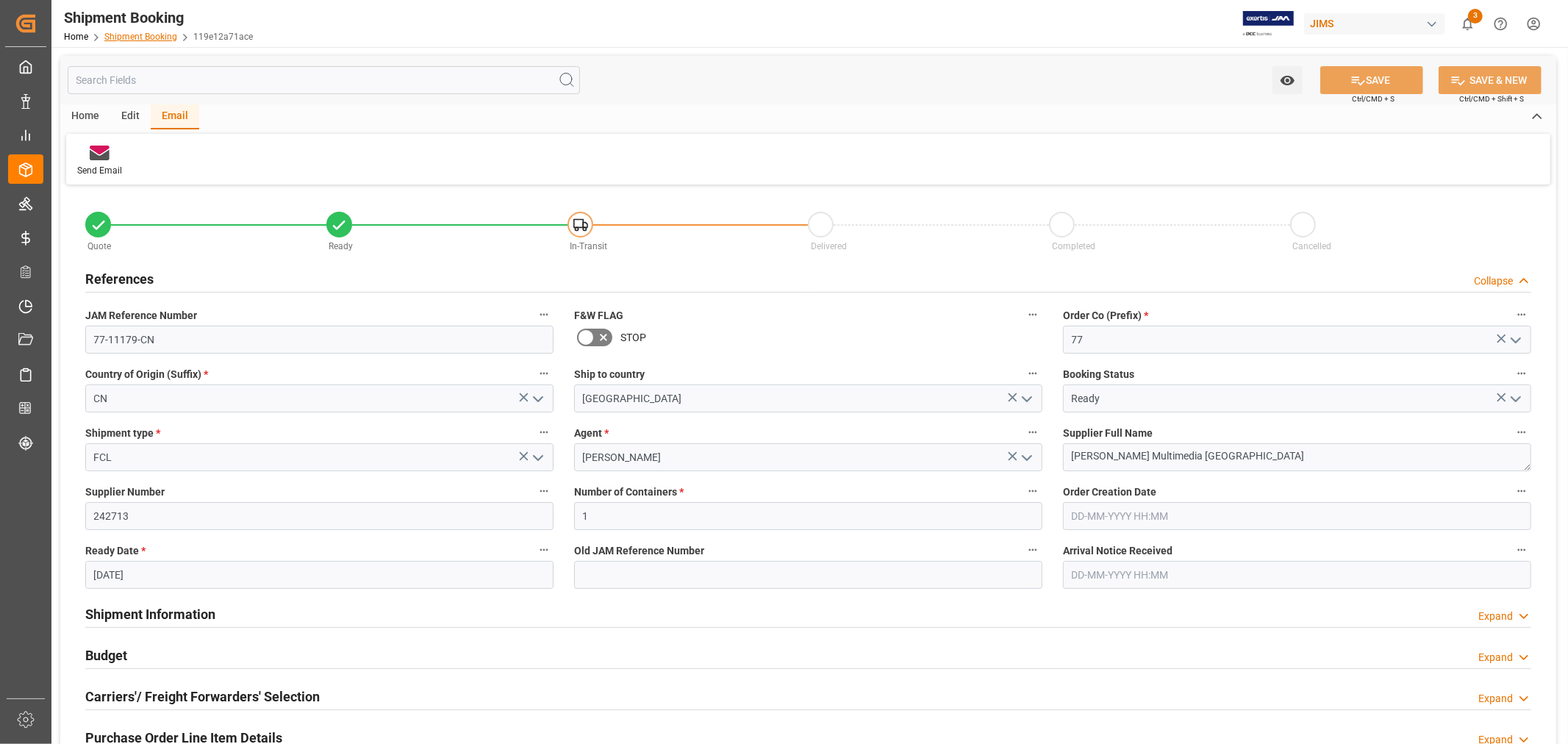
click at [134, 37] on link "Shipment Booking" at bounding box center [140, 36] width 73 height 10
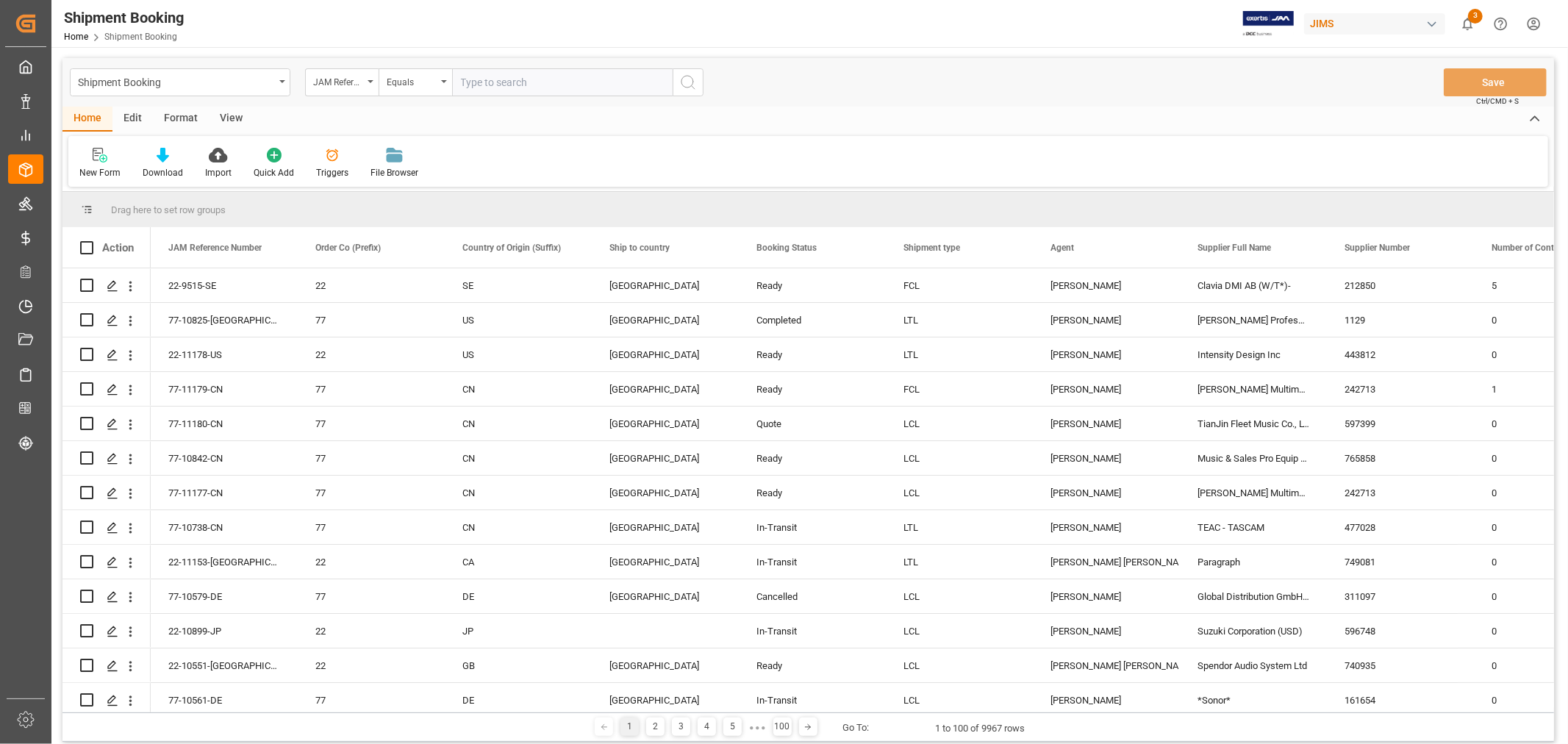
click at [483, 81] on input "text" at bounding box center [562, 82] width 220 height 28
click at [101, 165] on div "New Form" at bounding box center [100, 163] width 63 height 32
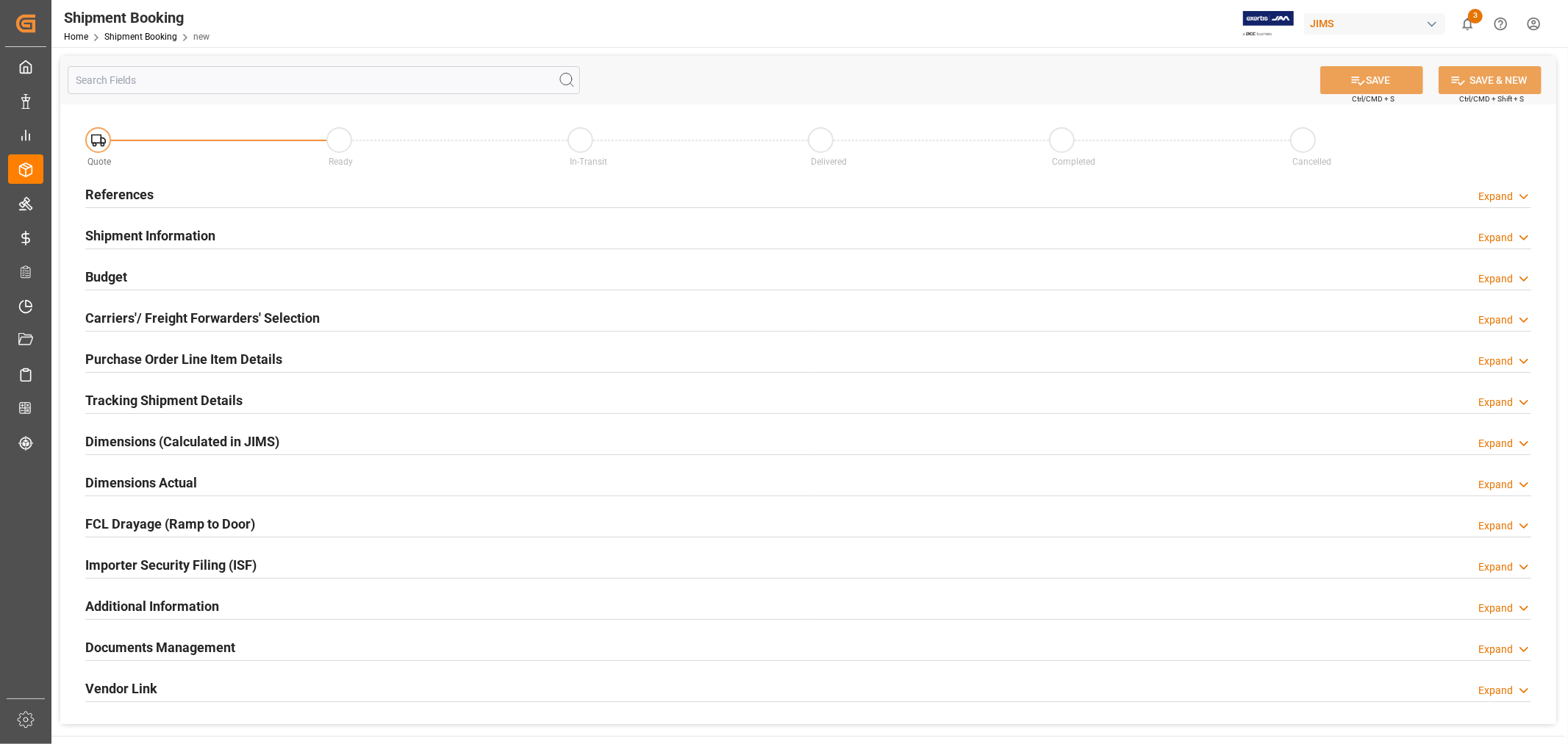
click at [138, 196] on h2 "References" at bounding box center [119, 194] width 69 height 20
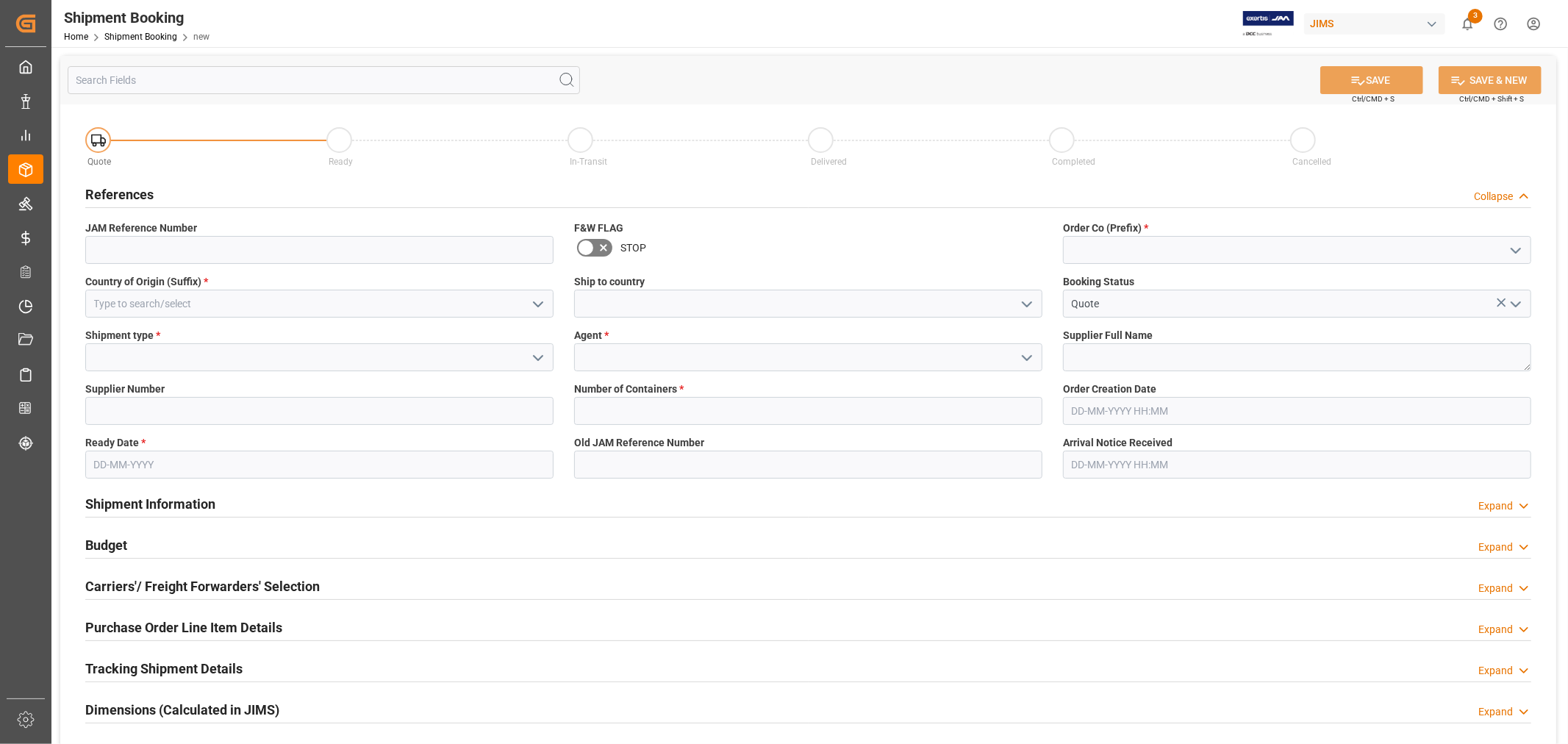
click at [1118, 224] on span "Order Co (Prefix) *" at bounding box center [1106, 228] width 86 height 15
click at [1119, 241] on input at bounding box center [1297, 249] width 468 height 28
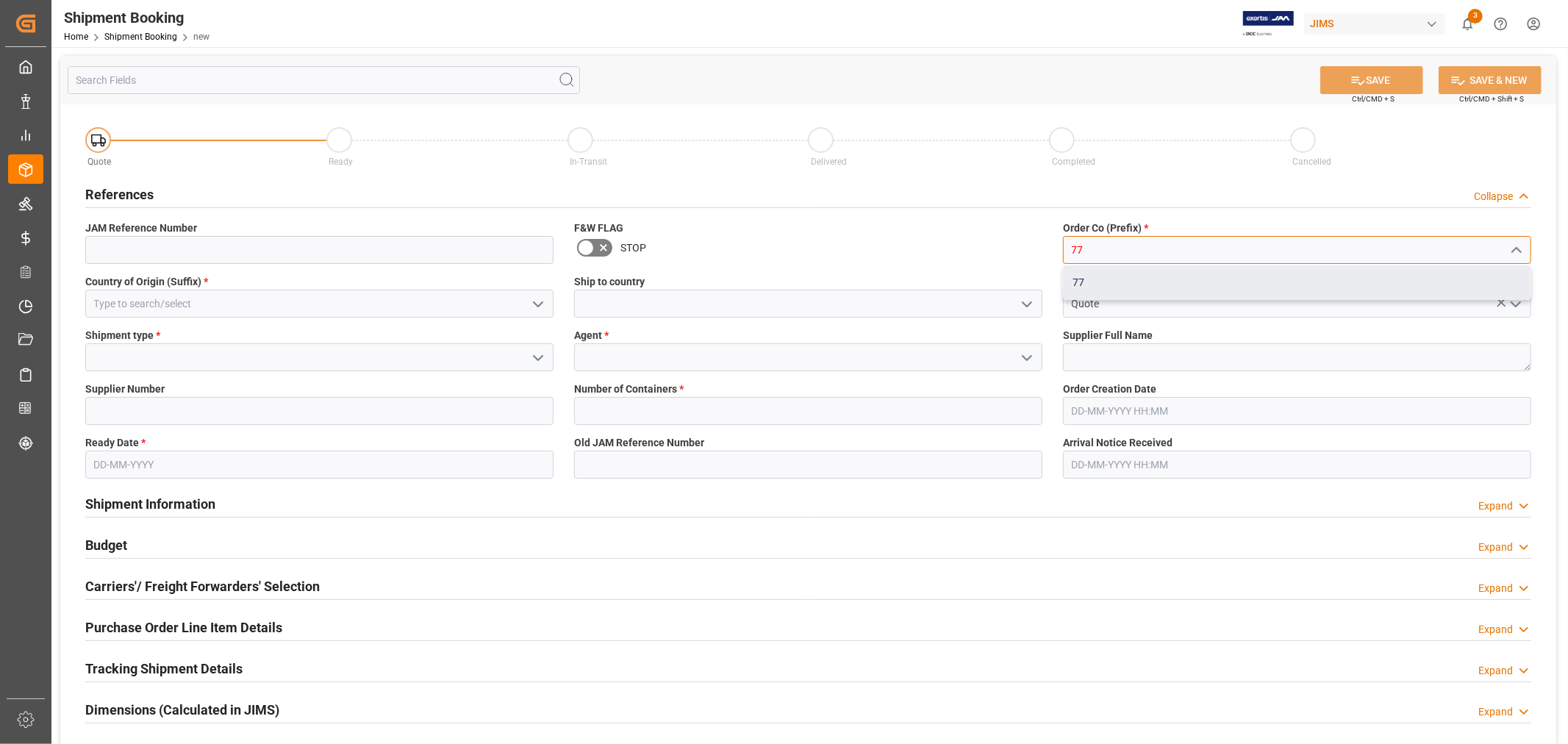
click at [1086, 280] on div "77" at bounding box center [1297, 282] width 466 height 33
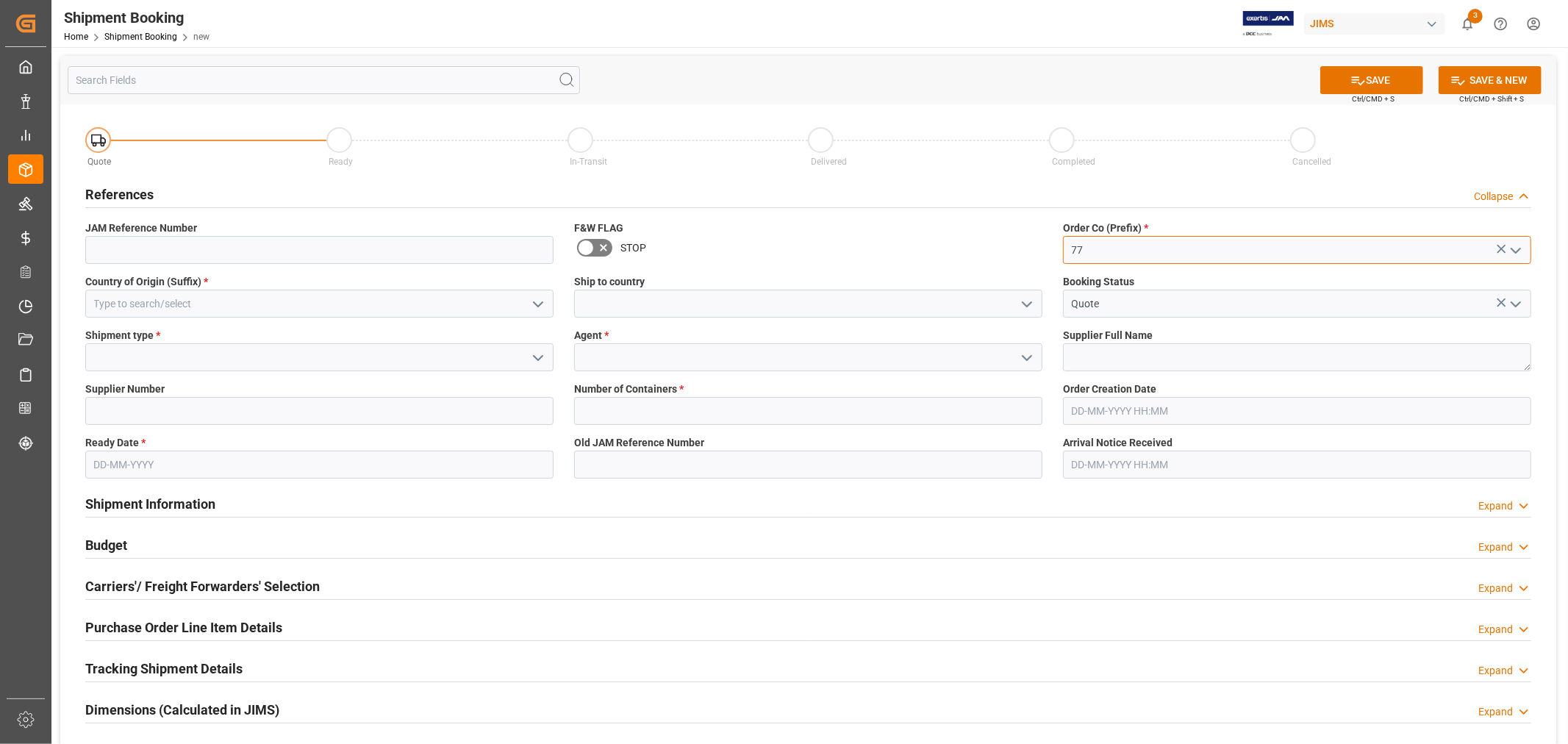
type input "77"
click at [187, 299] on input at bounding box center [320, 303] width 468 height 28
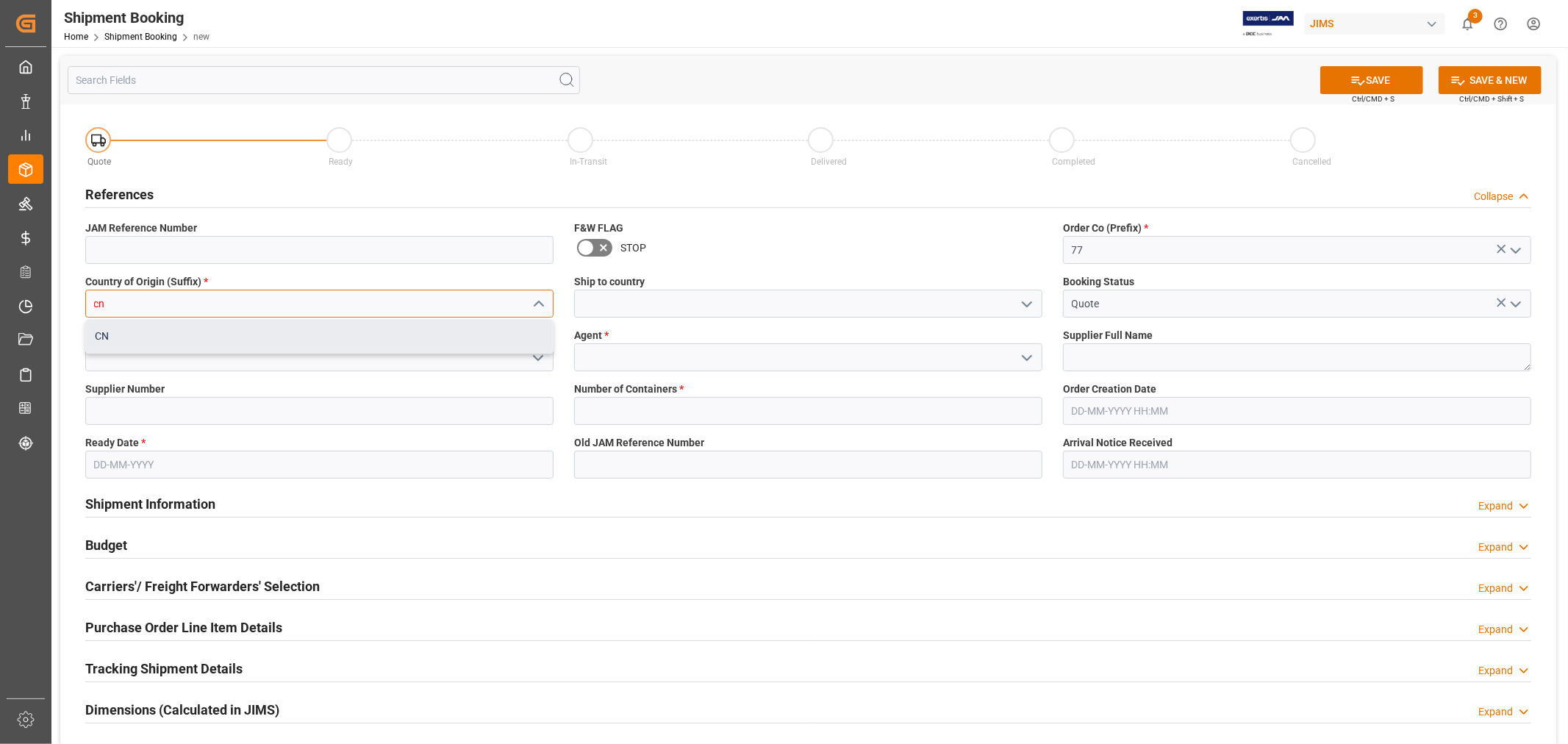
click at [187, 335] on div "CN" at bounding box center [320, 336] width 466 height 33
type input "CN"
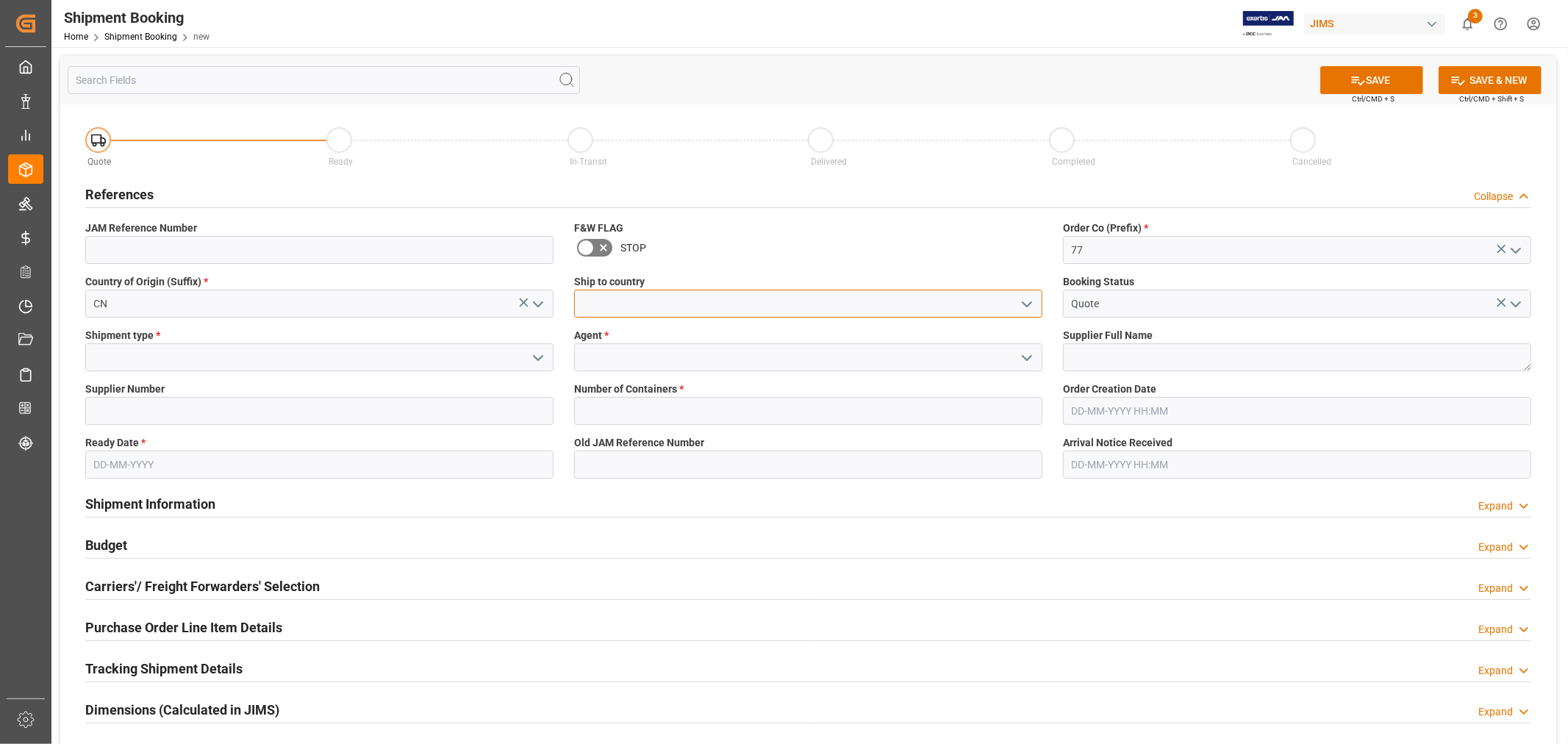
click at [604, 306] on input at bounding box center [808, 303] width 468 height 28
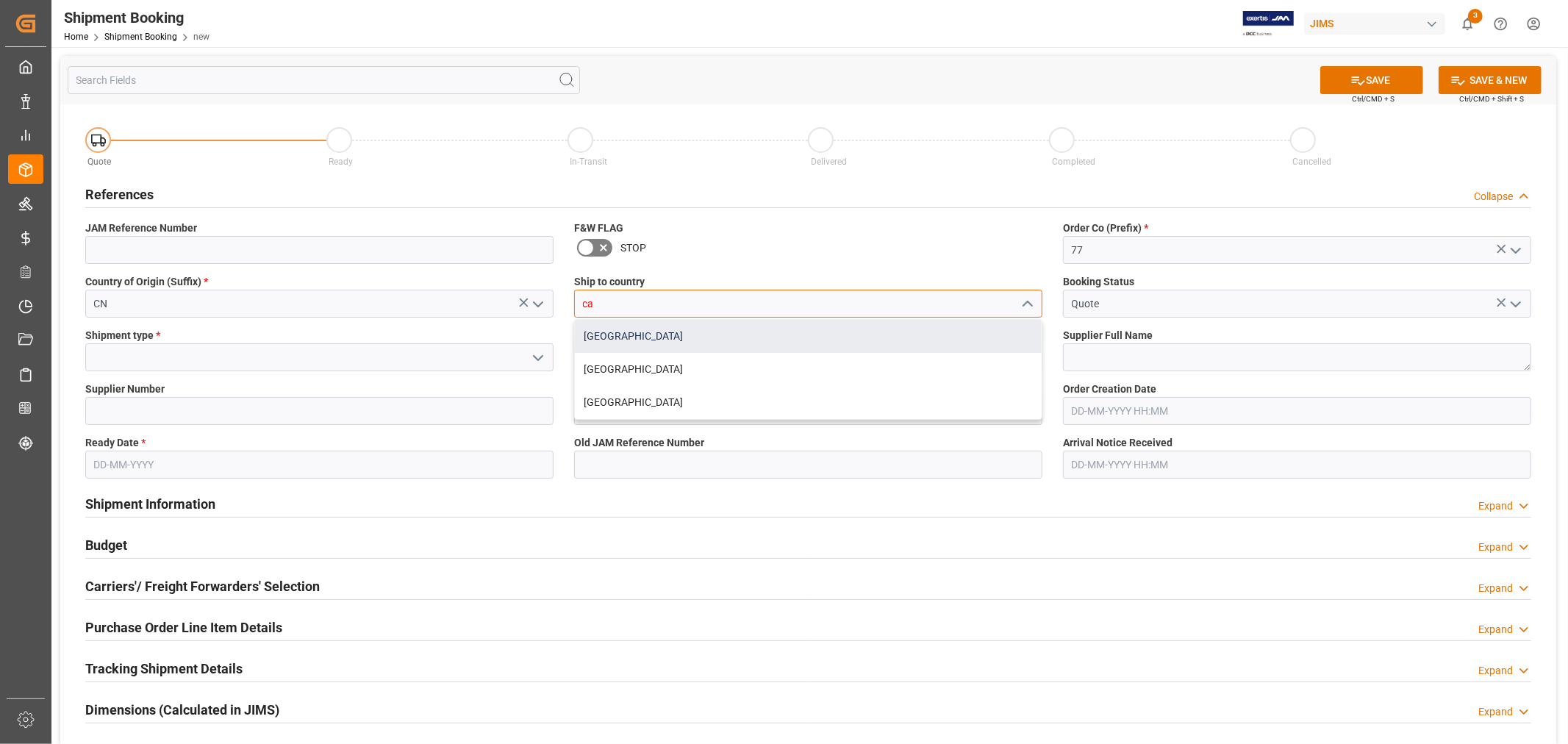
click at [610, 334] on div "[GEOGRAPHIC_DATA]" at bounding box center [808, 336] width 466 height 33
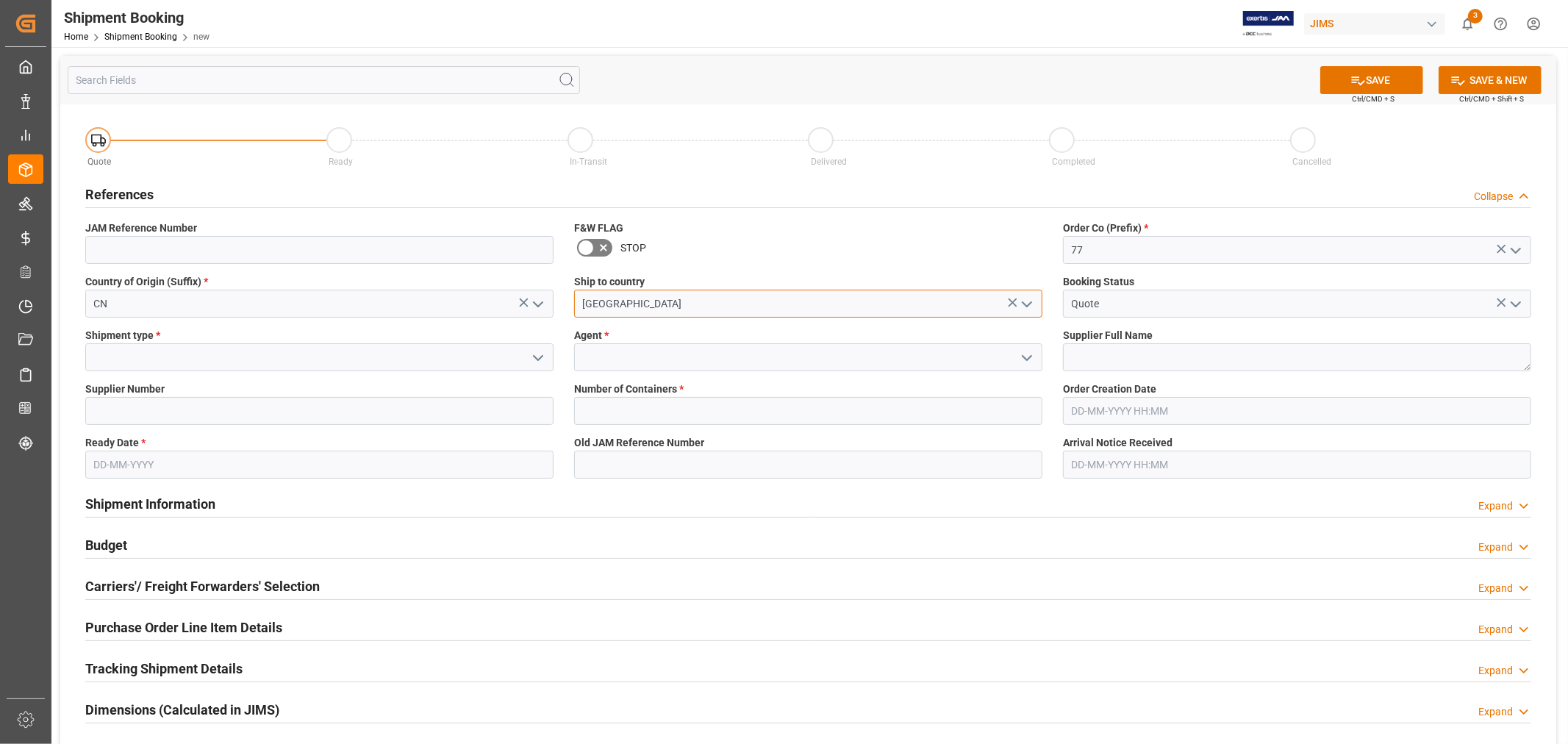
type input "[GEOGRAPHIC_DATA]"
click at [1098, 363] on textarea at bounding box center [1297, 357] width 468 height 28
type textarea "h"
type textarea "[PERSON_NAME] Multimedia [GEOGRAPHIC_DATA]"
click at [633, 370] on input at bounding box center [808, 357] width 468 height 28
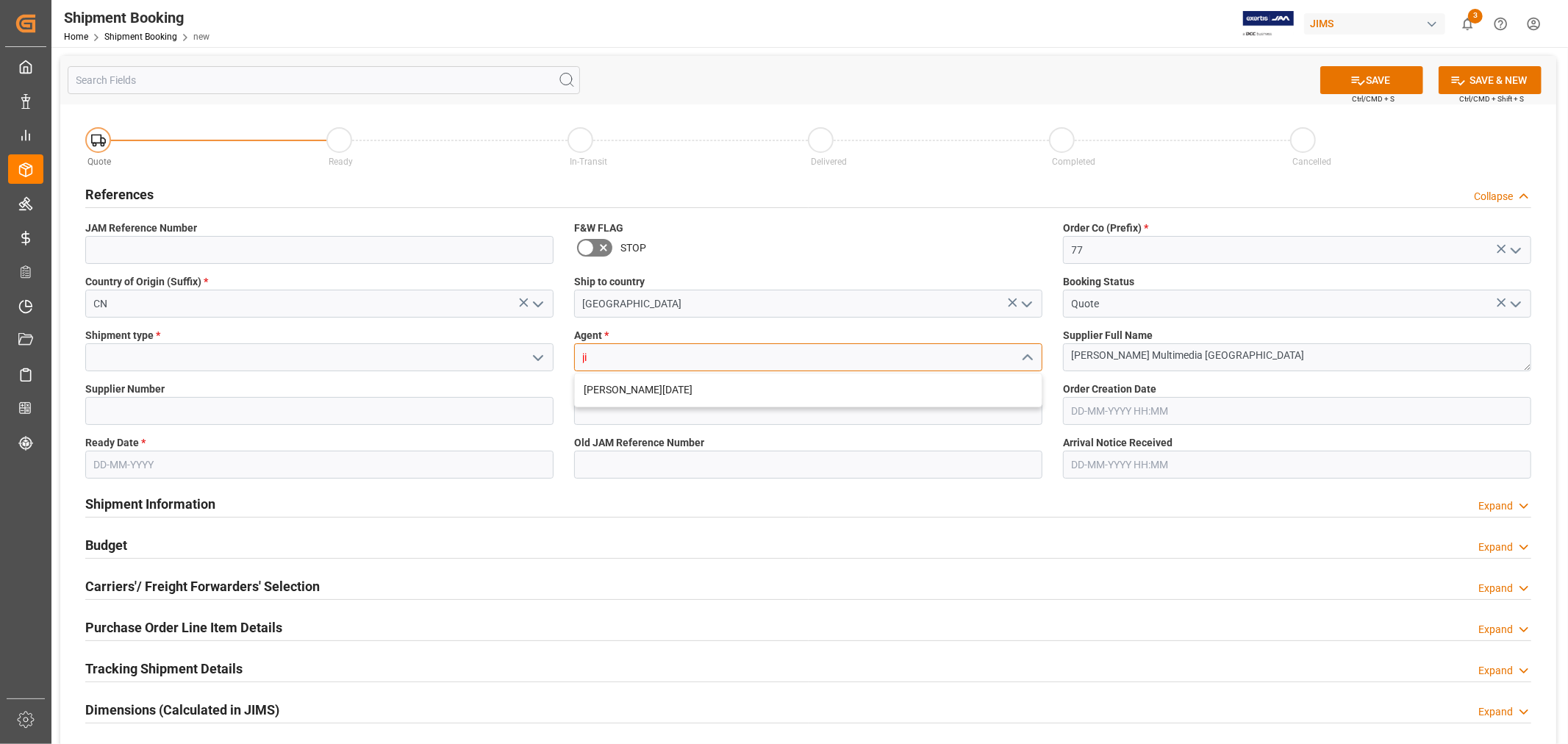
type input "j"
click at [598, 387] on div "[PERSON_NAME]" at bounding box center [808, 390] width 466 height 33
type input "[PERSON_NAME]"
click at [420, 363] on input at bounding box center [320, 357] width 468 height 28
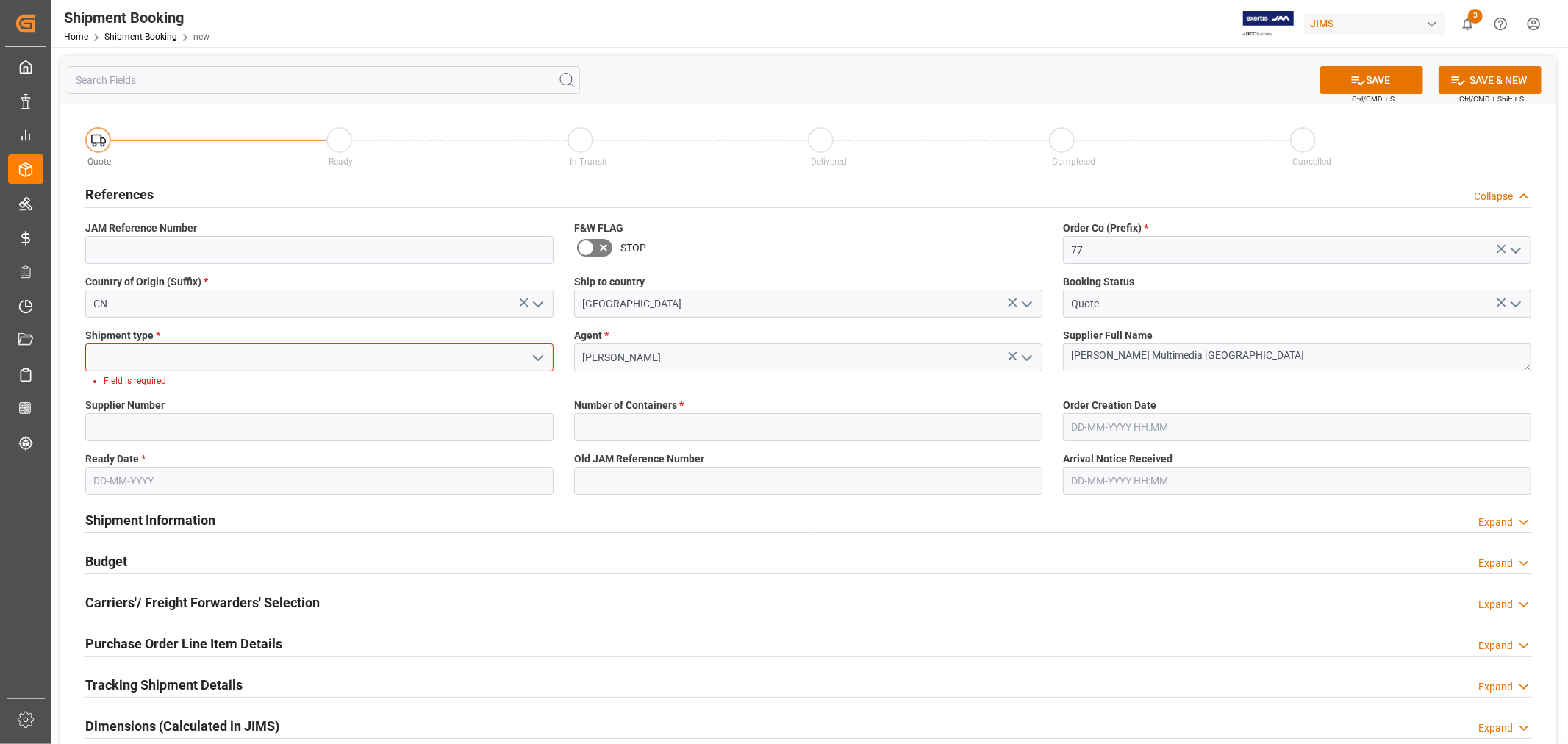
click at [532, 359] on icon "open menu" at bounding box center [538, 358] width 18 height 18
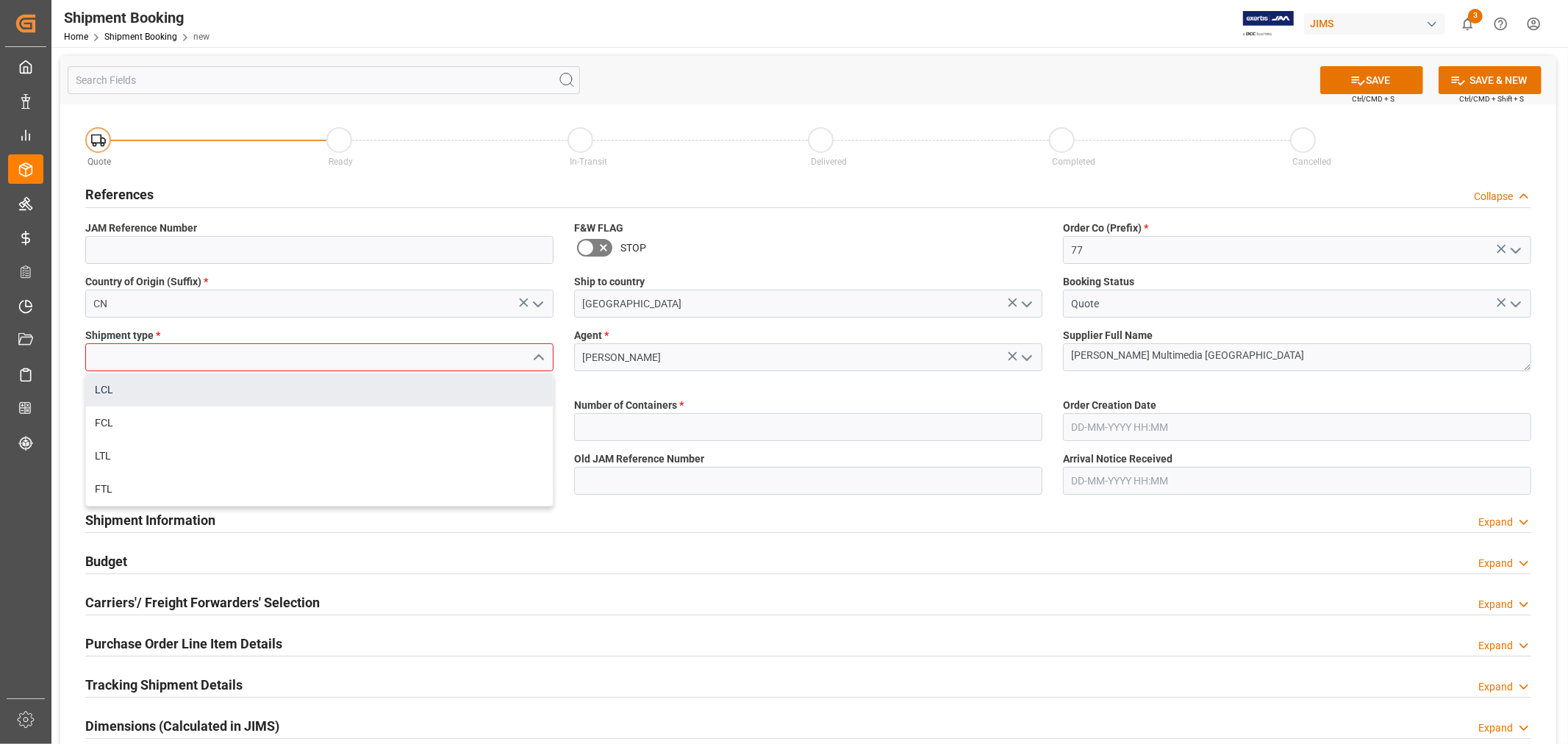
click at [461, 384] on div "LCL" at bounding box center [320, 390] width 466 height 33
type input "LCL"
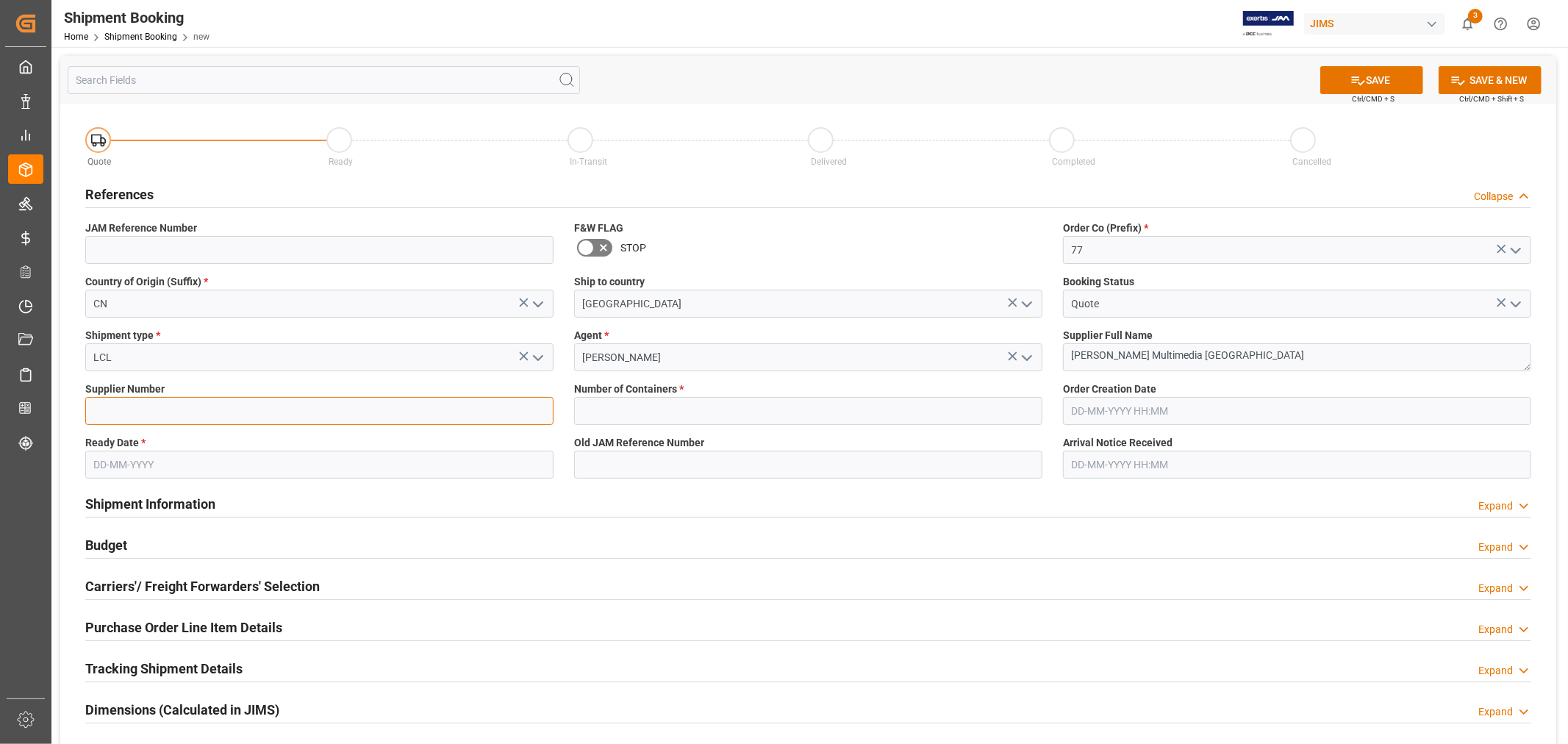
click at [449, 398] on input at bounding box center [320, 411] width 468 height 28
type input "242713"
click at [575, 406] on input "text" at bounding box center [808, 411] width 468 height 28
type input "0"
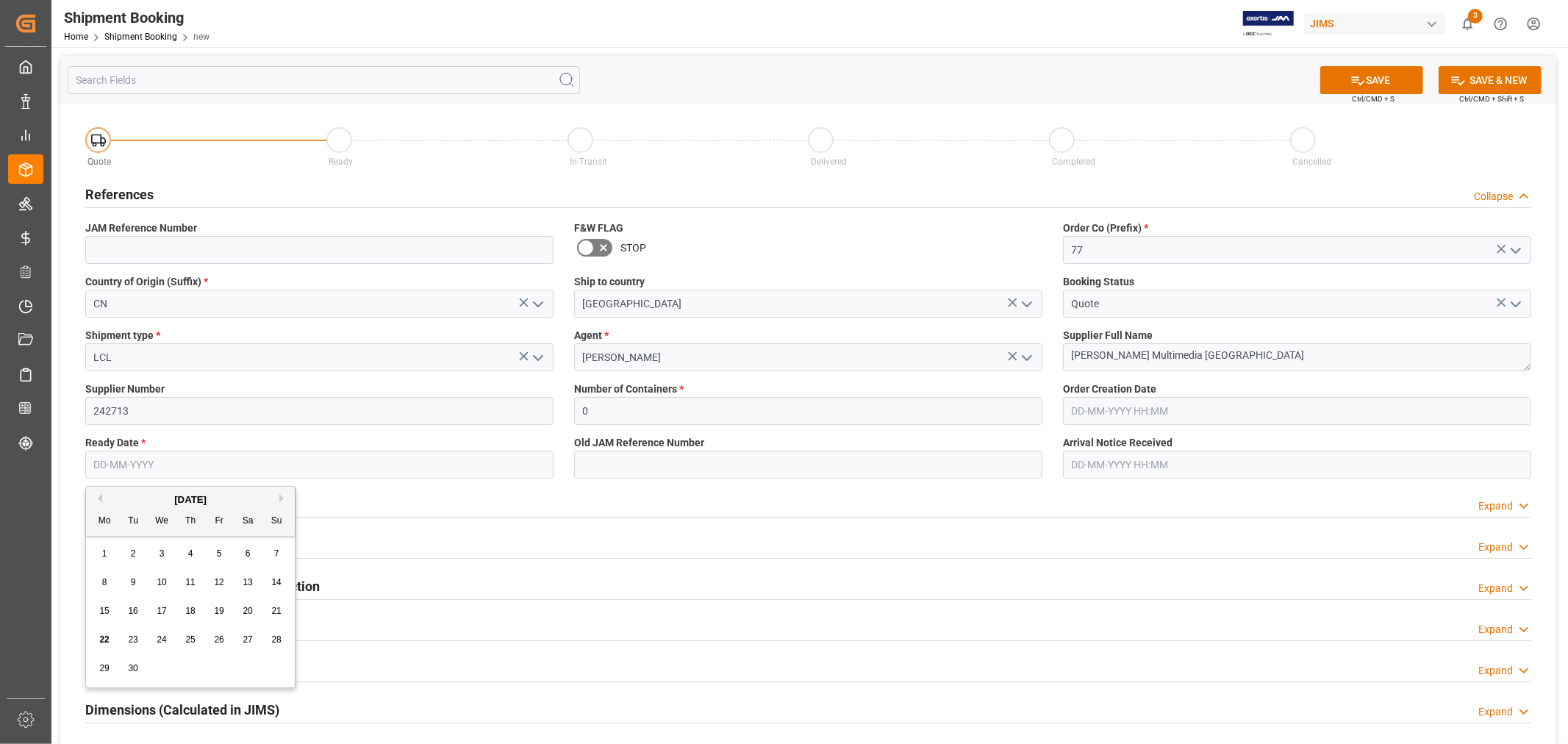
click at [342, 466] on input "text" at bounding box center [320, 464] width 468 height 28
type input "[DATE]"
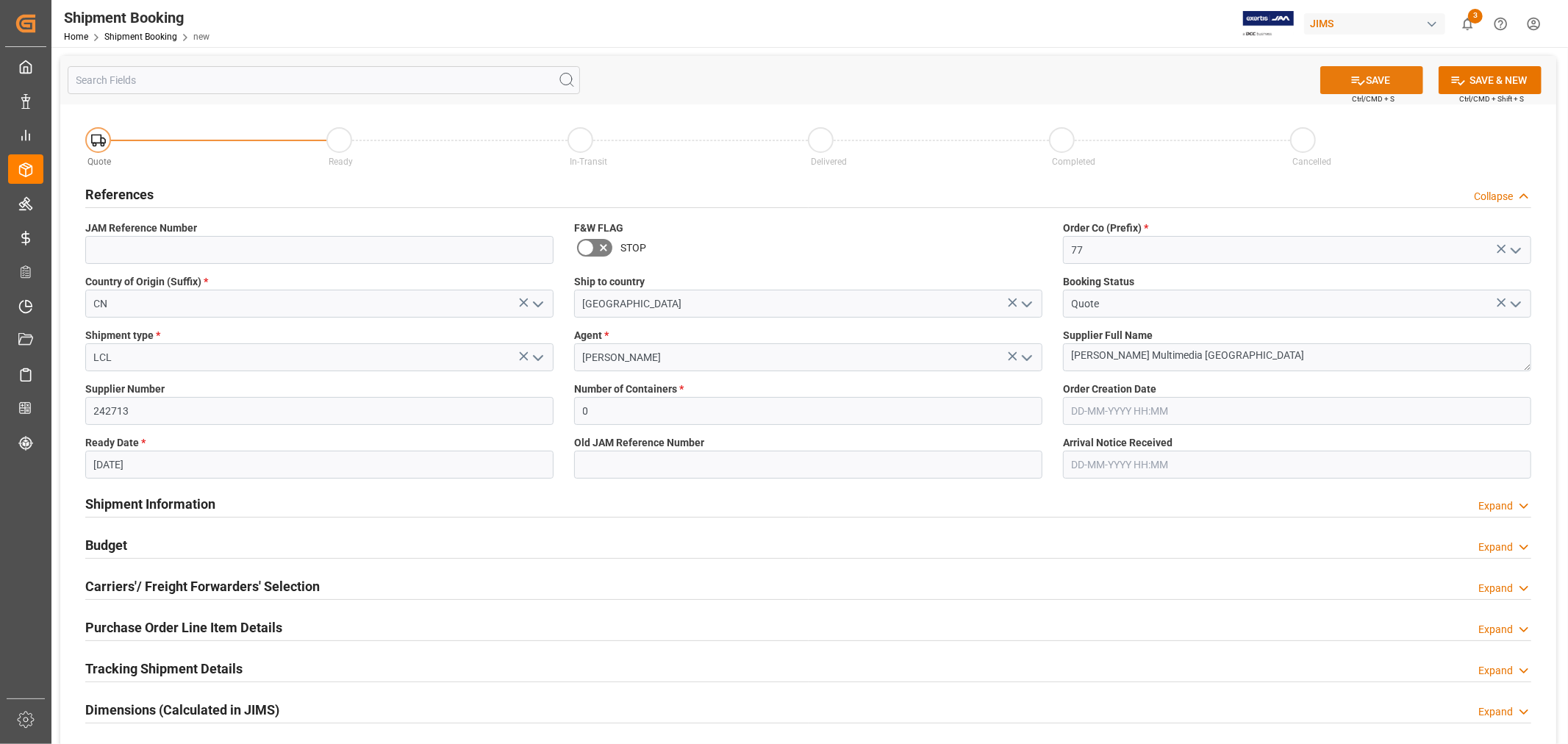
click at [1346, 82] on button "SAVE" at bounding box center [1372, 80] width 103 height 28
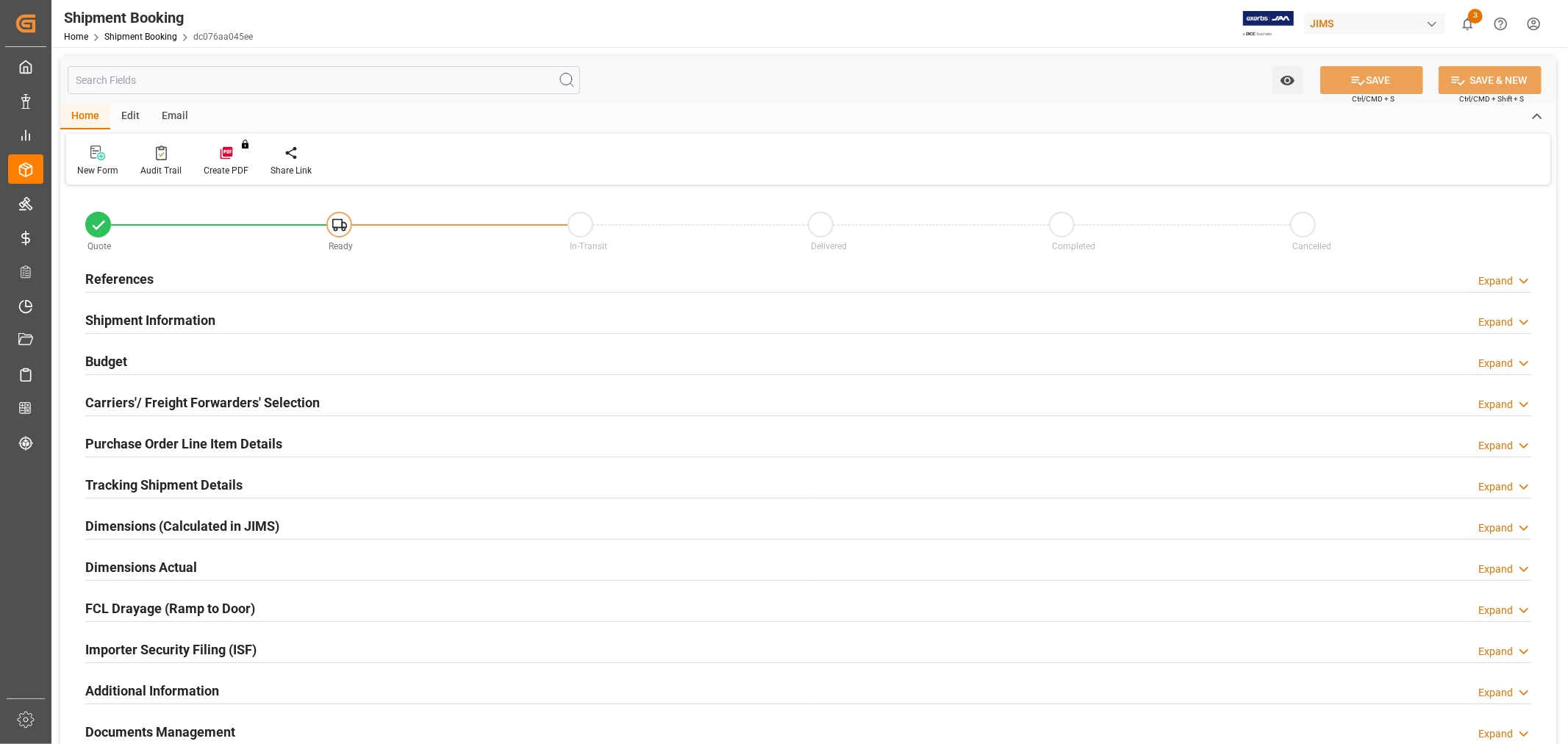
type input "0"
type input "[DATE]"
click at [111, 279] on h2 "References" at bounding box center [119, 278] width 69 height 20
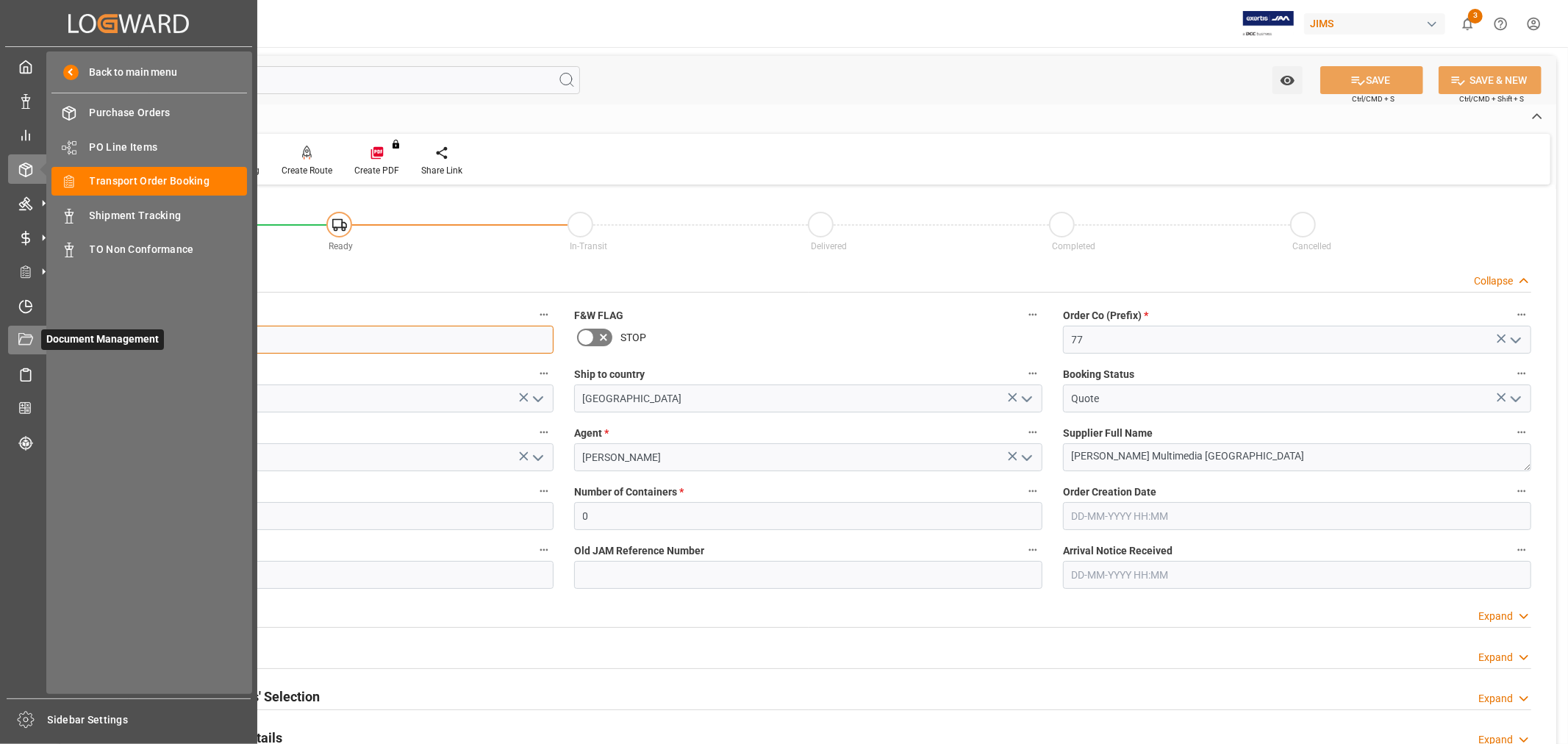
drag, startPoint x: 186, startPoint y: 348, endPoint x: 52, endPoint y: 342, distance: 134.1
click at [45, 341] on div "Created by potrace 1.15, written by [PERSON_NAME] [DATE]-[DATE] Created by potr…" at bounding box center [784, 372] width 1568 height 744
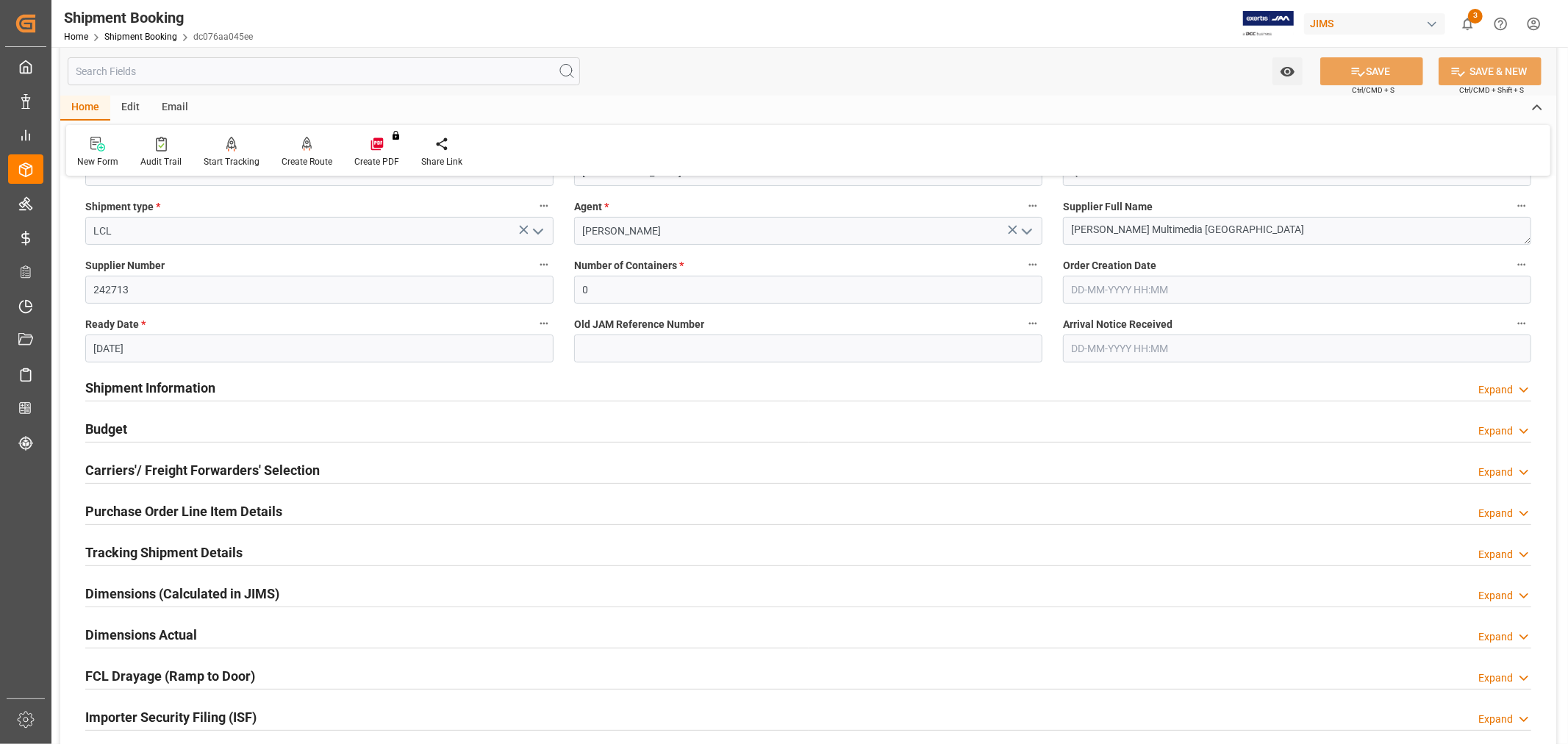
scroll to position [326, 0]
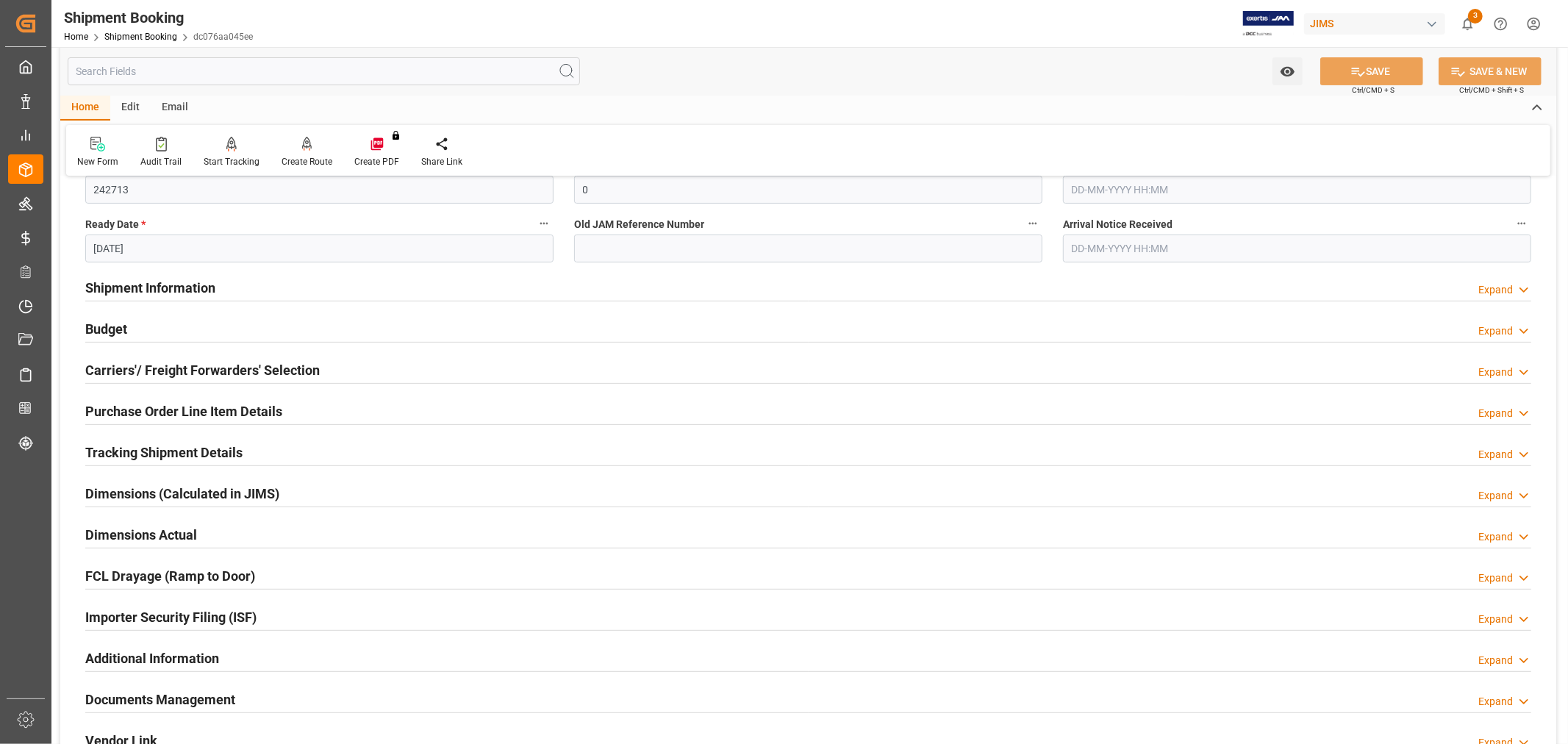
click at [172, 373] on h2 "Carriers'/ Freight Forwarders' Selection" at bounding box center [203, 370] width 235 height 20
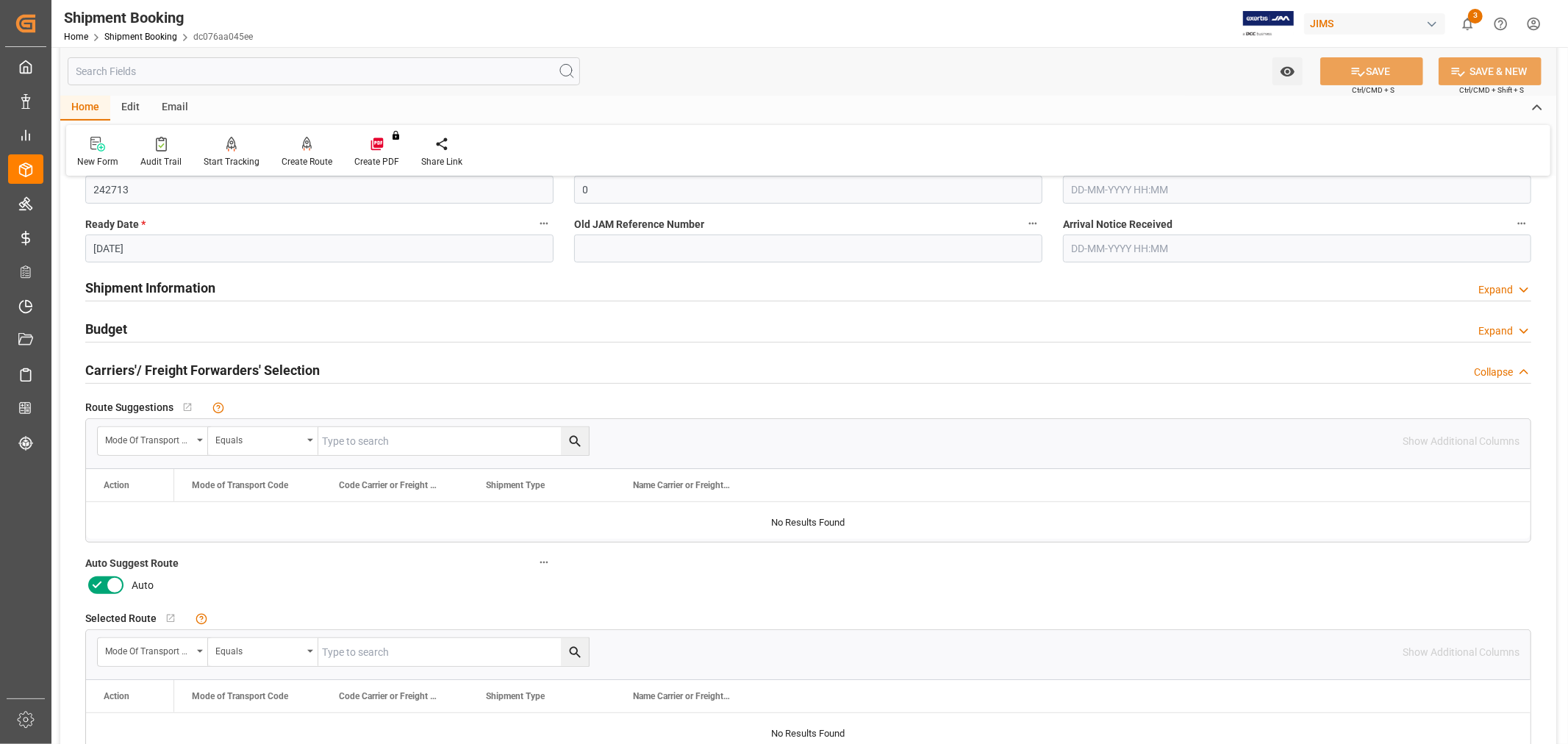
click at [90, 585] on icon at bounding box center [97, 585] width 18 height 18
click at [0, 0] on input "checkbox" at bounding box center [0, 0] width 0 height 0
click at [262, 562] on label "Auto Suggest Route" at bounding box center [320, 563] width 468 height 21
click at [534, 562] on button "Auto Suggest Route" at bounding box center [544, 562] width 19 height 19
click at [1386, 69] on div at bounding box center [784, 372] width 1568 height 744
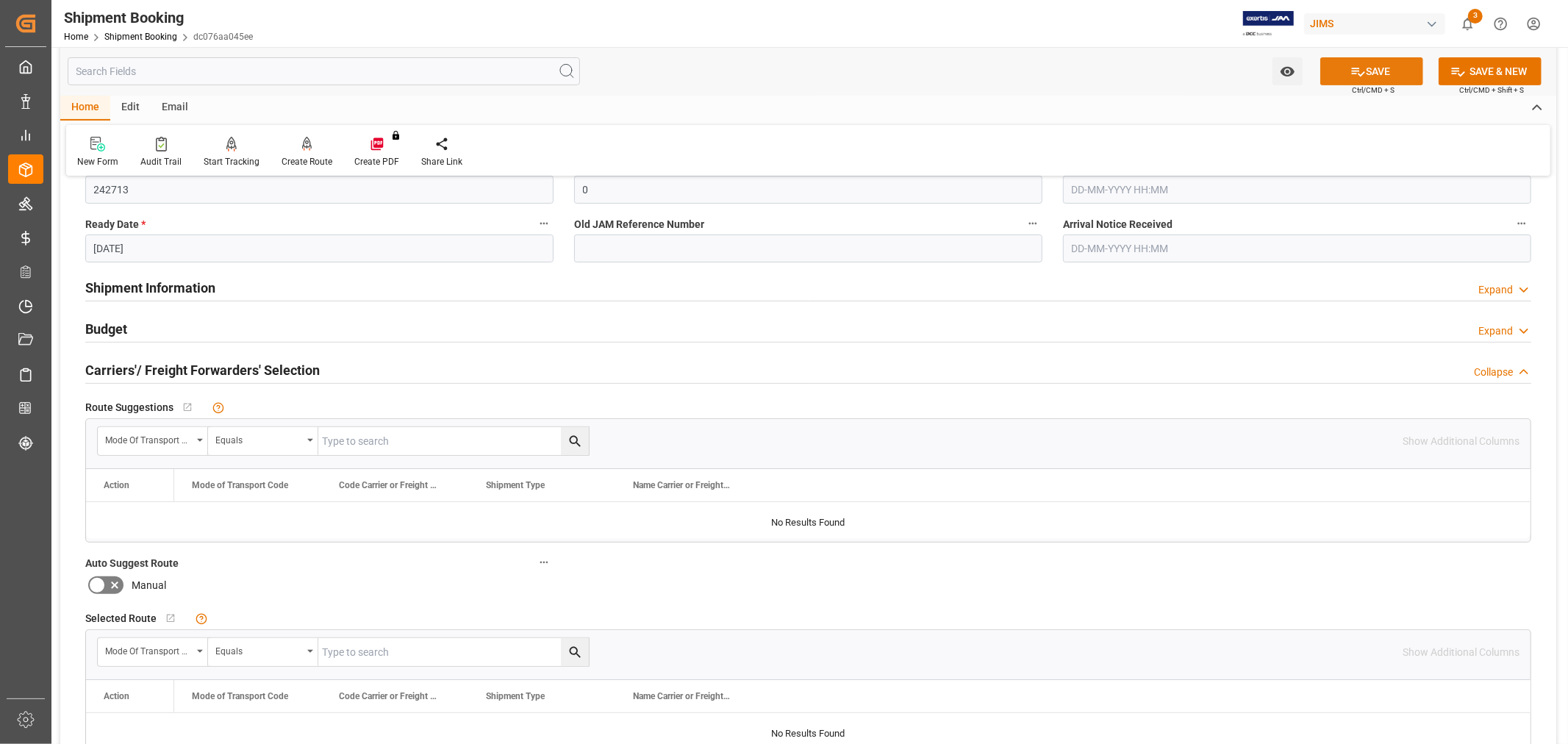
click at [1364, 71] on button "SAVE" at bounding box center [1372, 71] width 103 height 28
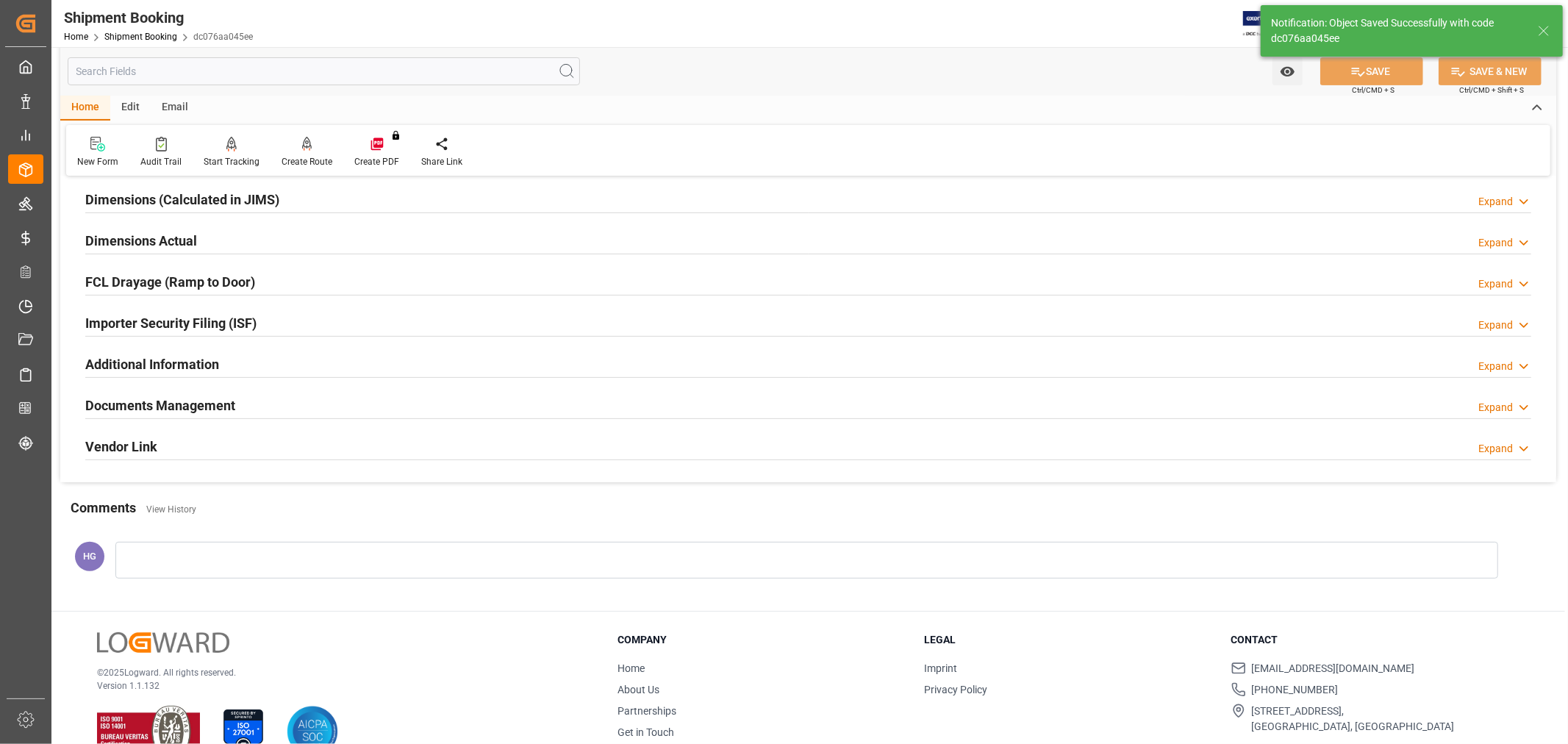
scroll to position [32, 0]
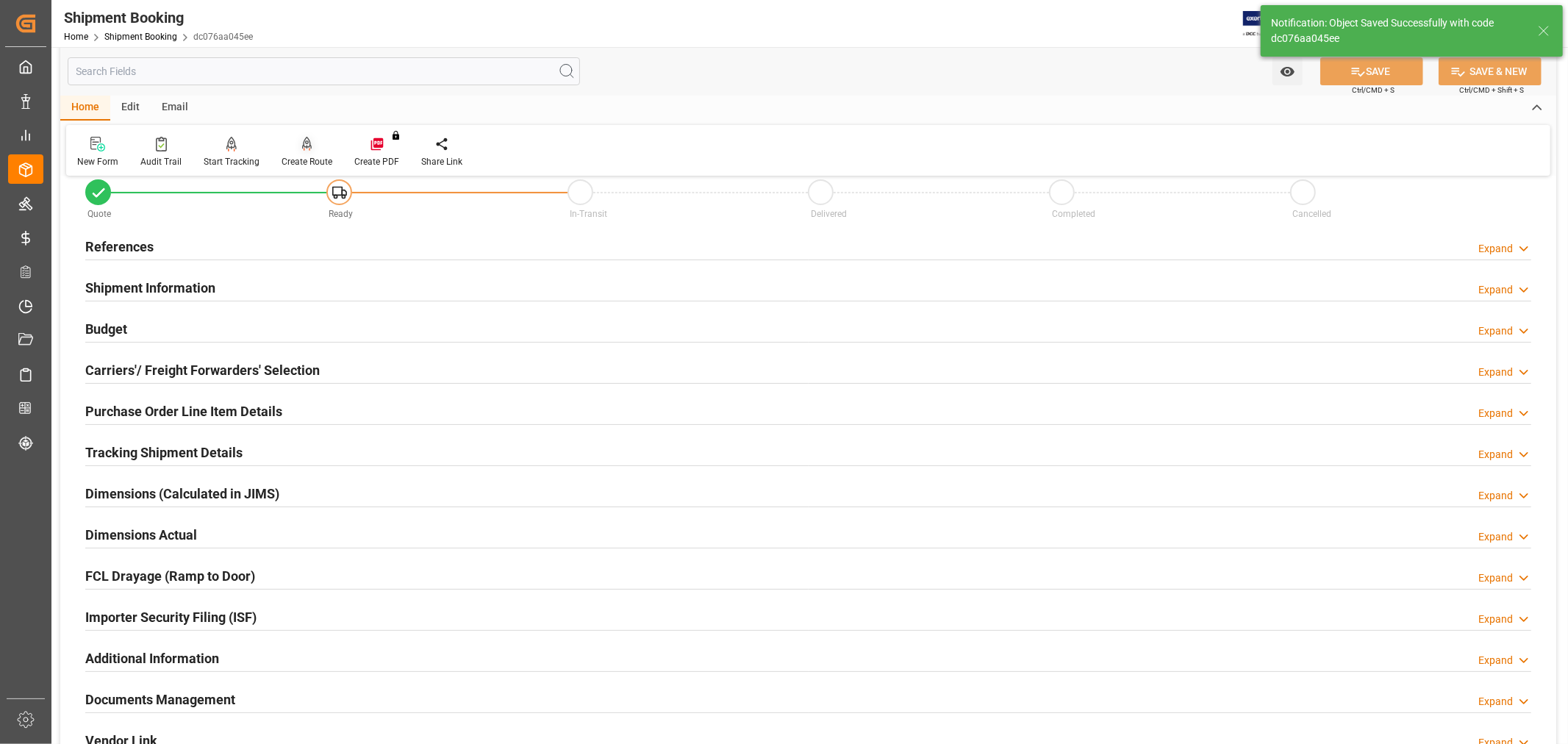
click at [302, 150] on icon at bounding box center [307, 144] width 10 height 15
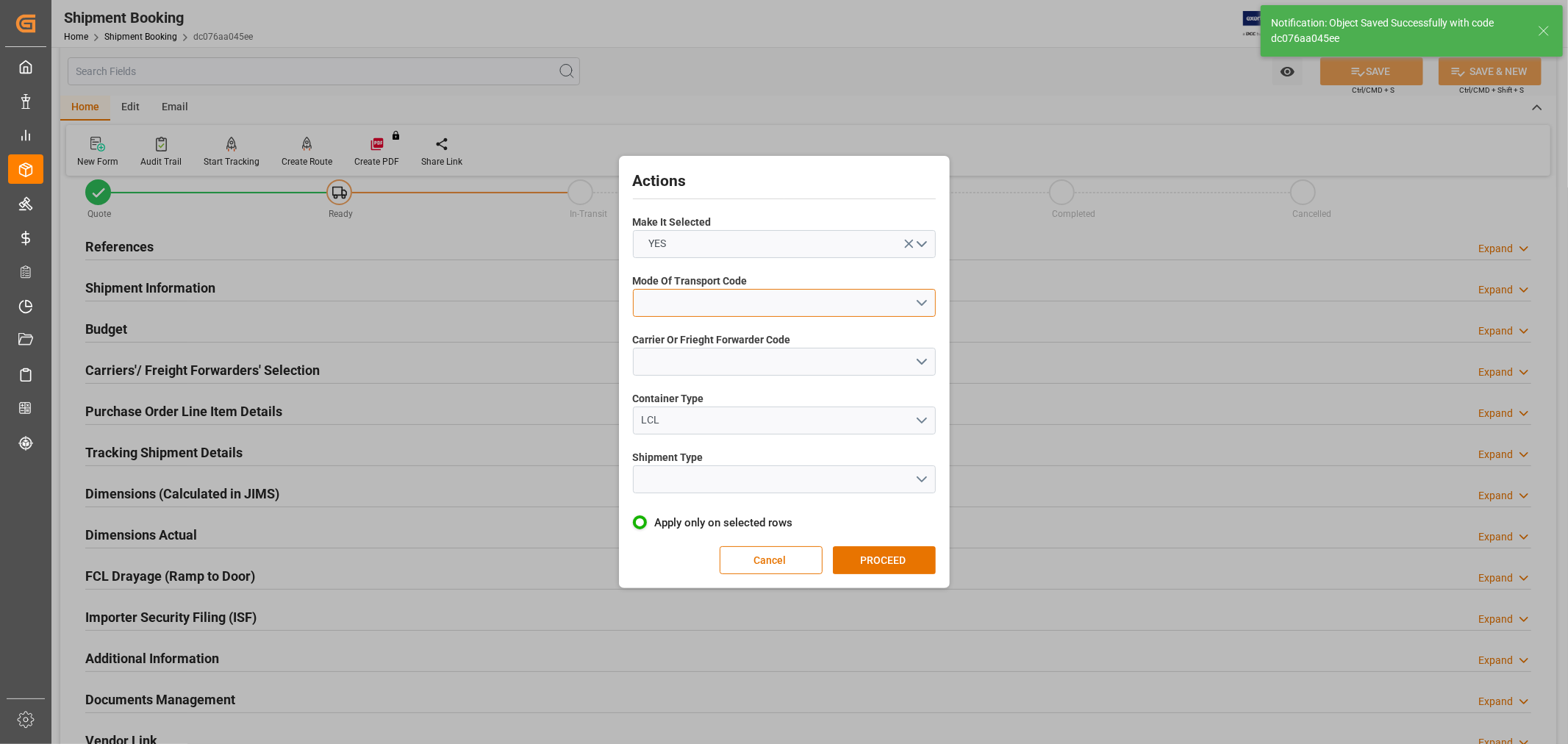
click at [682, 296] on button "open menu" at bounding box center [784, 303] width 303 height 28
click at [703, 309] on div "1- OCEAN" at bounding box center [784, 307] width 301 height 31
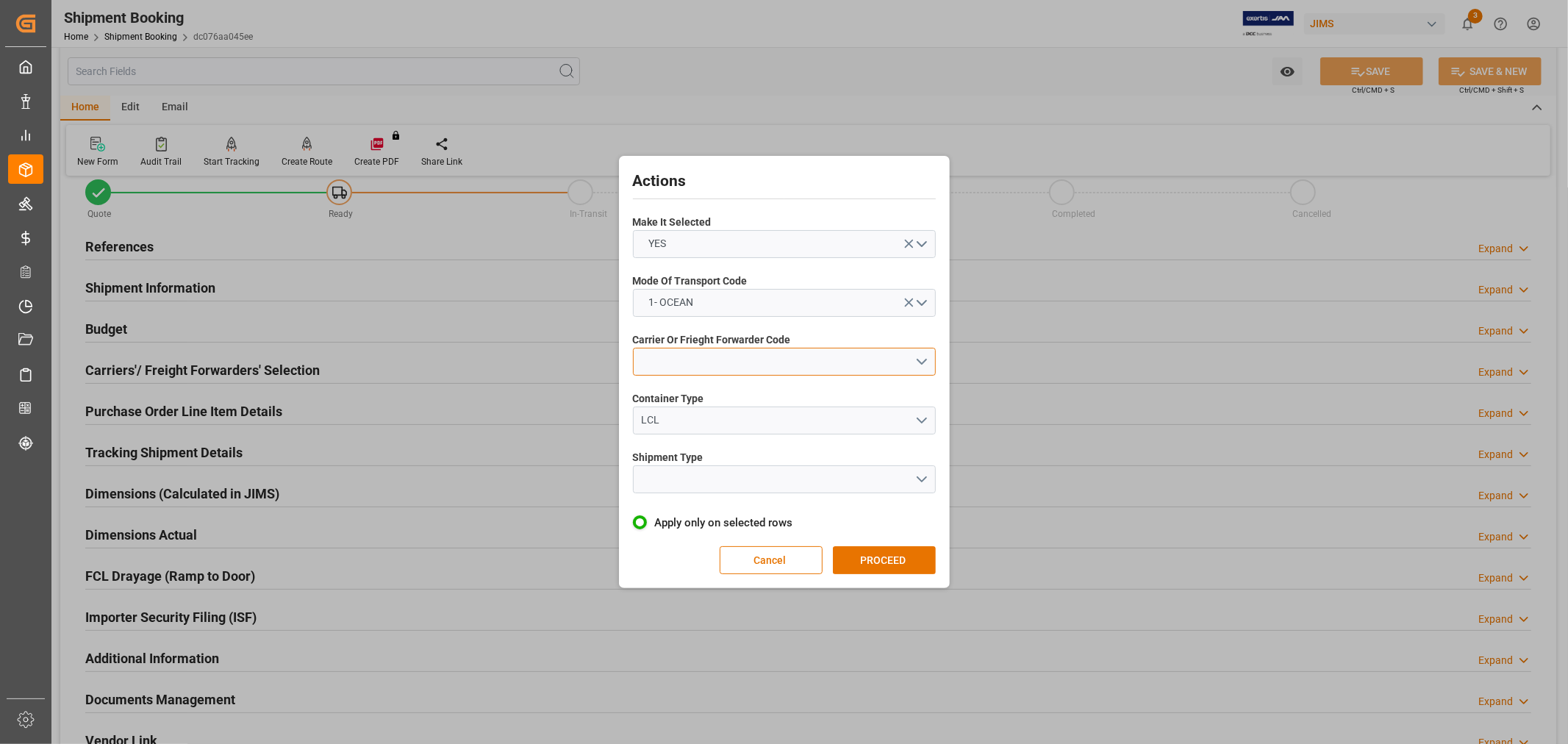
click at [710, 359] on button "open menu" at bounding box center [784, 362] width 303 height 28
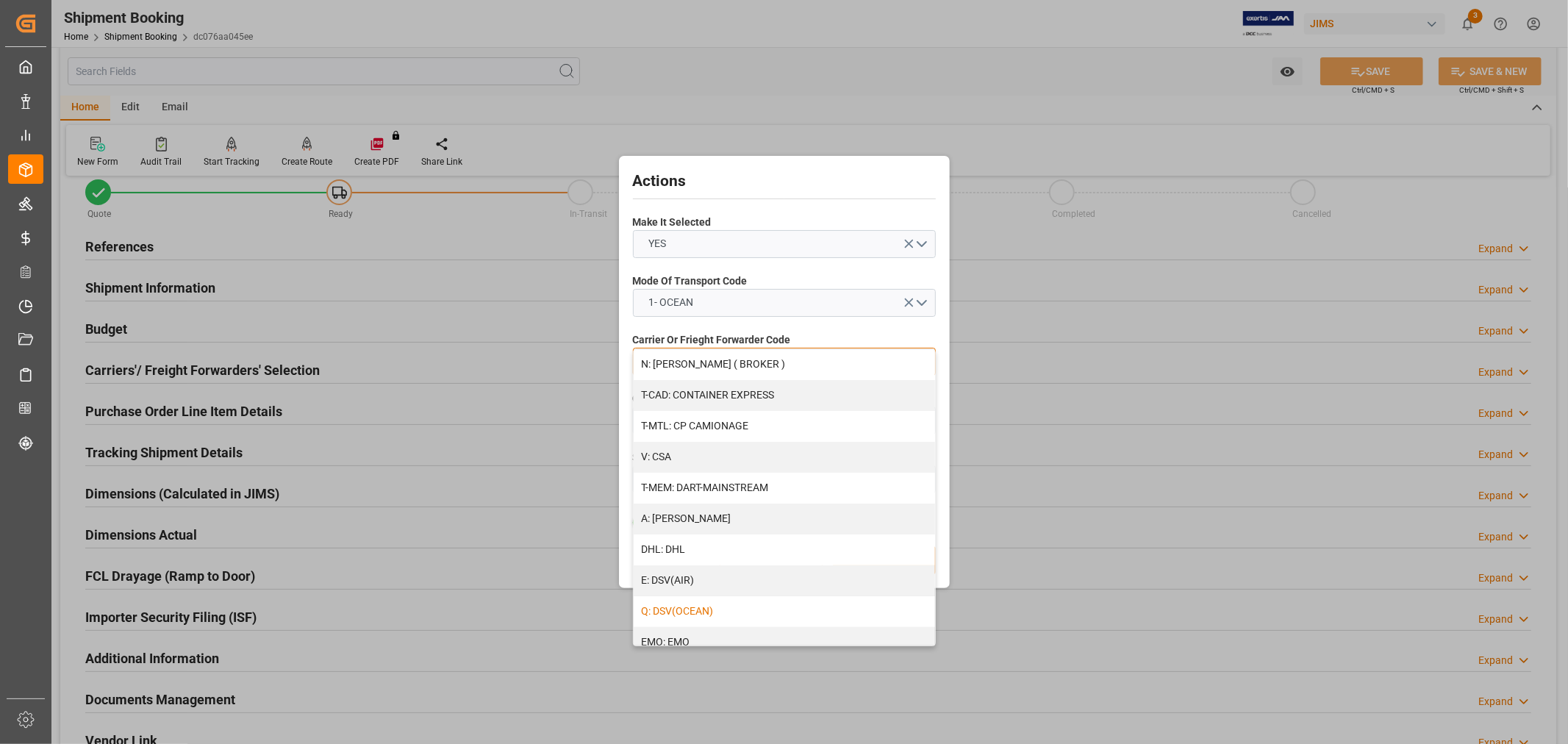
scroll to position [0, 0]
click at [719, 582] on div "A: [PERSON_NAME]" at bounding box center [784, 581] width 301 height 31
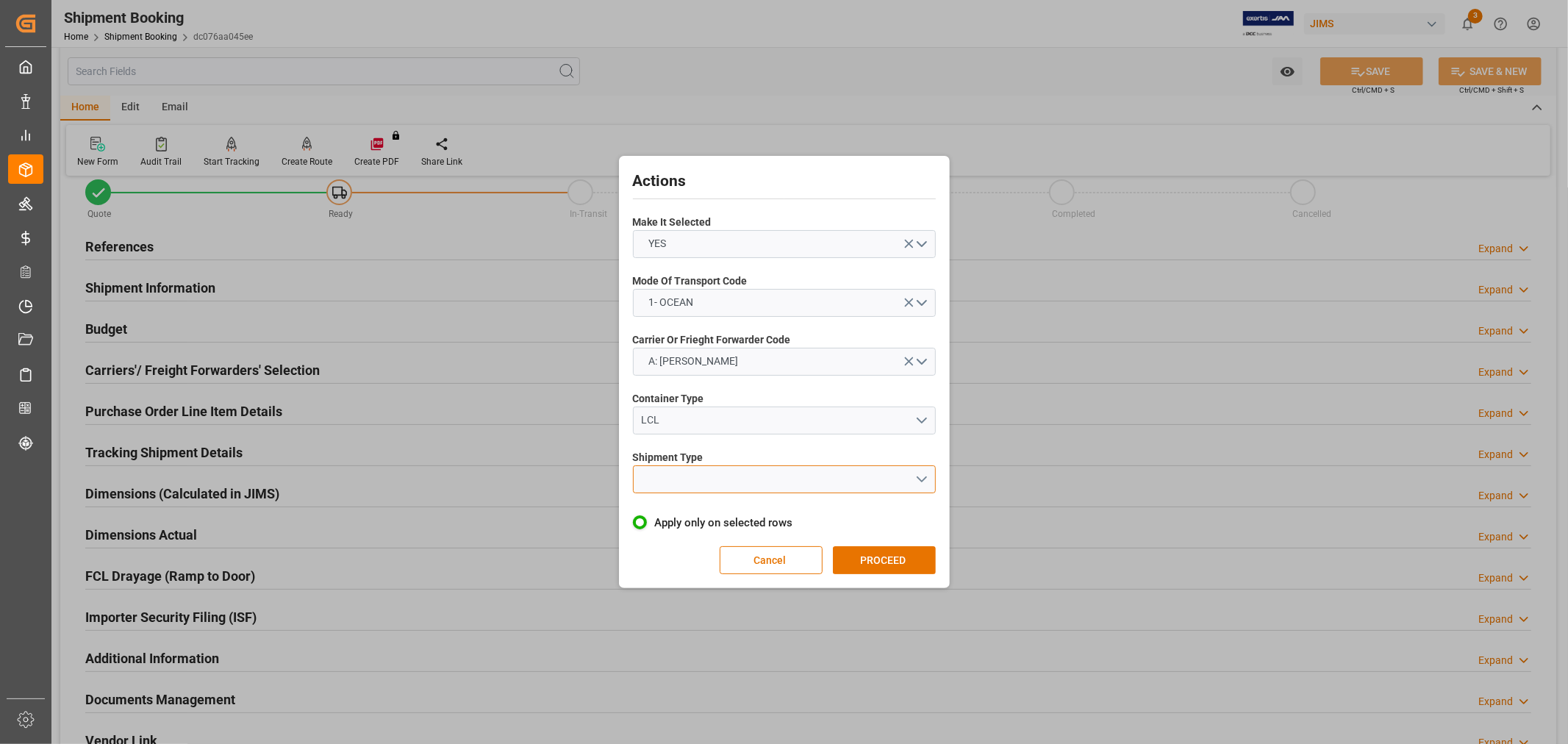
click at [717, 481] on button "open menu" at bounding box center [784, 479] width 303 height 28
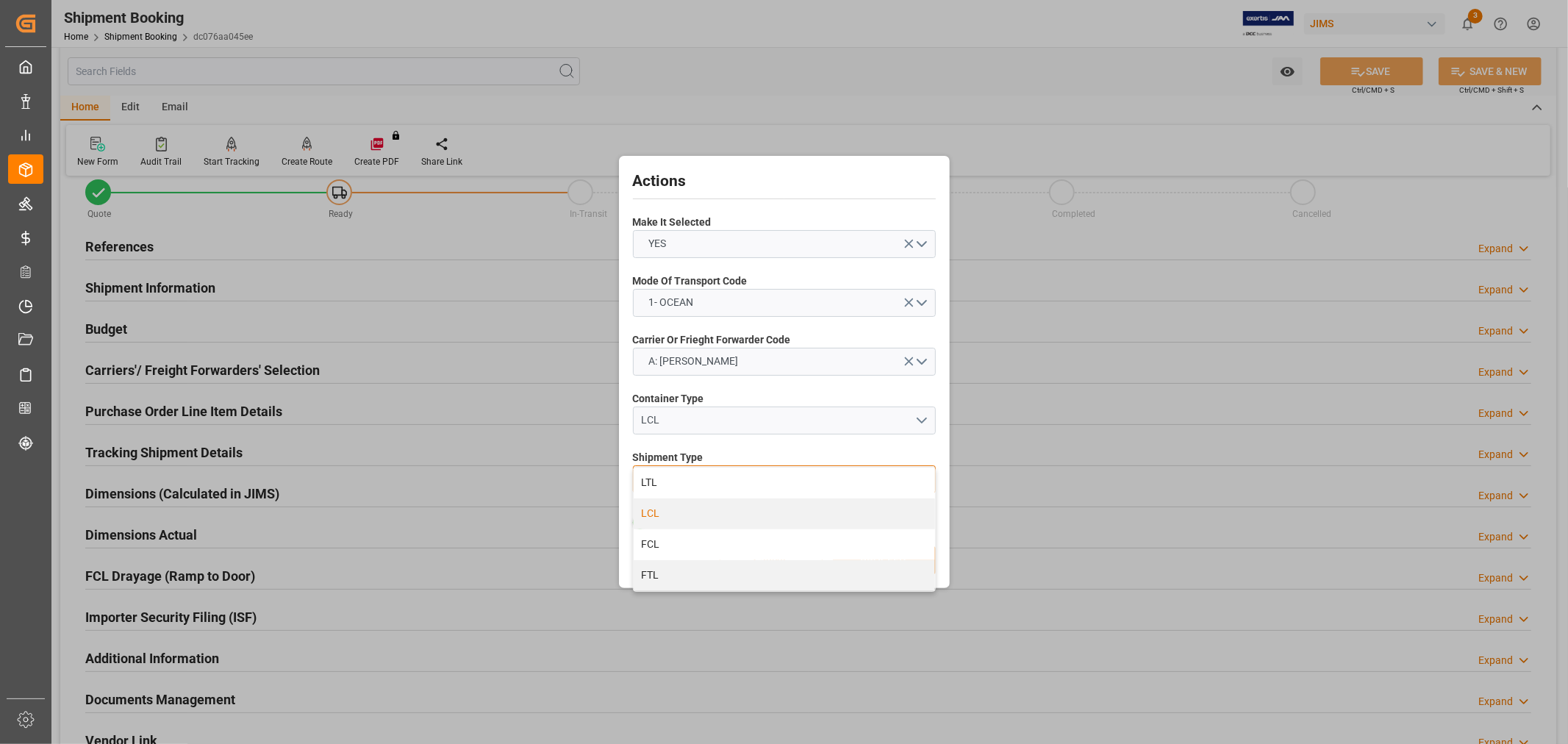
click at [693, 519] on div "LCL" at bounding box center [784, 514] width 301 height 31
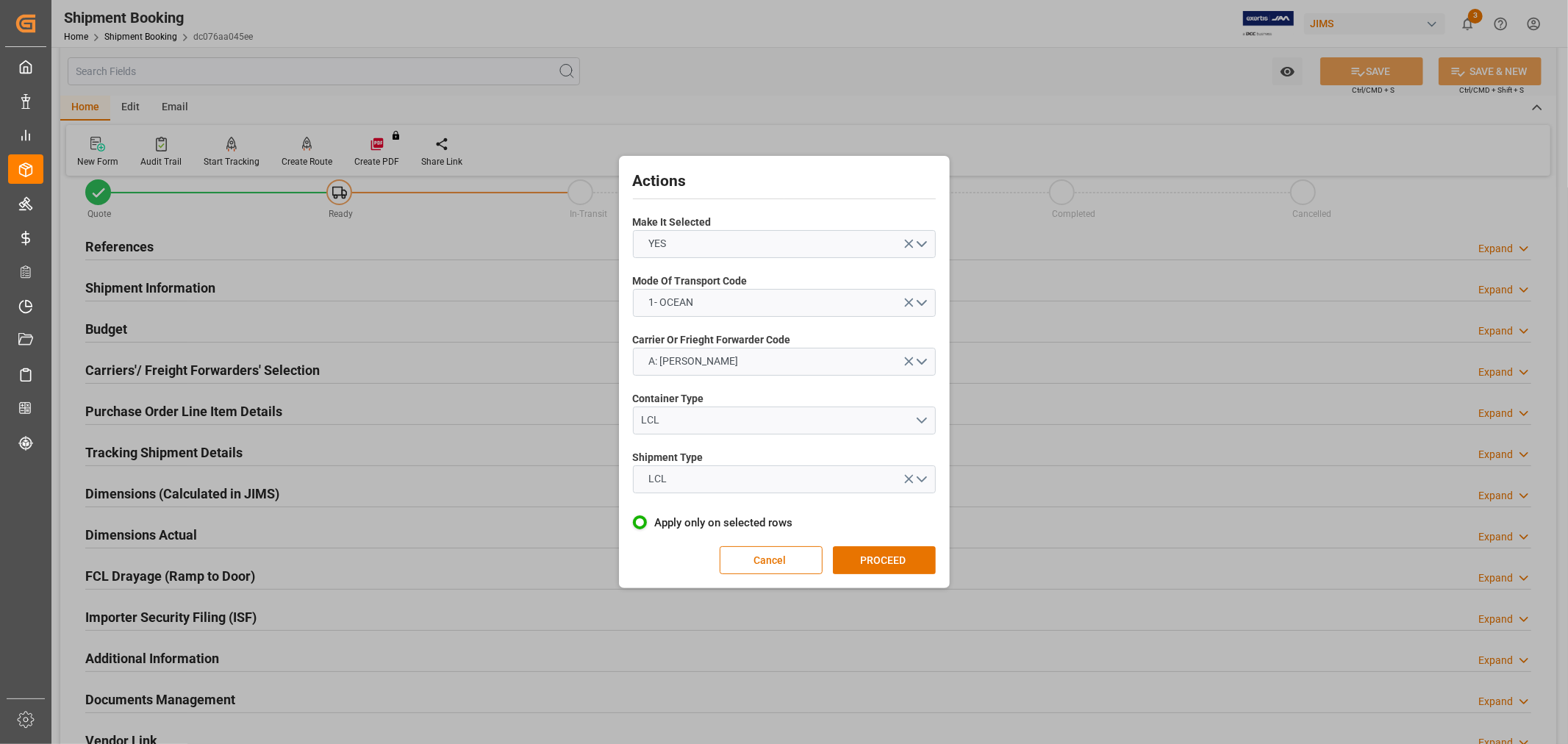
click at [868, 560] on button "PROCEED" at bounding box center [884, 560] width 103 height 28
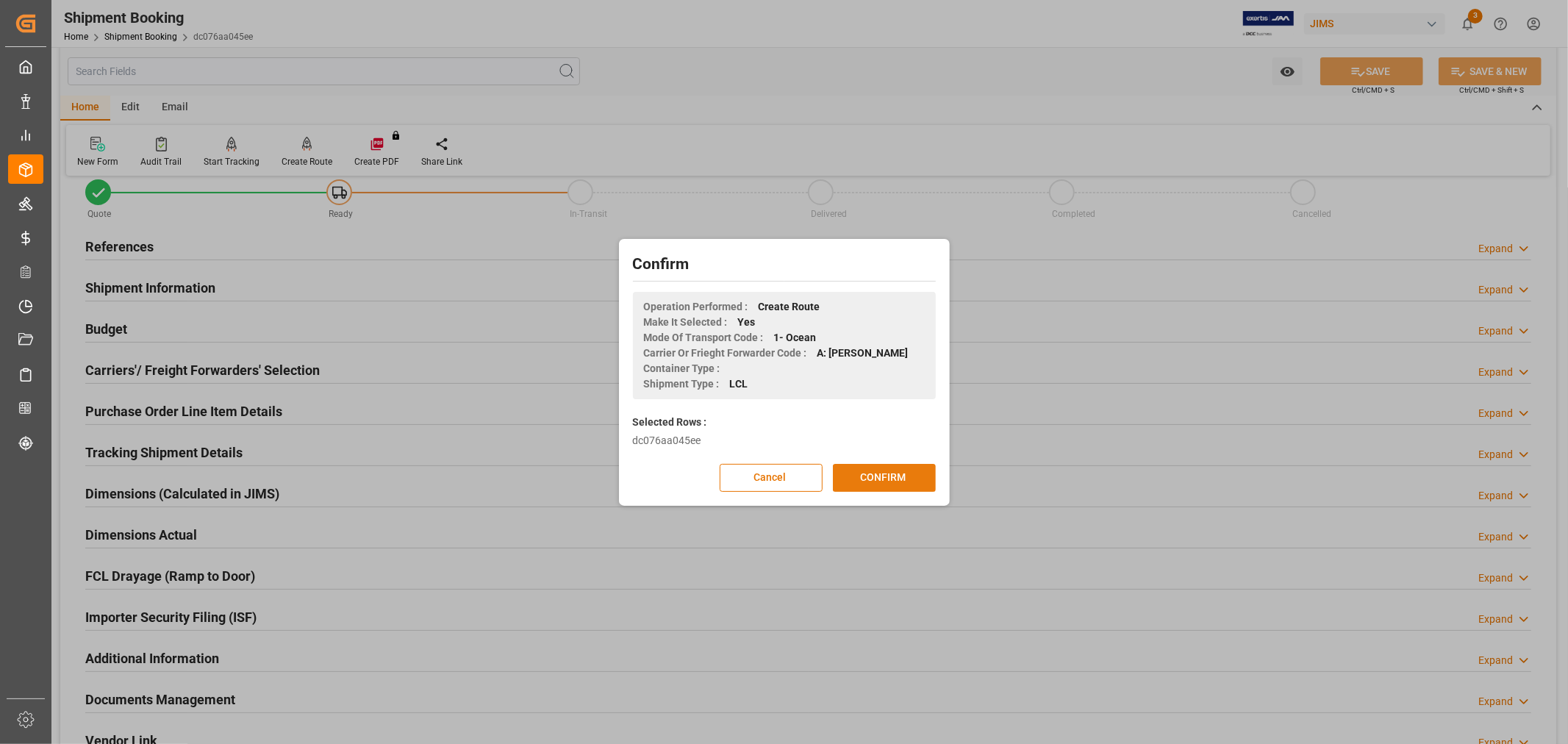
click at [866, 480] on button "CONFIRM" at bounding box center [884, 478] width 103 height 28
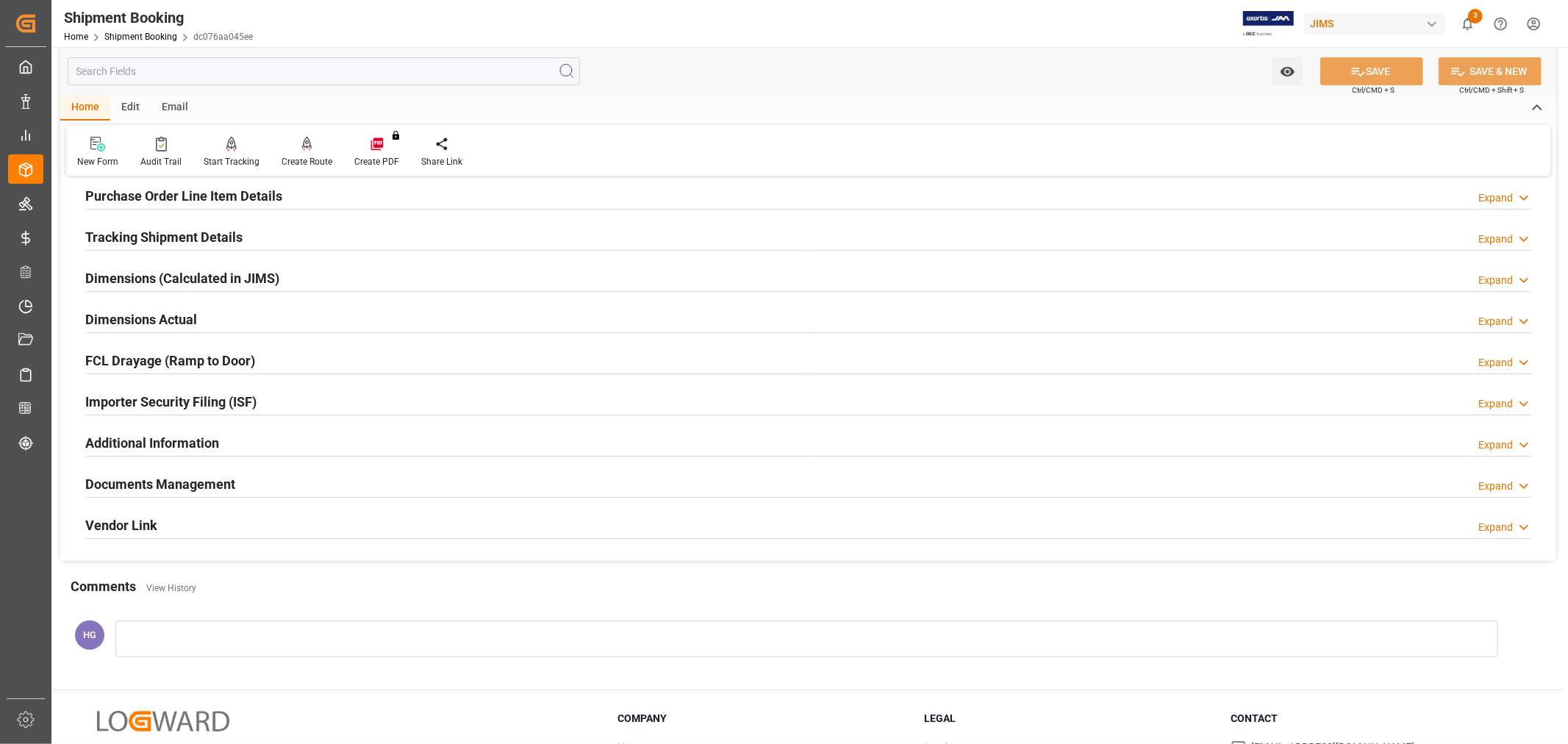
scroll to position [326, 0]
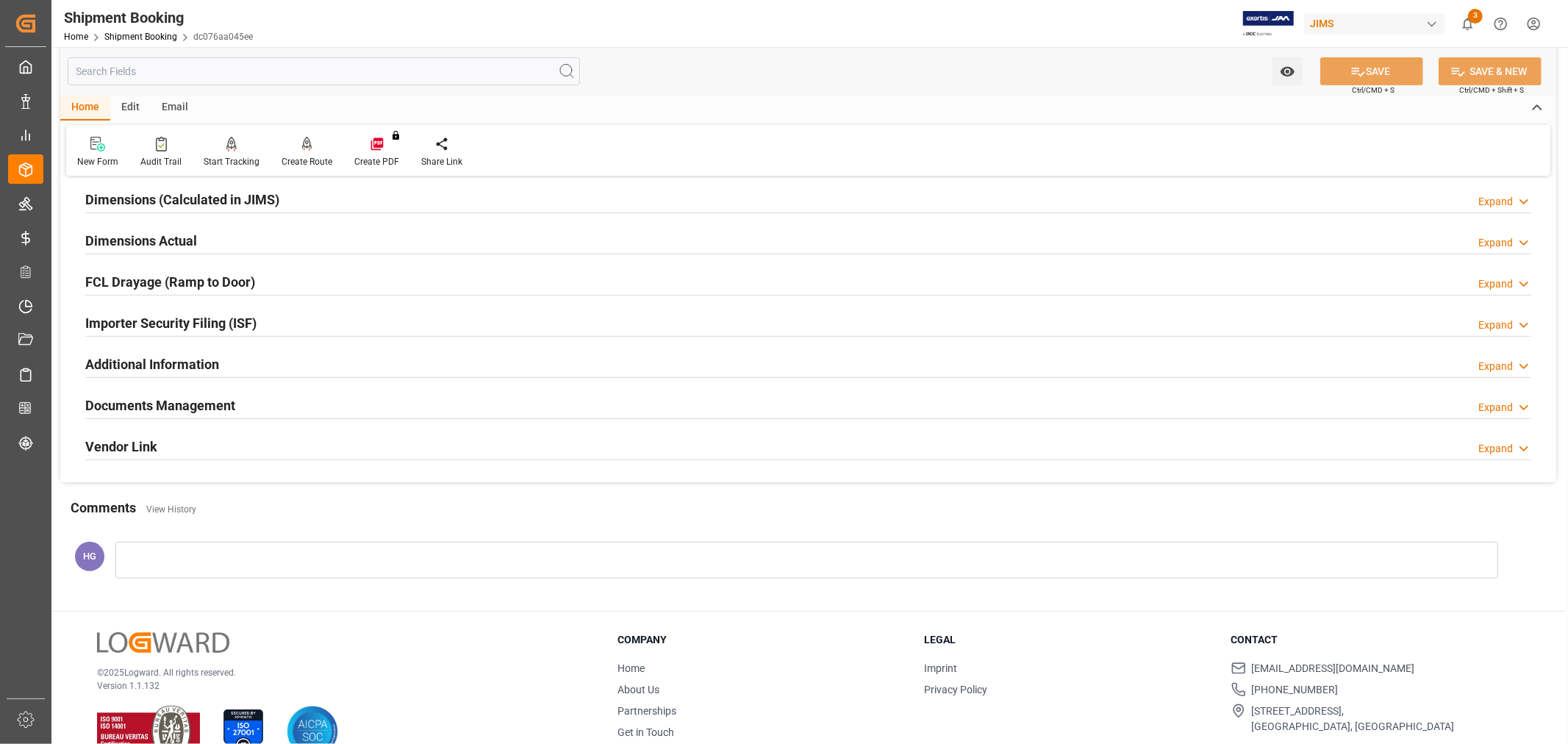
click at [217, 401] on h2 "Documents Management" at bounding box center [161, 405] width 150 height 20
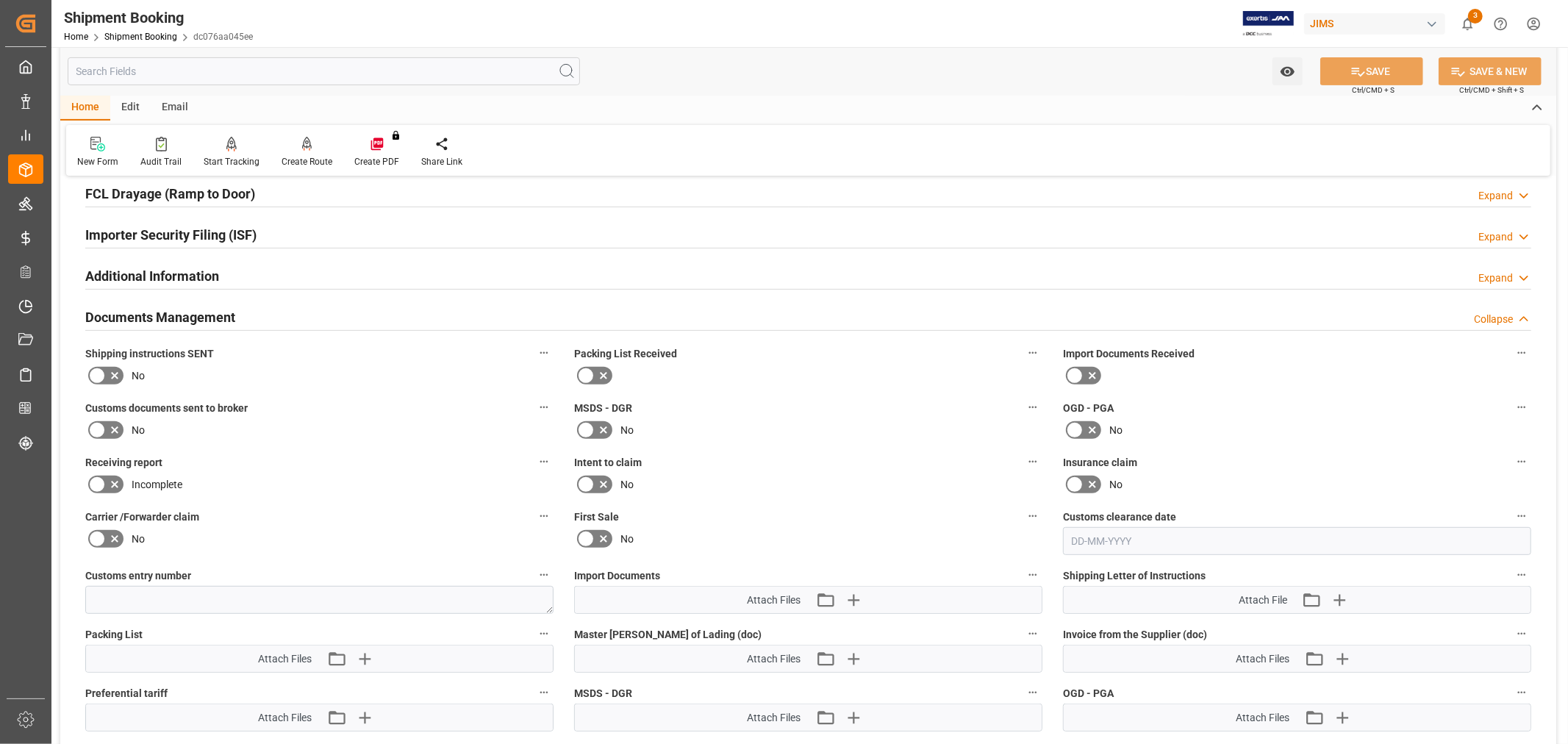
scroll to position [571, 0]
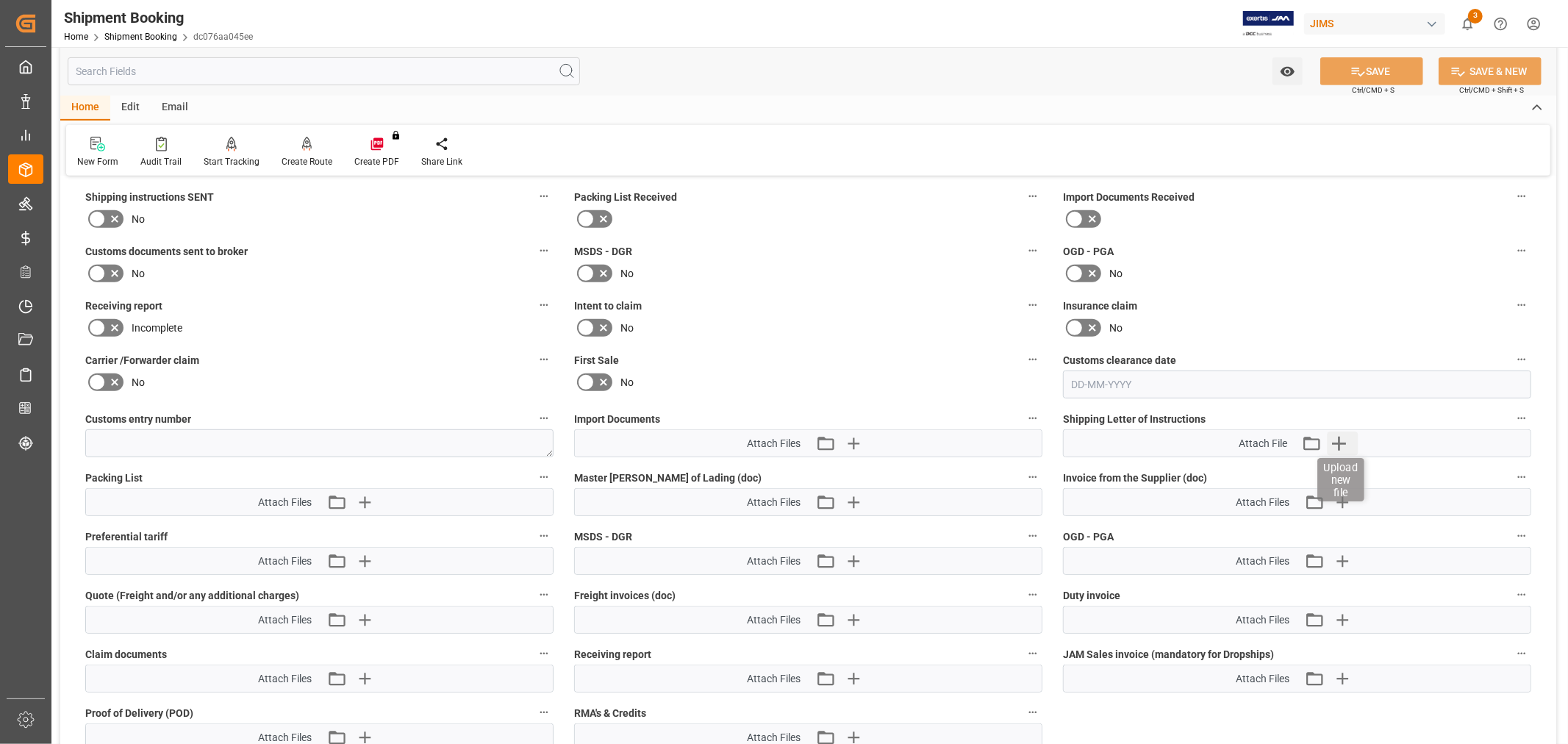
click at [1339, 443] on icon "button" at bounding box center [1339, 443] width 14 height 14
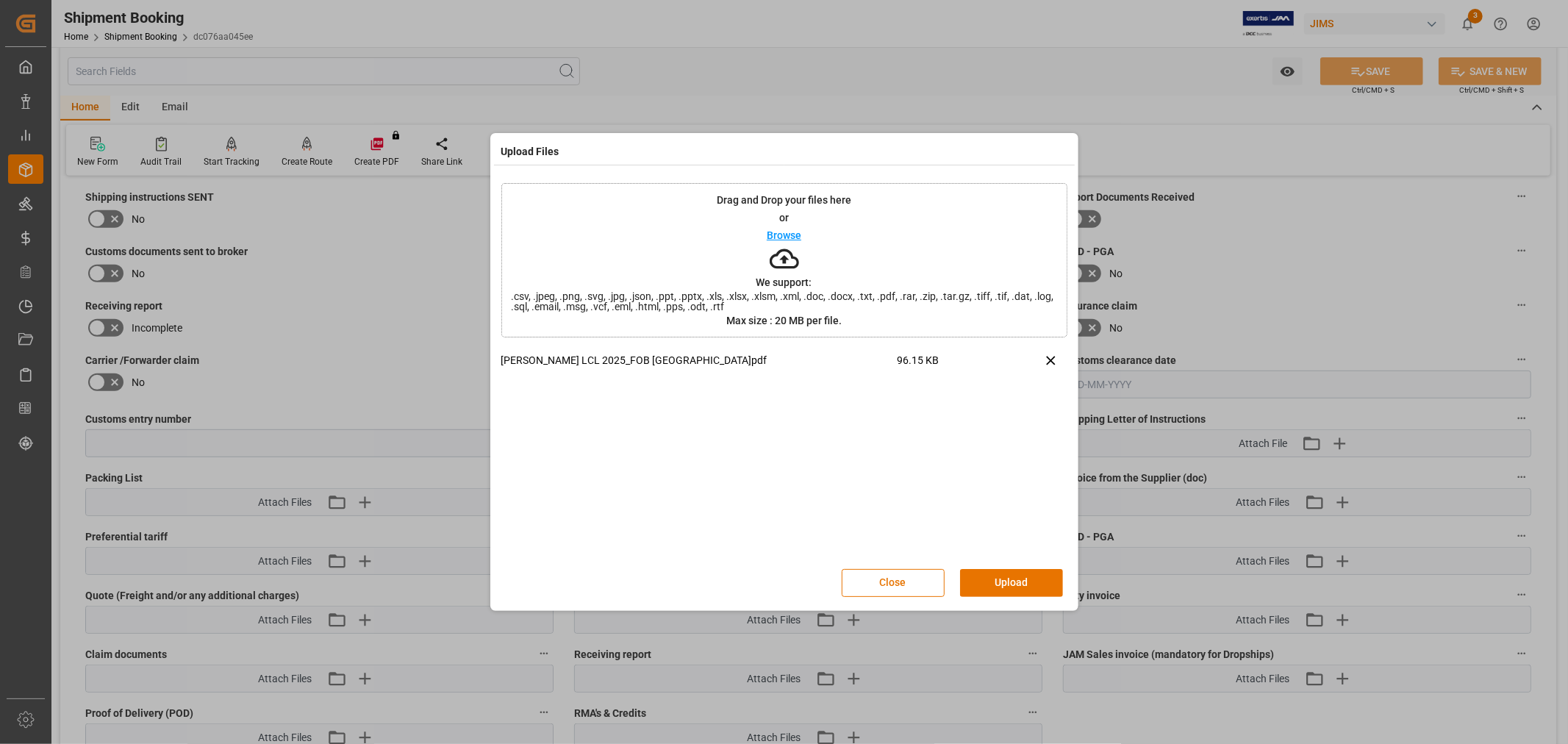
click at [1007, 592] on button "Upload" at bounding box center [1012, 583] width 103 height 28
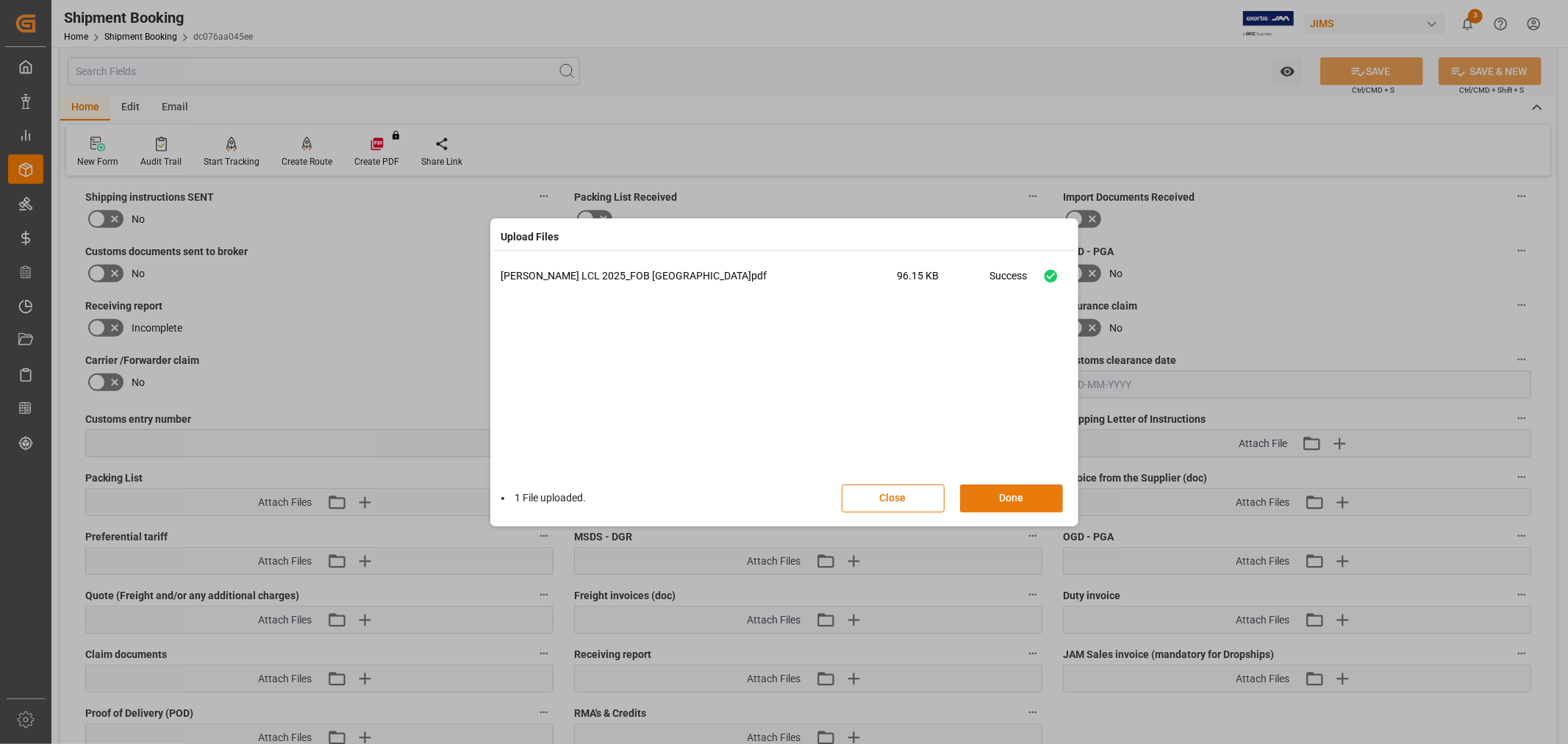
click at [984, 500] on button "Done" at bounding box center [1012, 498] width 103 height 28
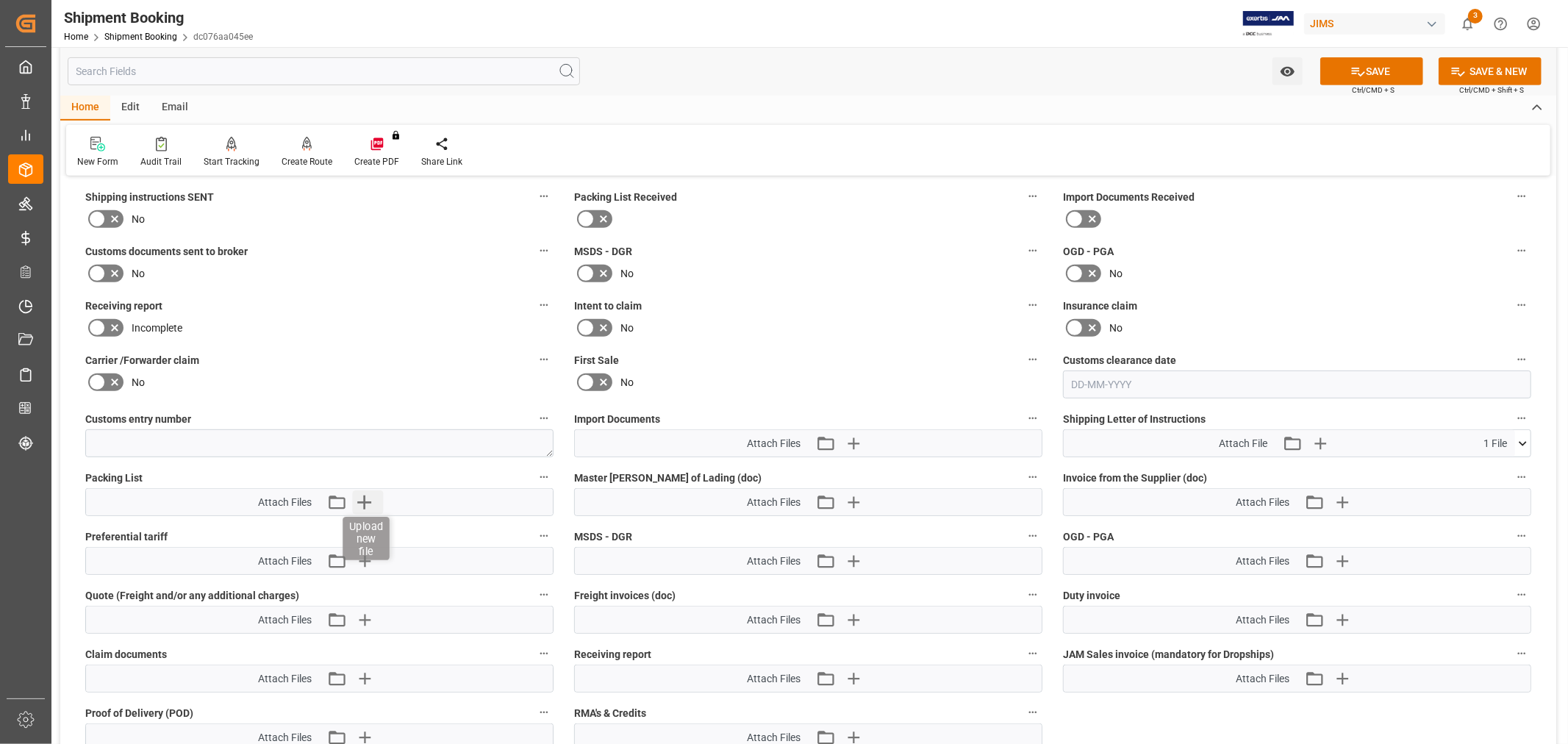
click at [356, 499] on icon "button" at bounding box center [363, 502] width 23 height 23
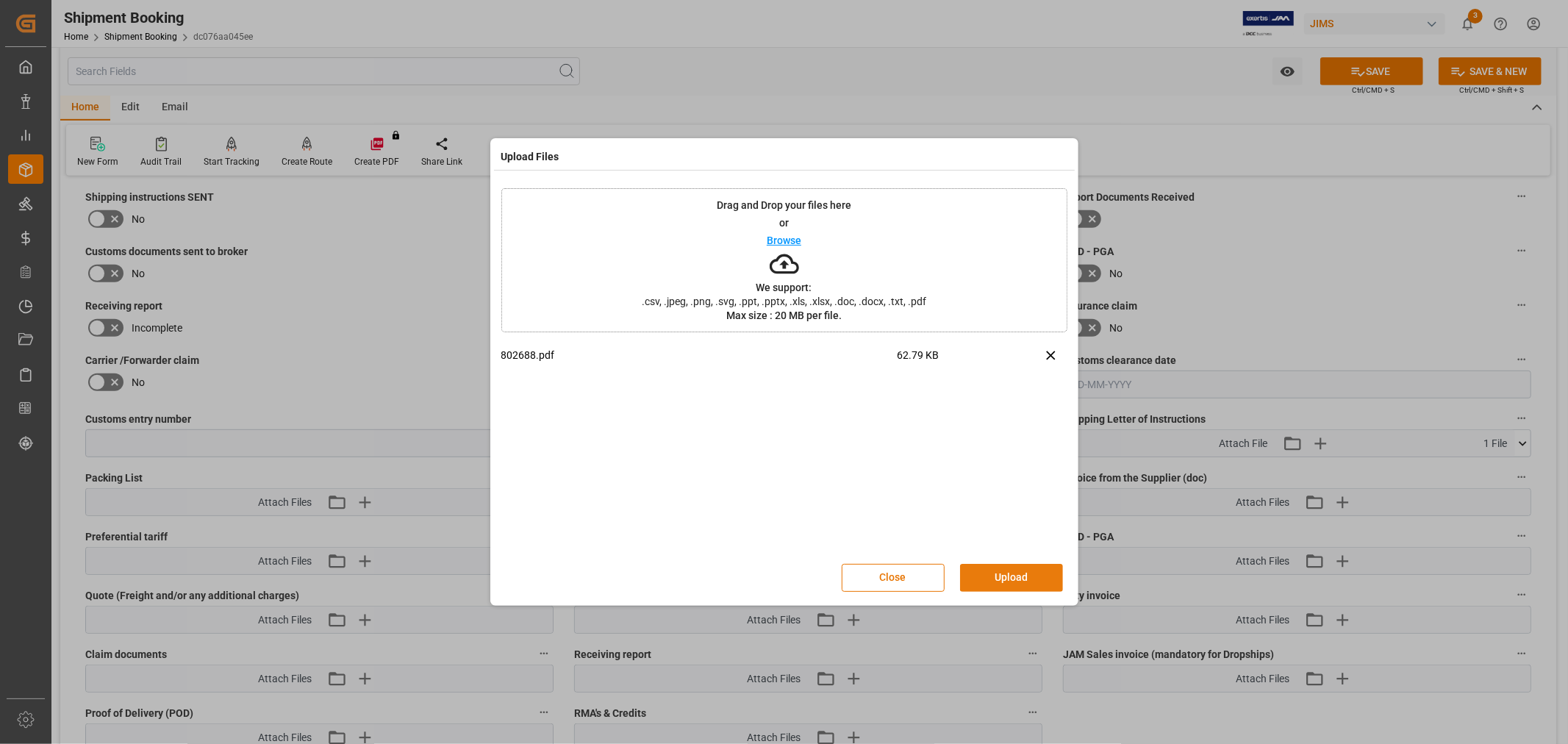
click at [1010, 576] on button "Upload" at bounding box center [1012, 578] width 103 height 28
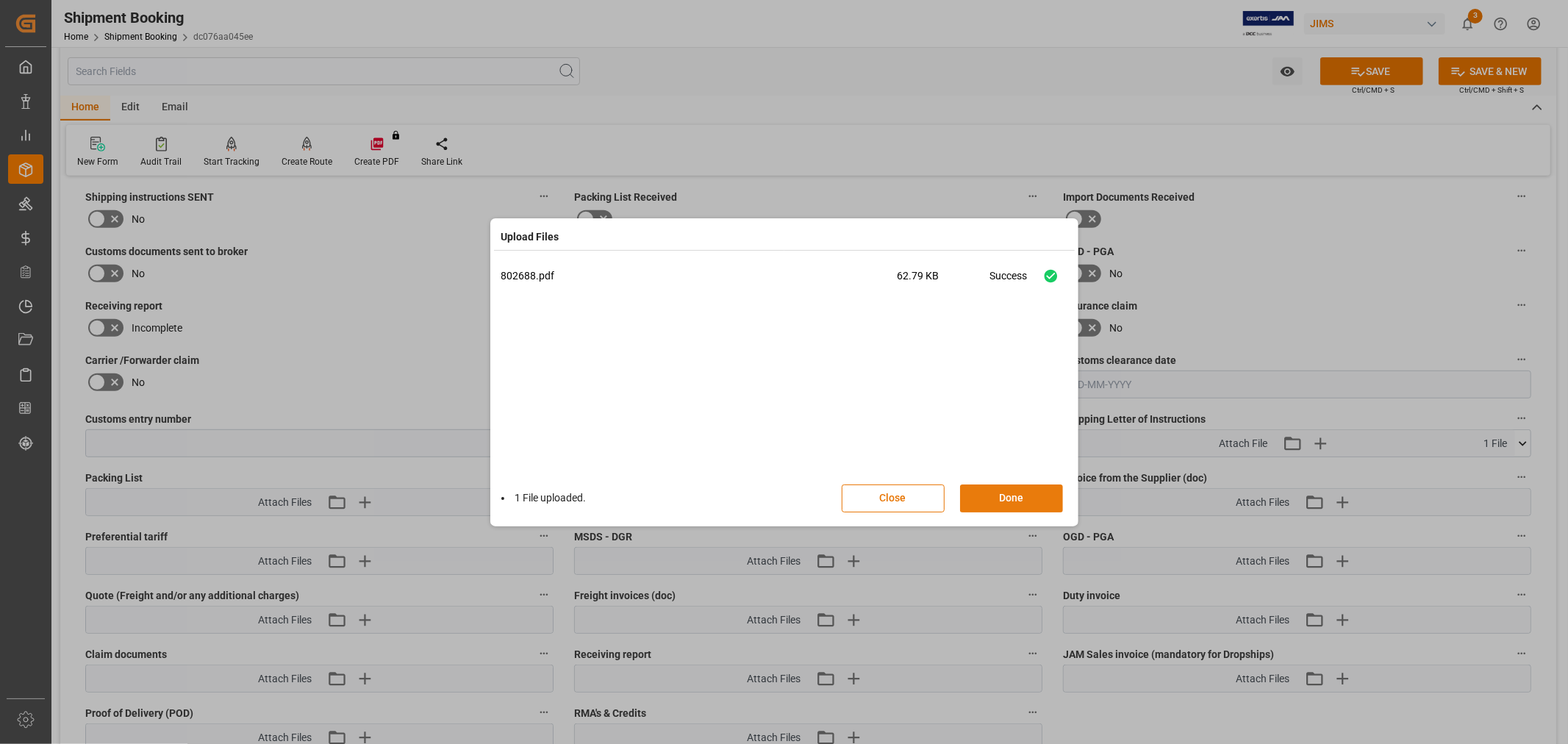
click at [1015, 502] on button "Done" at bounding box center [1012, 498] width 103 height 28
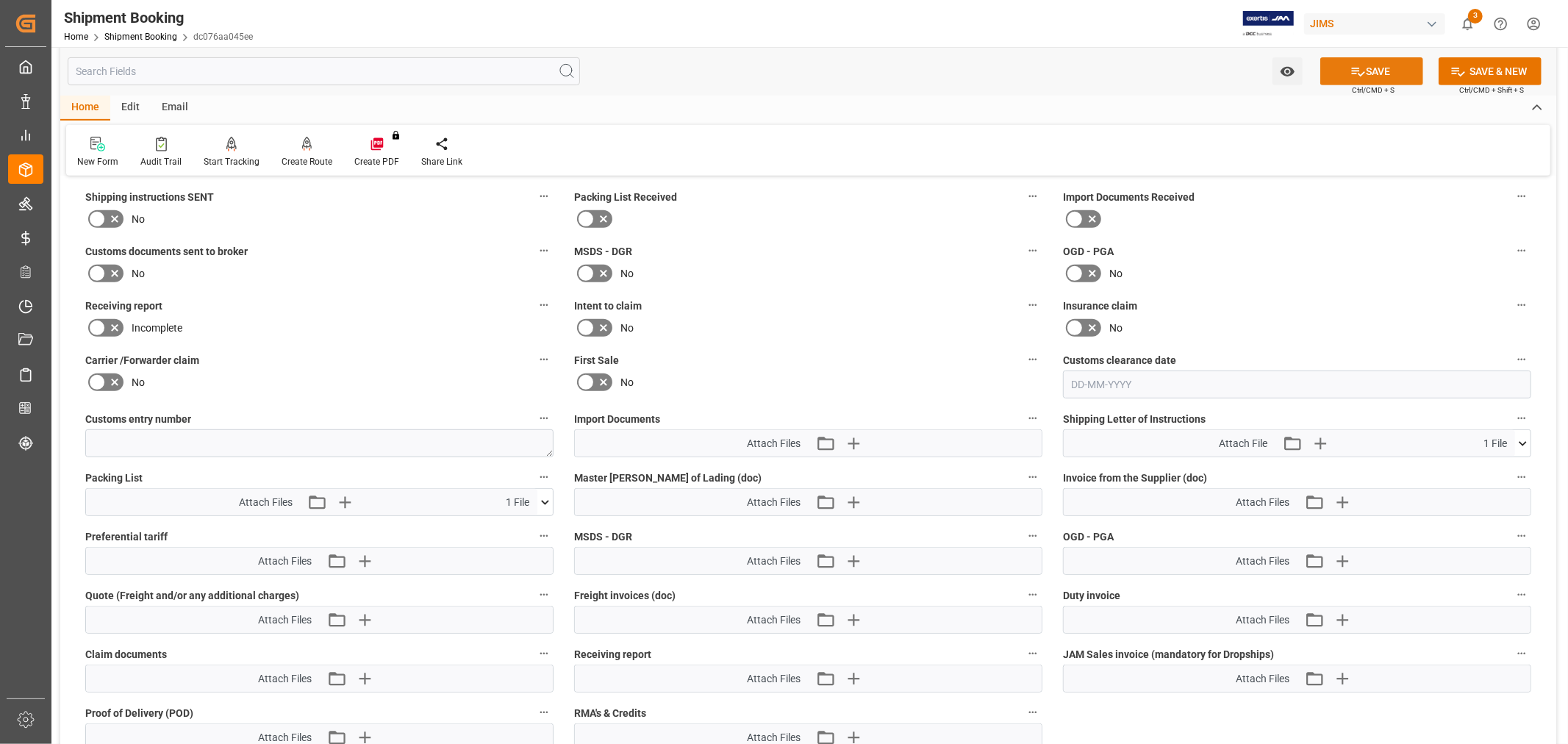
click at [1350, 75] on icon at bounding box center [1357, 71] width 15 height 15
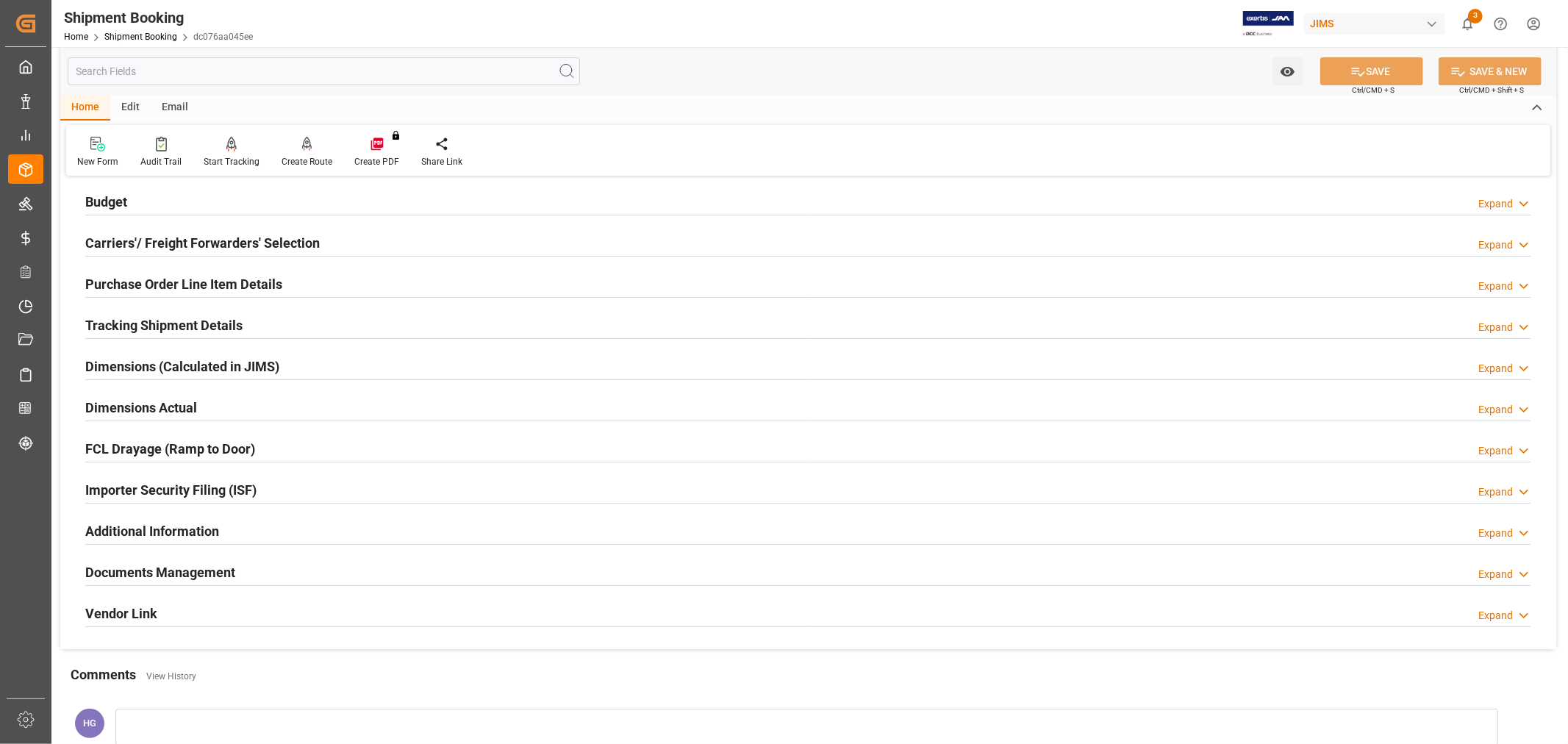
scroll to position [163, 0]
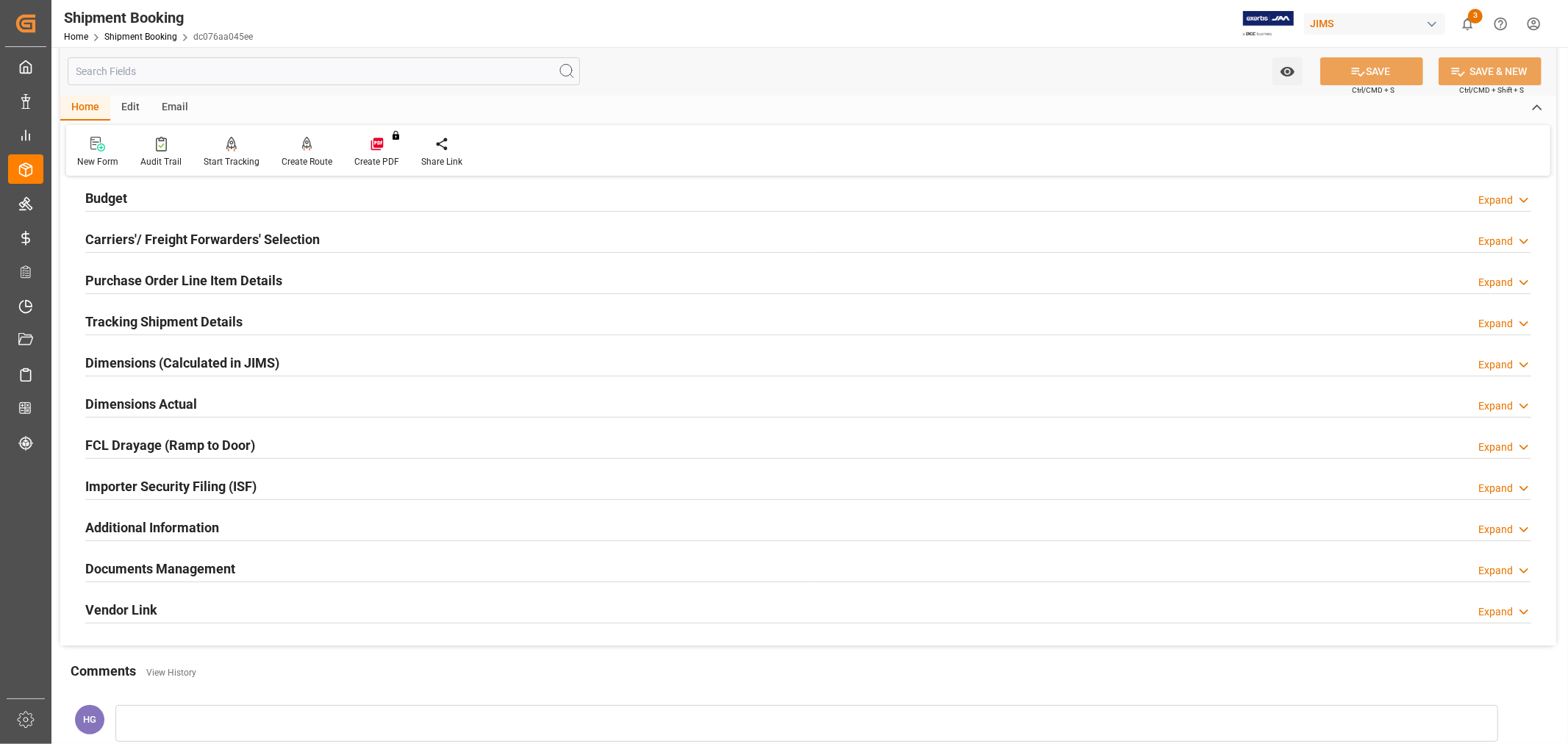
click at [203, 561] on h2 "Documents Management" at bounding box center [161, 568] width 150 height 20
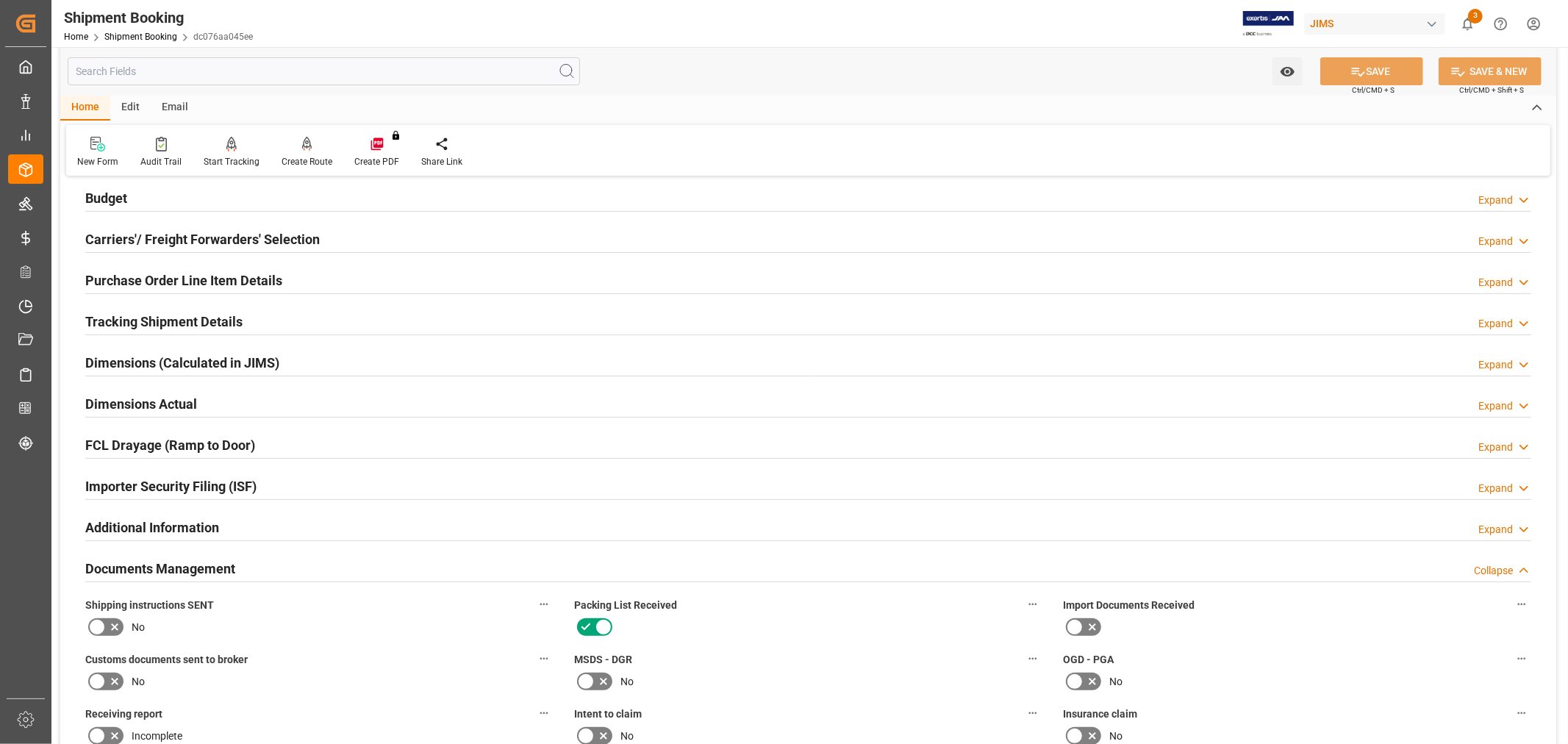
click at [203, 561] on h2 "Documents Management" at bounding box center [161, 568] width 150 height 20
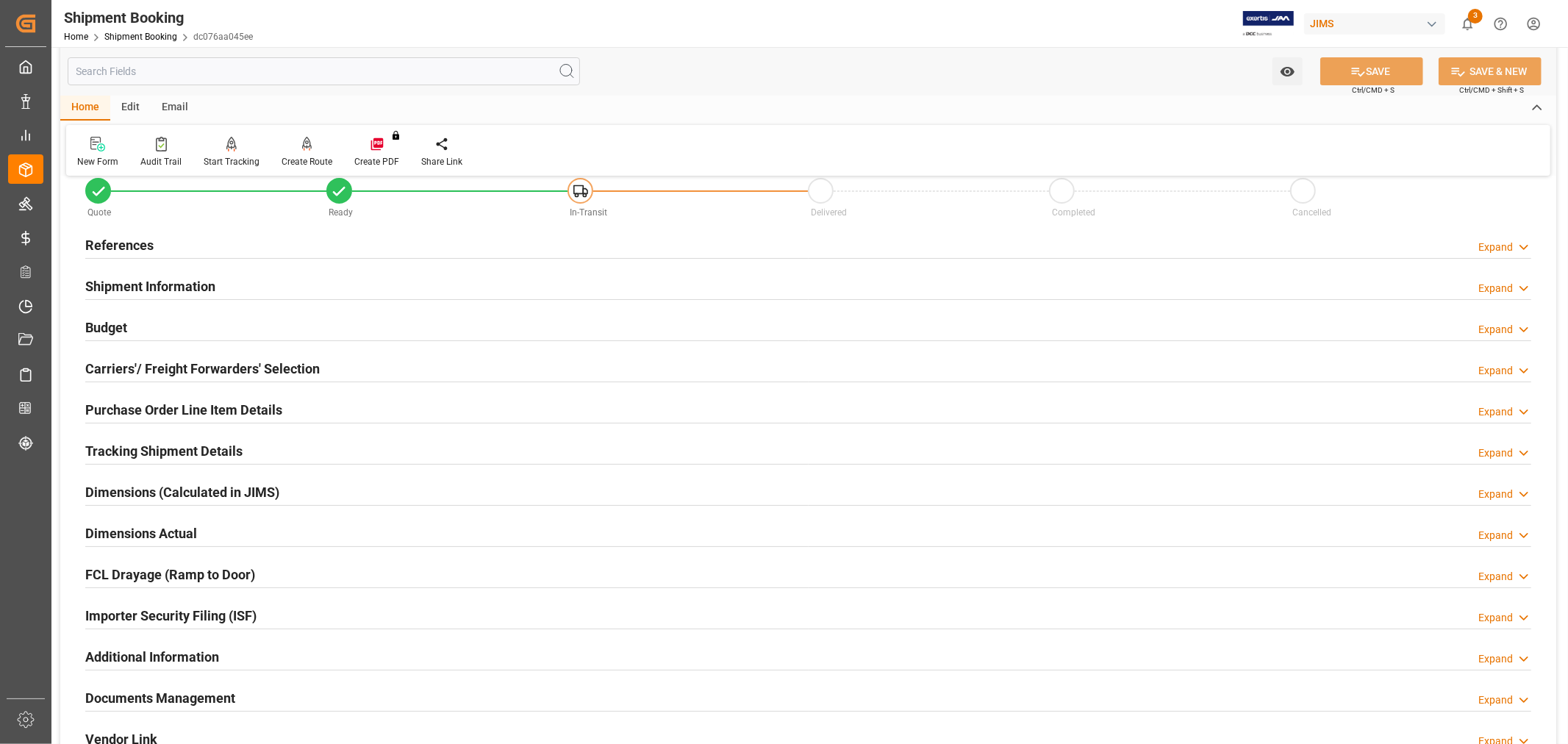
scroll to position [0, 0]
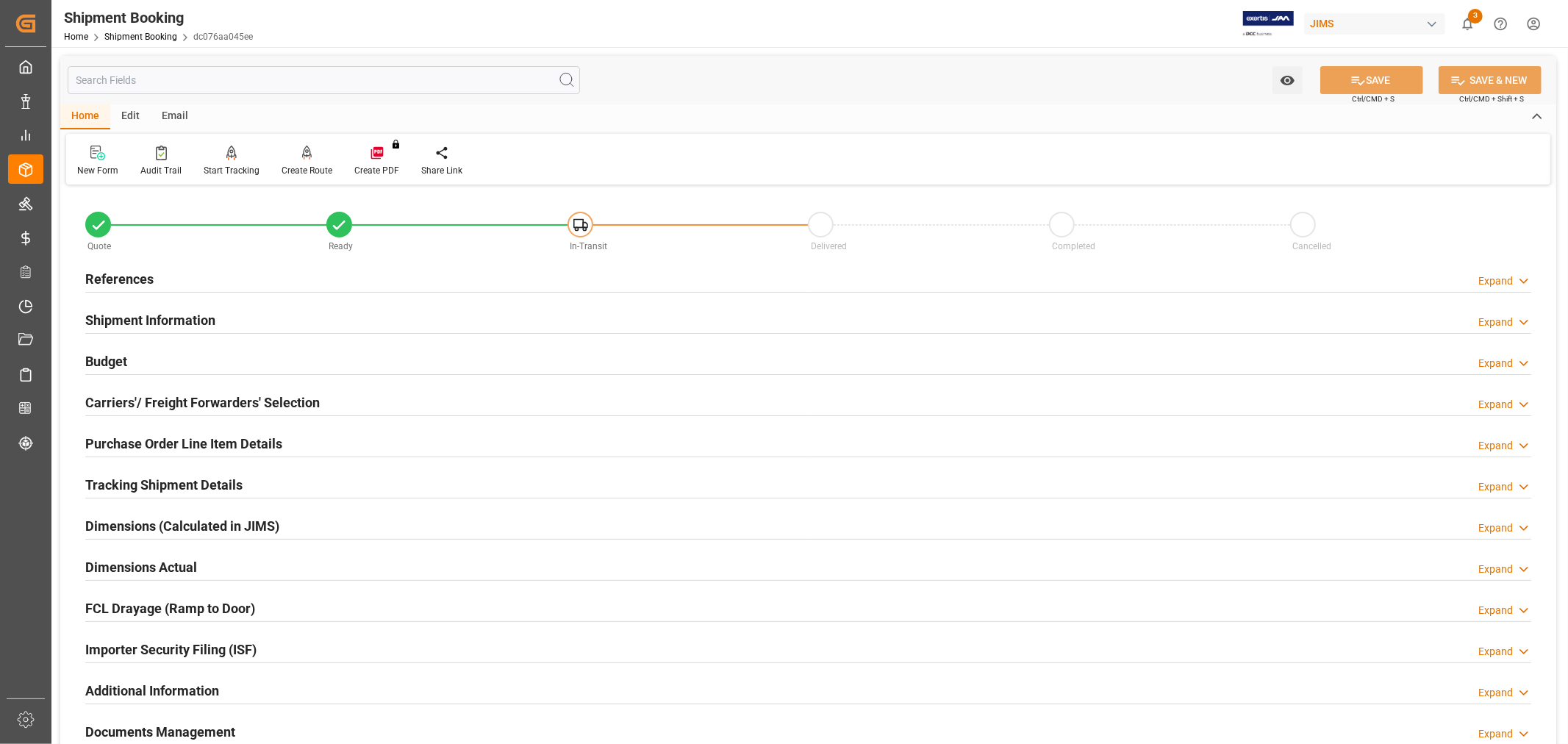
click at [175, 119] on div "Email" at bounding box center [175, 116] width 48 height 25
click at [86, 164] on div "Send Email" at bounding box center [100, 170] width 45 height 13
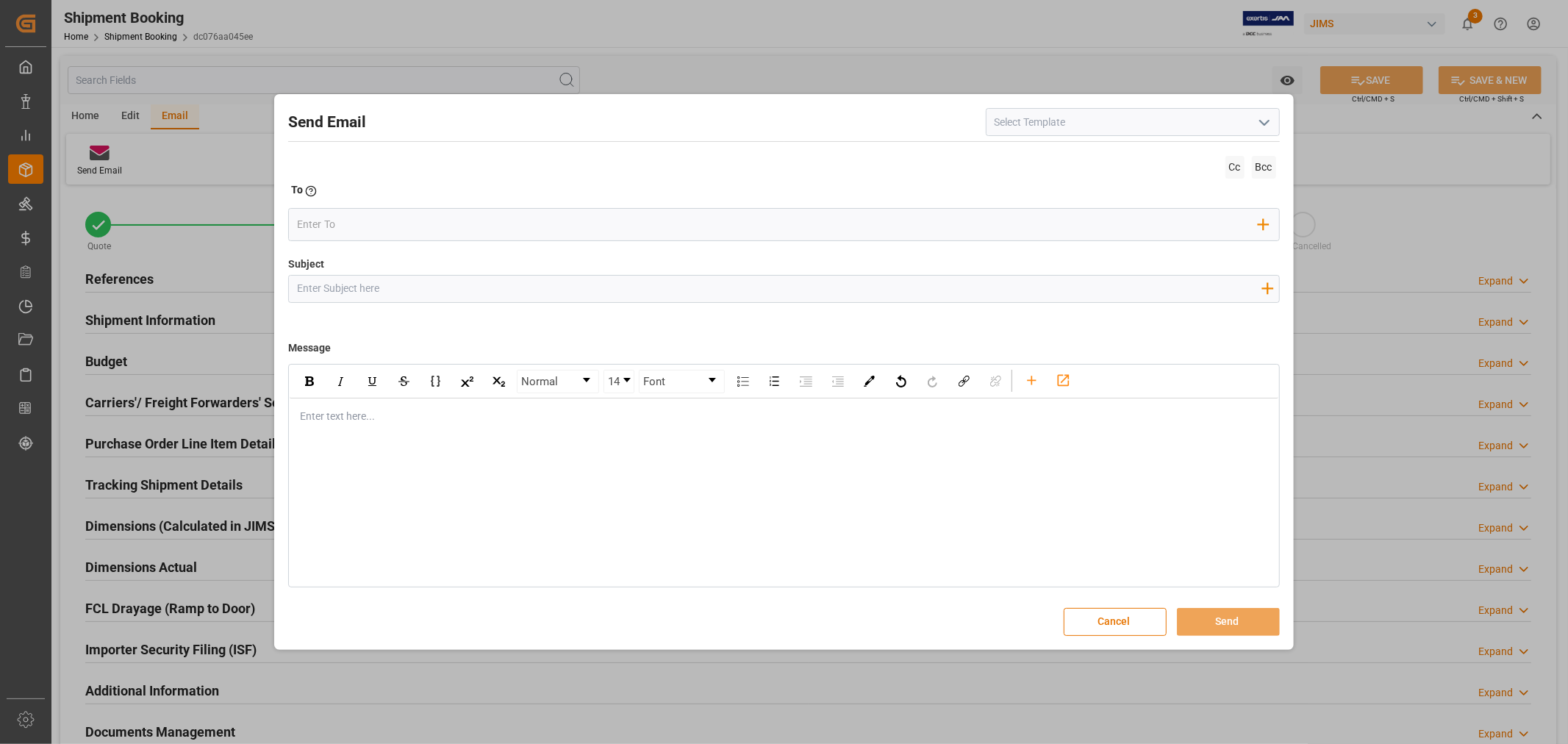
click at [1261, 123] on icon "open menu" at bounding box center [1265, 123] width 18 height 18
click at [1119, 156] on div "2BOOK - Ocean - Air freight" at bounding box center [1132, 154] width 293 height 33
type input "2BOOK - Ocean - Air freight"
type input "2BOOK {{jamReferenceNumber}} {{supplierFullName}} Ship from: {{country}} Ship t…"
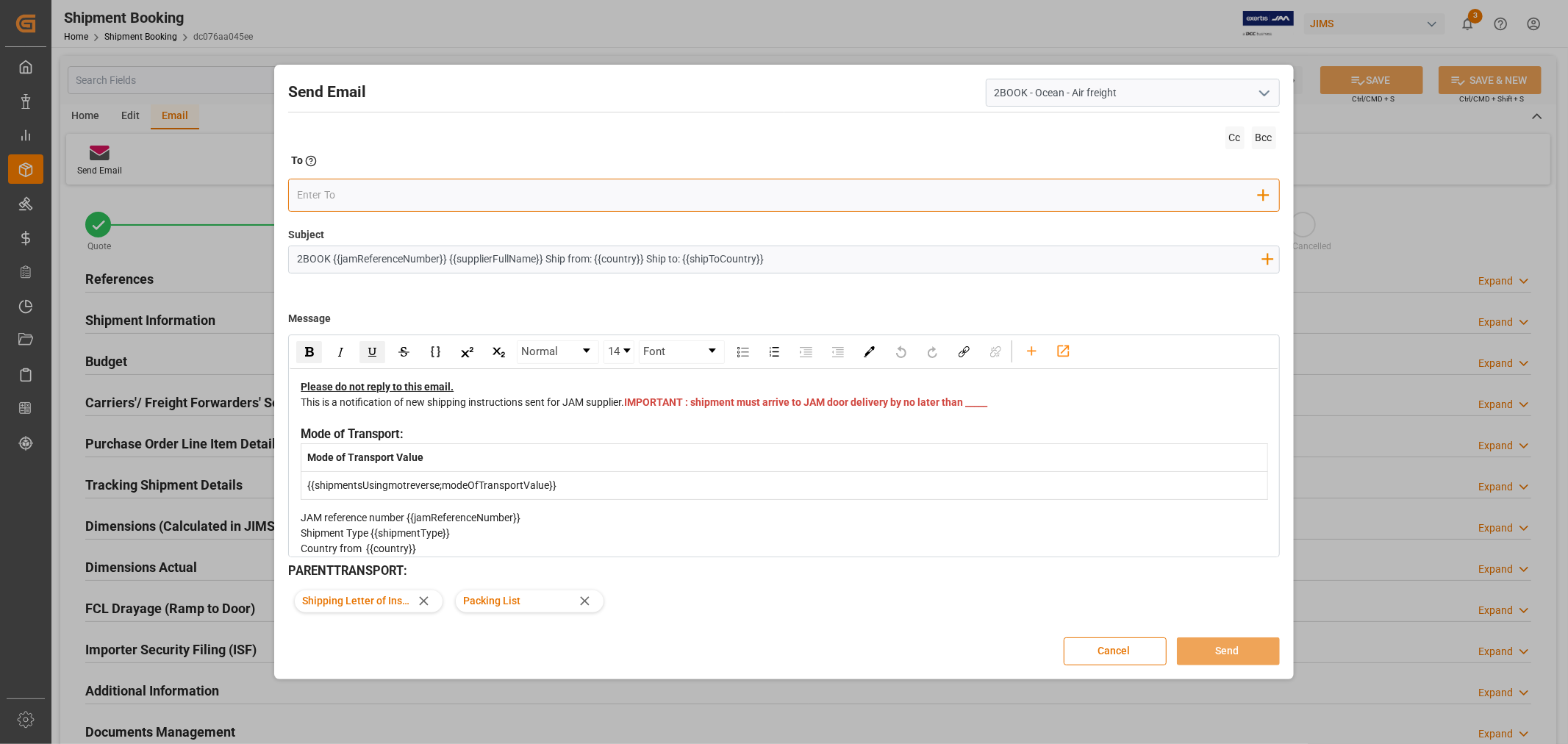
click at [640, 194] on input "email" at bounding box center [777, 195] width 961 height 22
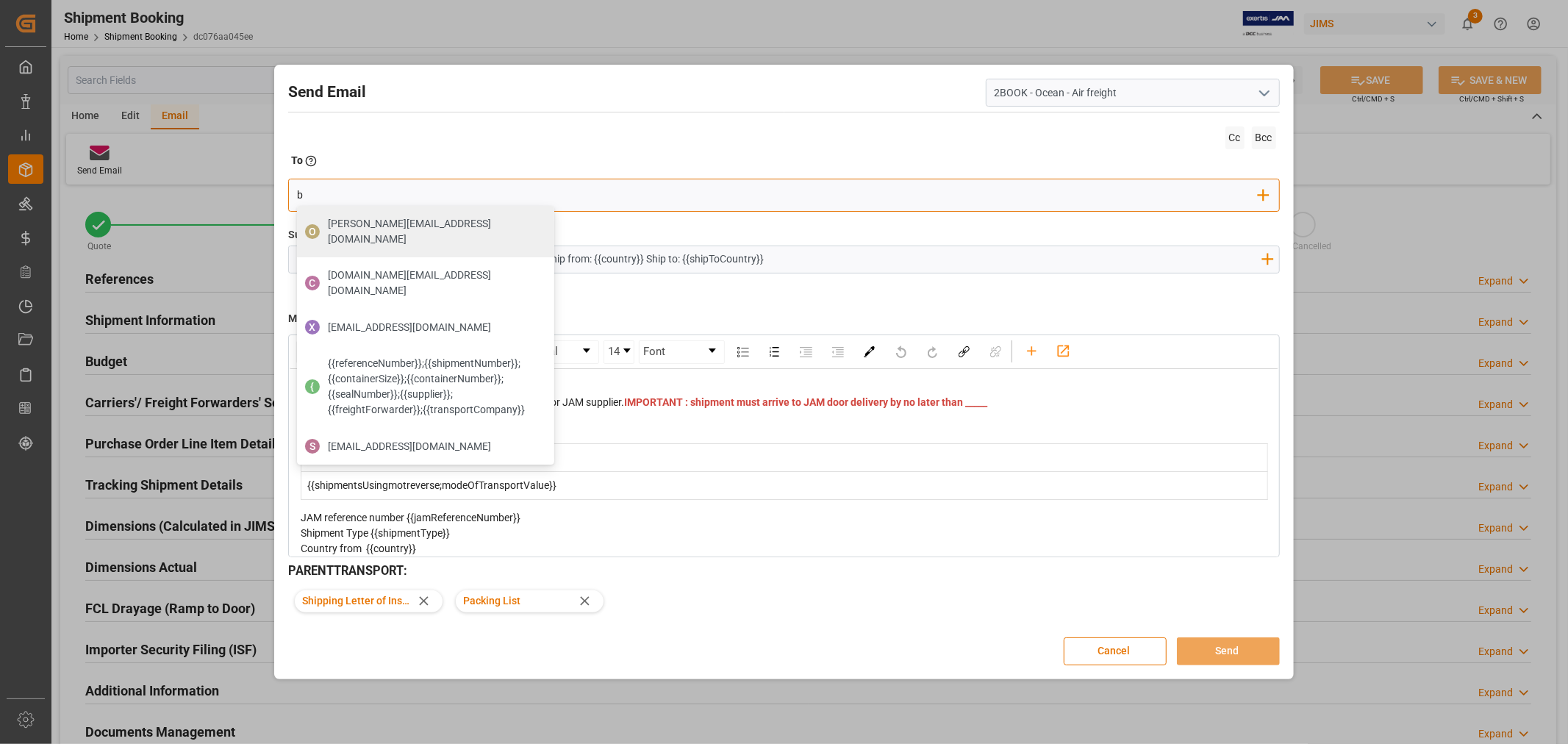
type input "[PERSON_NAME][EMAIL_ADDRESS][PERSON_NAME][DOMAIN_NAME]"
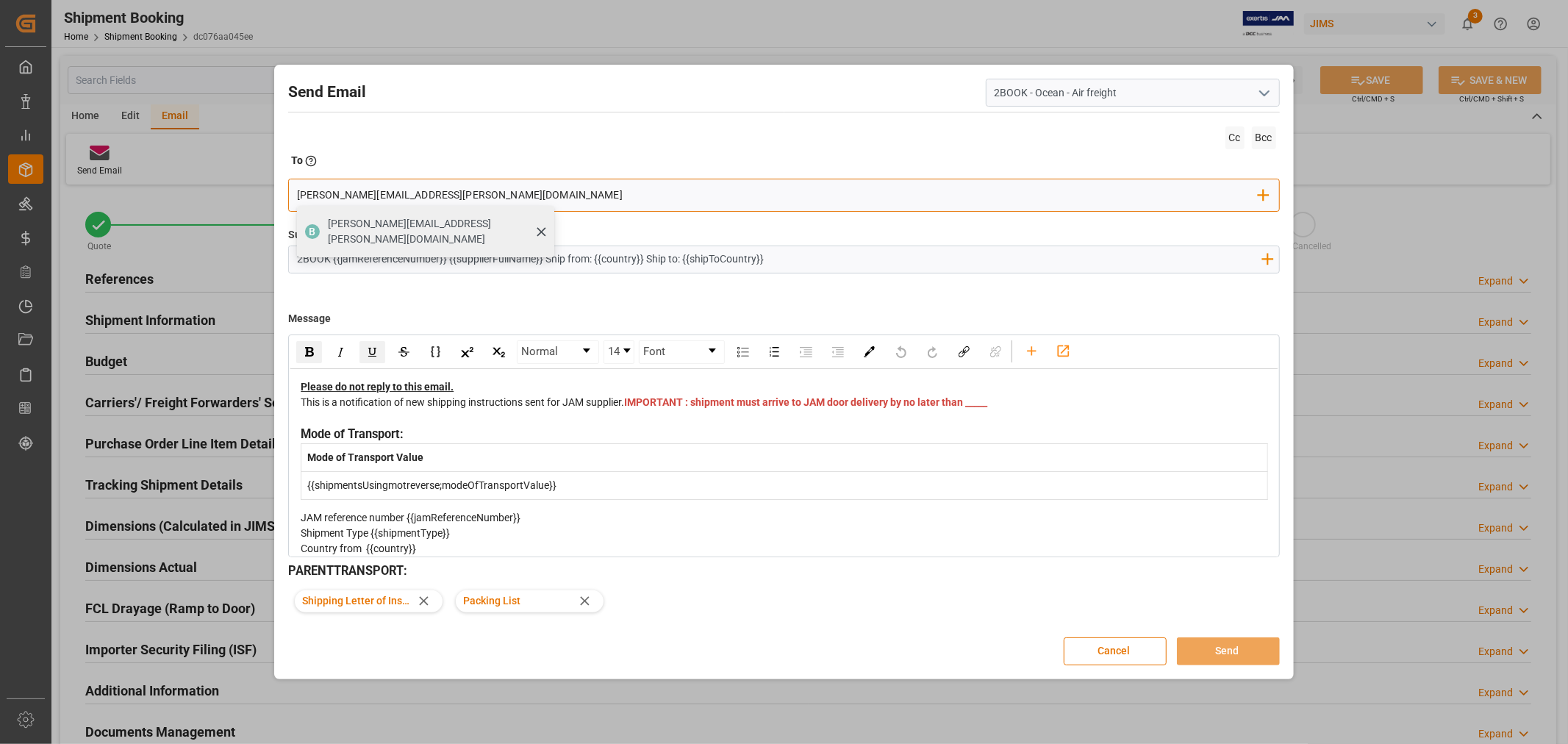
click at [413, 226] on span "[PERSON_NAME][EMAIL_ADDRESS][PERSON_NAME][DOMAIN_NAME]" at bounding box center [436, 232] width 216 height 31
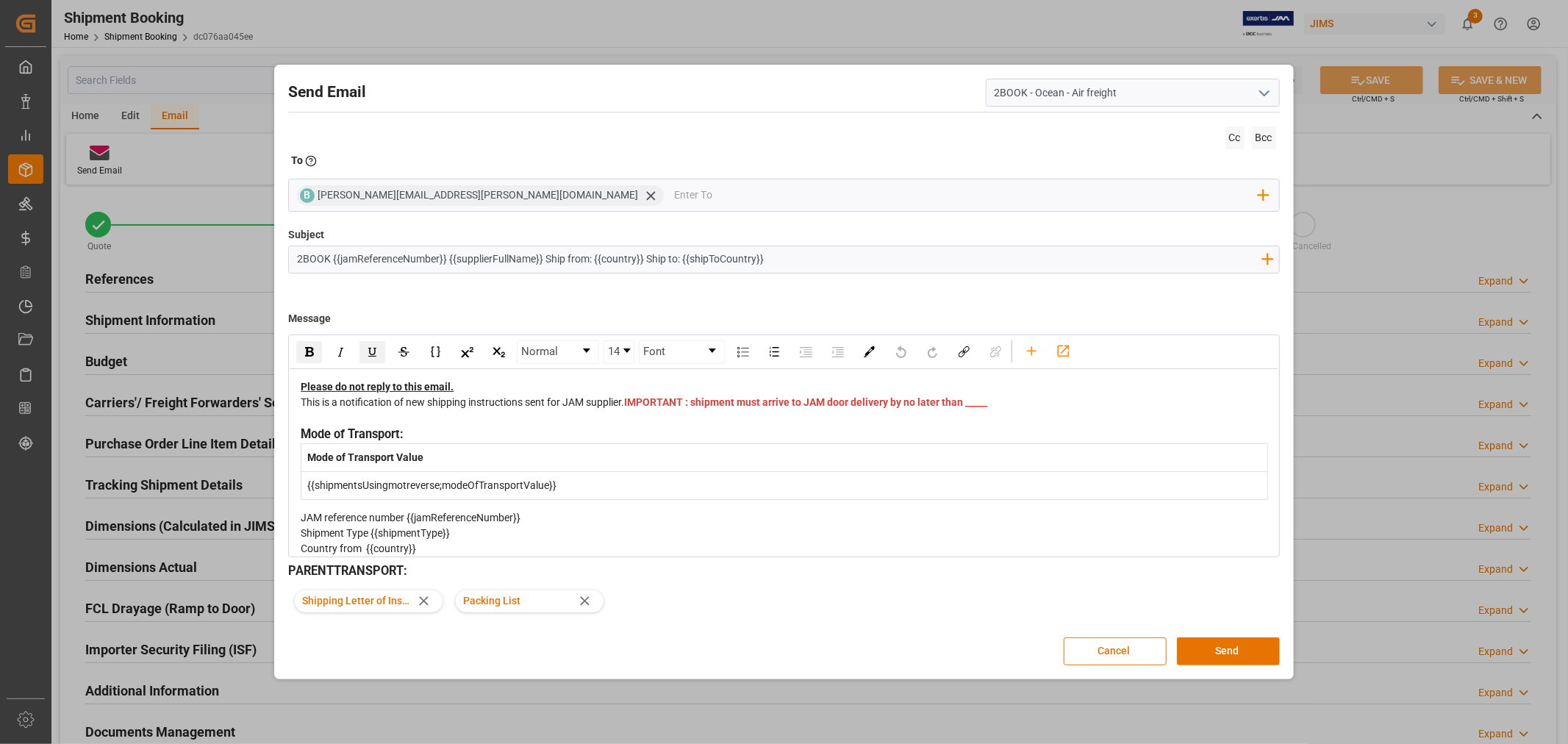
click at [656, 424] on div "This is a notification of new shipping instructions sent for JAM supplier. IMPO…" at bounding box center [784, 410] width 967 height 31
drag, startPoint x: 672, startPoint y: 412, endPoint x: 642, endPoint y: 415, distance: 30.1
click at [642, 415] on div "This is a notification of new shipping instructions sent for JAM supplier. IMPO…" at bounding box center [784, 410] width 967 height 31
click at [1208, 651] on button "Send" at bounding box center [1228, 651] width 103 height 28
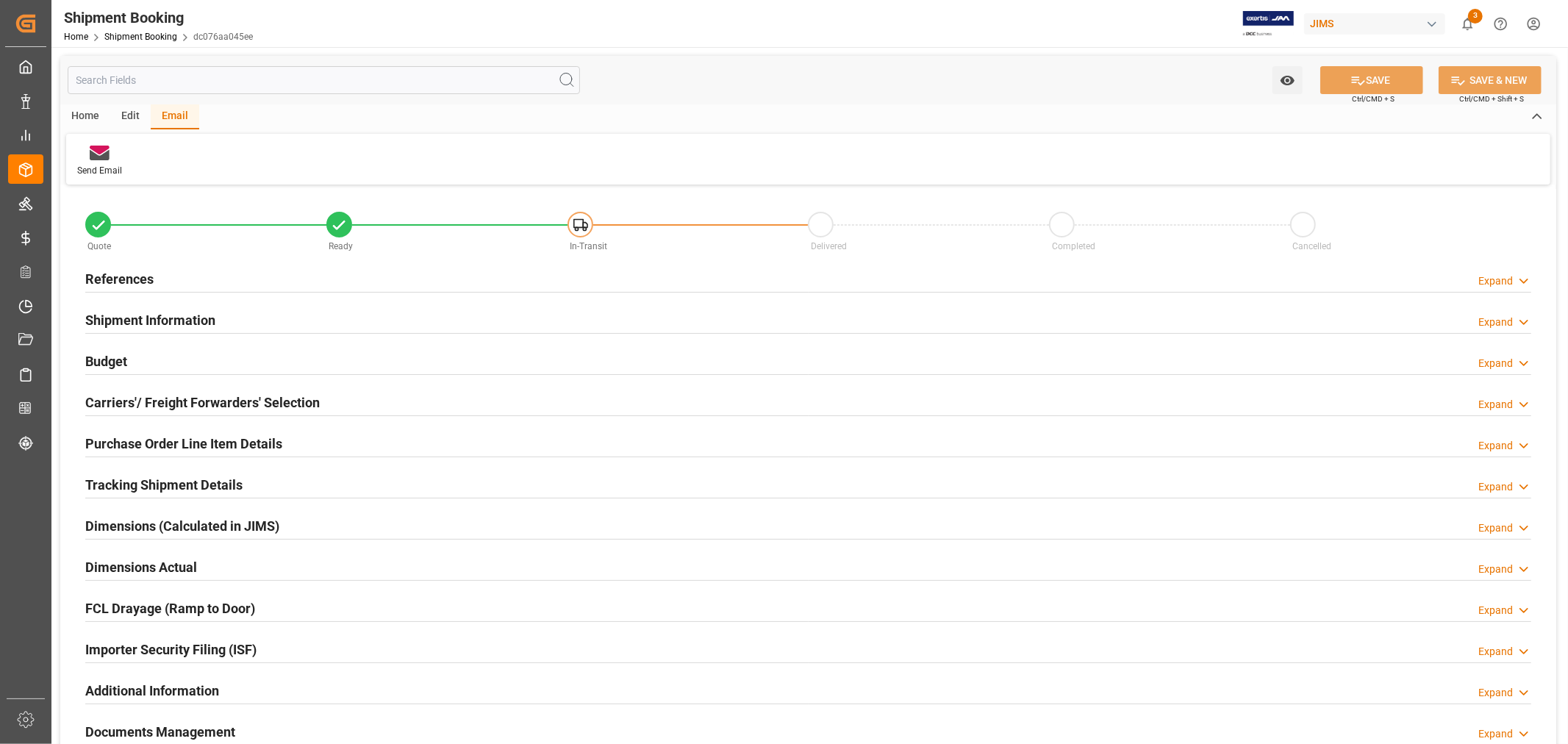
click at [89, 115] on div "Home" at bounding box center [86, 116] width 50 height 25
click at [91, 164] on div "New Form" at bounding box center [98, 170] width 41 height 13
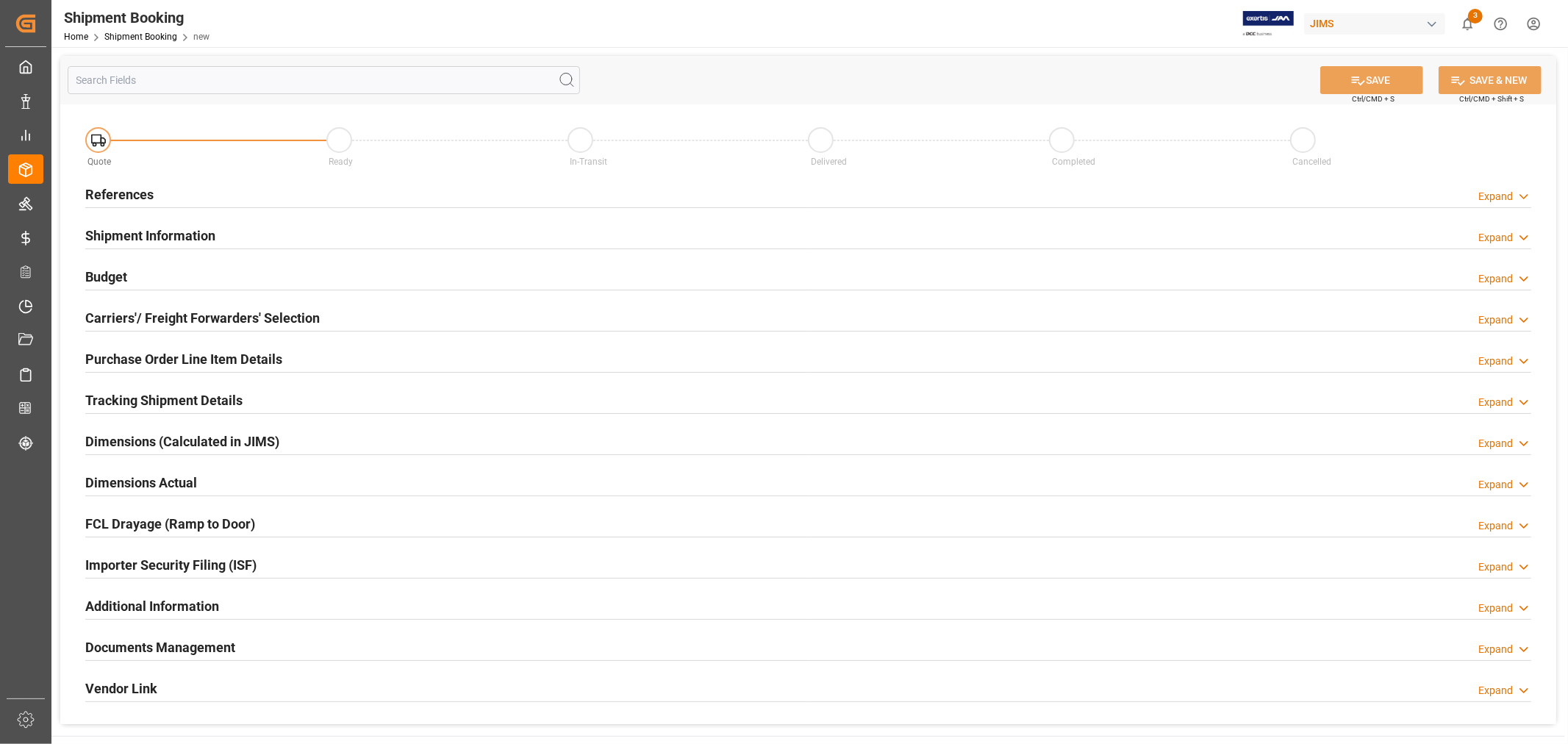
click at [115, 194] on h2 "References" at bounding box center [119, 194] width 69 height 20
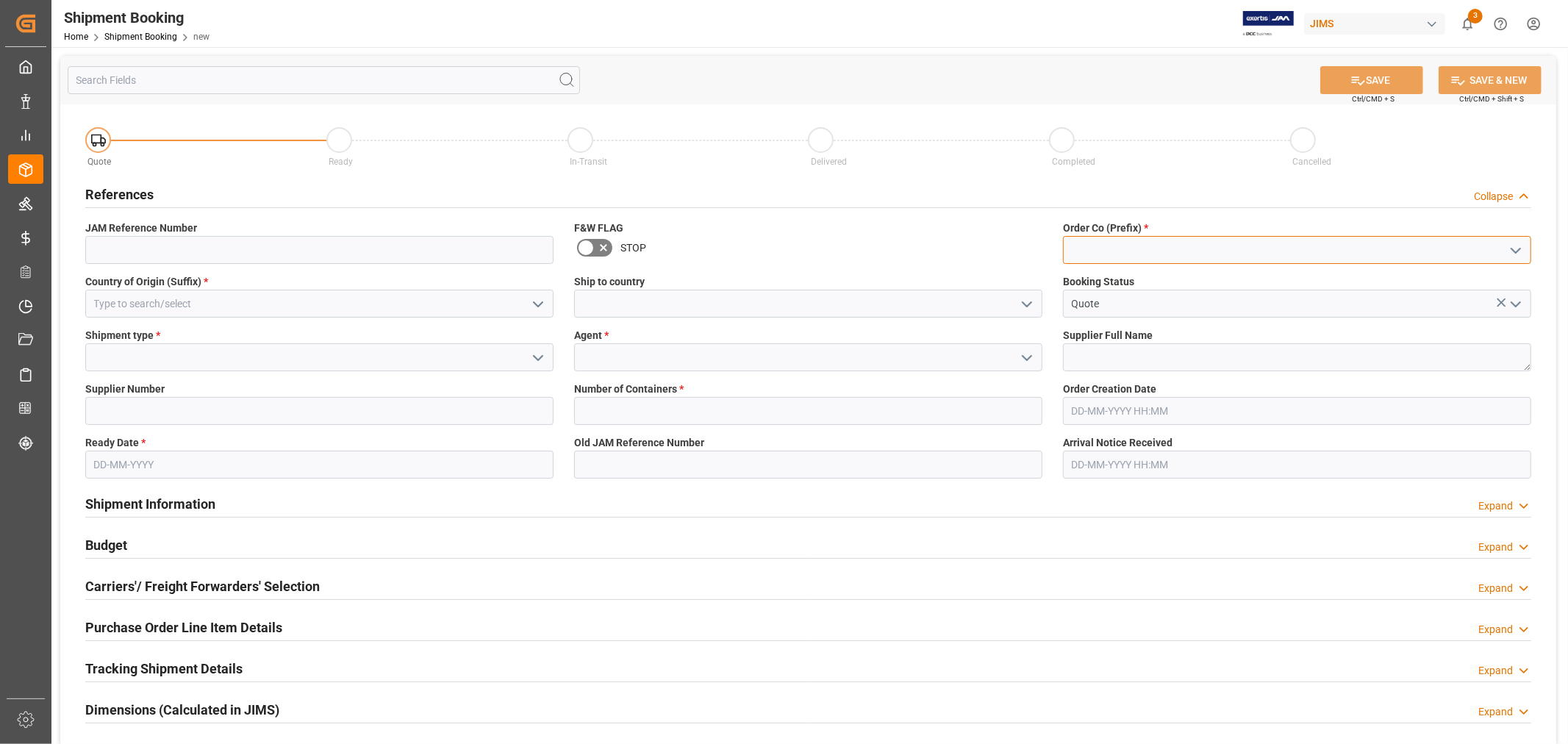
click at [1108, 246] on input at bounding box center [1297, 249] width 468 height 28
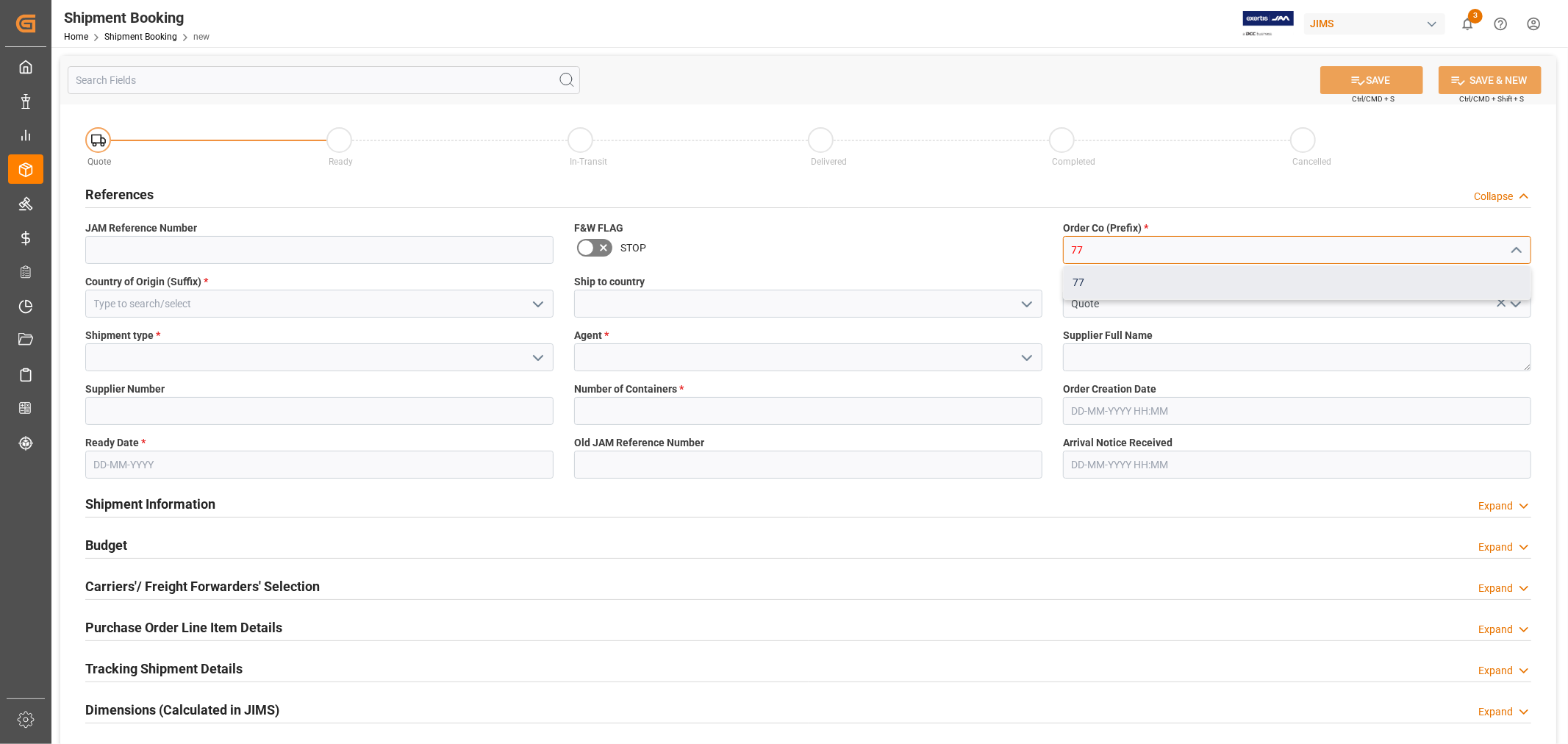
click at [1096, 281] on div "77" at bounding box center [1297, 282] width 466 height 33
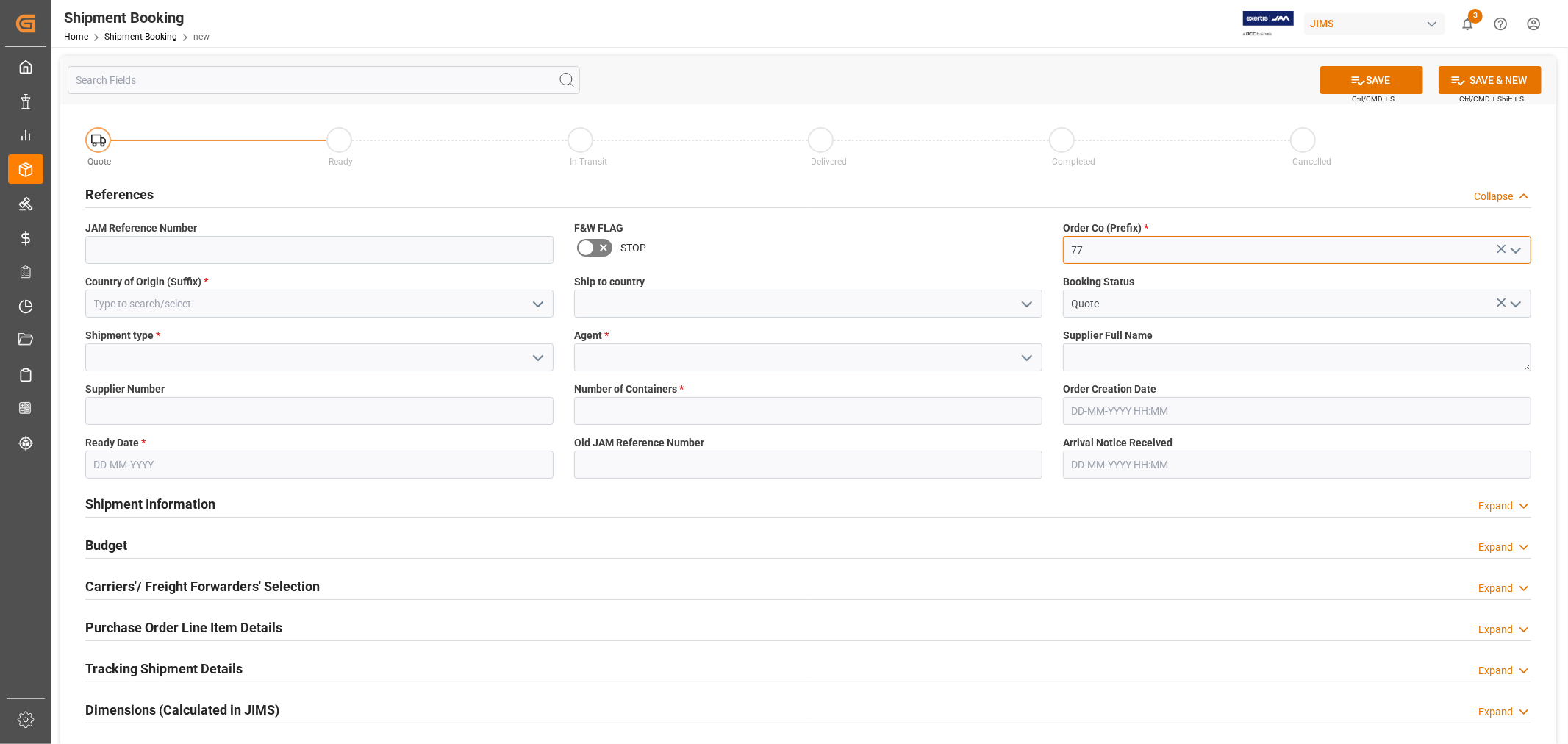
type input "77"
click at [358, 292] on input at bounding box center [320, 303] width 468 height 28
click at [533, 302] on icon "open menu" at bounding box center [538, 304] width 18 height 18
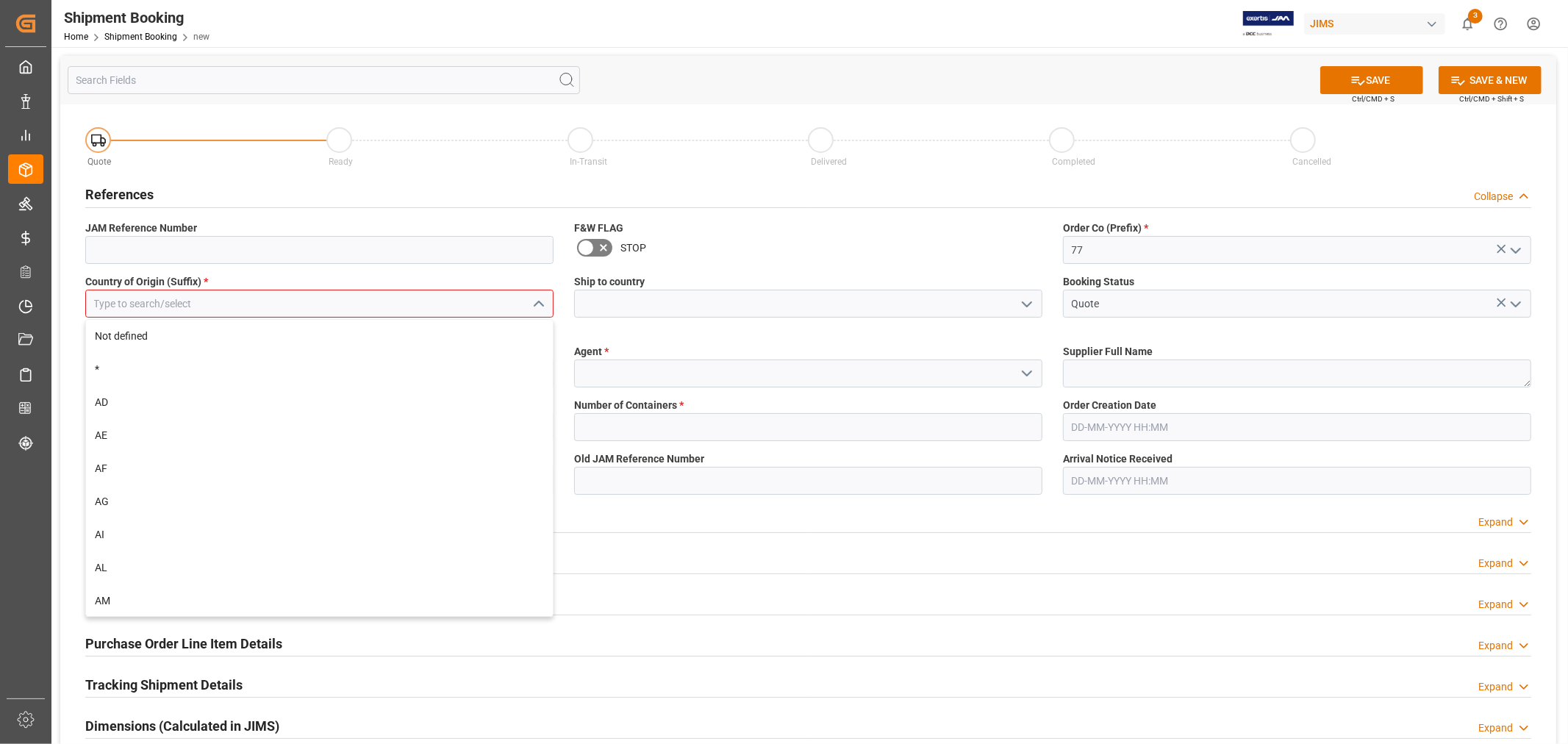
click at [182, 307] on input at bounding box center [320, 303] width 468 height 28
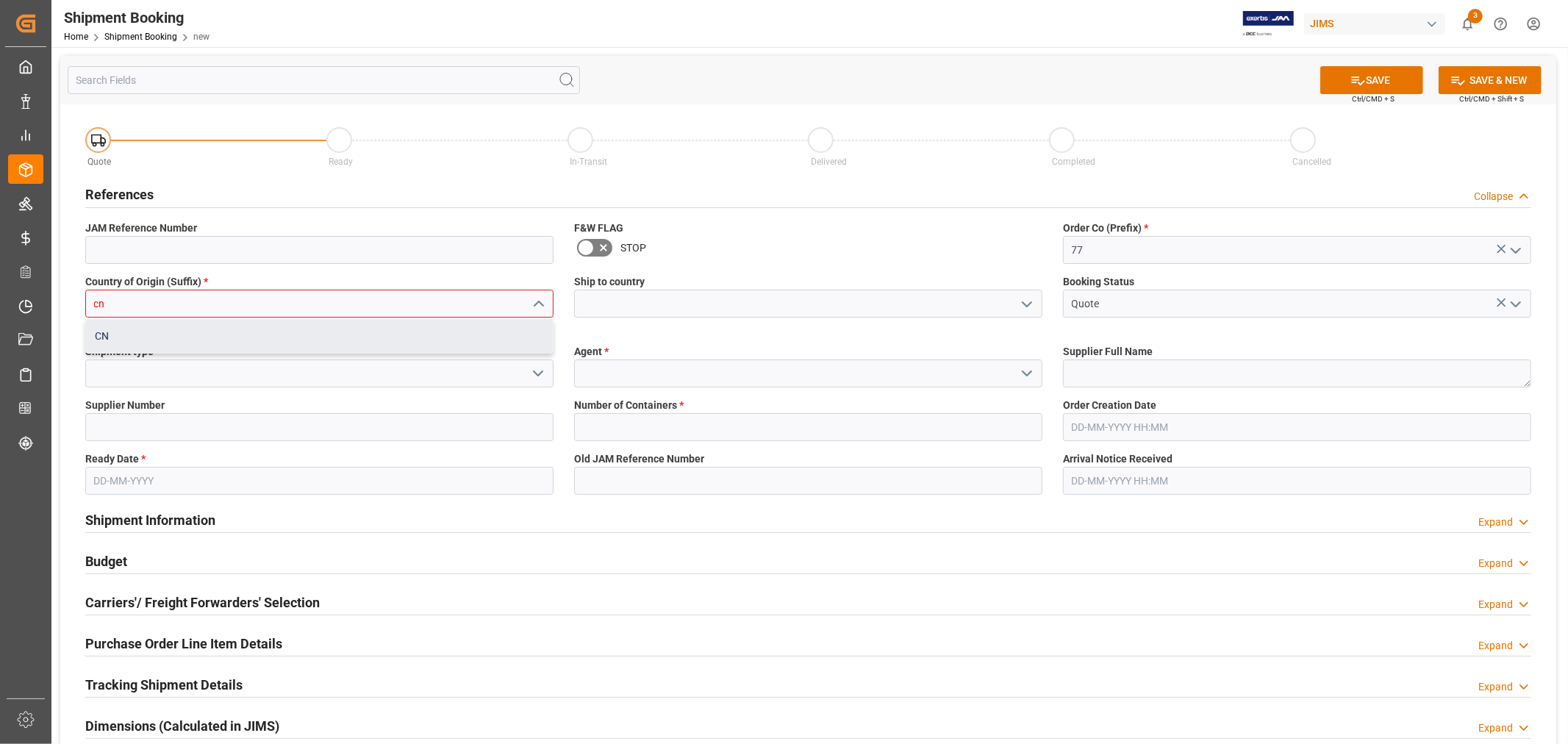
click at [112, 336] on div "CN" at bounding box center [320, 336] width 466 height 33
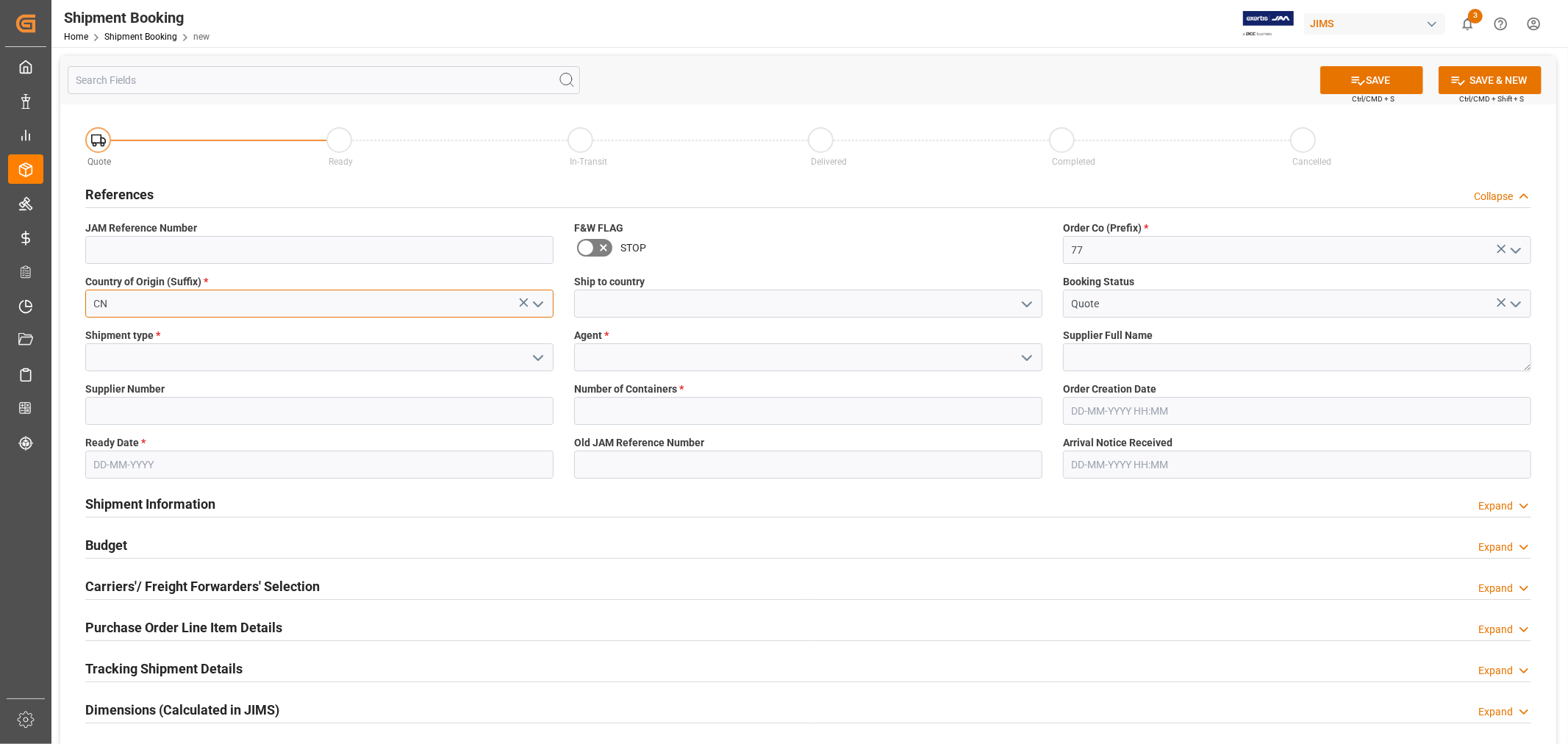
type input "CN"
click at [628, 303] on input at bounding box center [808, 303] width 468 height 28
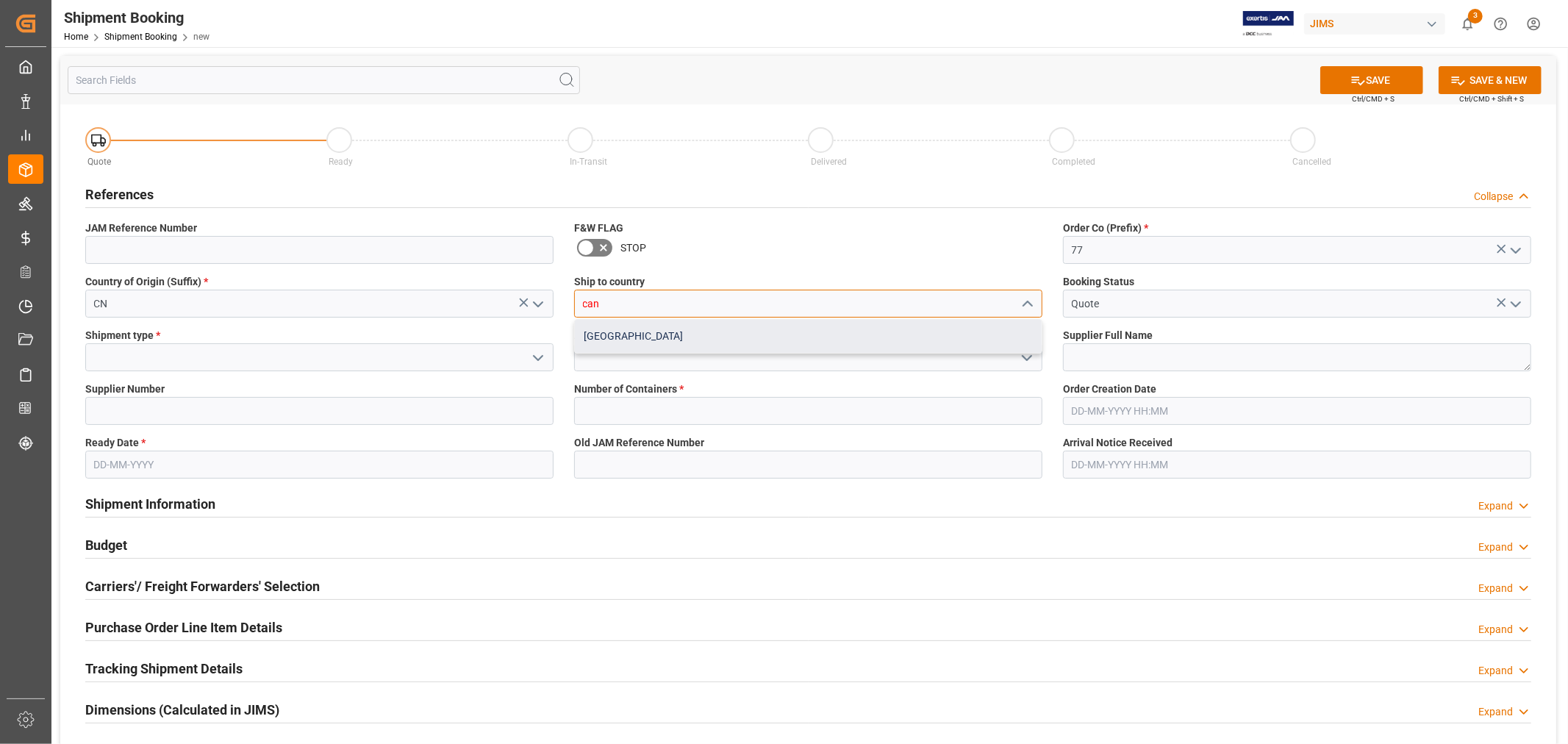
click at [621, 332] on div "Canada" at bounding box center [808, 336] width 466 height 33
type input "Canada"
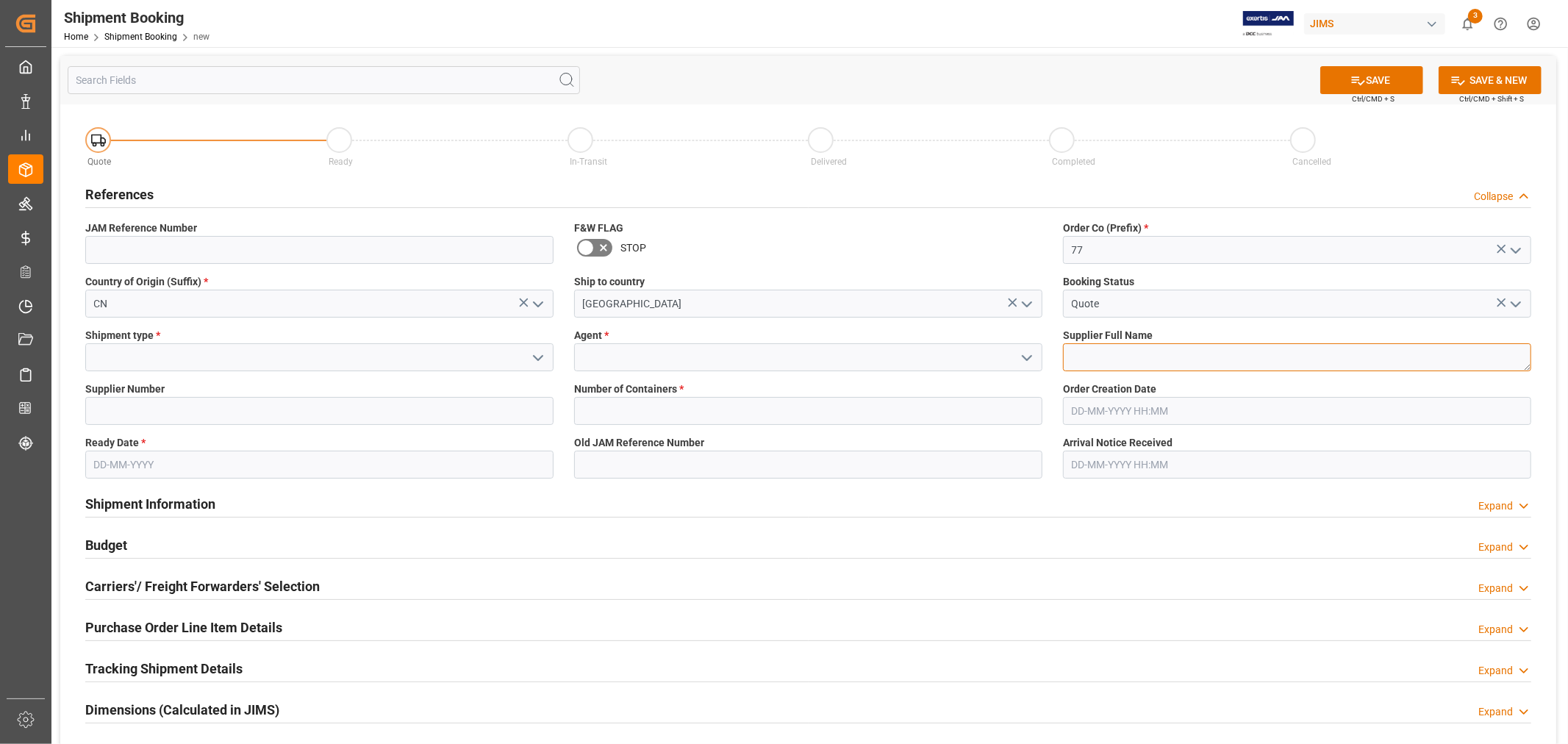
click at [1084, 357] on textarea at bounding box center [1297, 357] width 468 height 28
type textarea "J"
type textarea "[PERSON_NAME] Multimedia [GEOGRAPHIC_DATA]"
click at [816, 366] on input at bounding box center [808, 357] width 468 height 28
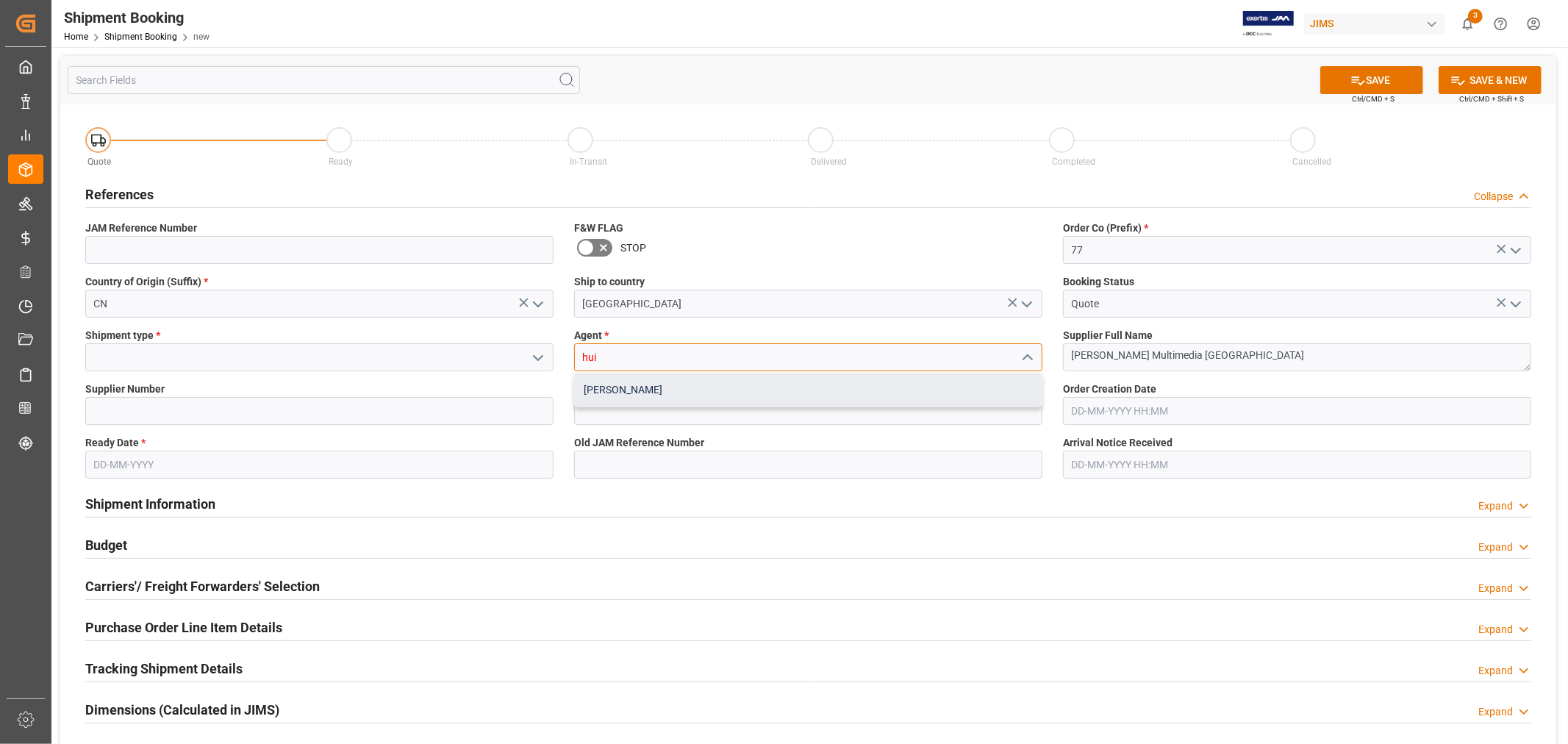
click at [738, 384] on div "[PERSON_NAME]" at bounding box center [808, 390] width 466 height 33
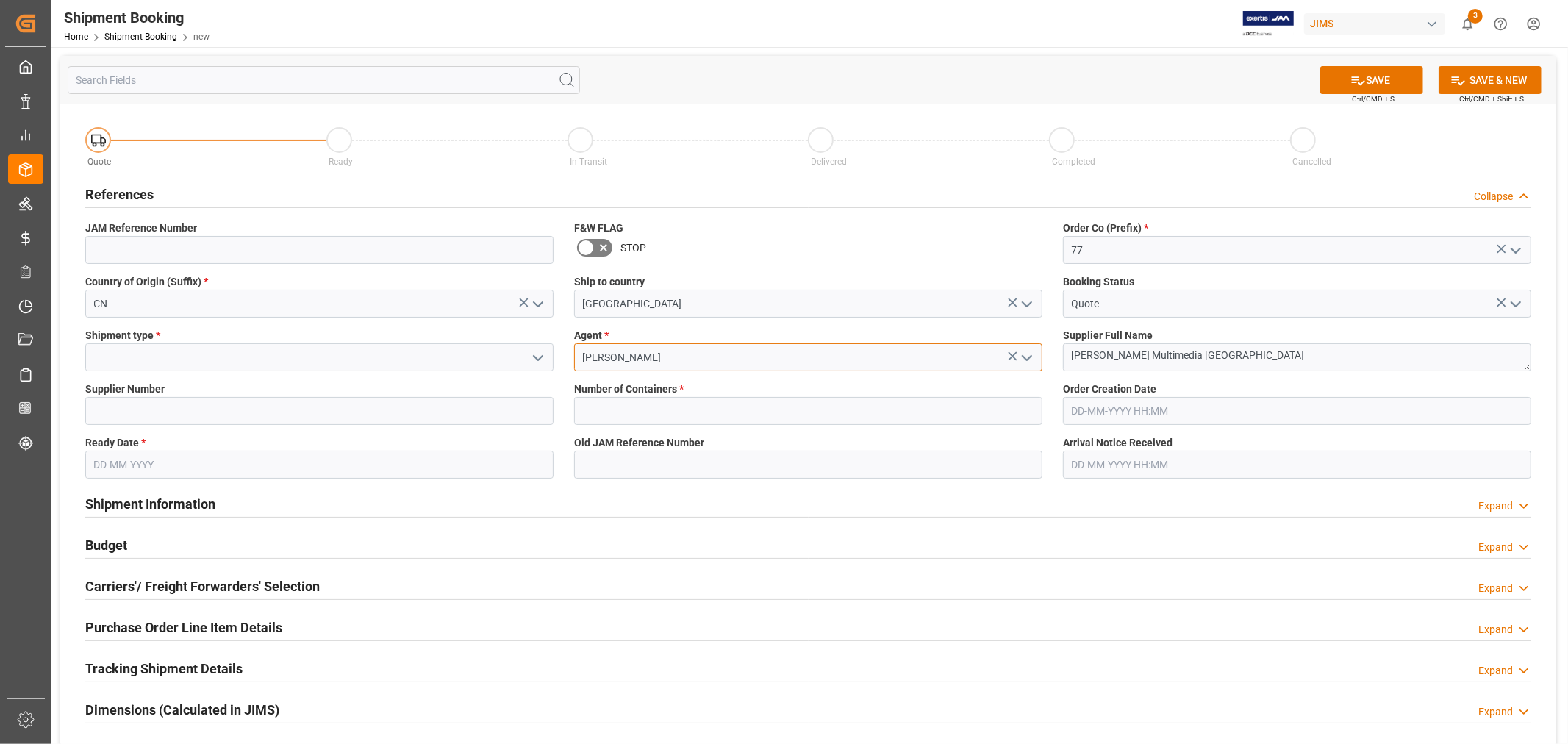
type input "[PERSON_NAME]"
click at [313, 357] on input at bounding box center [320, 357] width 468 height 28
click at [535, 356] on icon "open menu" at bounding box center [538, 358] width 18 height 18
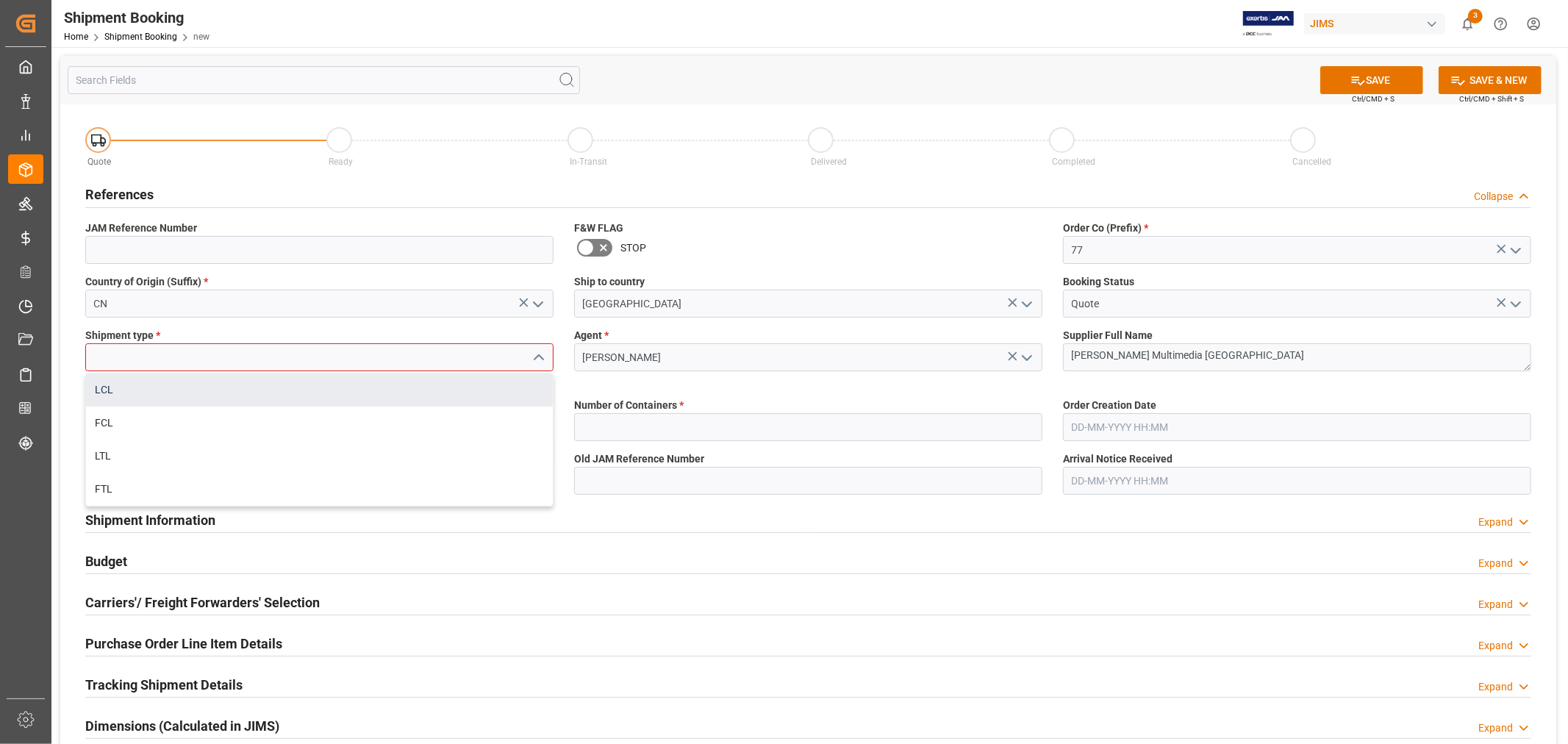
click at [236, 393] on div "LCL" at bounding box center [320, 390] width 466 height 33
type input "LCL"
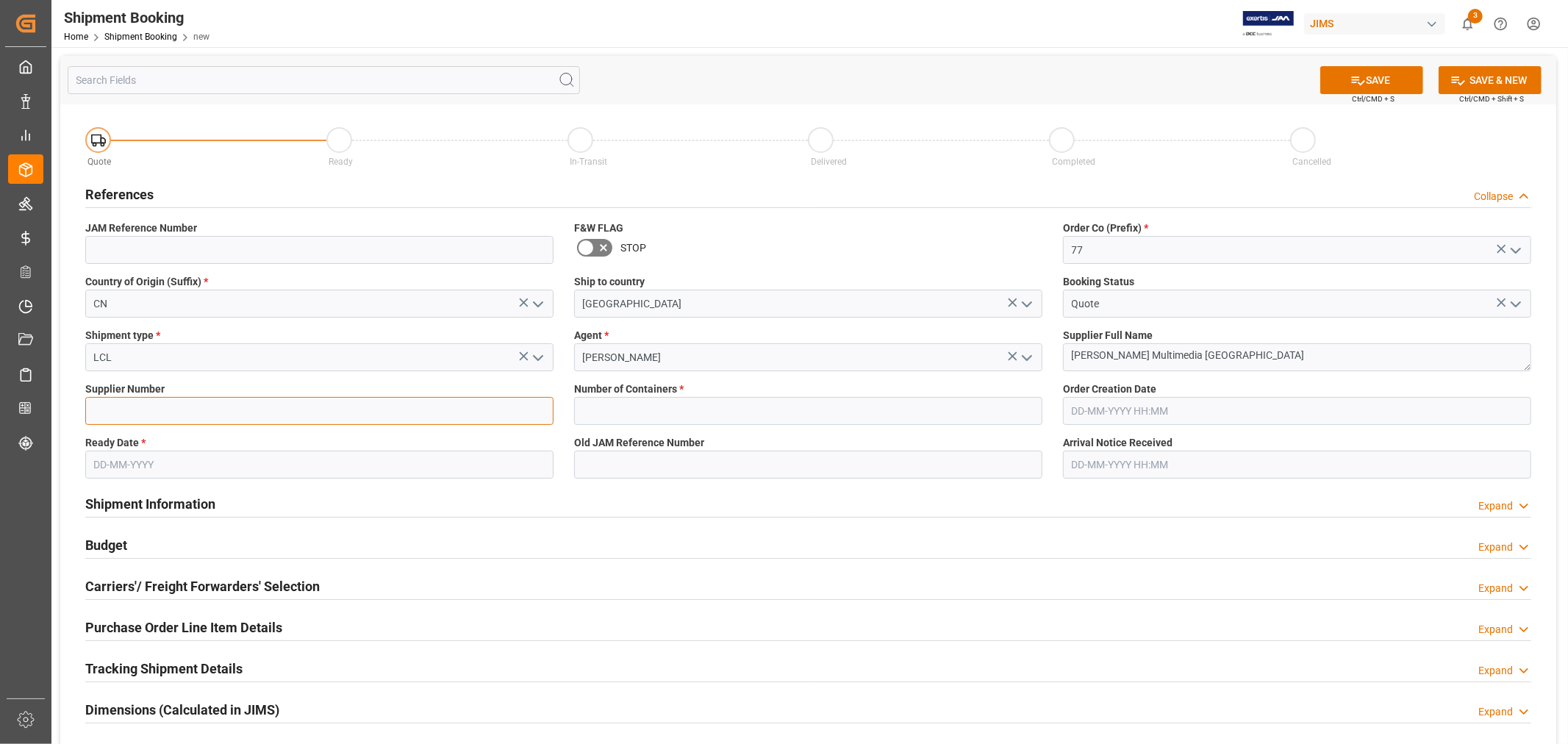
click at [231, 412] on input at bounding box center [320, 411] width 468 height 28
type input "242713"
click at [614, 403] on input "text" at bounding box center [808, 411] width 468 height 28
type input "0"
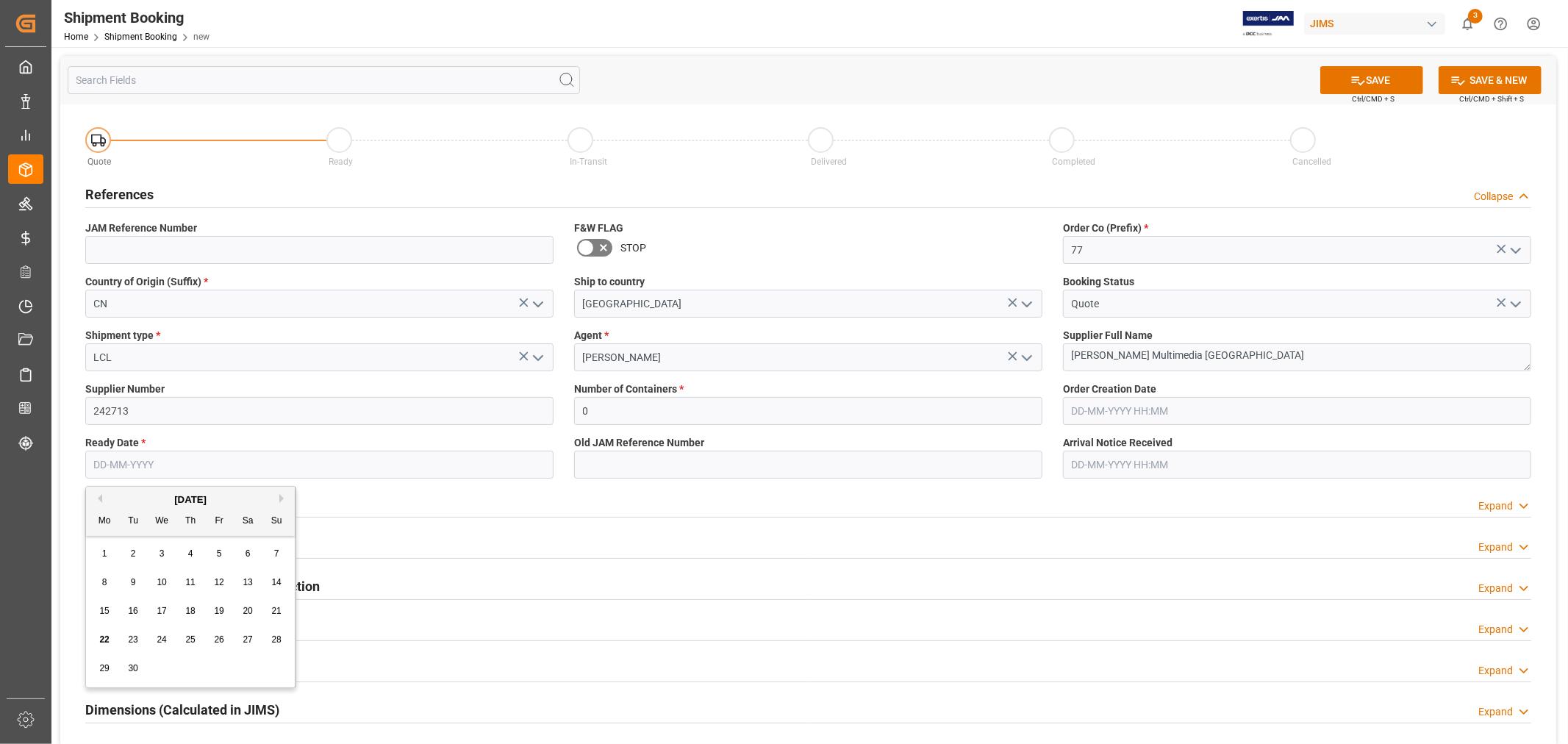
click at [182, 464] on input "text" at bounding box center [320, 464] width 468 height 28
type input "03-10-2025"
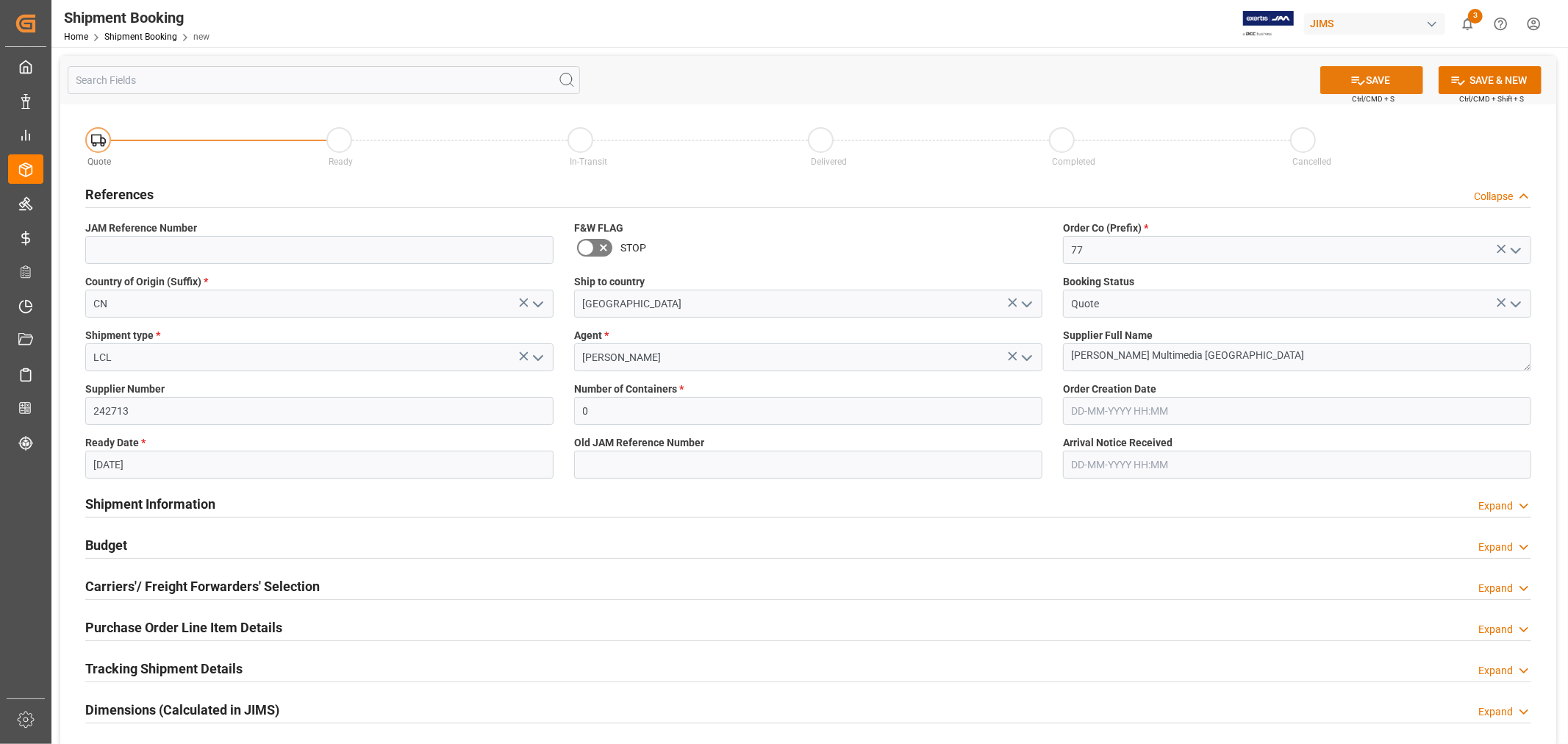
click at [1336, 78] on button "SAVE" at bounding box center [1372, 80] width 103 height 28
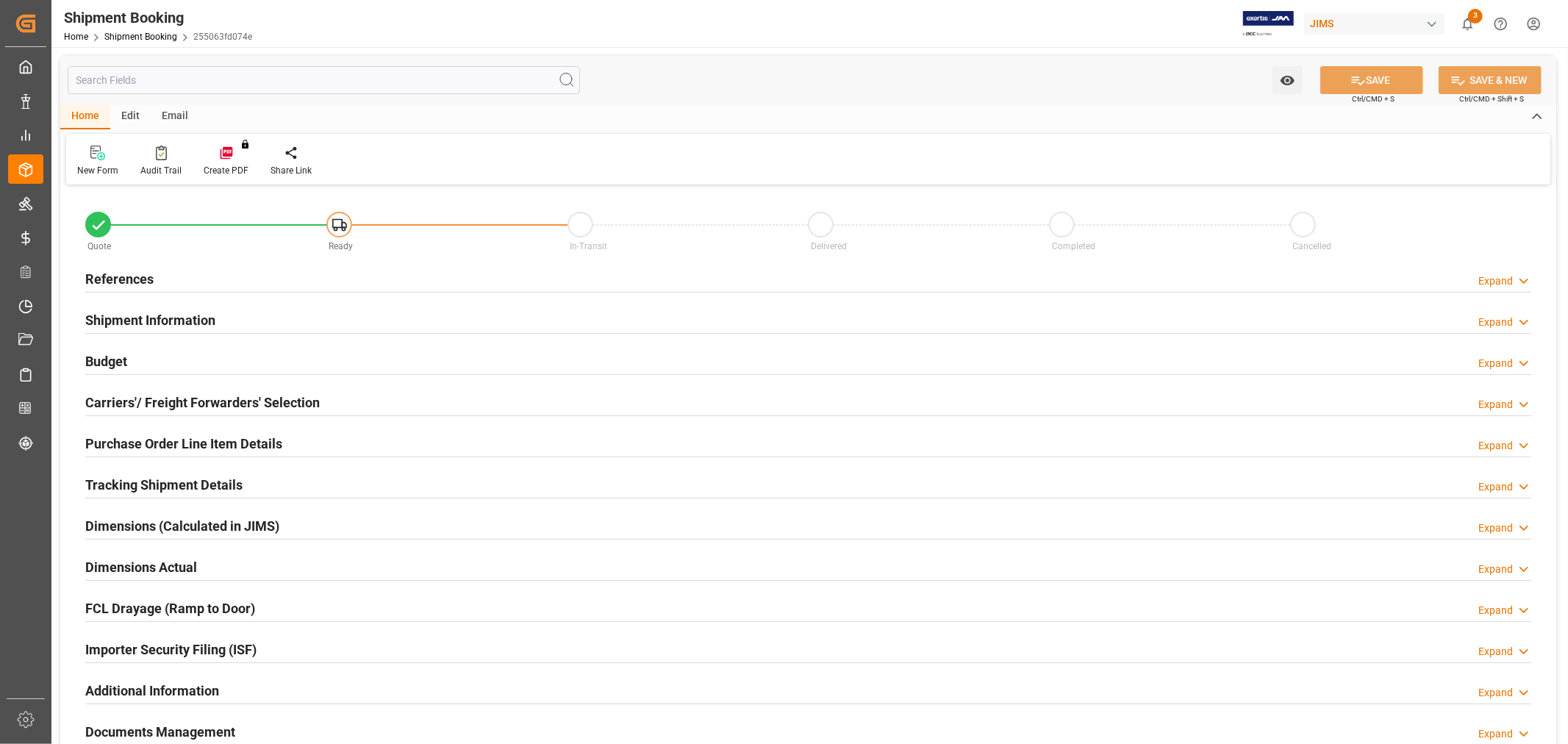
type input "0"
type input "[DATE]"
click at [115, 275] on h2 "References" at bounding box center [119, 278] width 69 height 20
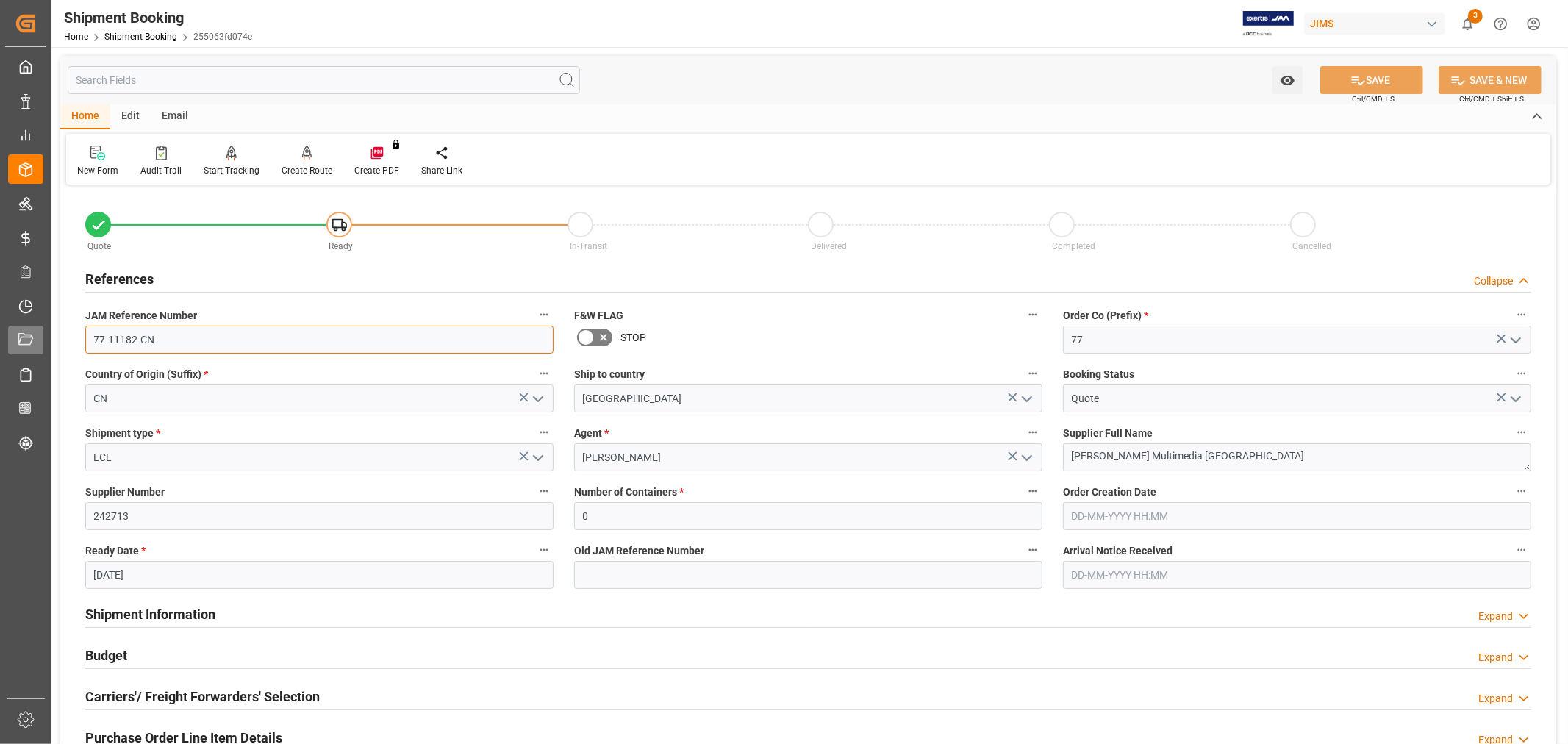
drag, startPoint x: 186, startPoint y: 349, endPoint x: 31, endPoint y: 338, distance: 155.4
click at [31, 338] on div "Created by potrace 1.15, written by [PERSON_NAME] [DATE]-[DATE] Created by potr…" at bounding box center [784, 372] width 1568 height 744
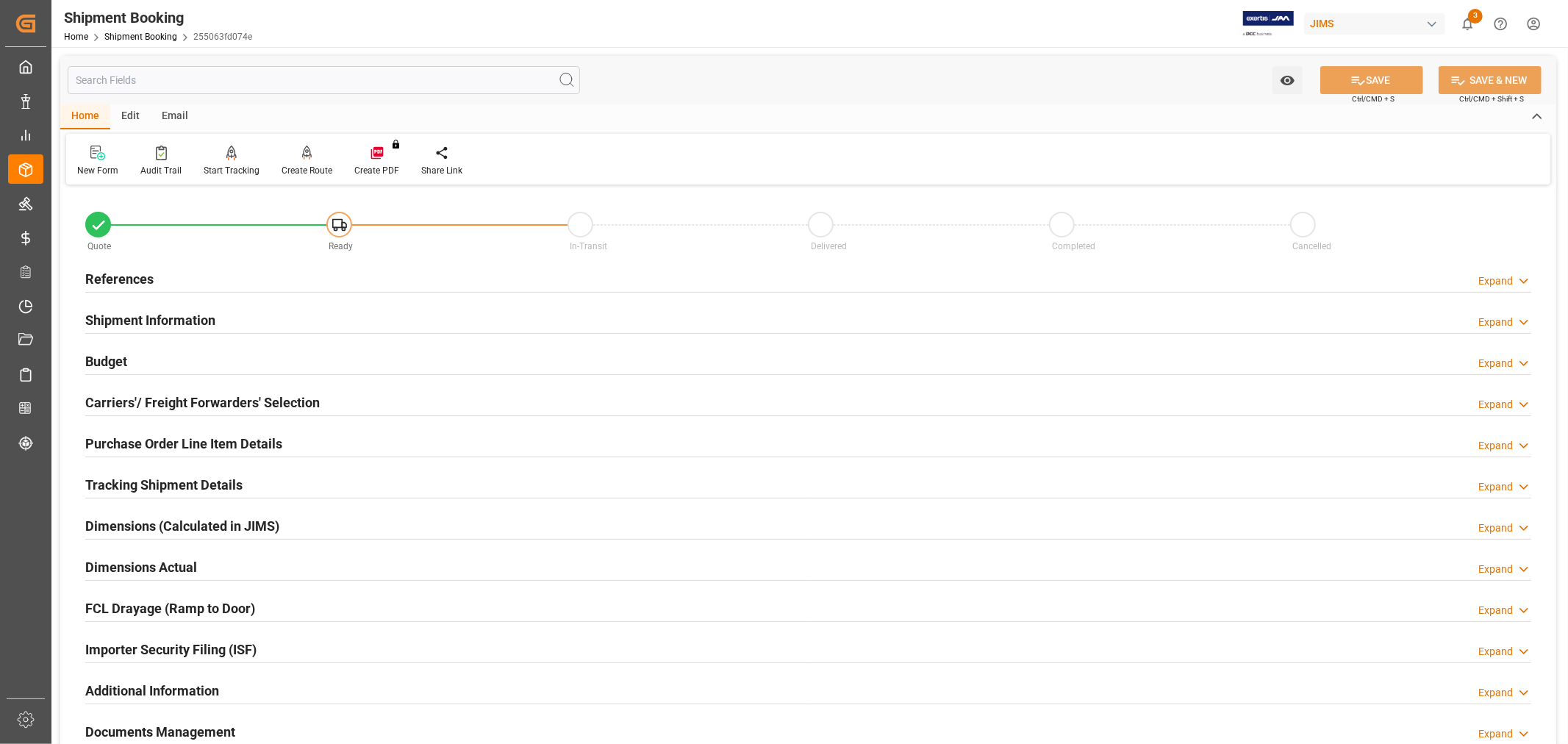
click at [91, 283] on h2 "References" at bounding box center [119, 278] width 69 height 20
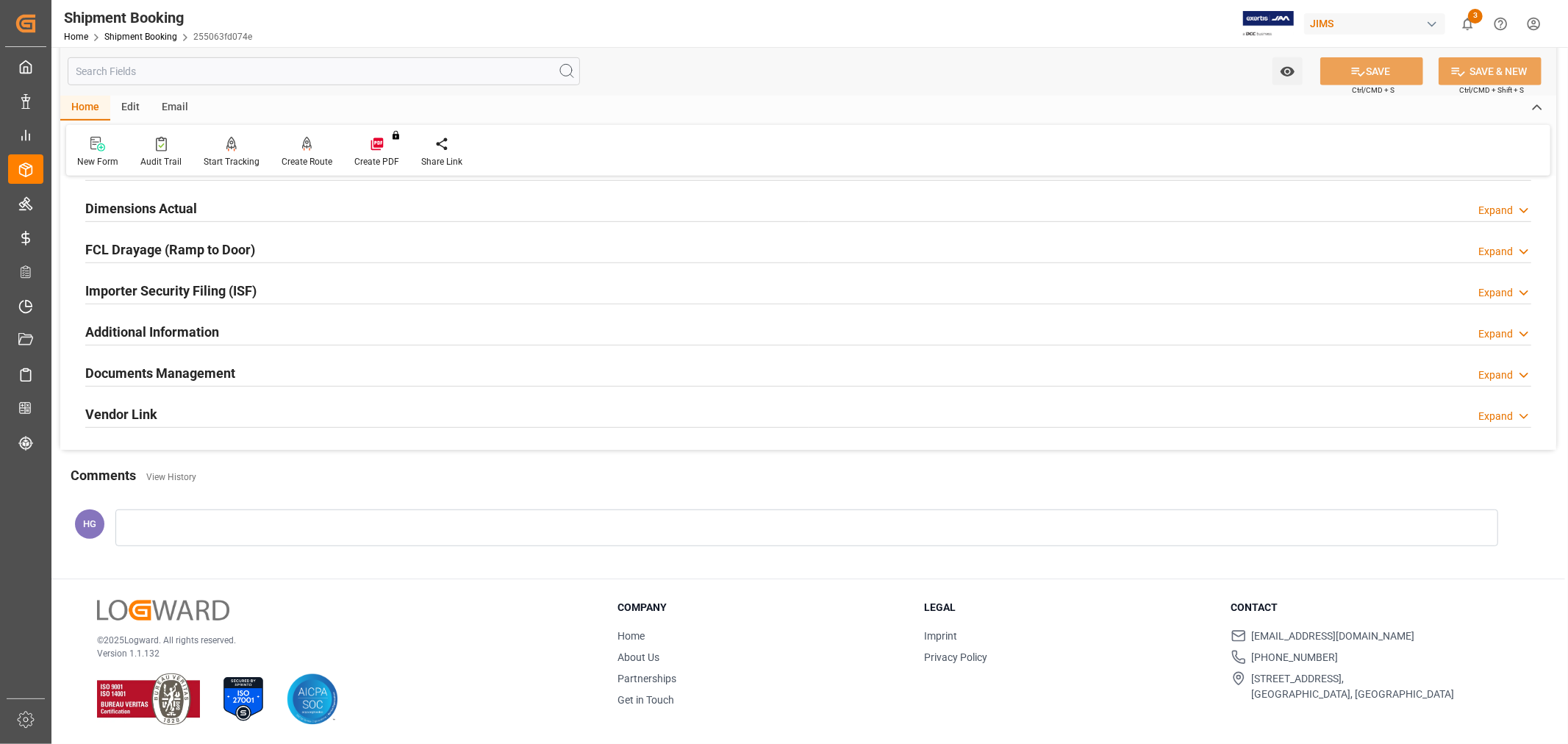
scroll to position [655, 0]
click at [251, 370] on div "Documents Management Expand" at bounding box center [809, 370] width 1446 height 28
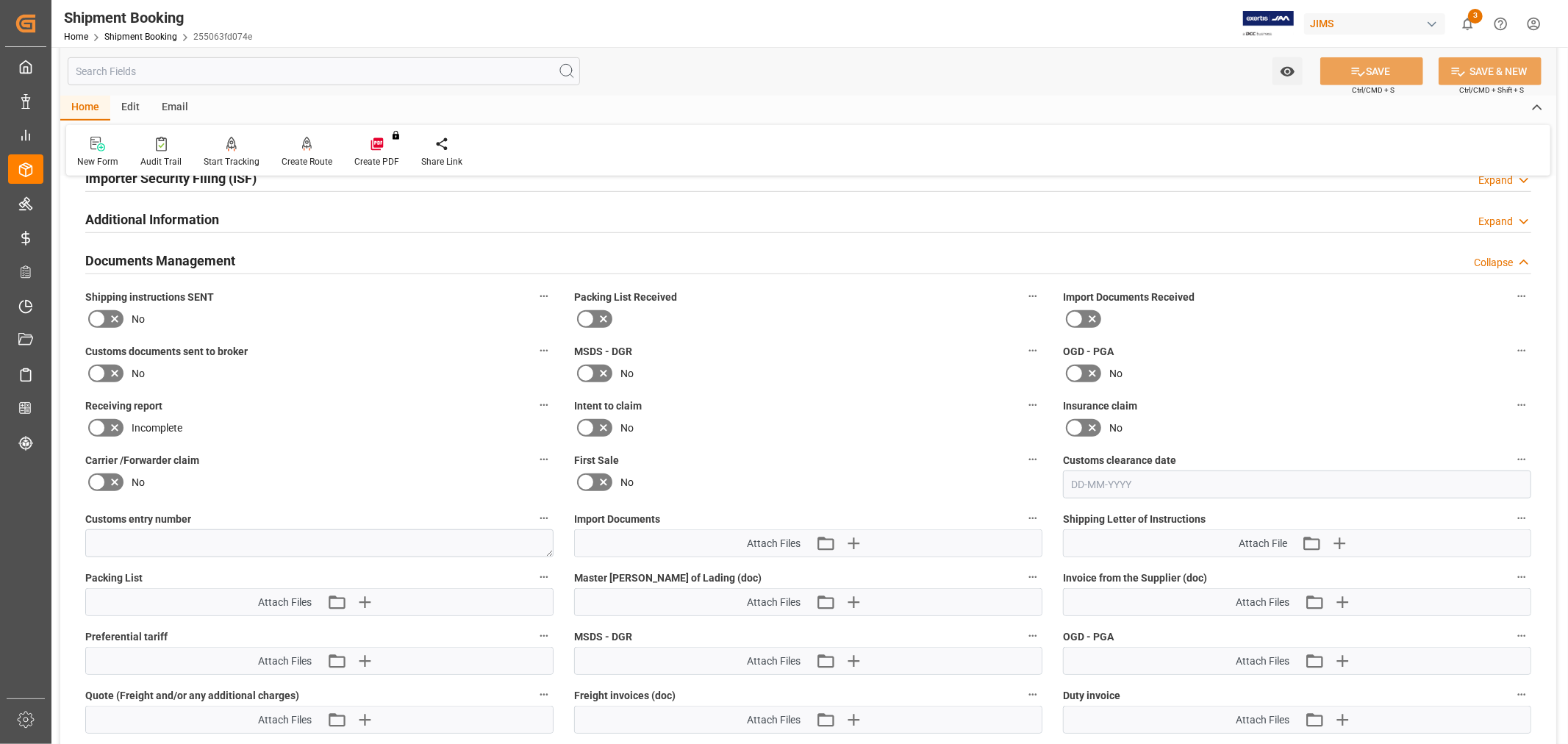
scroll to position [737, 0]
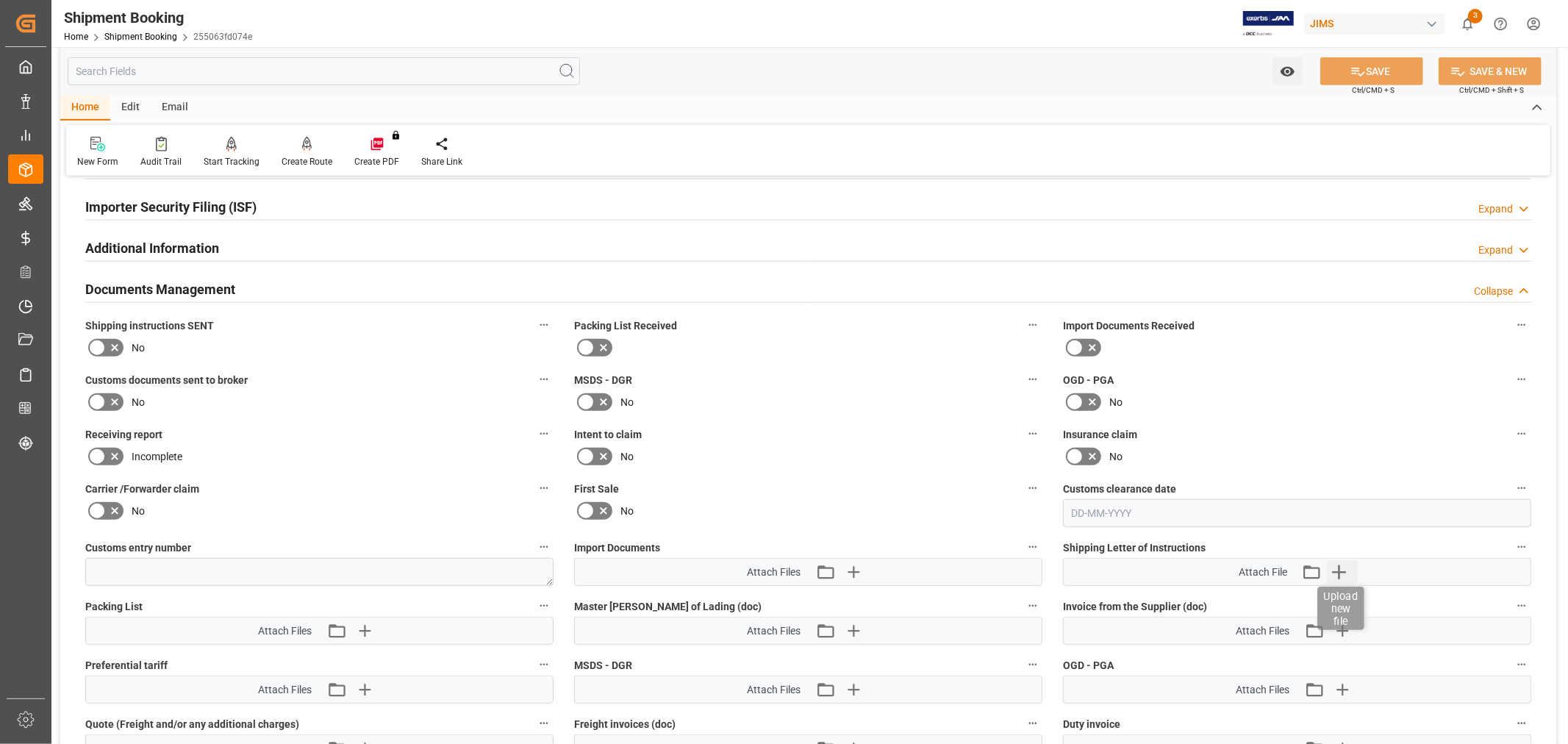
click at [1333, 570] on icon "button" at bounding box center [1339, 571] width 23 height 23
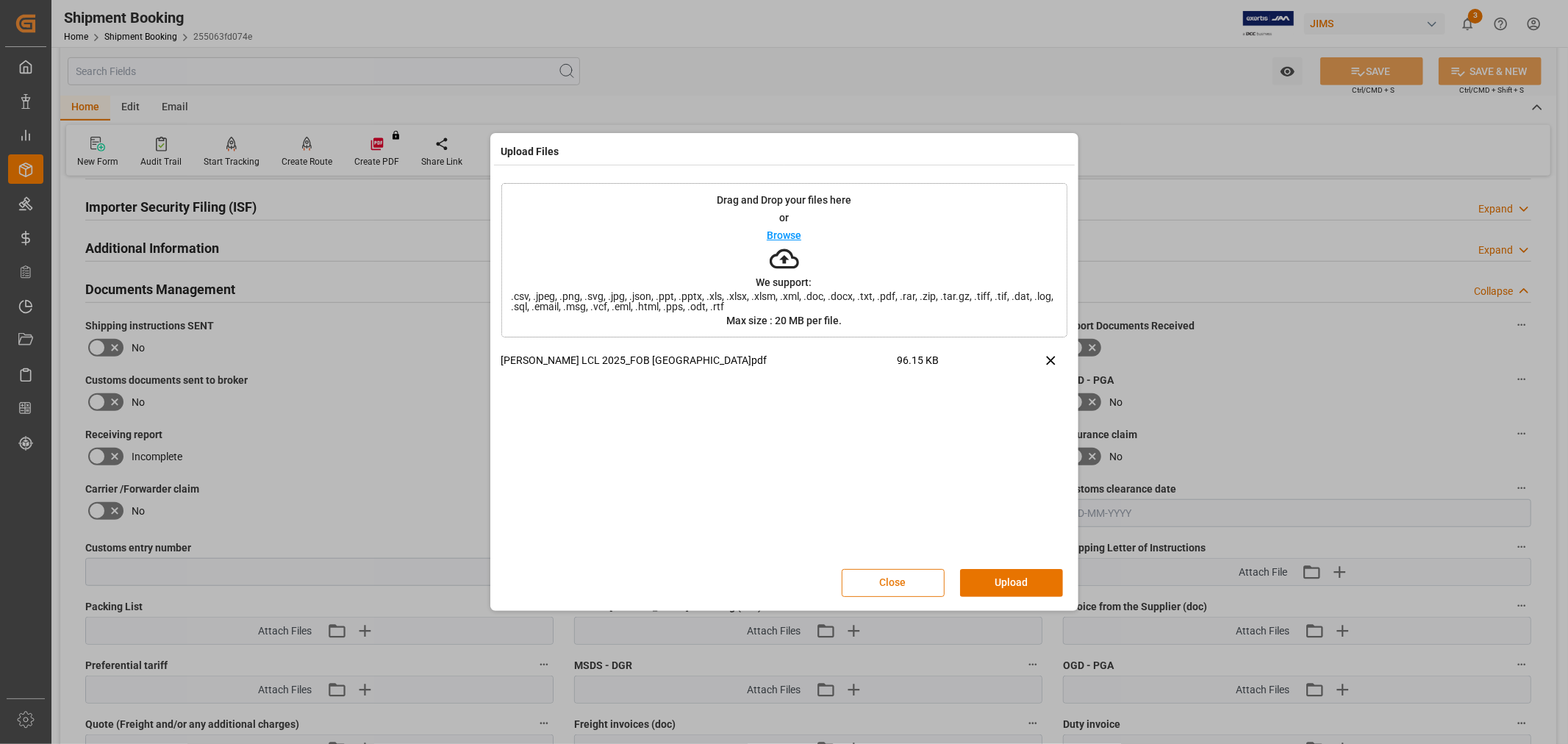
click at [901, 574] on button "Close" at bounding box center [893, 583] width 103 height 28
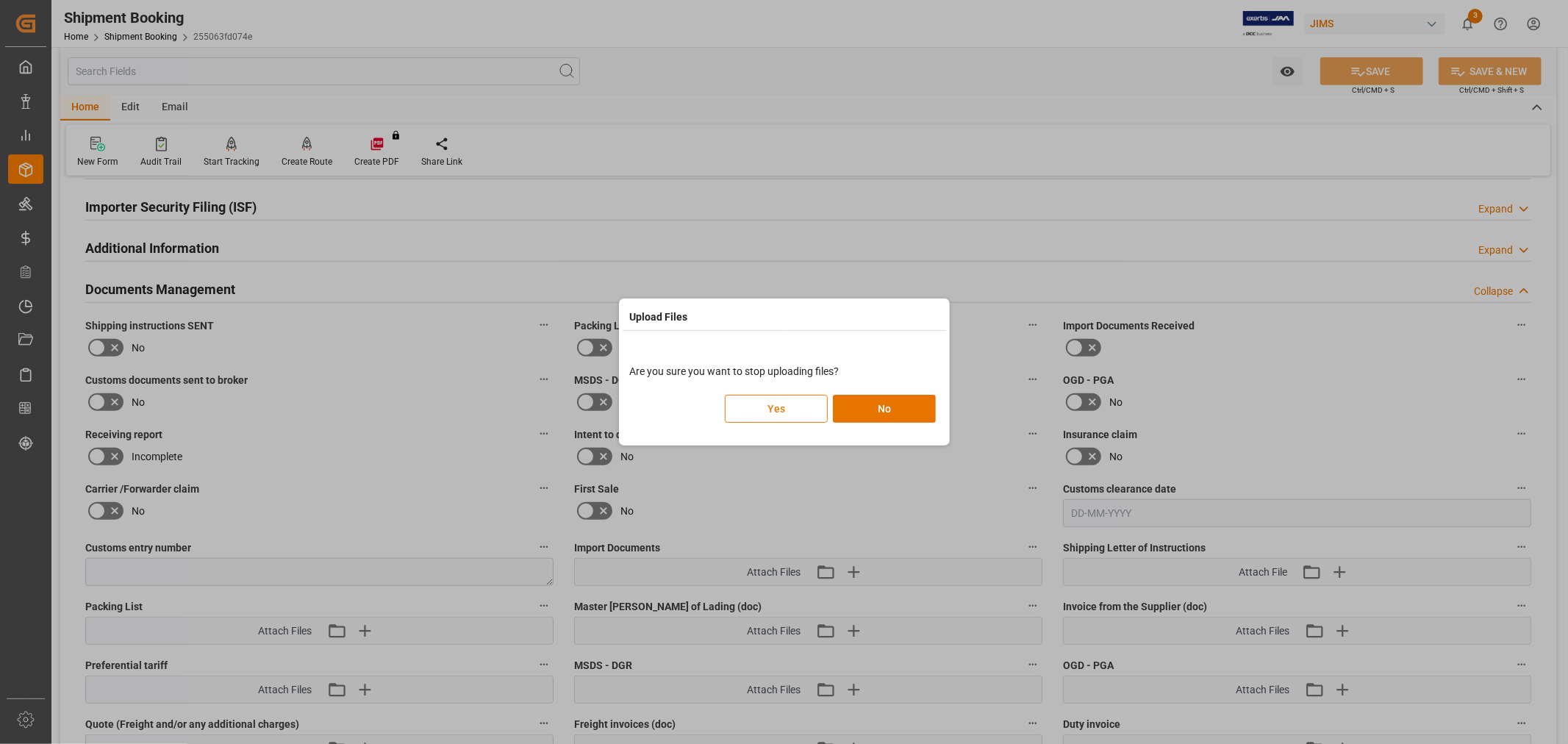
click at [796, 412] on button "Yes" at bounding box center [776, 408] width 103 height 28
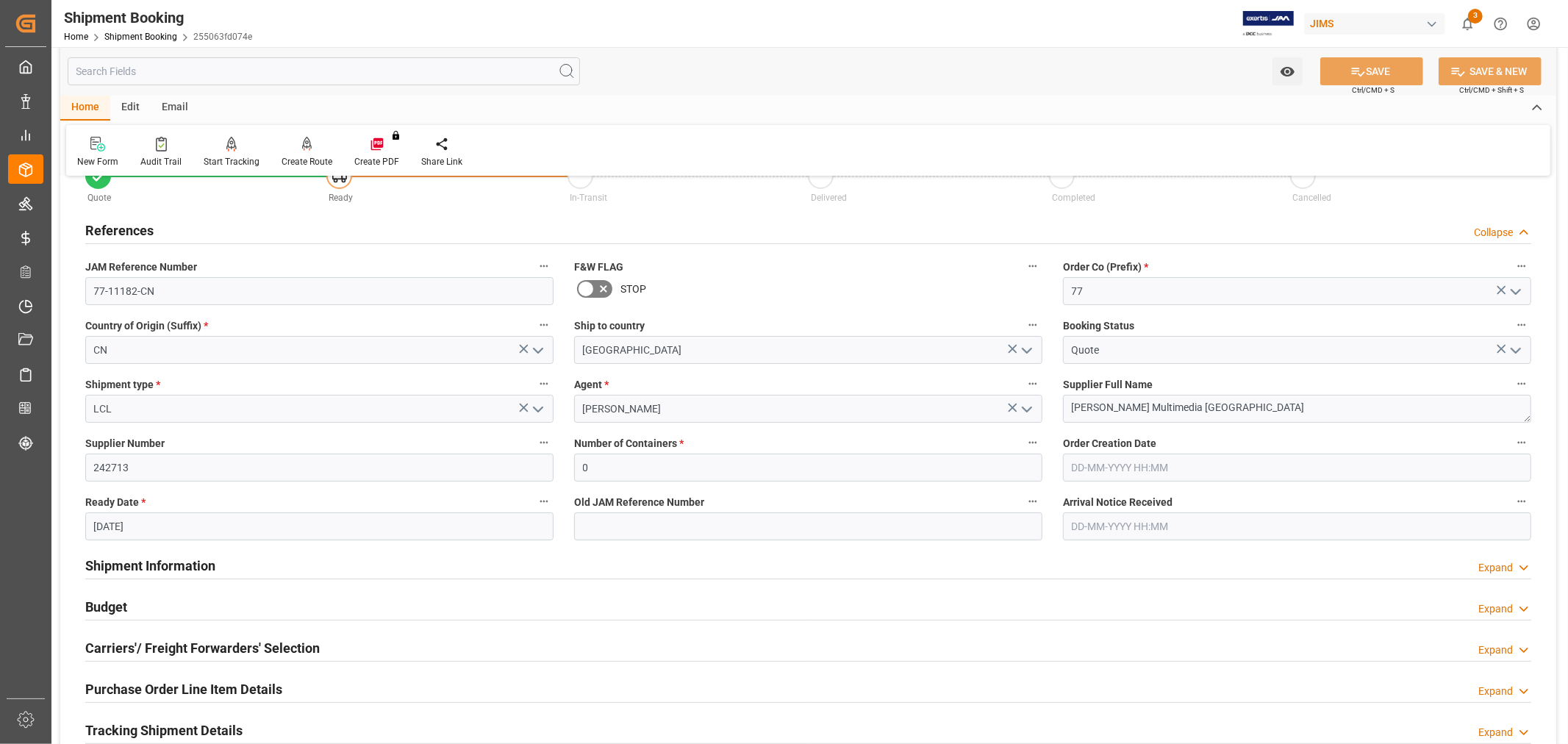
scroll to position [0, 0]
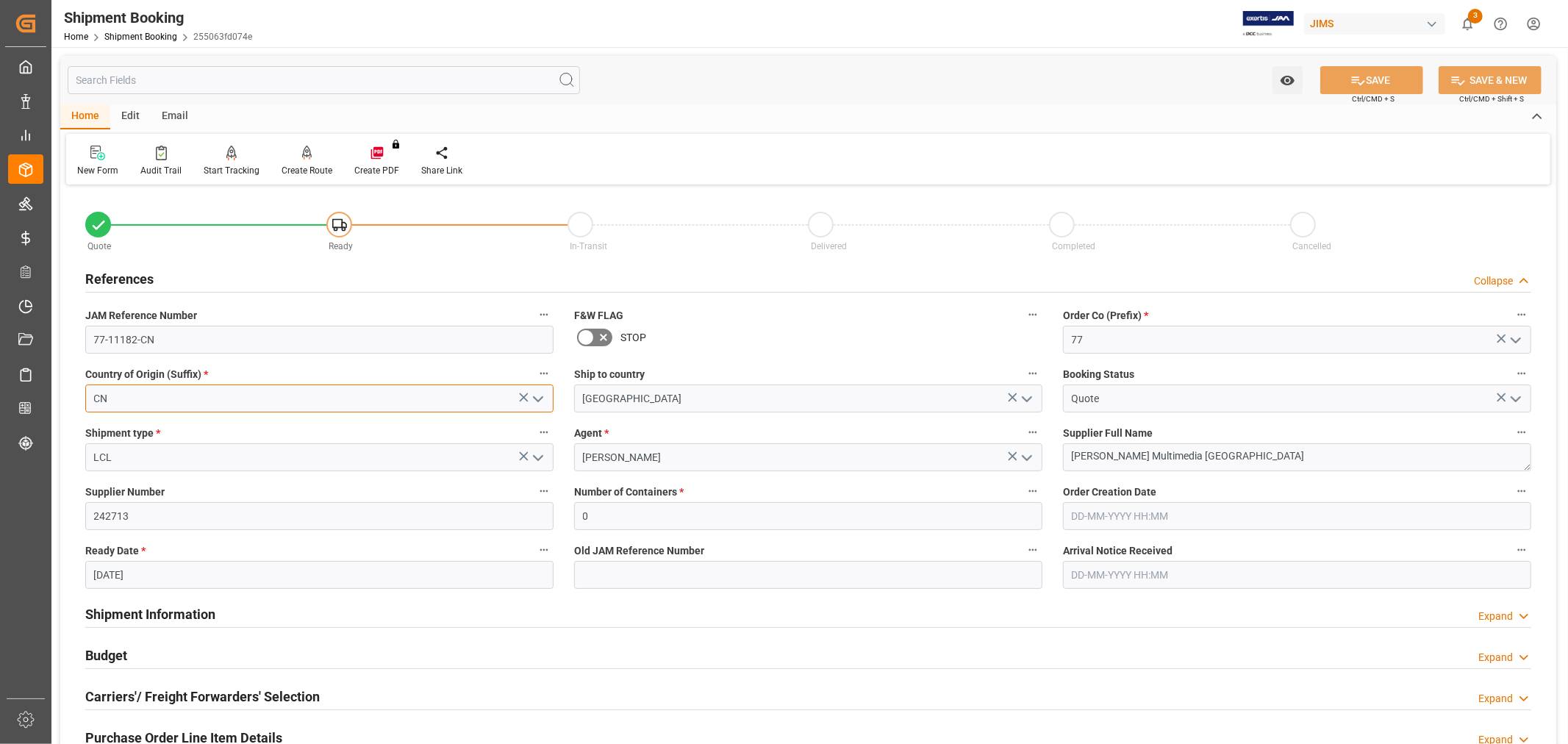
click at [144, 397] on input "CN" at bounding box center [320, 398] width 468 height 28
drag, startPoint x: 144, startPoint y: 395, endPoint x: 54, endPoint y: 395, distance: 90.0
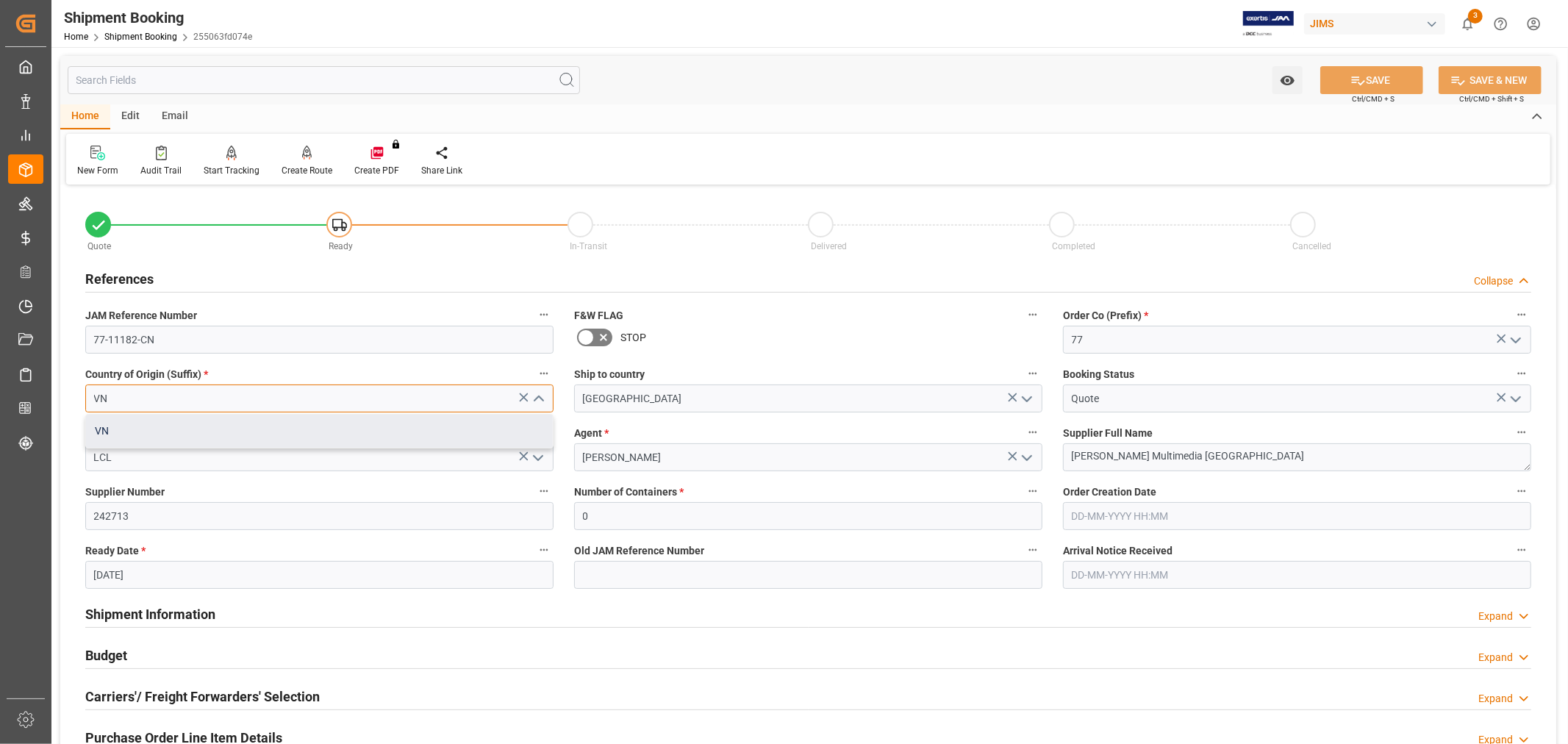
click at [291, 435] on div "VN" at bounding box center [320, 431] width 466 height 33
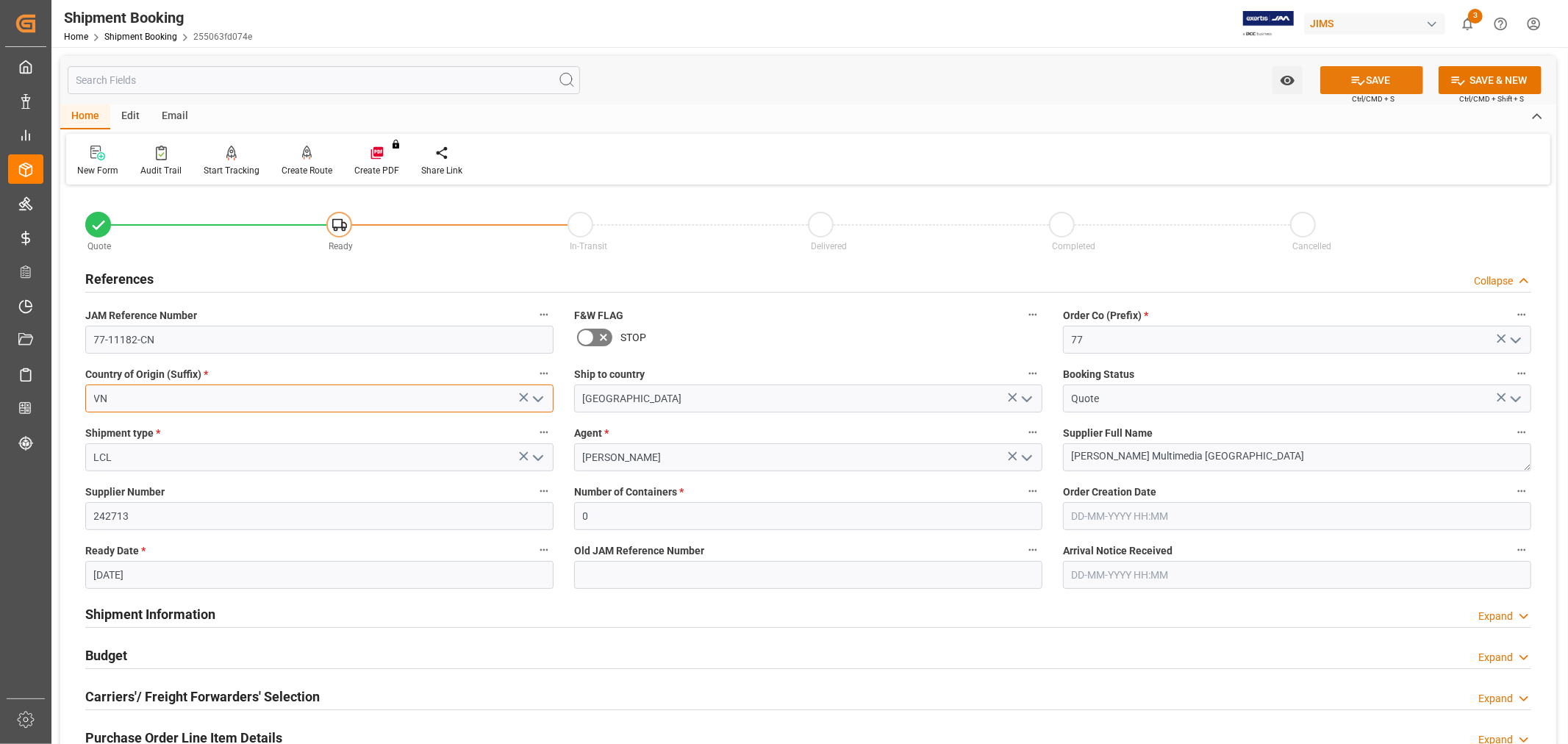
type input "VN"
click at [1353, 73] on icon at bounding box center [1357, 80] width 15 height 15
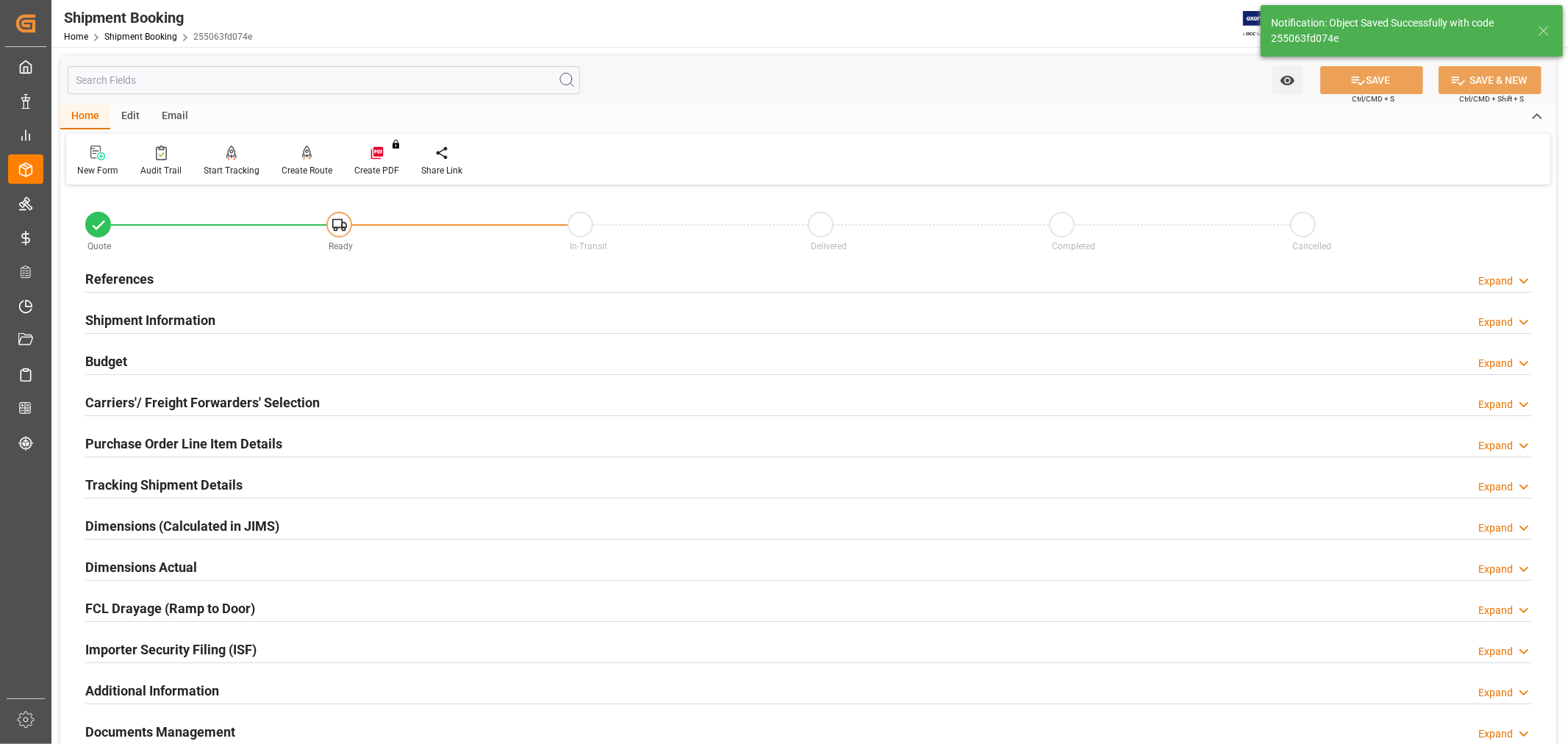
click at [97, 275] on h2 "References" at bounding box center [119, 278] width 69 height 20
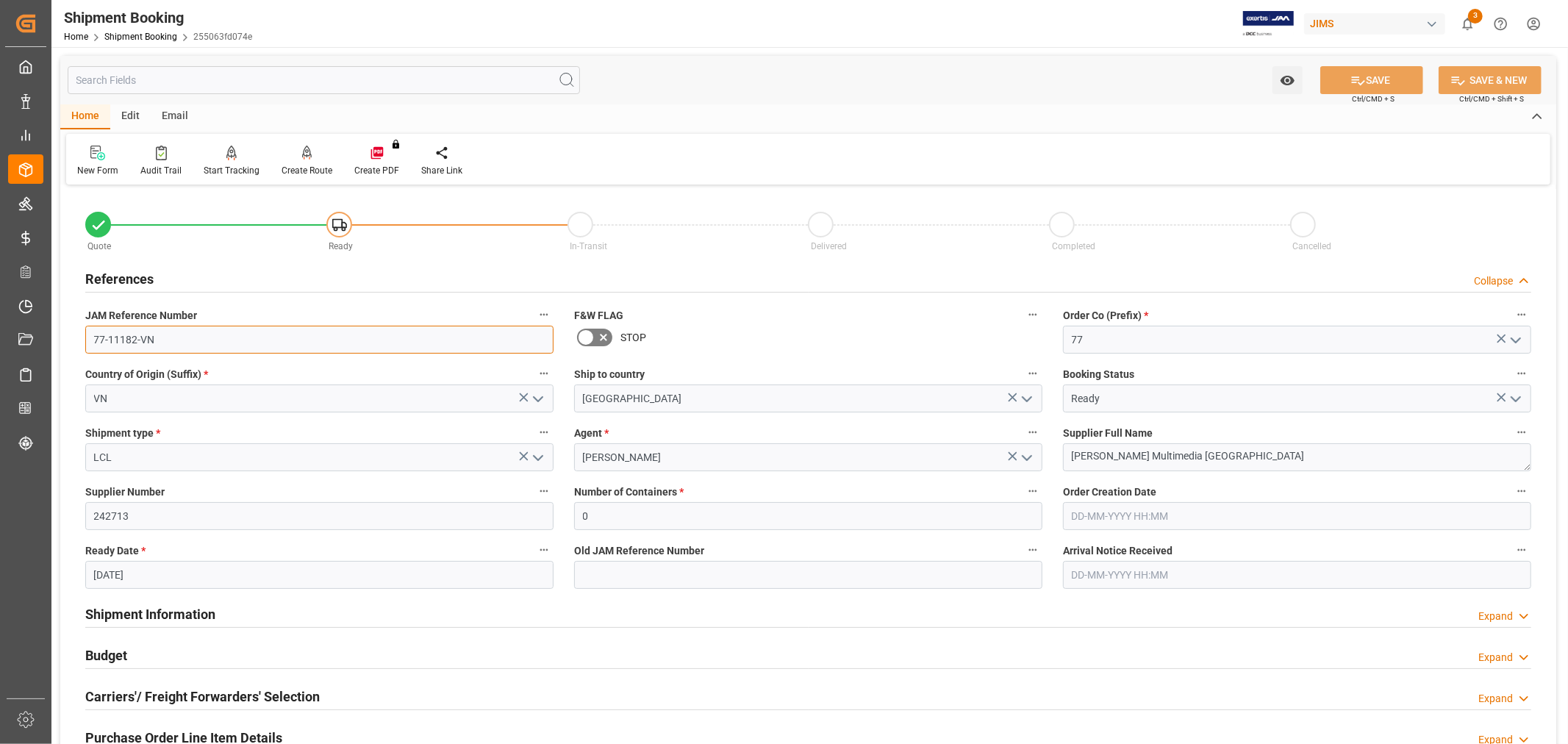
drag, startPoint x: 194, startPoint y: 342, endPoint x: 57, endPoint y: 336, distance: 137.1
click at [57, 336] on div "Watch Option SAVE Ctrl/CMD + S SAVE & NEW Ctrl/CMD + Shift + S Home Edit Email …" at bounding box center [809, 638] width 1514 height 1184
click at [180, 342] on input "77-11182-VN" at bounding box center [320, 340] width 468 height 28
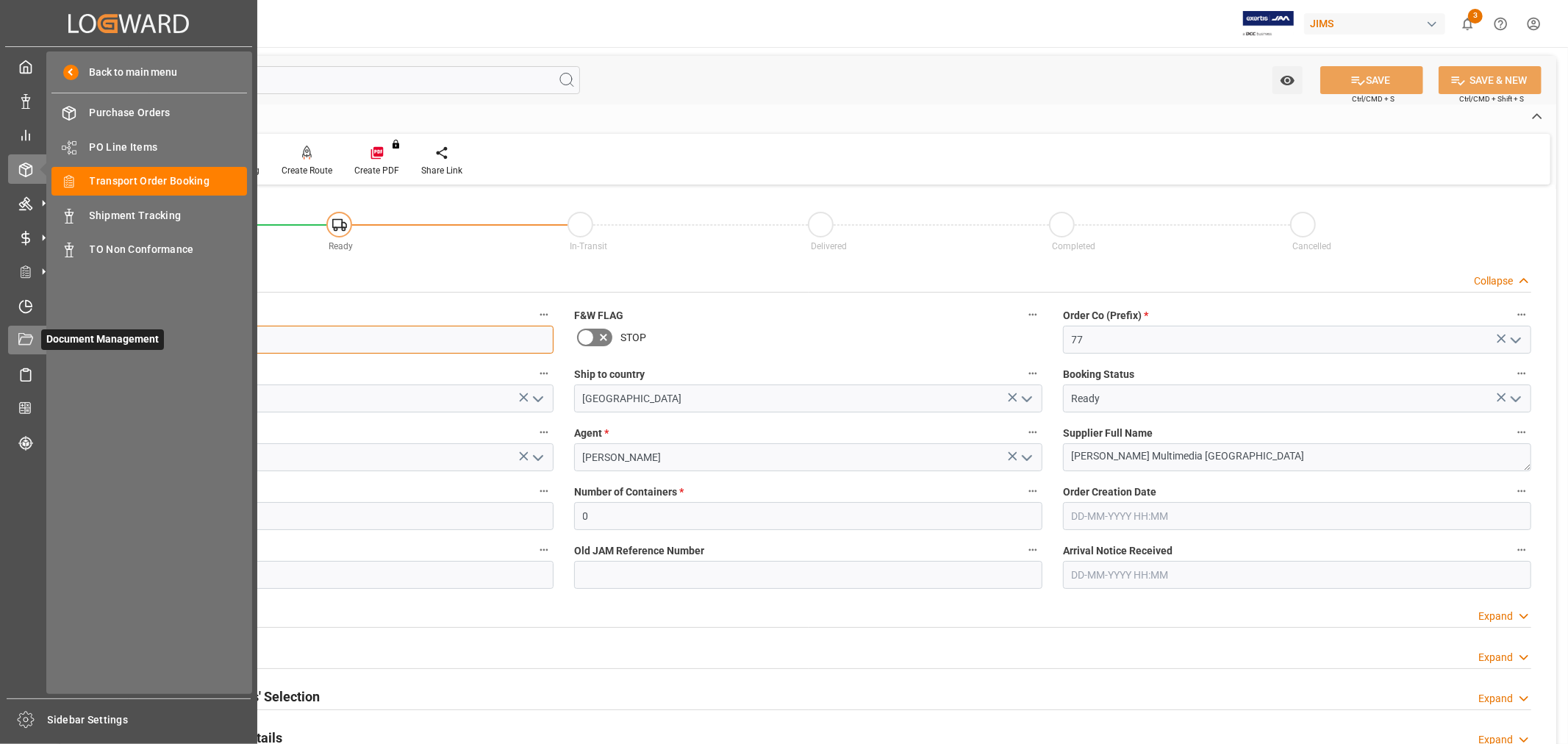
drag, startPoint x: 180, startPoint y: 342, endPoint x: 7, endPoint y: 343, distance: 173.0
click at [8, 343] on div "Created by potrace 1.15, written by Peter Selinger 2001-2017 Created by potrace…" at bounding box center [784, 372] width 1568 height 744
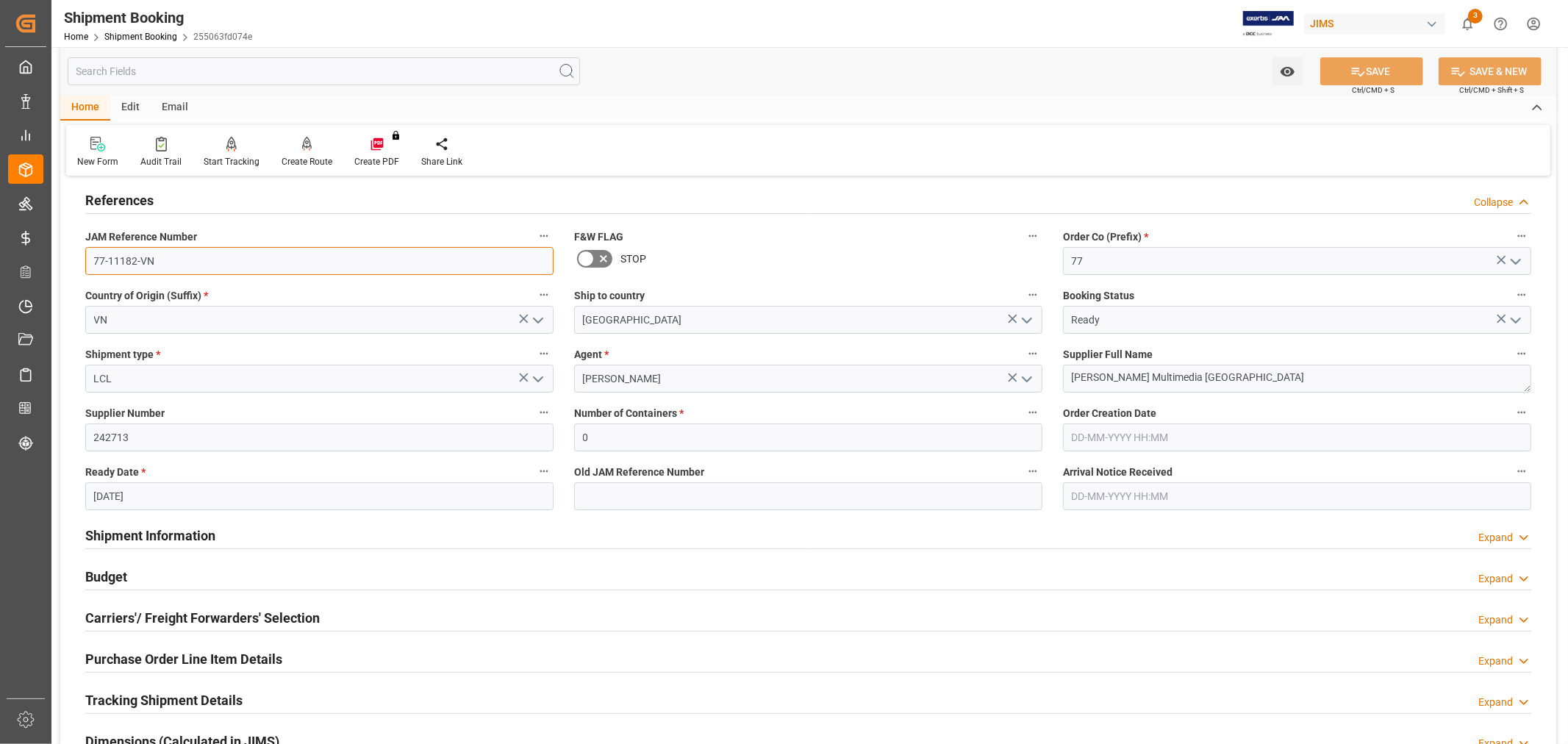
scroll to position [163, 0]
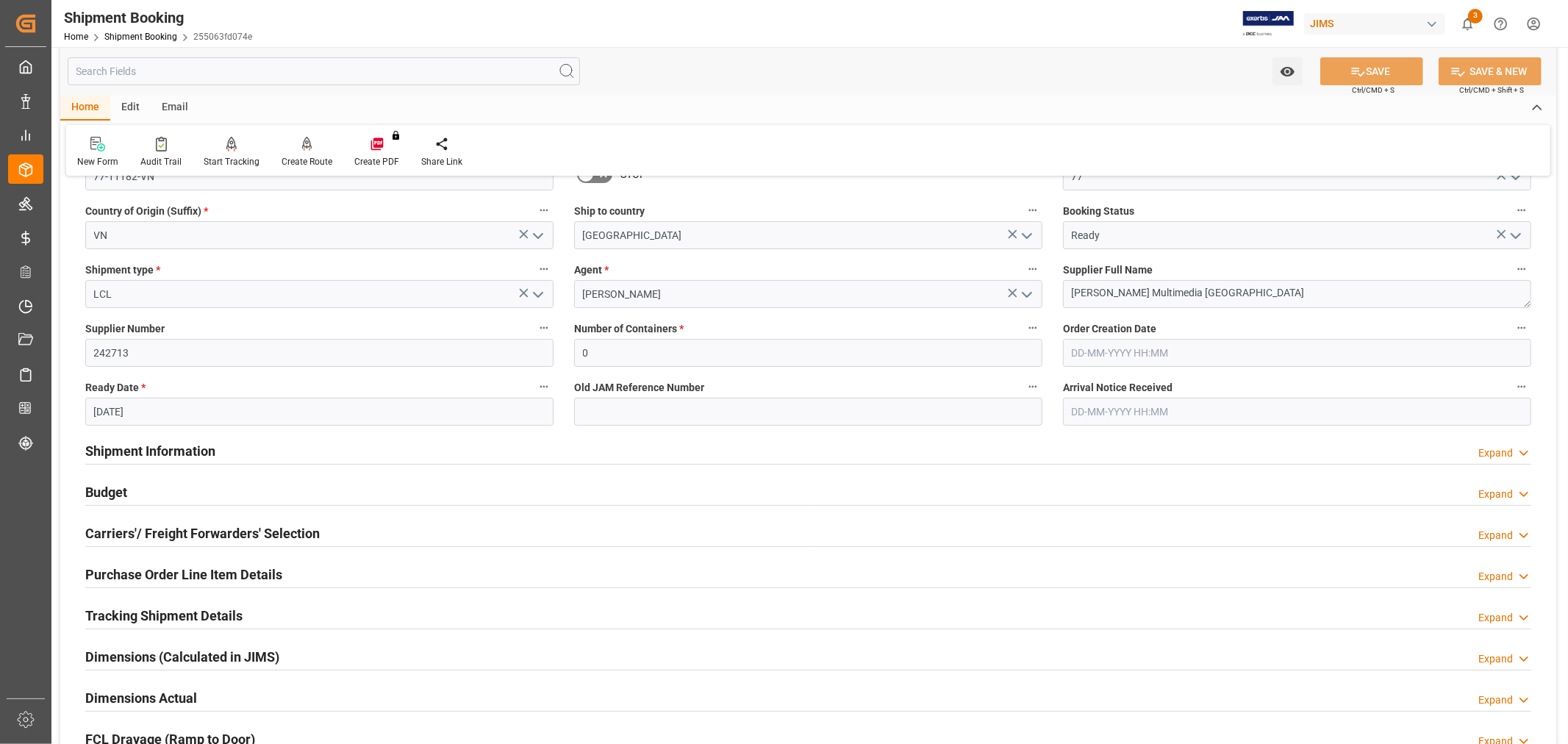
click at [177, 533] on h2 "Carriers'/ Freight Forwarders' Selection" at bounding box center [203, 533] width 235 height 20
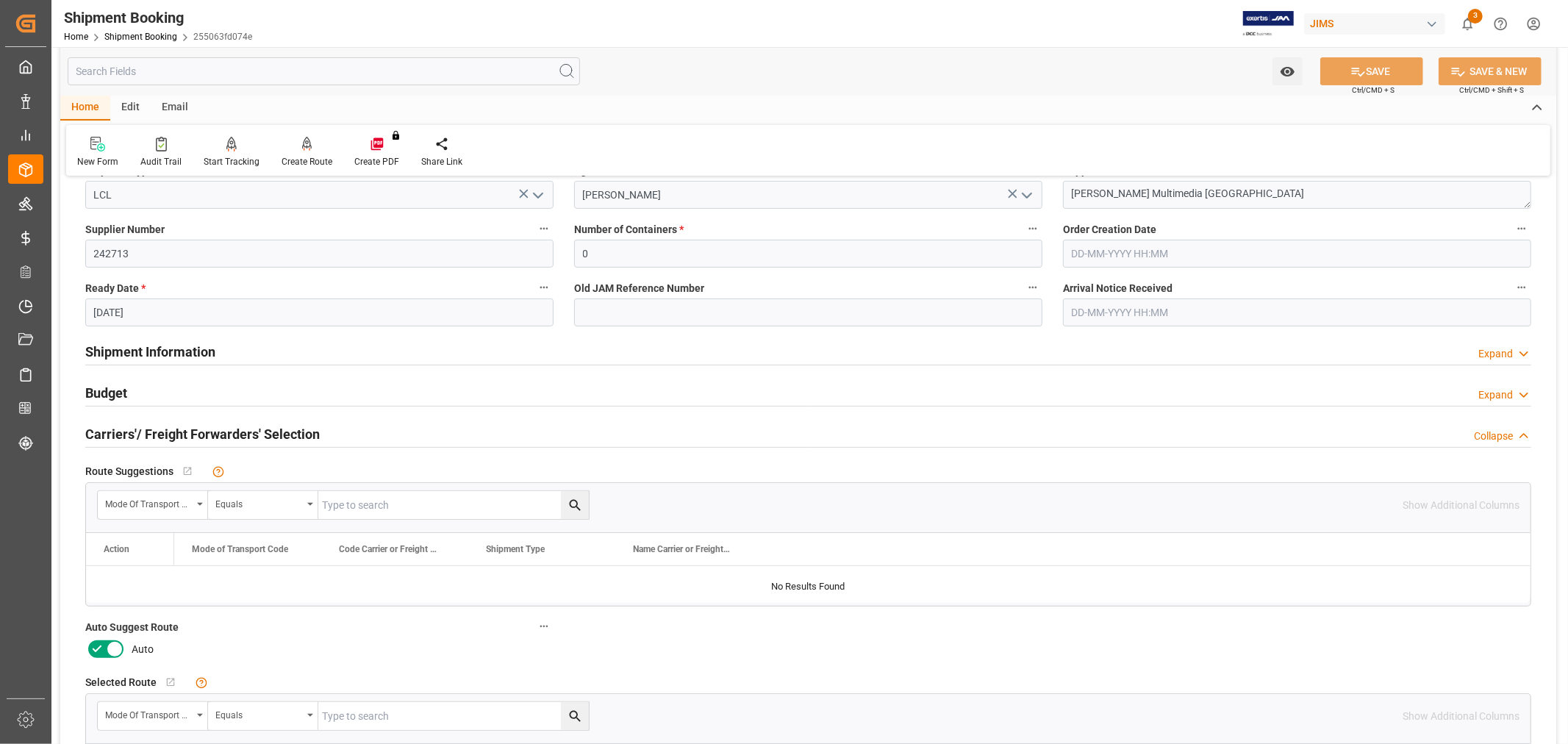
scroll to position [490, 0]
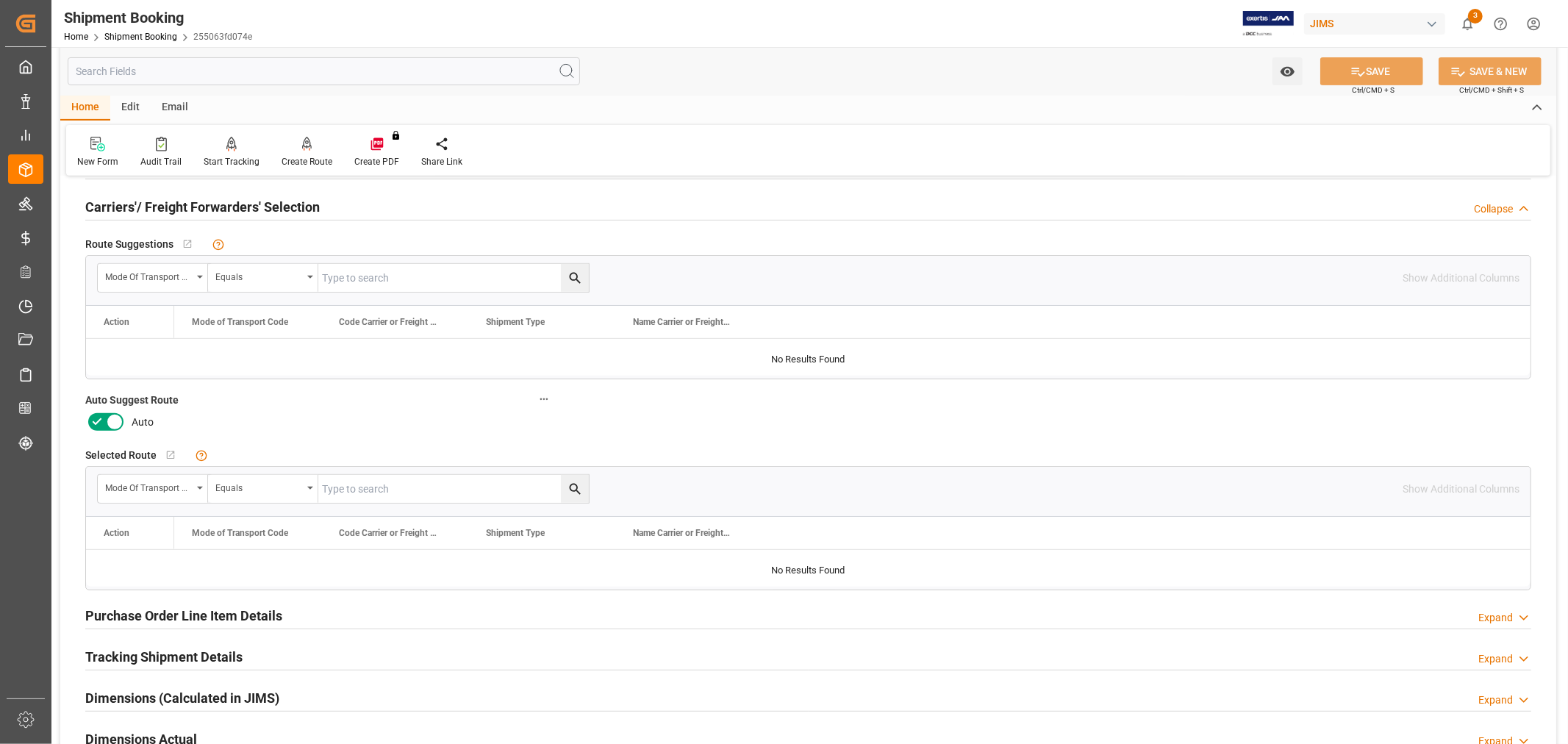
click at [91, 419] on icon at bounding box center [97, 422] width 18 height 18
click at [0, 0] on input "checkbox" at bounding box center [0, 0] width 0 height 0
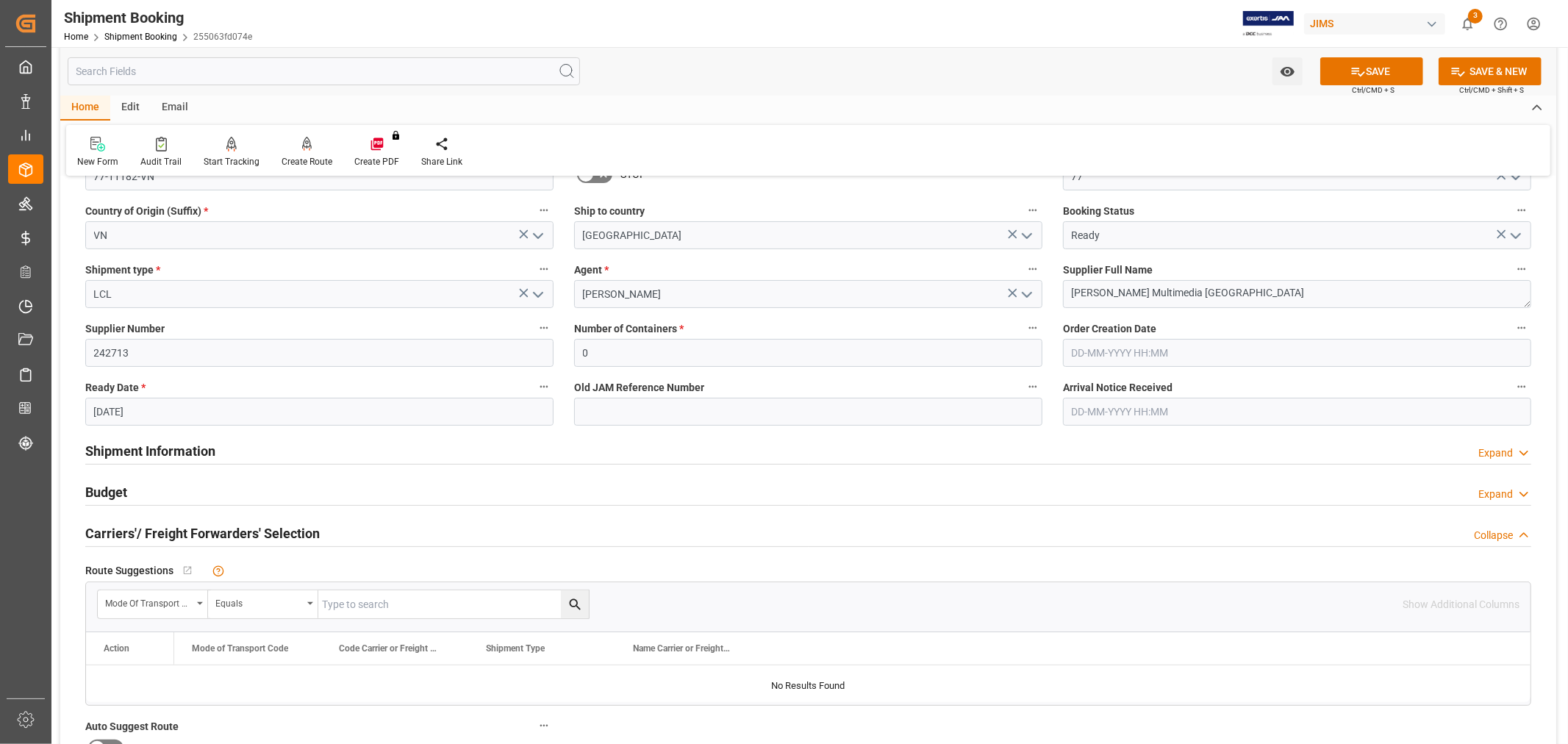
scroll to position [0, 0]
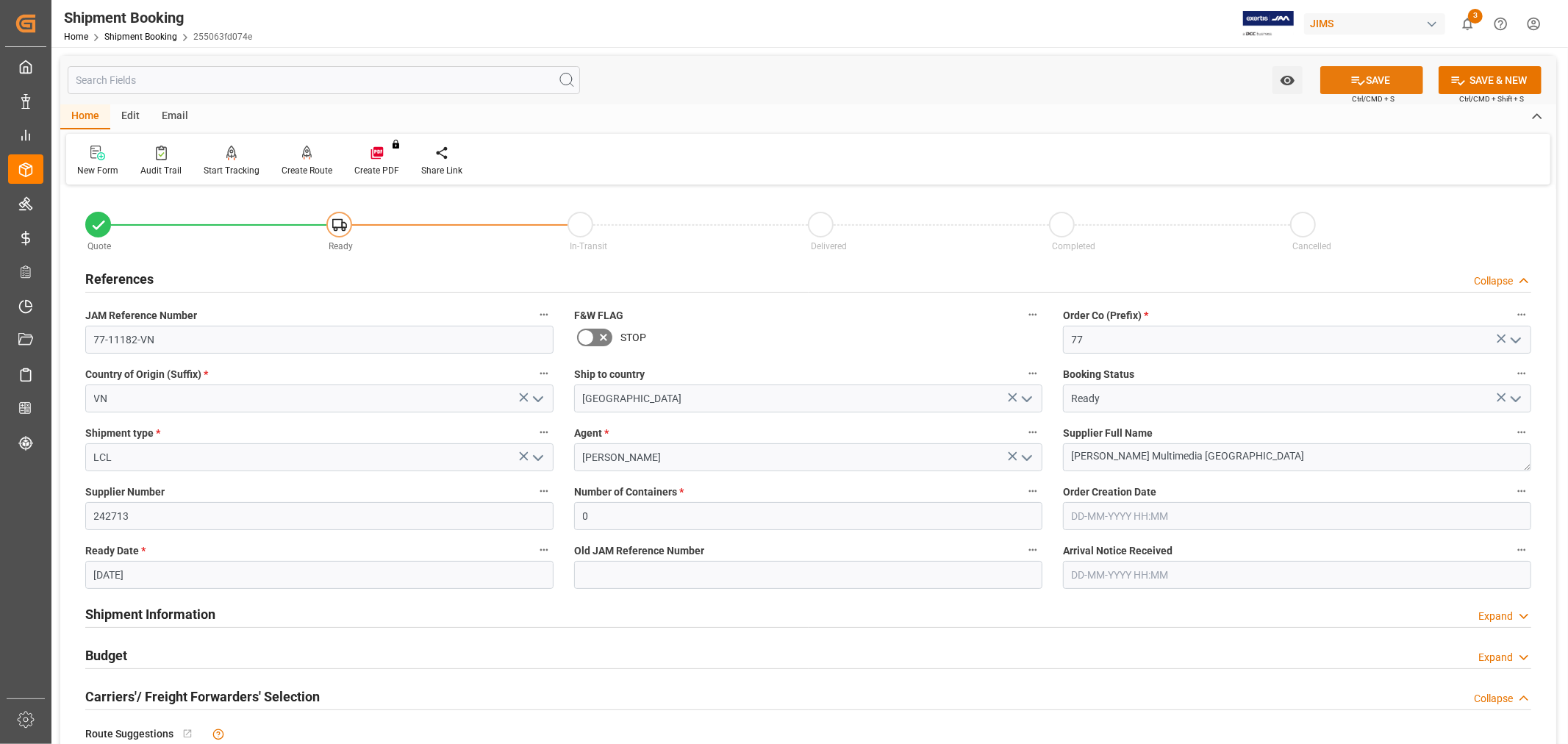
click at [1353, 82] on icon at bounding box center [1358, 81] width 13 height 9
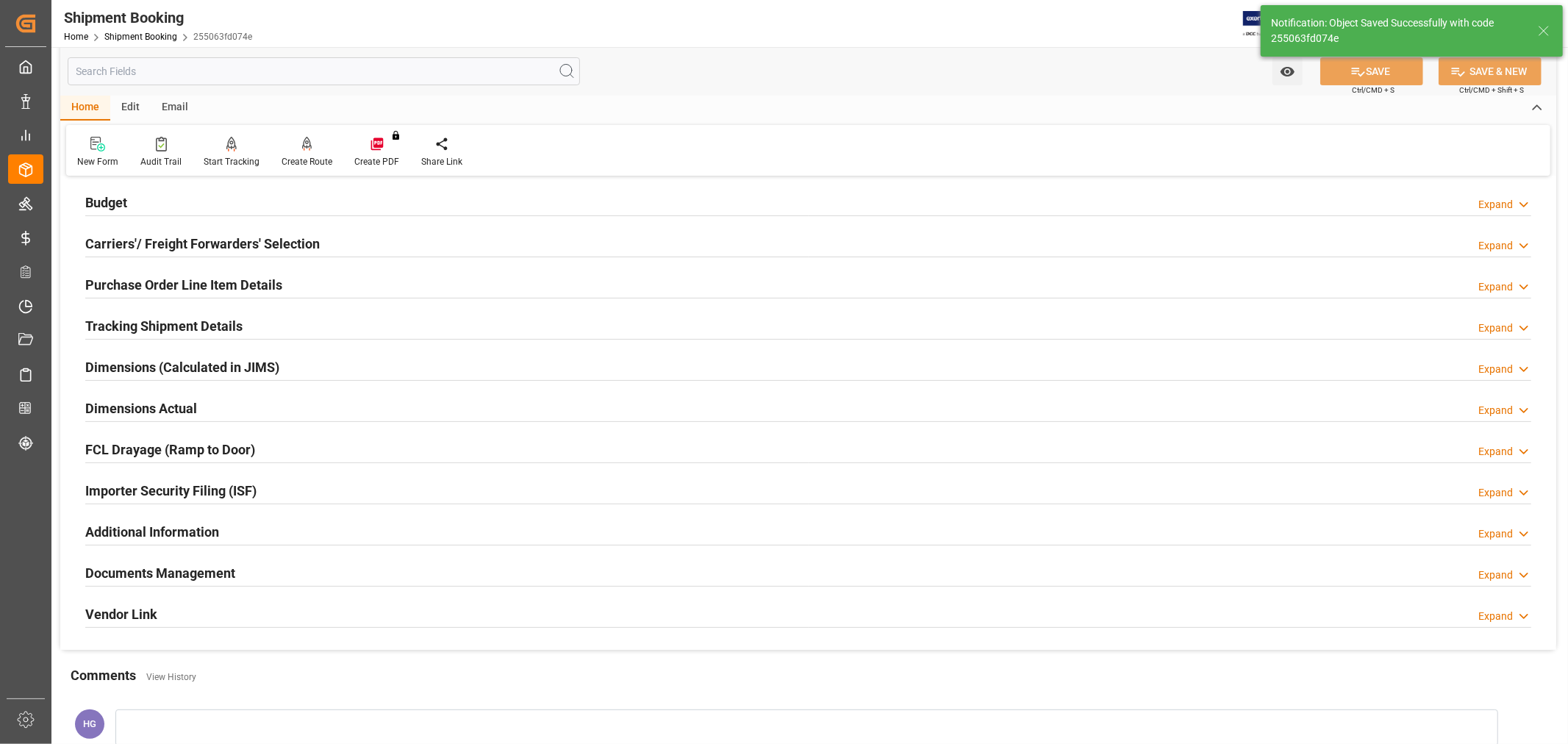
scroll to position [163, 0]
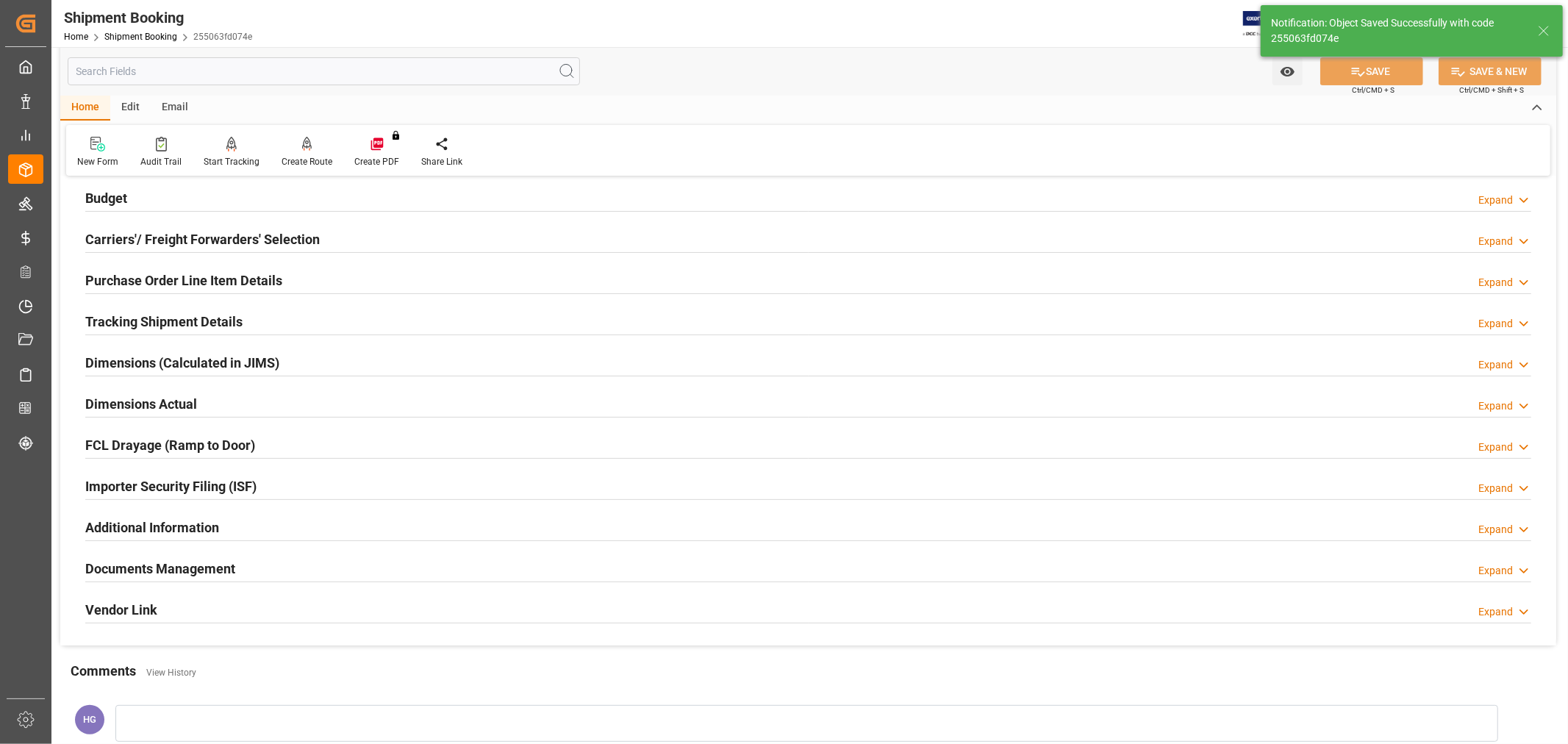
click at [186, 240] on h2 "Carriers'/ Freight Forwarders' Selection" at bounding box center [203, 239] width 235 height 20
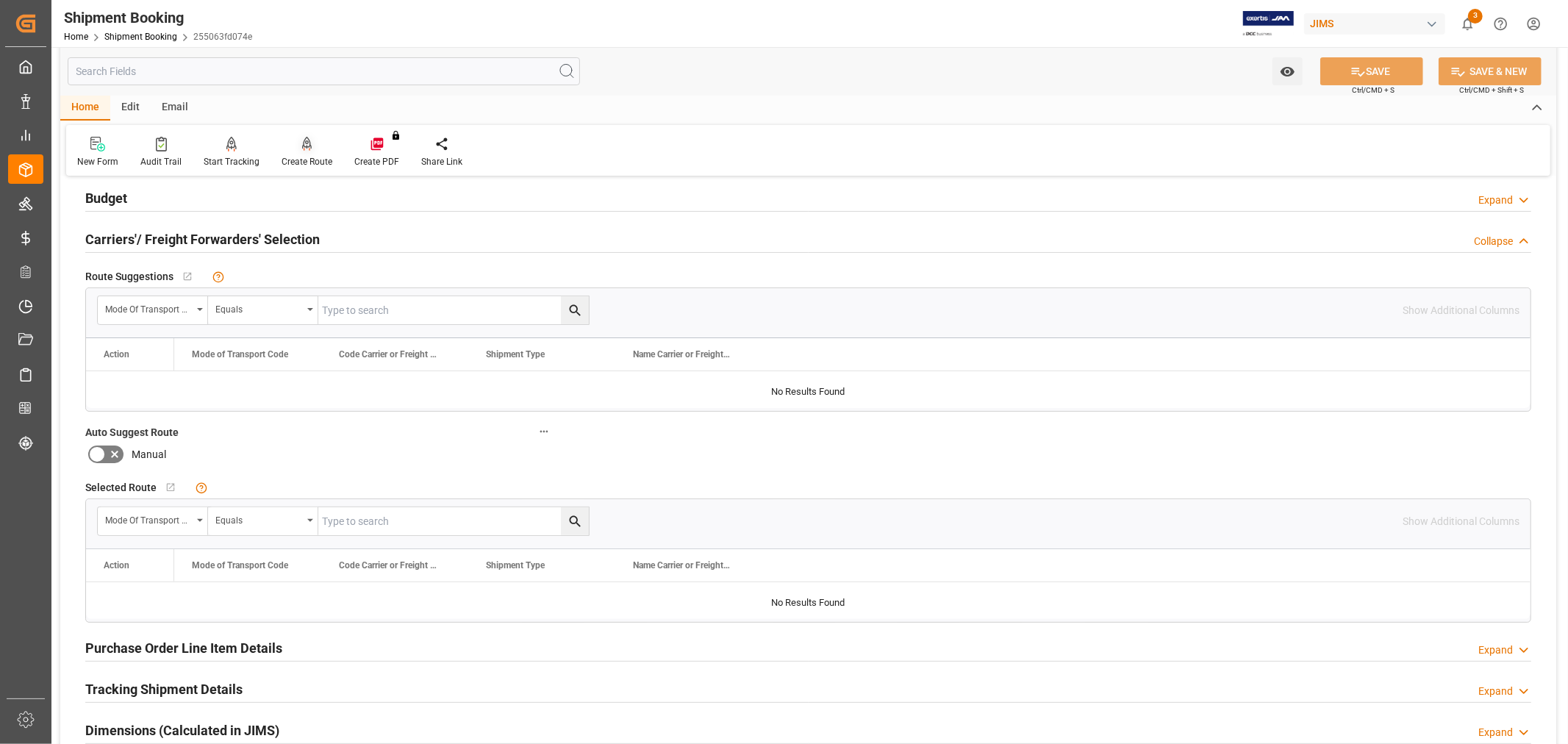
click at [299, 153] on div "Create Route" at bounding box center [307, 153] width 73 height 32
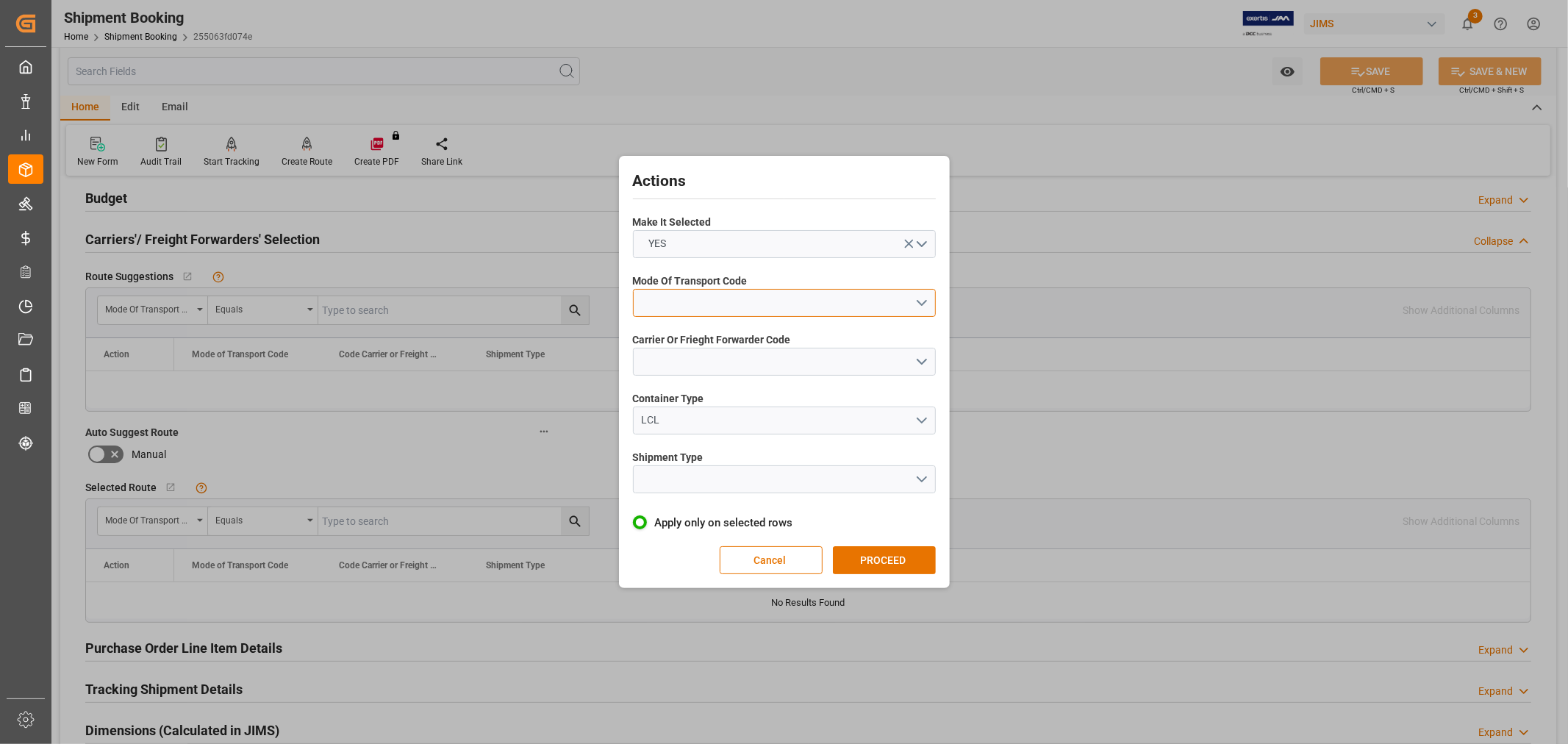
click at [662, 303] on button "open menu" at bounding box center [784, 303] width 303 height 28
click at [679, 301] on div "1- OCEAN" at bounding box center [784, 307] width 301 height 31
click at [705, 375] on div "Carrier Or Frieght Forwarder Code" at bounding box center [784, 353] width 303 height 53
click at [701, 364] on button "open menu" at bounding box center [784, 362] width 303 height 28
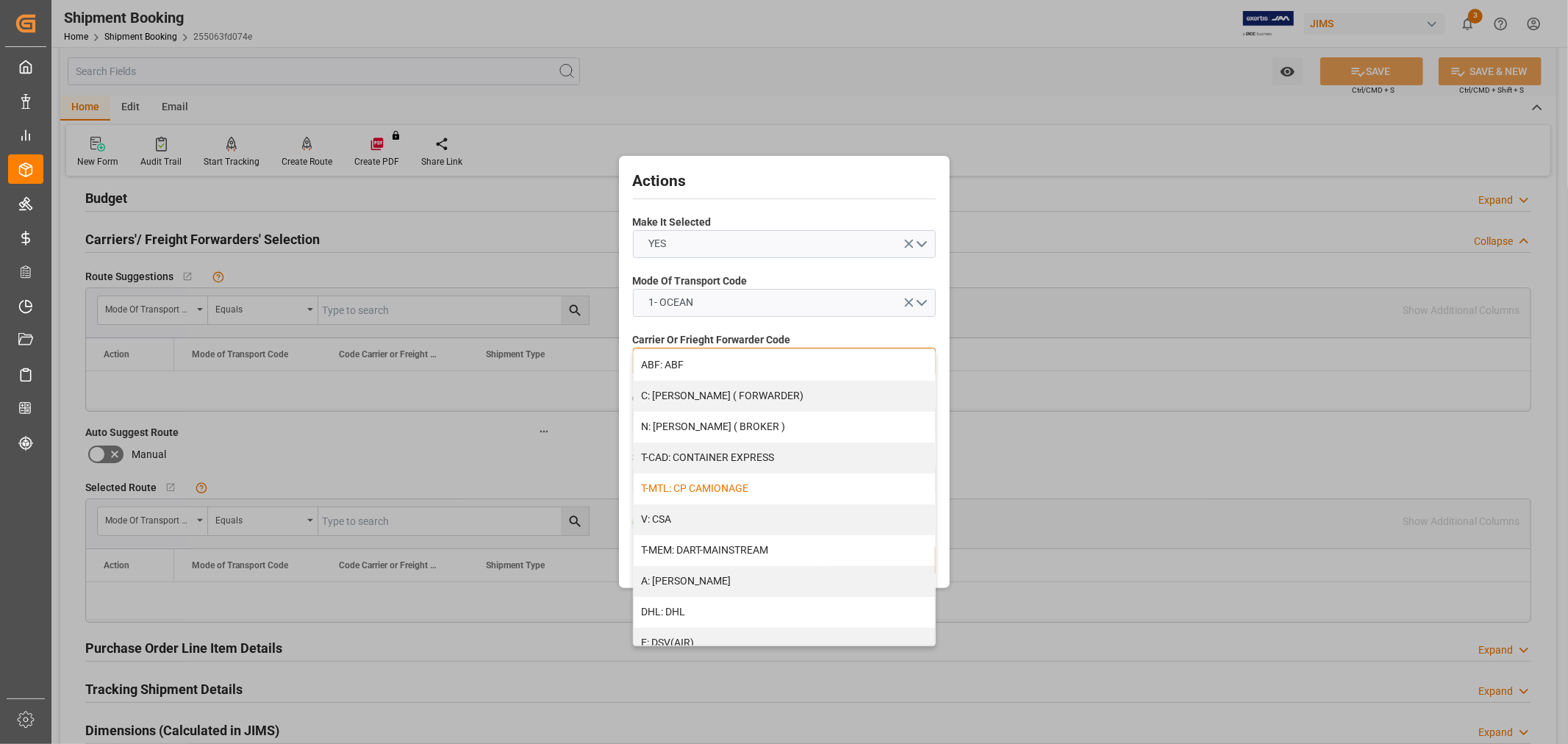
scroll to position [82, 0]
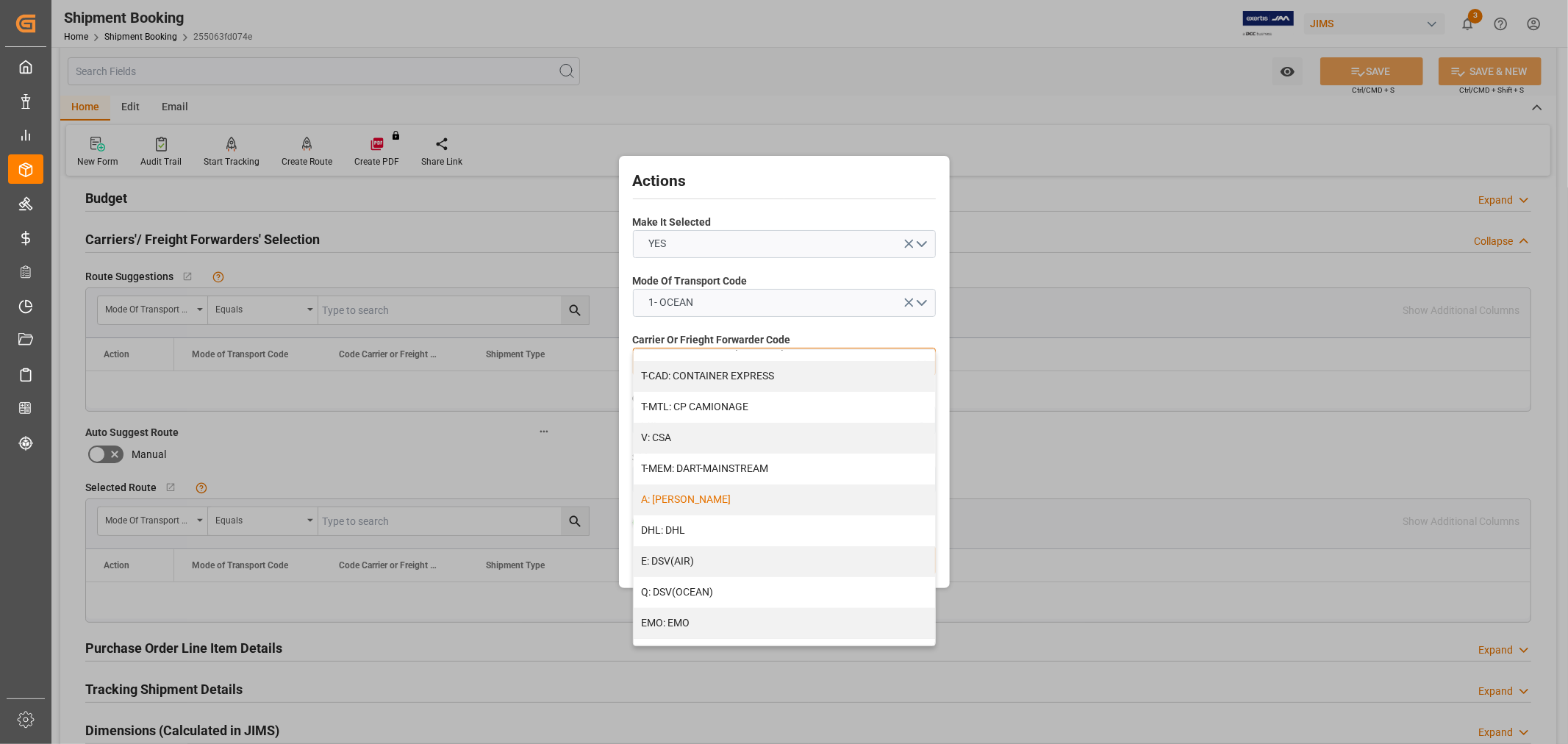
click at [696, 496] on div "A: DELMAR" at bounding box center [784, 499] width 301 height 31
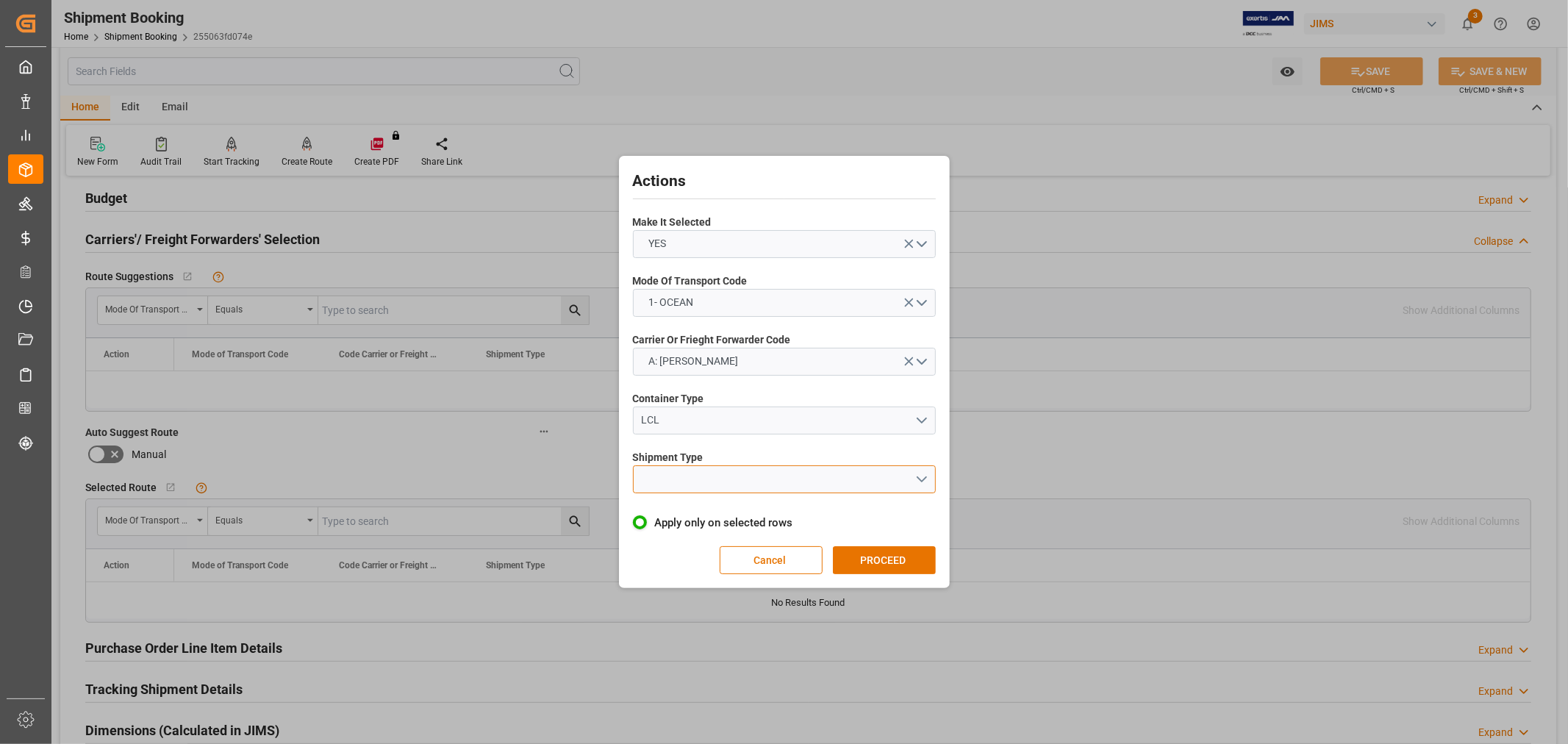
click at [730, 485] on button "open menu" at bounding box center [784, 479] width 303 height 28
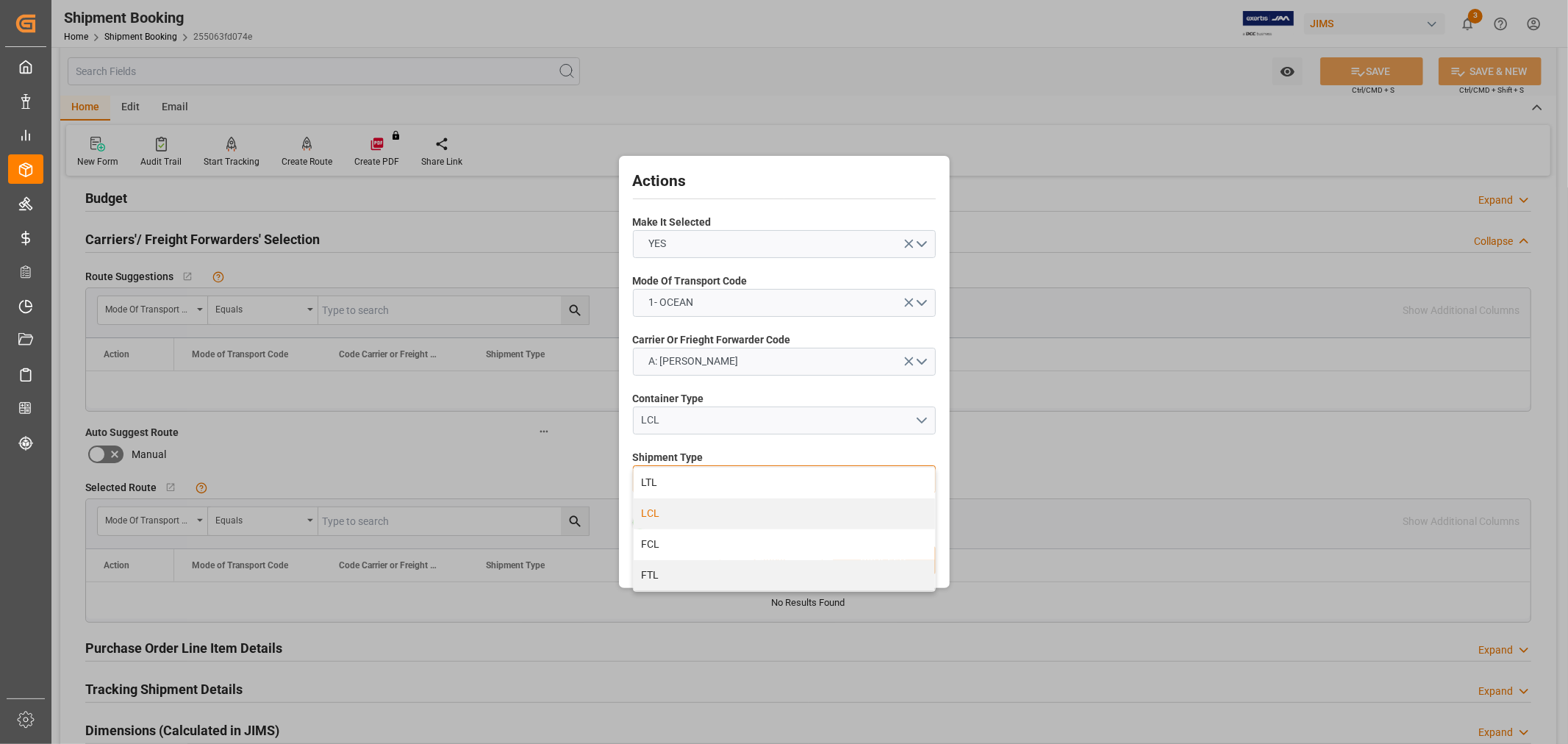
click at [718, 515] on div "LCL" at bounding box center [784, 514] width 301 height 31
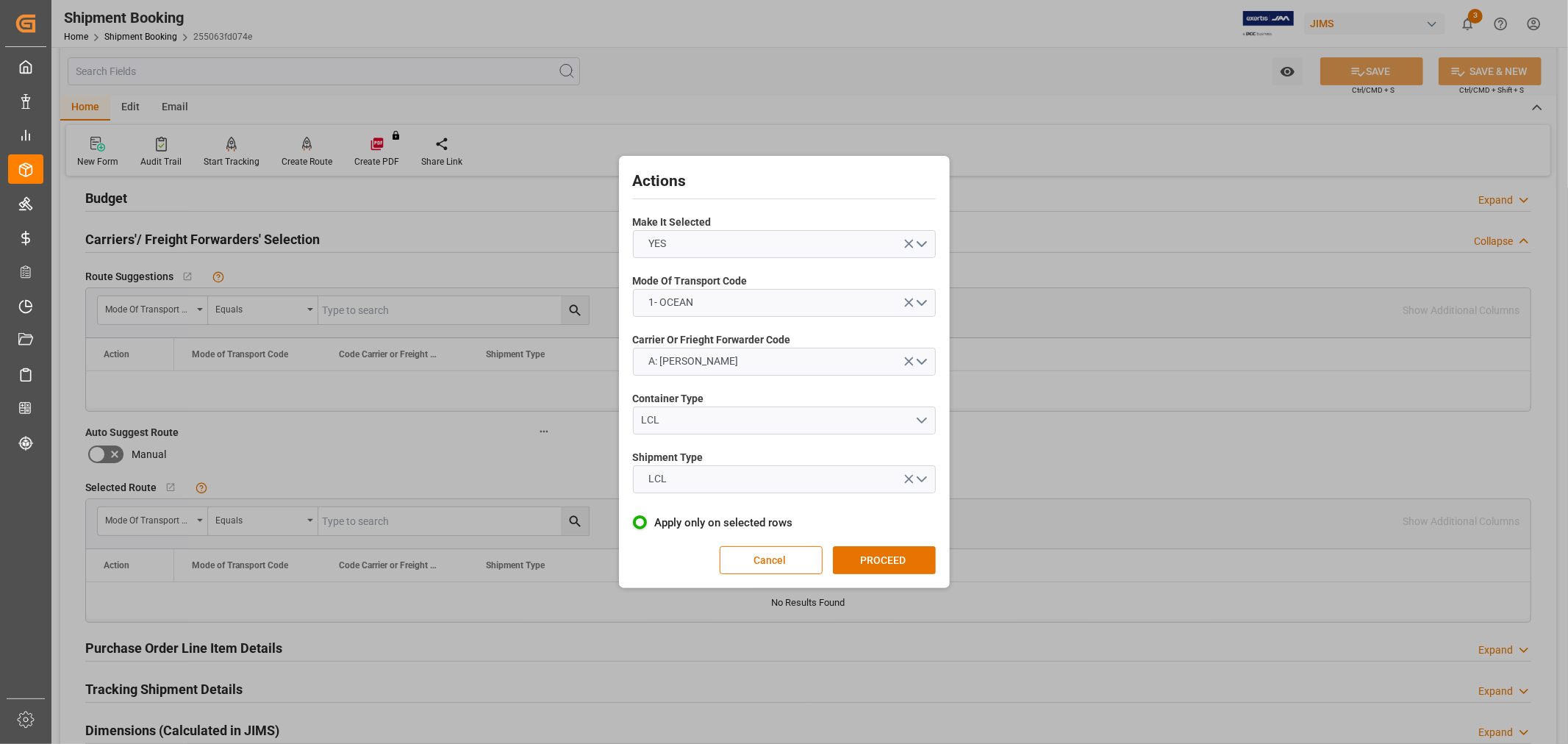
click at [863, 551] on button "PROCEED" at bounding box center [884, 560] width 103 height 28
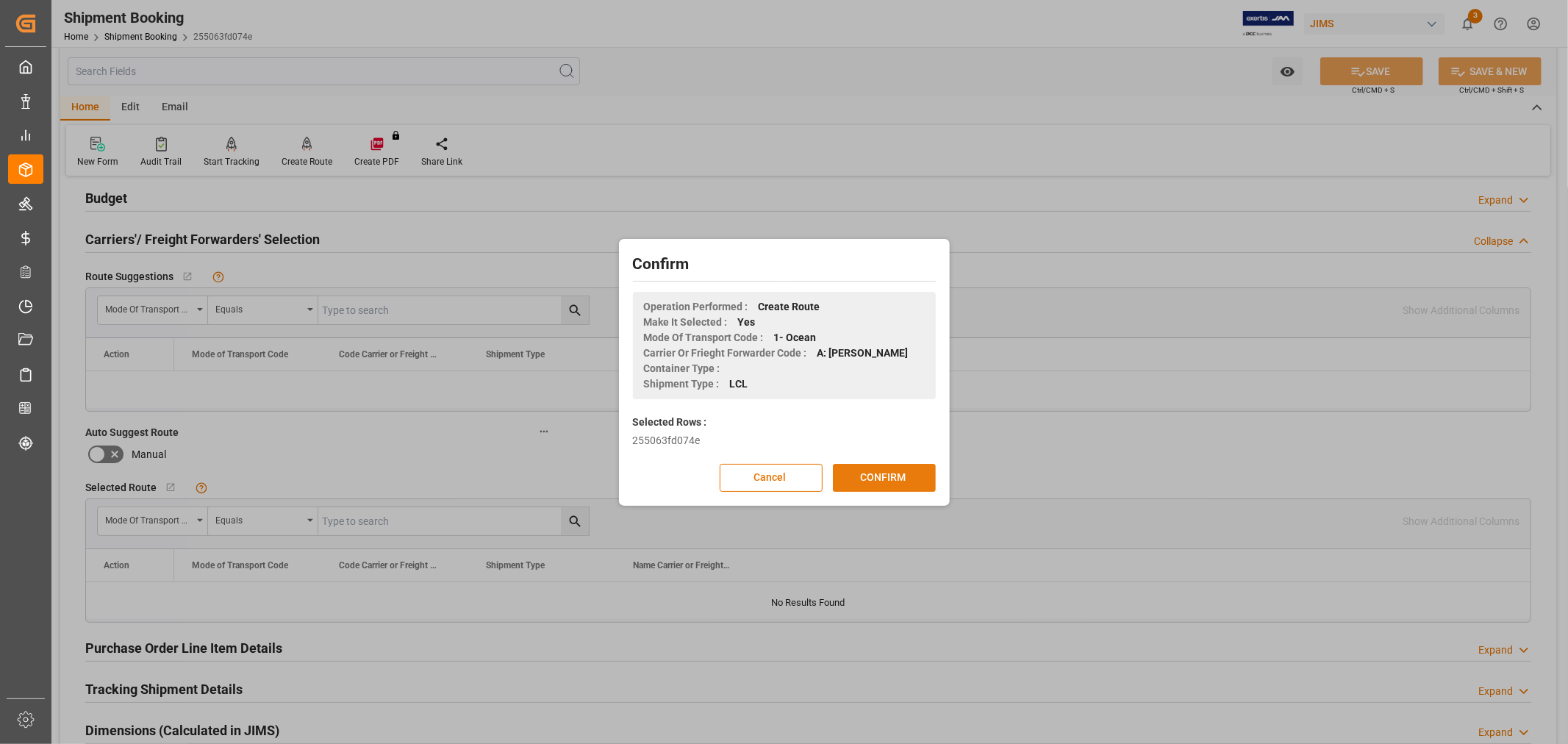
click at [887, 474] on button "CONFIRM" at bounding box center [884, 478] width 103 height 28
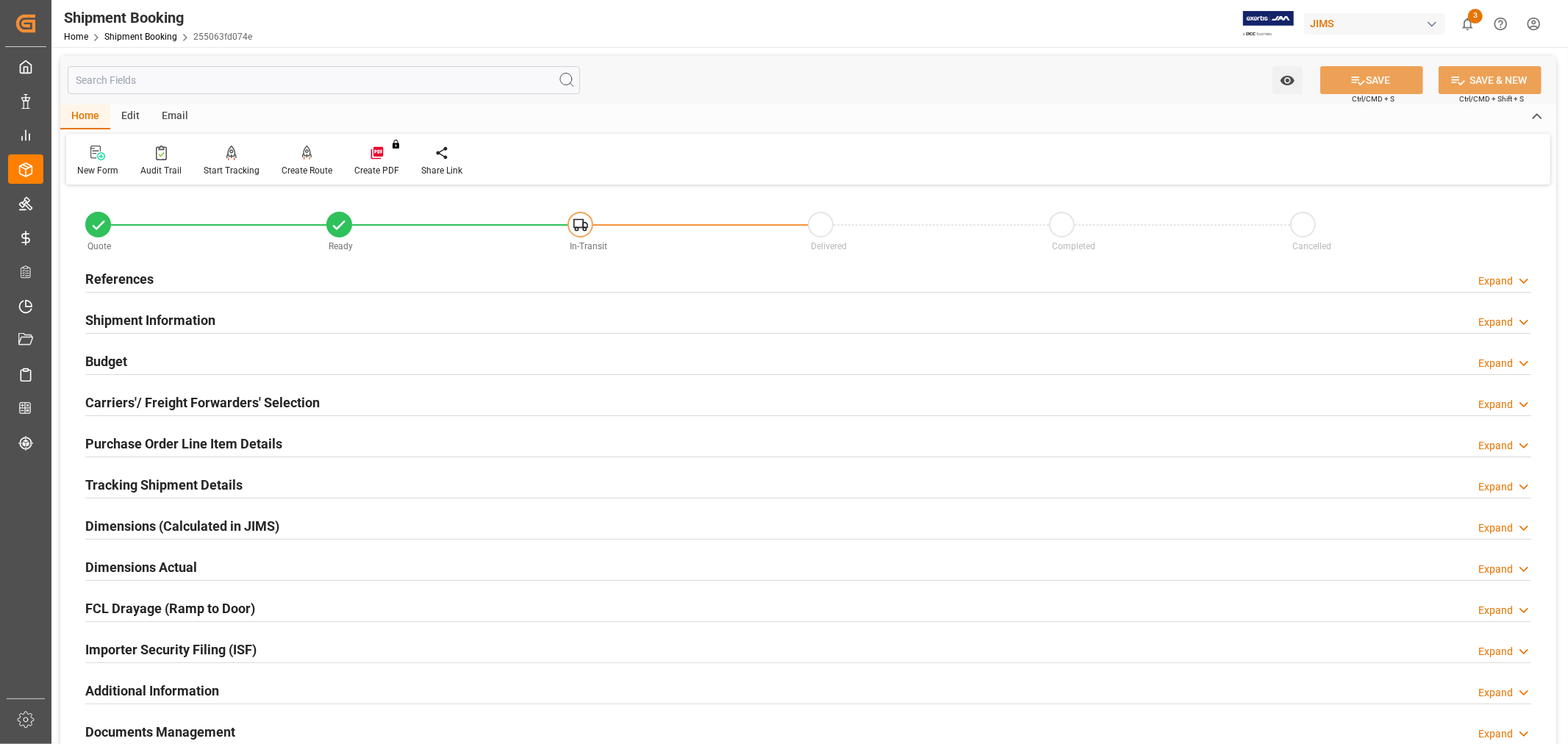
click at [211, 402] on h2 "Carriers'/ Freight Forwarders' Selection" at bounding box center [203, 402] width 235 height 20
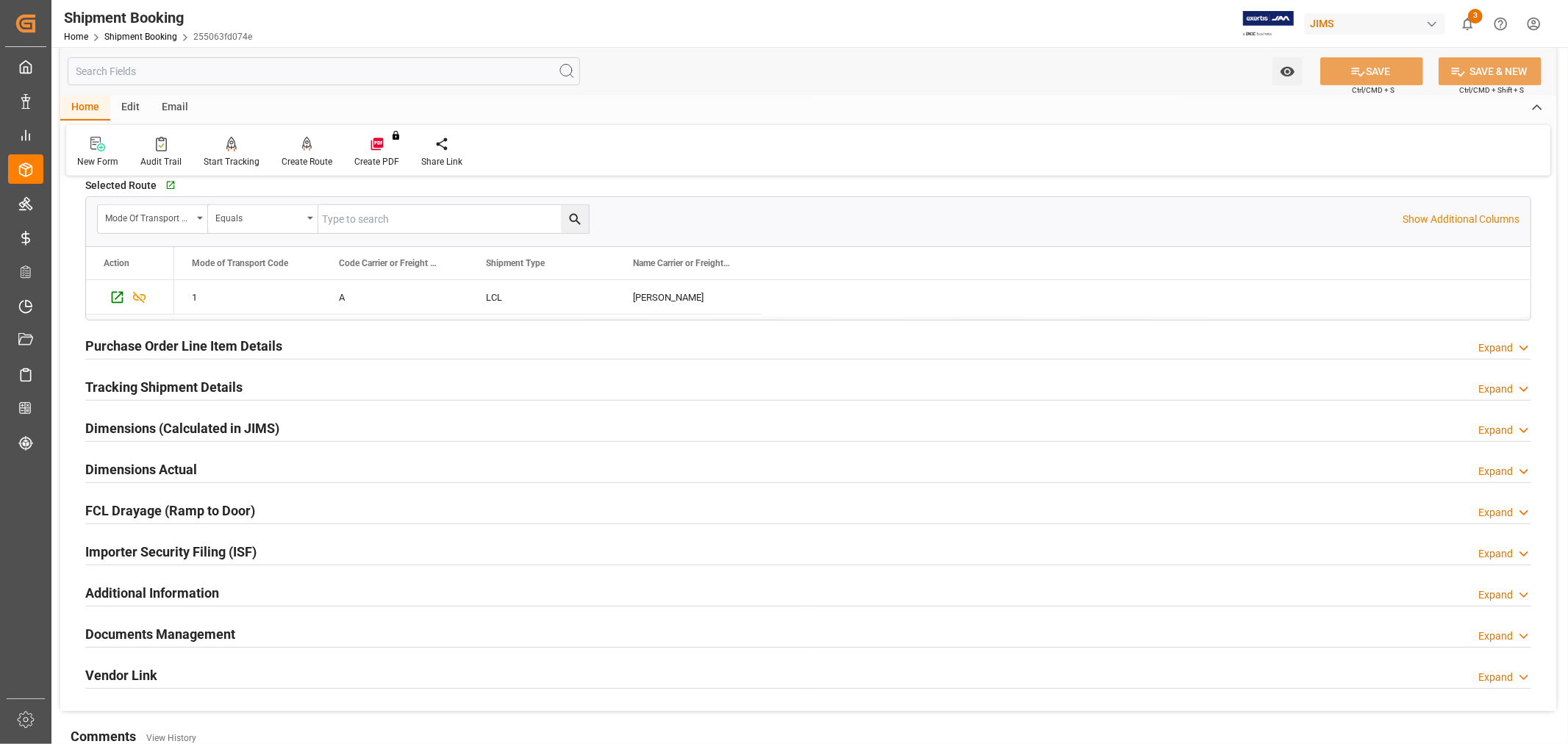
scroll to position [490, 0]
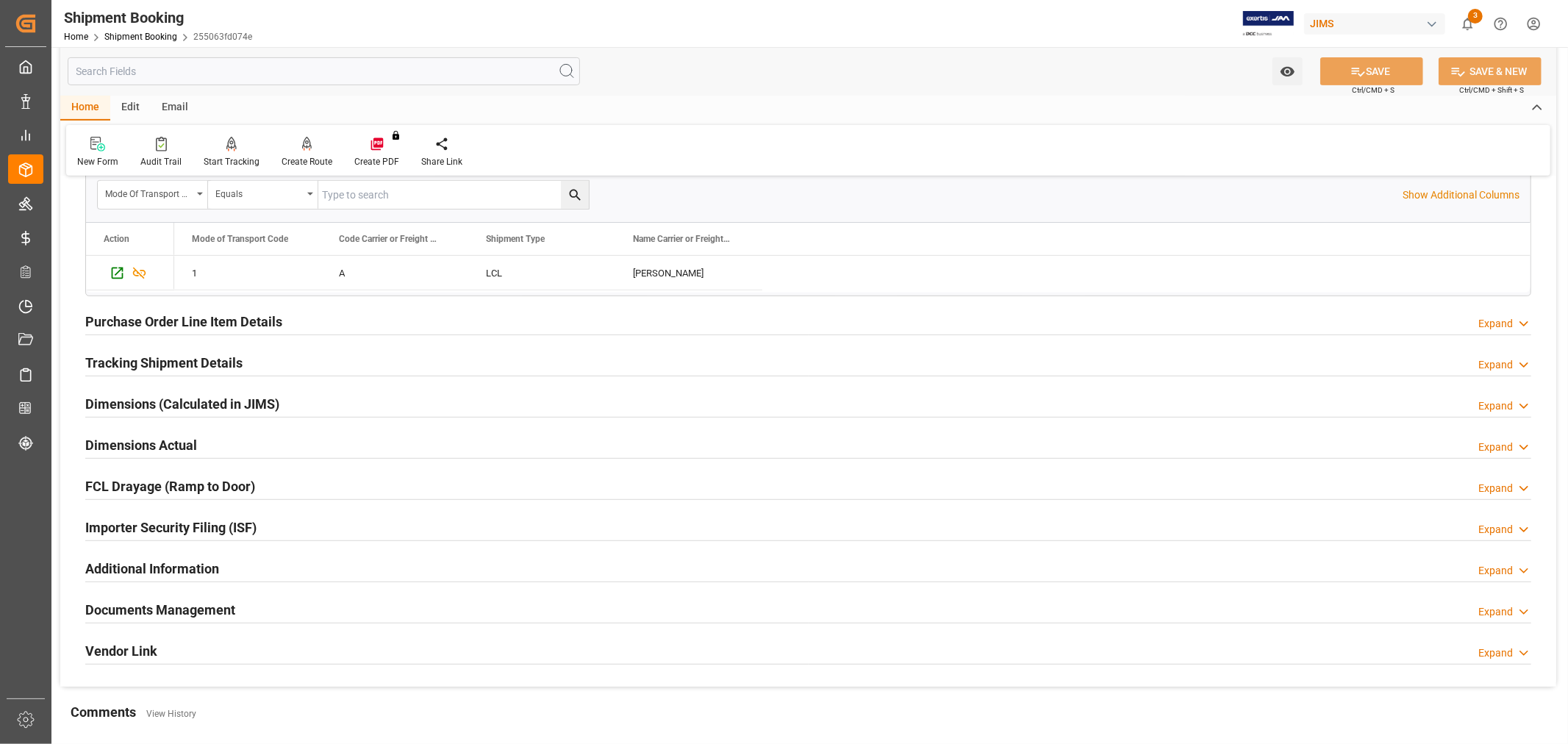
click at [190, 618] on h2 "Documents Management" at bounding box center [161, 609] width 150 height 20
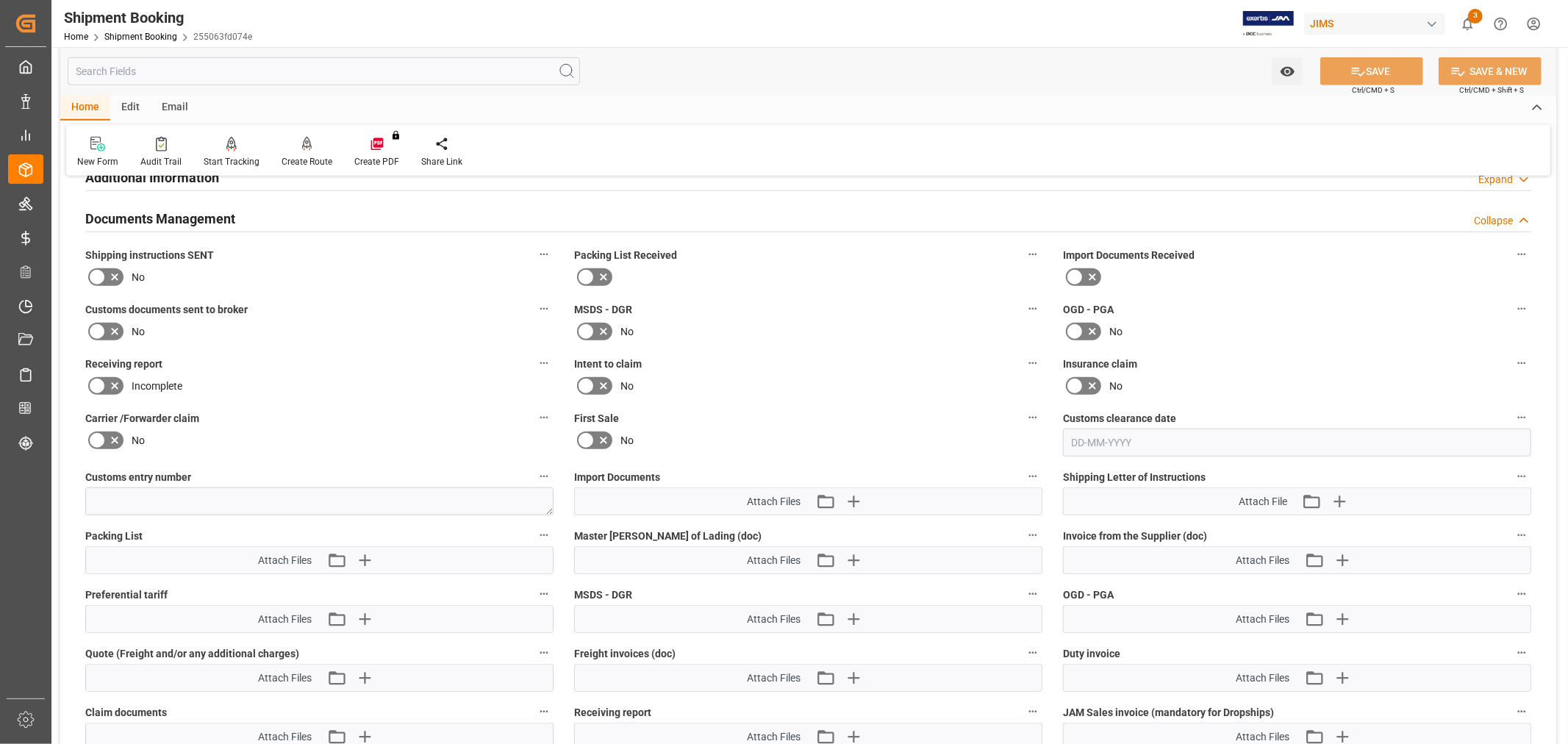
scroll to position [898, 0]
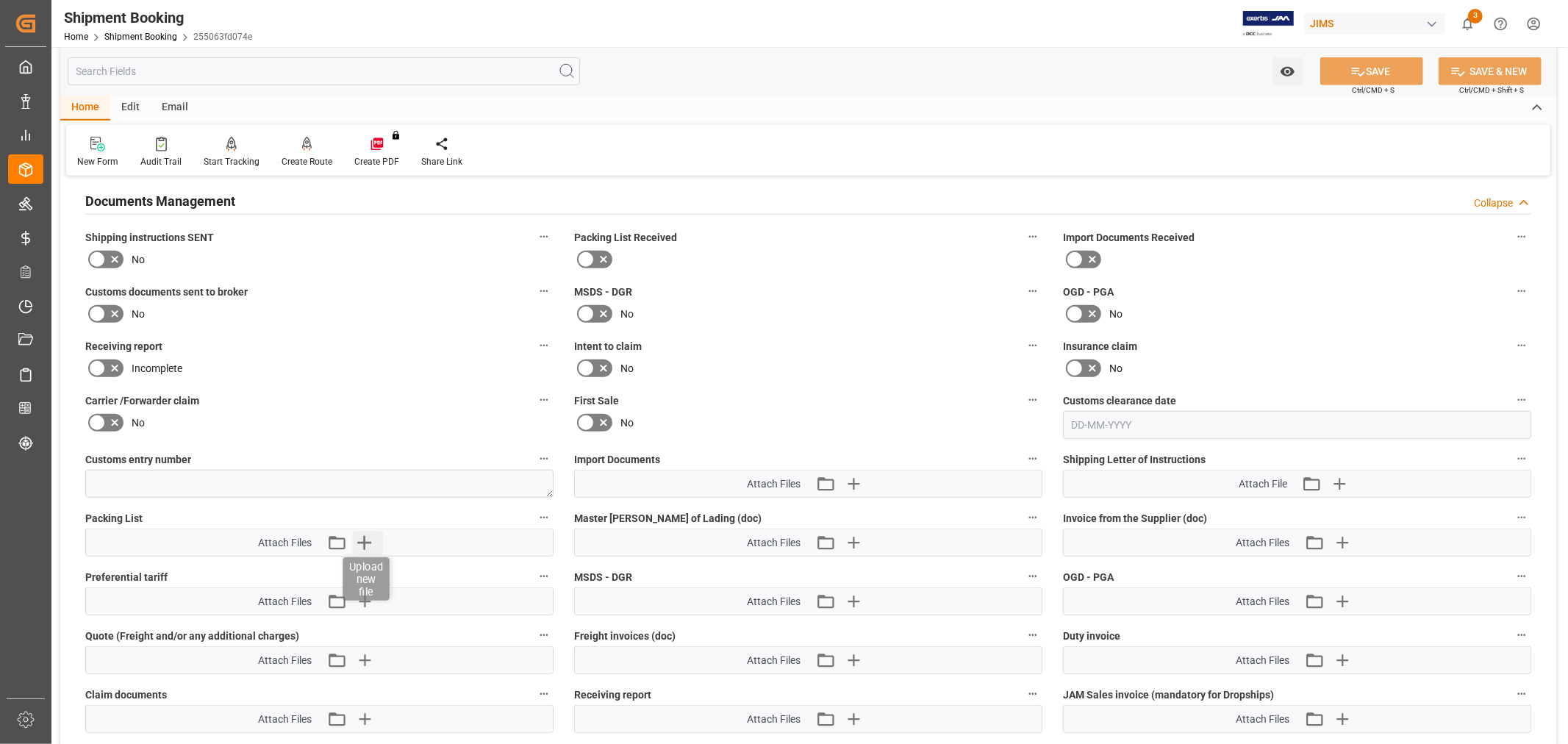
click at [361, 541] on icon "button" at bounding box center [363, 542] width 23 height 23
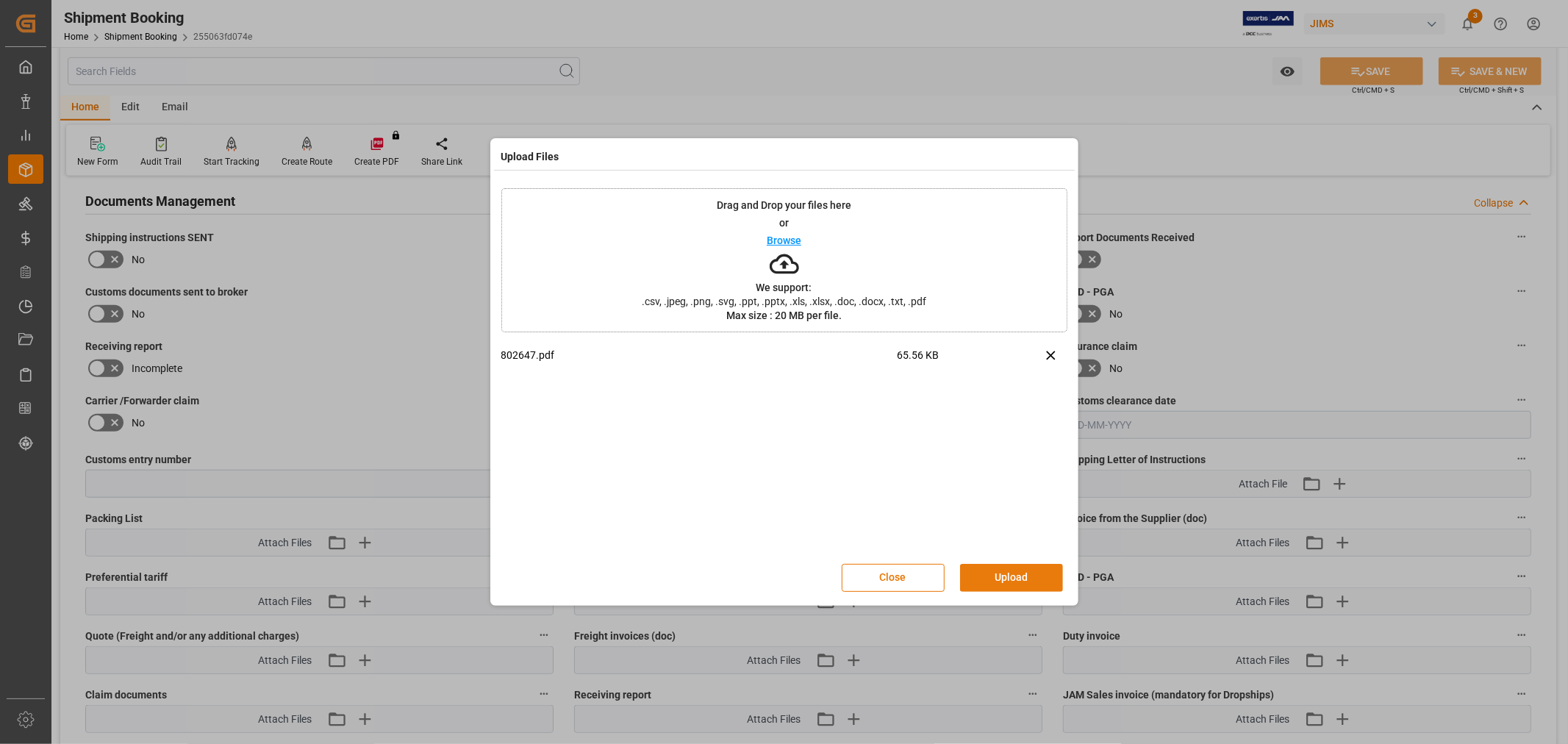
click at [1006, 571] on button "Upload" at bounding box center [1012, 578] width 103 height 28
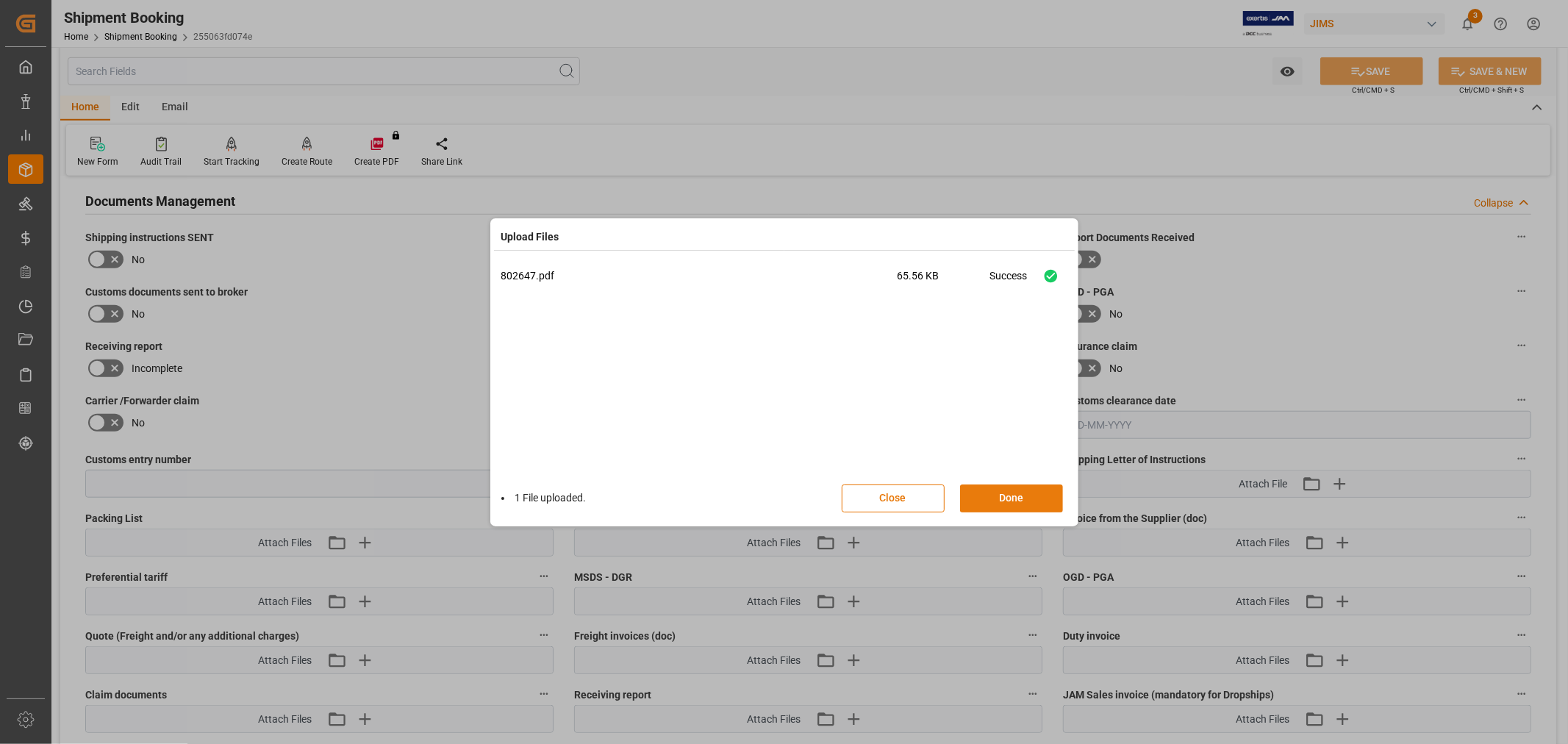
click at [986, 497] on button "Done" at bounding box center [1012, 498] width 103 height 28
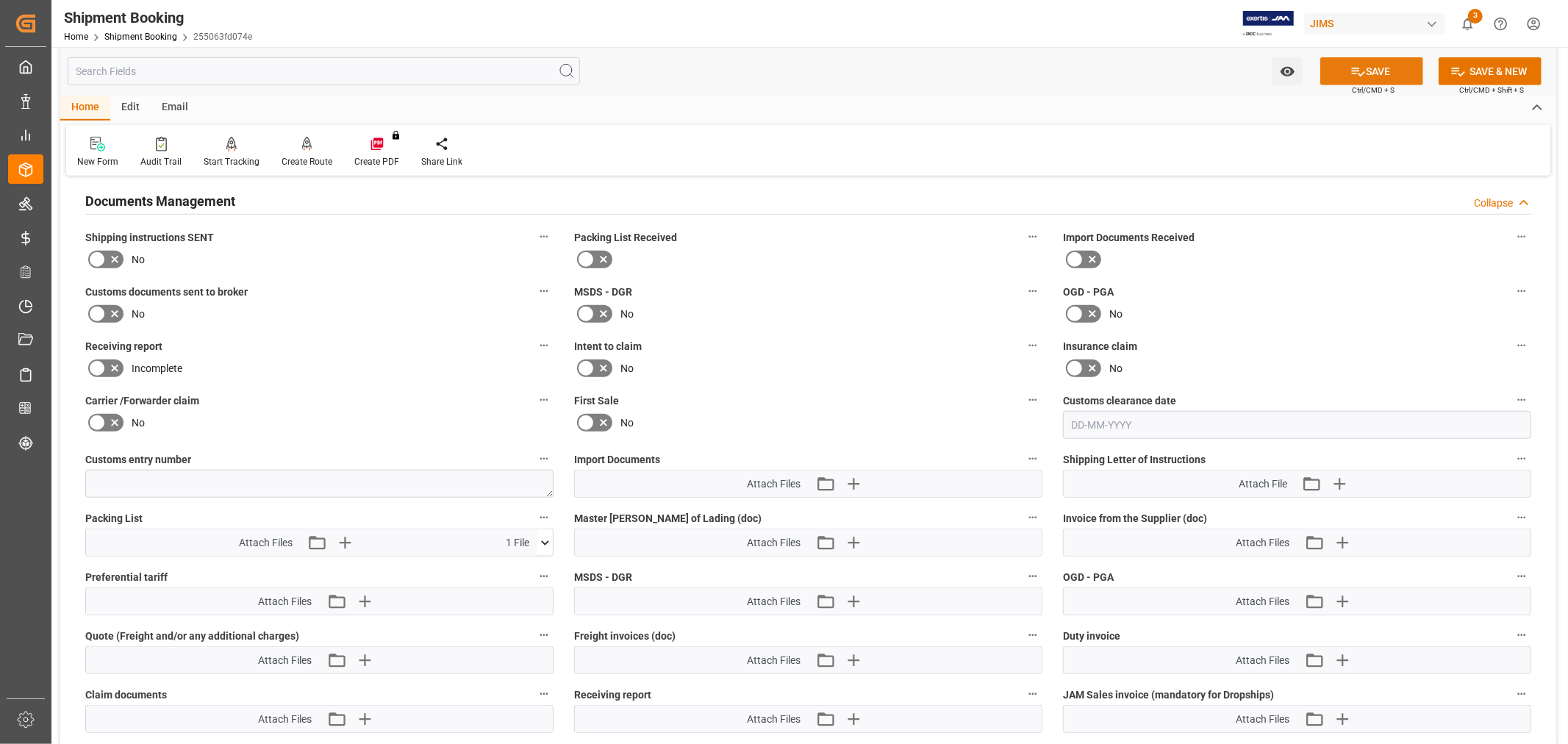
click at [1354, 76] on icon at bounding box center [1357, 71] width 15 height 15
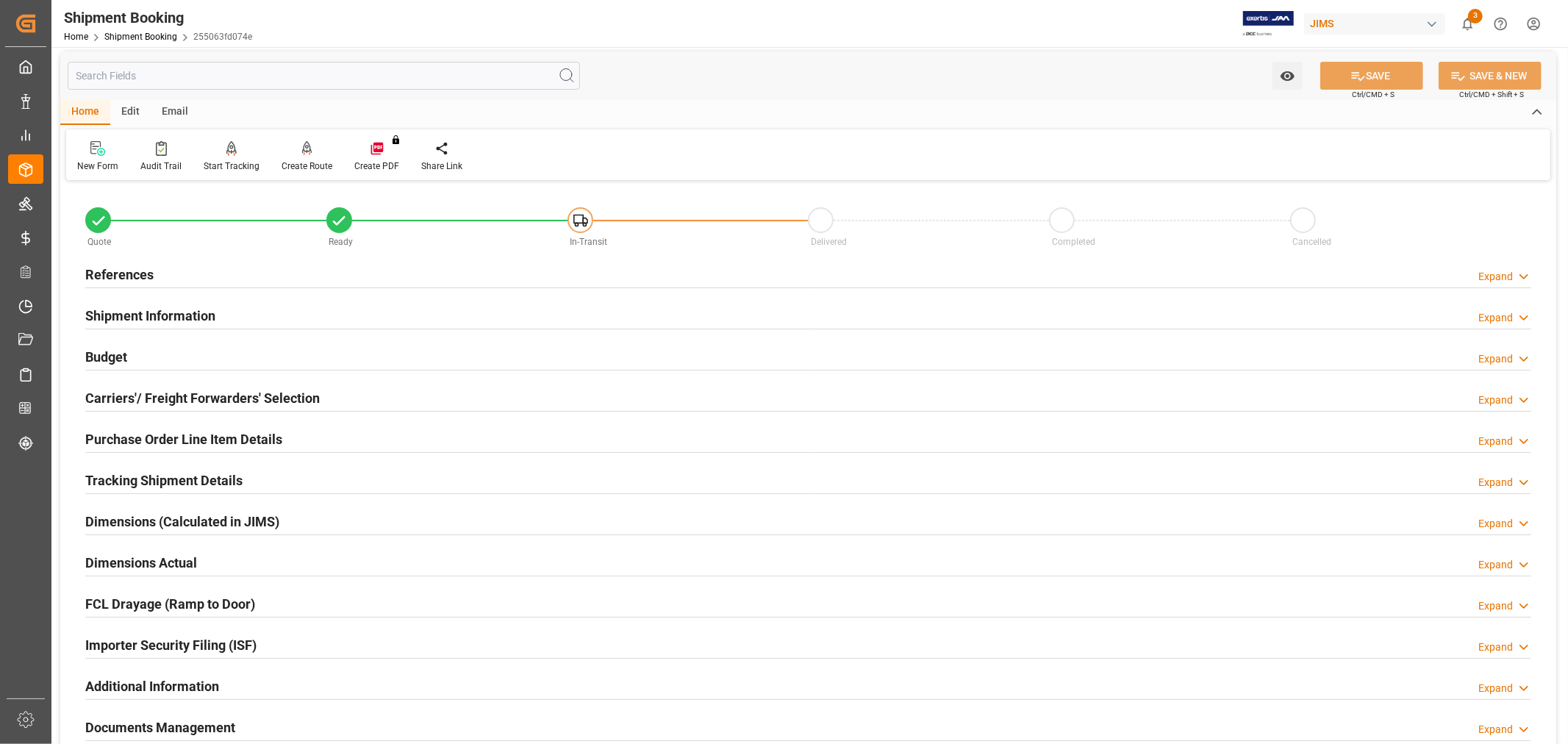
scroll to position [0, 0]
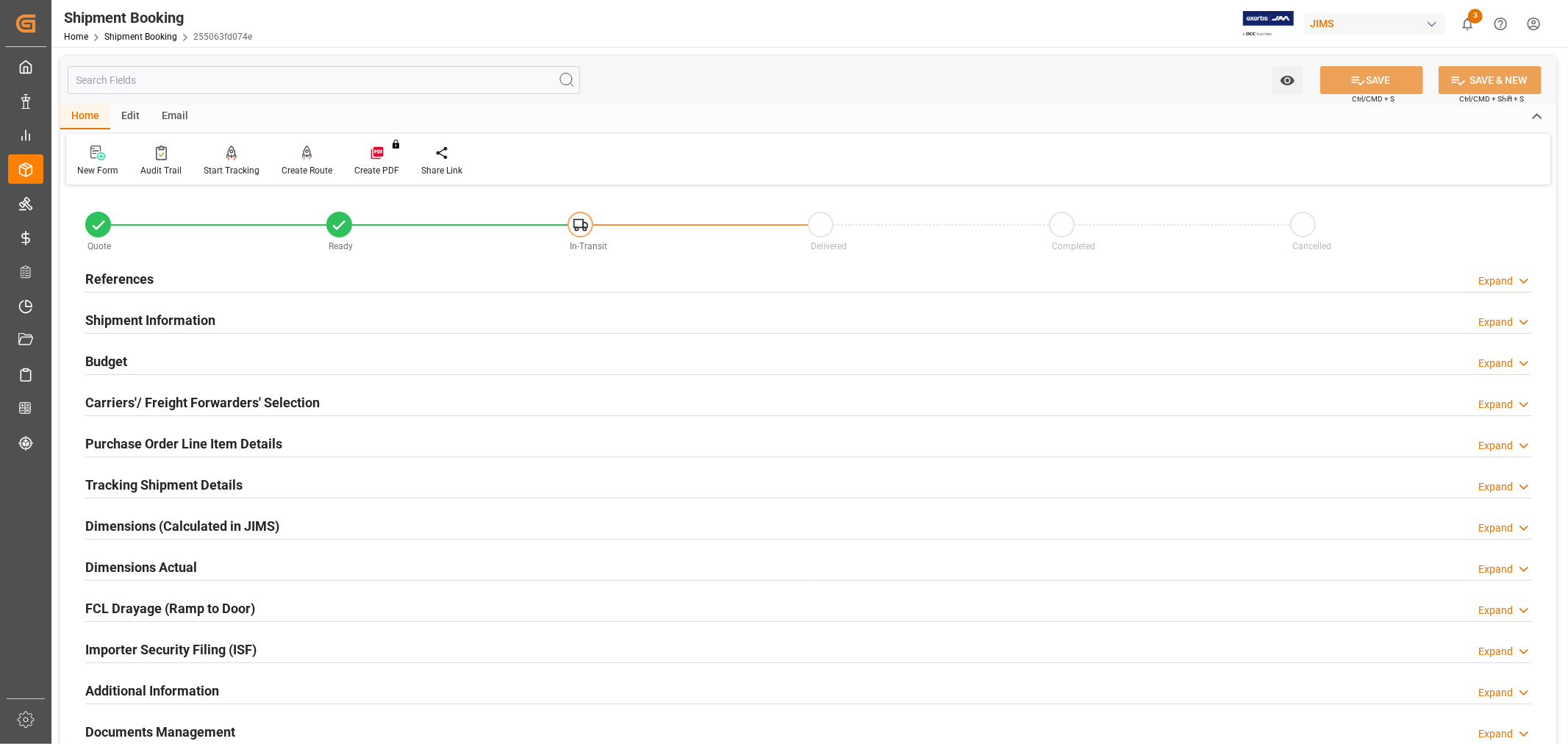
click at [174, 111] on div "Email" at bounding box center [175, 116] width 48 height 25
click at [90, 160] on div at bounding box center [100, 152] width 45 height 15
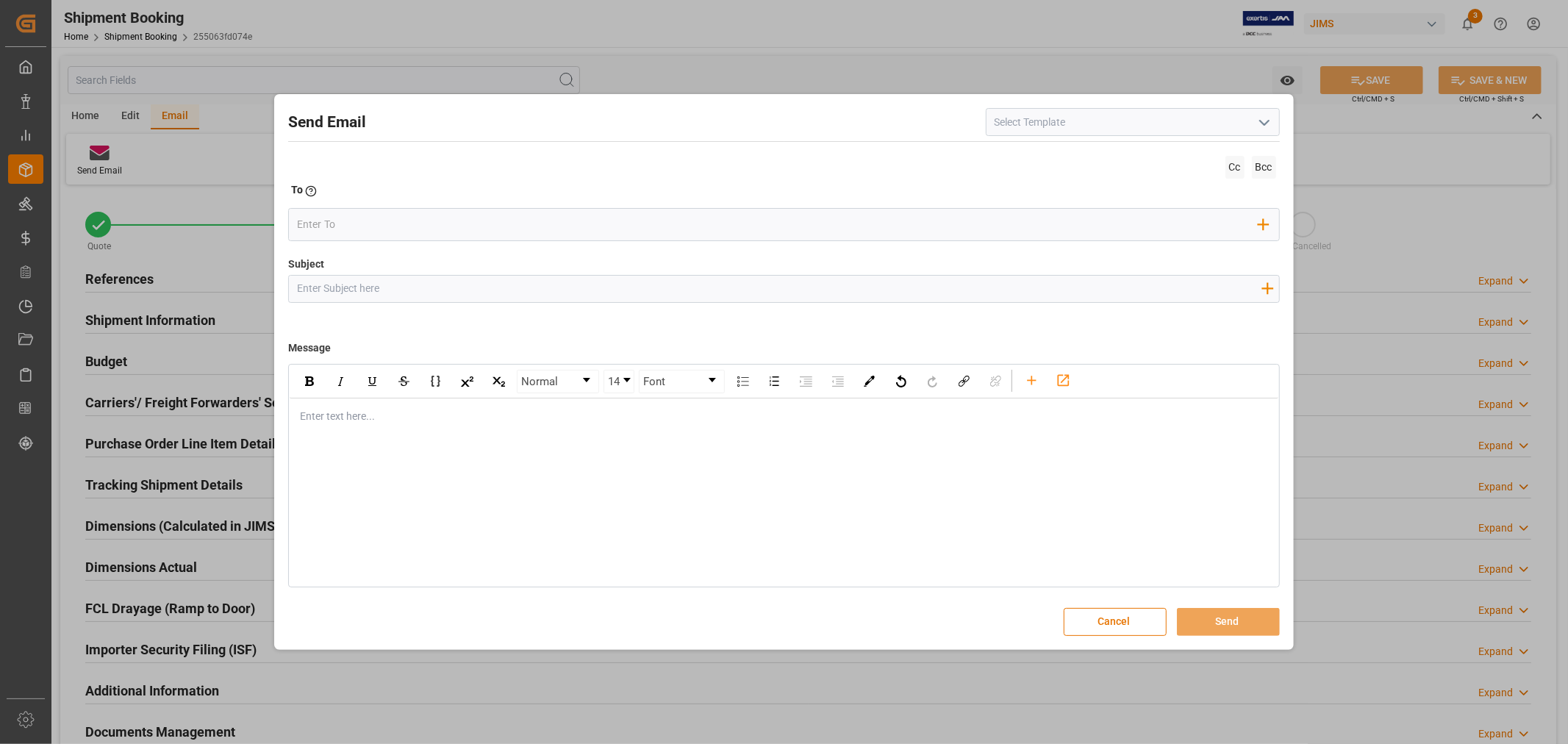
click at [1252, 127] on button "open menu" at bounding box center [1262, 123] width 22 height 23
click at [1148, 153] on div "2BOOK - Ocean - Air freight" at bounding box center [1132, 154] width 293 height 33
type input "2BOOK - Ocean - Air freight"
type input "2BOOK {{jamReferenceNumber}} {{supplierFullName}} Ship from: {{country}} Ship t…"
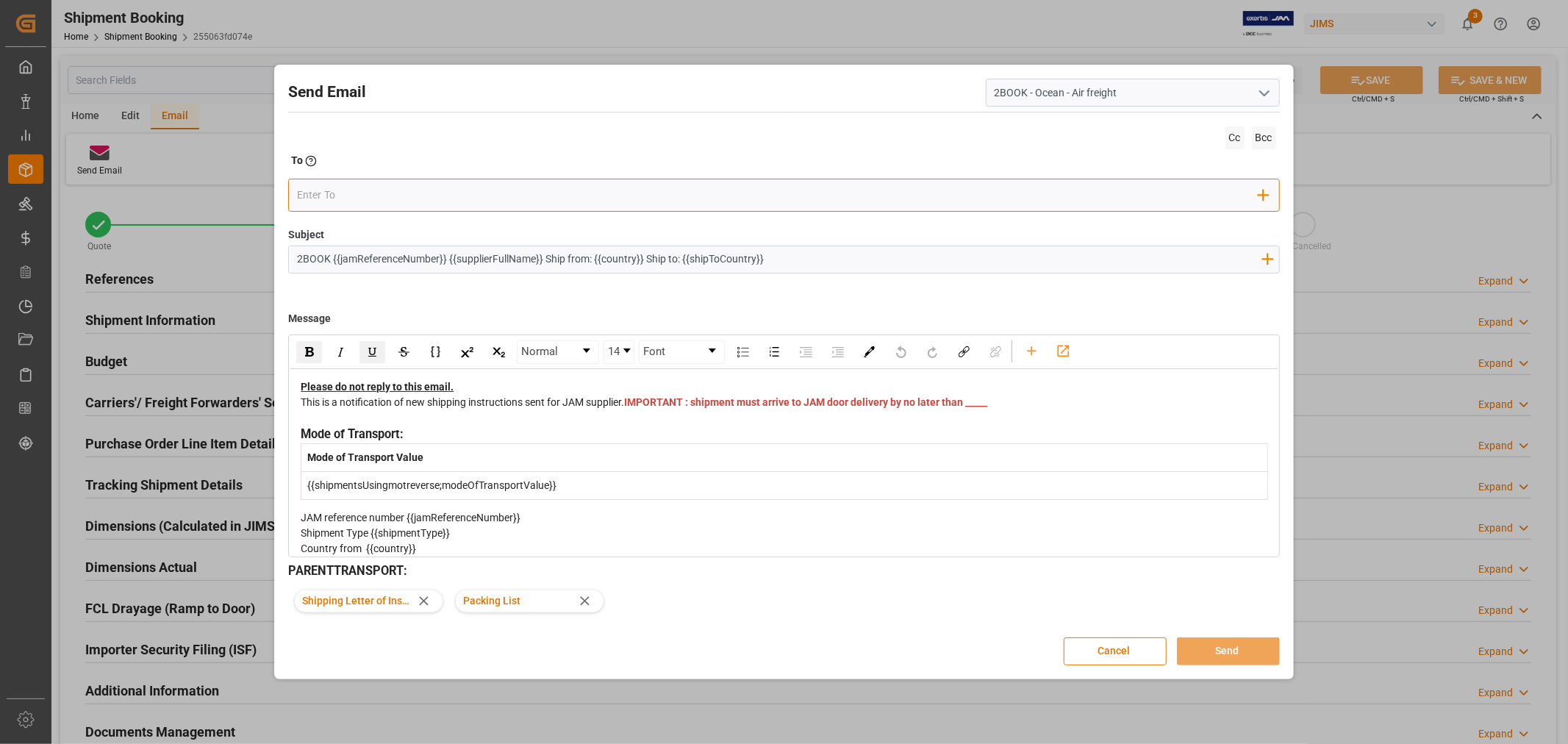
click at [709, 199] on input "email" at bounding box center [777, 195] width 961 height 22
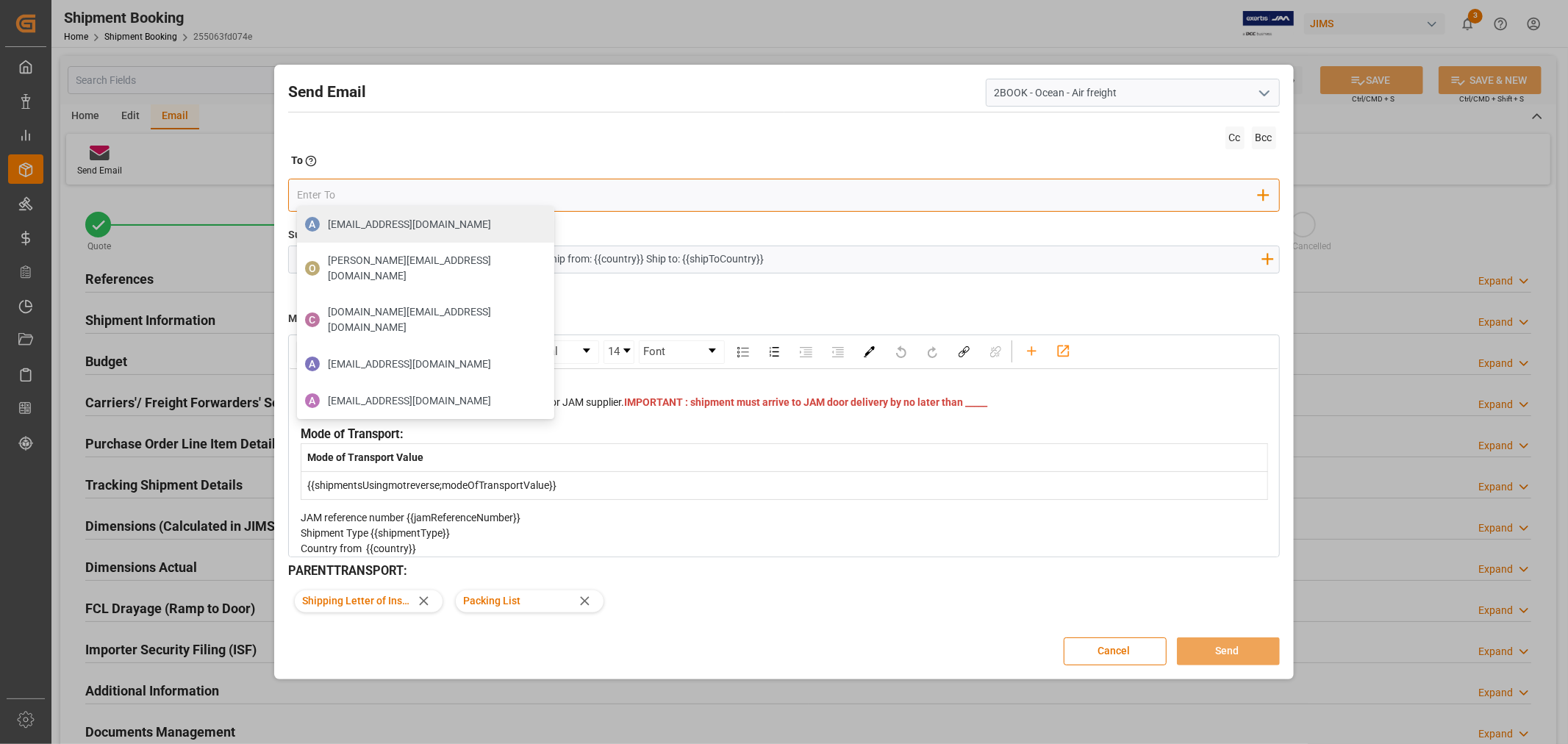
type input "[PERSON_NAME][EMAIL_ADDRESS][PERSON_NAME][DOMAIN_NAME]"
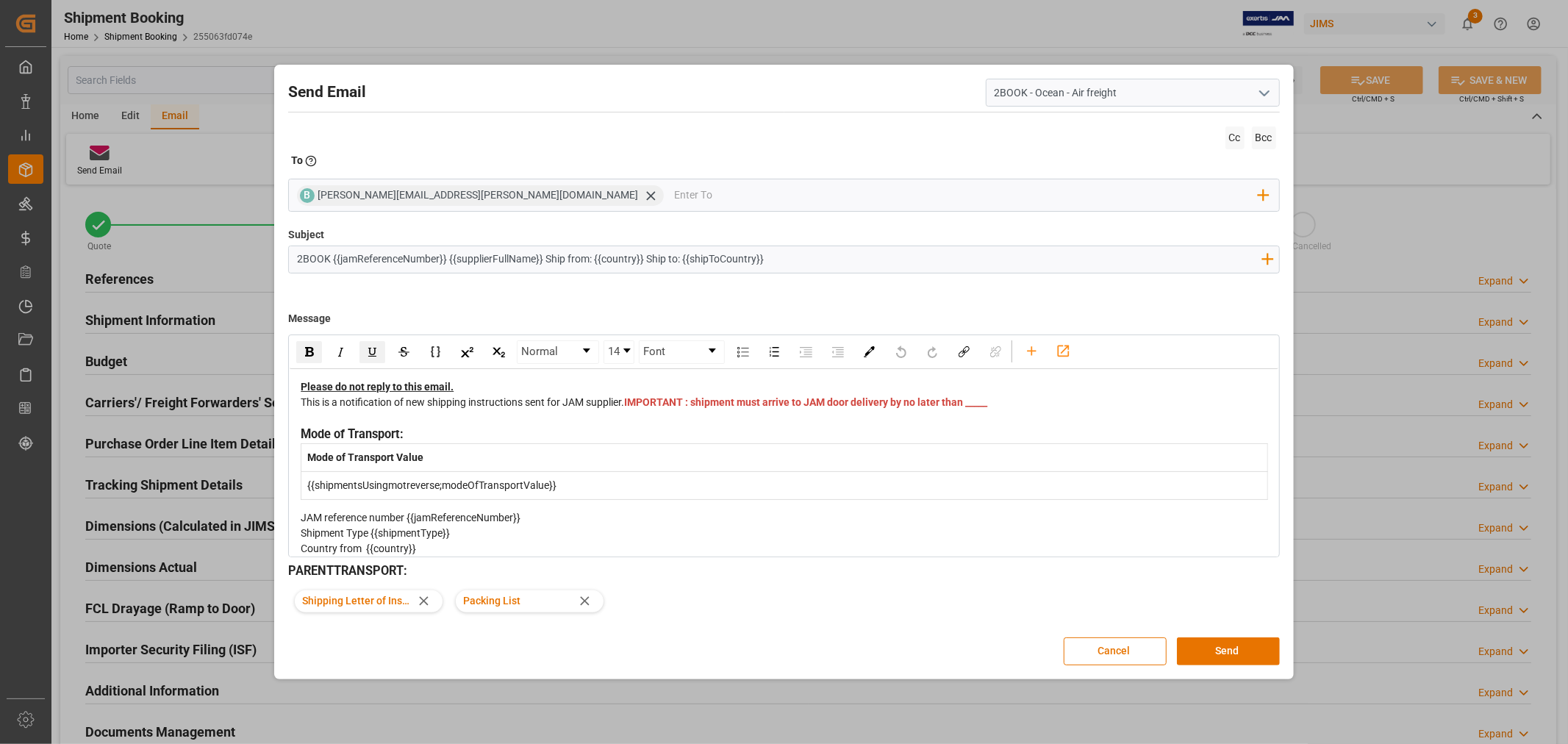
click at [678, 416] on div "This is a notification of new shipping instructions sent for JAM supplier. IMPO…" at bounding box center [784, 410] width 967 height 31
drag, startPoint x: 679, startPoint y: 416, endPoint x: 642, endPoint y: 416, distance: 37.0
click at [642, 416] on div "This is a notification of new shipping instructions sent for JAM supplier. IMPO…" at bounding box center [784, 410] width 967 height 31
click at [1233, 650] on button "Send" at bounding box center [1228, 651] width 103 height 28
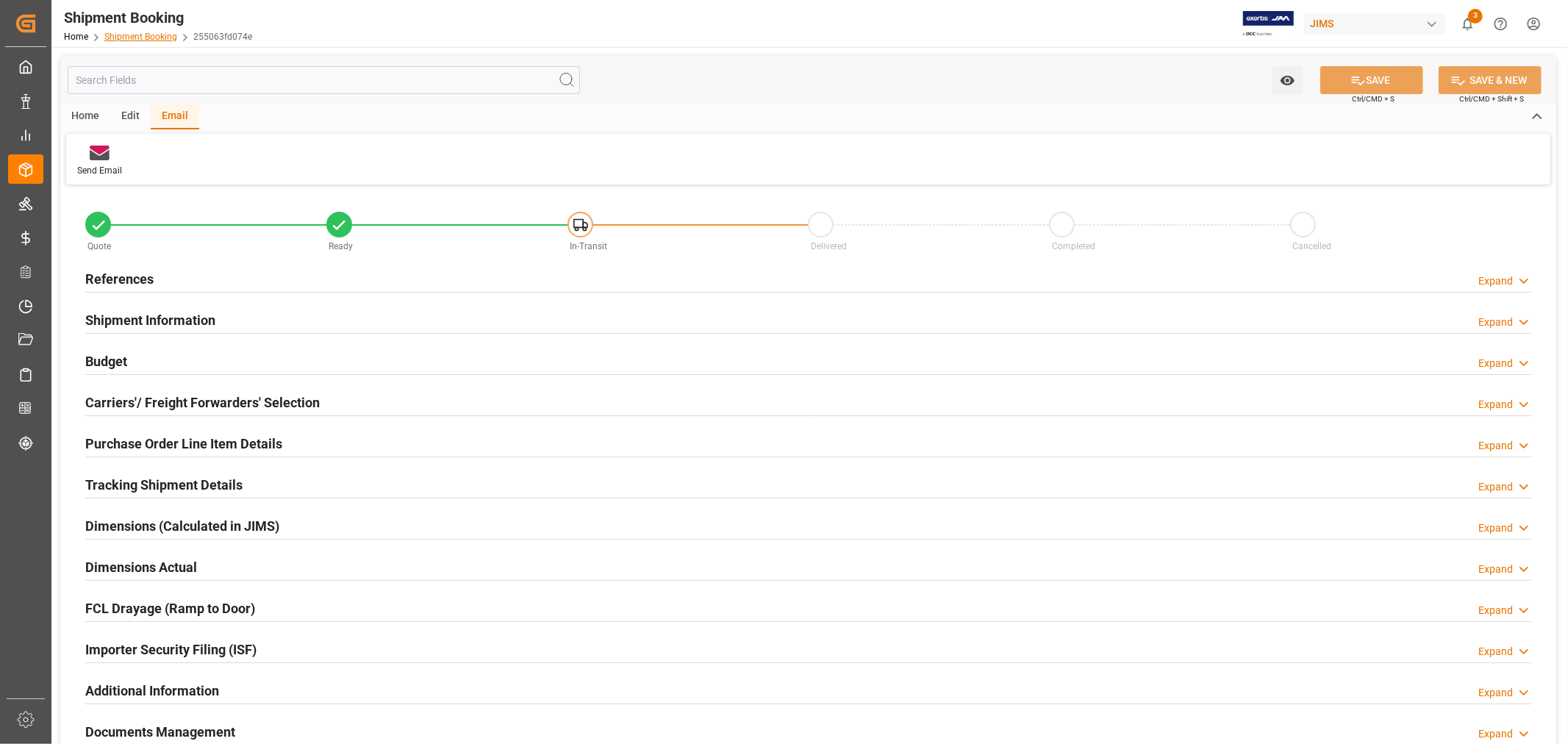
click at [120, 37] on link "Shipment Booking" at bounding box center [140, 36] width 73 height 10
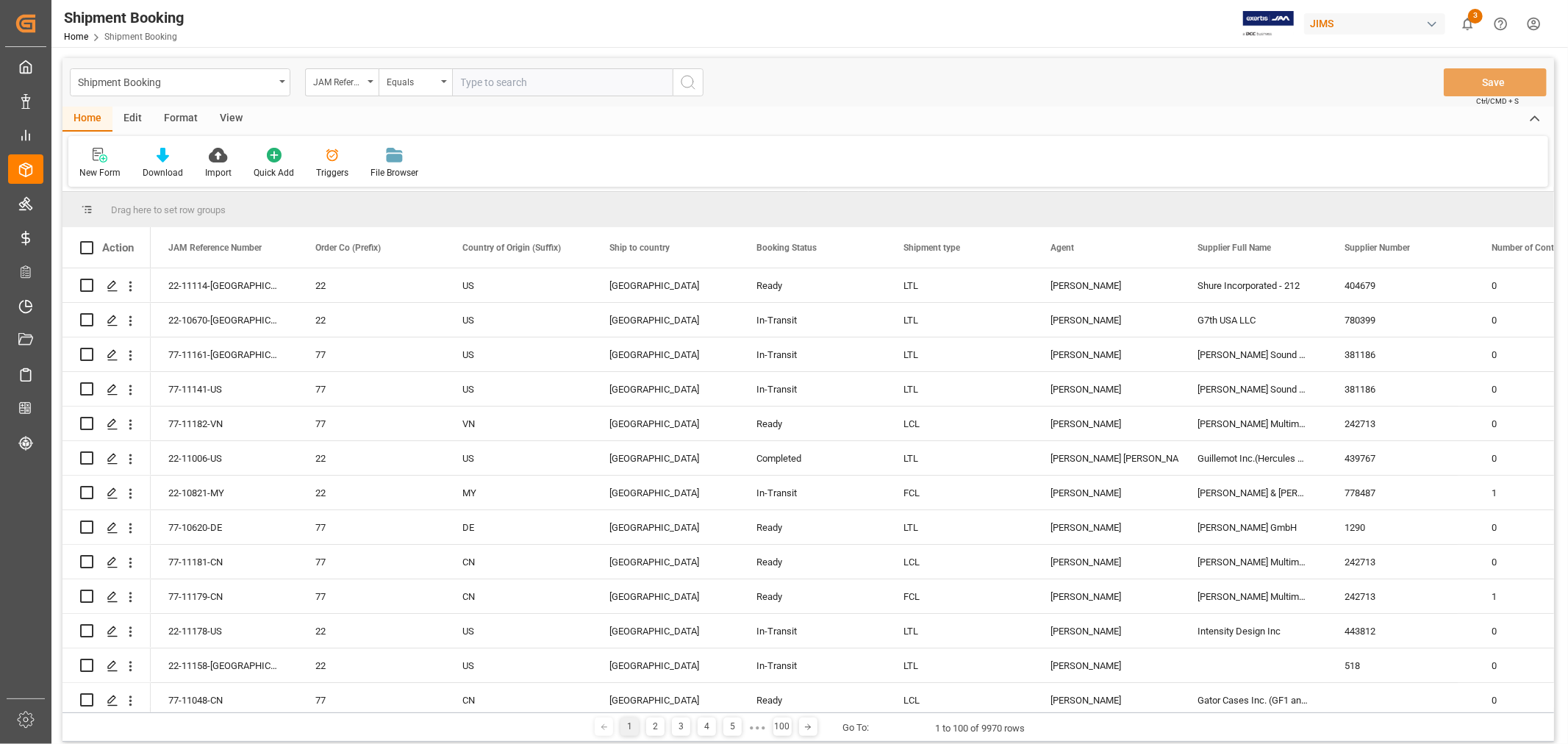
click at [601, 84] on input "text" at bounding box center [562, 82] width 220 height 28
type input "77-11064-us"
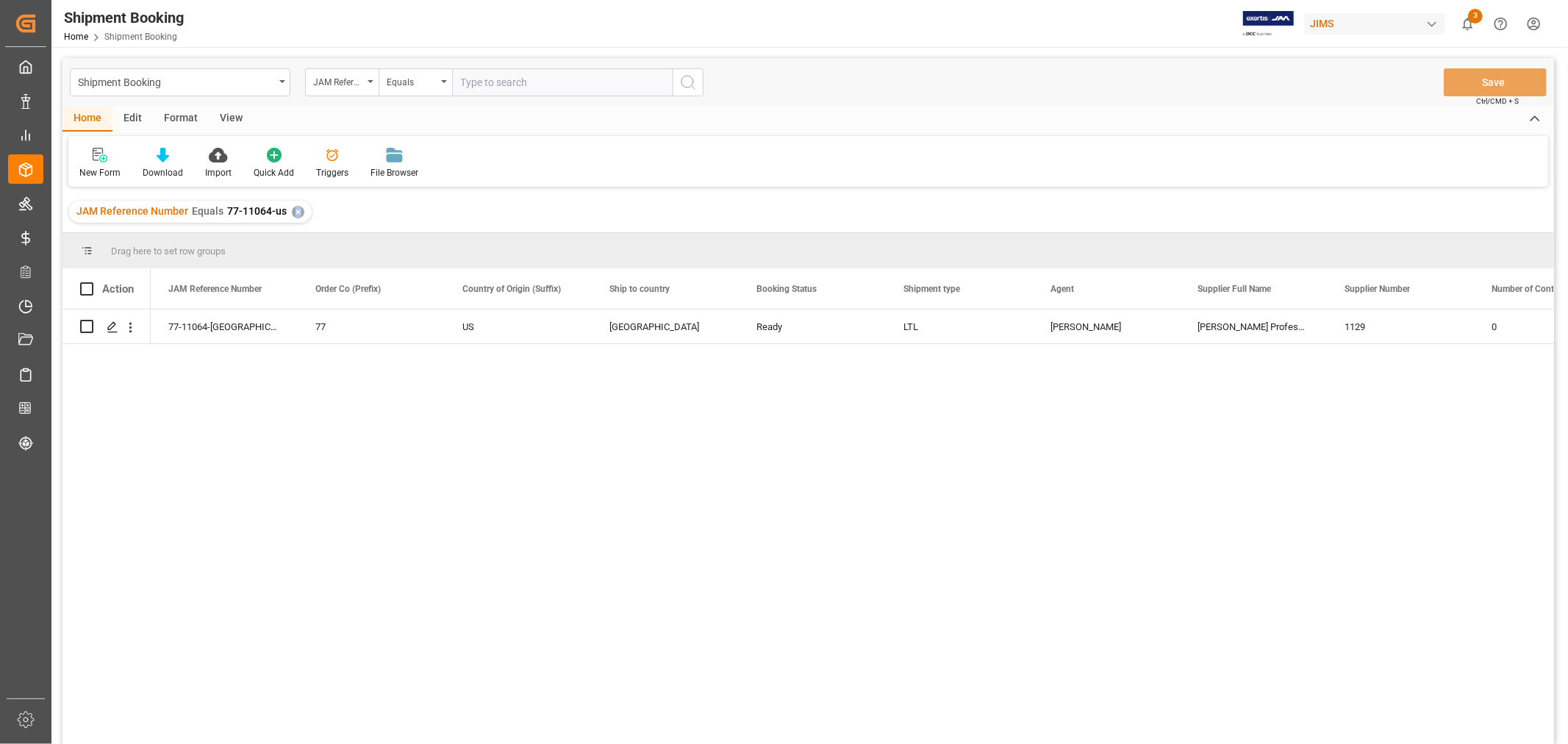
click at [294, 211] on div "✕" at bounding box center [298, 211] width 12 height 12
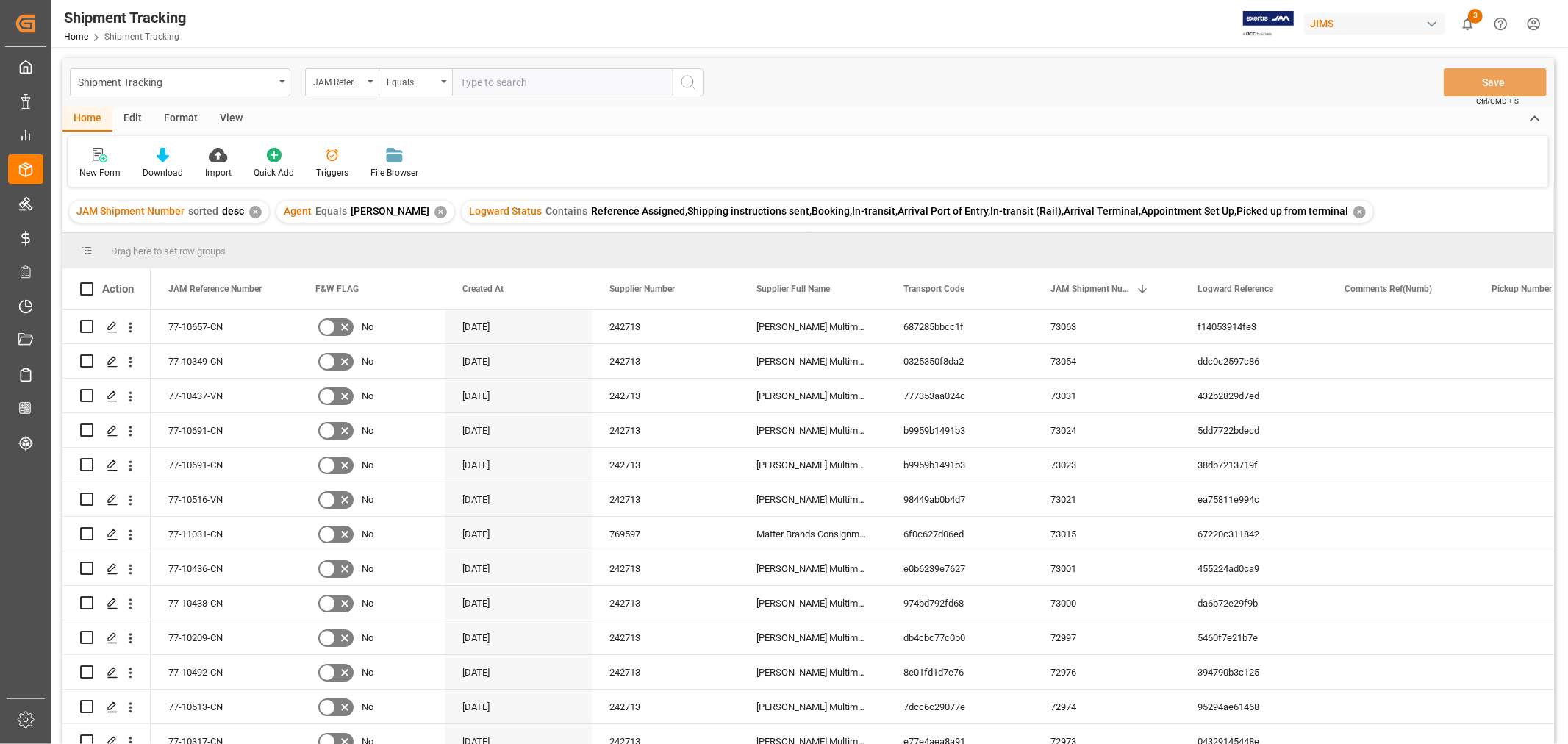
click at [486, 82] on input "text" at bounding box center [562, 82] width 220 height 28
paste input "77-11148-NL"
type input "77-11148-NL"
click at [685, 82] on icon "search button" at bounding box center [688, 82] width 18 height 18
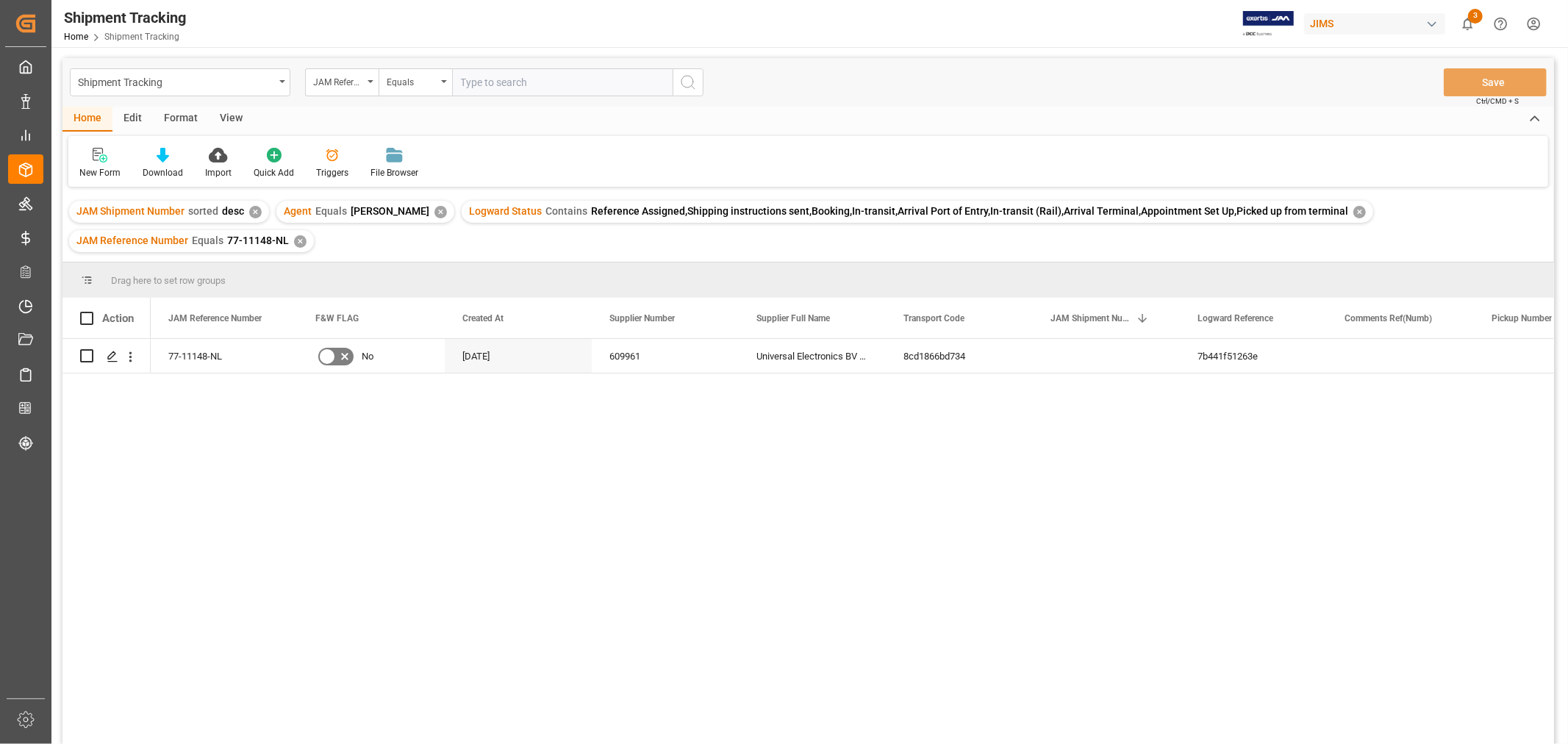
click at [225, 116] on div "View" at bounding box center [232, 119] width 45 height 25
click at [85, 157] on div at bounding box center [94, 154] width 29 height 15
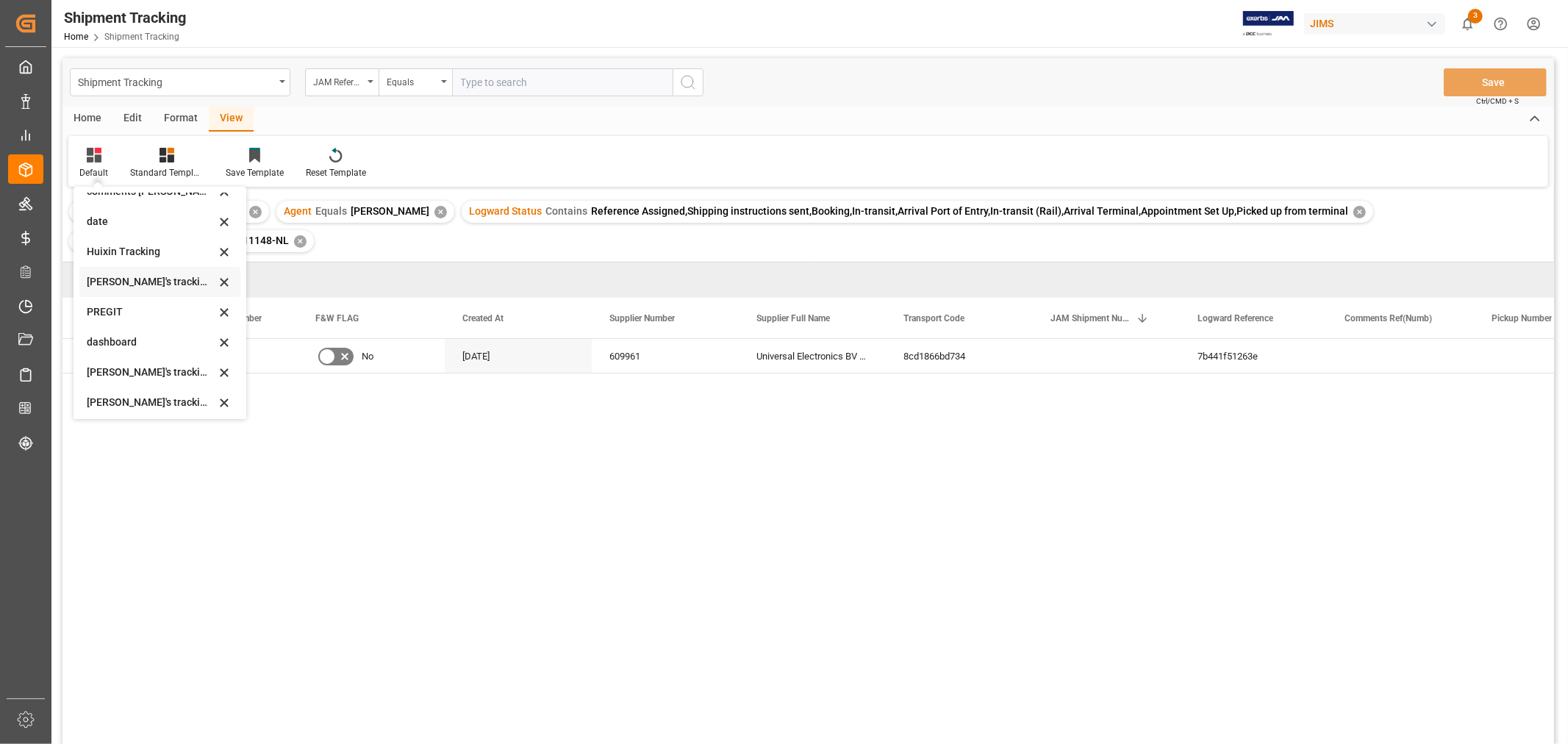
scroll to position [163, 0]
click at [148, 408] on div "[PERSON_NAME]'s tracking all_sample" at bounding box center [159, 406] width 161 height 30
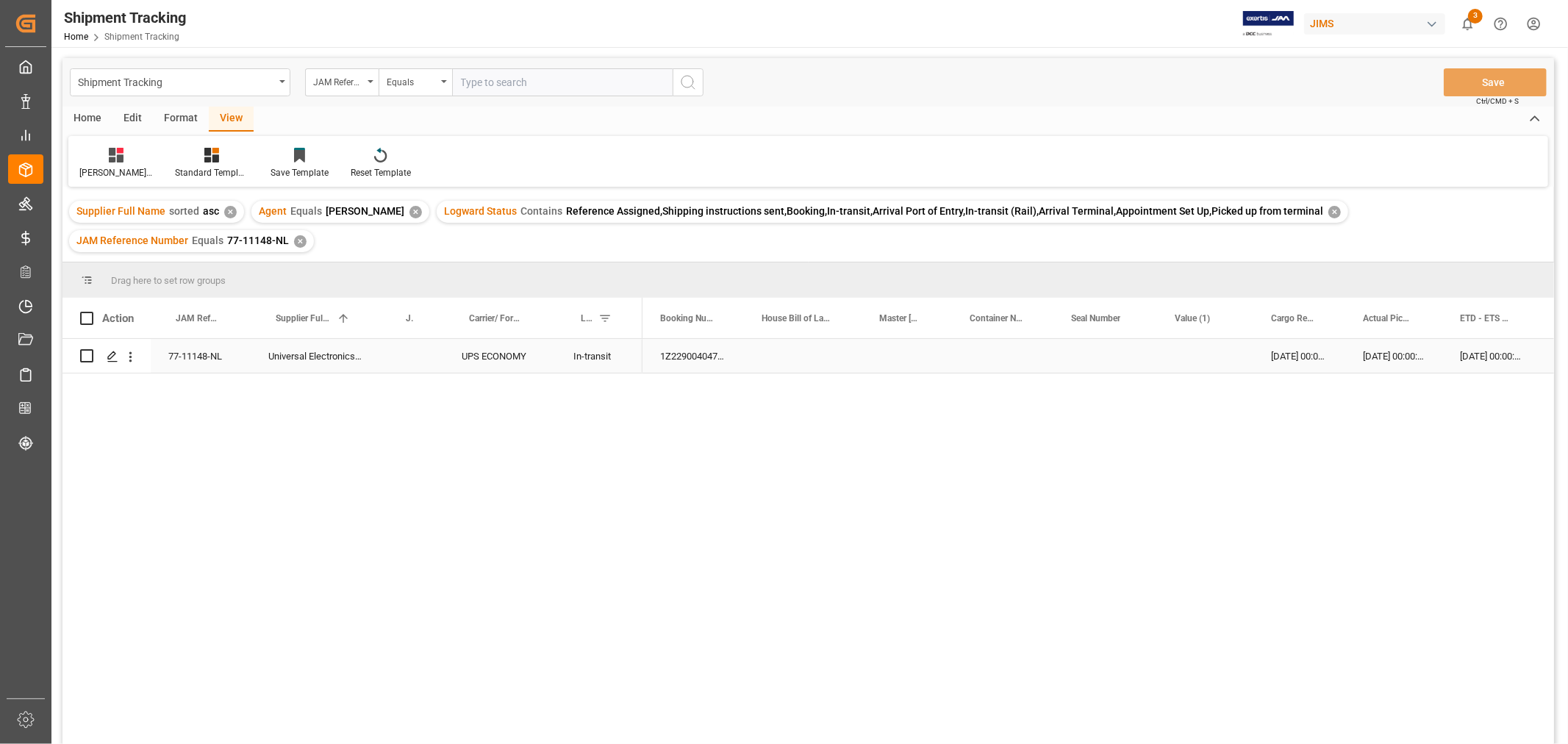
click at [1174, 371] on div "Press SPACE to select this row." at bounding box center [1205, 356] width 96 height 34
click at [1474, 353] on div "[DATE] 00:00:00" at bounding box center [1491, 356] width 97 height 34
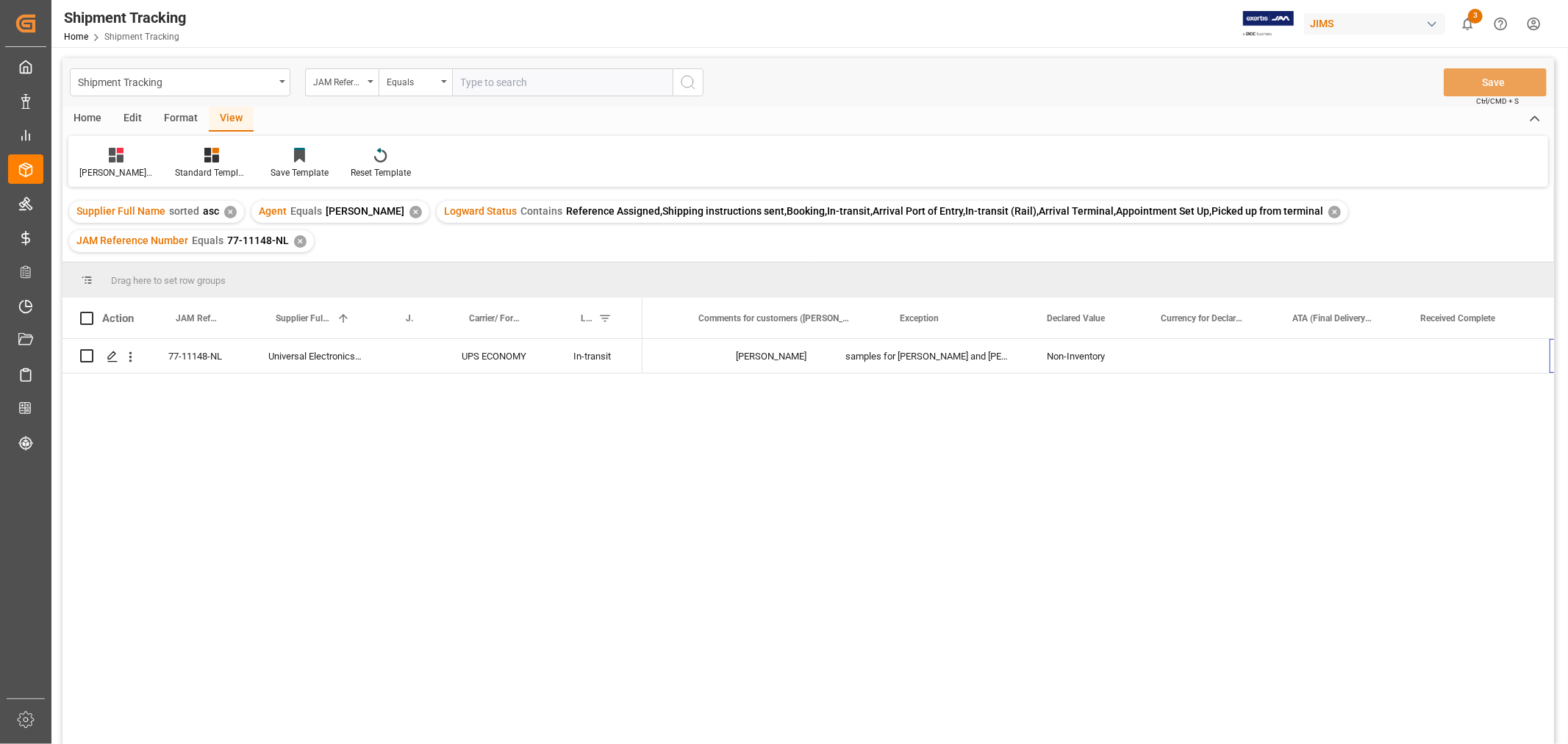
scroll to position [0, 1161]
click at [1344, 362] on div "Press SPACE to select this row." at bounding box center [1339, 356] width 128 height 34
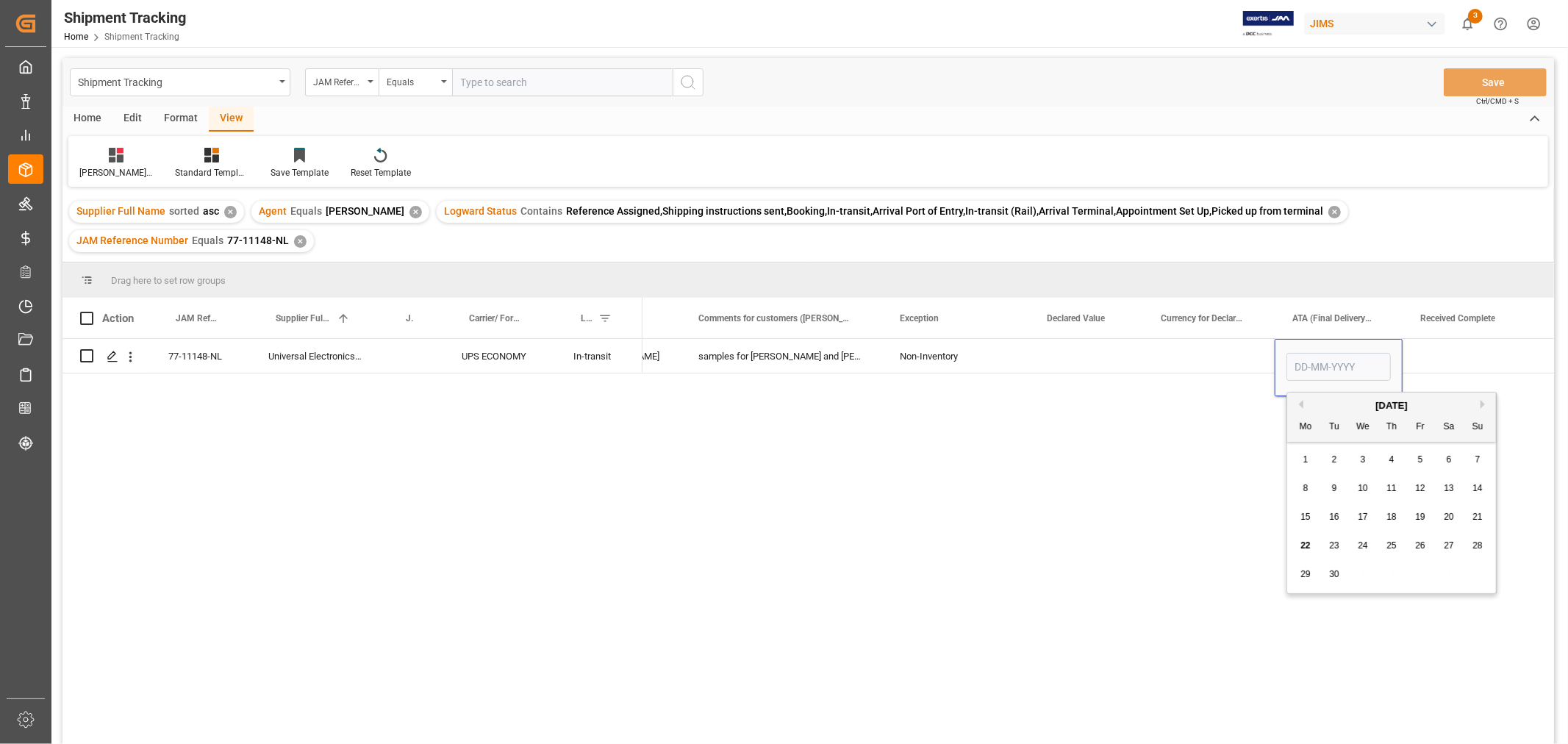
click at [1422, 519] on span "19" at bounding box center [1420, 516] width 10 height 10
type input "[DATE]"
click at [1202, 356] on div "Press SPACE to select this row." at bounding box center [1208, 356] width 132 height 34
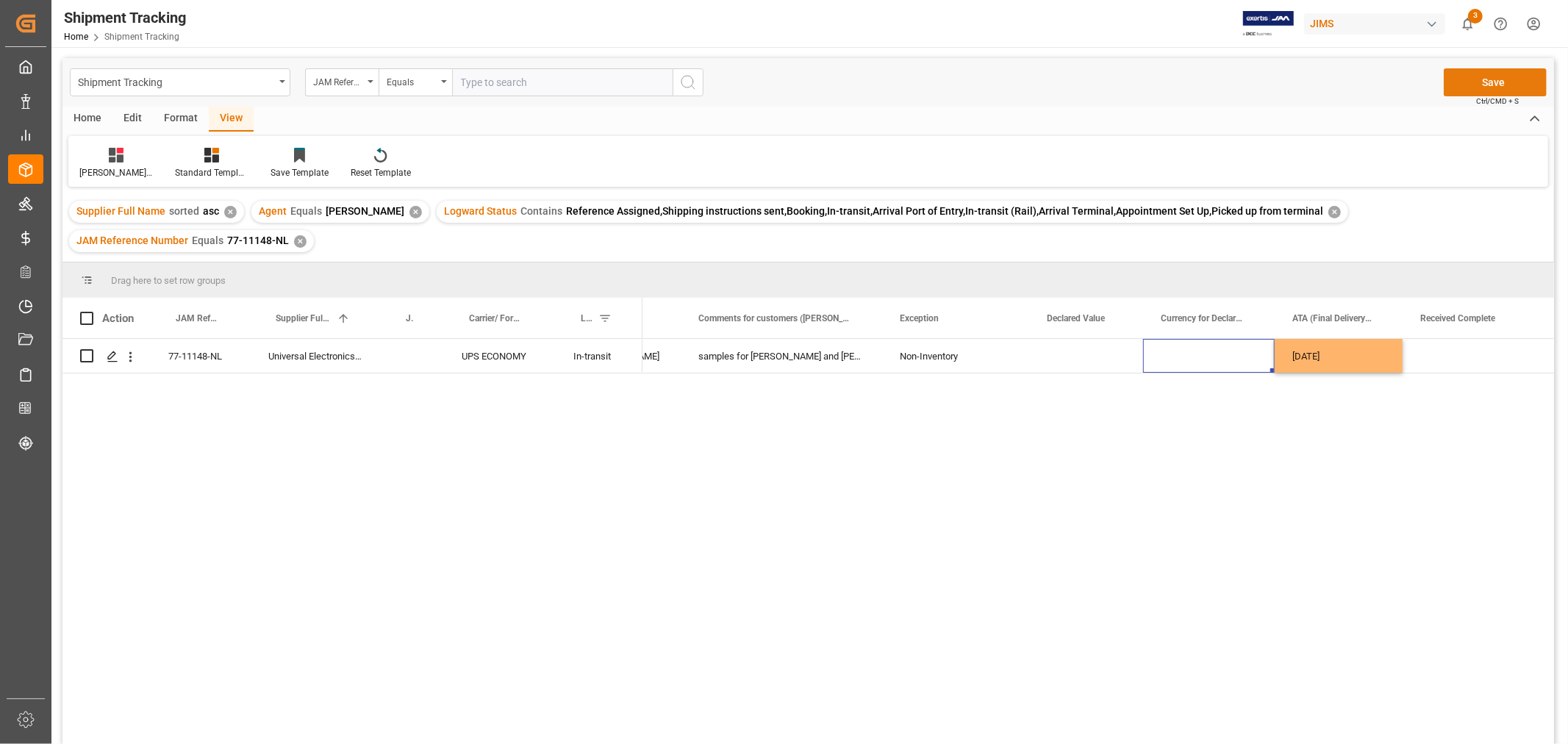
click at [1473, 82] on button "Save" at bounding box center [1495, 82] width 103 height 28
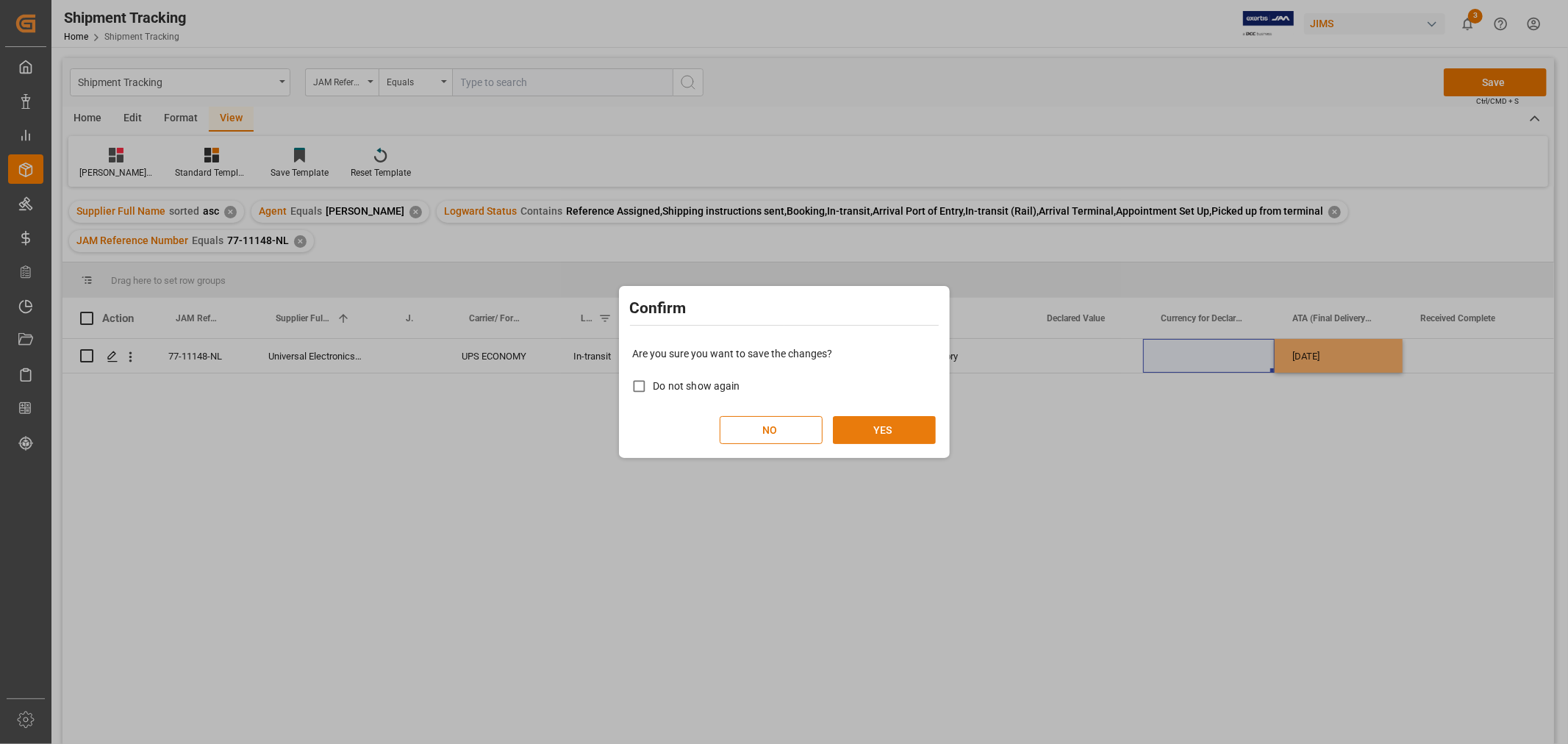
click at [893, 434] on button "YES" at bounding box center [884, 430] width 103 height 28
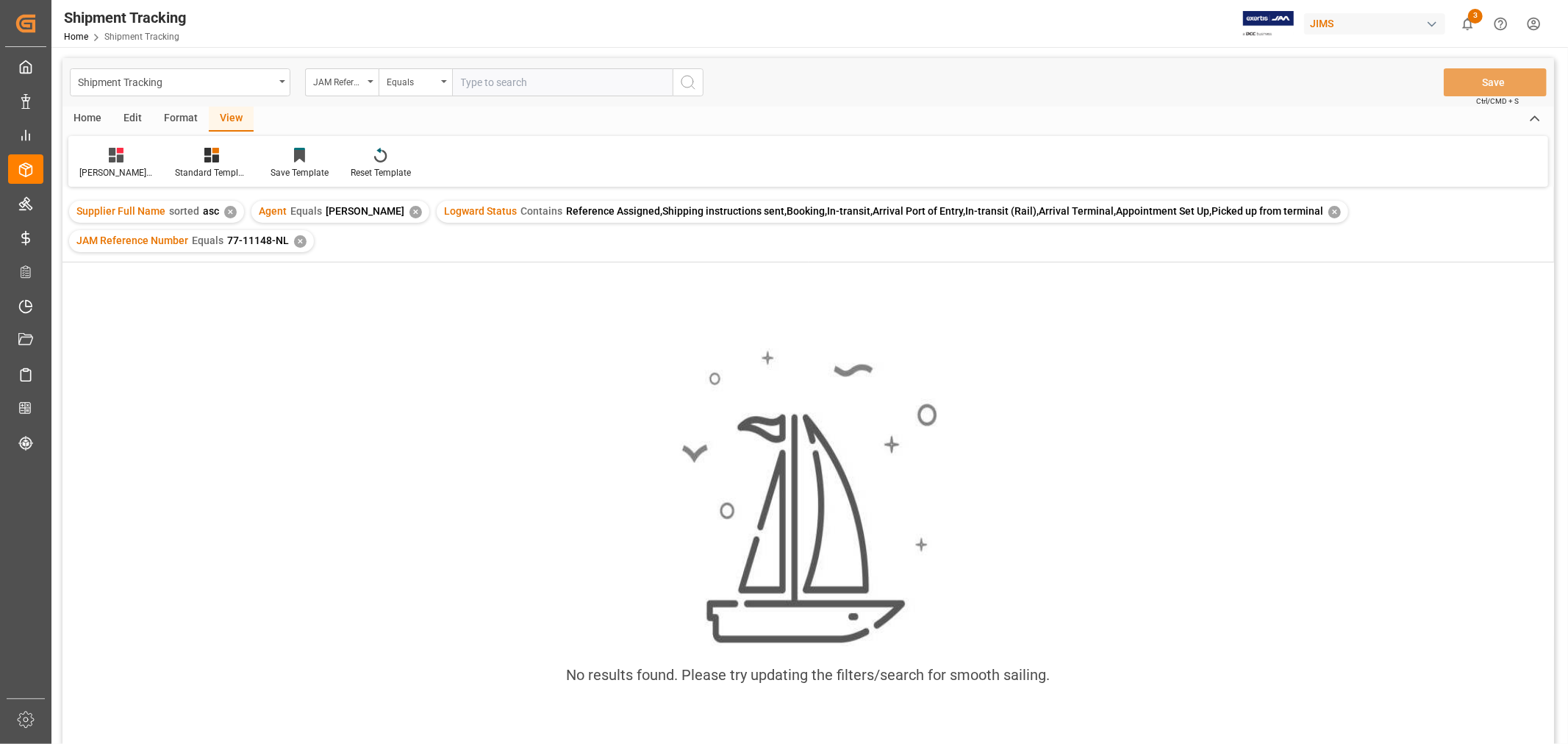
click at [1328, 213] on div "✕" at bounding box center [1334, 211] width 12 height 12
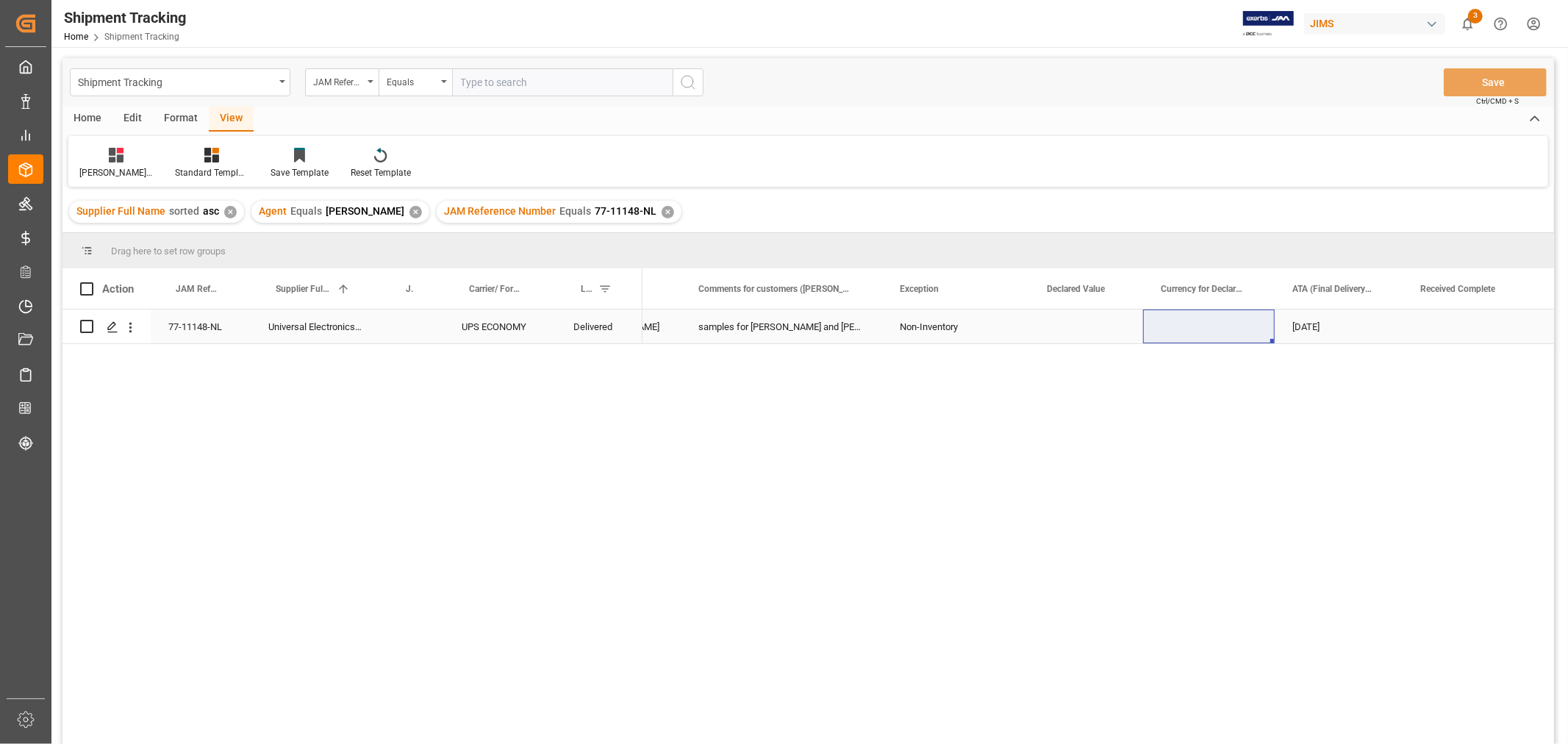
click at [1077, 328] on div "Press SPACE to select this row." at bounding box center [1085, 326] width 114 height 34
click at [1077, 328] on input "Press SPACE to select this row." at bounding box center [1086, 335] width 90 height 28
type input "25"
click at [1145, 318] on div "Press SPACE to select this row." at bounding box center [1208, 326] width 132 height 34
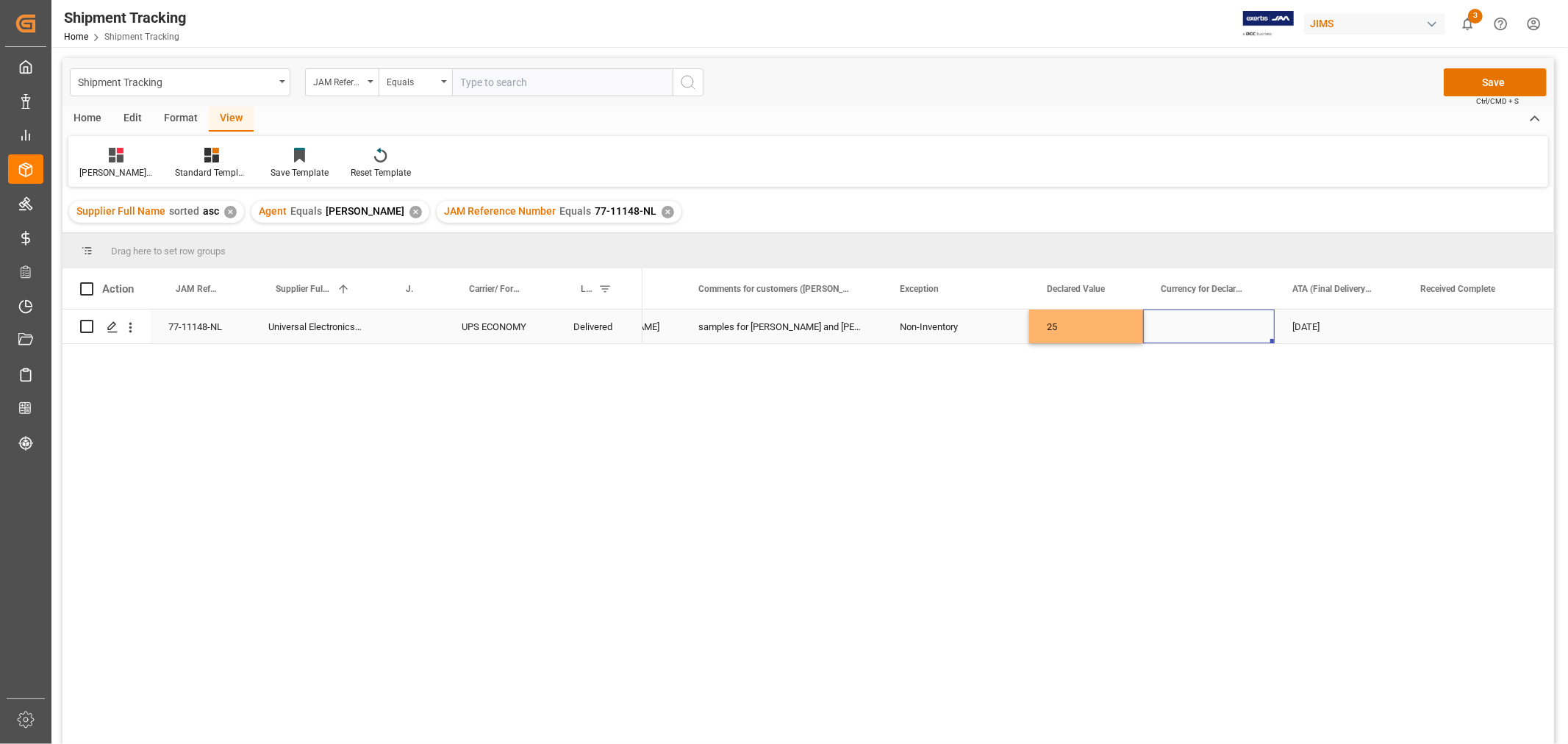
click at [1172, 324] on div "Press SPACE to select this row." at bounding box center [1208, 326] width 132 height 34
click at [1172, 324] on input "Press SPACE to select this row." at bounding box center [1209, 335] width 108 height 28
type input "e"
type input "EURO"
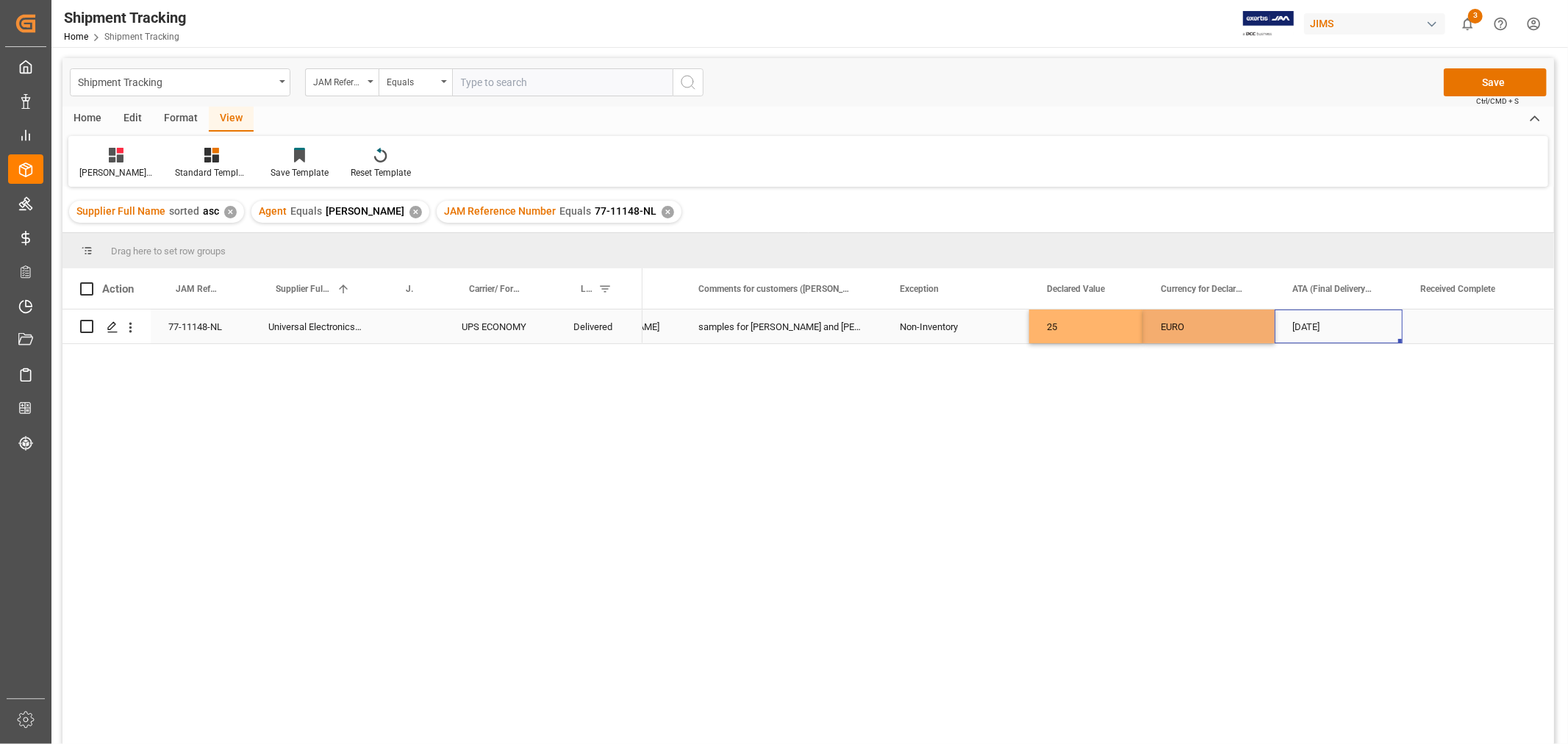
click at [1394, 336] on div "[DATE]" at bounding box center [1339, 326] width 128 height 34
click at [1475, 86] on button "Save" at bounding box center [1495, 82] width 103 height 28
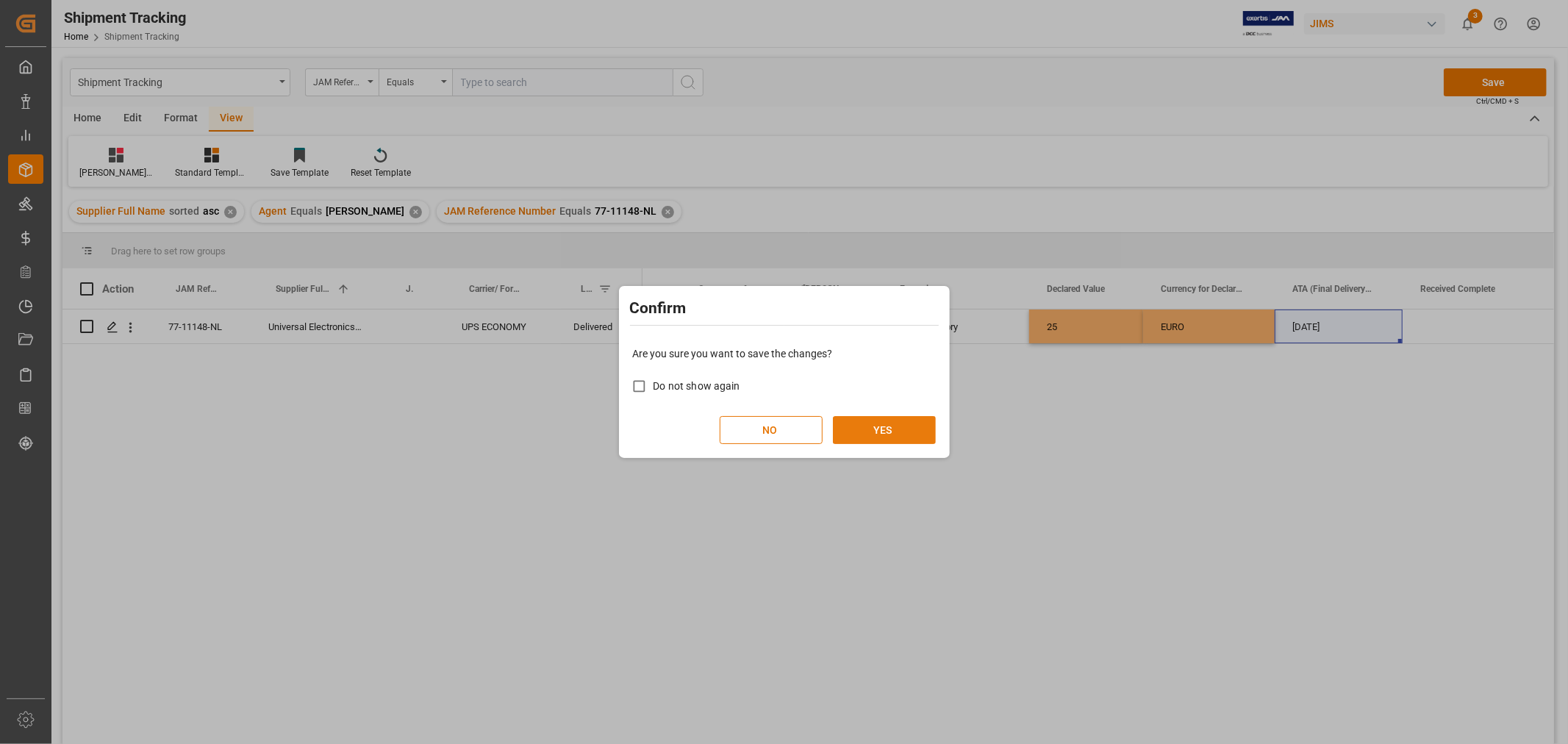
click at [893, 432] on button "YES" at bounding box center [884, 430] width 103 height 28
